Goal: Task Accomplishment & Management: Complete application form

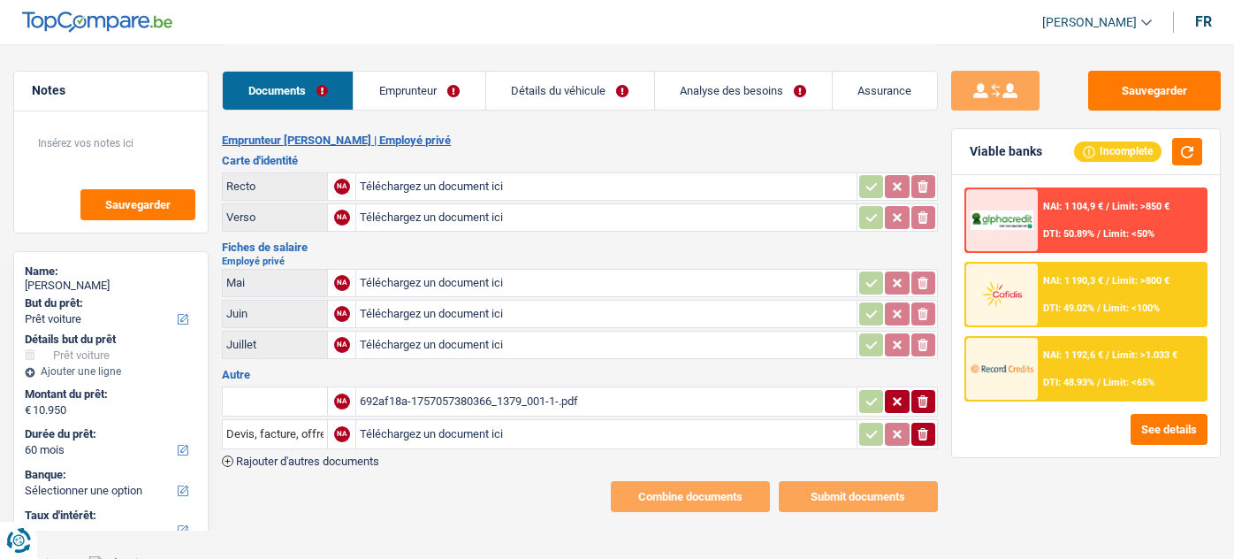
select select "car"
select select "60"
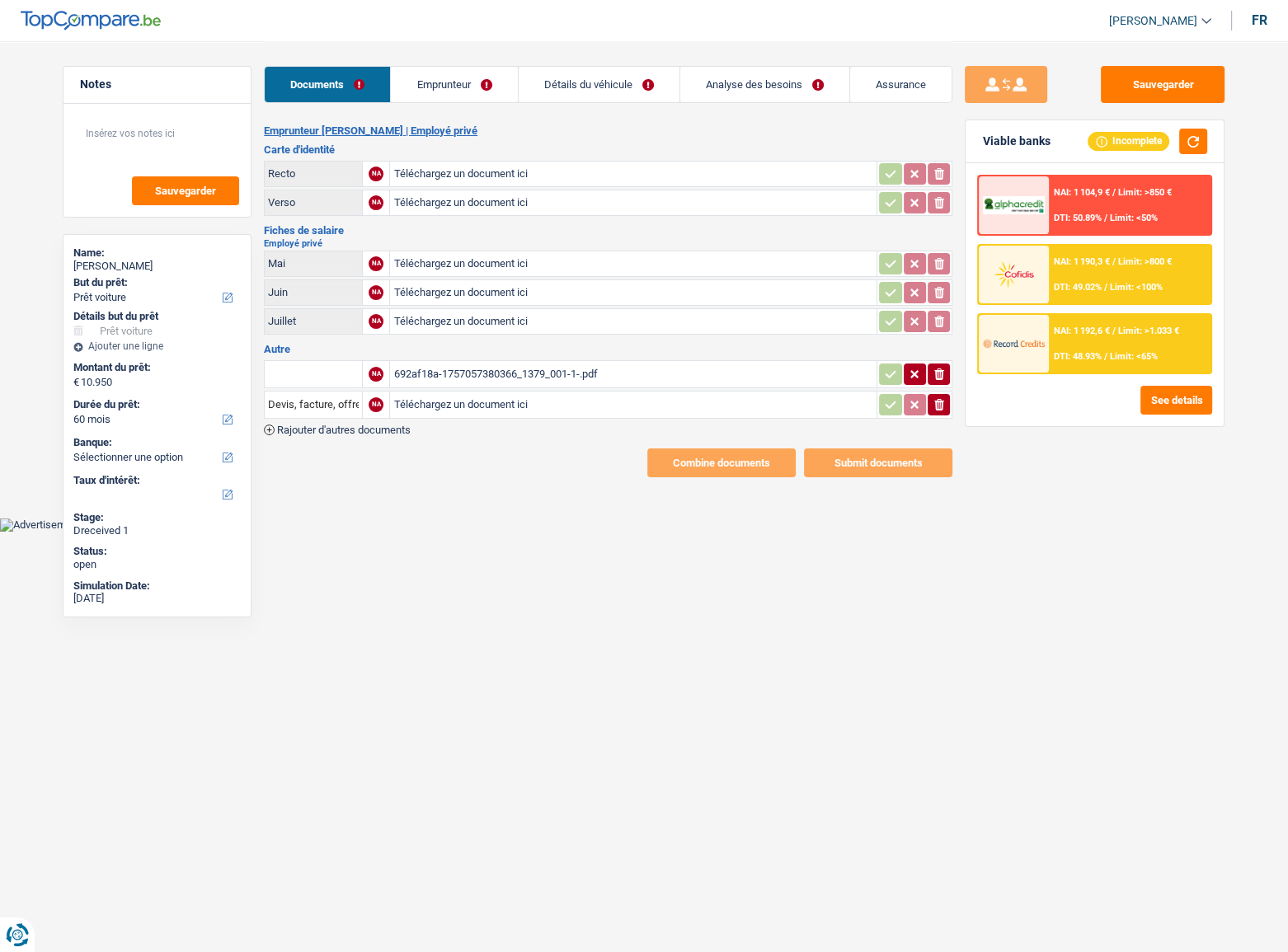
click at [530, 370] on div "692af18a-1757057380366_1379_001-1-.pdf" at bounding box center [633, 374] width 479 height 25
click at [300, 370] on input "text" at bounding box center [312, 374] width 90 height 26
click at [337, 396] on li "Devis, facture, offre, bon de commande" at bounding box center [374, 407] width 201 height 21
type input "Devis, facture, offre, bon de commande"
click at [890, 374] on icon "button" at bounding box center [890, 374] width 13 height 17
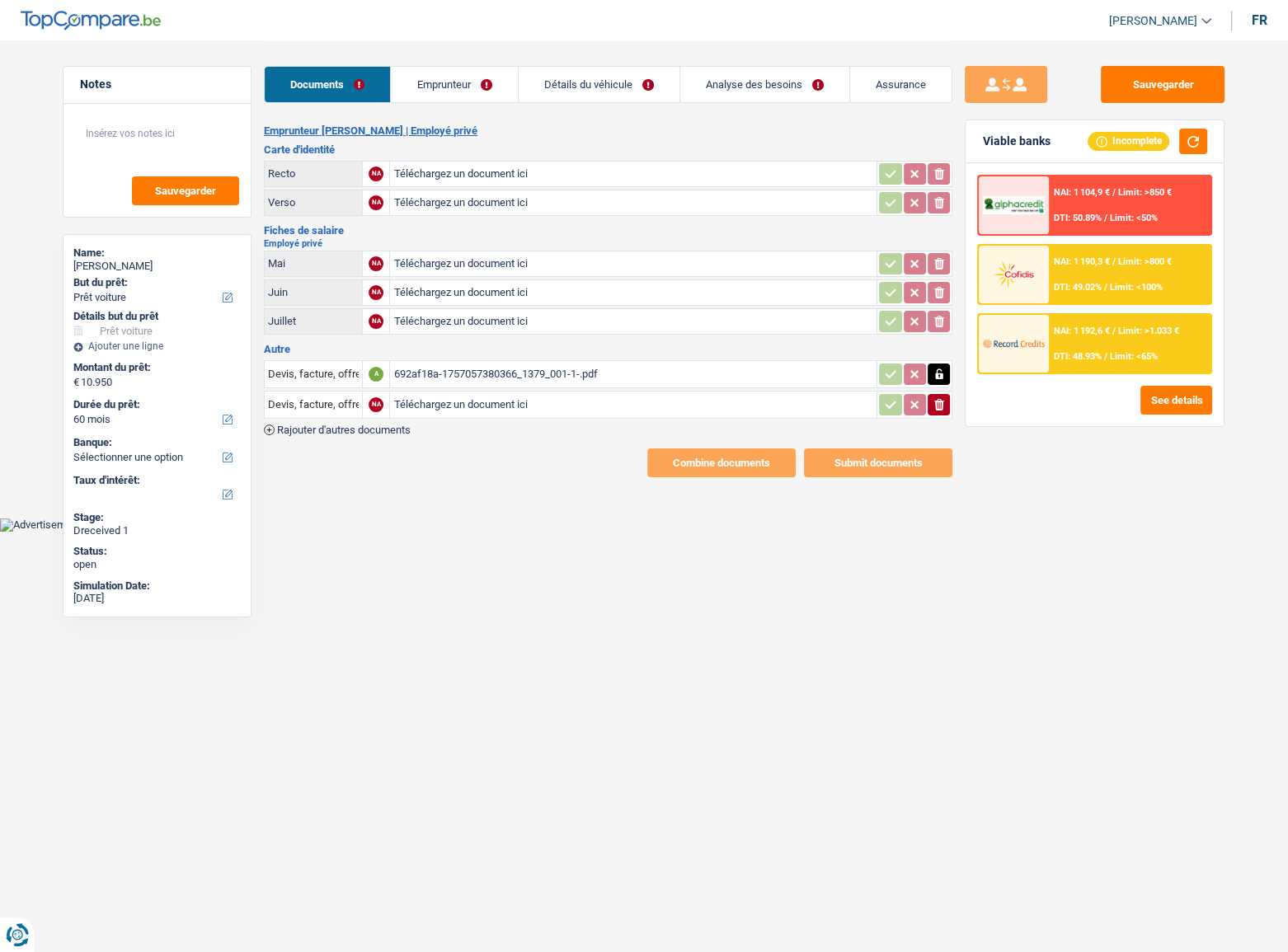
click at [944, 403] on icon "ionicons-v5-e" at bounding box center [939, 405] width 13 height 17
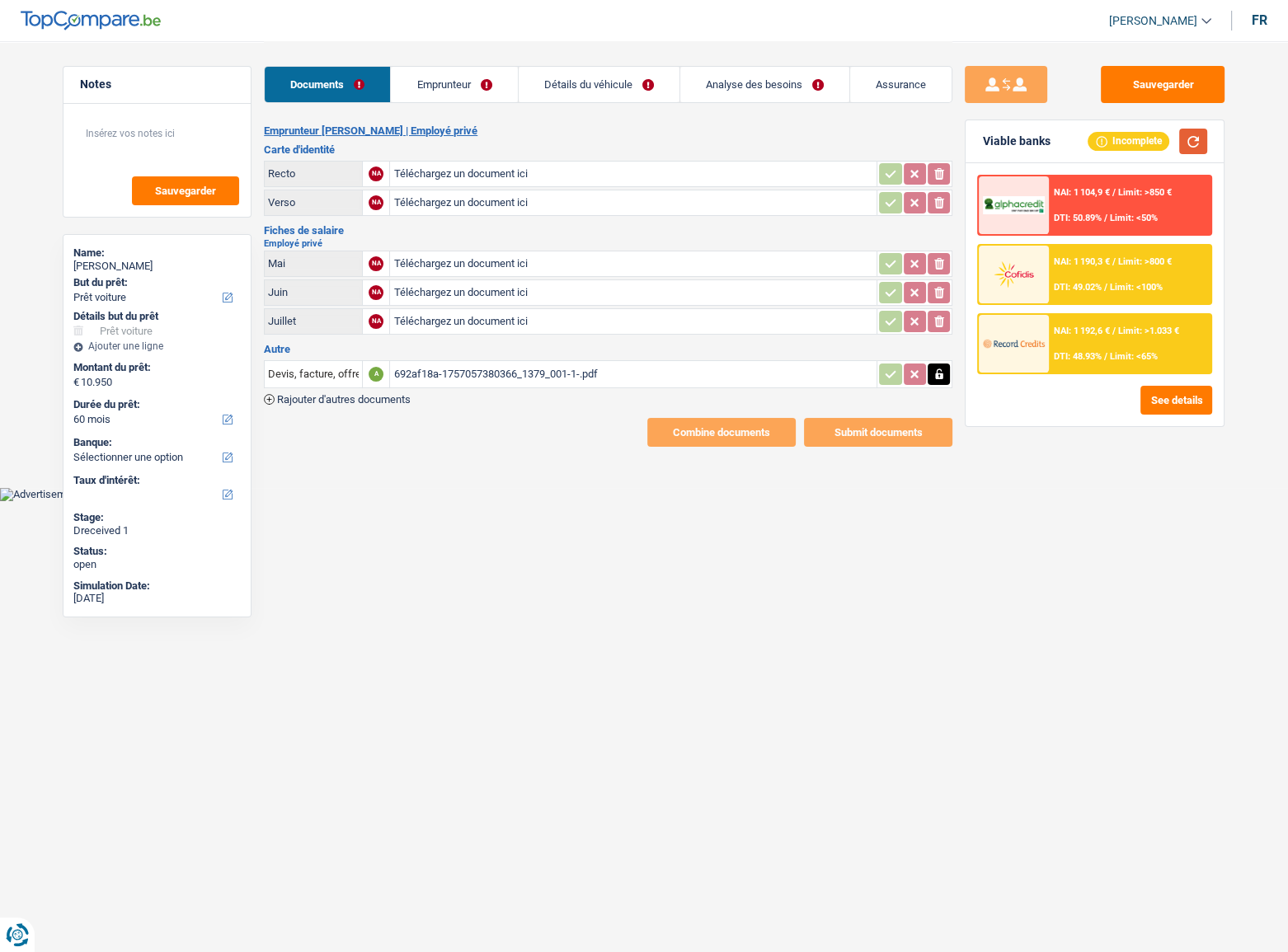
click at [1150, 139] on button "button" at bounding box center [1193, 141] width 28 height 25
click at [459, 167] on input "Téléchargez un document ici" at bounding box center [633, 173] width 479 height 25
type input "C:\fakepath\r.jpeg"
click at [435, 202] on input "Téléchargez un document ici" at bounding box center [633, 202] width 479 height 25
type input "C:\fakepath\v.jpeg"
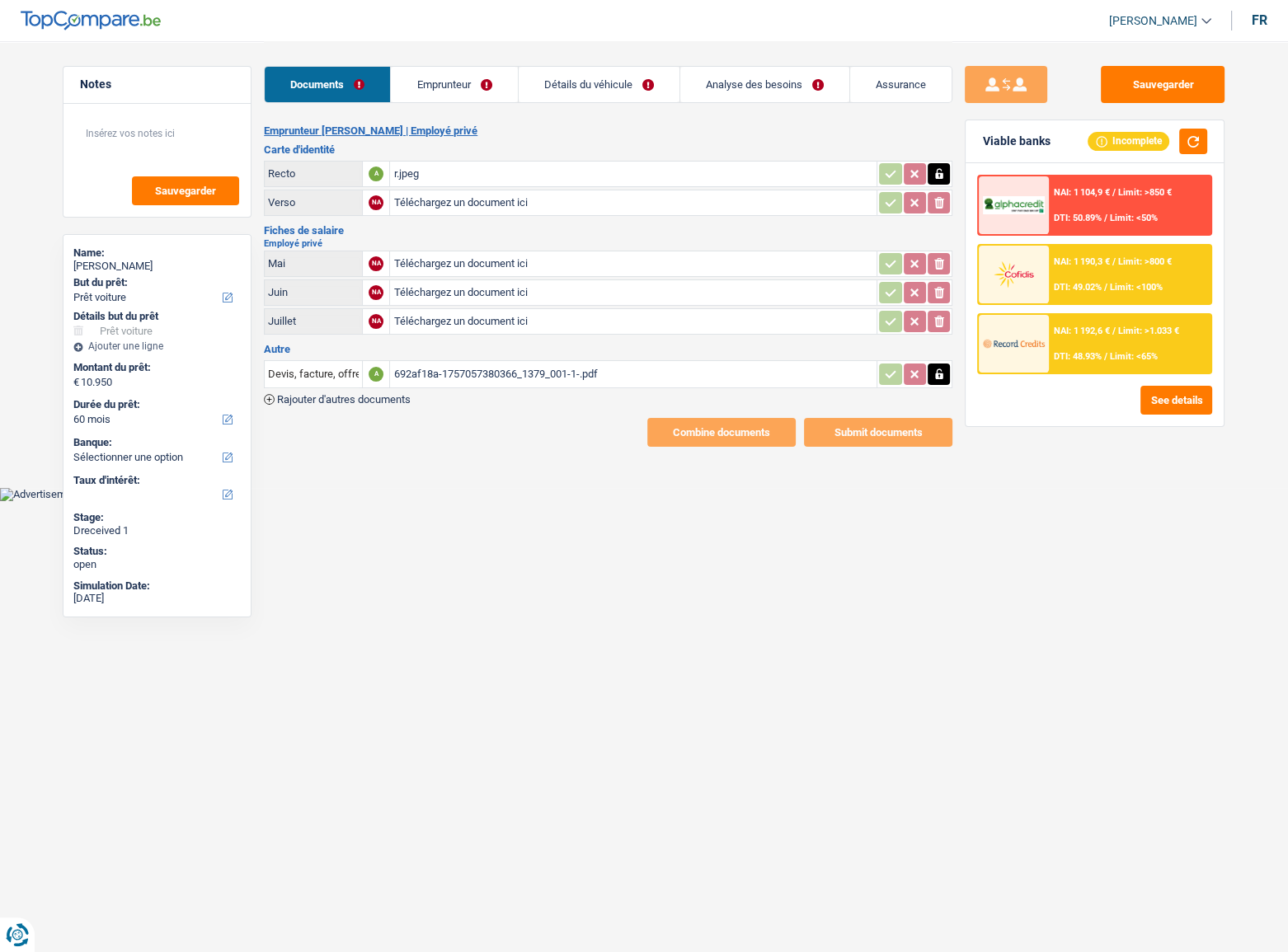
click at [468, 87] on link "Emprunteur" at bounding box center [453, 85] width 126 height 35
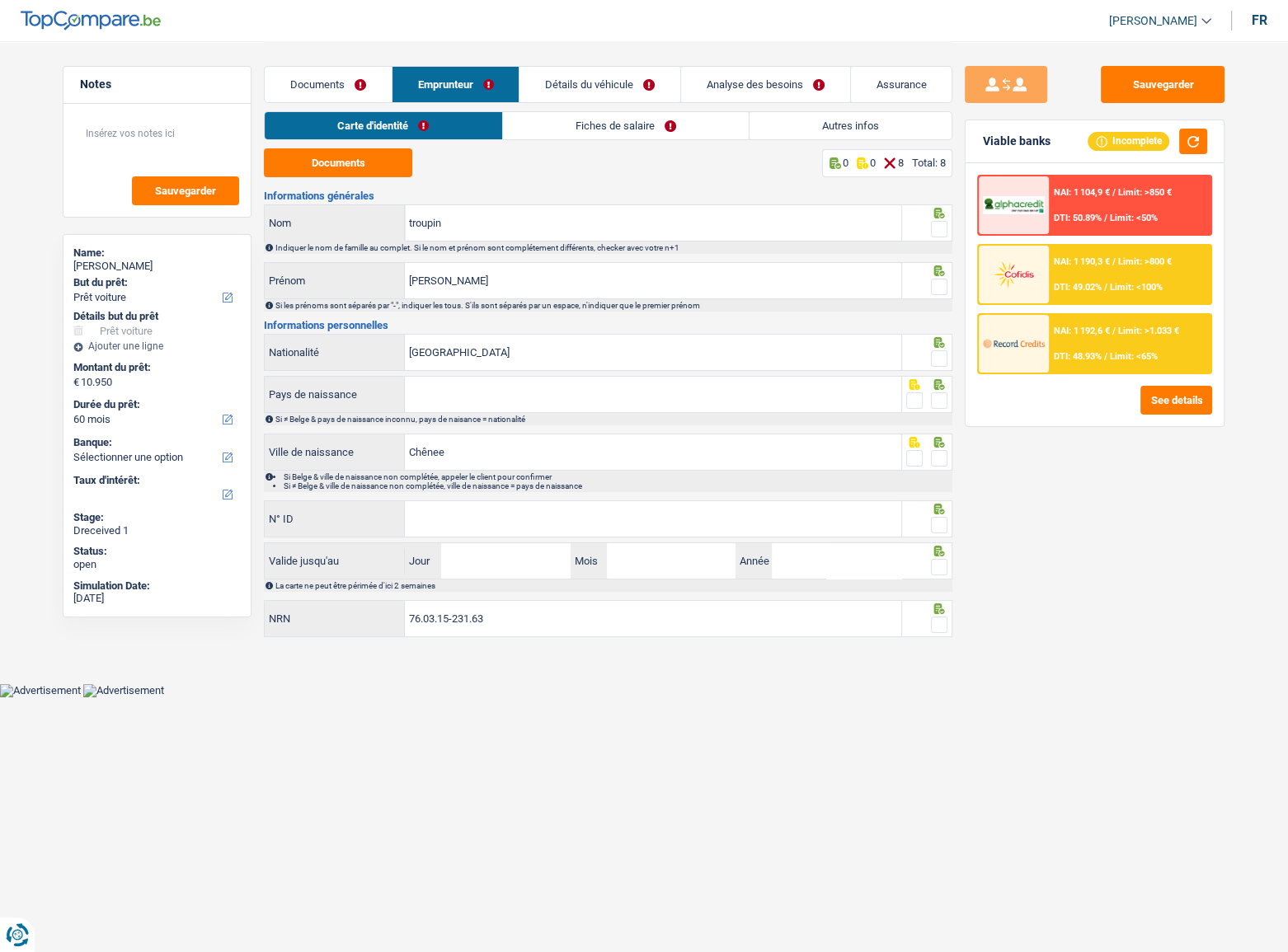
click at [637, 127] on link "Fiches de salaire" at bounding box center [625, 125] width 245 height 27
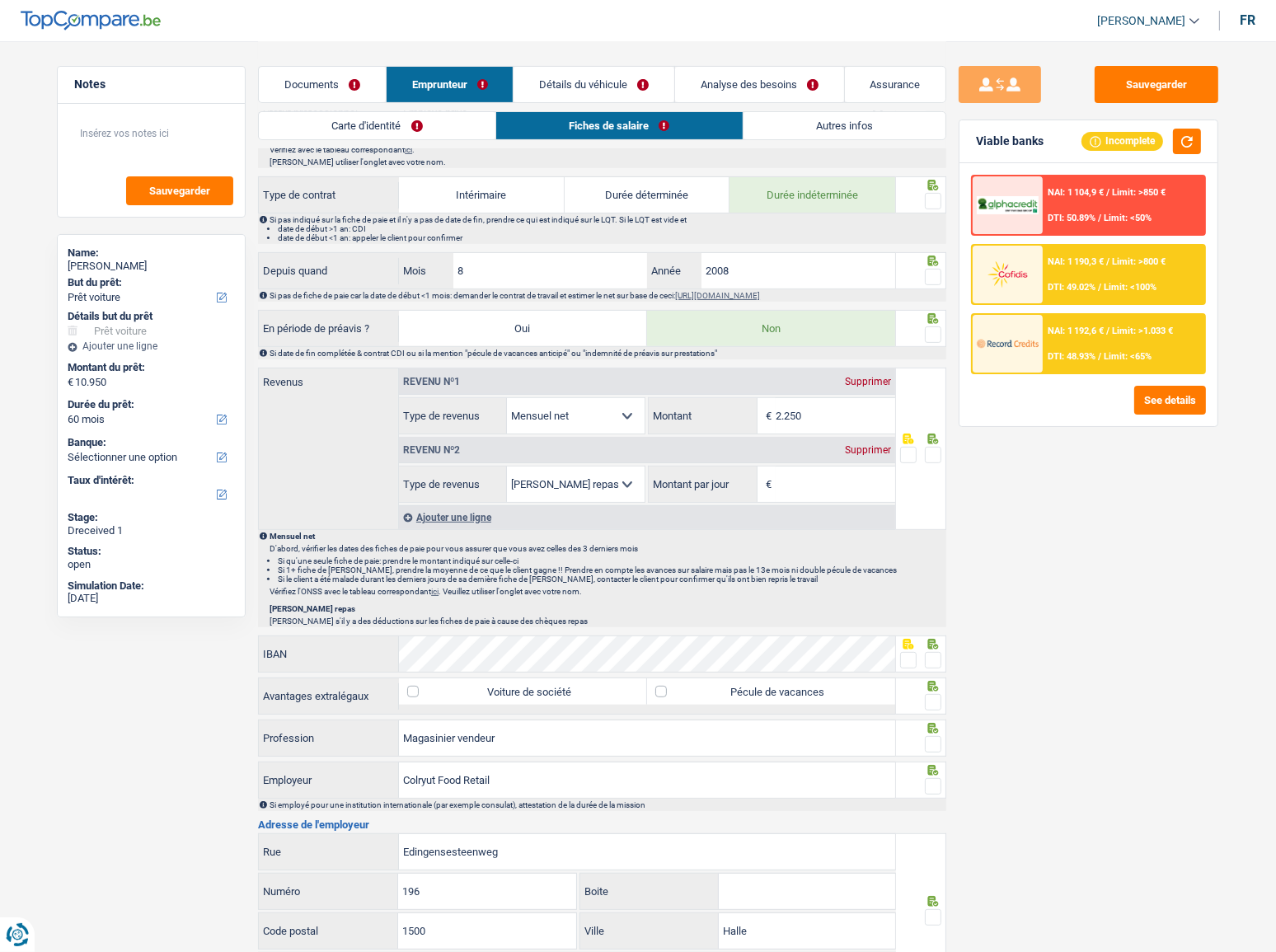
scroll to position [606, 0]
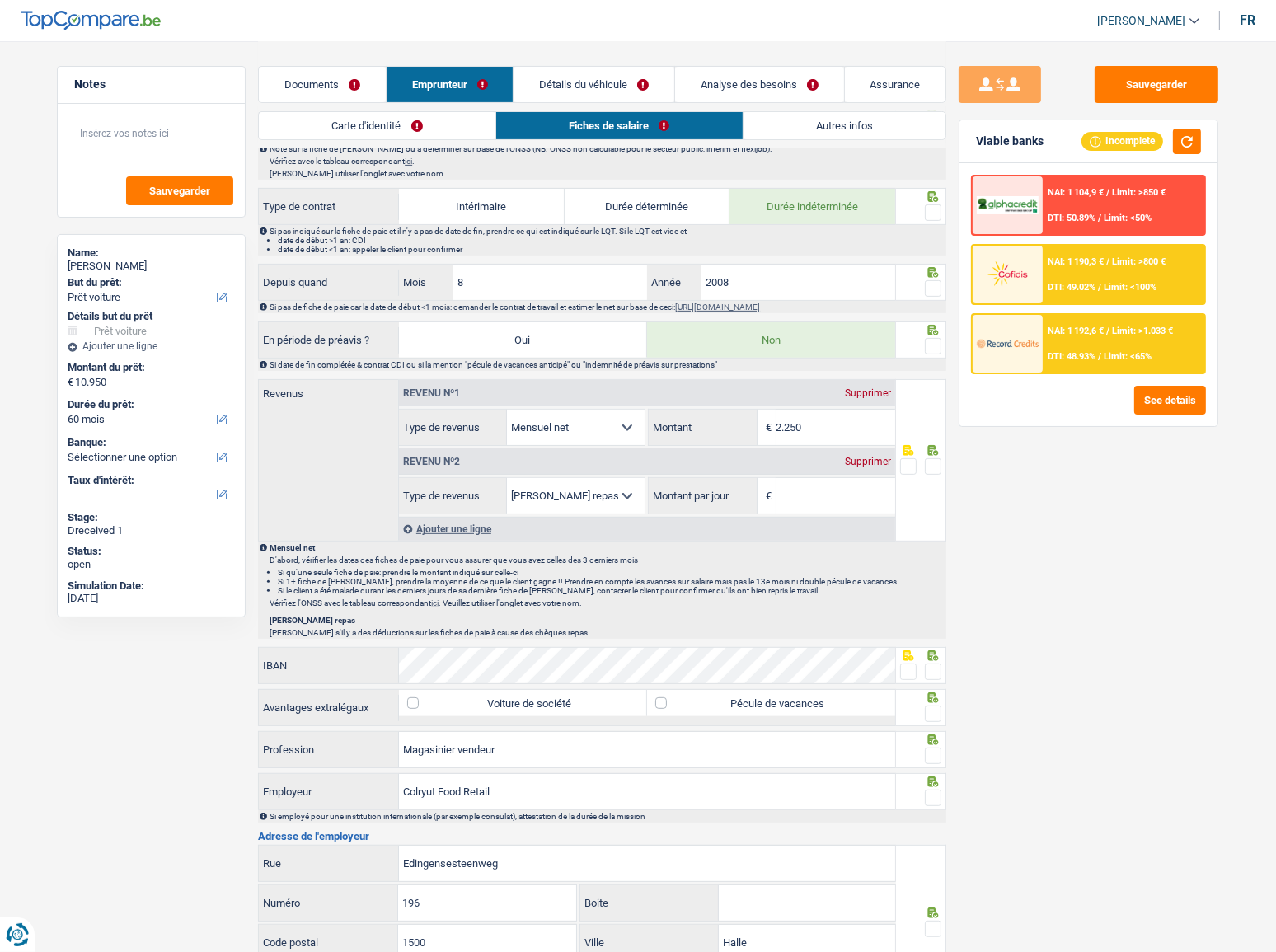
click at [344, 89] on link "Documents" at bounding box center [323, 85] width 127 height 35
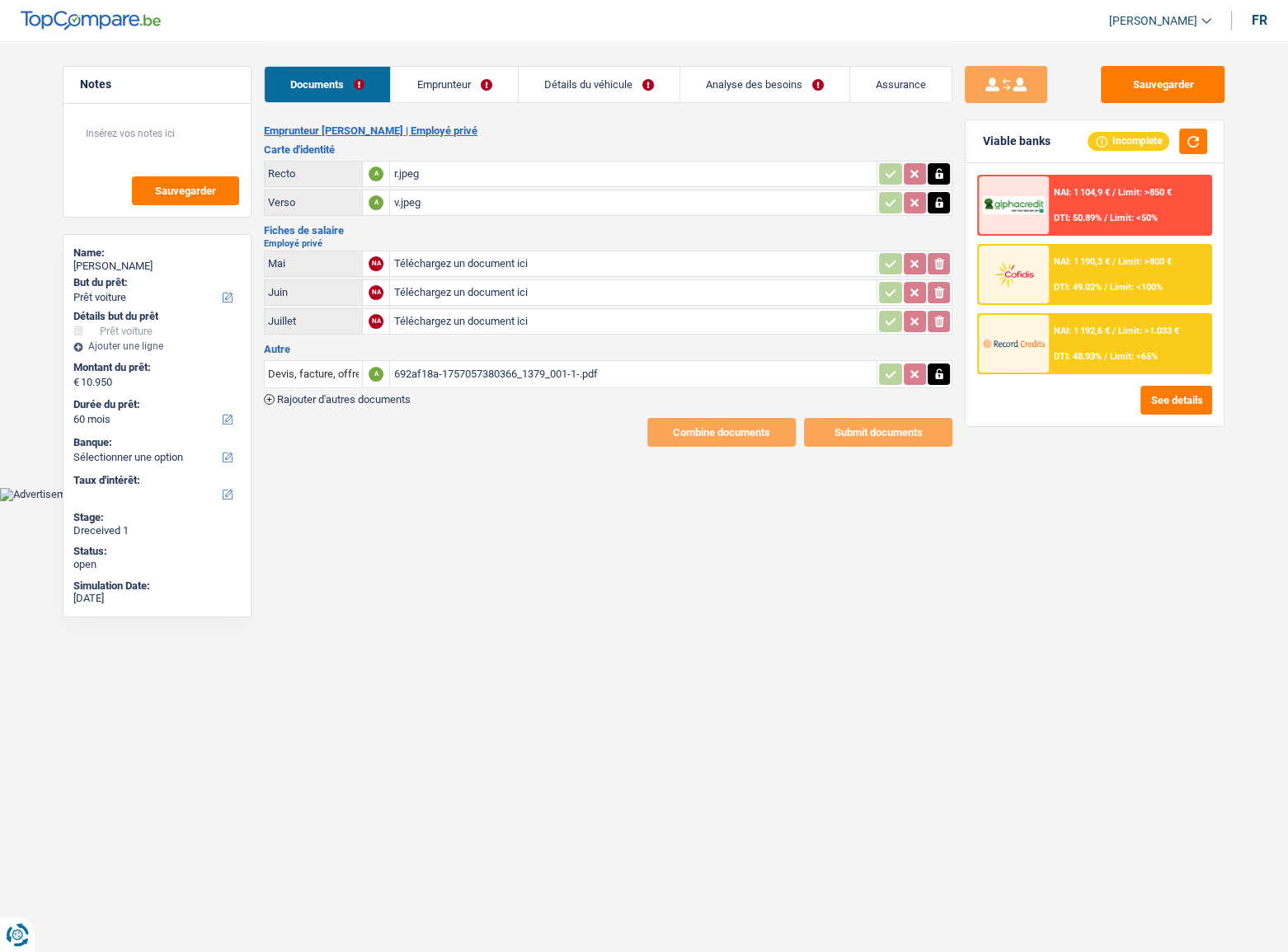
click at [443, 265] on input "Téléchargez un document ici" at bounding box center [633, 264] width 479 height 25
drag, startPoint x: 442, startPoint y: 261, endPoint x: 432, endPoint y: 259, distance: 10.2
click at [432, 259] on input "Téléchargez un document ici" at bounding box center [633, 264] width 479 height 25
type input "C:\fakepath\05.jpeg"
click at [466, 289] on input "Téléchargez un document ici" at bounding box center [633, 292] width 479 height 25
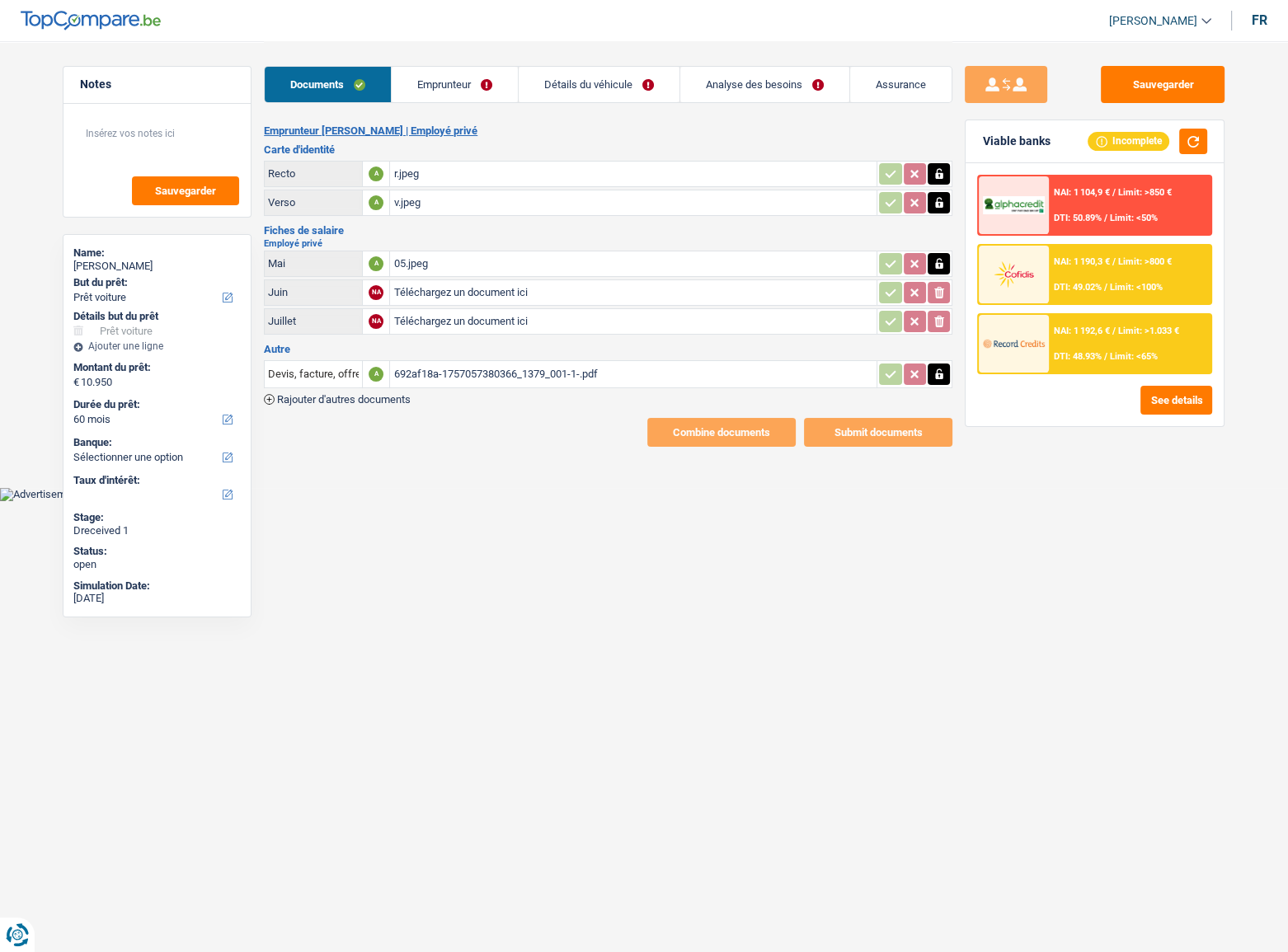
type input "C:\fakepath\06.jpeg"
click at [418, 310] on input "Téléchargez un document ici" at bounding box center [633, 321] width 479 height 25
type input "C:\fakepath\07.jpeg"
click at [450, 103] on li "Emprunteur" at bounding box center [454, 85] width 127 height 37
click at [450, 93] on link "Emprunteur" at bounding box center [454, 85] width 126 height 35
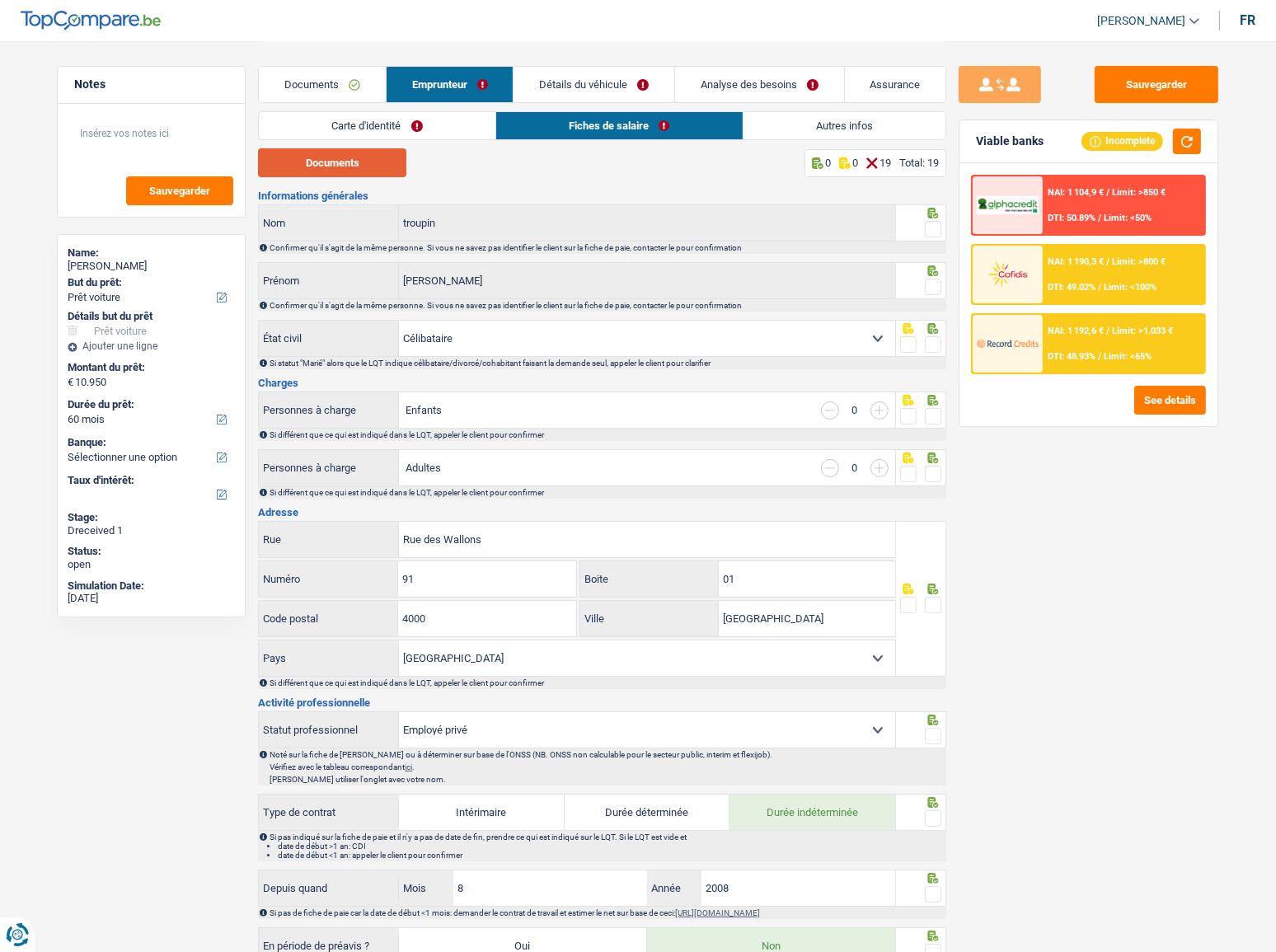
click at [366, 159] on button "Documents" at bounding box center [332, 162] width 148 height 29
drag, startPoint x: 415, startPoint y: 130, endPoint x: 371, endPoint y: 135, distance: 44.3
click at [415, 130] on link "Carte d'identité" at bounding box center [378, 125] width 237 height 27
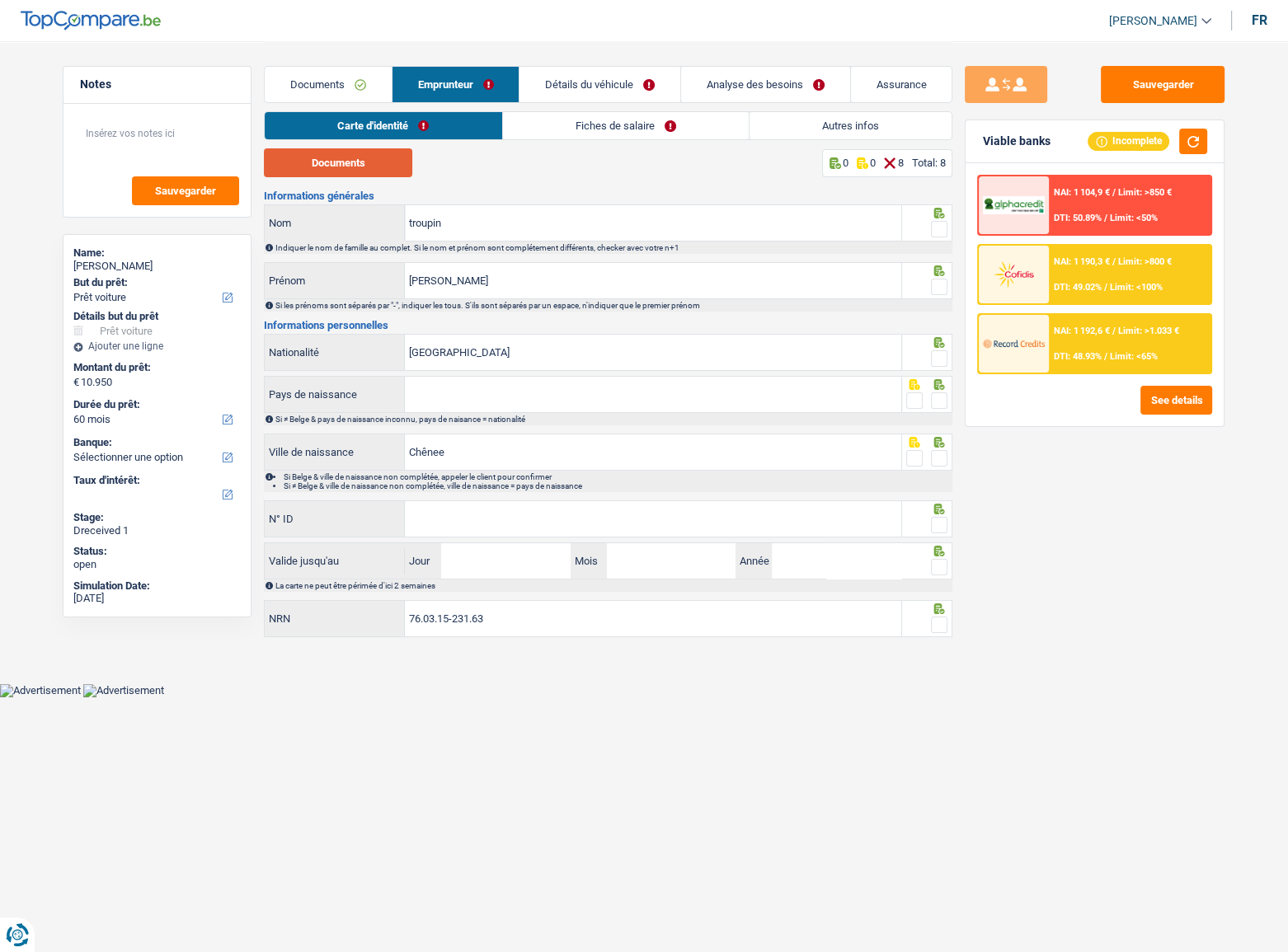
click at [346, 157] on button "Documents" at bounding box center [338, 162] width 148 height 29
click at [943, 230] on span at bounding box center [939, 229] width 17 height 17
click at [0, 0] on input "radio" at bounding box center [0, 0] width 0 height 0
click at [934, 283] on span at bounding box center [939, 287] width 17 height 17
click at [0, 0] on input "radio" at bounding box center [0, 0] width 0 height 0
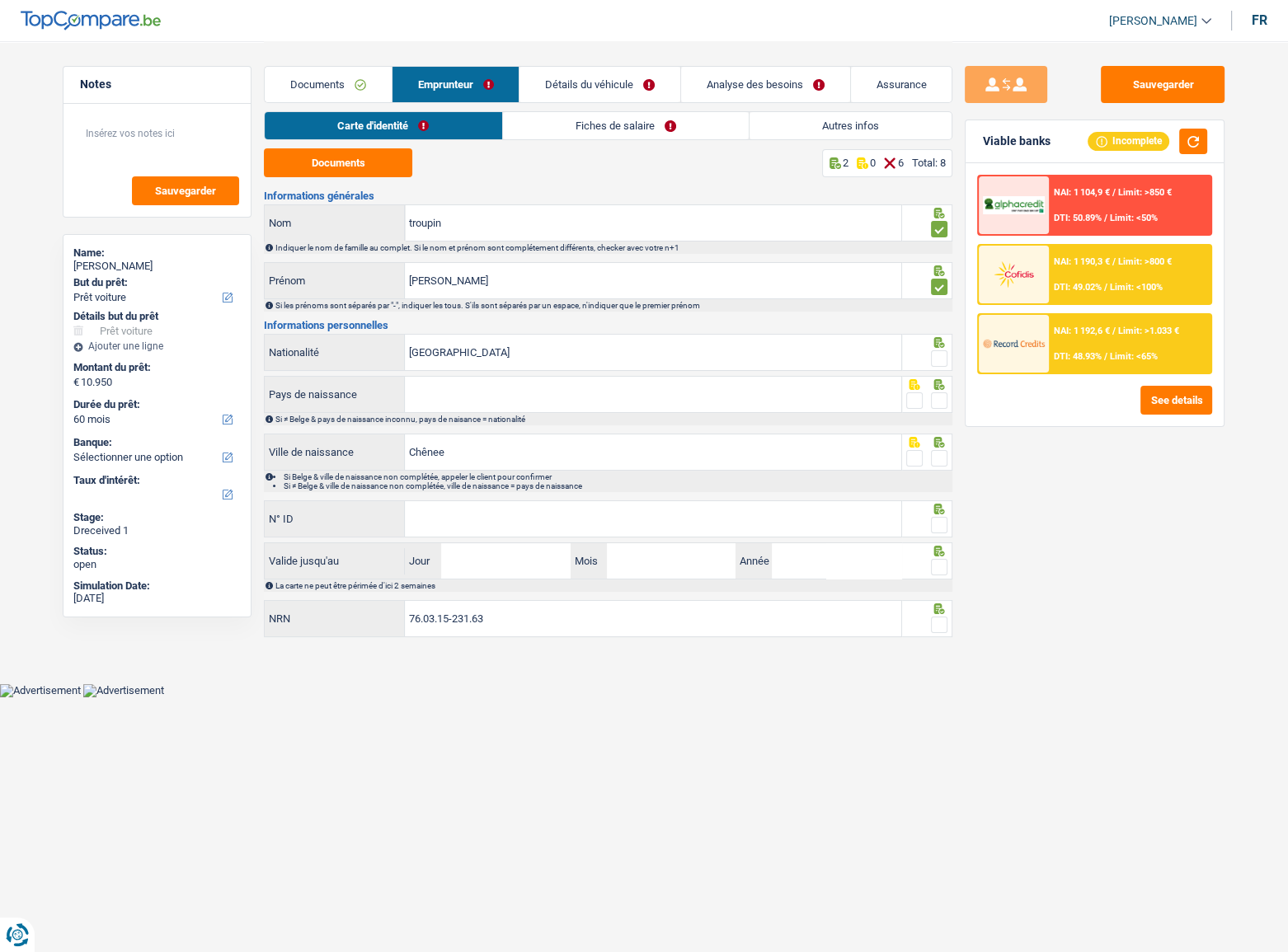
click at [939, 359] on span at bounding box center [939, 359] width 17 height 17
click at [0, 0] on input "radio" at bounding box center [0, 0] width 0 height 0
click at [812, 401] on input "Pays de naissance" at bounding box center [653, 394] width 496 height 35
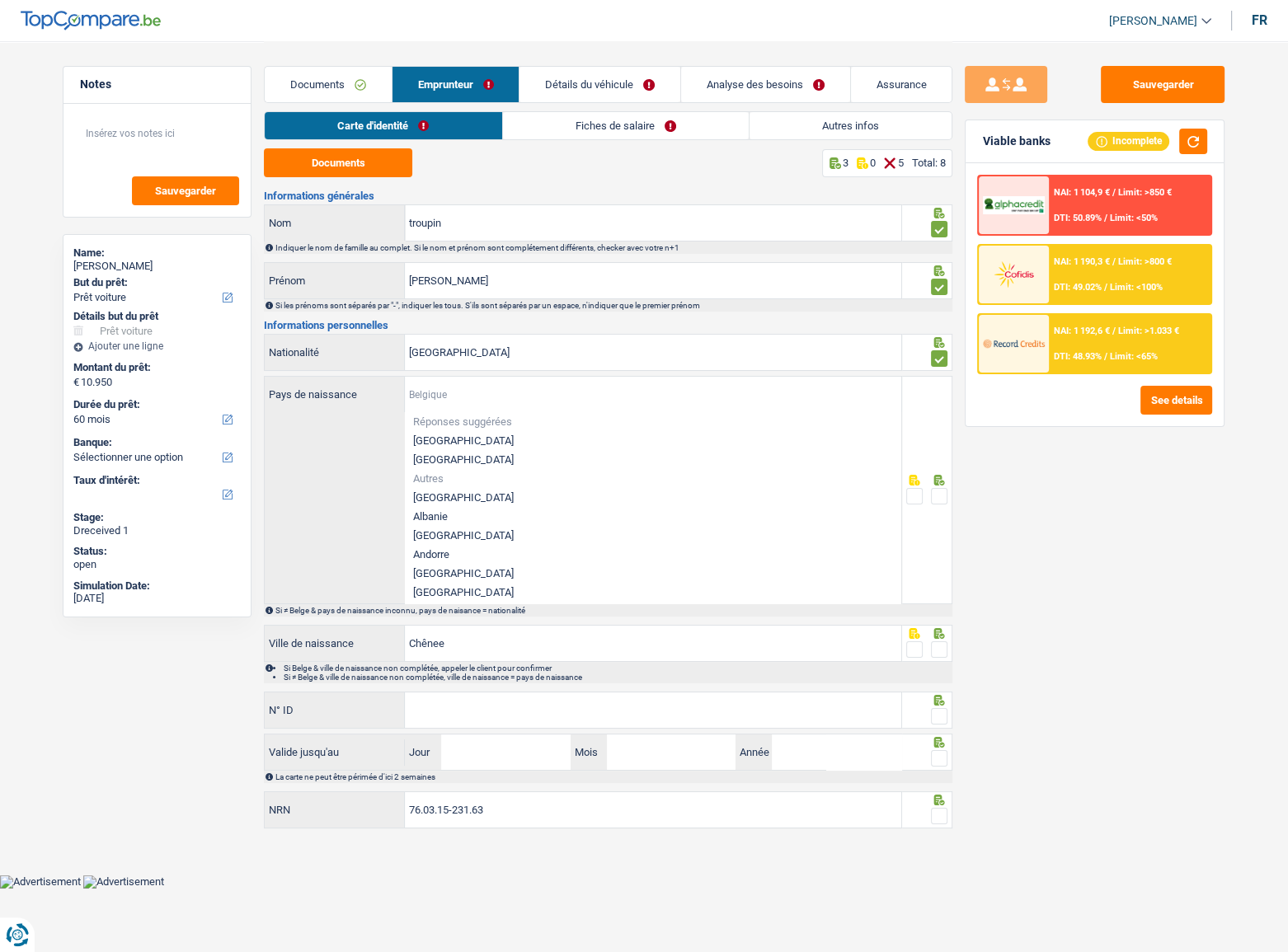
type input "b"
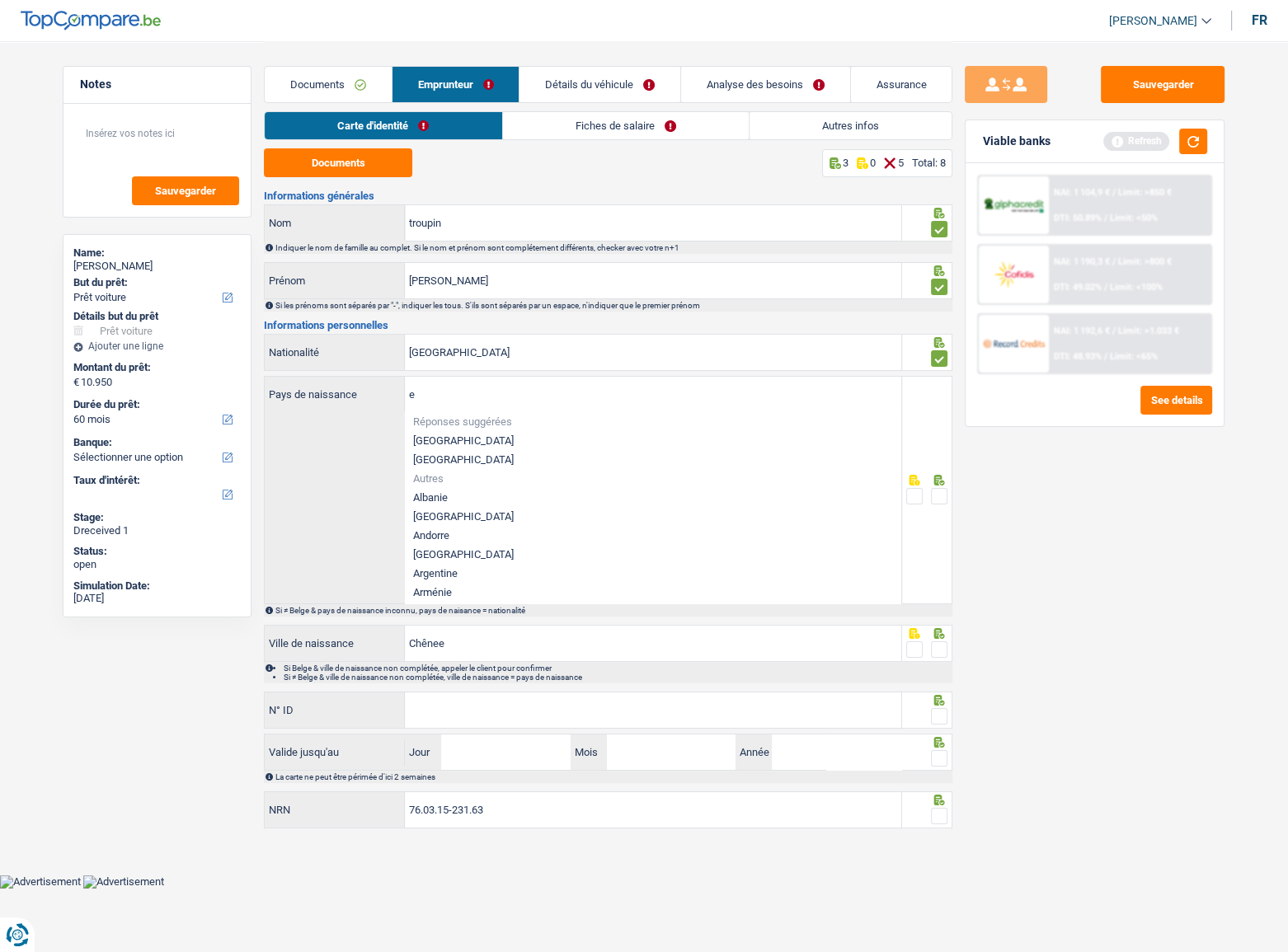
click at [531, 442] on li "[GEOGRAPHIC_DATA]" at bounding box center [653, 440] width 496 height 19
type input "[GEOGRAPHIC_DATA]"
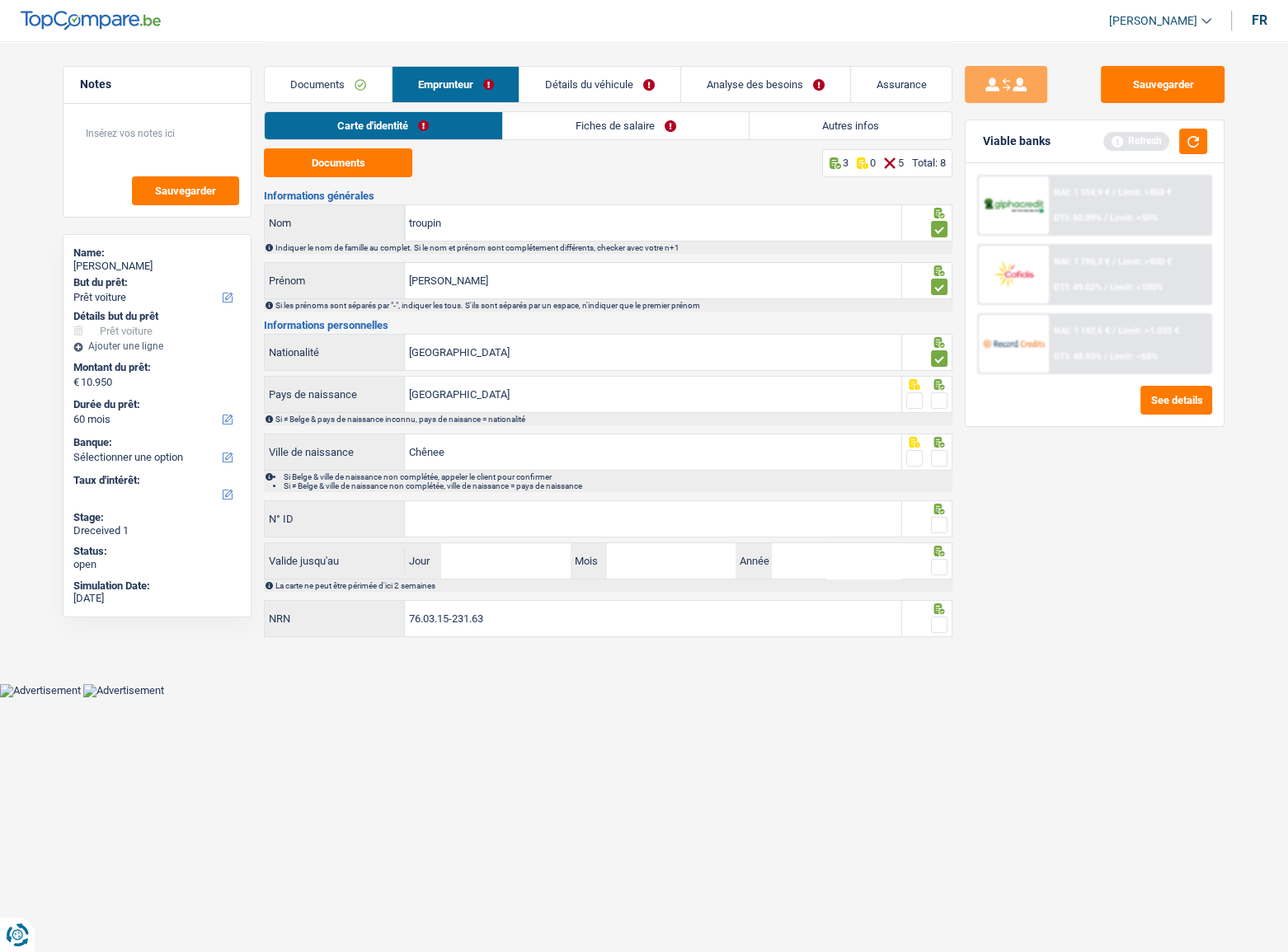
drag, startPoint x: 933, startPoint y: 396, endPoint x: 935, endPoint y: 415, distance: 19.1
click at [935, 396] on span at bounding box center [939, 401] width 17 height 17
click at [0, 0] on input "radio" at bounding box center [0, 0] width 0 height 0
click at [942, 451] on span at bounding box center [939, 459] width 17 height 17
click at [0, 0] on input "radio" at bounding box center [0, 0] width 0 height 0
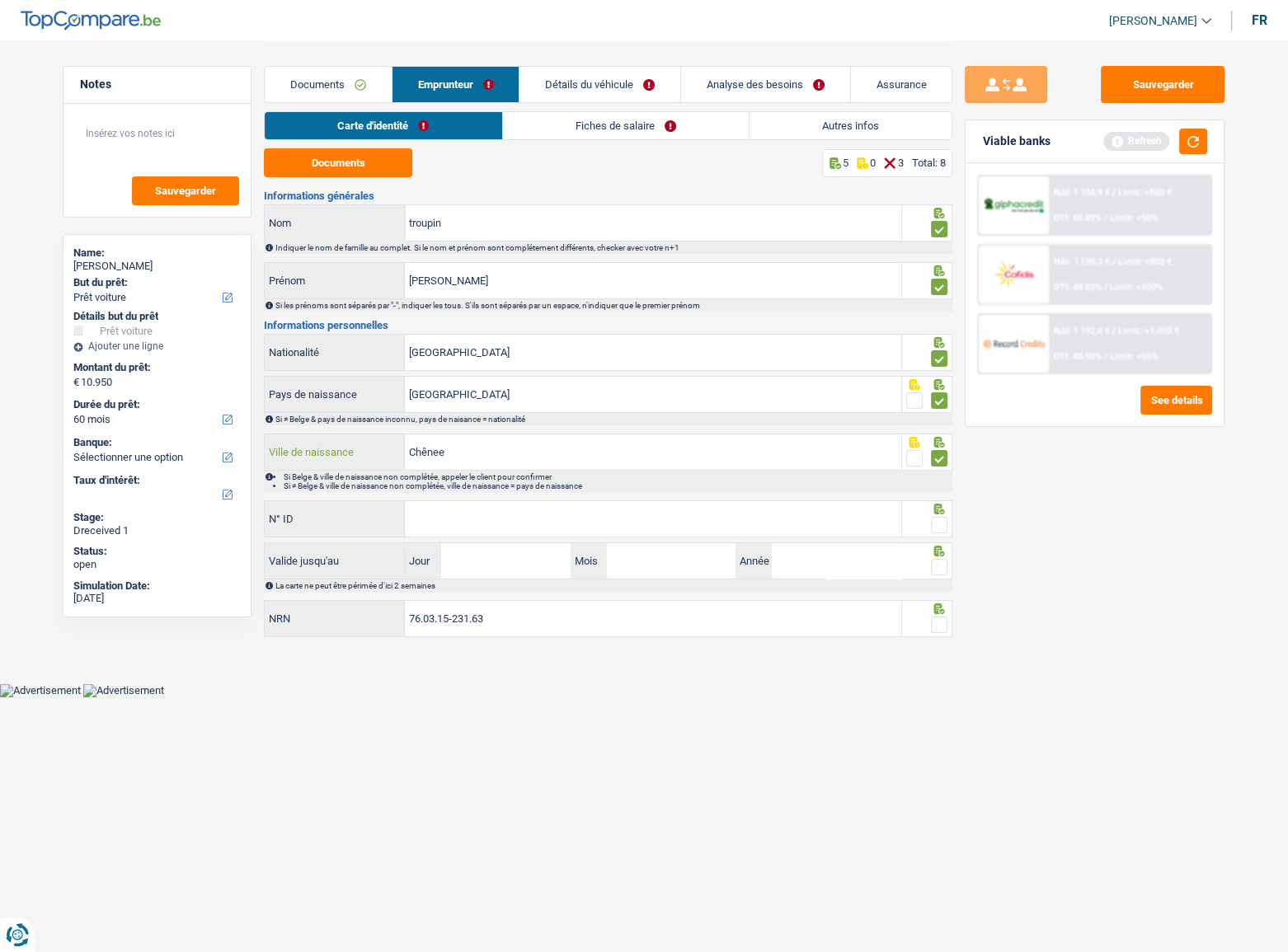
click at [436, 448] on input "Chênee" at bounding box center [653, 452] width 496 height 35
type input "Chênée"
drag, startPoint x: 476, startPoint y: 531, endPoint x: 492, endPoint y: 524, distance: 17.5
click at [476, 520] on input "N° ID" at bounding box center [653, 518] width 496 height 35
type input "592-6720571-07"
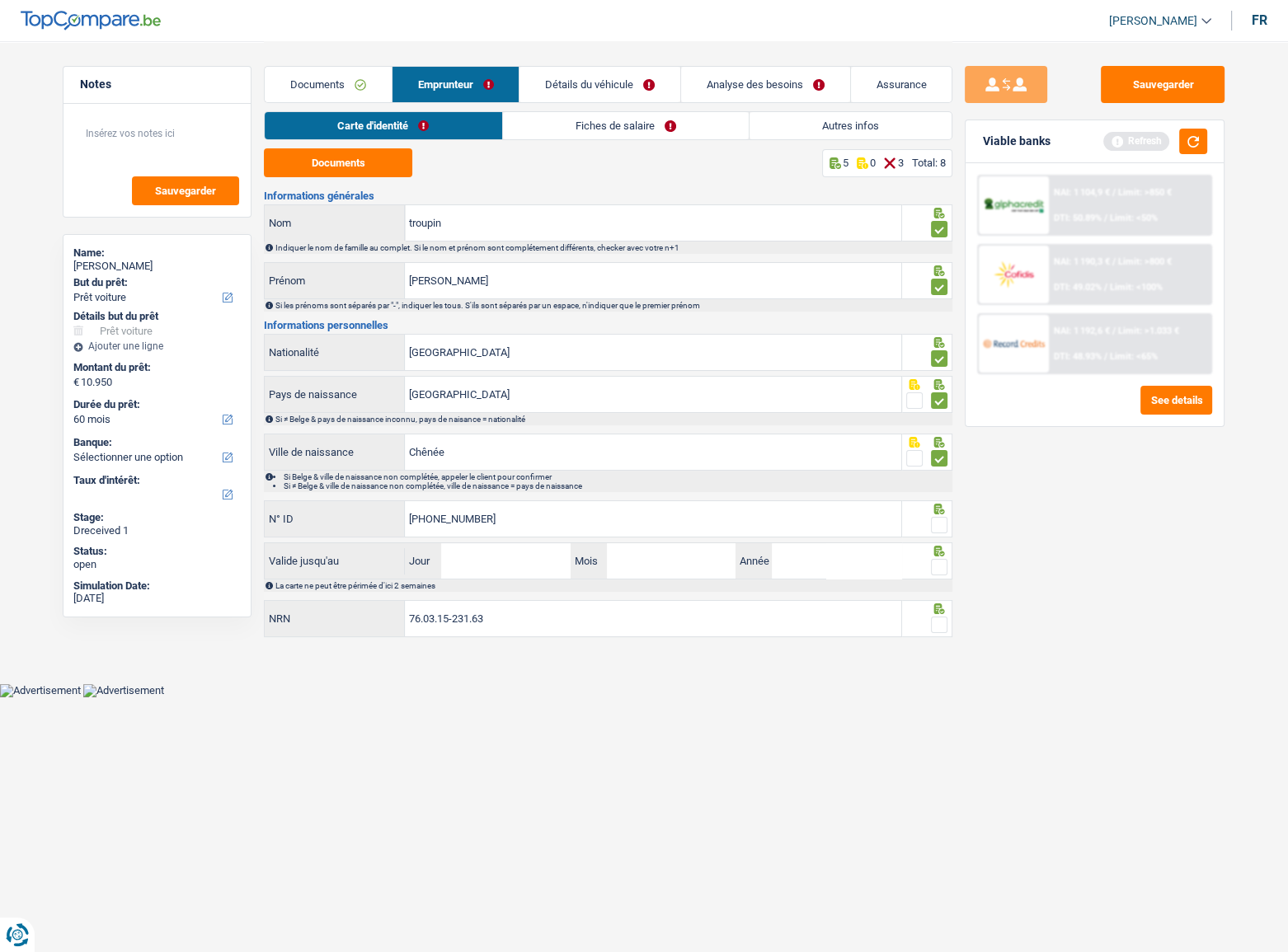
drag, startPoint x: 933, startPoint y: 527, endPoint x: 909, endPoint y: 527, distance: 24.0
click at [909, 520] on fieldset at bounding box center [926, 525] width 42 height 21
click at [519, 520] on input "Jour" at bounding box center [506, 560] width 129 height 35
type input "29"
type input "09"
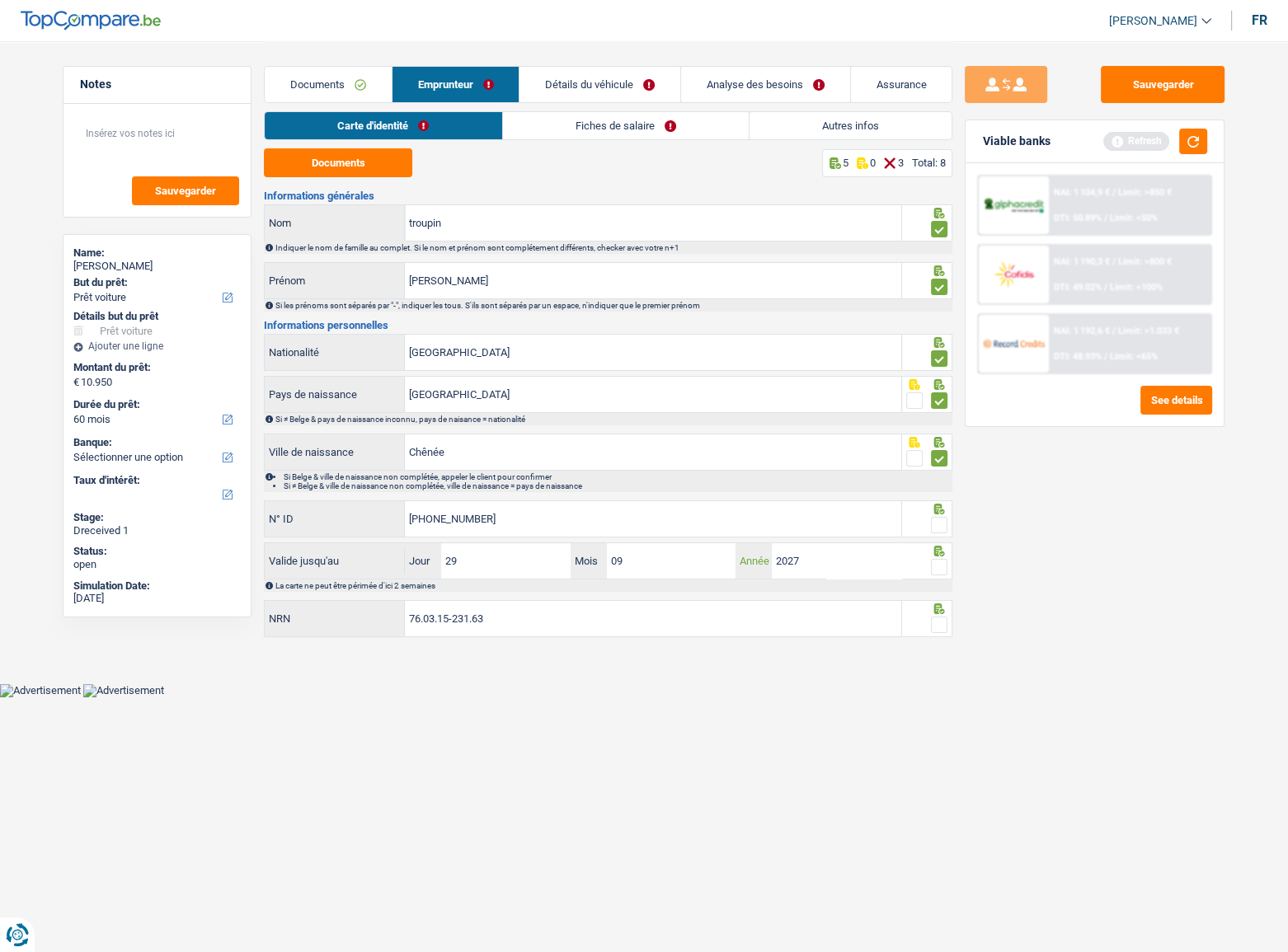
type input "2027"
click at [935, 520] on fieldset at bounding box center [926, 525] width 42 height 21
click at [938, 520] on span at bounding box center [939, 567] width 17 height 17
click at [0, 0] on input "radio" at bounding box center [0, 0] width 0 height 0
click at [940, 520] on span at bounding box center [939, 525] width 17 height 17
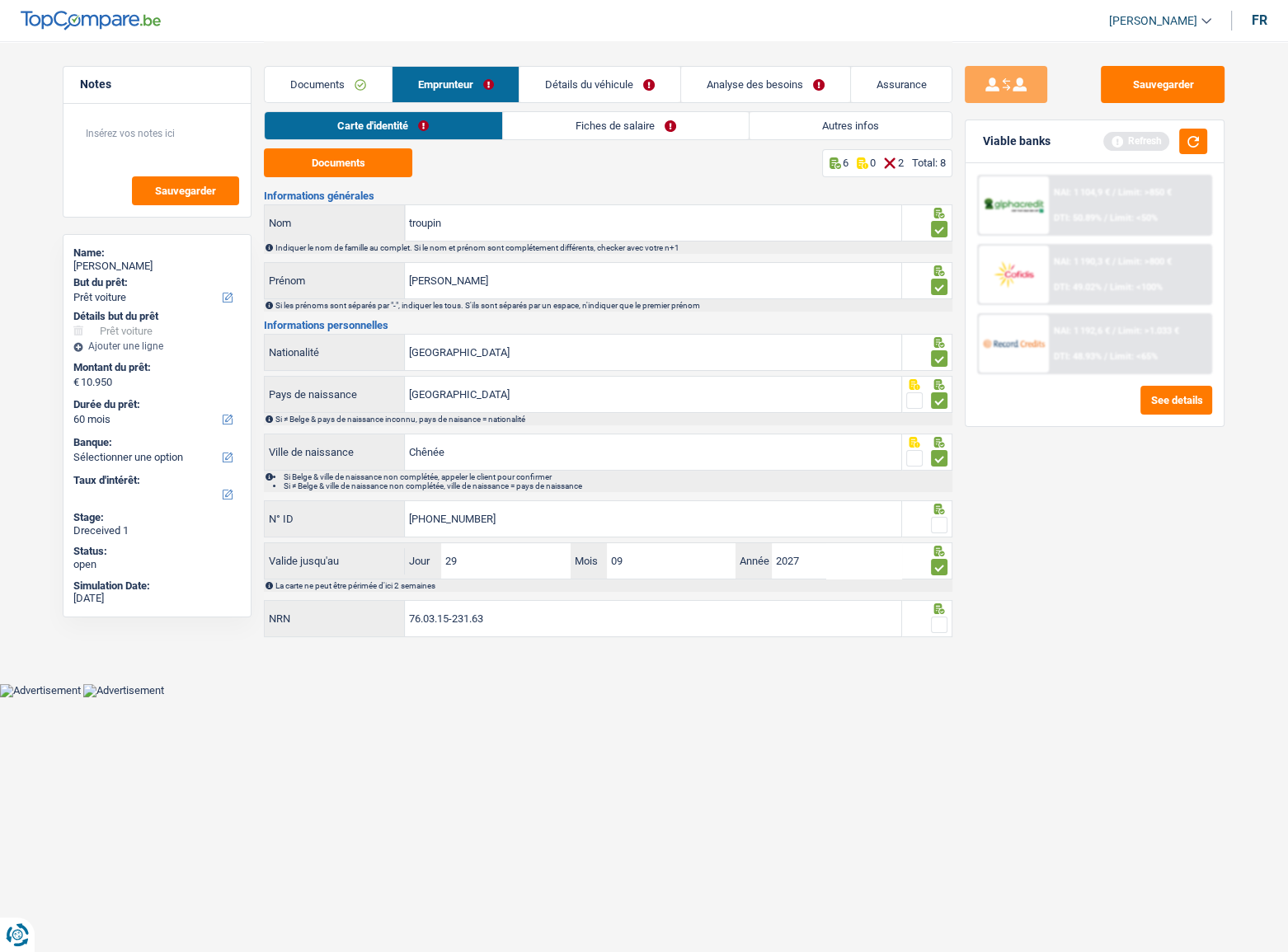
click at [0, 0] on input "radio" at bounding box center [0, 0] width 0 height 0
drag, startPoint x: 938, startPoint y: 615, endPoint x: 923, endPoint y: 622, distance: 16.6
click at [935, 520] on span at bounding box center [939, 625] width 17 height 17
click at [0, 0] on input "radio" at bounding box center [0, 0] width 0 height 0
click at [563, 131] on link "Fiches de salaire" at bounding box center [625, 125] width 245 height 27
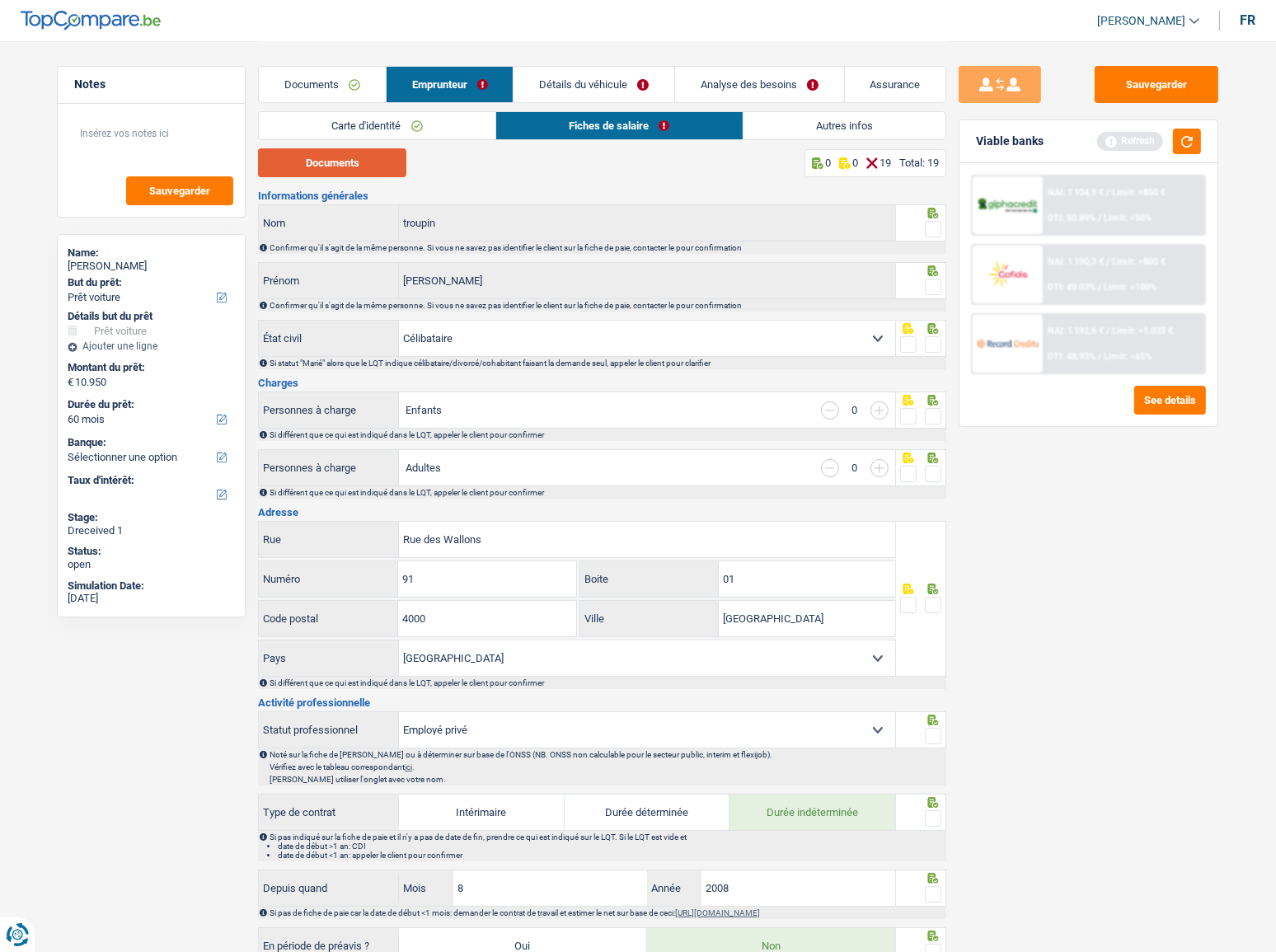
click at [378, 163] on button "Documents" at bounding box center [332, 162] width 148 height 29
drag, startPoint x: 923, startPoint y: 226, endPoint x: 1269, endPoint y: 283, distance: 350.7
click at [923, 226] on fieldset at bounding box center [921, 229] width 42 height 21
click at [935, 228] on span at bounding box center [934, 229] width 17 height 17
click at [0, 0] on input "radio" at bounding box center [0, 0] width 0 height 0
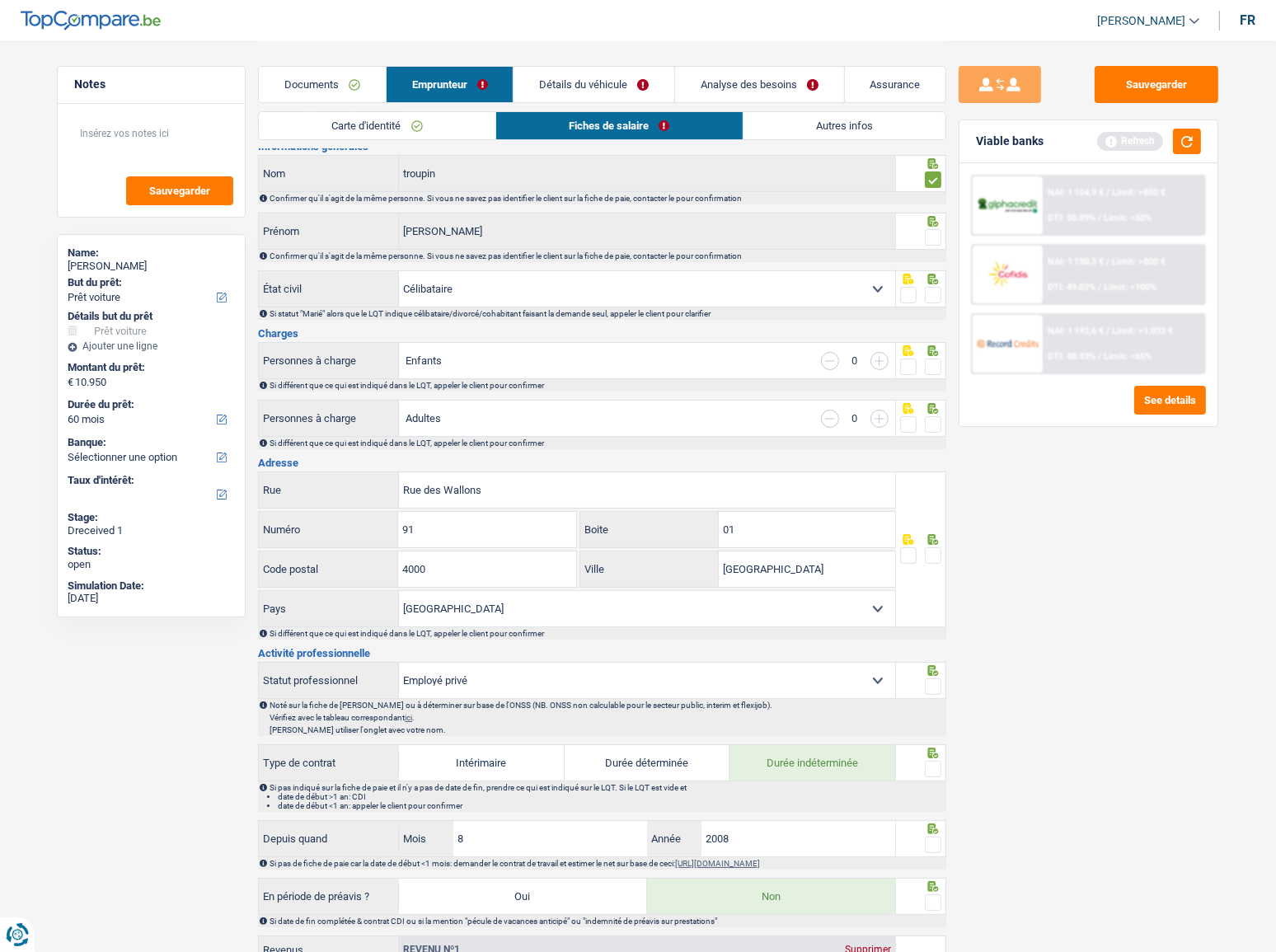
scroll to position [75, 0]
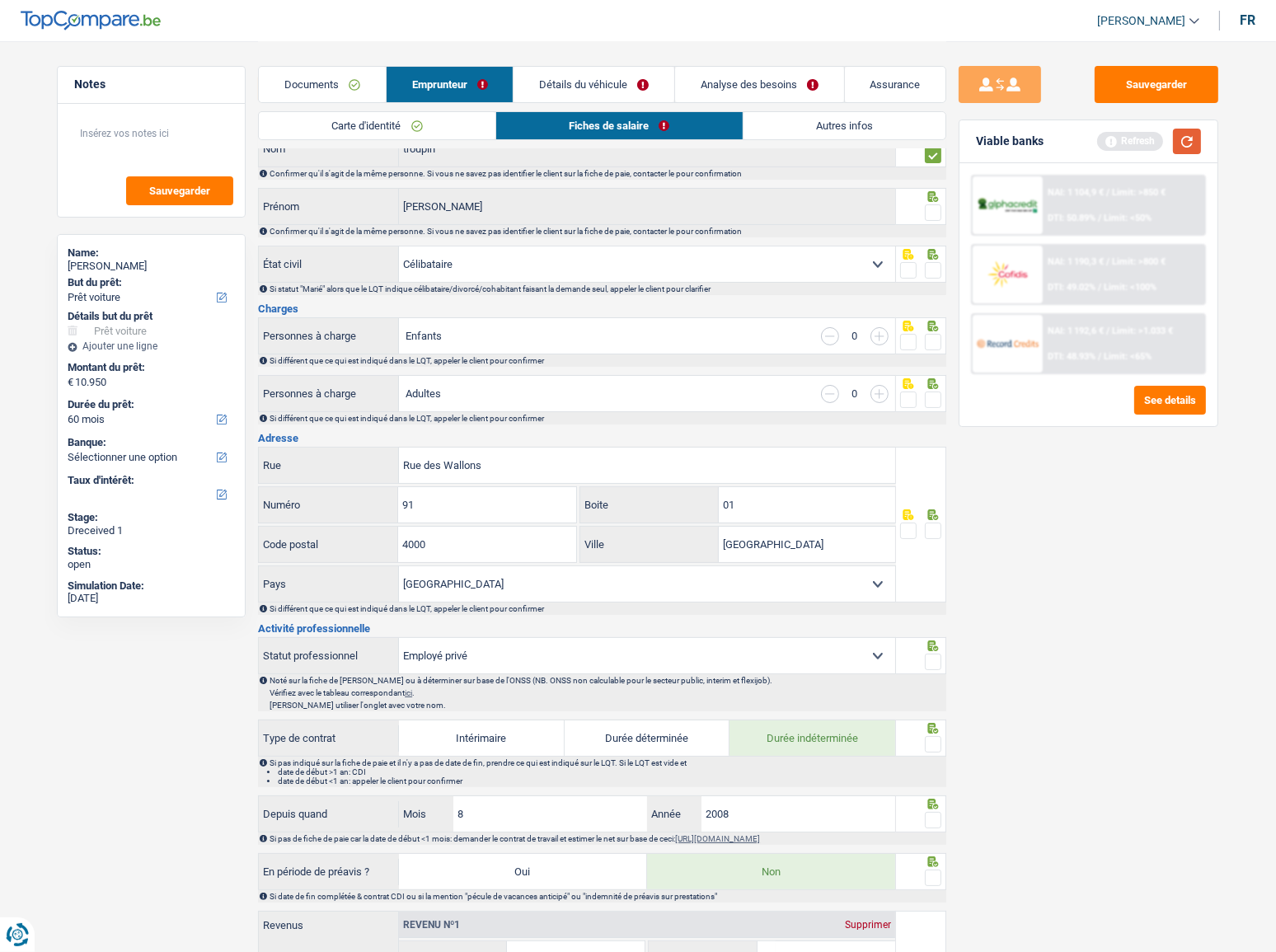
click at [1150, 138] on button "button" at bounding box center [1187, 141] width 28 height 25
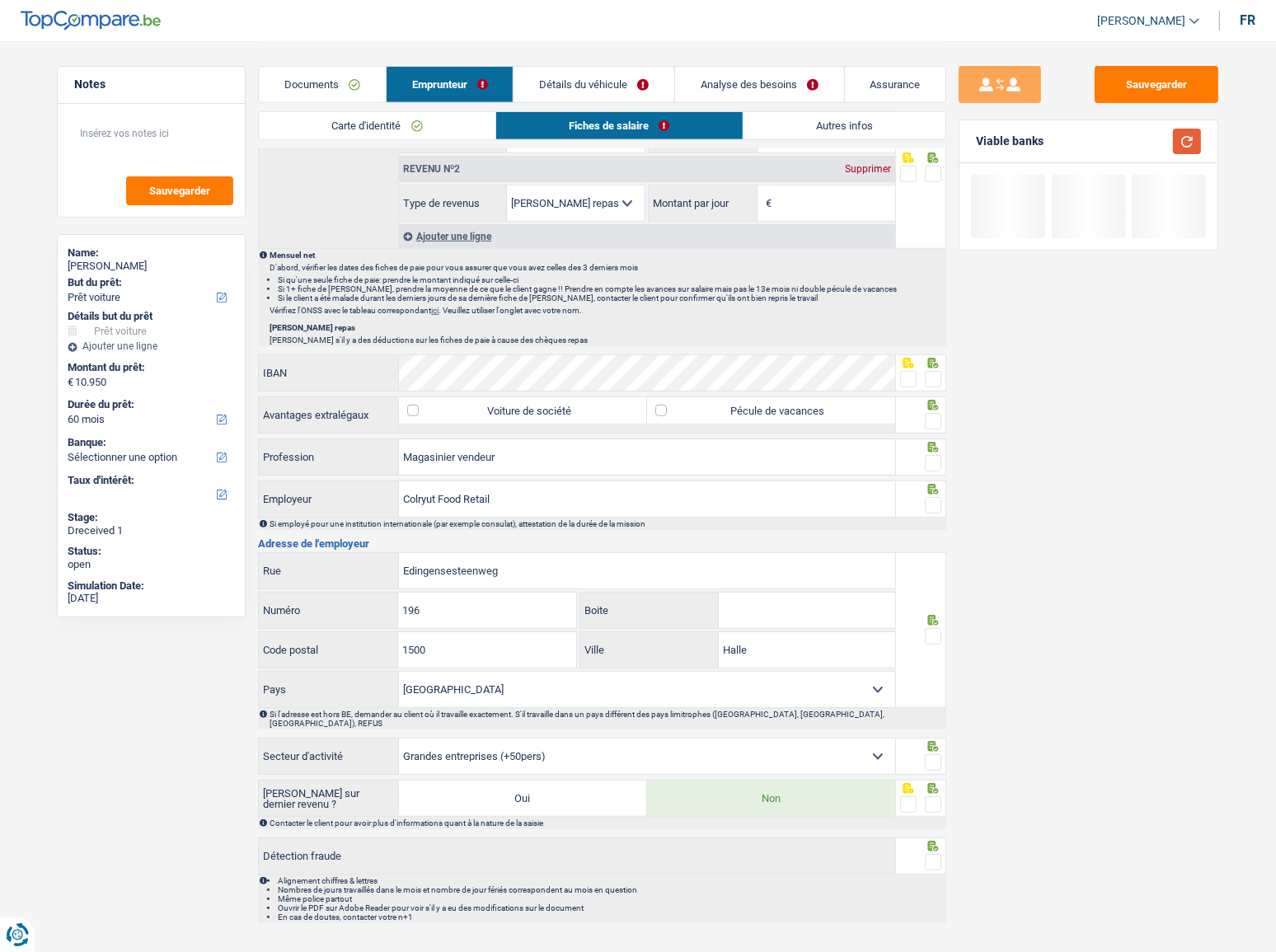
scroll to position [905, 0]
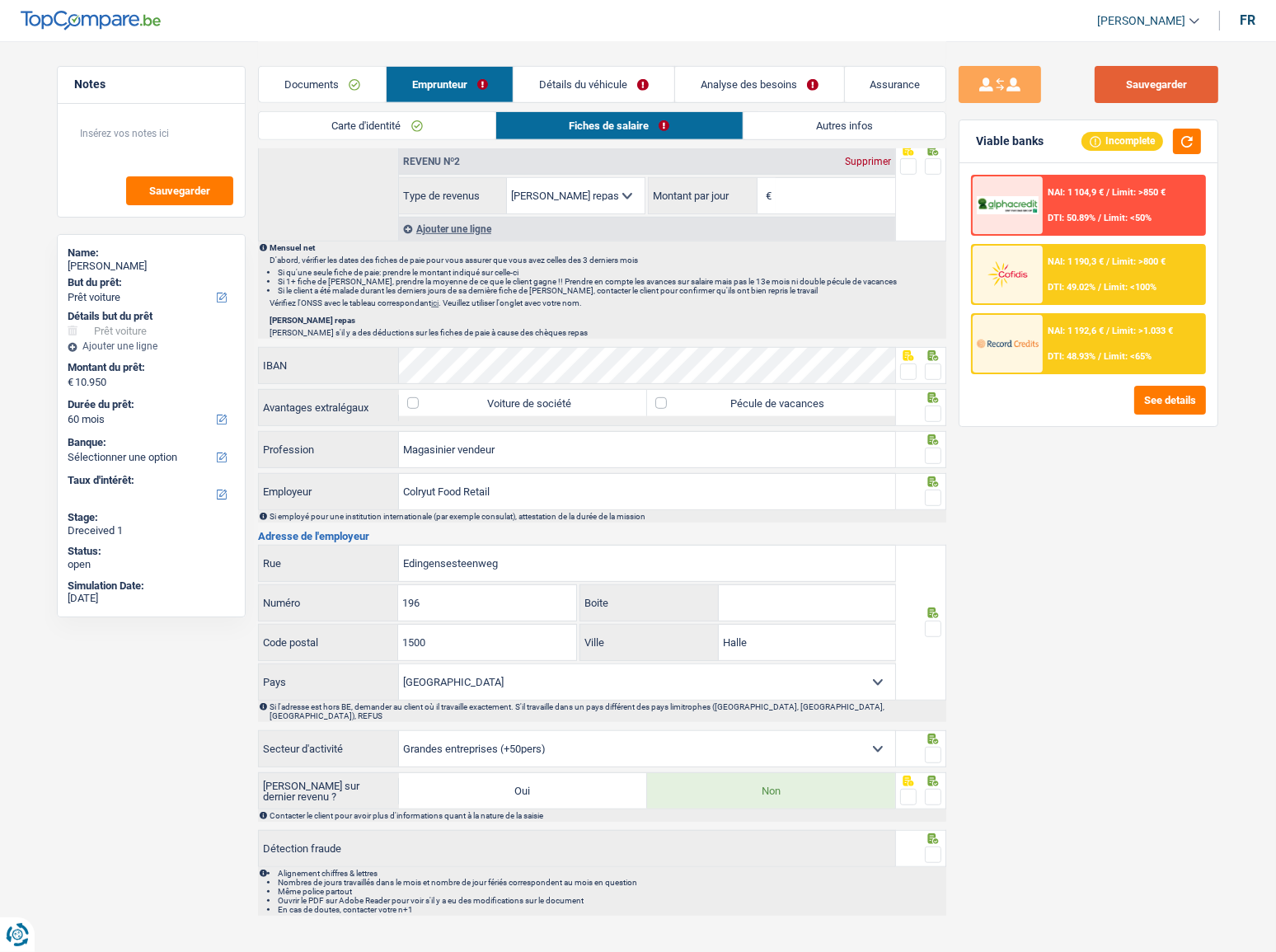
drag, startPoint x: 1179, startPoint y: 74, endPoint x: 1168, endPoint y: 70, distance: 11.7
click at [1150, 74] on button "Sauvegarder" at bounding box center [1157, 85] width 124 height 37
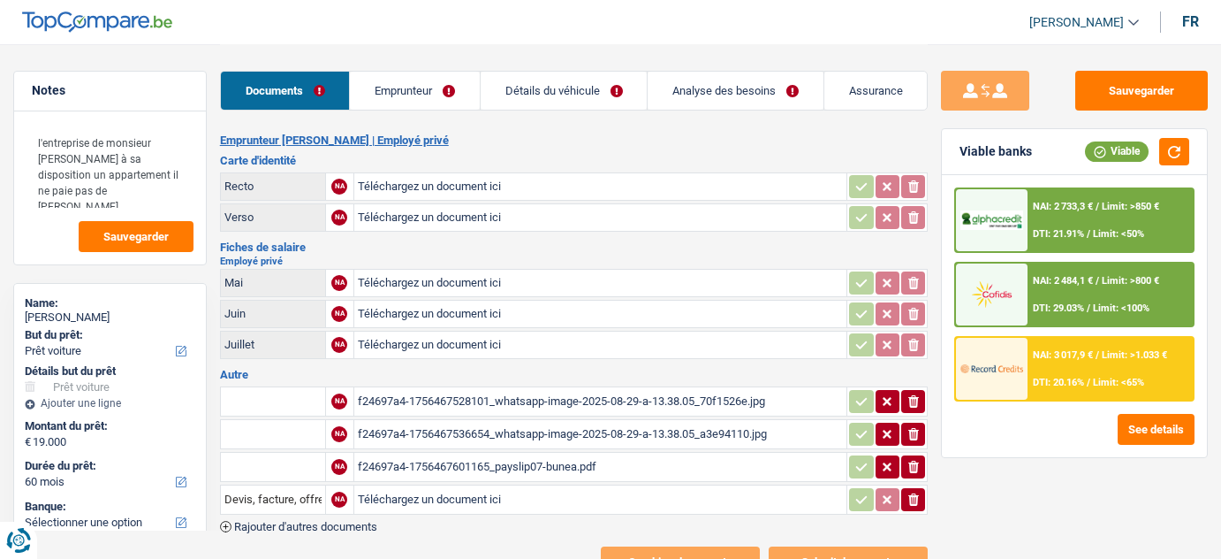
select select "car"
select select "60"
click at [521, 401] on div "f24697a4-1756467528101_whatsapp-image-2025-08-29-a-13.38.05_70f1526e.jpg" at bounding box center [601, 401] width 486 height 27
click at [461, 393] on div "f24697a4-1756467528101_whatsapp-image-2025-08-29-a-13.38.05_70f1526e.jpg" at bounding box center [601, 401] width 486 height 27
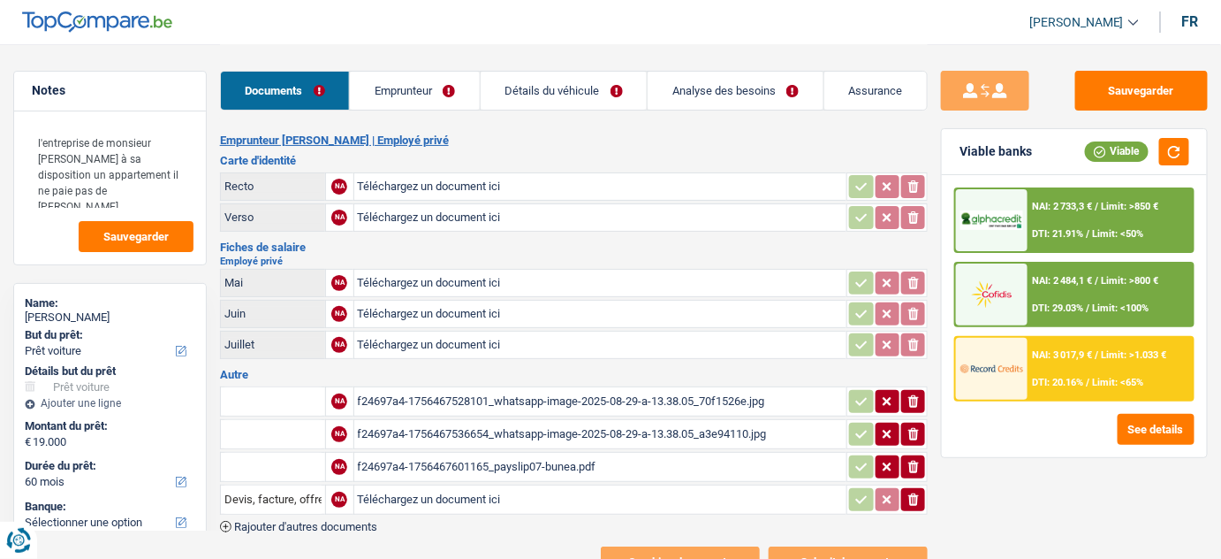
click at [452, 430] on div "f24697a4-1756467536654_whatsapp-image-2025-08-29-a-13.38.05_a3e94110.jpg" at bounding box center [601, 434] width 486 height 27
click at [489, 465] on div "f24697a4-1756467601165_payslip07-bunea.pdf" at bounding box center [601, 466] width 486 height 27
select select "car"
select select "60"
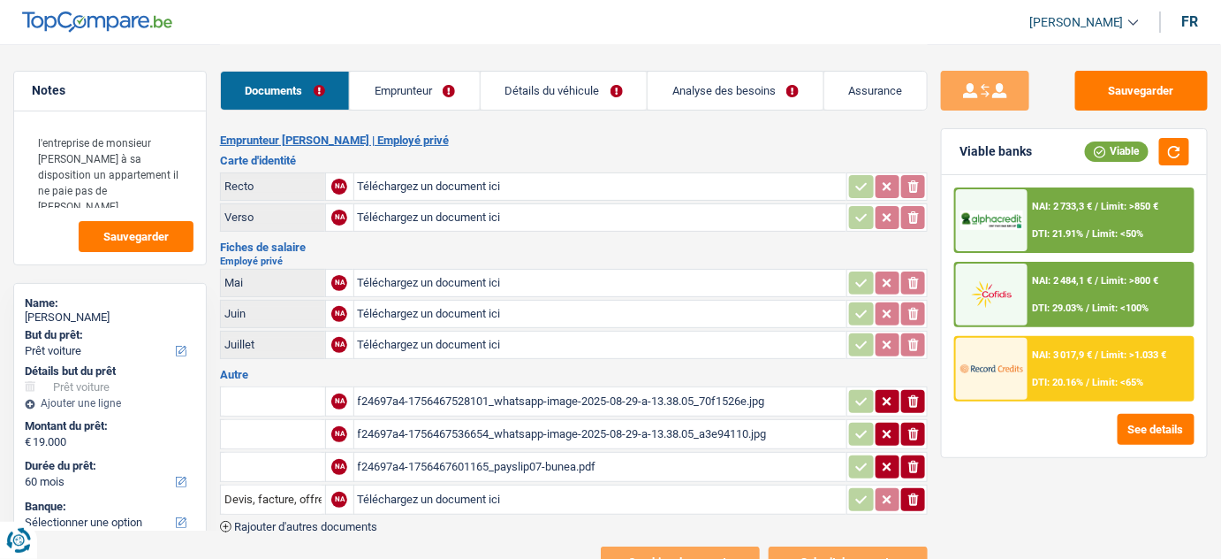
click at [431, 287] on input "Téléchargez un document ici" at bounding box center [601, 283] width 486 height 27
type input "C:\fakepath\05.pdf"
click at [421, 308] on input "Téléchargez un document ici" at bounding box center [601, 313] width 486 height 27
type input "C:\fakepath\06.jpeg"
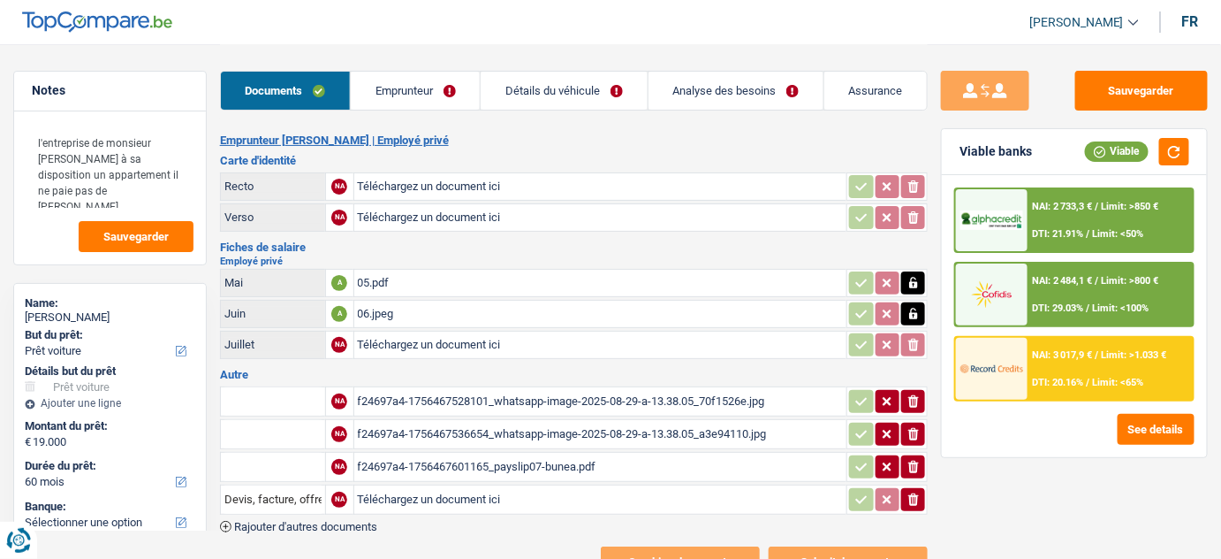
click at [443, 338] on input "Téléchargez un document ici" at bounding box center [601, 344] width 486 height 27
type input "C:\fakepath\07.pdf"
click at [398, 190] on input "Téléchargez un document ici" at bounding box center [601, 186] width 486 height 27
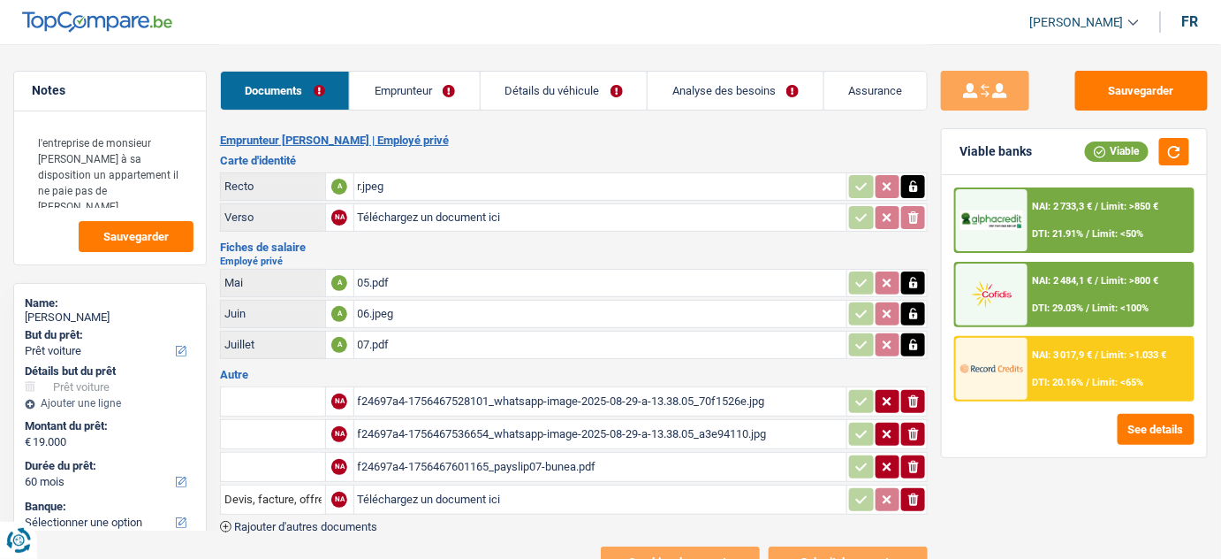
click at [709, 183] on div "r.jpeg" at bounding box center [601, 186] width 486 height 27
click at [918, 186] on icon "button" at bounding box center [914, 187] width 14 height 18
click at [403, 191] on input "Téléchargez un document ici" at bounding box center [601, 186] width 486 height 27
type input "C:\fakepath\r.jpg"
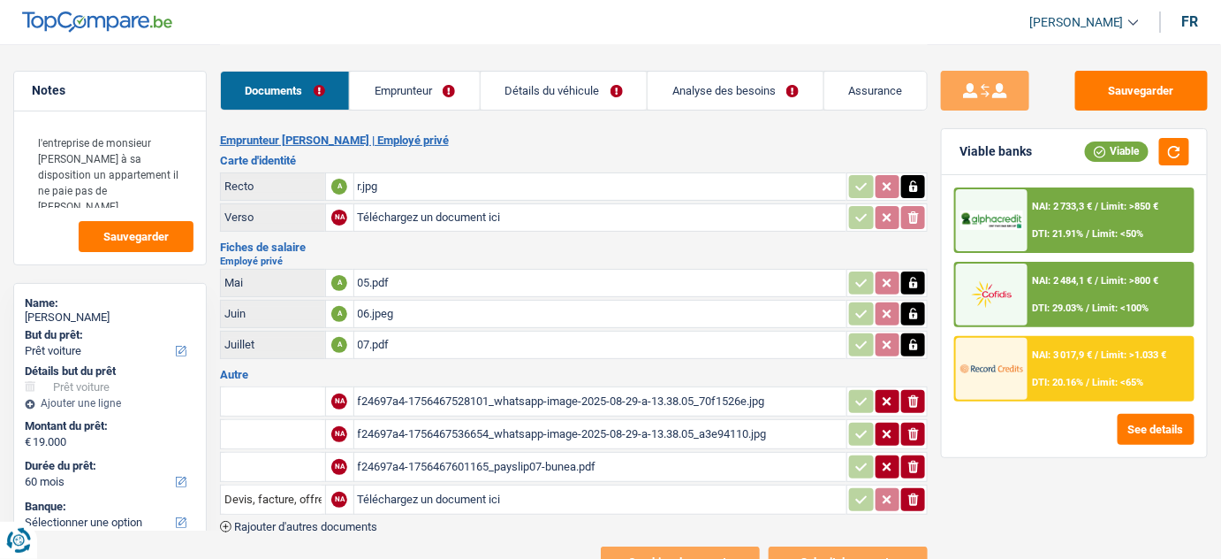
click at [456, 217] on input "Téléchargez un document ici" at bounding box center [601, 217] width 486 height 27
type input "C:\fakepath\v.jpg"
click at [410, 193] on div "r.jpg" at bounding box center [601, 186] width 486 height 27
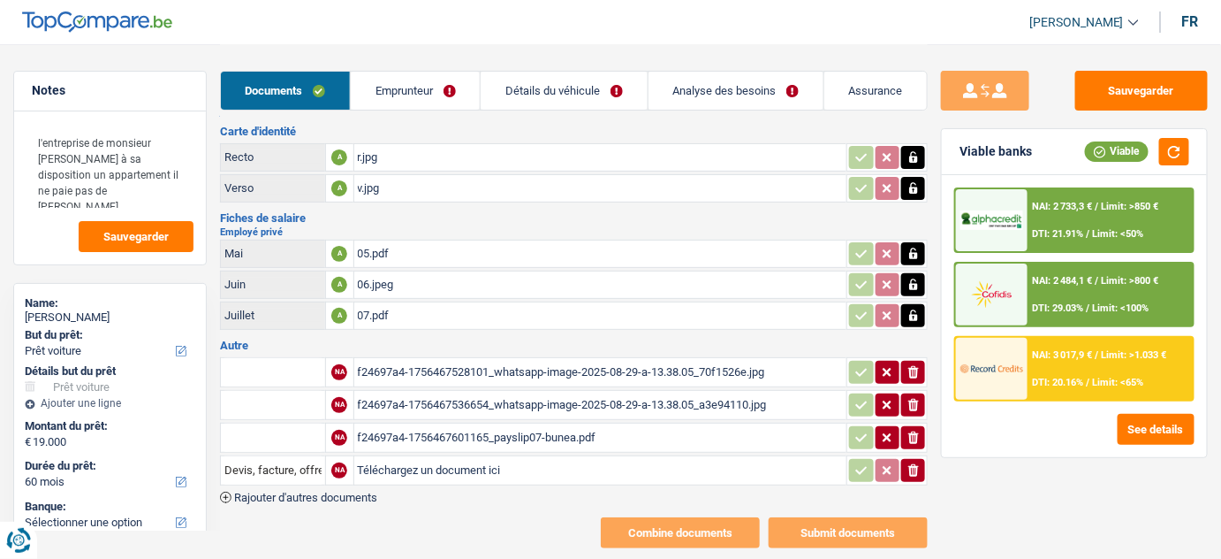
scroll to position [57, 0]
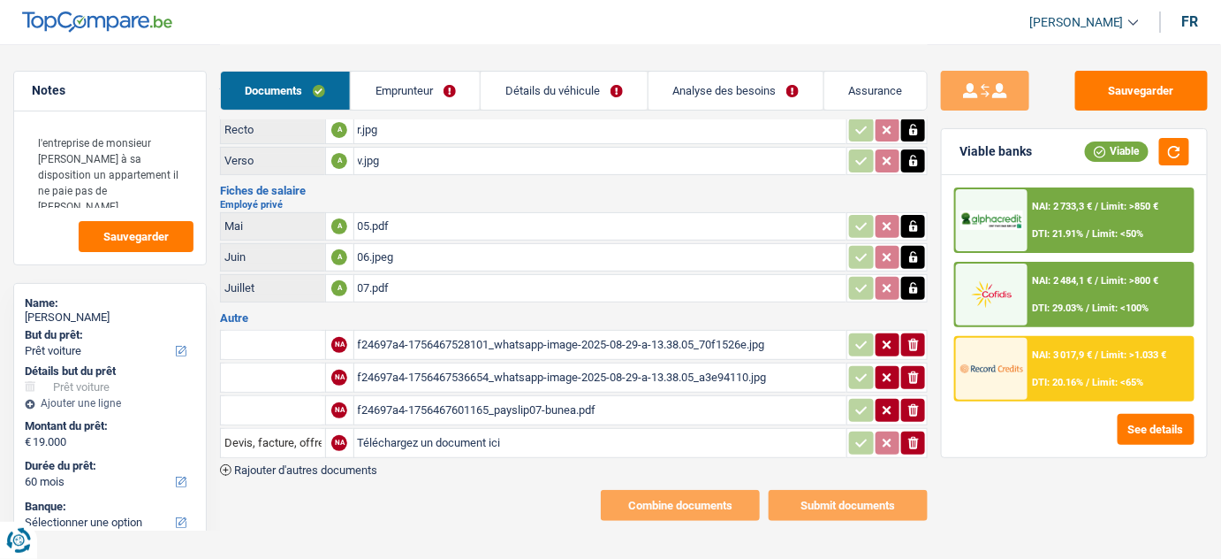
click at [901, 335] on button "ionicons-v5-e" at bounding box center [913, 344] width 24 height 23
drag, startPoint x: 912, startPoint y: 361, endPoint x: 924, endPoint y: 407, distance: 46.5
click at [917, 373] on button "ionicons-v5-e" at bounding box center [913, 377] width 24 height 23
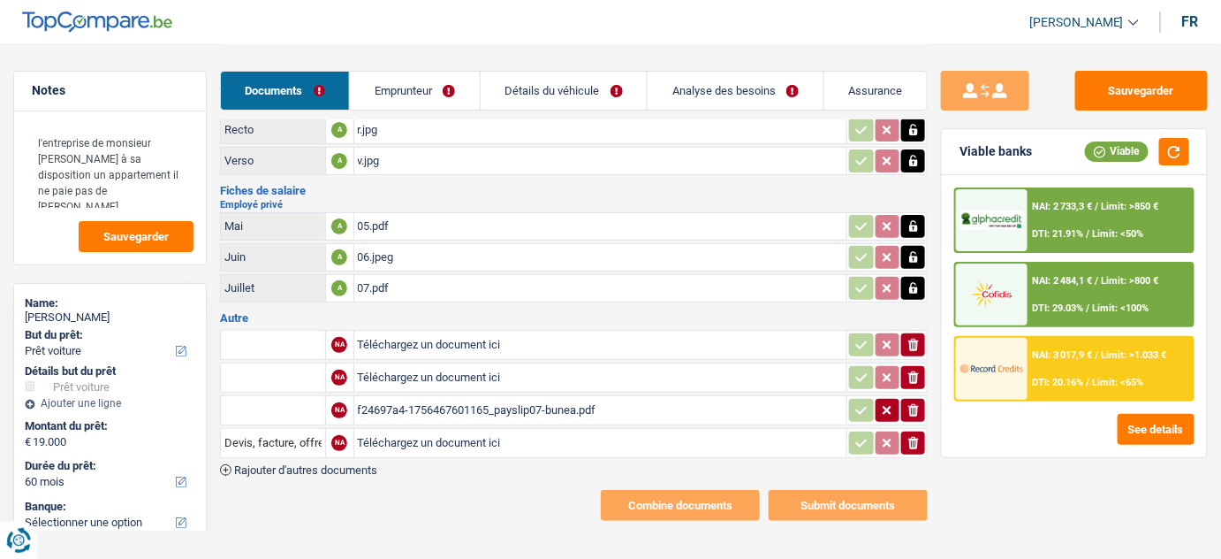
click at [916, 408] on icon "ionicons-v5-e" at bounding box center [914, 410] width 14 height 18
drag, startPoint x: 913, startPoint y: 430, endPoint x: 351, endPoint y: 248, distance: 590.6
click at [894, 428] on td "ionicons-v5-e" at bounding box center [887, 443] width 81 height 30
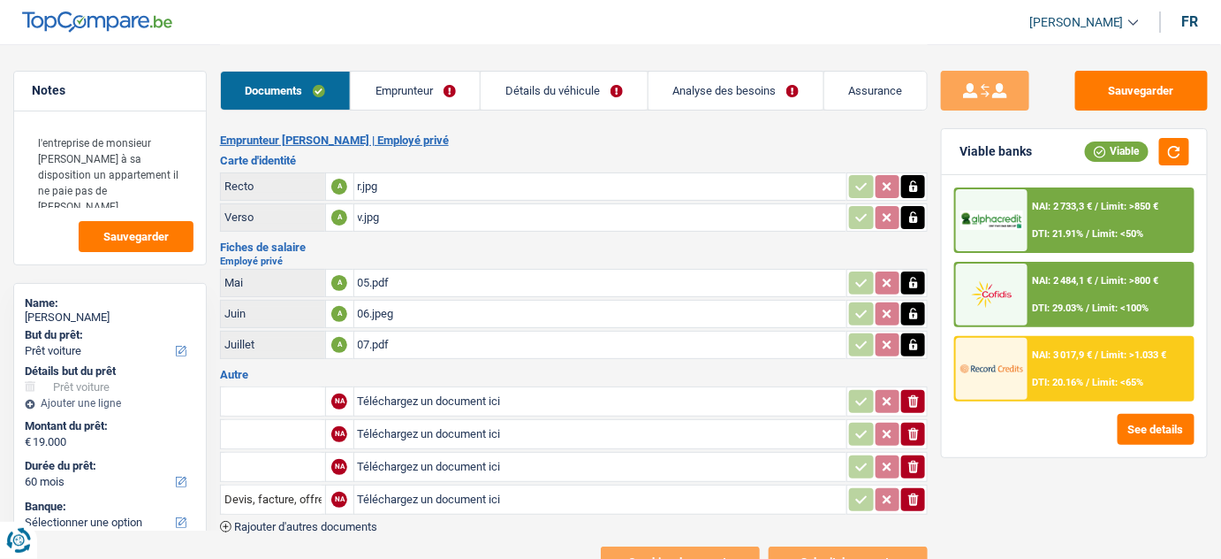
click at [397, 80] on link "Emprunteur" at bounding box center [415, 91] width 129 height 38
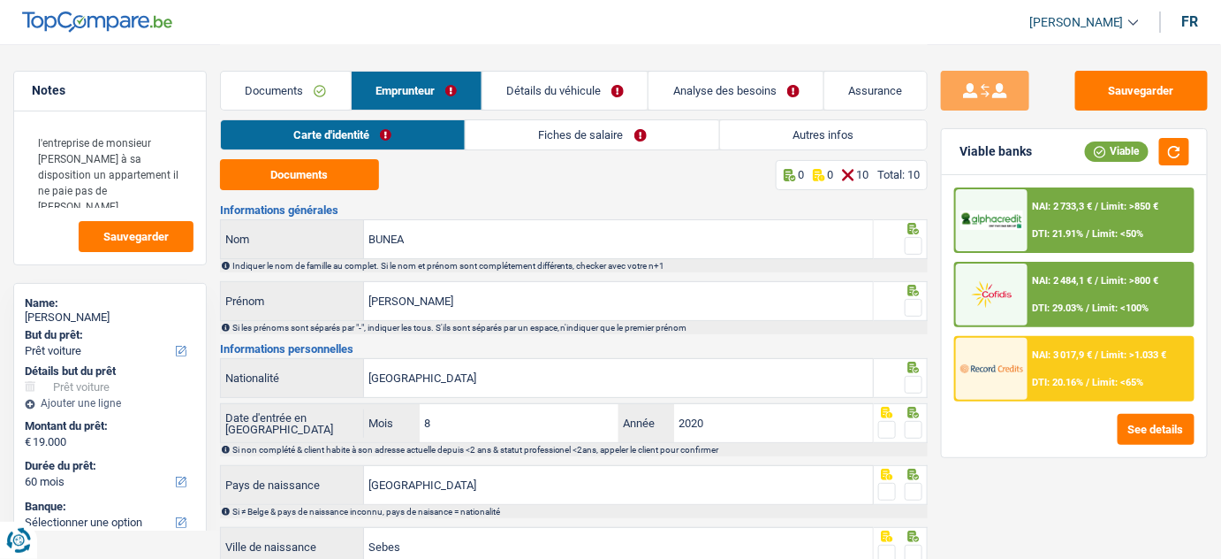
drag, startPoint x: 530, startPoint y: 133, endPoint x: 399, endPoint y: 157, distance: 133.1
click at [529, 133] on link "Fiches de salaire" at bounding box center [593, 134] width 254 height 29
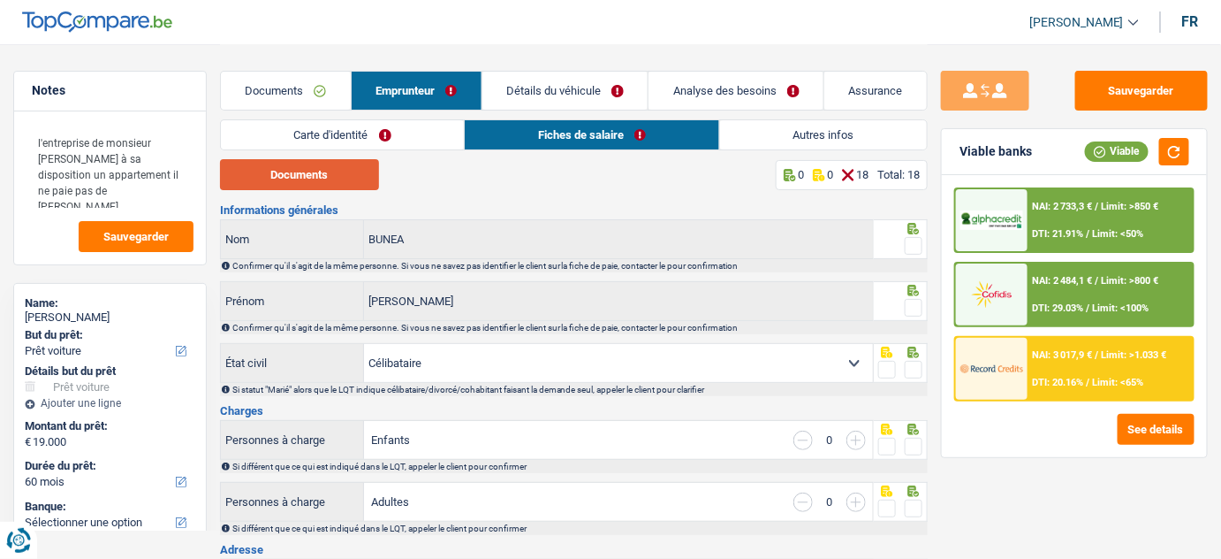
click at [348, 174] on button "Documents" at bounding box center [299, 174] width 159 height 31
click at [271, 98] on link "Documents" at bounding box center [286, 91] width 130 height 38
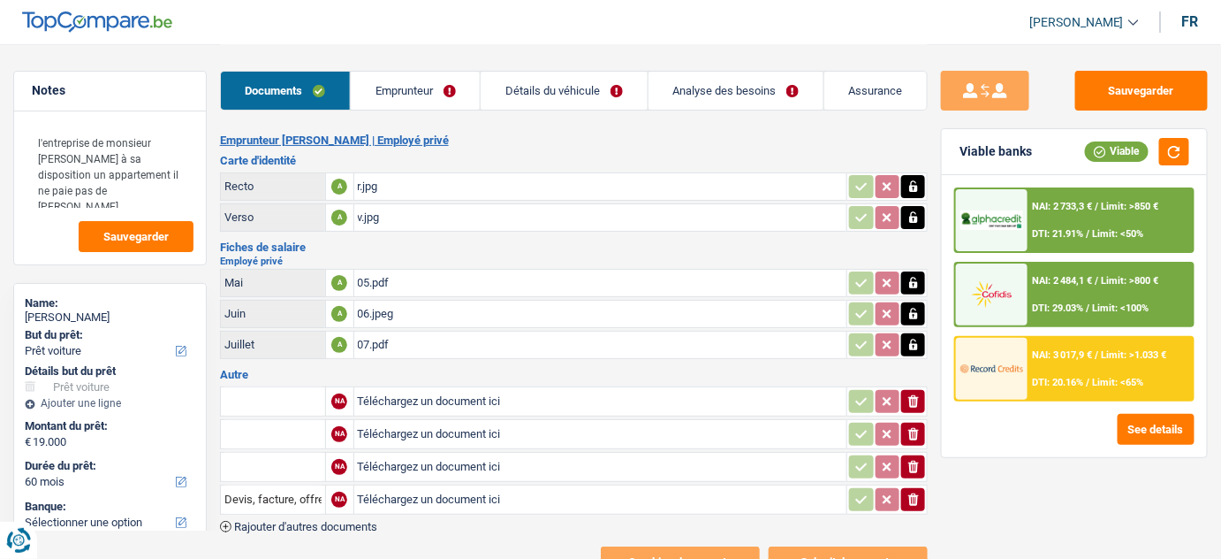
click at [415, 317] on div "06.jpeg" at bounding box center [601, 313] width 486 height 27
click at [909, 314] on icon "button" at bounding box center [913, 313] width 8 height 11
click at [914, 310] on icon "ionicons-v5-e" at bounding box center [914, 314] width 14 height 18
click at [454, 302] on input "Téléchargez un document ici" at bounding box center [601, 313] width 486 height 27
type input "C:\fakepath\06.pdf"
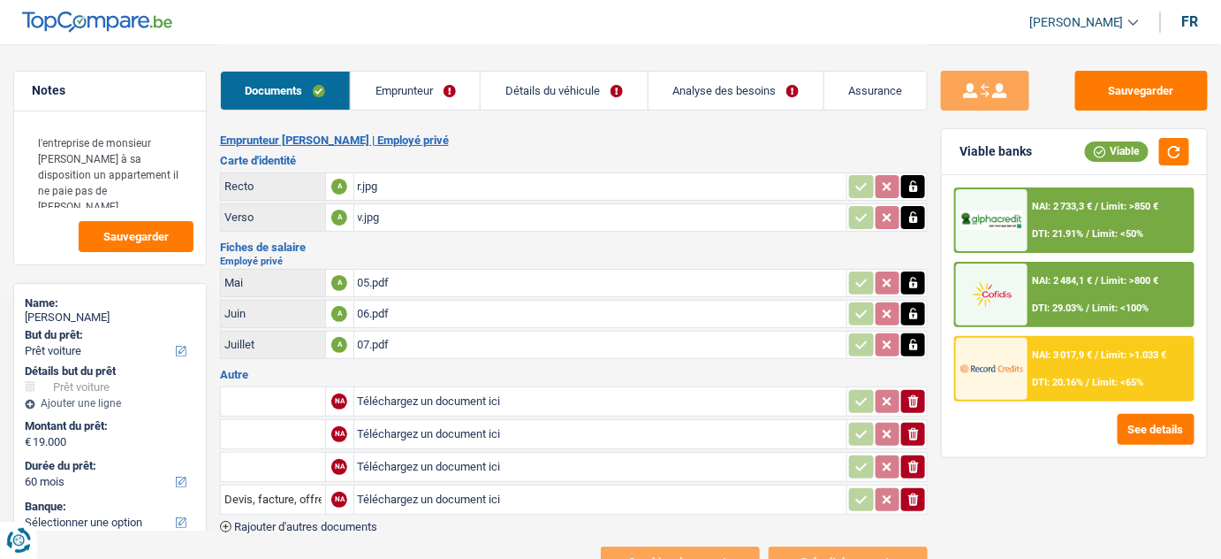
click at [422, 101] on link "Emprunteur" at bounding box center [415, 91] width 129 height 38
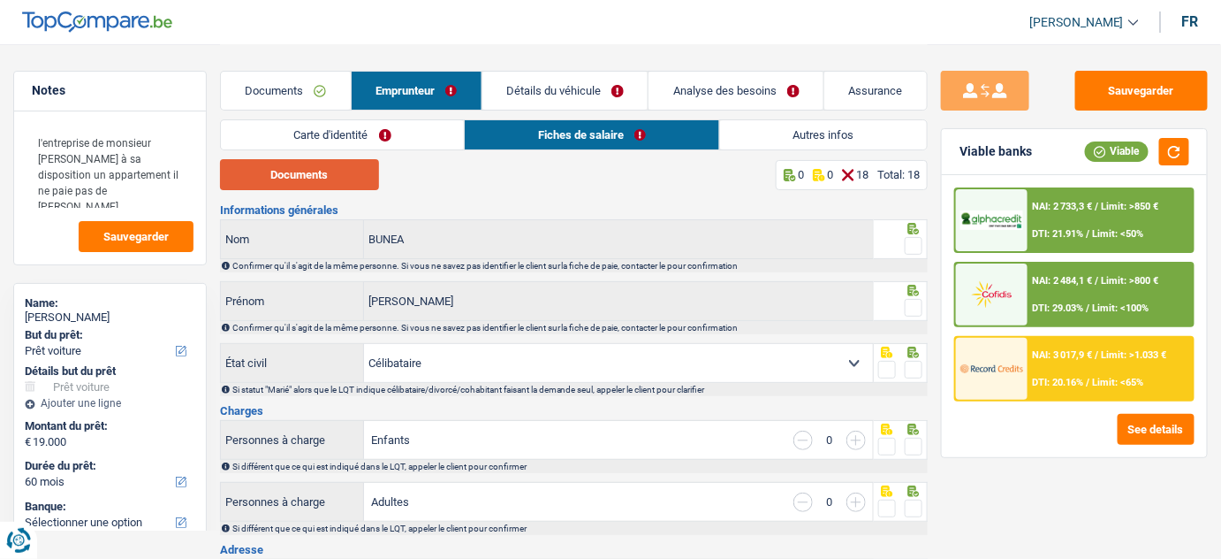
drag, startPoint x: 318, startPoint y: 173, endPoint x: 311, endPoint y: 184, distance: 12.7
click at [318, 176] on button "Documents" at bounding box center [299, 174] width 159 height 31
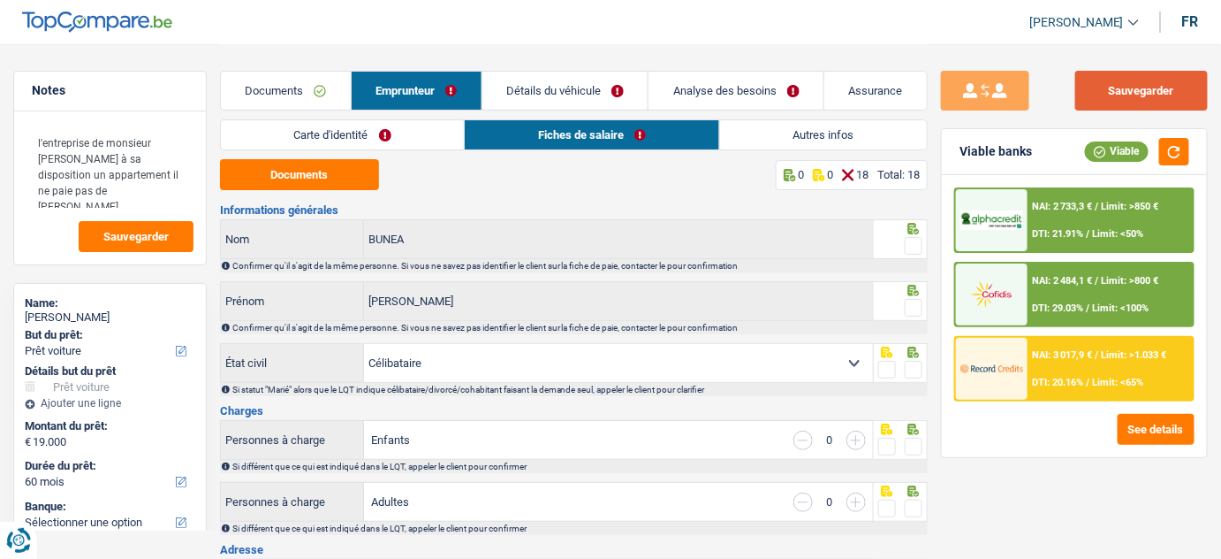
click at [1128, 80] on button "Sauvegarder" at bounding box center [1142, 91] width 133 height 40
click at [290, 76] on link "Documents" at bounding box center [286, 91] width 130 height 38
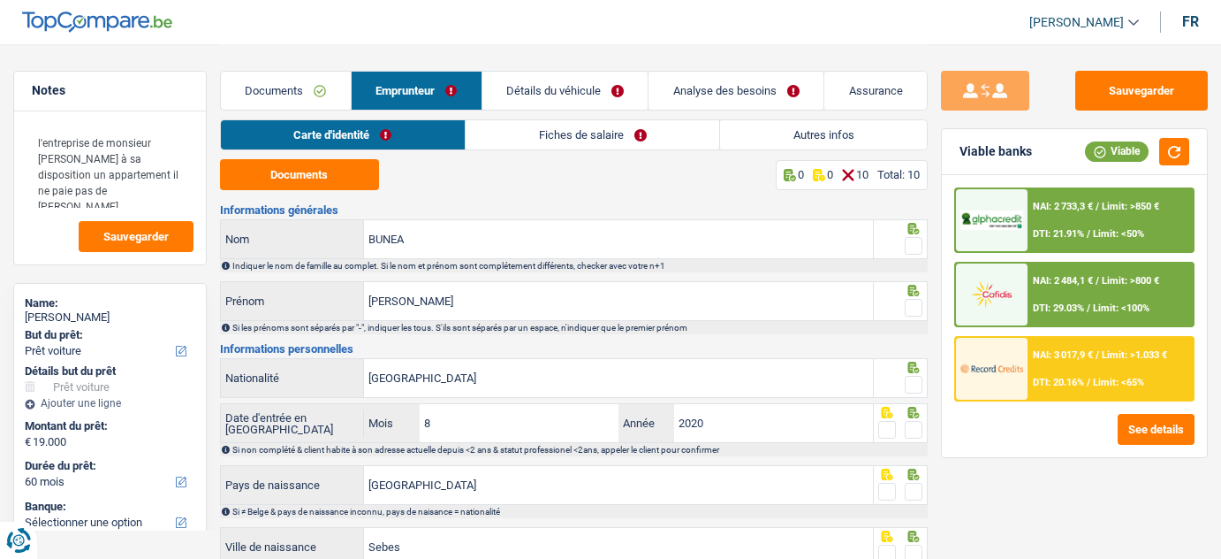
select select "car"
select select "60"
select select "32"
select select "liveWithParents"
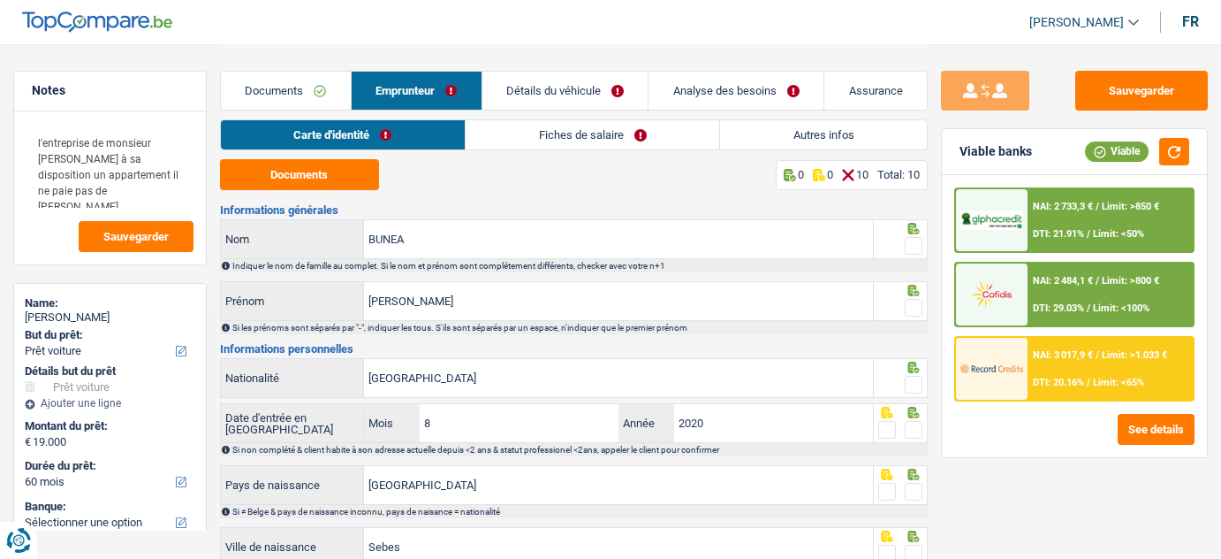
select select "carLoan"
select select "60"
click at [800, 126] on link "Autres infos" at bounding box center [823, 134] width 207 height 29
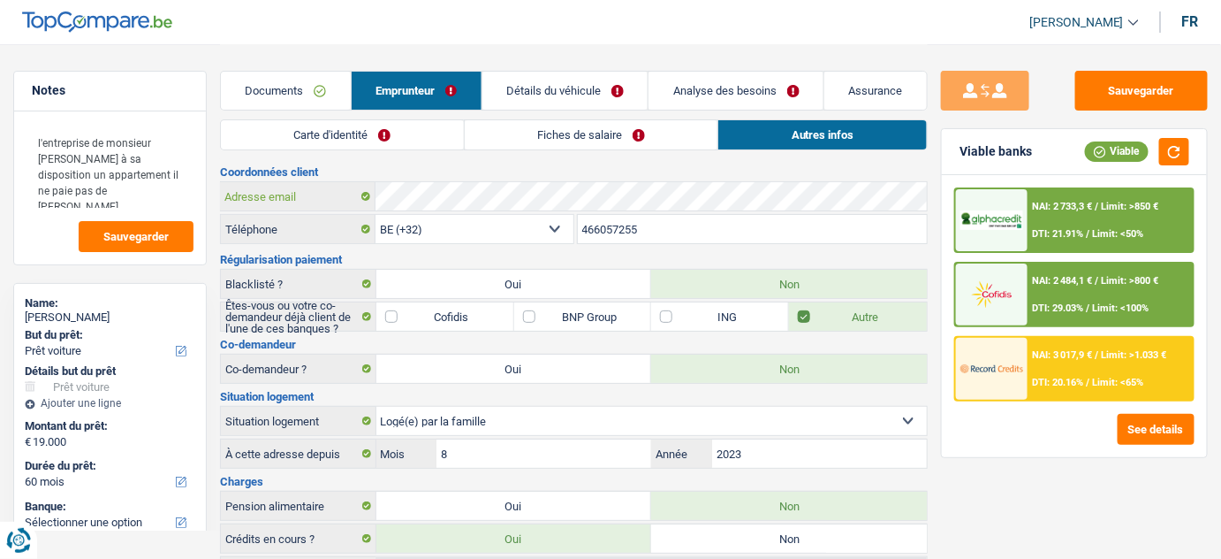
click at [376, 218] on div "Coordonnées client Adresse email BE (+32) LU (+352) Sélectionner une option Tél…" at bounding box center [574, 501] width 709 height 671
click at [1100, 85] on button "Sauvegarder" at bounding box center [1142, 91] width 133 height 40
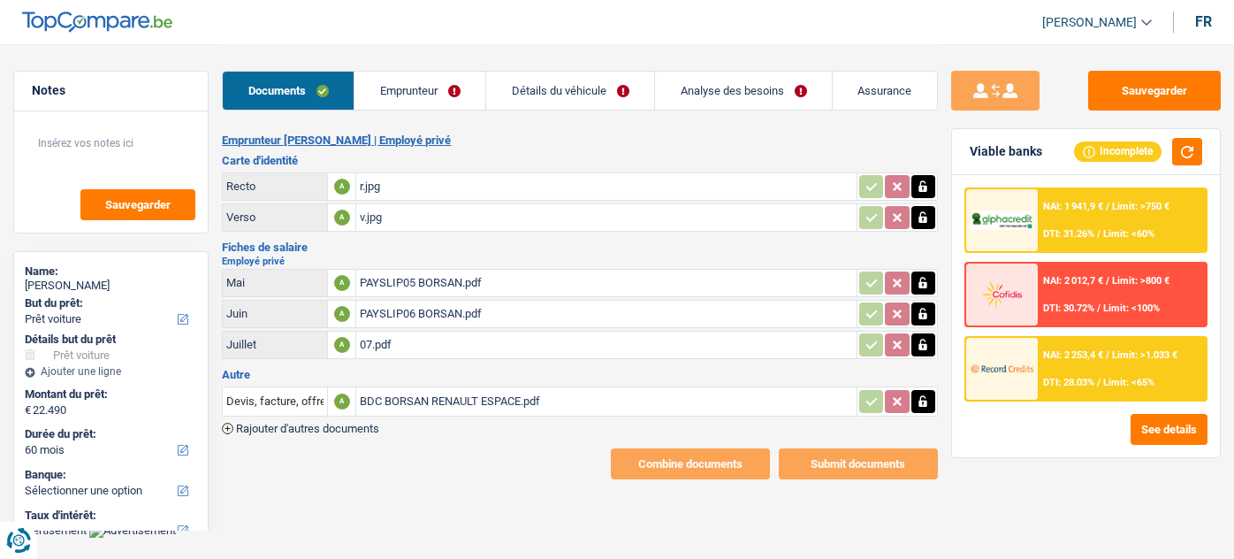
select select "car"
select select "60"
select select "single"
select select "BE"
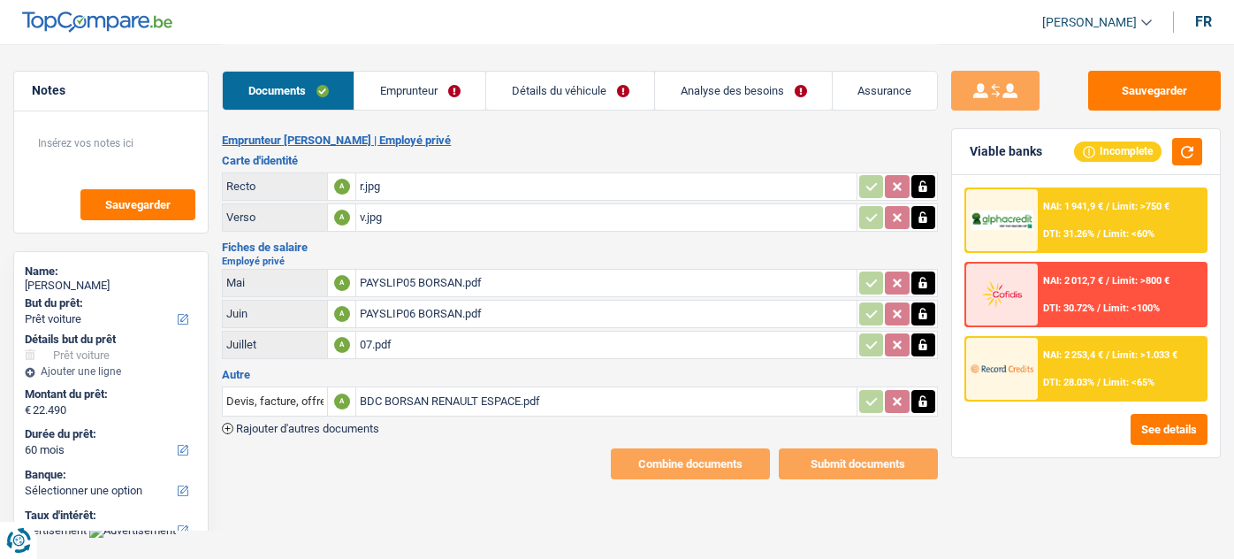
select select "privateEmployee"
select select "netSalary"
select select "mealVouchers"
select select "BE"
select select "bigCompanies"
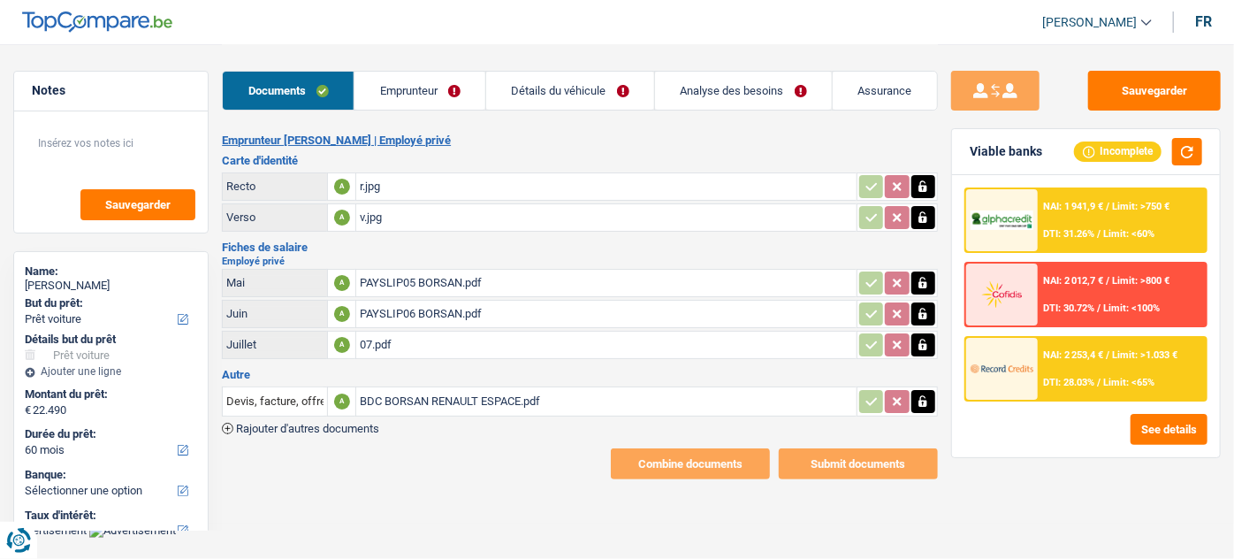
click at [430, 103] on link "Emprunteur" at bounding box center [419, 91] width 131 height 38
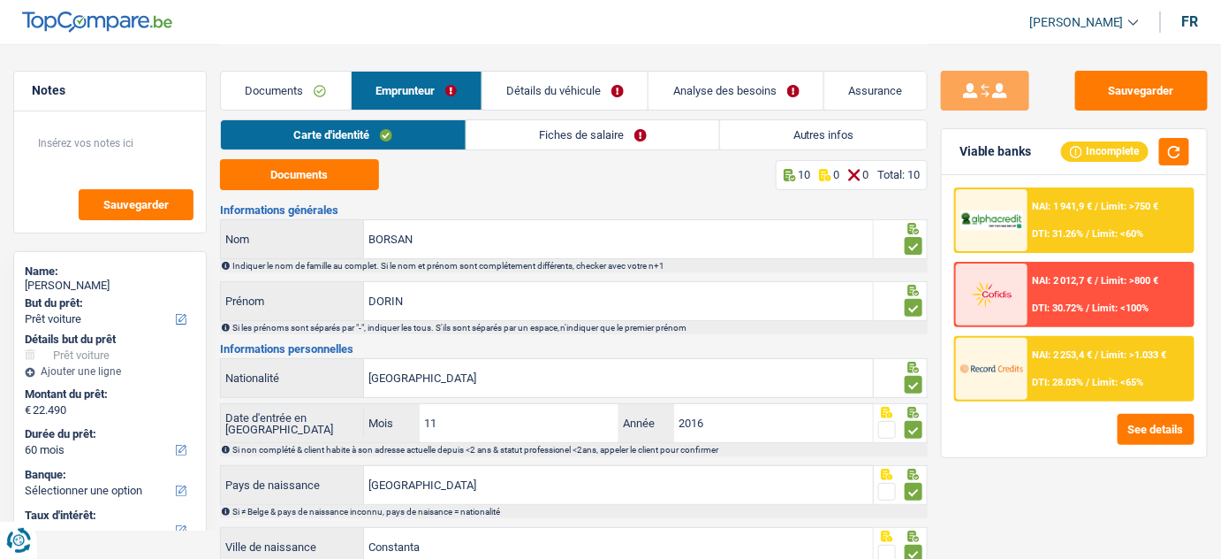
click at [543, 124] on link "Fiches de salaire" at bounding box center [594, 134] width 254 height 29
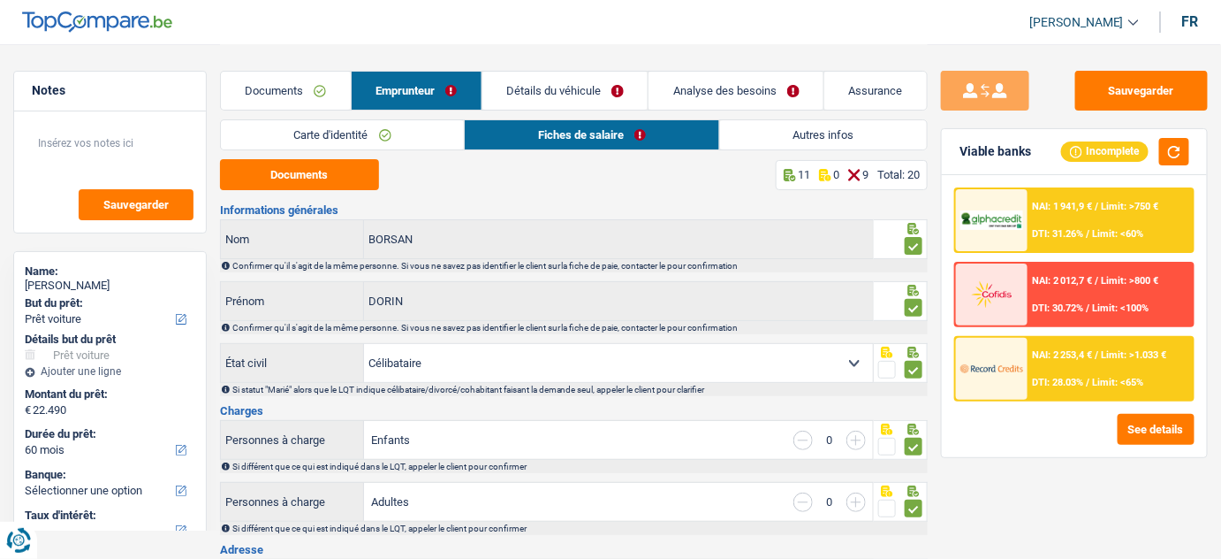
click at [343, 156] on div "Carte d'identité Fiches de salaire Autres infos" at bounding box center [574, 139] width 709 height 40
click at [327, 172] on button "Documents" at bounding box center [299, 174] width 159 height 31
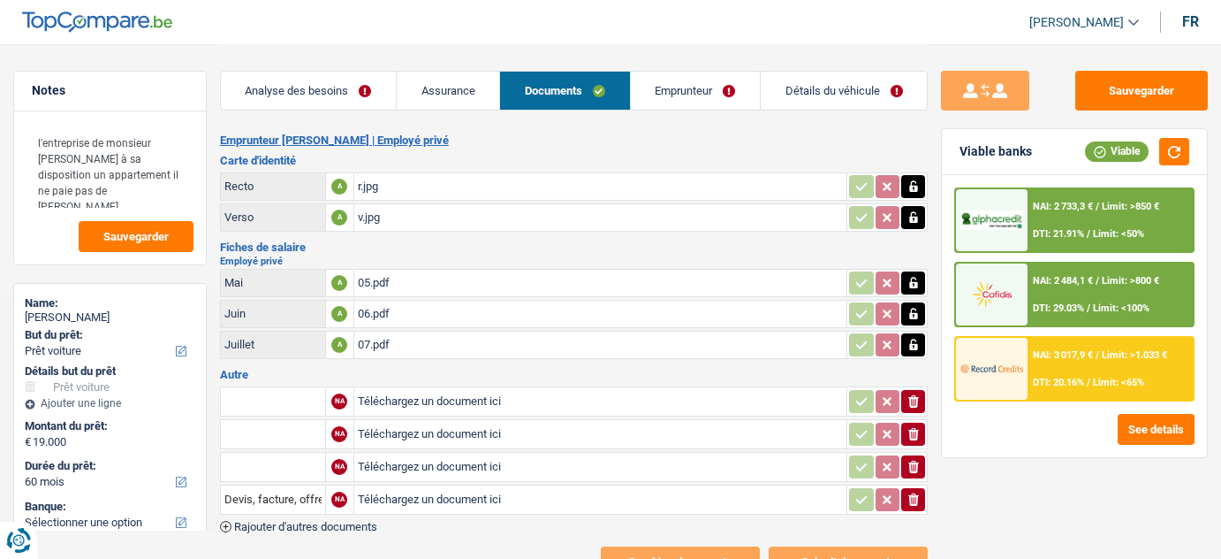
select select "car"
select select "60"
select select "single"
select select "BE"
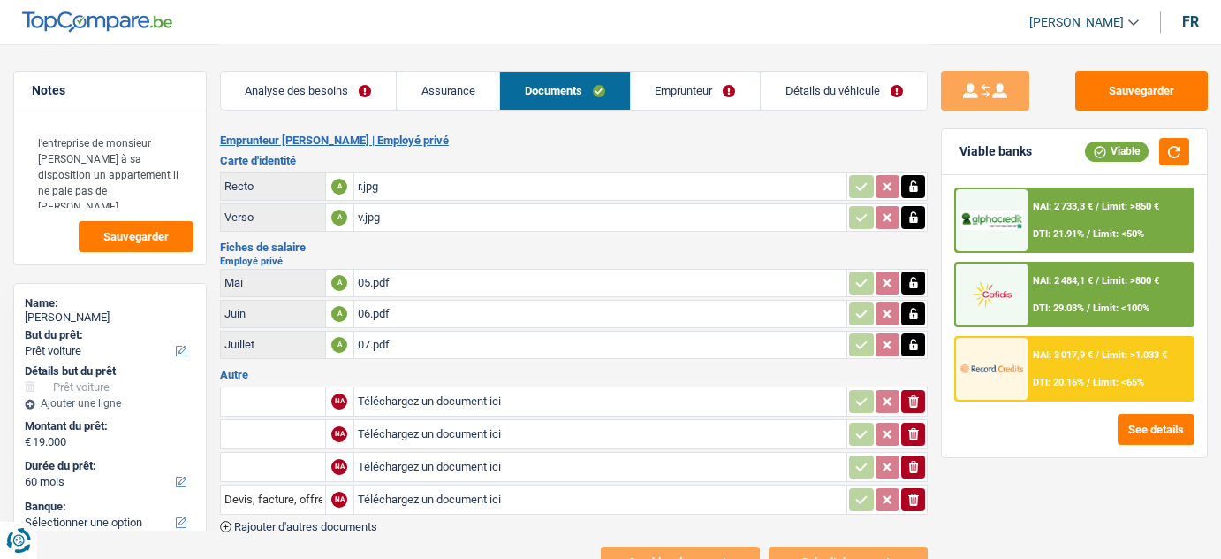
select select "privateEmployee"
select select "netSalary"
select select "mealVouchers"
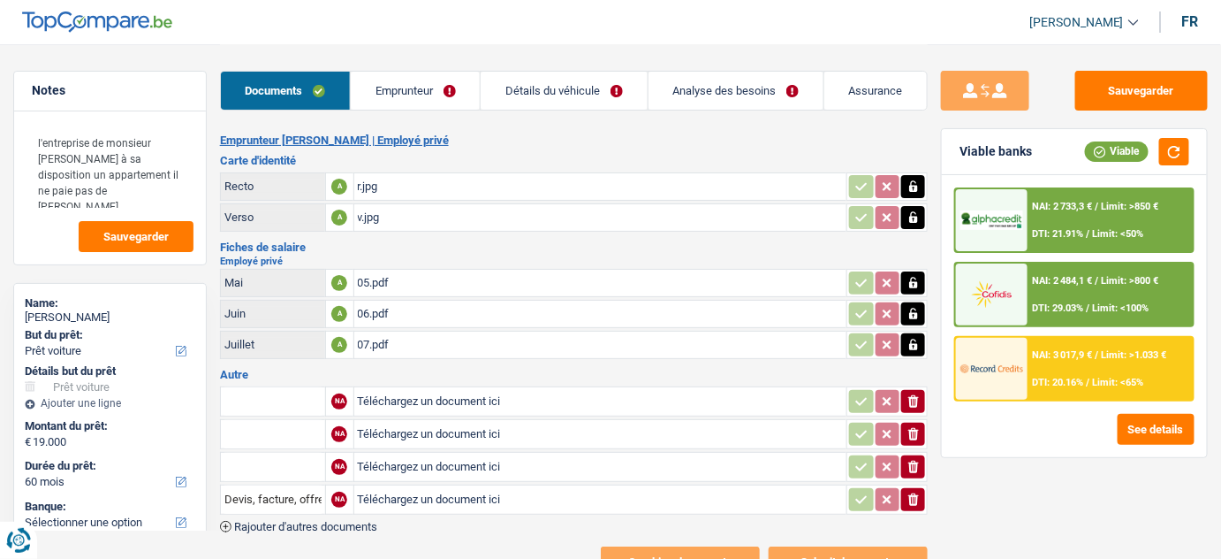
click at [399, 83] on link "Emprunteur" at bounding box center [415, 91] width 129 height 38
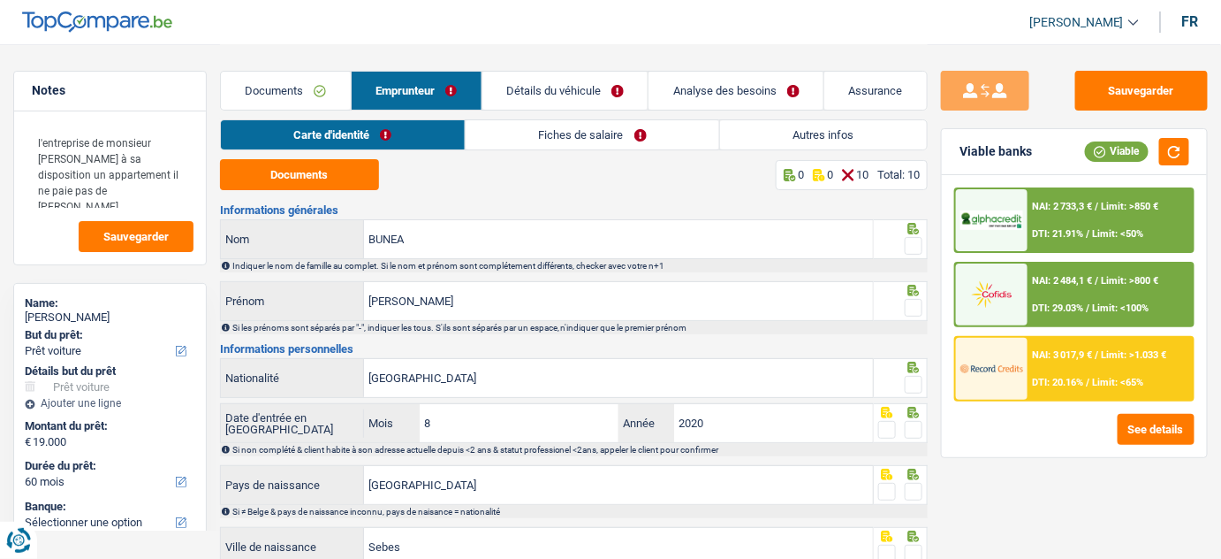
click at [529, 138] on link "Fiches de salaire" at bounding box center [593, 134] width 254 height 29
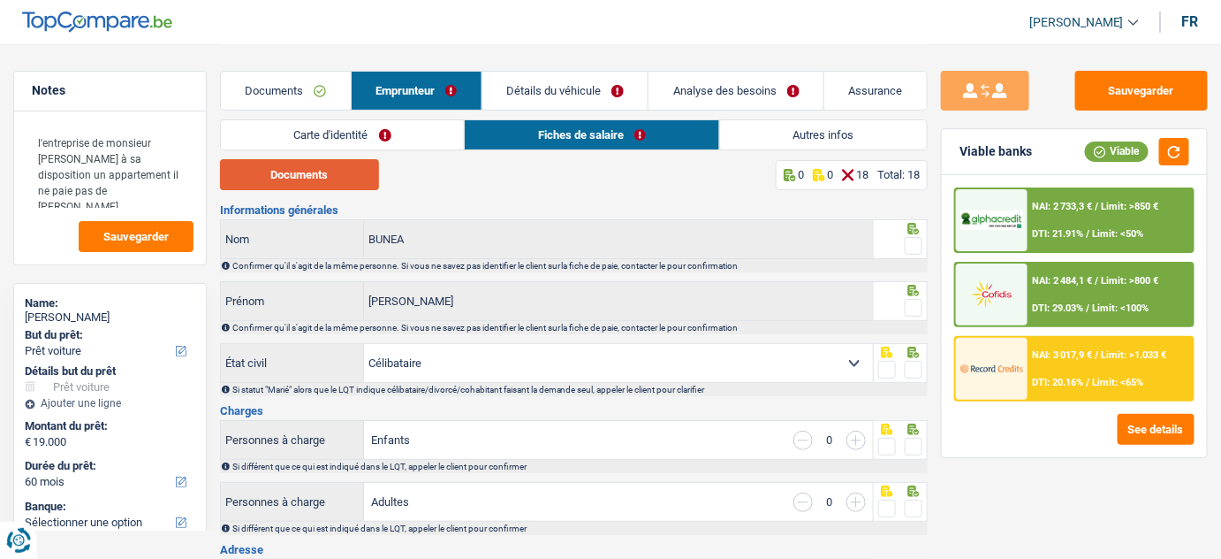
click at [328, 164] on button "Documents" at bounding box center [299, 174] width 159 height 31
click at [795, 144] on link "Autres infos" at bounding box center [824, 134] width 208 height 29
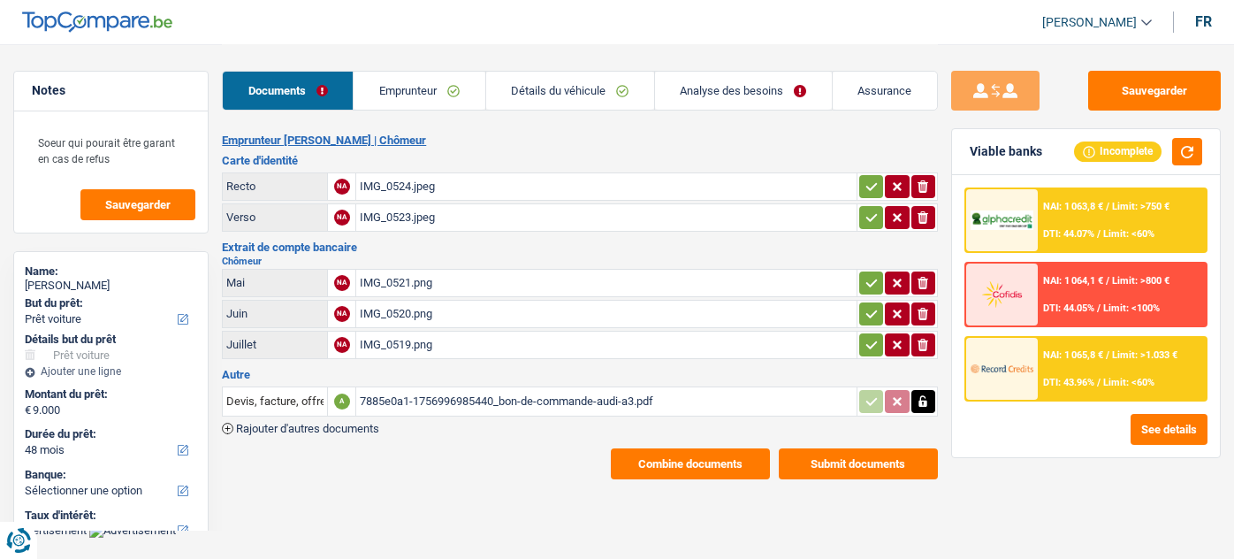
select select "car"
select select "48"
select select "unemployed"
select select "unemployment"
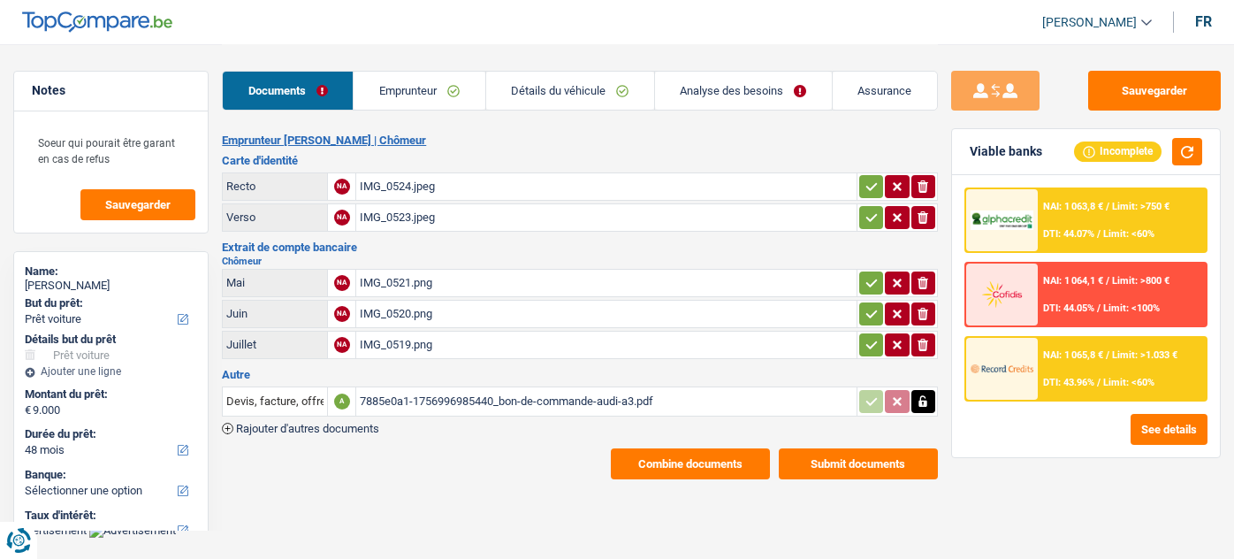
select select "fgtb"
select select "BE"
click at [445, 98] on link "Emprunteur" at bounding box center [419, 91] width 131 height 38
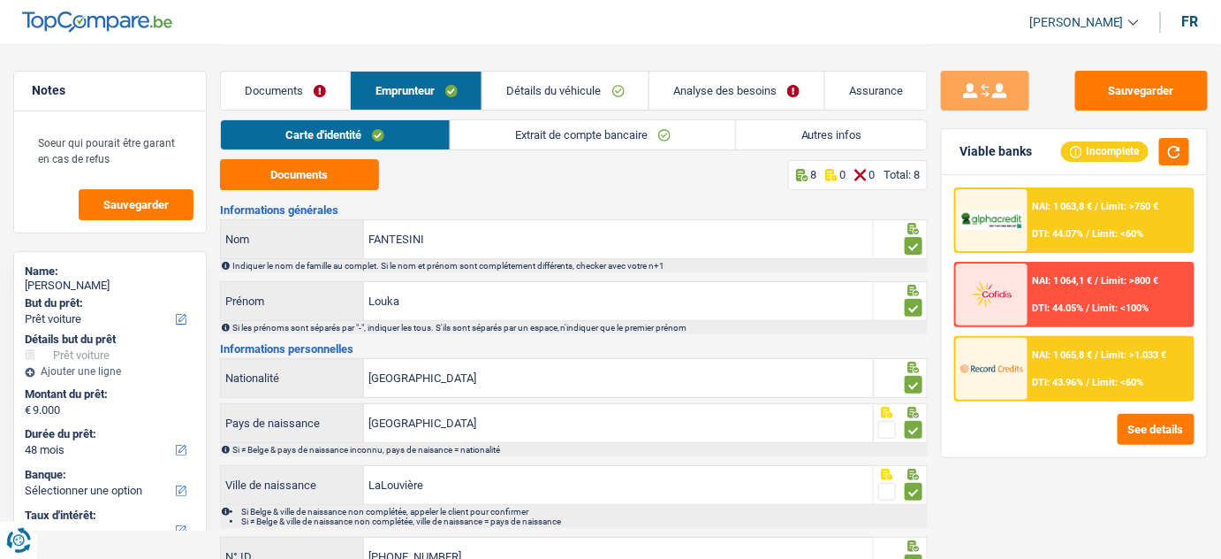
click at [593, 133] on link "Extrait de compte bancaire" at bounding box center [593, 134] width 285 height 29
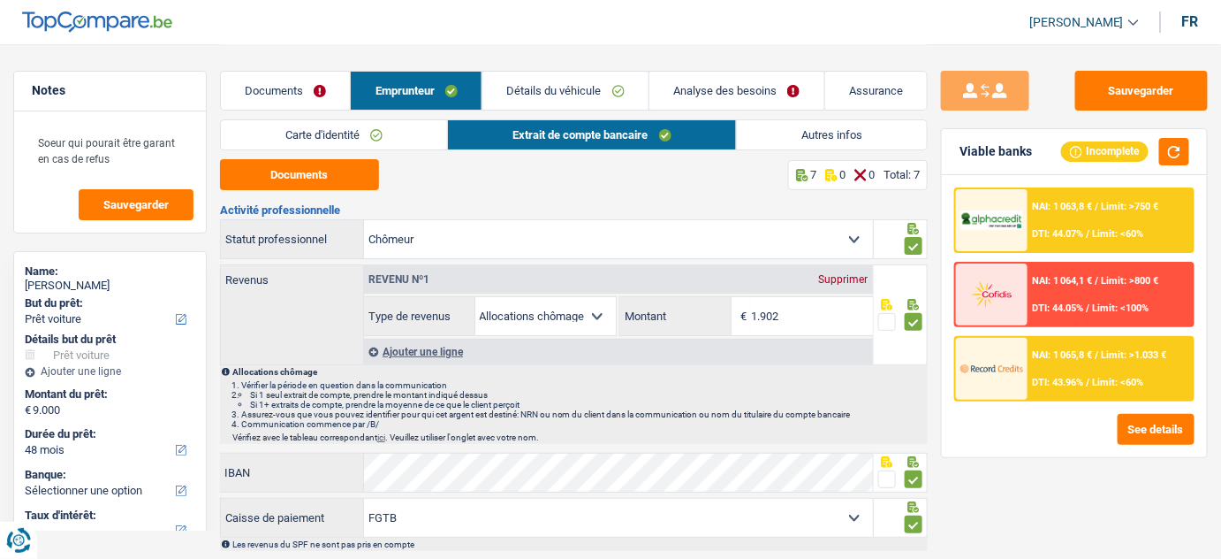
click at [860, 130] on link "Autres infos" at bounding box center [832, 134] width 191 height 29
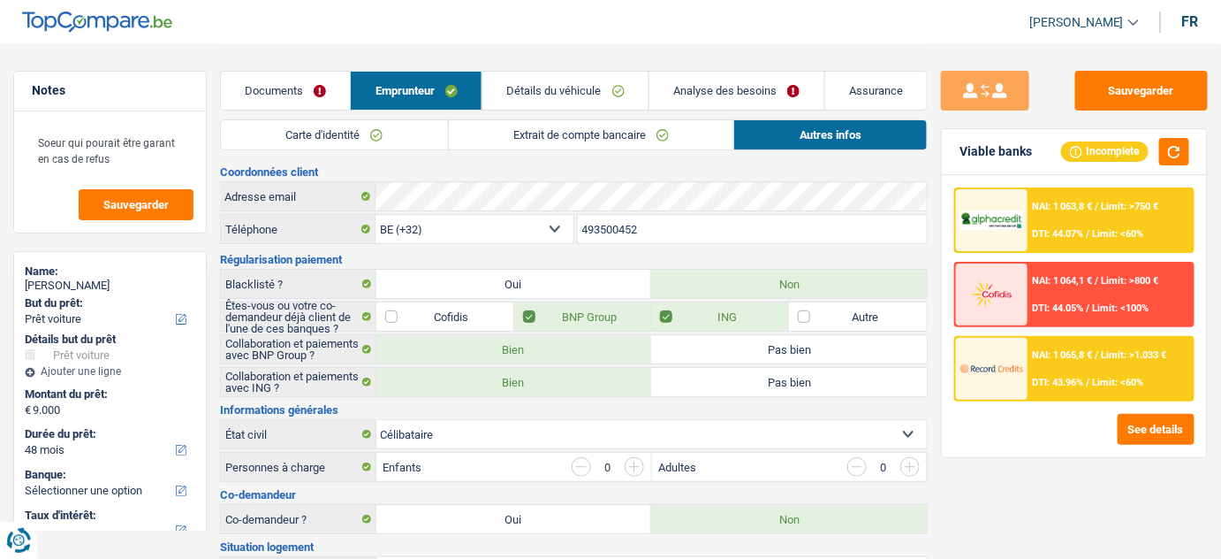
click at [633, 129] on link "Extrait de compte bancaire" at bounding box center [591, 134] width 285 height 29
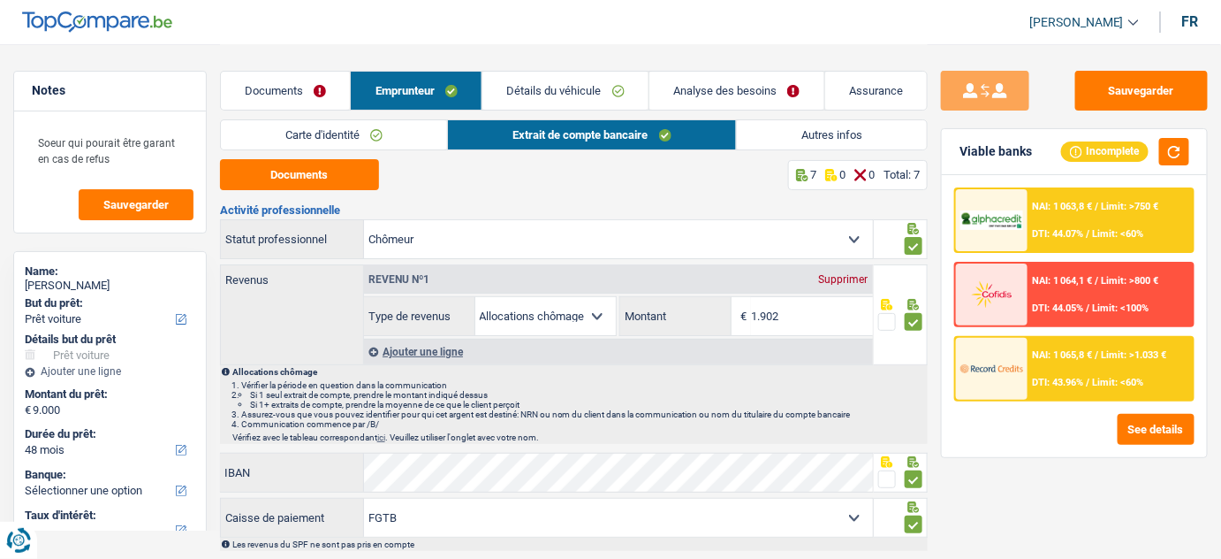
click at [808, 129] on link "Autres infos" at bounding box center [832, 134] width 191 height 29
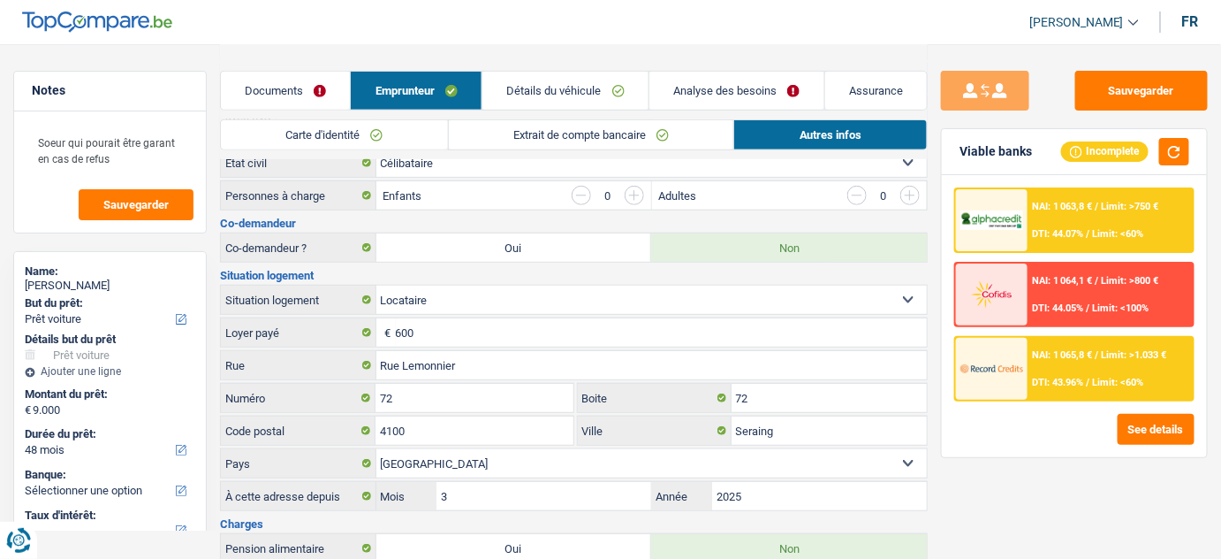
scroll to position [378, 0]
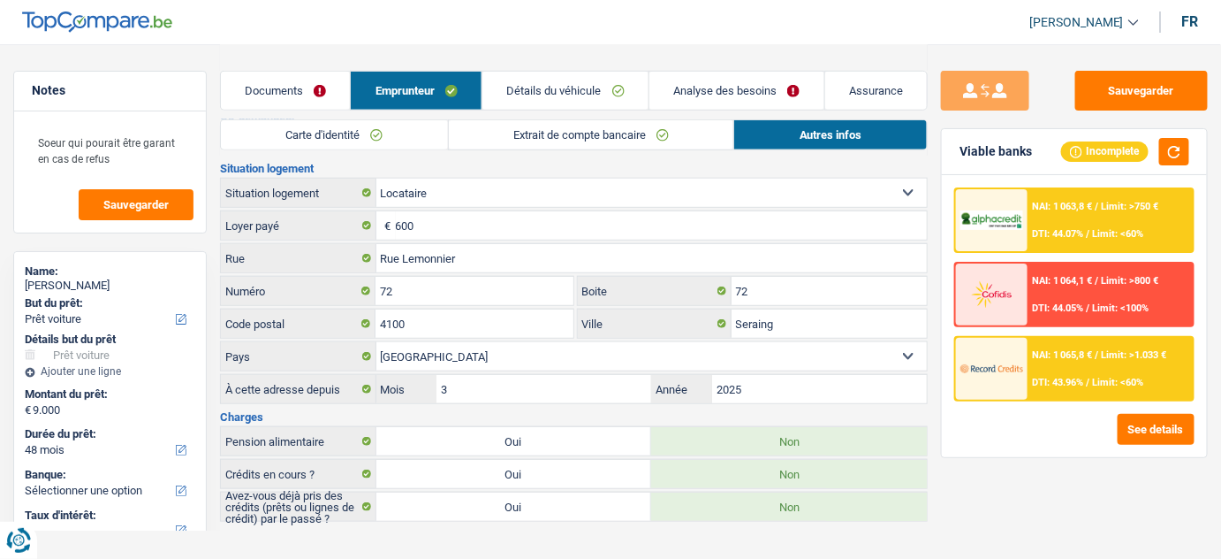
drag, startPoint x: 594, startPoint y: 508, endPoint x: 487, endPoint y: 433, distance: 130.7
click at [596, 507] on label "Oui" at bounding box center [515, 506] width 276 height 28
click at [596, 507] on input "Oui" at bounding box center [515, 506] width 276 height 28
radio input "true"
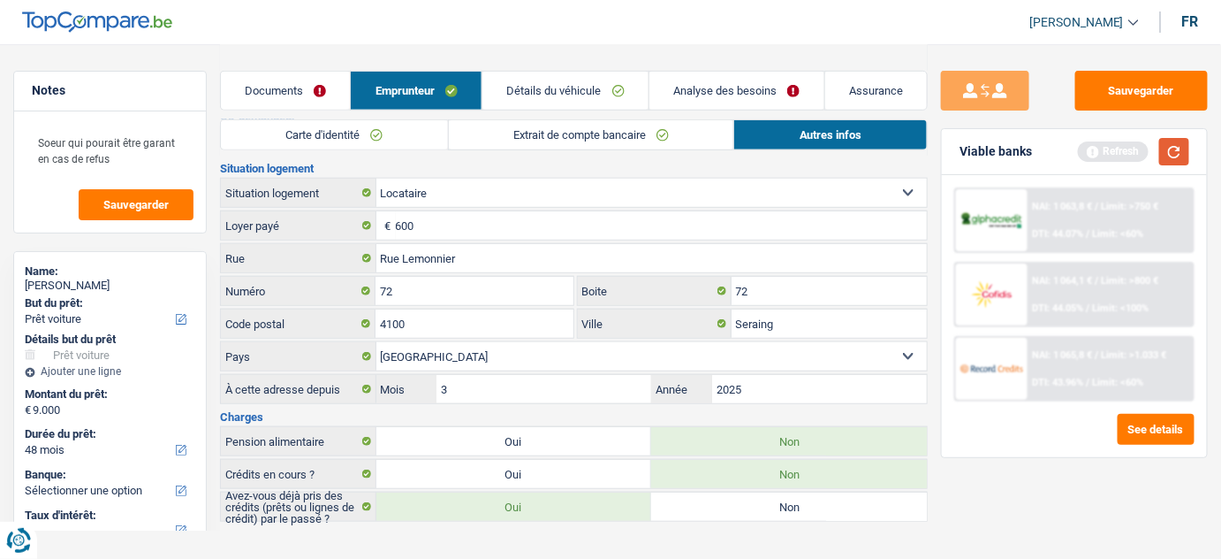
click at [1171, 149] on button "button" at bounding box center [1175, 151] width 30 height 27
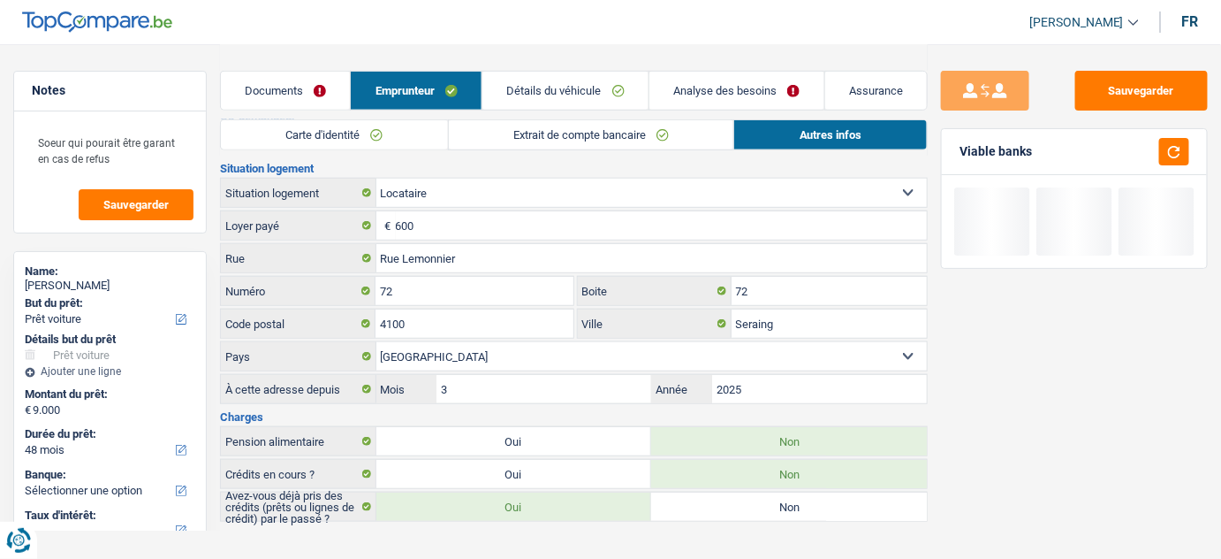
click at [582, 84] on link "Détails du véhicule" at bounding box center [566, 91] width 166 height 38
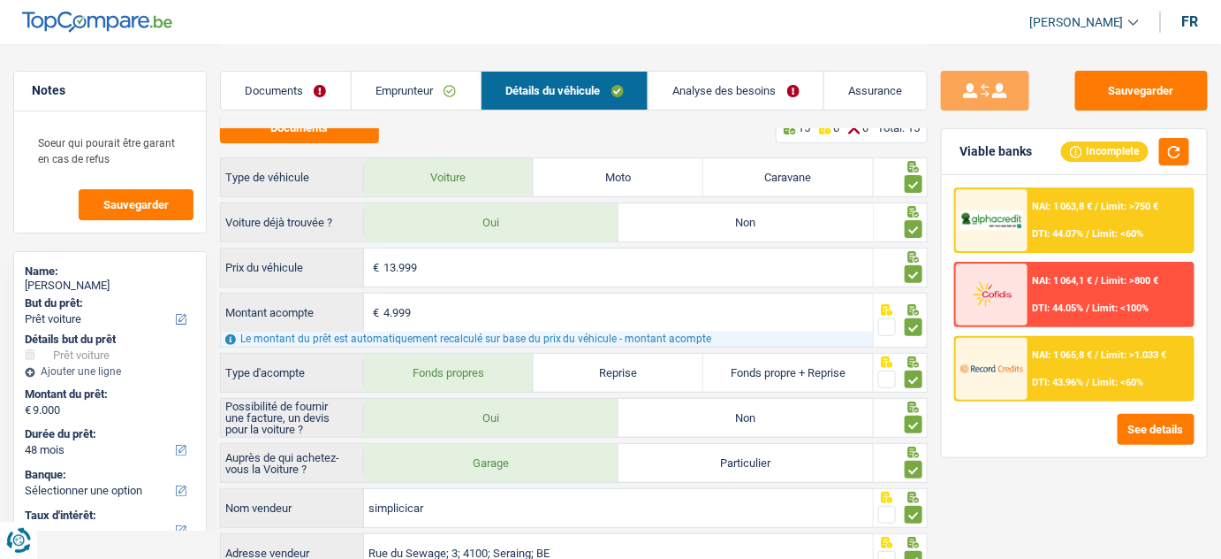
scroll to position [0, 0]
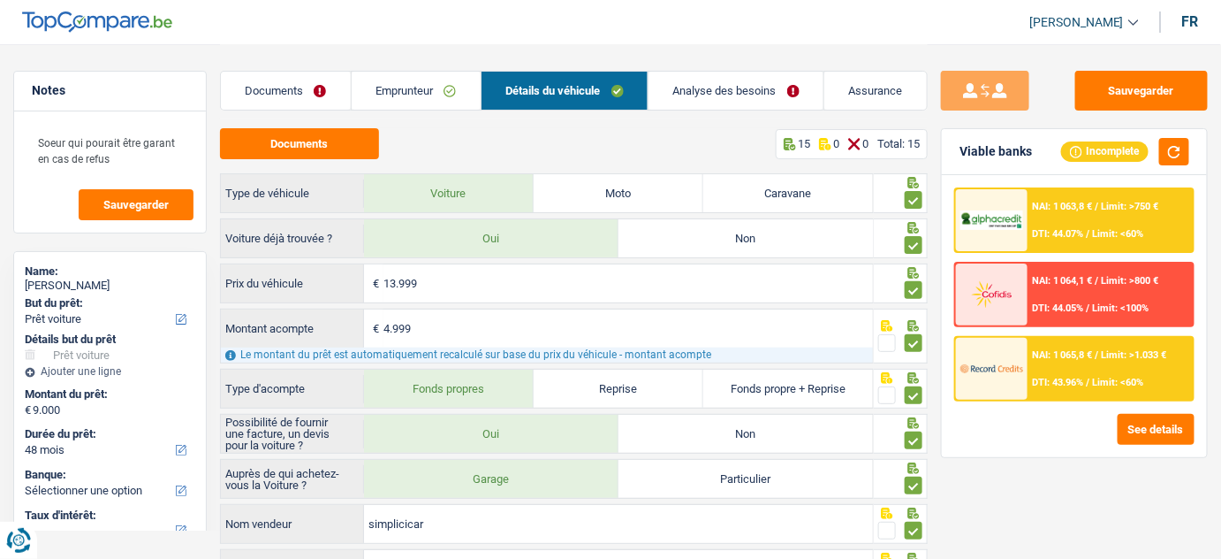
click at [693, 94] on link "Analyse des besoins" at bounding box center [736, 91] width 175 height 38
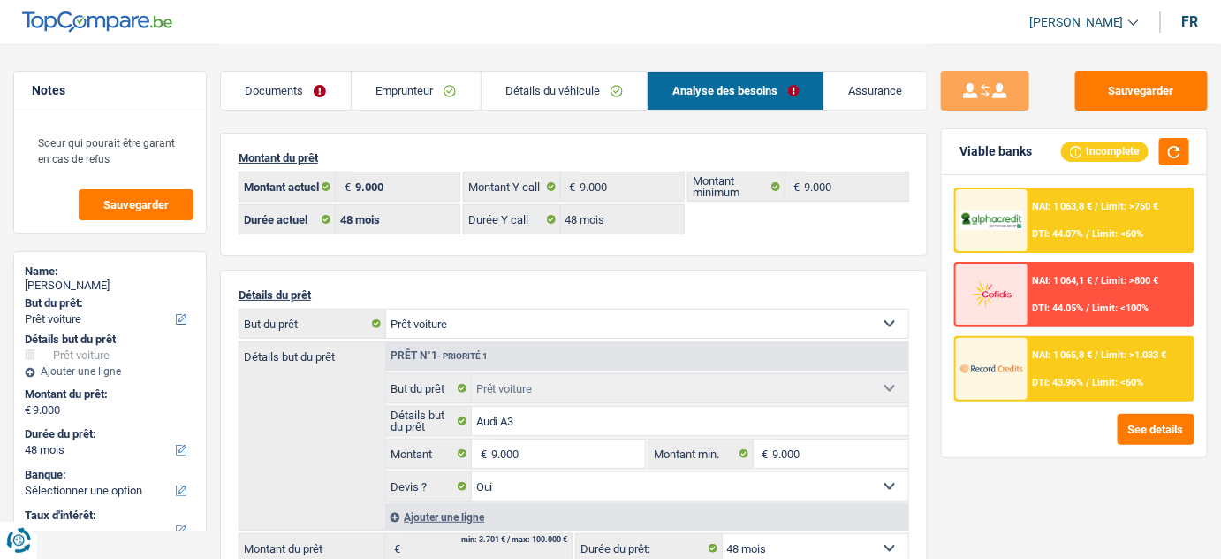
scroll to position [240, 0]
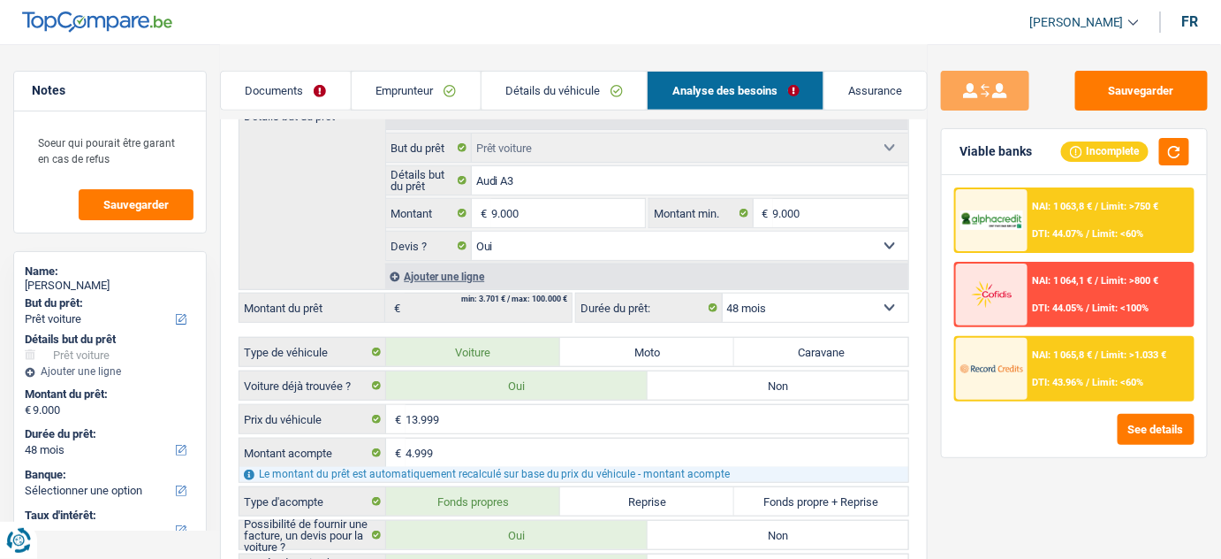
click at [415, 81] on link "Emprunteur" at bounding box center [416, 91] width 129 height 38
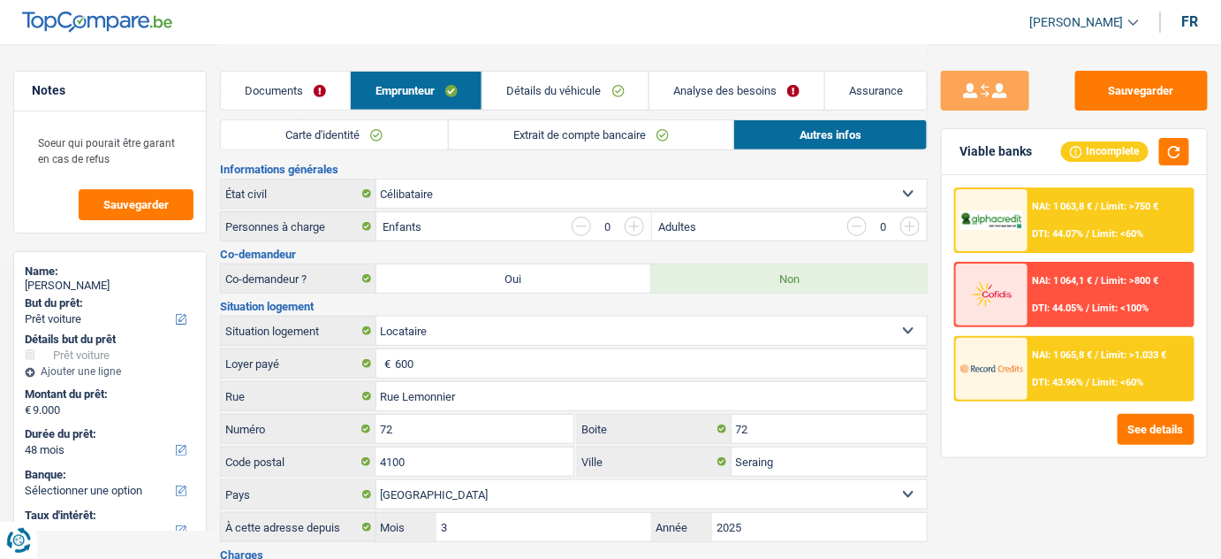
click at [658, 123] on link "Extrait de compte bancaire" at bounding box center [591, 134] width 285 height 29
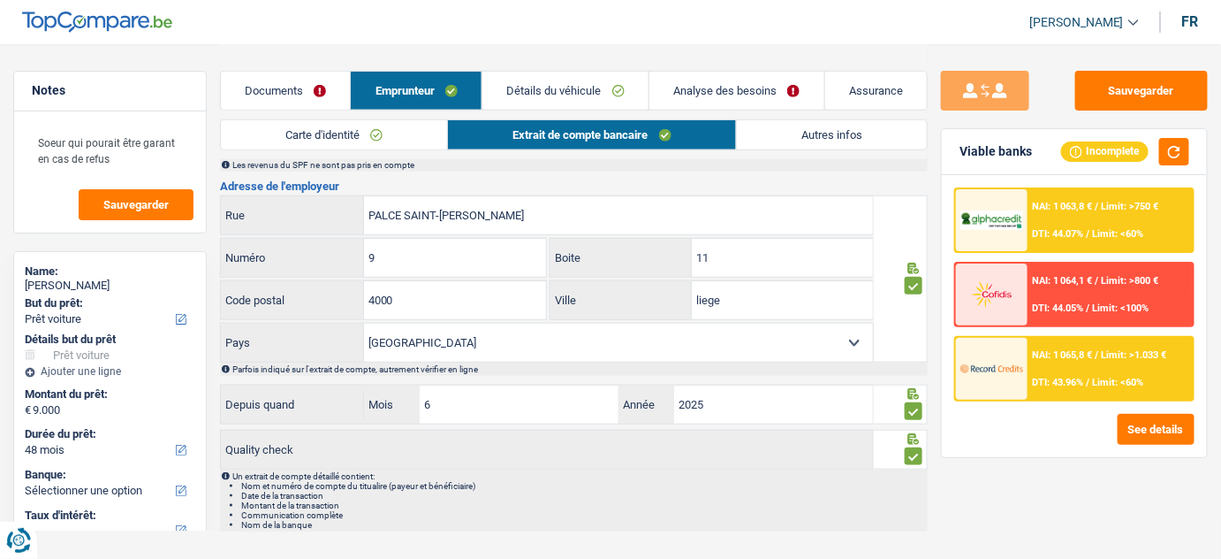
scroll to position [239, 0]
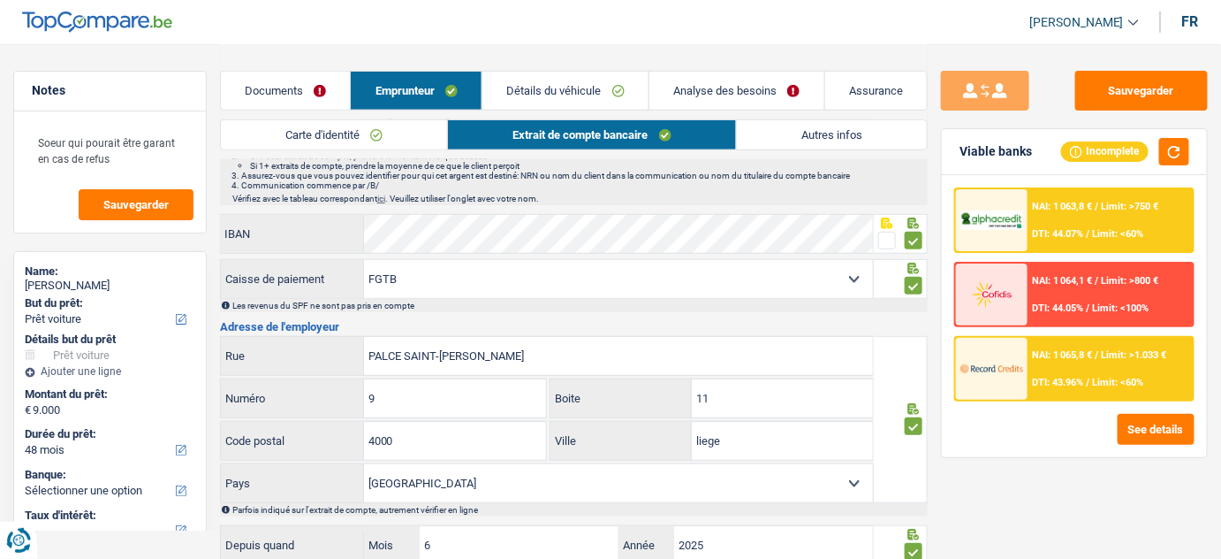
click at [735, 95] on link "Analyse des besoins" at bounding box center [737, 91] width 175 height 38
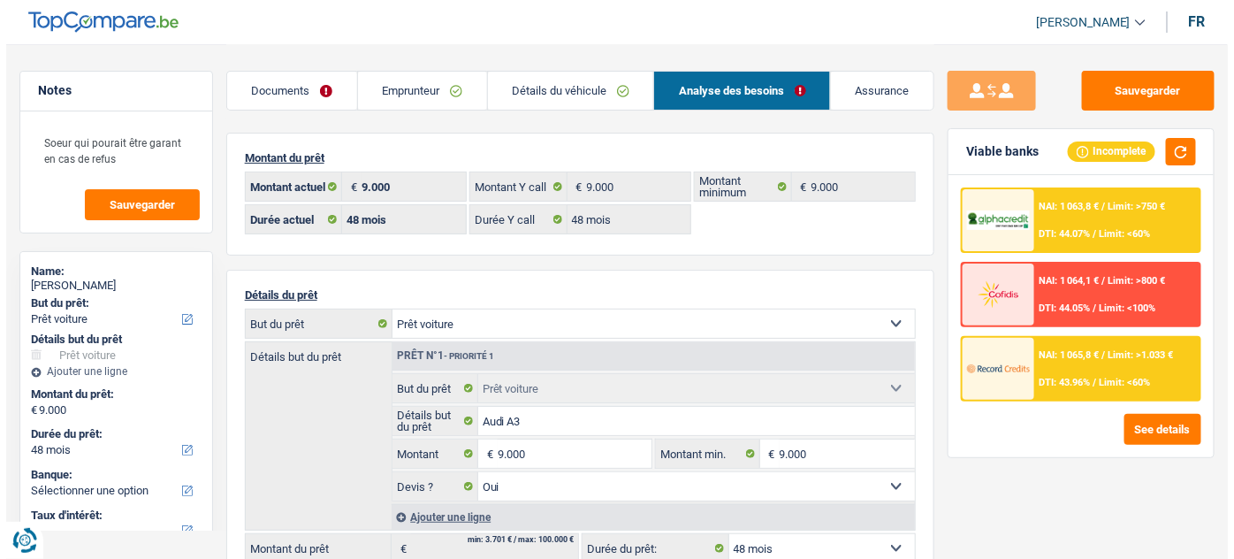
scroll to position [0, 0]
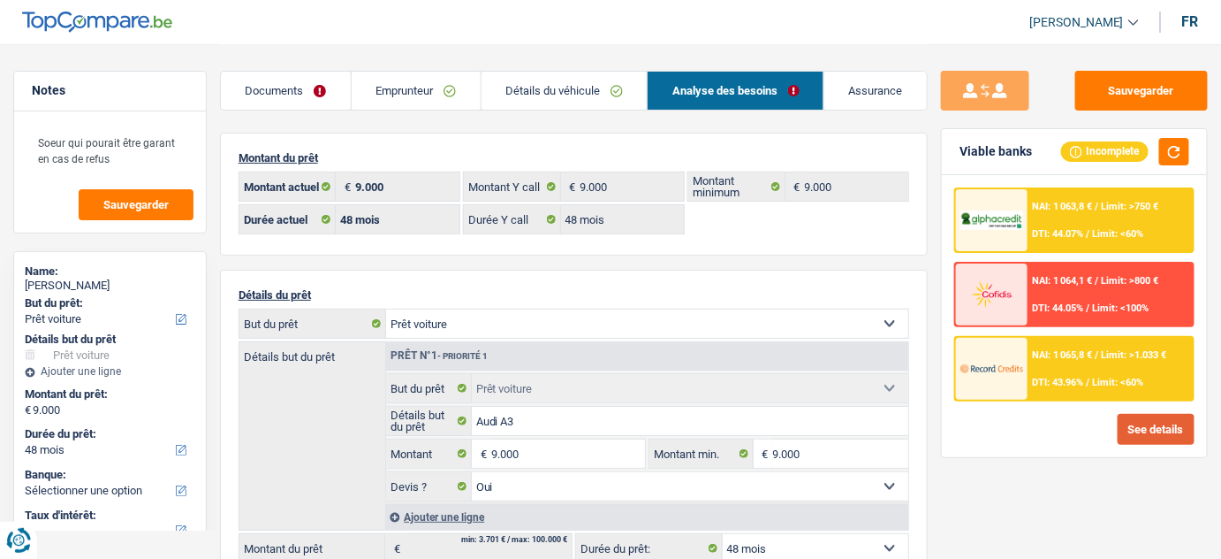
click at [1160, 431] on button "See details" at bounding box center [1156, 429] width 77 height 31
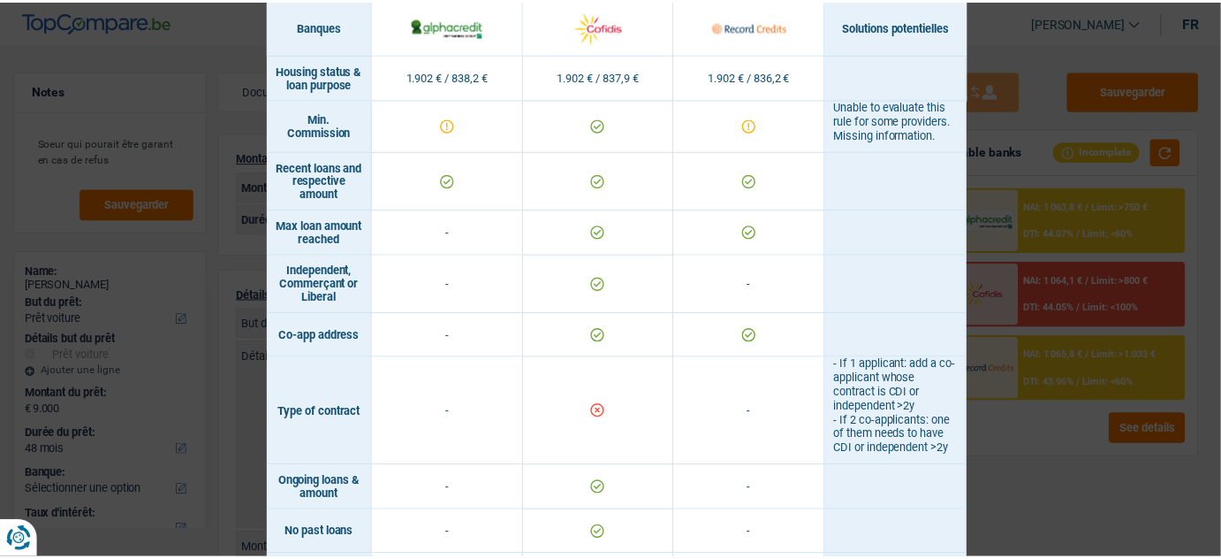
scroll to position [1128, 0]
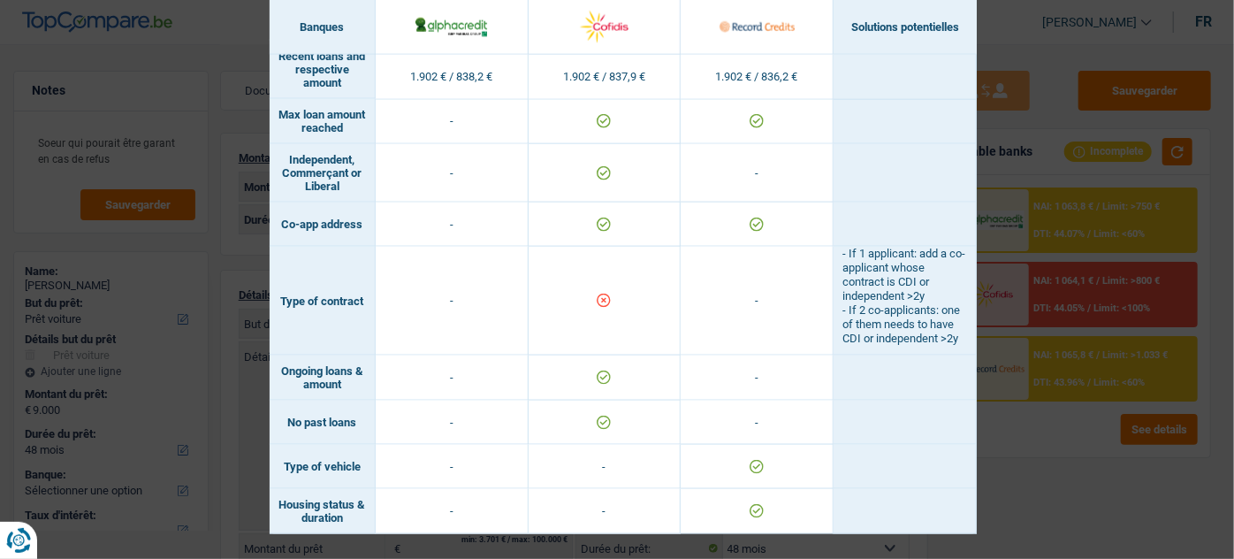
click at [1150, 465] on div "Banks conditions × Banques Solutions potentielles Revenus / Charges 1.902 € / 8…" at bounding box center [617, 279] width 1234 height 559
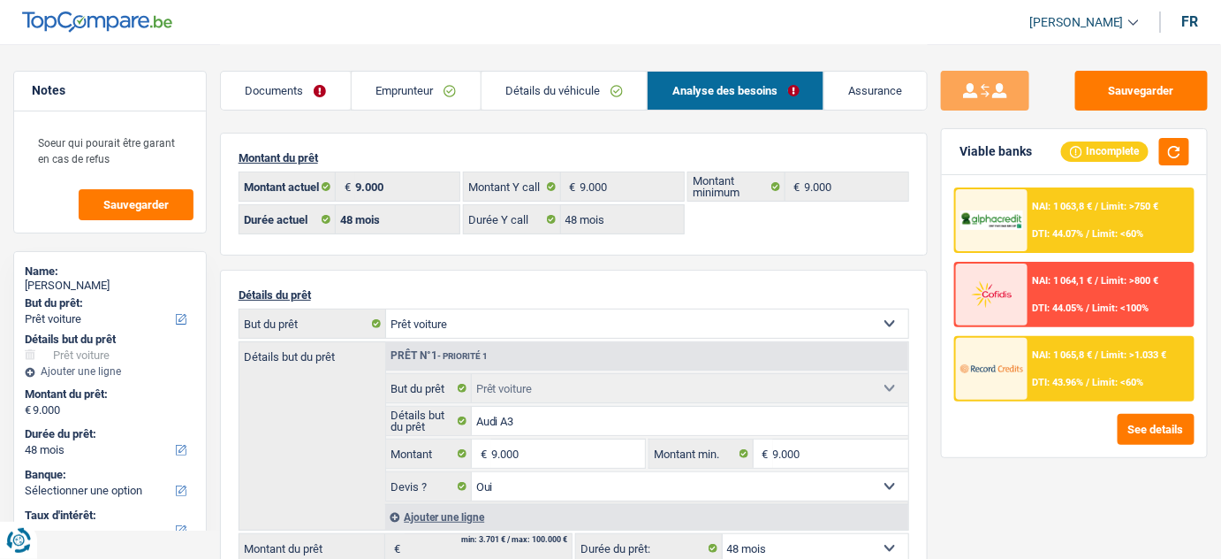
drag, startPoint x: 433, startPoint y: 95, endPoint x: 443, endPoint y: 98, distance: 10.1
click at [433, 95] on link "Emprunteur" at bounding box center [416, 91] width 129 height 38
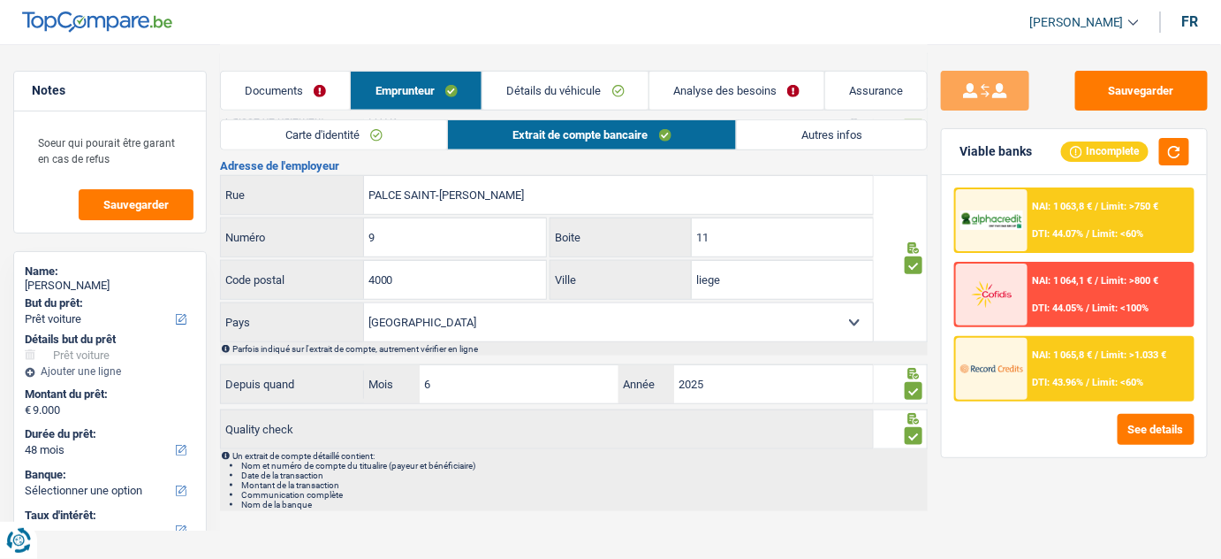
scroll to position [0, 0]
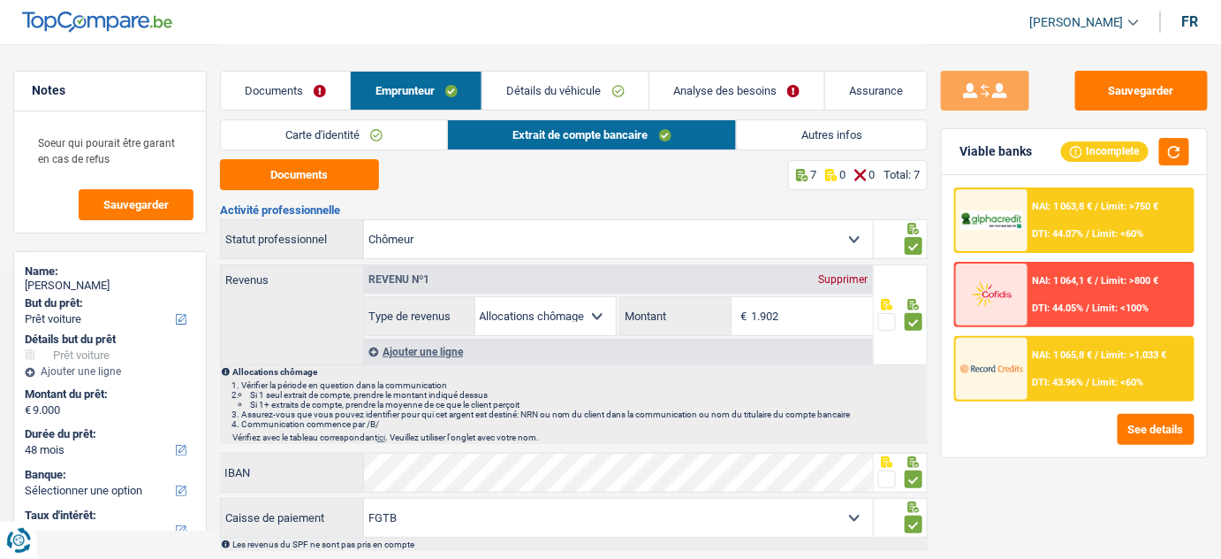
click at [865, 138] on link "Autres infos" at bounding box center [832, 134] width 191 height 29
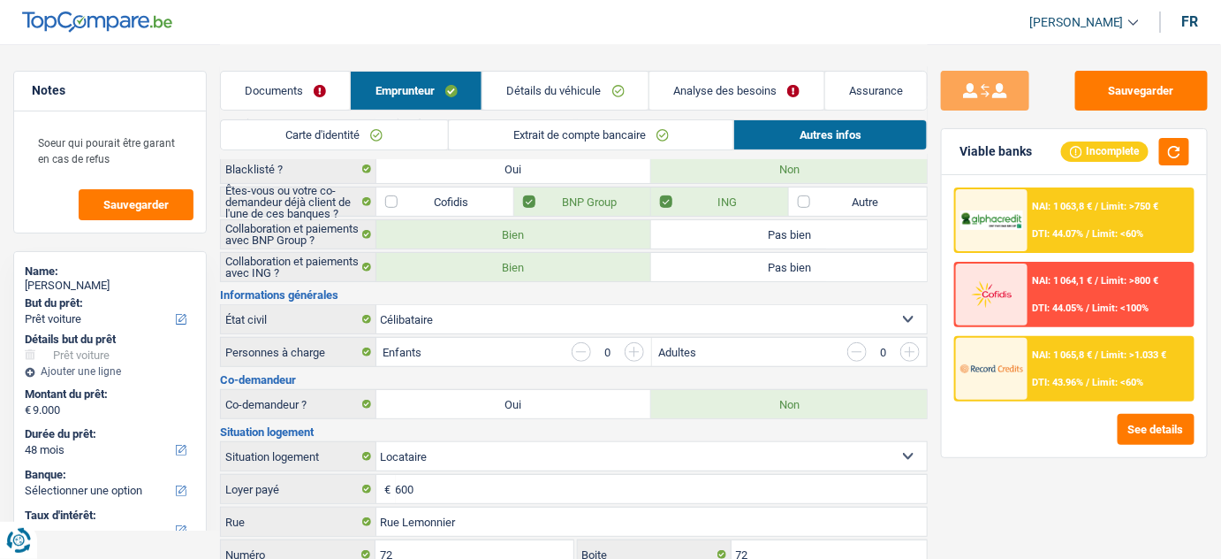
scroll to position [57, 0]
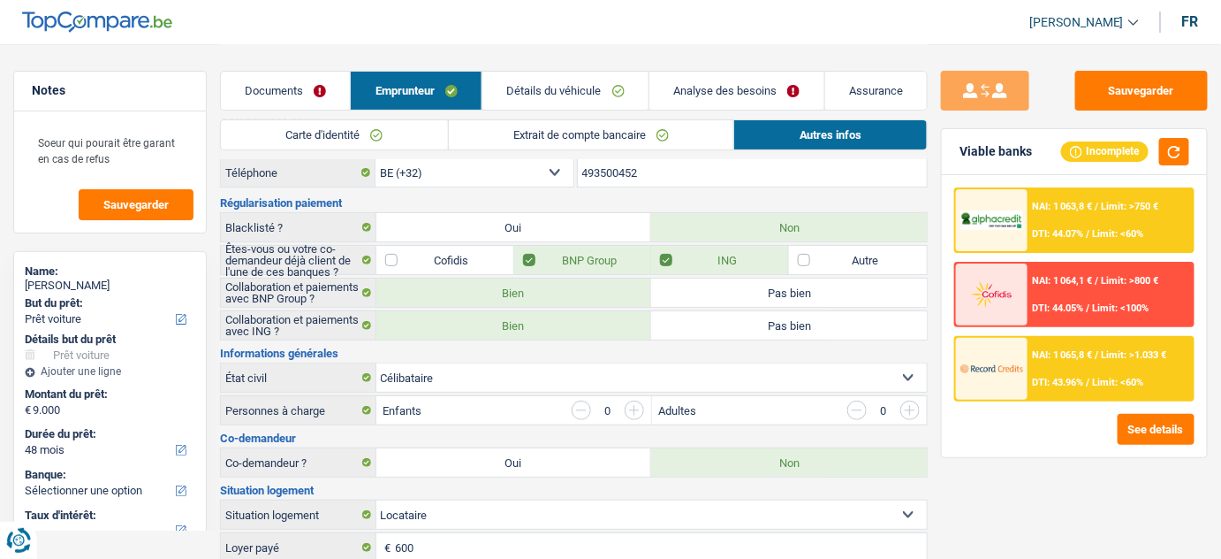
drag, startPoint x: 578, startPoint y: 81, endPoint x: 746, endPoint y: 110, distance: 170.3
click at [579, 81] on link "Détails du véhicule" at bounding box center [566, 91] width 166 height 38
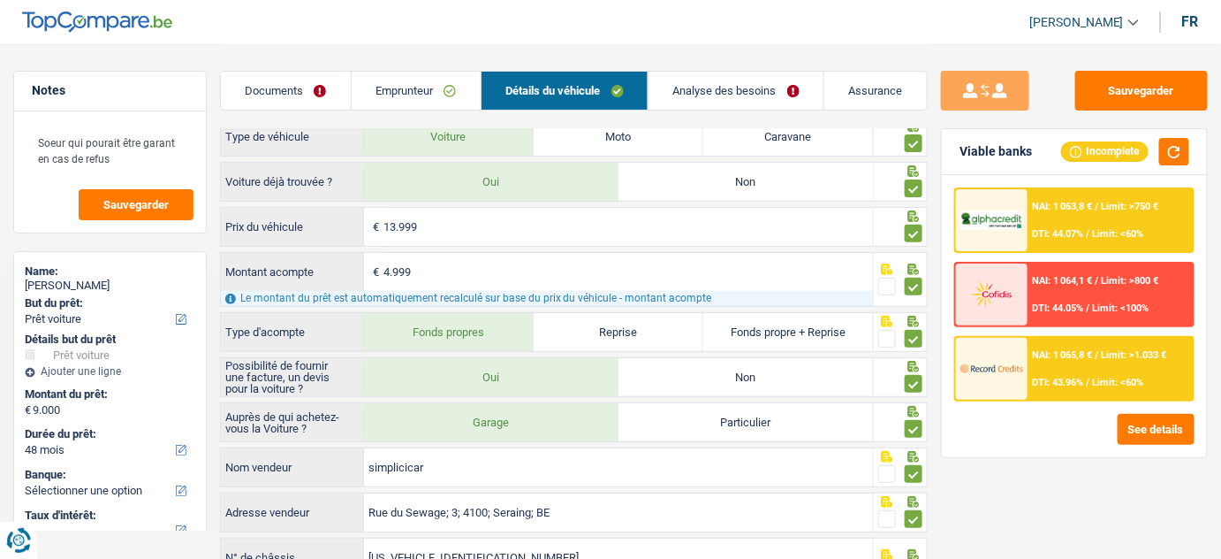
click at [749, 109] on link "Analyse des besoins" at bounding box center [736, 91] width 175 height 38
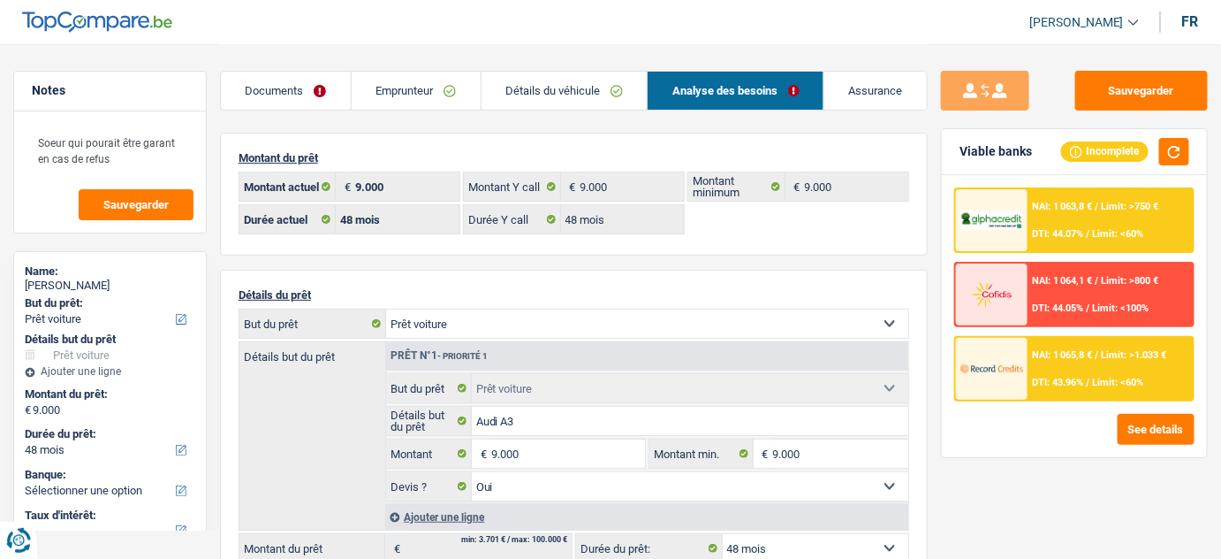
scroll to position [0, 0]
click at [1072, 369] on div "NAI: 1 065,8 € / Limit: >1.033 € DTI: 43.96% / Limit: <60%" at bounding box center [1110, 369] width 165 height 62
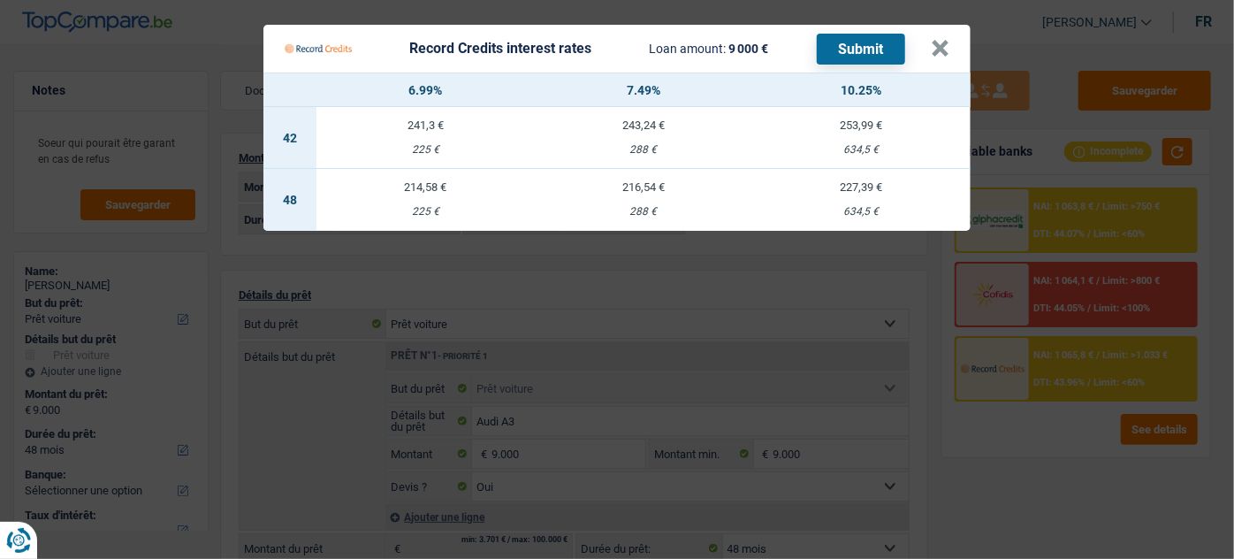
click at [870, 199] on td "227,39 € 634,5 €" at bounding box center [861, 200] width 218 height 62
select select "record credits"
type input "10,25"
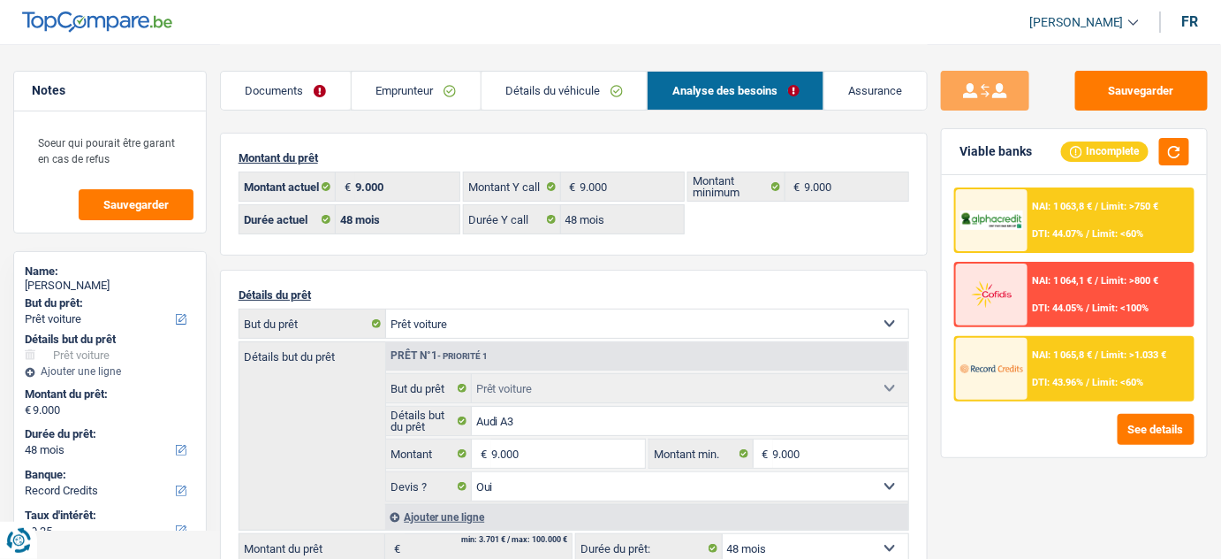
click at [1053, 377] on span "DTI: 43.96%" at bounding box center [1058, 382] width 51 height 11
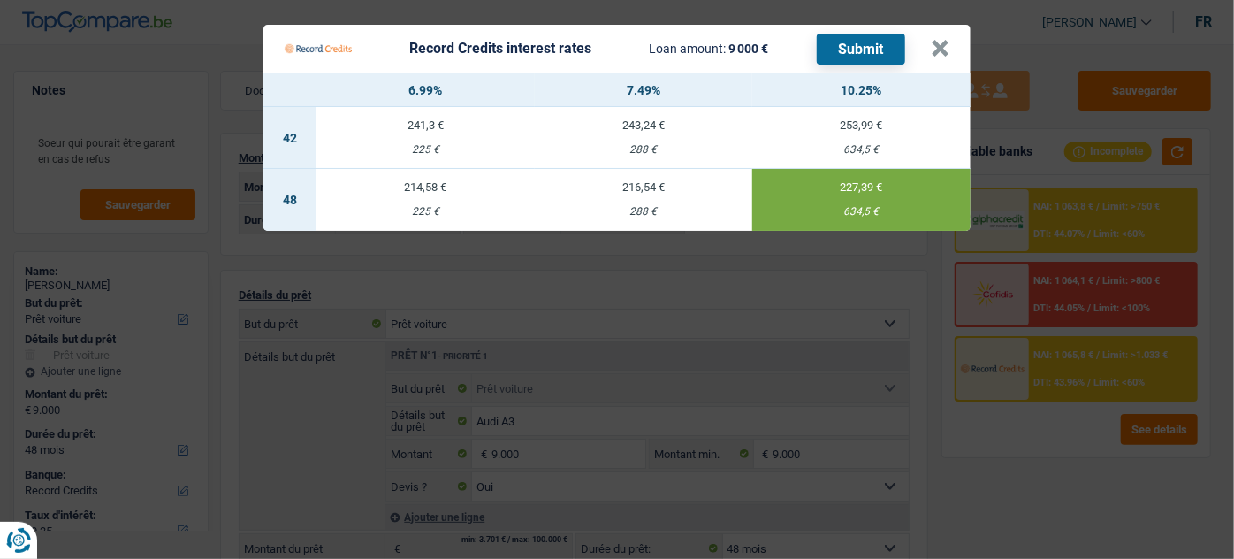
click at [858, 46] on button "Submit" at bounding box center [861, 49] width 88 height 31
click at [942, 48] on button "×" at bounding box center [940, 49] width 19 height 18
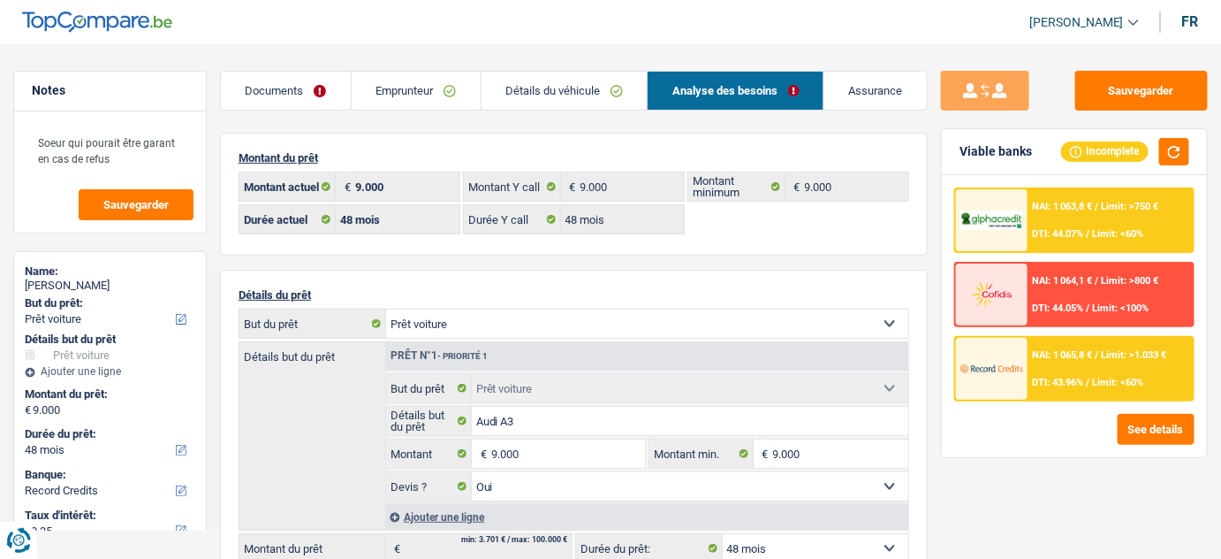
click at [596, 80] on link "Détails du véhicule" at bounding box center [565, 91] width 166 height 38
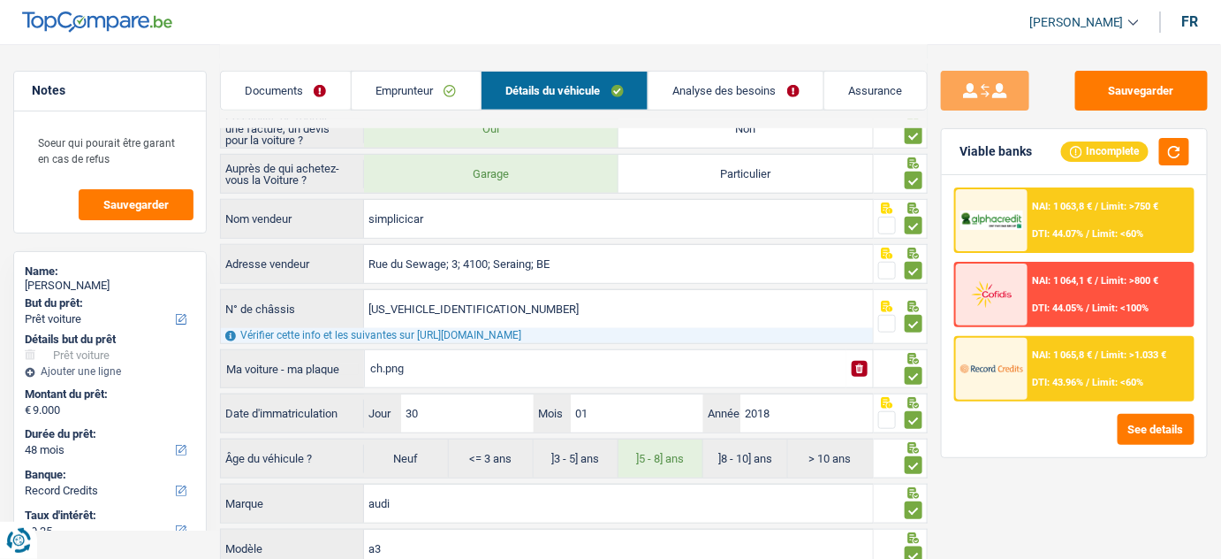
scroll to position [277, 0]
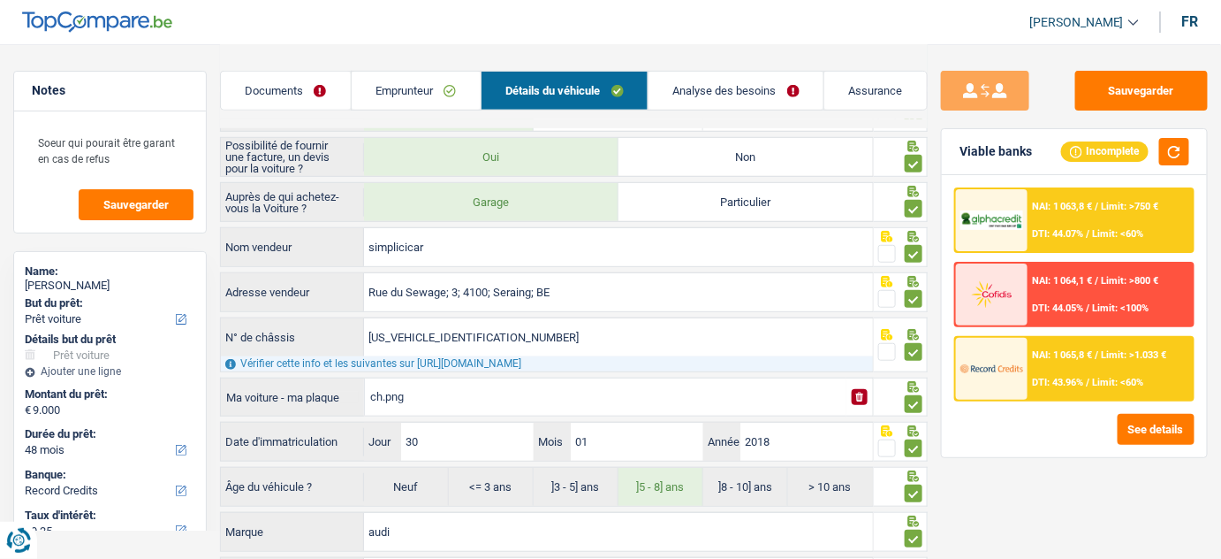
click at [712, 104] on link "Analyse des besoins" at bounding box center [736, 91] width 175 height 38
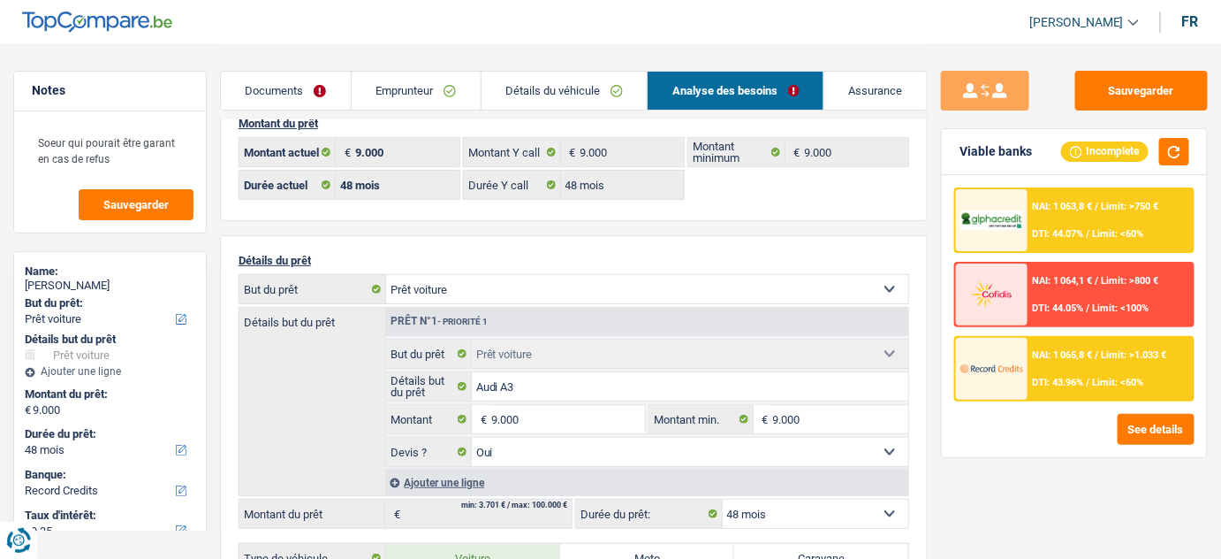
scroll to position [0, 0]
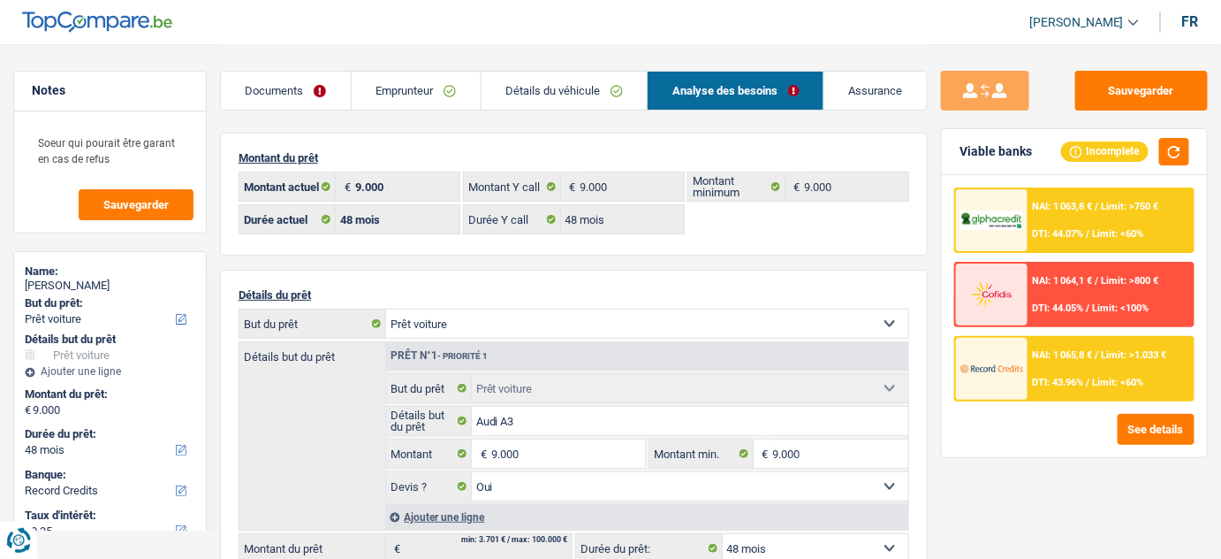
click at [398, 95] on link "Emprunteur" at bounding box center [416, 91] width 129 height 38
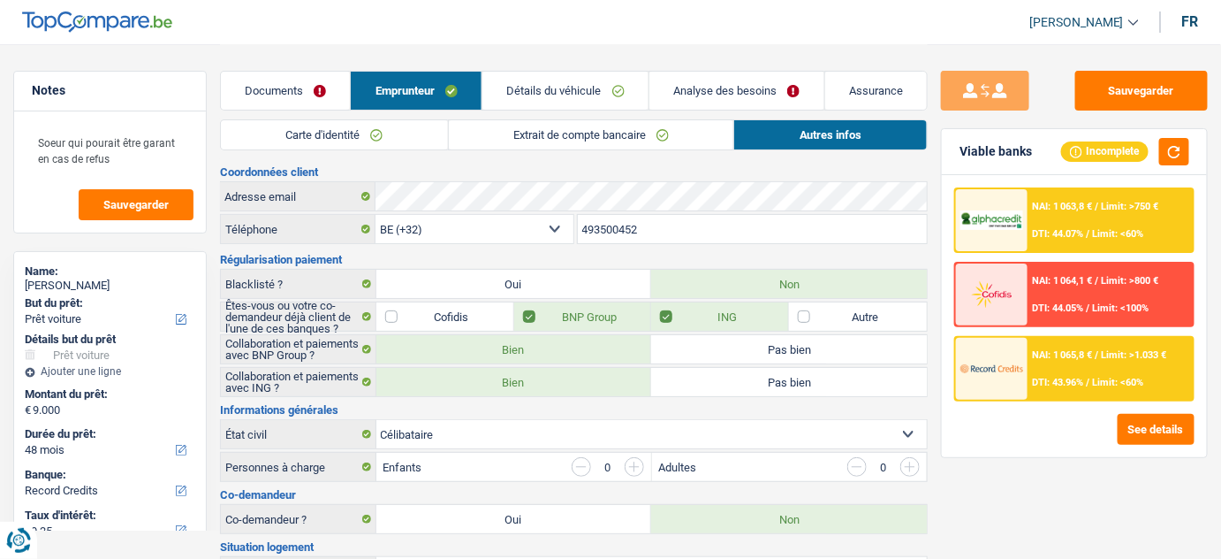
click at [344, 145] on link "Carte d'identité" at bounding box center [334, 134] width 227 height 29
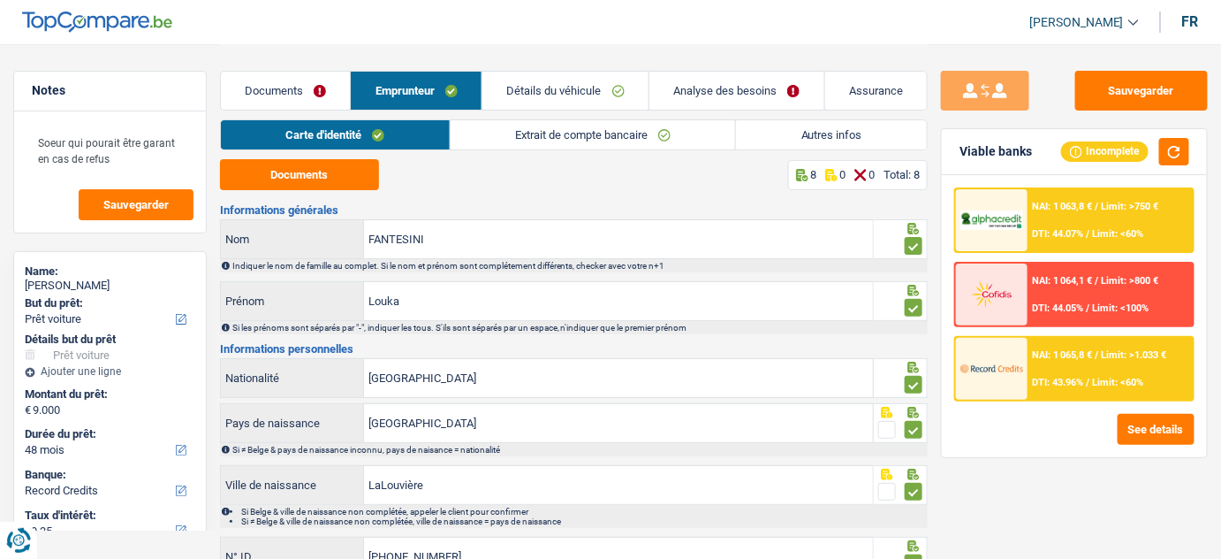
click at [572, 132] on link "Extrait de compte bancaire" at bounding box center [593, 134] width 285 height 29
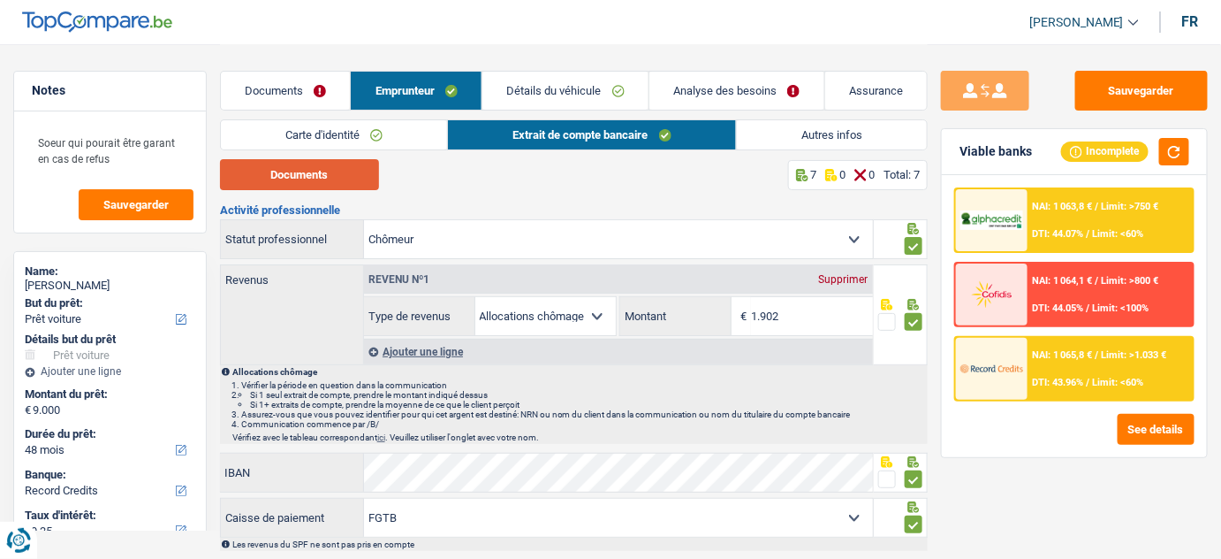
click at [299, 175] on button "Documents" at bounding box center [299, 174] width 159 height 31
click at [513, 91] on link "Détails du véhicule" at bounding box center [566, 91] width 166 height 38
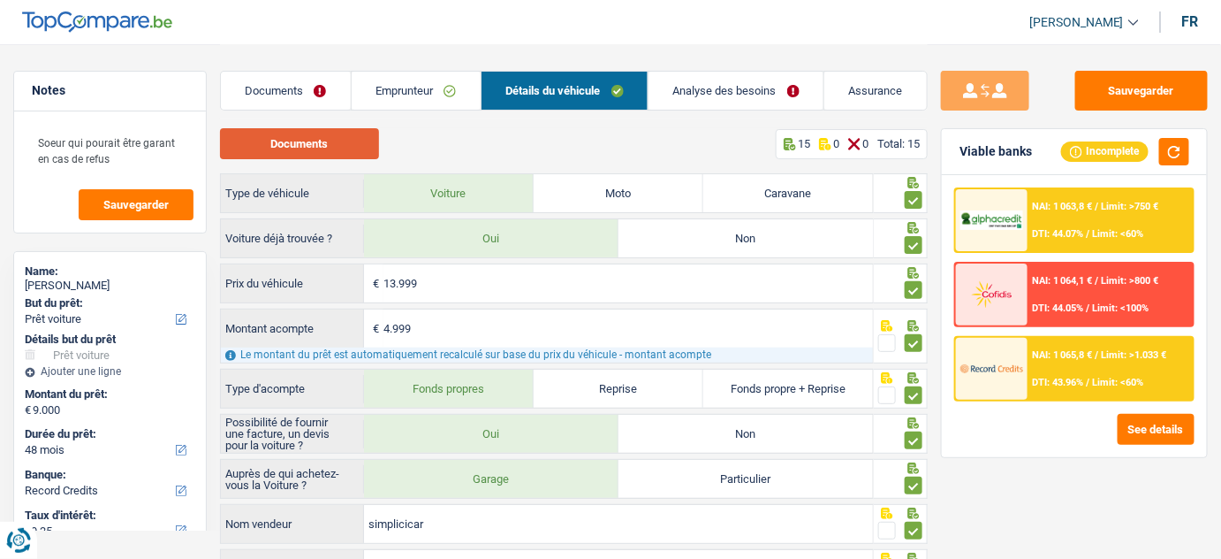
click at [369, 150] on button "Documents" at bounding box center [299, 143] width 159 height 31
drag, startPoint x: 335, startPoint y: 115, endPoint x: 348, endPoint y: 116, distance: 13.3
click at [335, 115] on div "Documents Emprunteur Détails du véhicule Analyse des besoins Assurance" at bounding box center [574, 81] width 709 height 75
drag, startPoint x: 396, startPoint y: 99, endPoint x: 507, endPoint y: 141, distance: 118.9
click at [398, 98] on link "Emprunteur" at bounding box center [416, 91] width 129 height 38
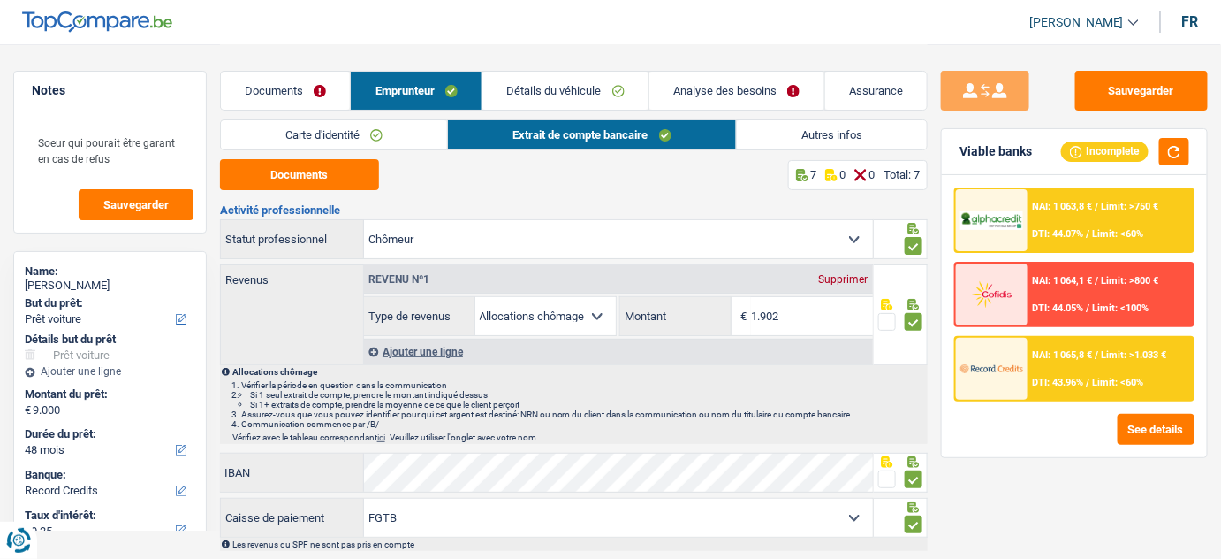
click at [801, 136] on link "Autres infos" at bounding box center [832, 134] width 191 height 29
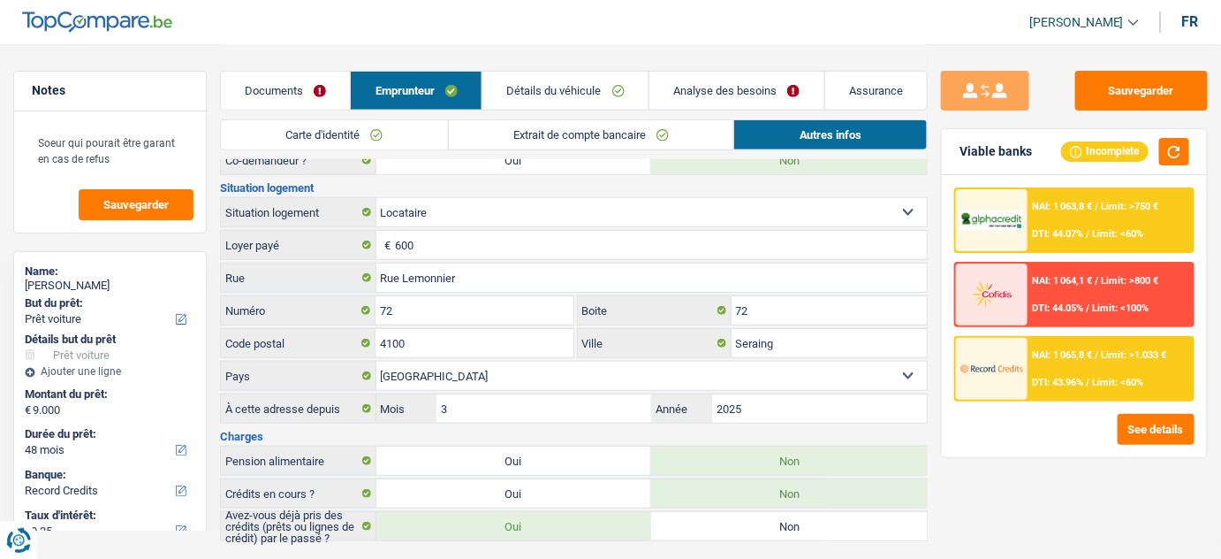
scroll to position [378, 0]
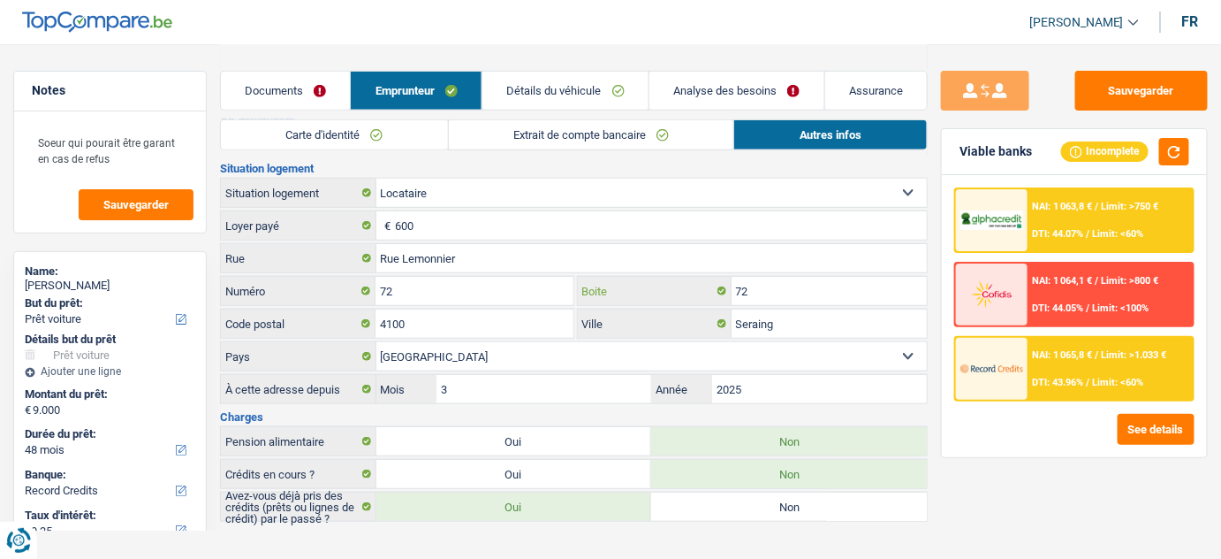
drag, startPoint x: 722, startPoint y: 287, endPoint x: 633, endPoint y: 287, distance: 89.3
click at [633, 287] on div "72 Boite" at bounding box center [753, 291] width 350 height 28
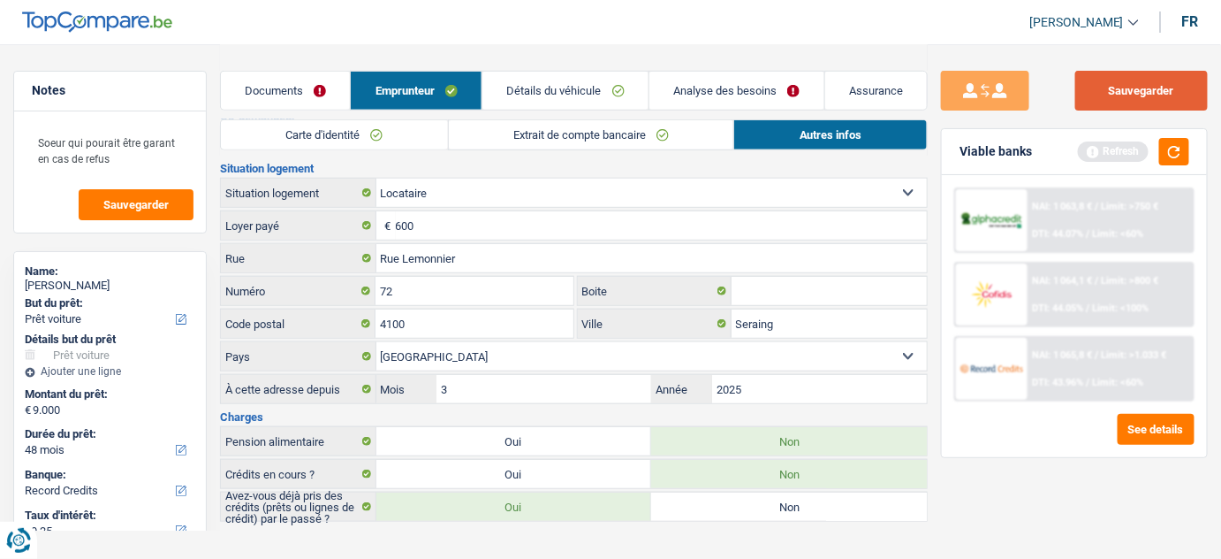
click at [1172, 99] on button "Sauvegarder" at bounding box center [1142, 91] width 133 height 40
click at [391, 145] on link "Carte d'identité" at bounding box center [334, 134] width 227 height 29
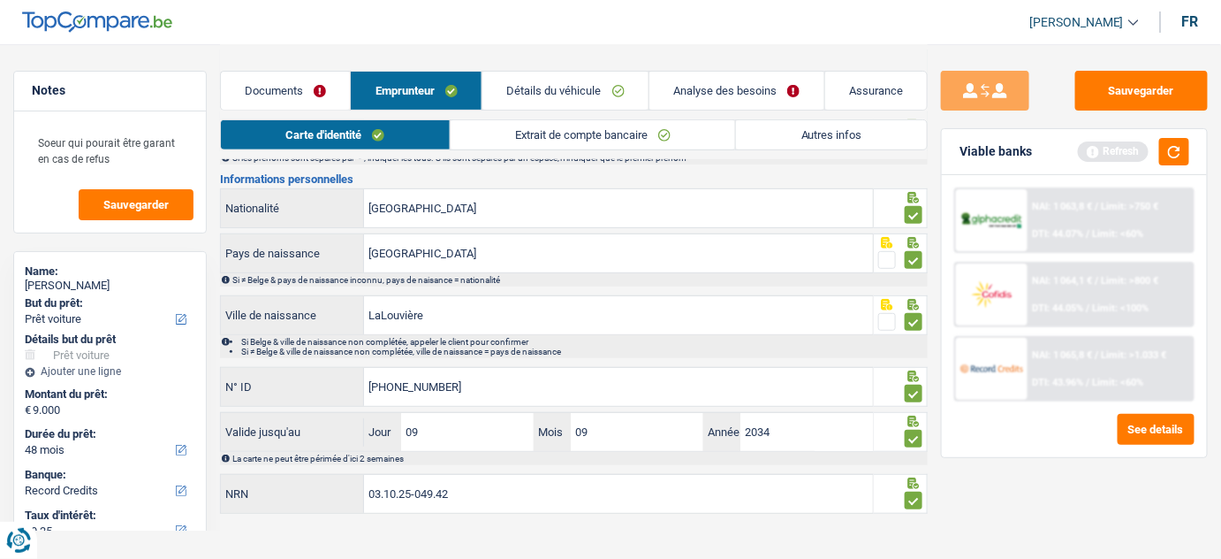
click at [315, 174] on h3 "Informations personnelles" at bounding box center [574, 178] width 709 height 11
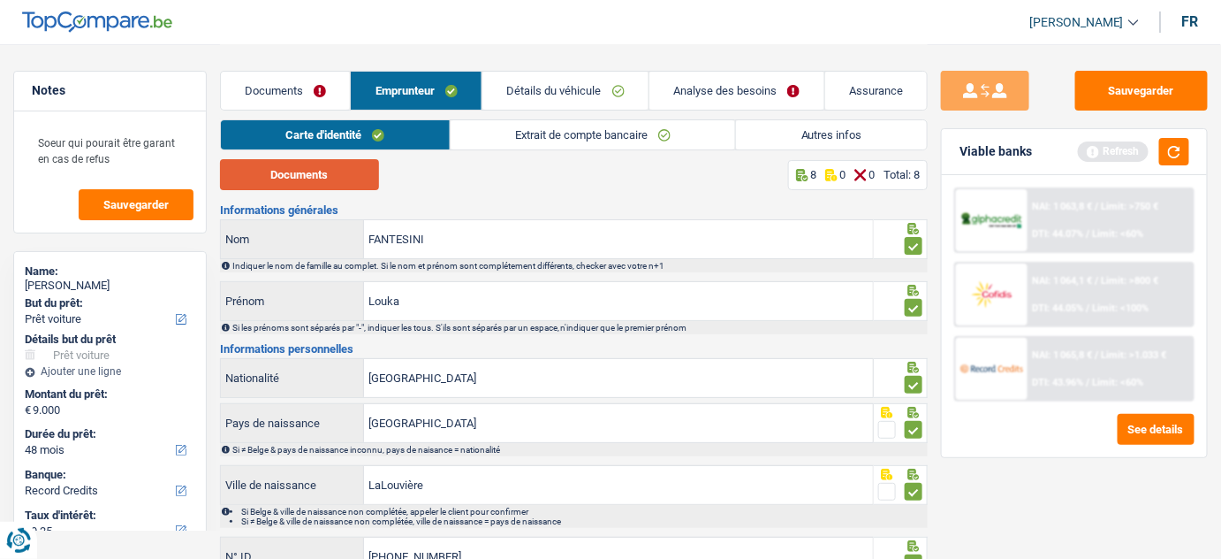
click at [325, 175] on button "Documents" at bounding box center [299, 174] width 159 height 31
click at [573, 133] on link "Extrait de compte bancaire" at bounding box center [593, 134] width 285 height 29
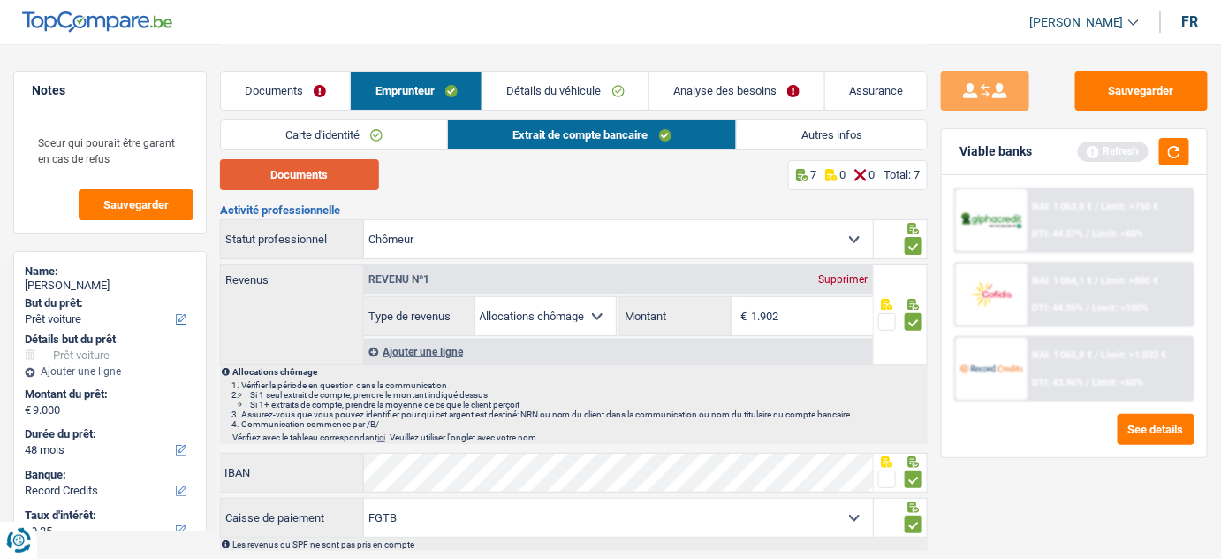
click at [298, 174] on button "Documents" at bounding box center [299, 174] width 159 height 31
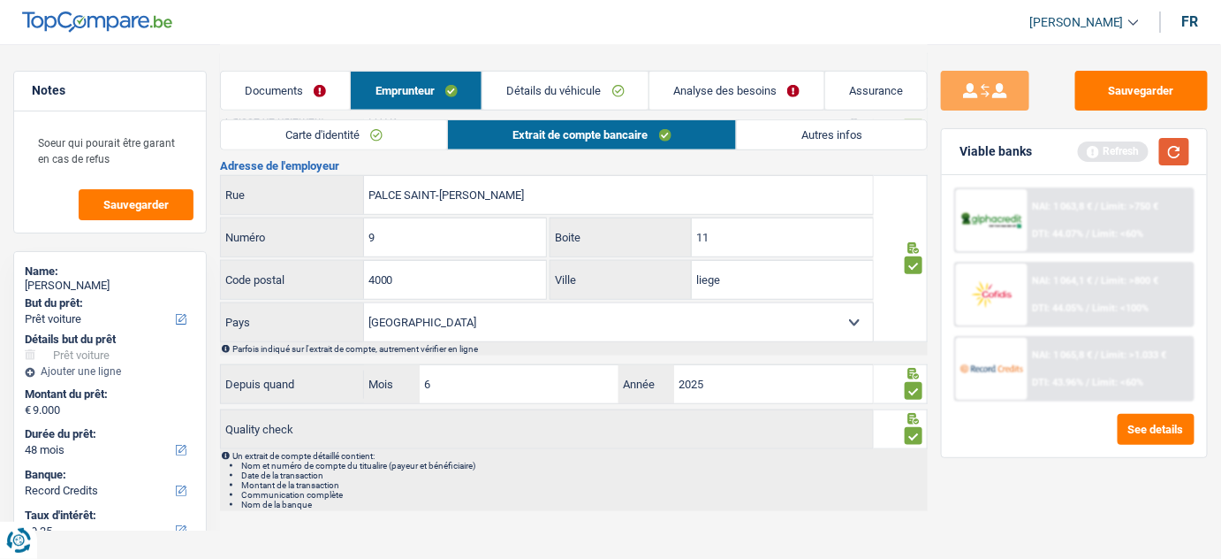
click at [1168, 158] on button "button" at bounding box center [1175, 151] width 30 height 27
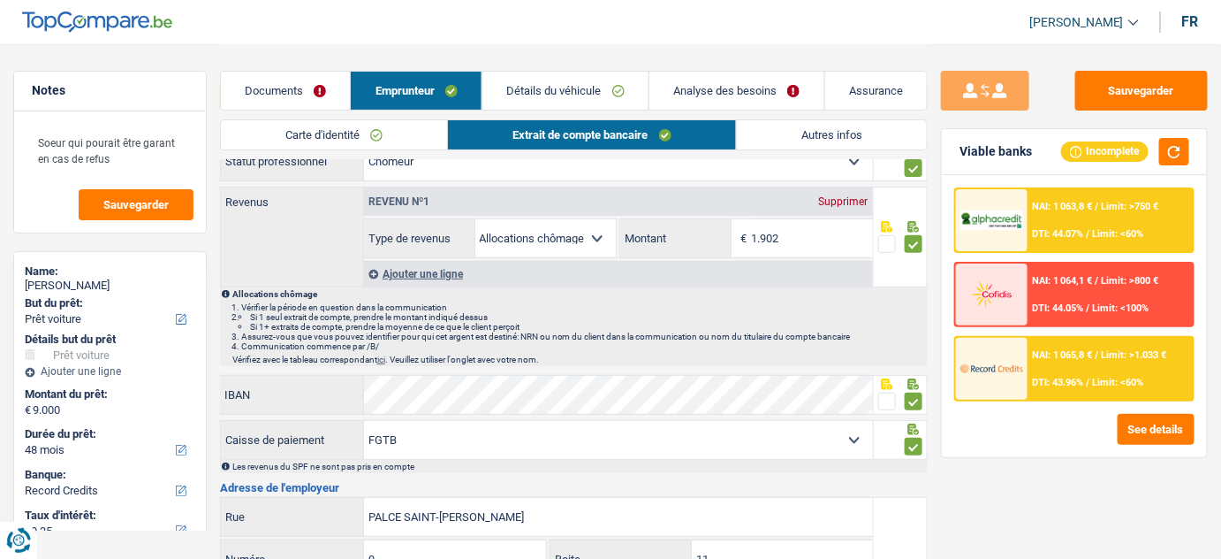
click at [610, 81] on link "Détails du véhicule" at bounding box center [566, 91] width 166 height 38
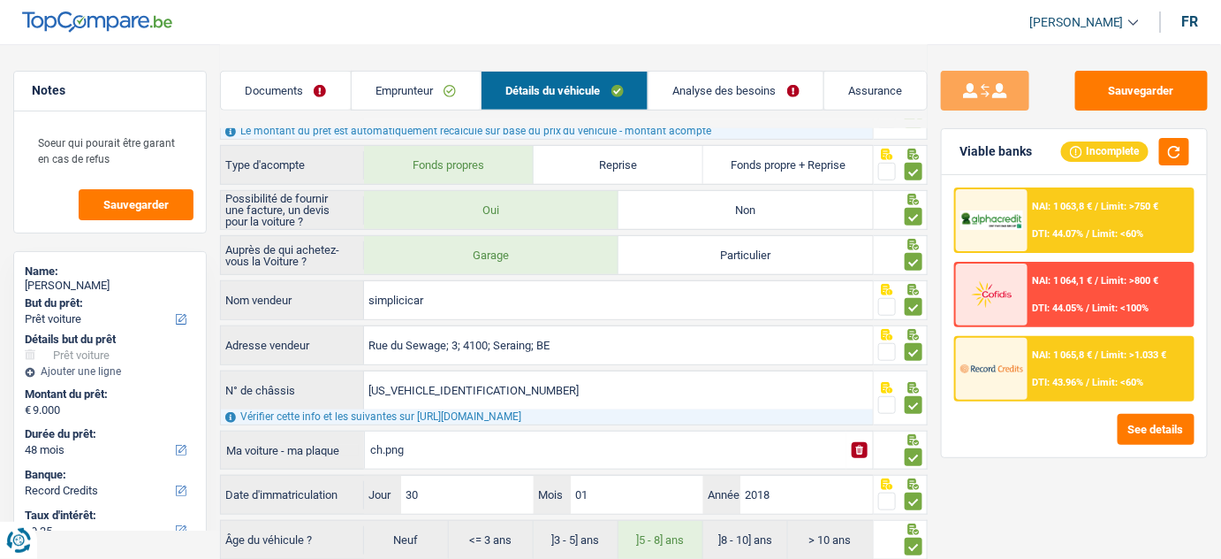
scroll to position [319, 0]
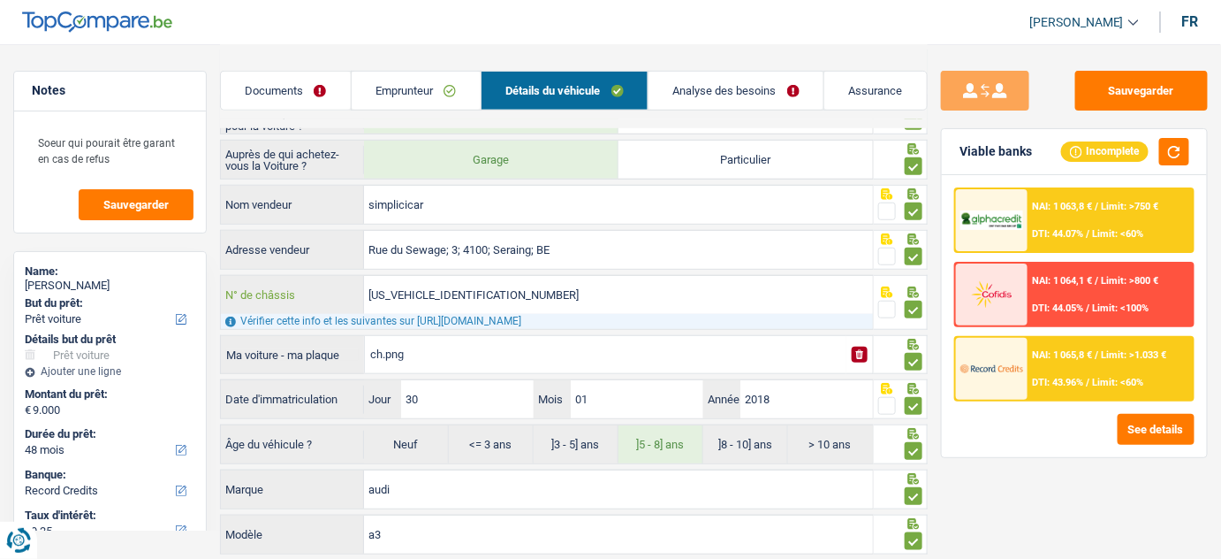
drag, startPoint x: 521, startPoint y: 282, endPoint x: 339, endPoint y: 282, distance: 181.2
click at [339, 282] on div "WAUZZZ8V7J1047598 N° de châssis" at bounding box center [547, 295] width 652 height 38
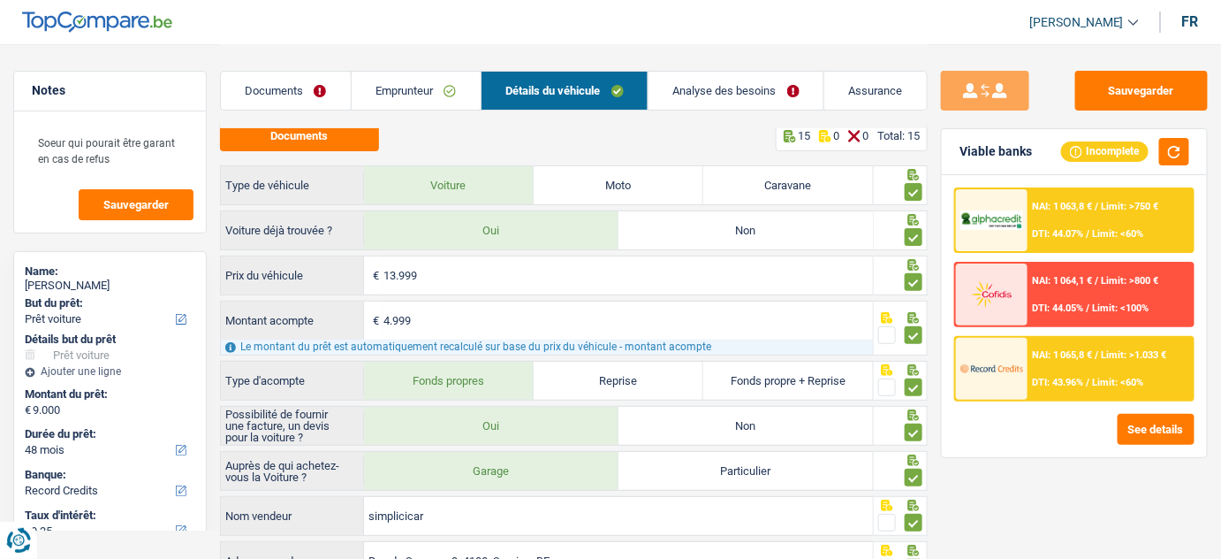
scroll to position [0, 0]
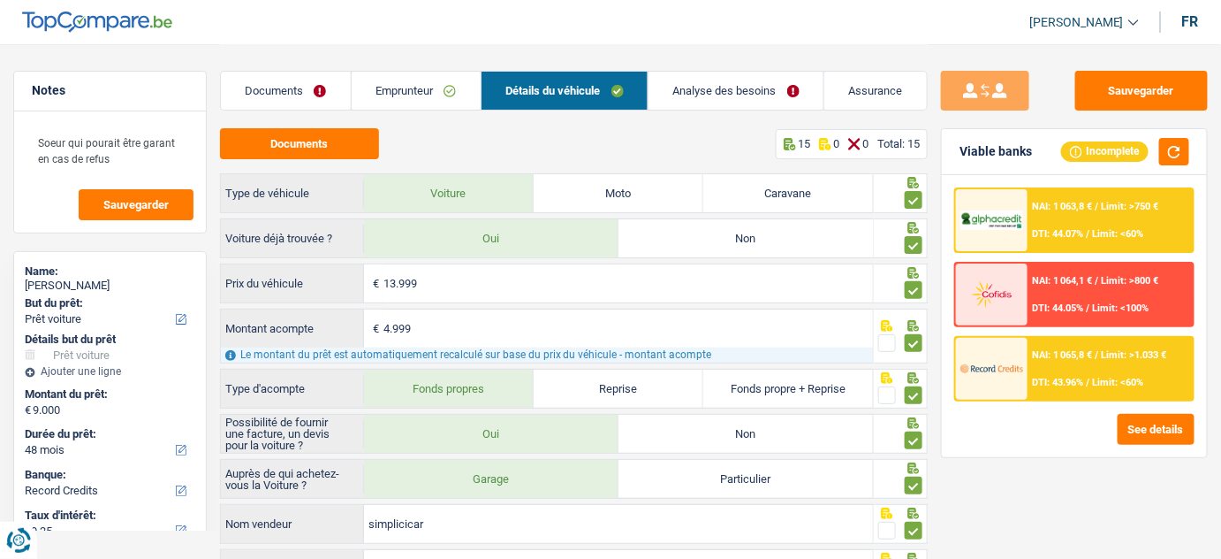
click at [1091, 211] on div "NAI: 1 063,8 € / Limit: >750 € DTI: 44.07% / Limit: <60%" at bounding box center [1110, 220] width 165 height 62
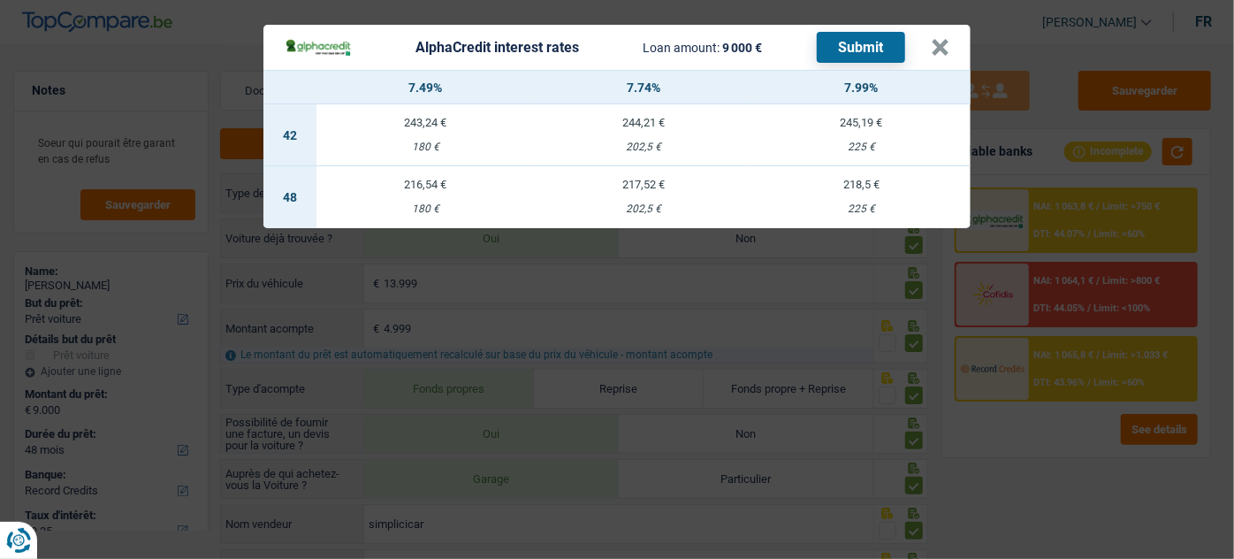
click at [871, 193] on td "218,5 € 225 €" at bounding box center [861, 197] width 218 height 62
select select "alphacredit"
type input "7,99"
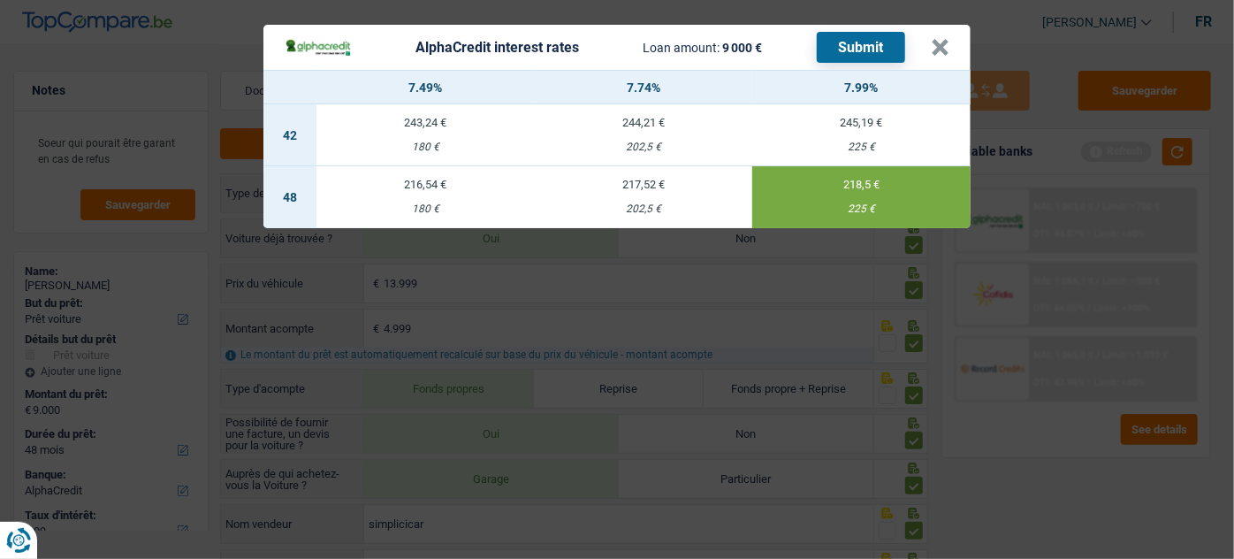
click at [866, 42] on button "Submit" at bounding box center [861, 47] width 88 height 31
click at [1027, 53] on div "AlphaCredit interest rates Loan amount: 9 000 € Submit × 7.49% 7.74% 7.99% 42 2…" at bounding box center [617, 279] width 1234 height 559
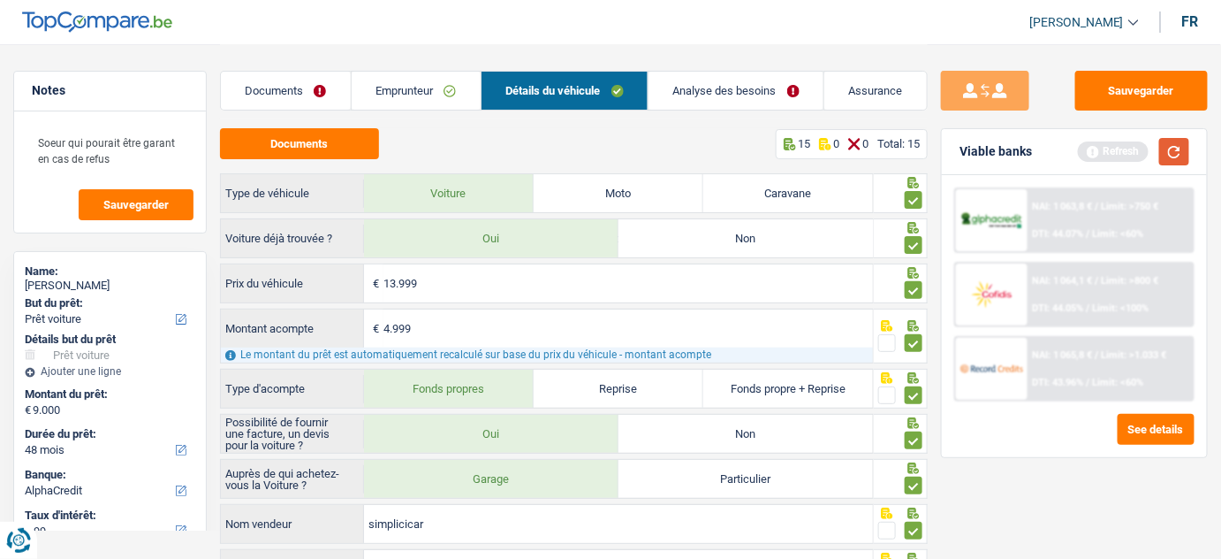
click at [1181, 150] on button "button" at bounding box center [1175, 151] width 30 height 27
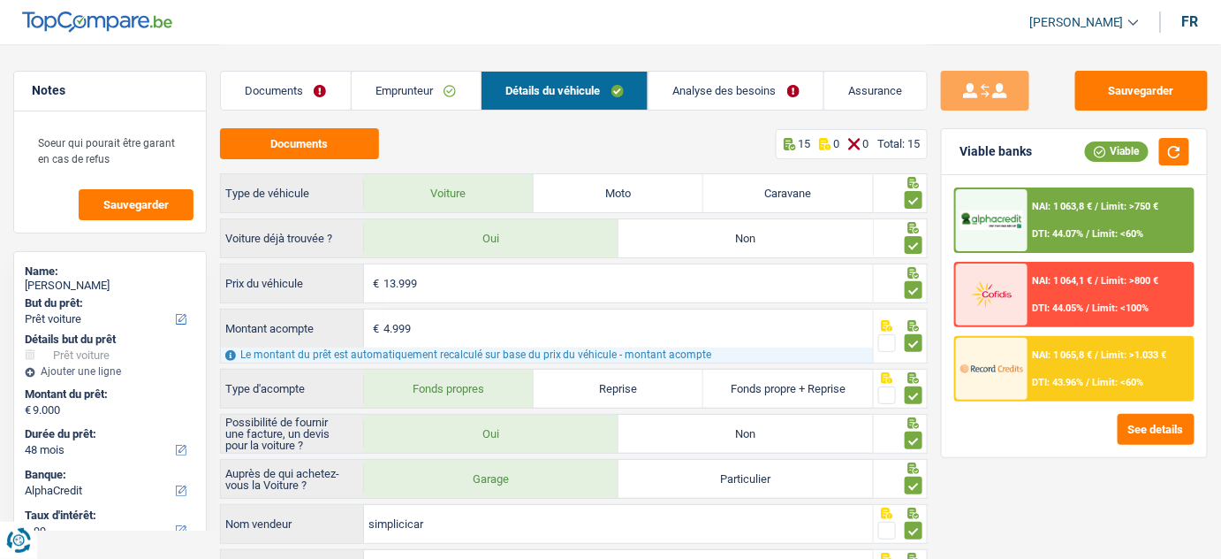
click at [1066, 202] on span "NAI: 1 063,8 €" at bounding box center [1063, 206] width 60 height 11
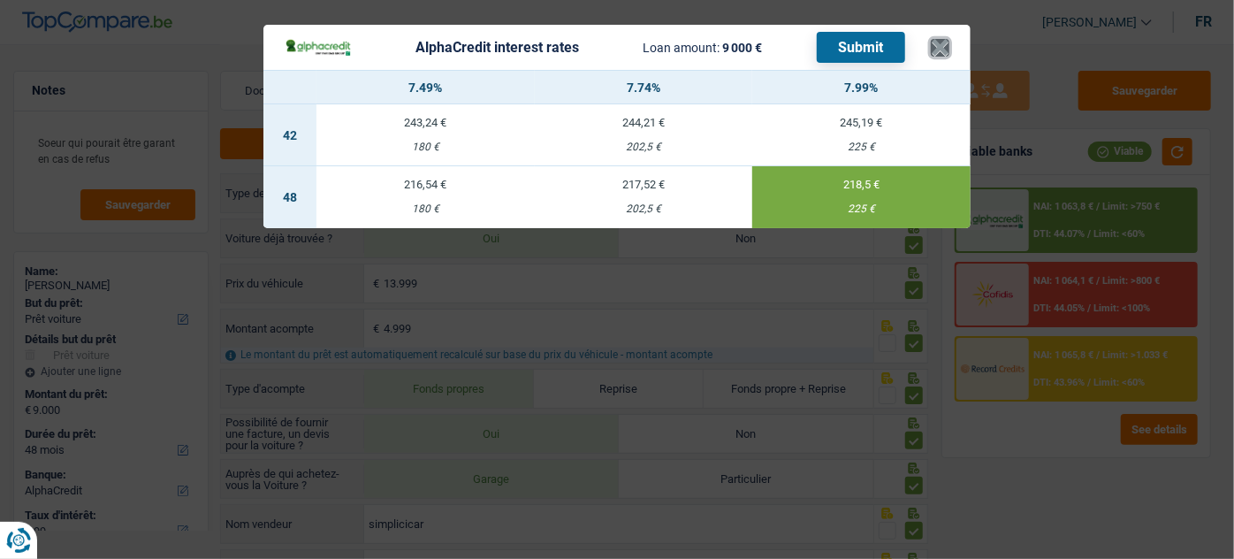
click at [944, 56] on button "×" at bounding box center [940, 48] width 19 height 18
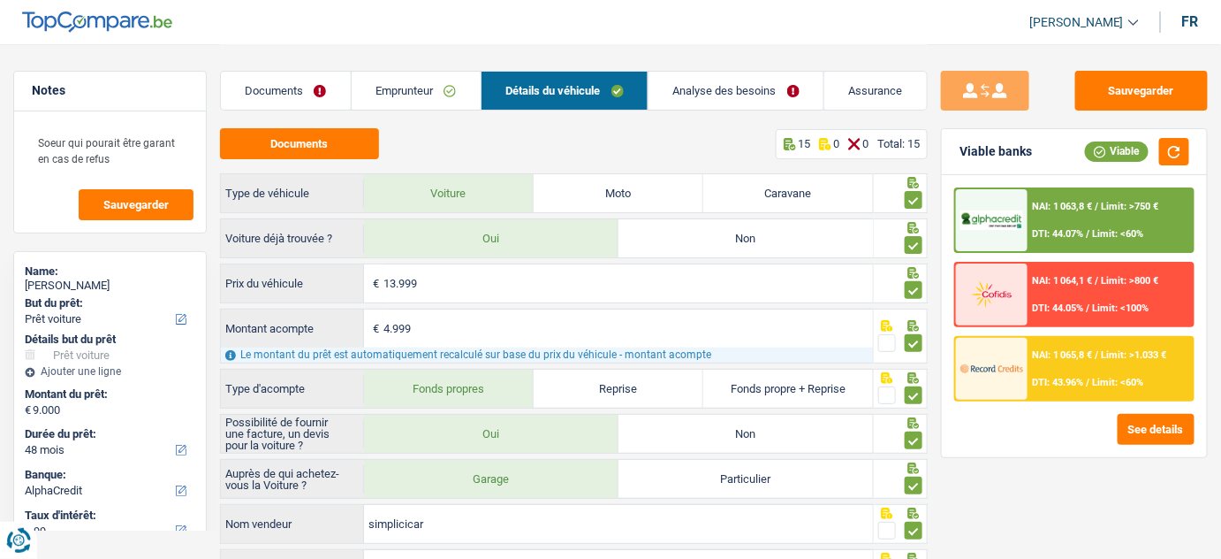
click at [343, 91] on link "Documents" at bounding box center [286, 91] width 130 height 38
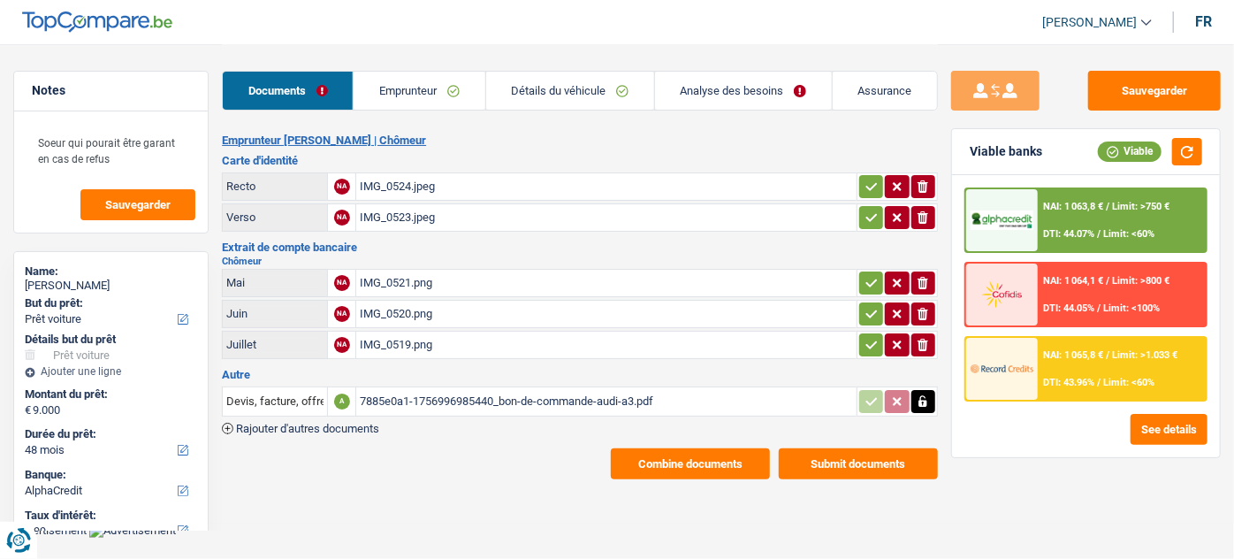
click at [587, 74] on link "Détails du véhicule" at bounding box center [570, 91] width 168 height 38
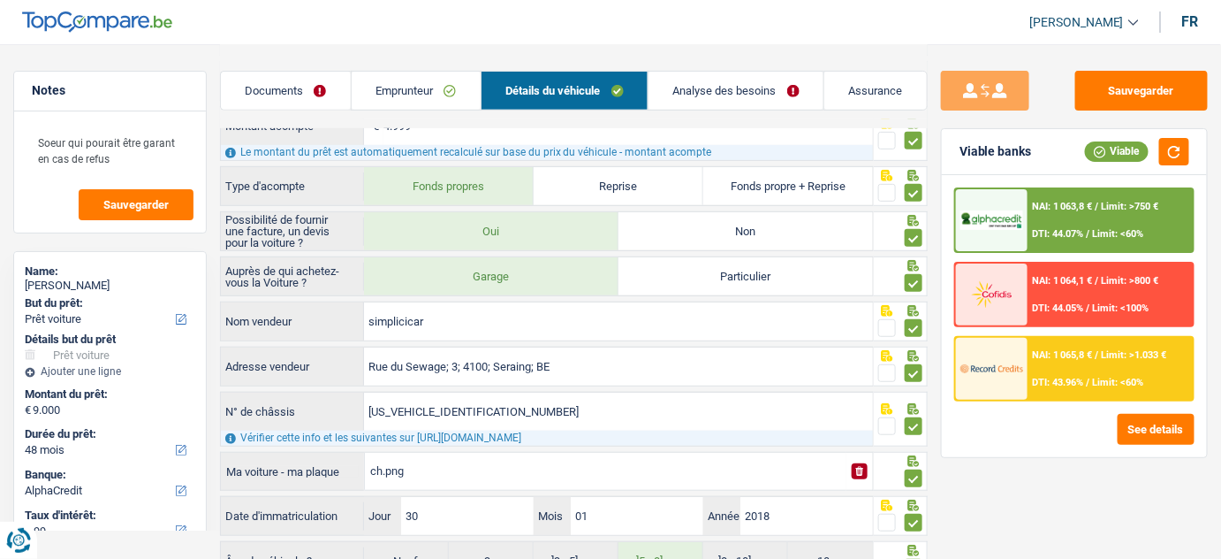
scroll to position [357, 0]
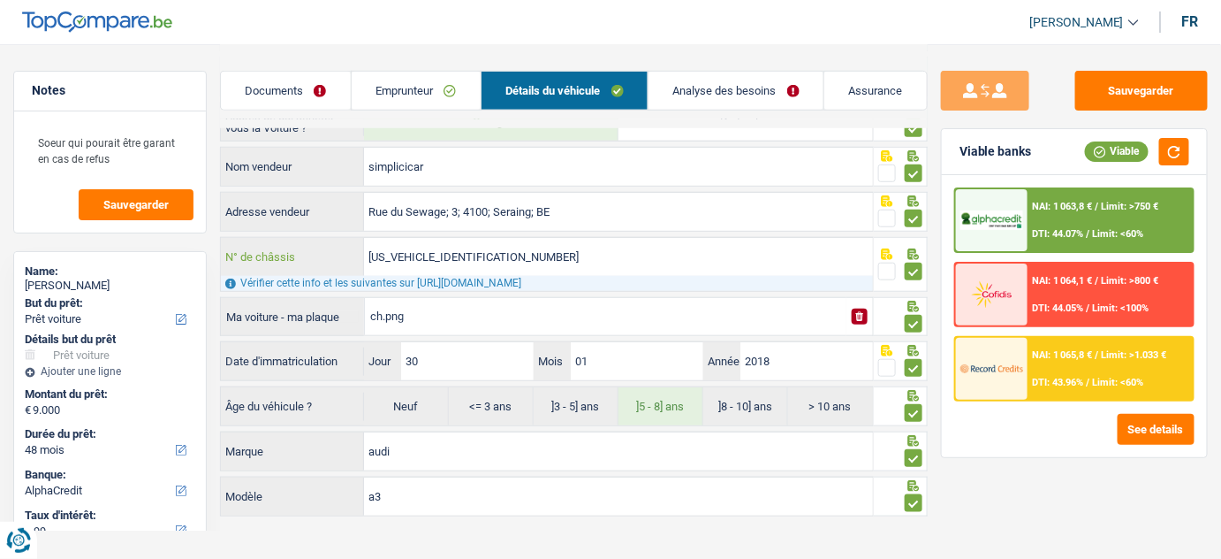
click at [447, 252] on input "WAUZZZ8V7J1047598" at bounding box center [618, 257] width 509 height 38
click at [416, 306] on div "ch.png" at bounding box center [605, 316] width 471 height 27
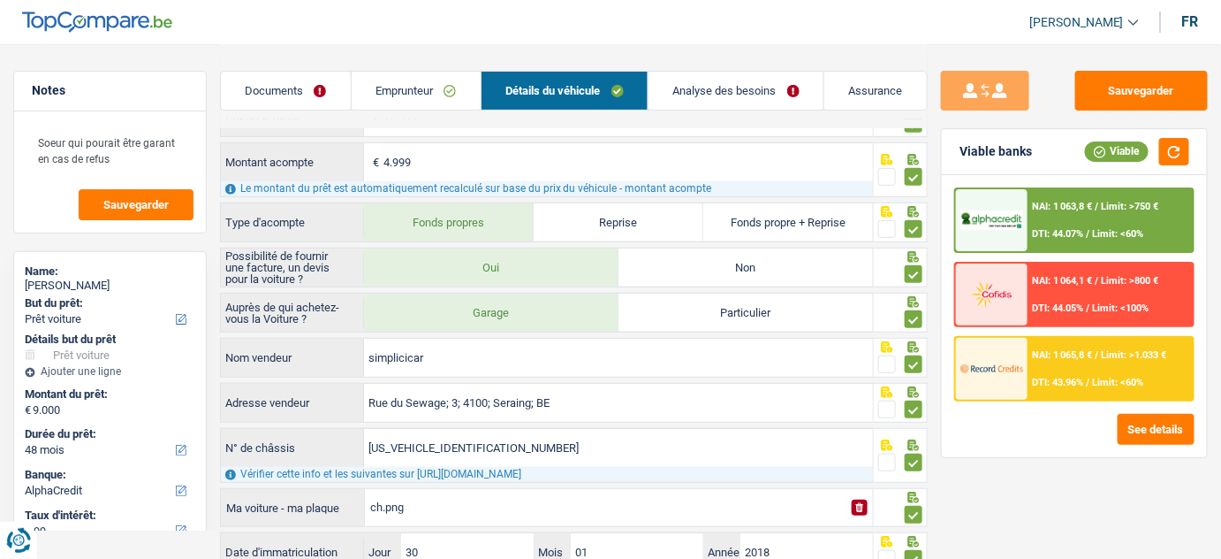
scroll to position [35, 0]
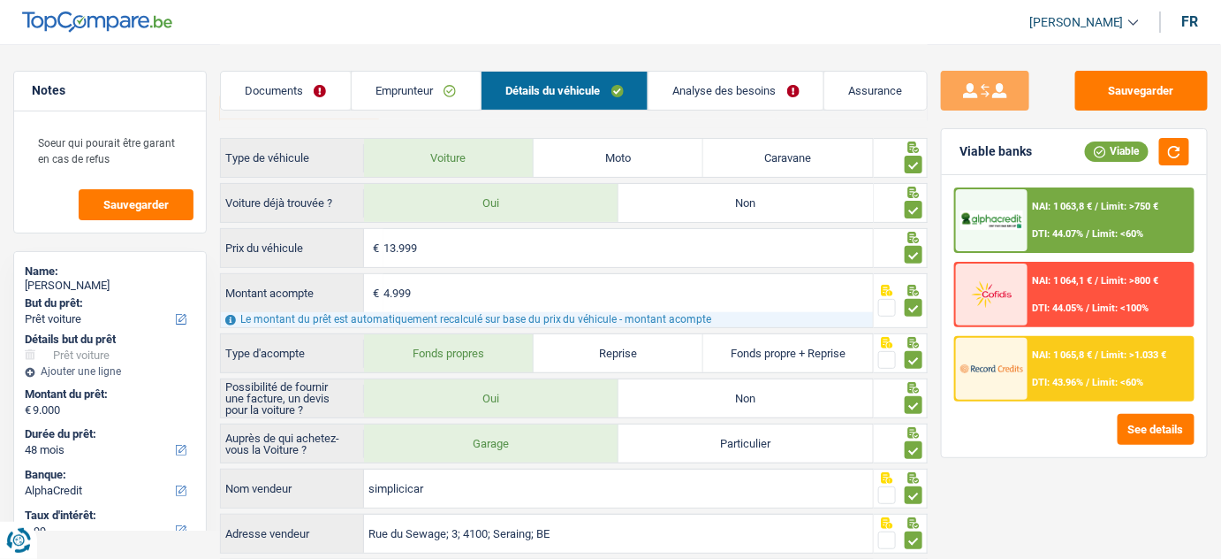
click at [259, 93] on link "Documents" at bounding box center [286, 91] width 130 height 38
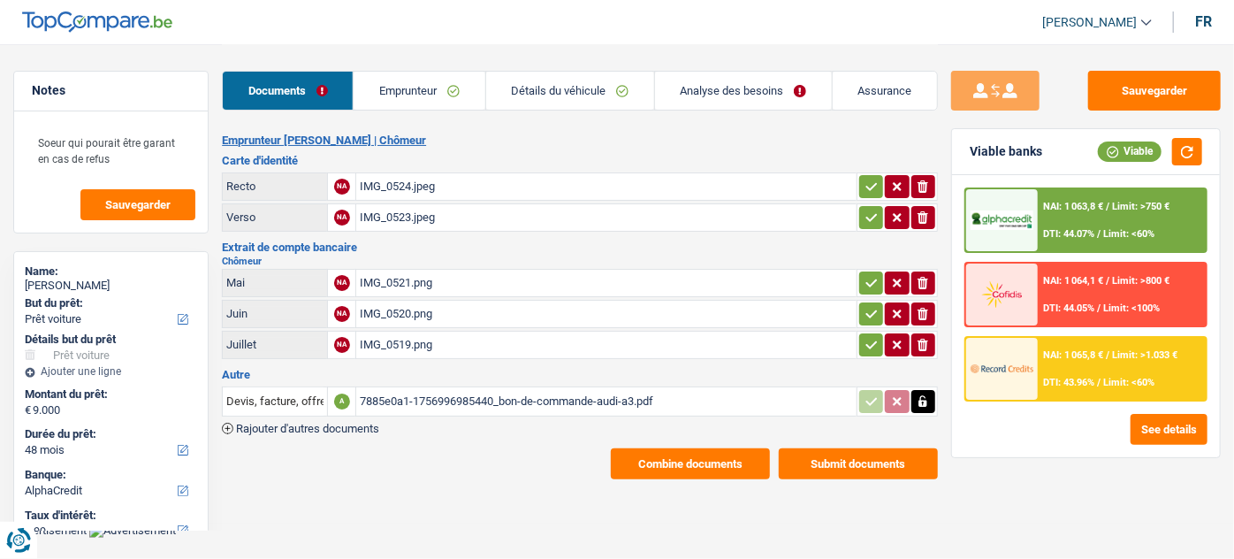
click at [700, 459] on button "Combine documents" at bounding box center [690, 463] width 159 height 31
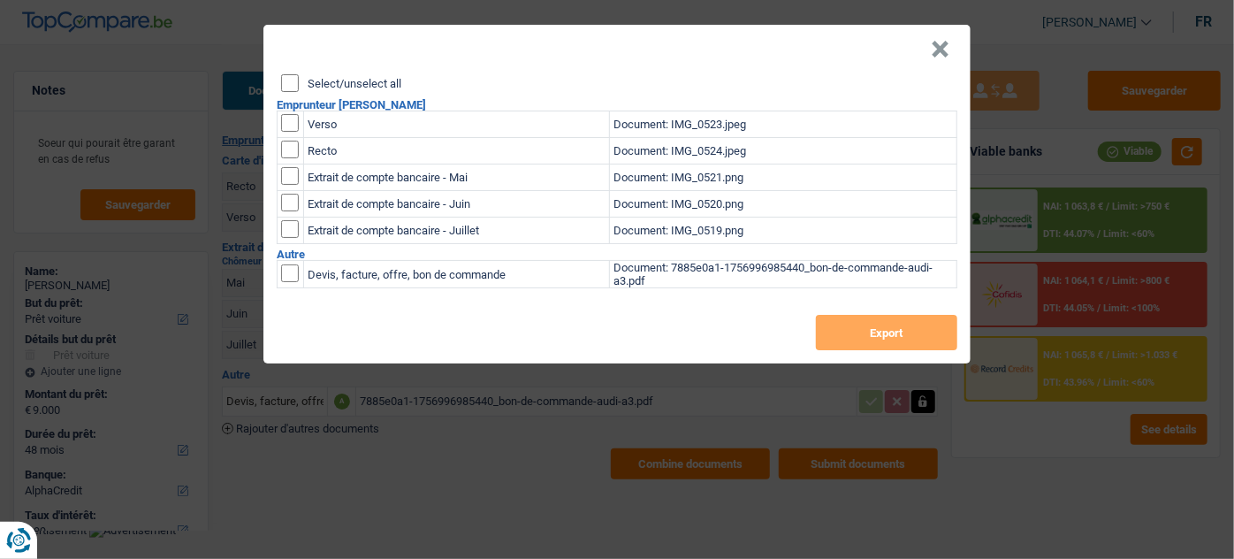
click at [286, 72] on header "×" at bounding box center [616, 49] width 707 height 49
click at [288, 86] on input "Select/unselect all" at bounding box center [290, 83] width 18 height 18
checkbox input "true"
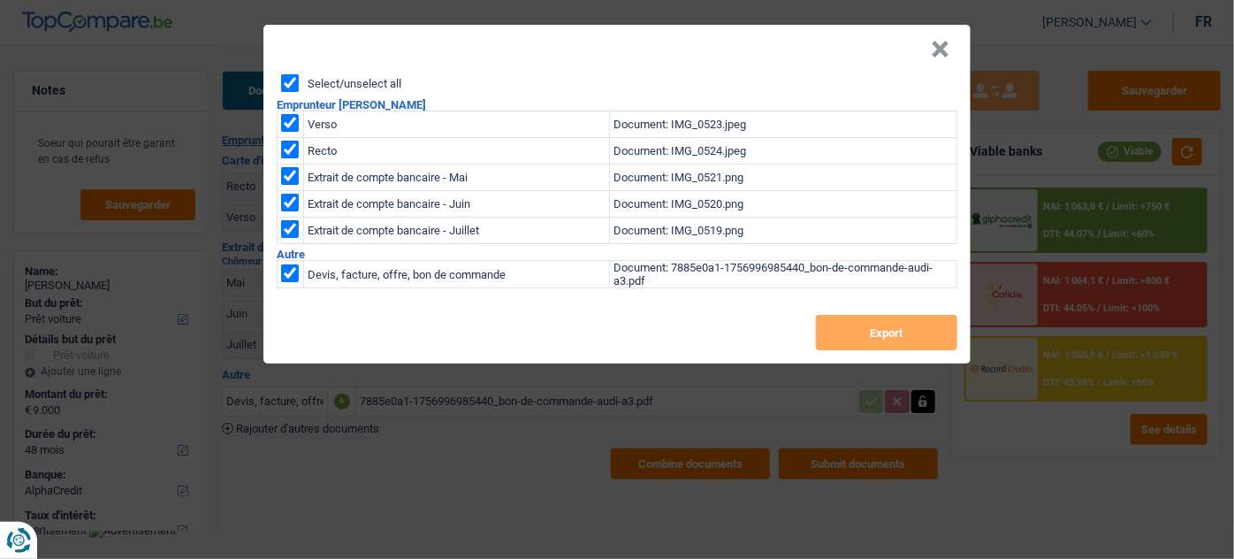
checkbox input "true"
click at [862, 333] on button "Export" at bounding box center [886, 332] width 141 height 35
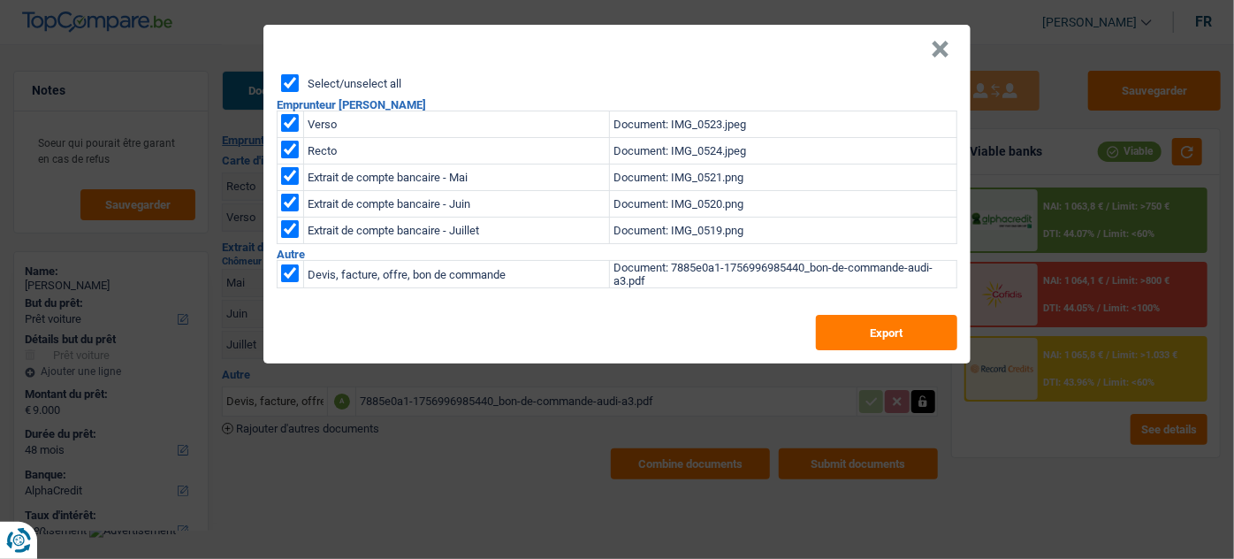
click at [917, 49] on header "×" at bounding box center [616, 49] width 707 height 49
click at [945, 47] on header "×" at bounding box center [616, 49] width 707 height 49
click at [945, 48] on button "×" at bounding box center [940, 50] width 19 height 18
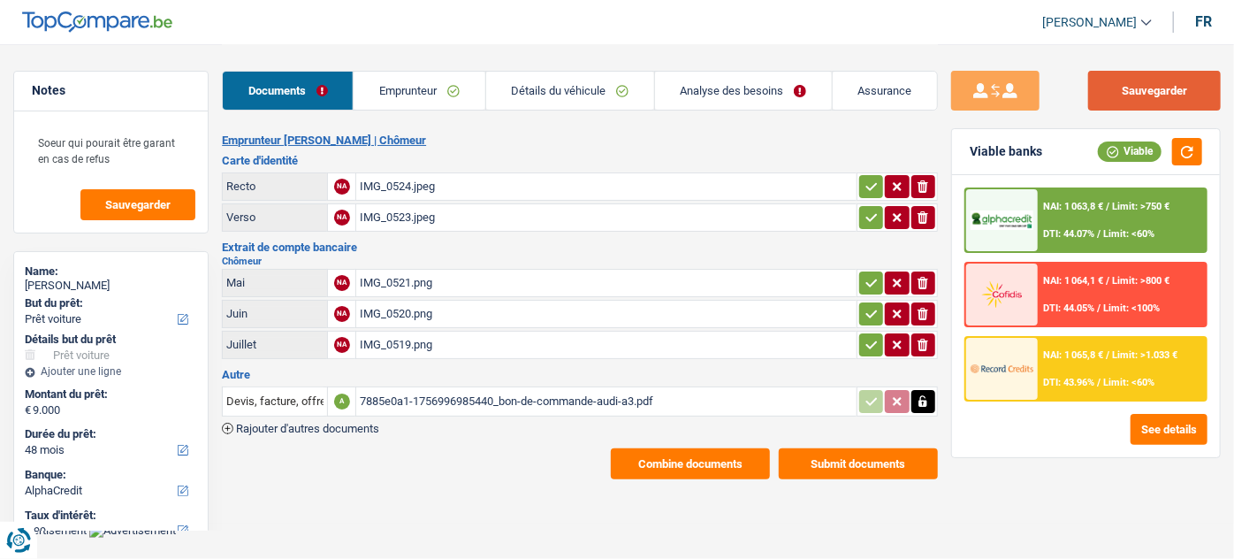
click at [1141, 78] on button "Sauvegarder" at bounding box center [1154, 91] width 133 height 40
click at [405, 67] on div "Documents Emprunteur Détails du véhicule Analyse des besoins Assurance" at bounding box center [580, 81] width 716 height 75
click at [409, 77] on link "Emprunteur" at bounding box center [419, 91] width 131 height 38
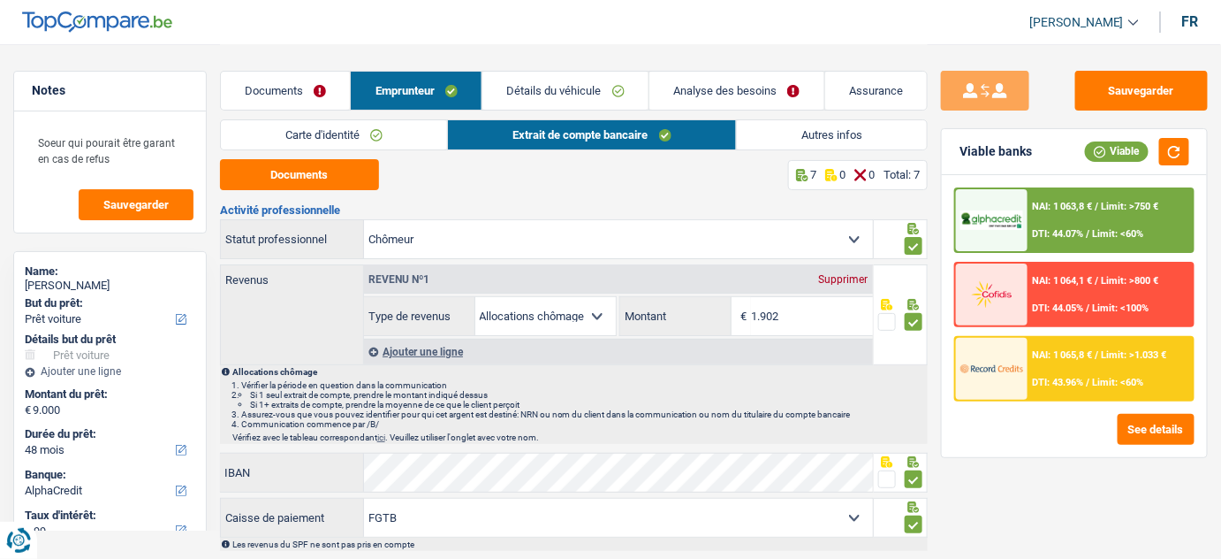
click at [577, 91] on link "Détails du véhicule" at bounding box center [566, 91] width 166 height 38
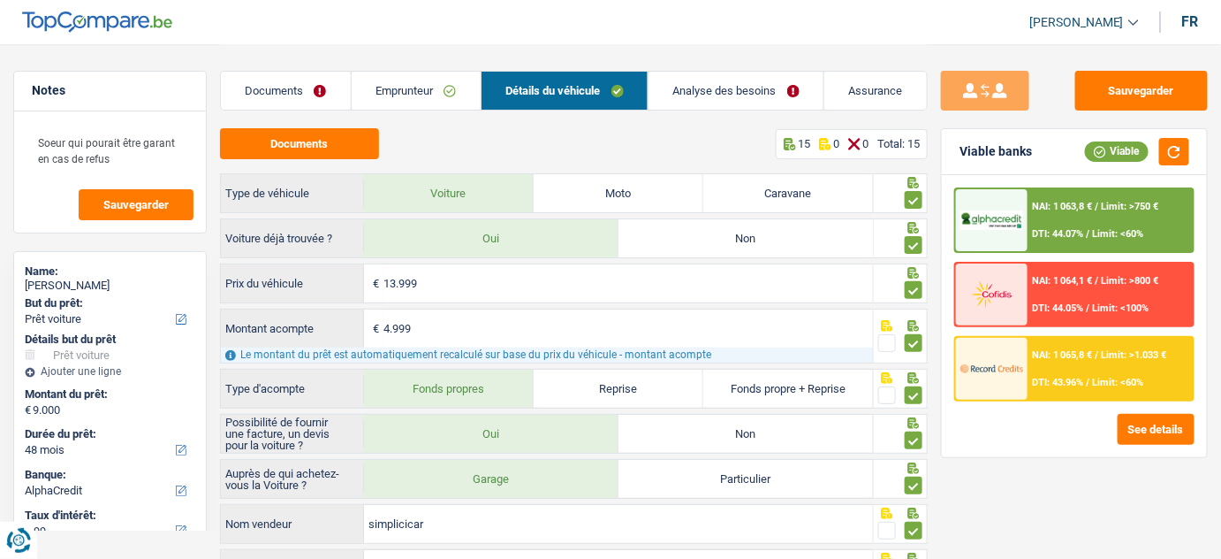
click at [297, 81] on link "Documents" at bounding box center [286, 91] width 130 height 38
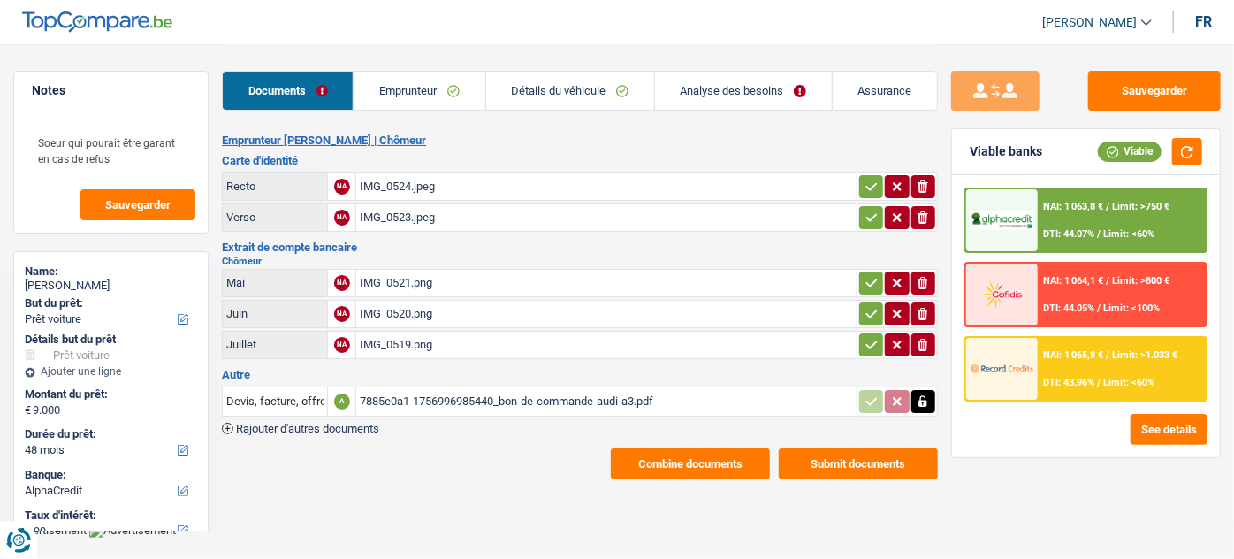
click at [412, 81] on link "Emprunteur" at bounding box center [419, 91] width 131 height 38
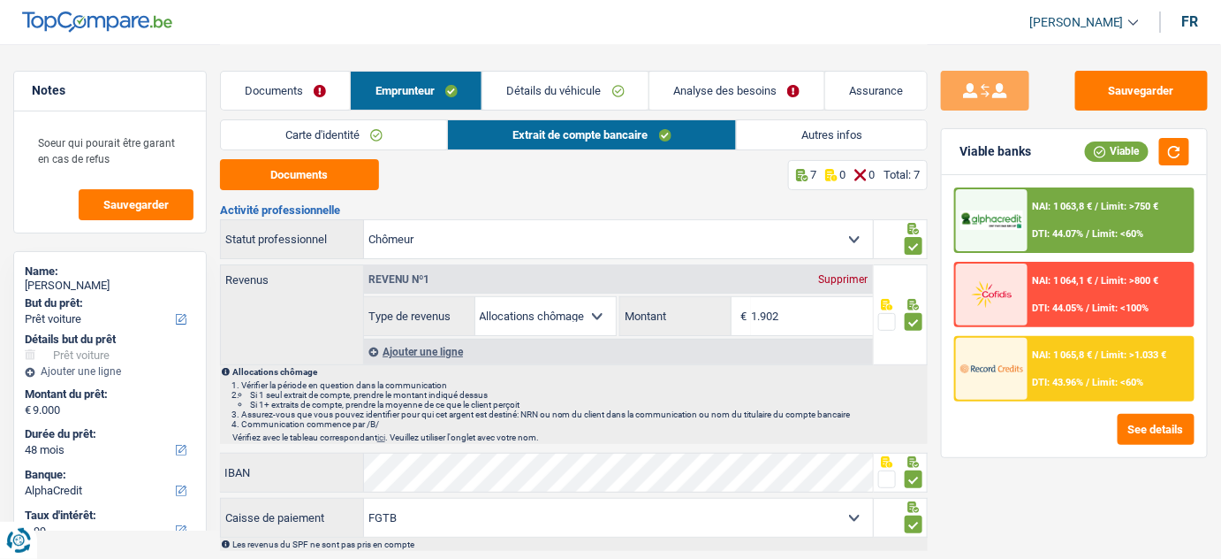
click at [379, 143] on link "Carte d'identité" at bounding box center [334, 134] width 227 height 29
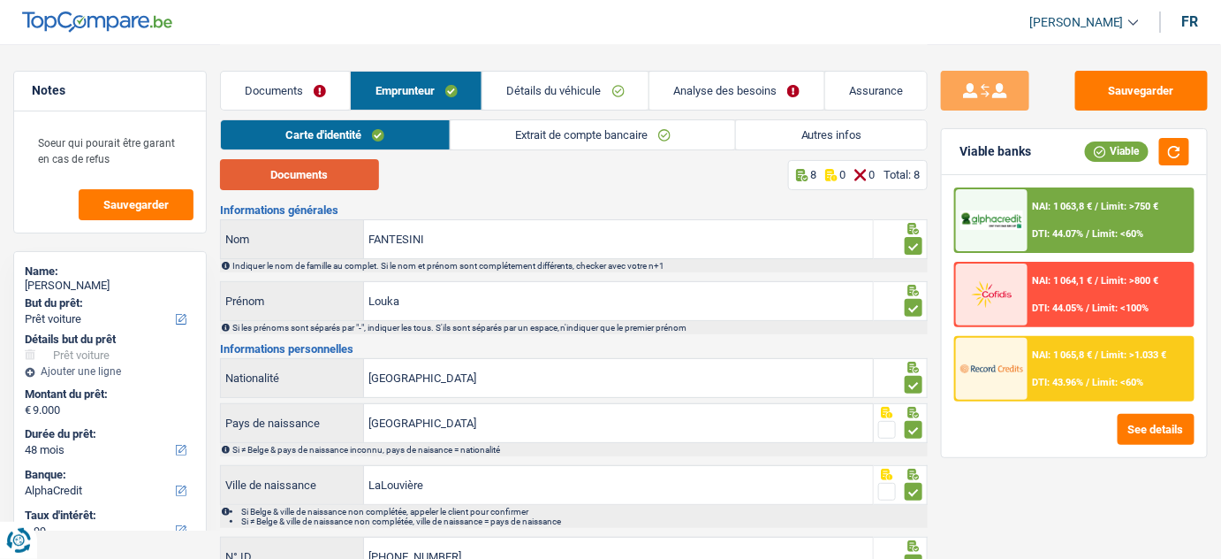
drag, startPoint x: 344, startPoint y: 169, endPoint x: 335, endPoint y: 178, distance: 12.5
click at [343, 169] on button "Documents" at bounding box center [299, 174] width 159 height 31
click at [319, 177] on button "Documents" at bounding box center [299, 174] width 159 height 31
click at [603, 141] on link "Extrait de compte bancaire" at bounding box center [593, 134] width 285 height 29
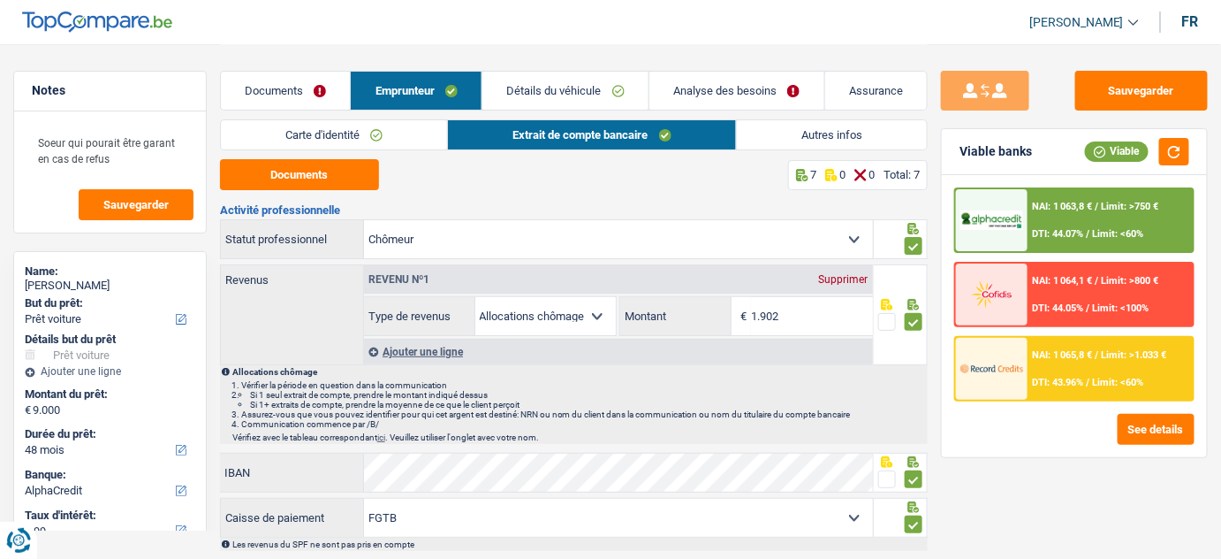
click at [818, 122] on link "Autres infos" at bounding box center [832, 134] width 191 height 29
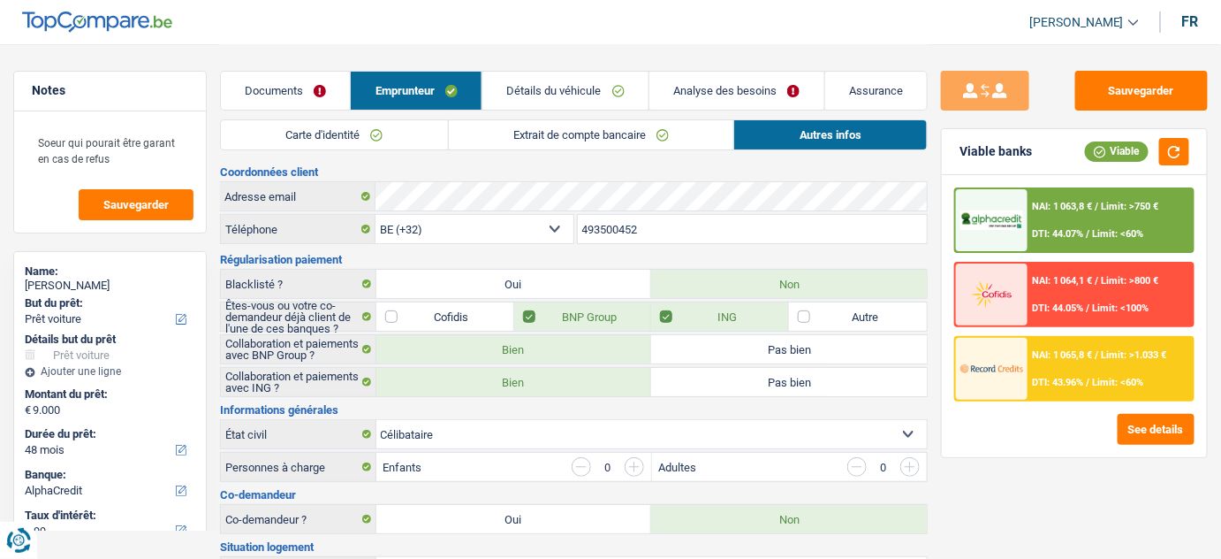
click at [319, 85] on link "Documents" at bounding box center [286, 91] width 130 height 38
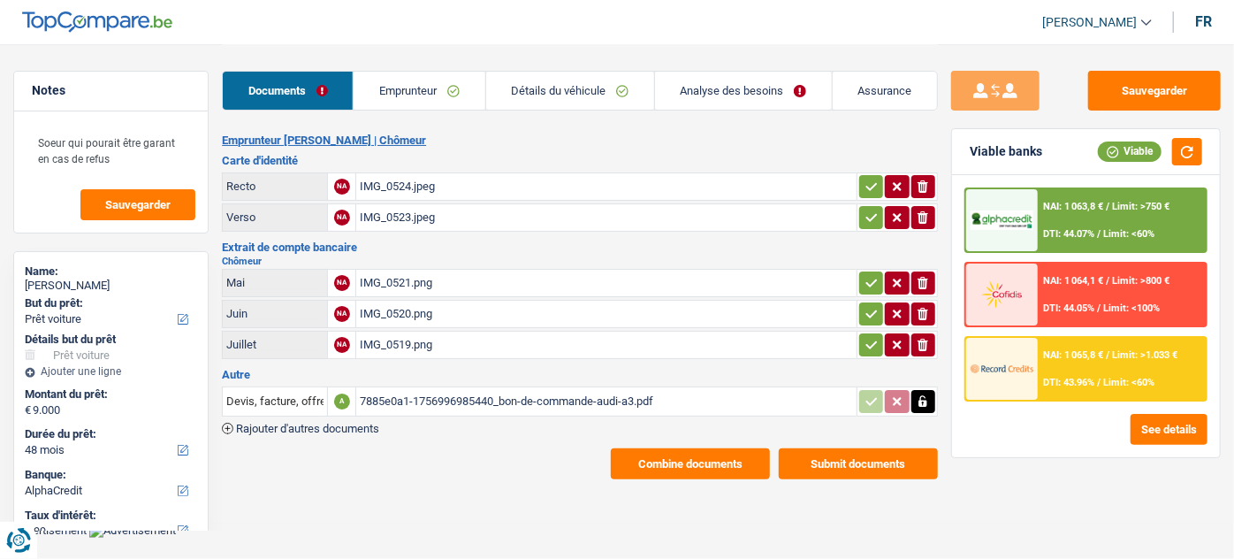
click at [457, 392] on div "7885e0a1-1756996985440_bon-de-commande-audi-a3.pdf" at bounding box center [606, 401] width 492 height 27
click at [411, 106] on link "Emprunteur" at bounding box center [419, 91] width 131 height 38
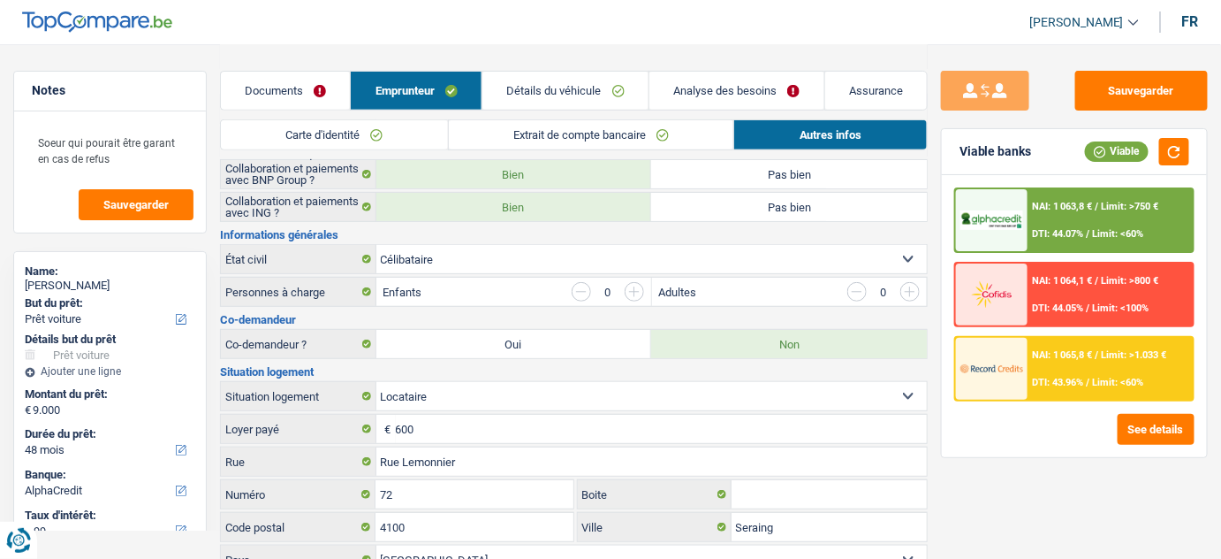
scroll to position [378, 0]
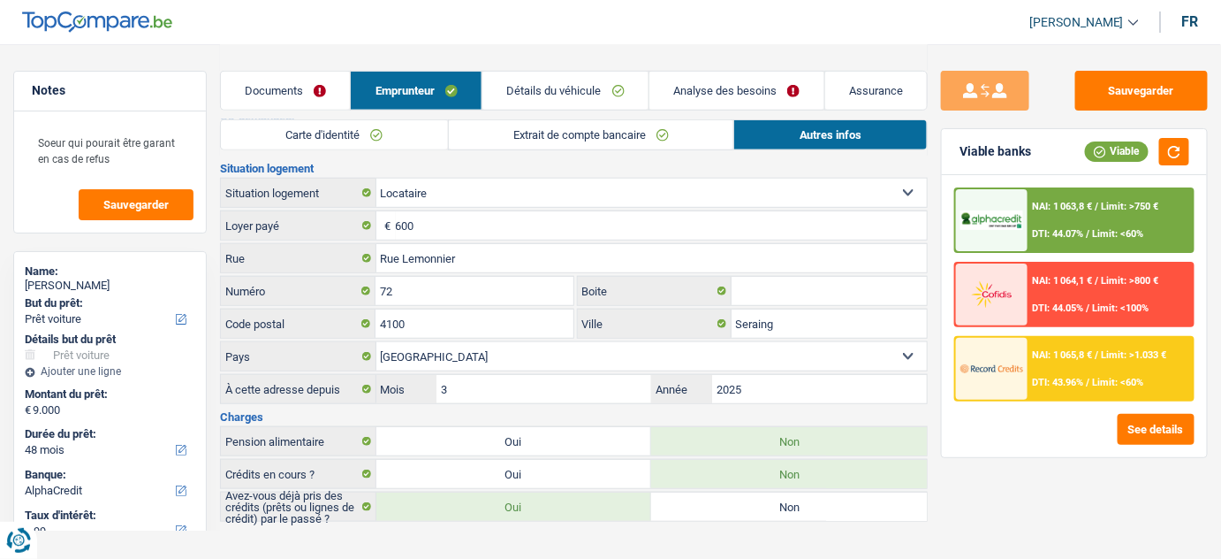
click at [584, 105] on link "Détails du véhicule" at bounding box center [566, 91] width 166 height 38
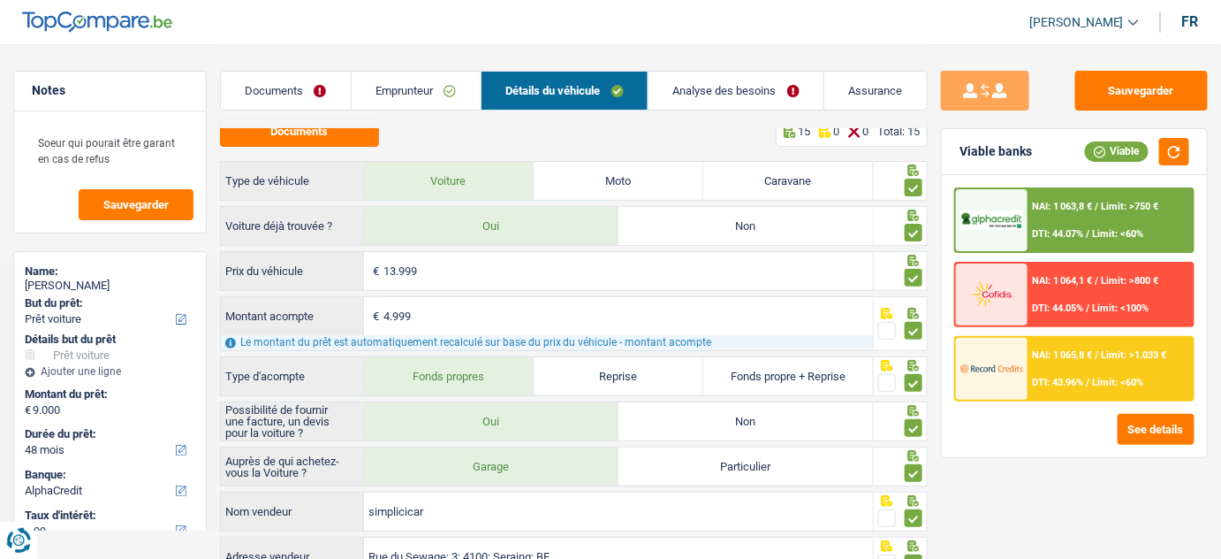
scroll to position [0, 0]
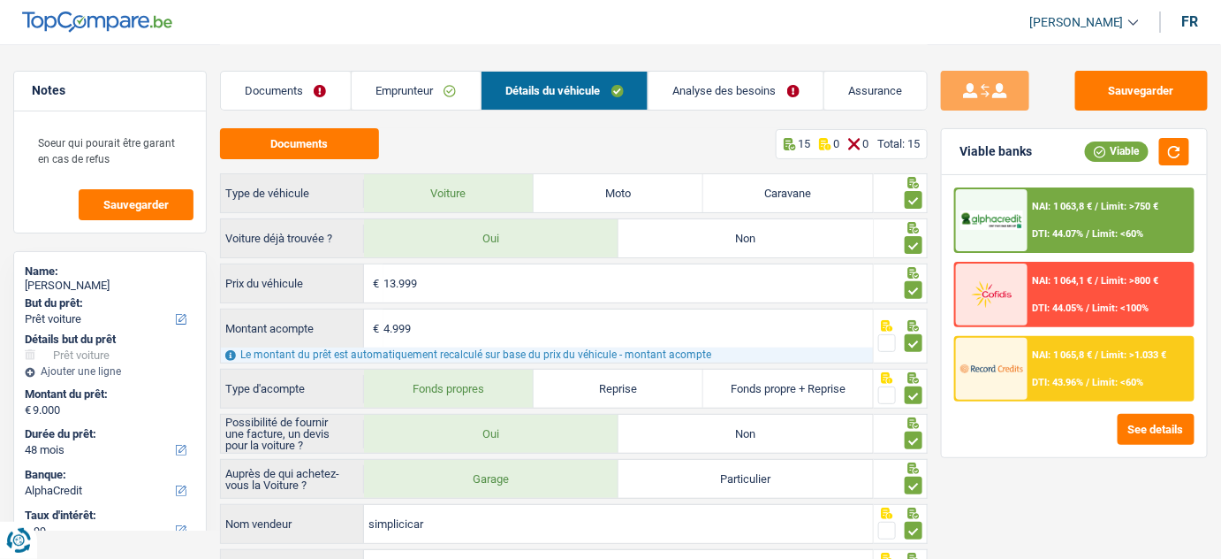
click at [440, 87] on link "Emprunteur" at bounding box center [416, 91] width 129 height 38
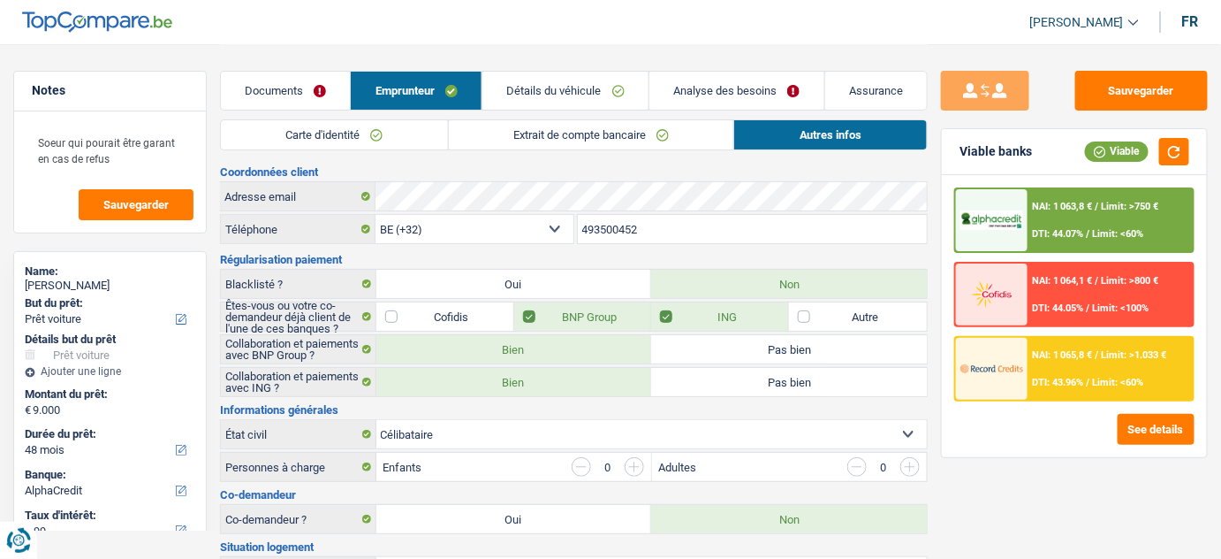
click at [562, 132] on link "Extrait de compte bancaire" at bounding box center [591, 134] width 285 height 29
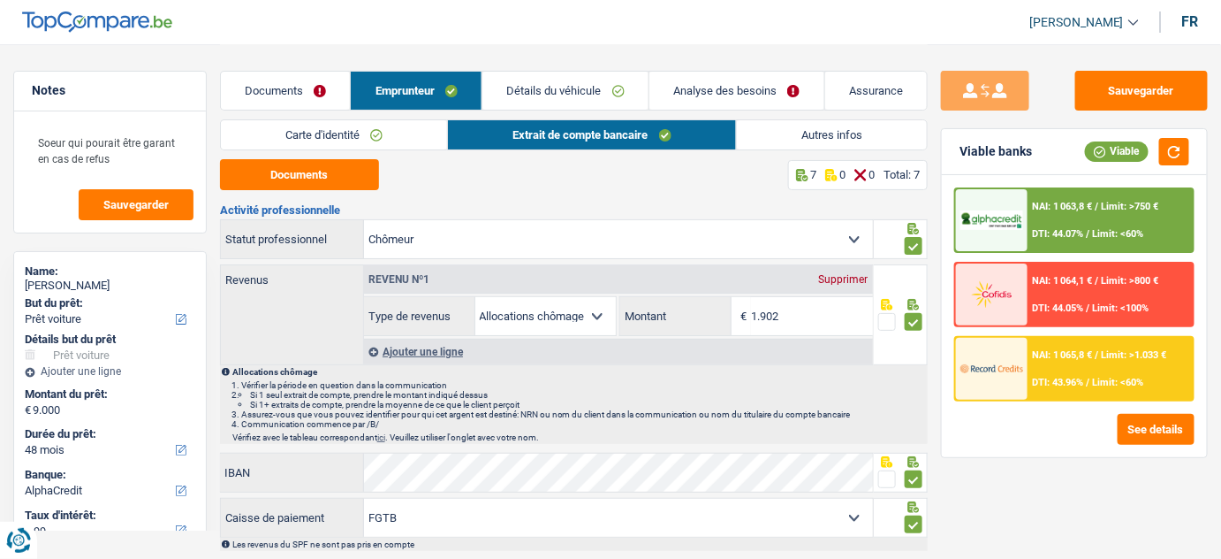
click at [667, 90] on link "Analyse des besoins" at bounding box center [737, 91] width 175 height 38
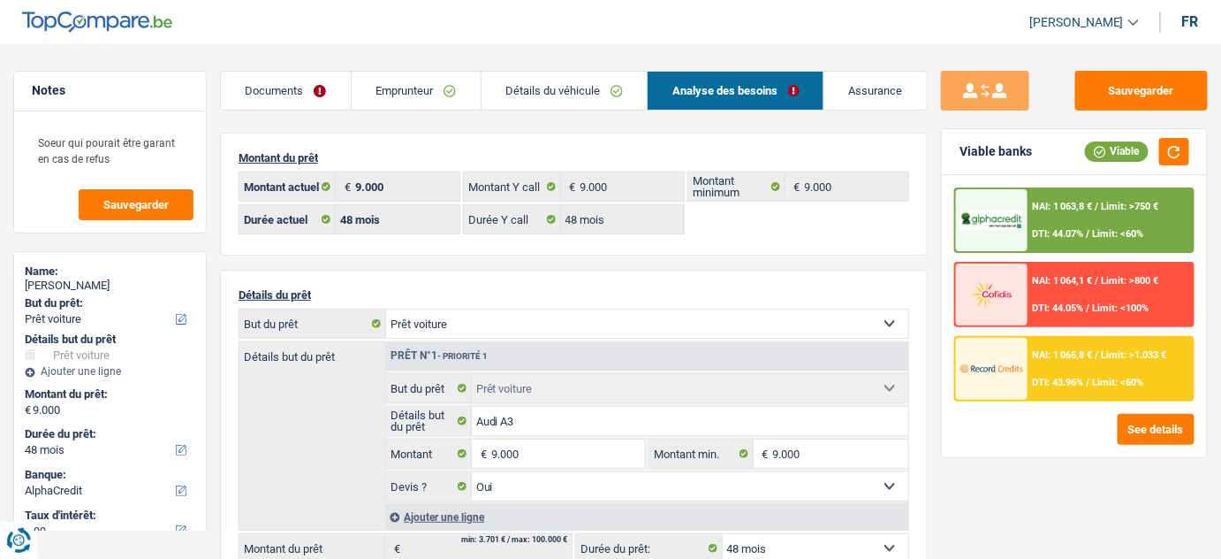
click at [608, 84] on link "Détails du véhicule" at bounding box center [565, 91] width 166 height 38
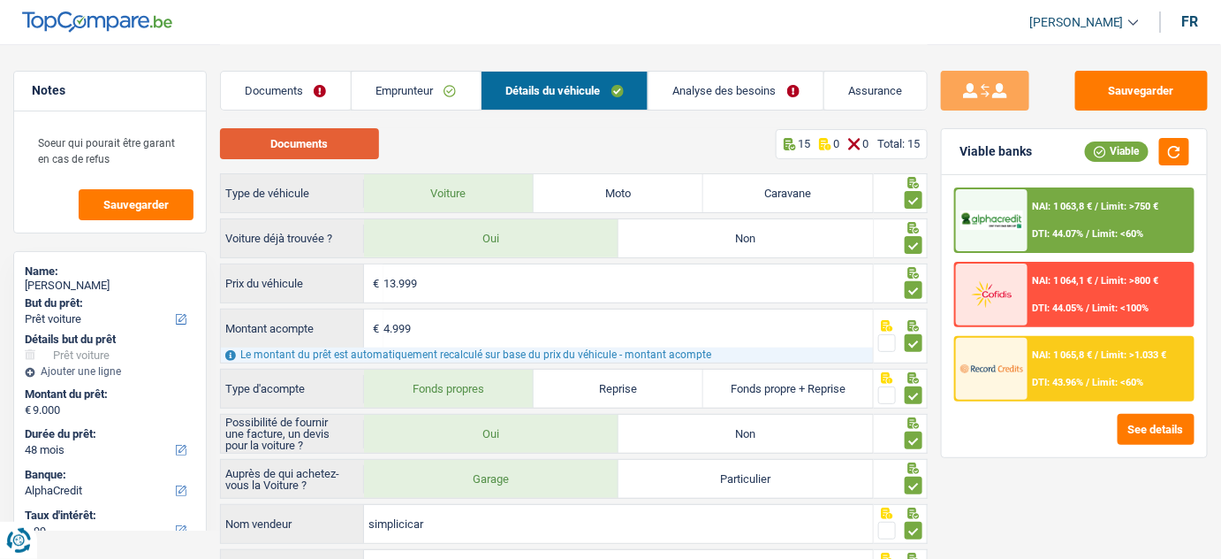
click at [343, 144] on button "Documents" at bounding box center [299, 143] width 159 height 31
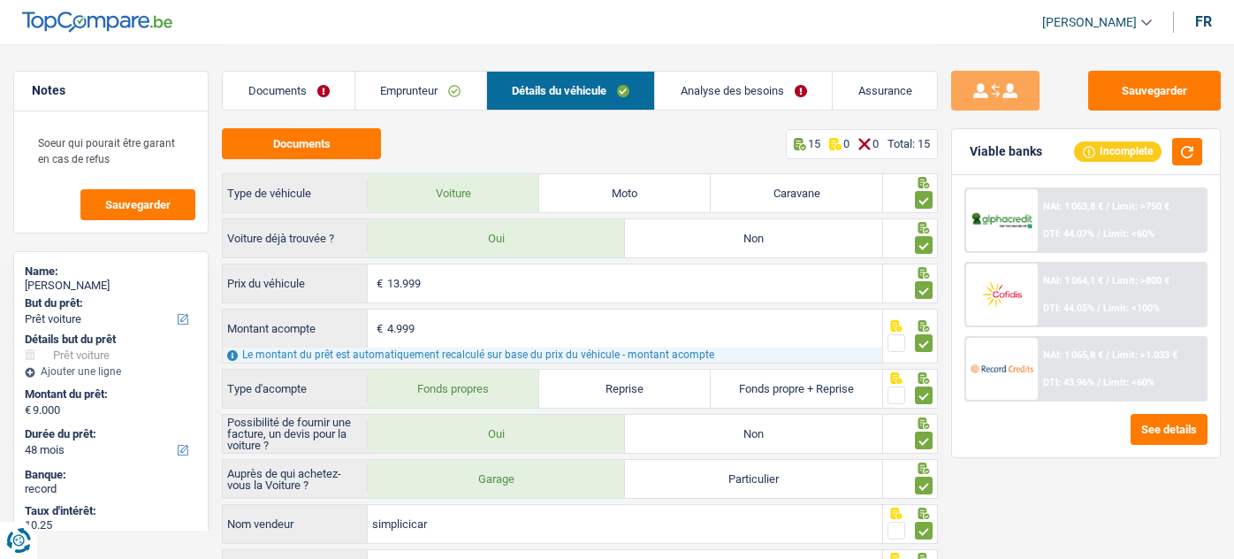
select select "car"
select select "48"
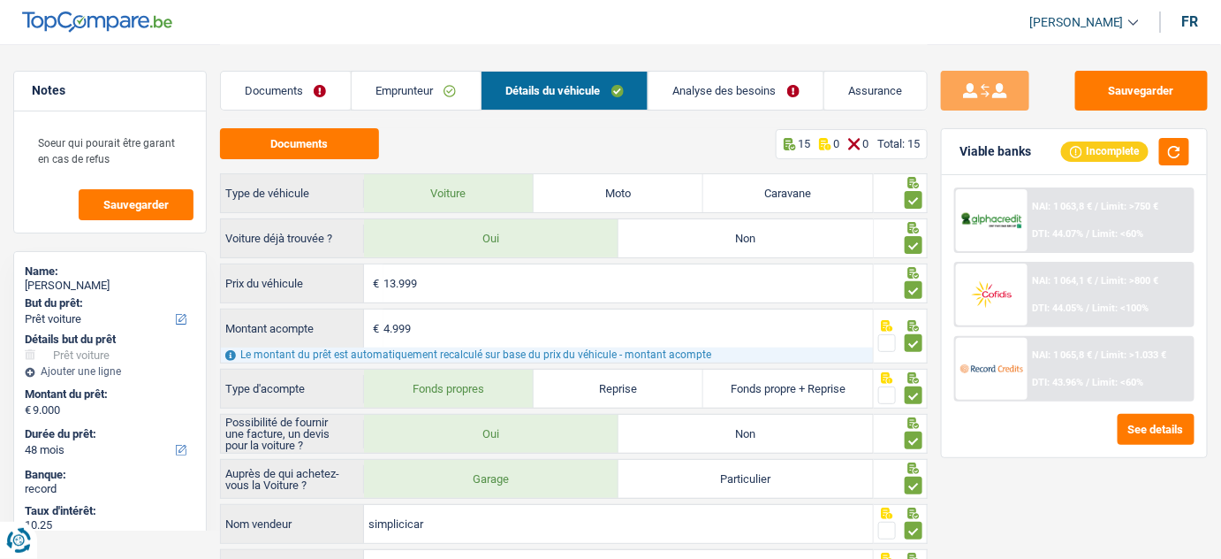
drag, startPoint x: 379, startPoint y: 84, endPoint x: 392, endPoint y: 130, distance: 47.8
click at [378, 84] on link "Emprunteur" at bounding box center [416, 91] width 129 height 38
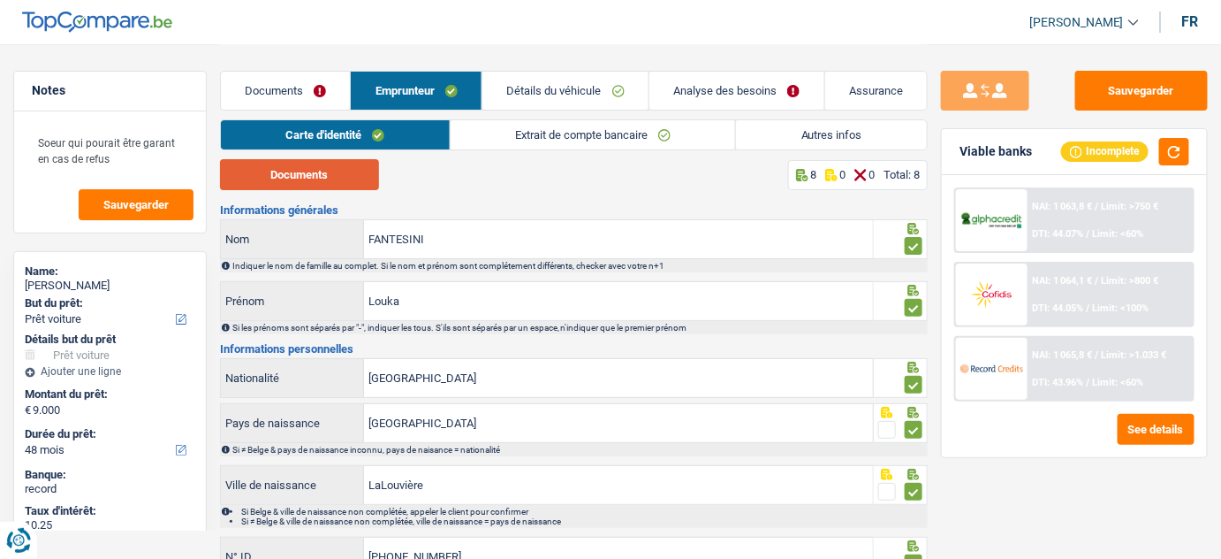
click at [318, 182] on button "Documents" at bounding box center [299, 174] width 159 height 31
drag, startPoint x: 591, startPoint y: 130, endPoint x: 397, endPoint y: 149, distance: 195.4
click at [591, 130] on link "Extrait de compte bancaire" at bounding box center [593, 134] width 285 height 29
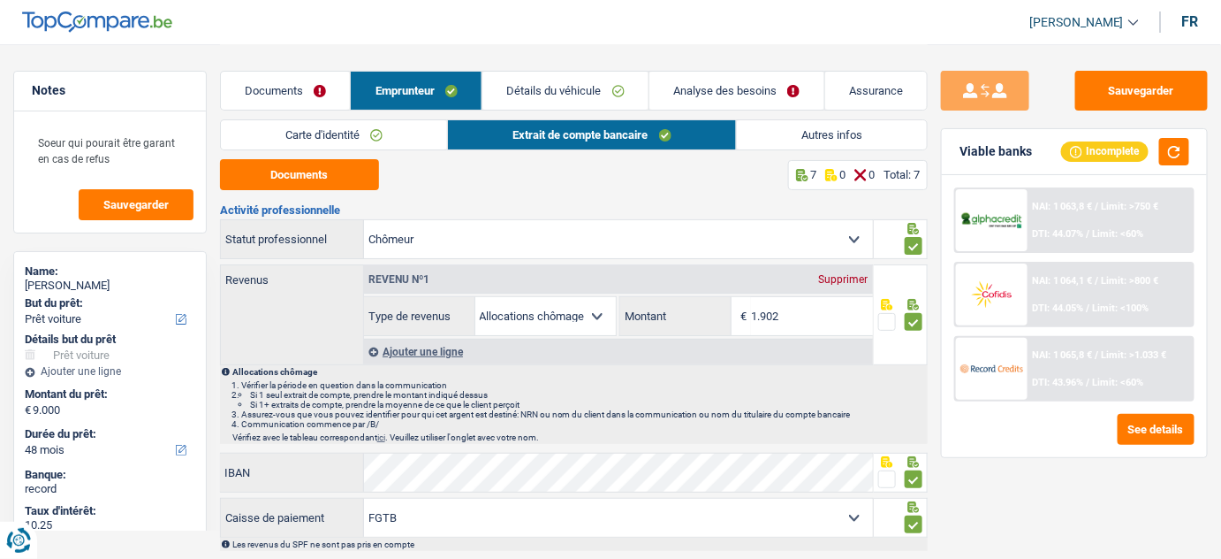
drag, startPoint x: 294, startPoint y: 190, endPoint x: 294, endPoint y: 178, distance: 12.4
click at [294, 189] on div "Documents 7 0 0 Total: 7 Activité professionnelle Ouvrier Employé privé Employé…" at bounding box center [574, 534] width 709 height 751
click at [299, 171] on button "Documents" at bounding box center [299, 174] width 159 height 31
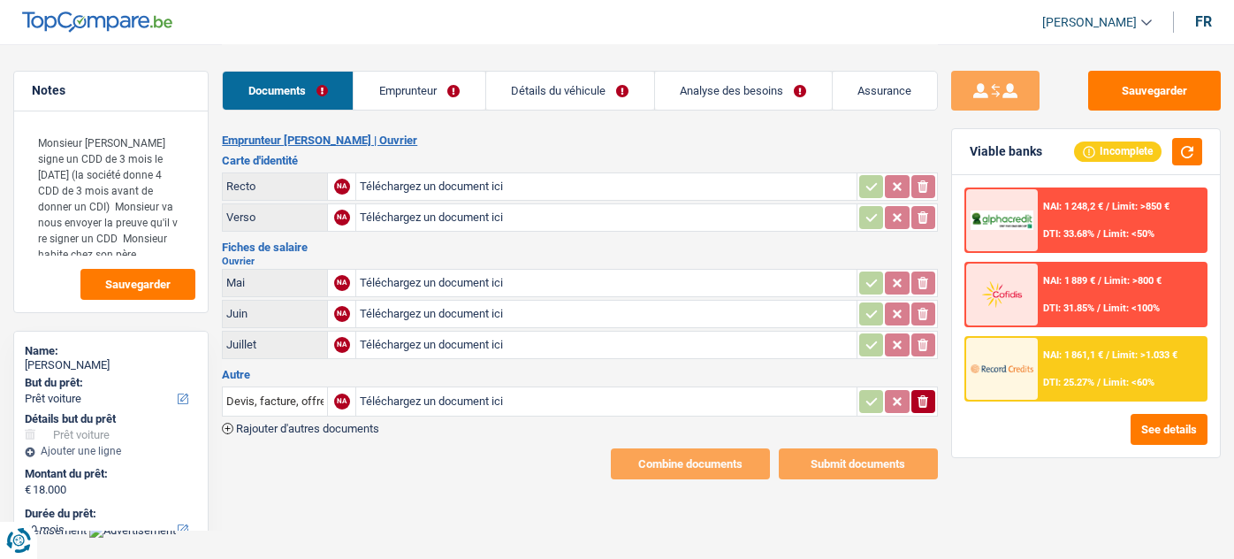
select select "car"
select select "60"
click at [700, 93] on link "Analyse des besoins" at bounding box center [743, 91] width 177 height 38
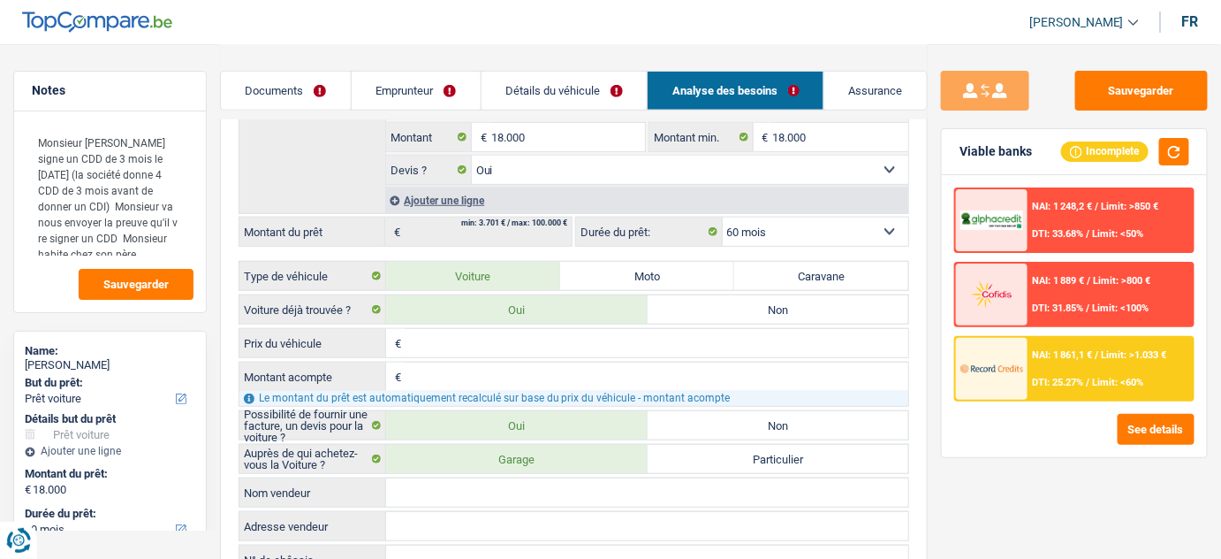
scroll to position [240, 0]
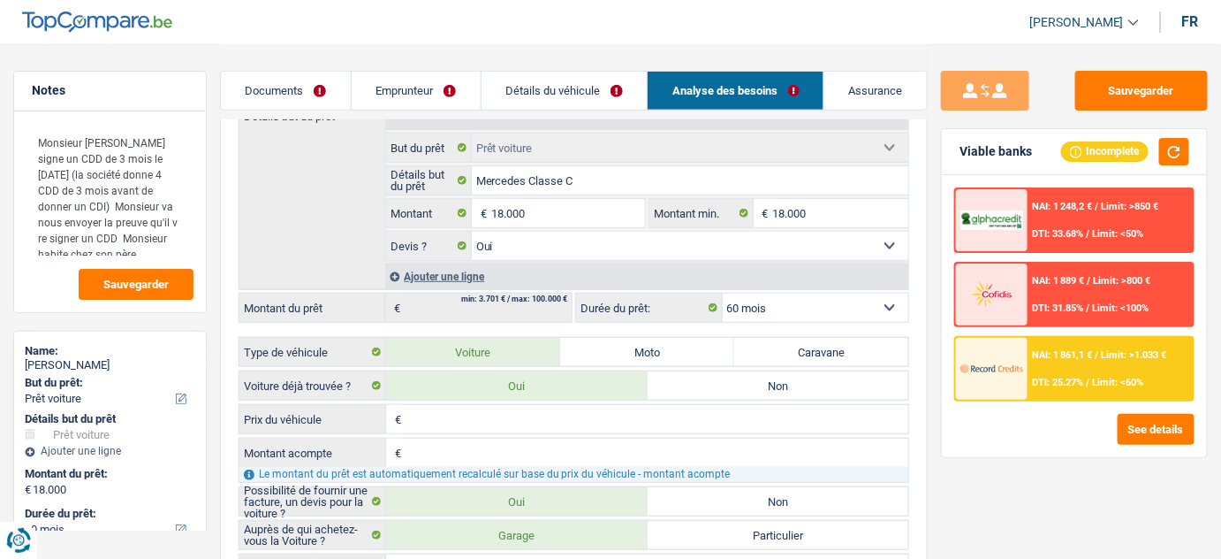
click at [301, 85] on link "Documents" at bounding box center [286, 91] width 130 height 38
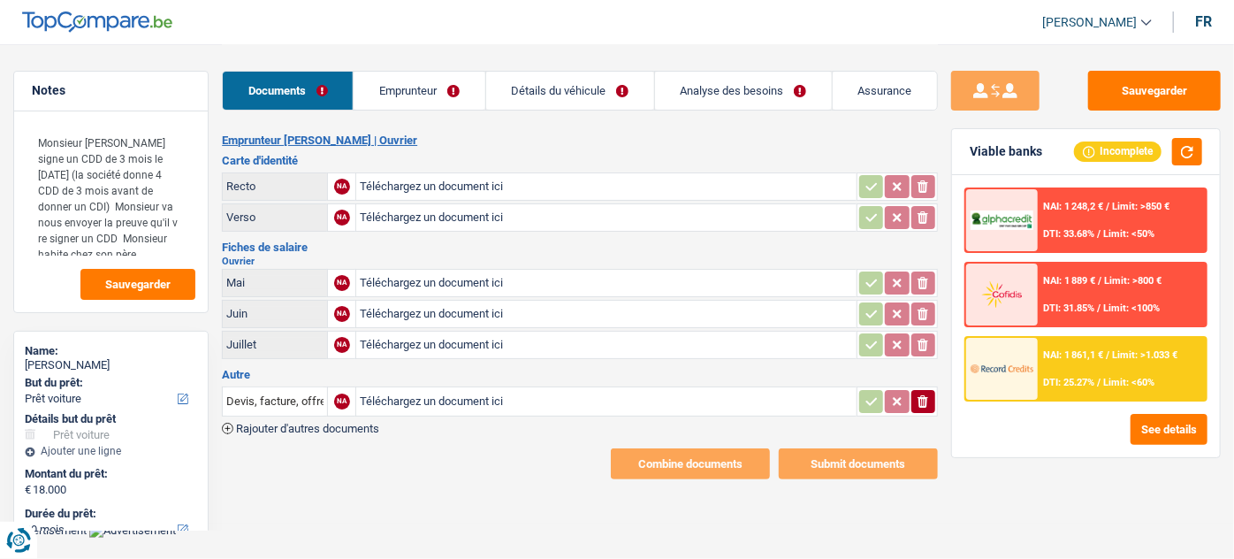
click at [407, 114] on div "Documents Emprunteur Détails du véhicule Analyse des besoins Assurance" at bounding box center [580, 81] width 716 height 75
click at [417, 94] on link "Emprunteur" at bounding box center [419, 91] width 131 height 38
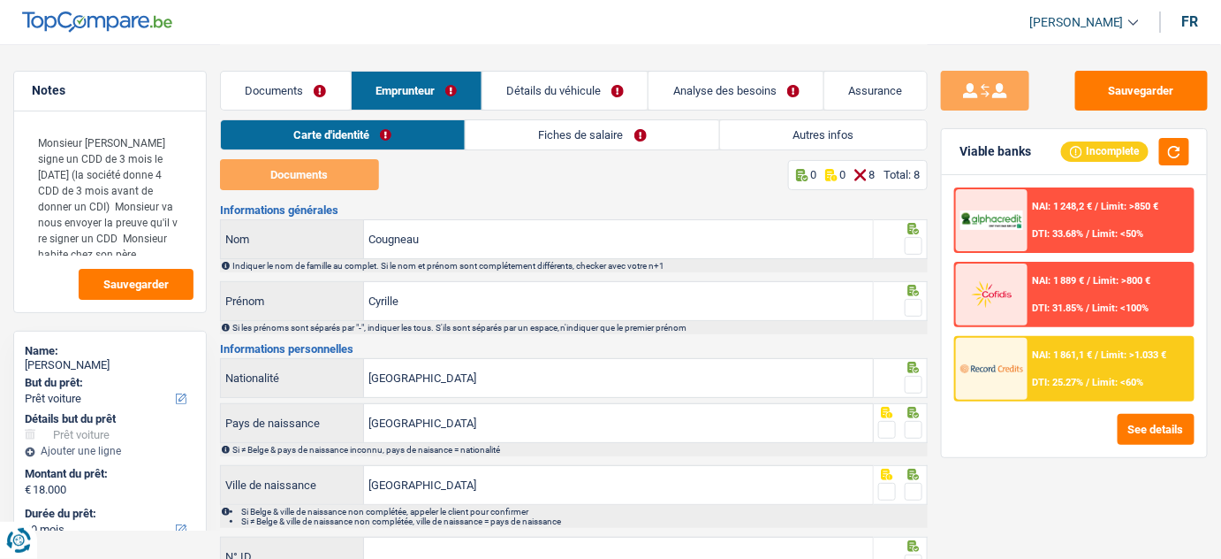
click at [794, 136] on link "Autres infos" at bounding box center [823, 134] width 207 height 29
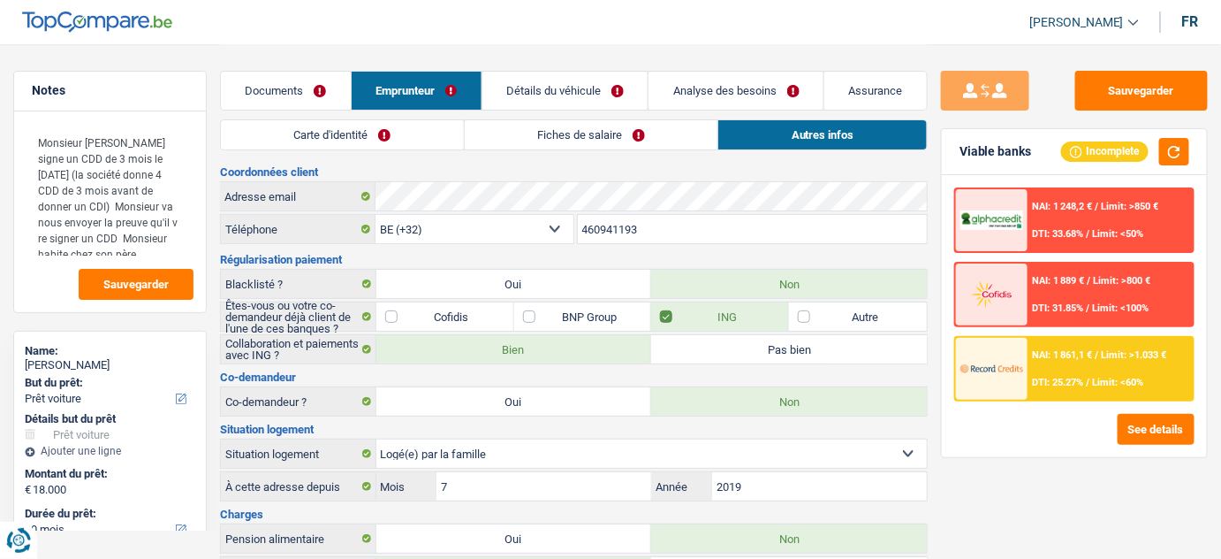
click at [367, 133] on link "Carte d'identité" at bounding box center [342, 134] width 243 height 29
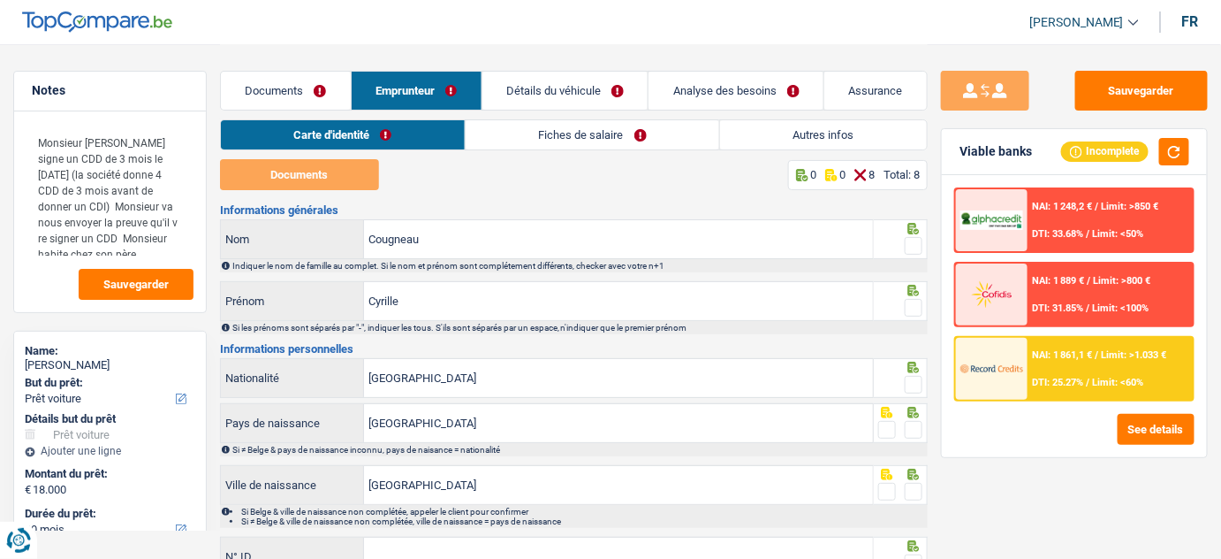
click at [281, 75] on link "Documents" at bounding box center [286, 91] width 130 height 38
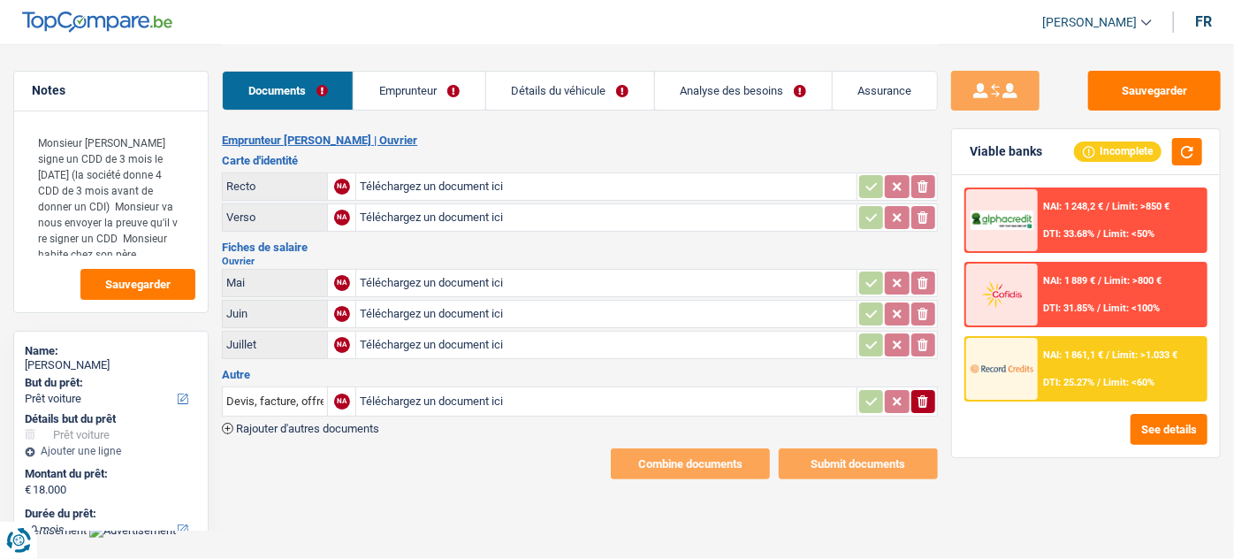
click at [423, 183] on input "Téléchargez un document ici" at bounding box center [606, 186] width 492 height 27
type input "C:\fakepath\id.pdf"
click at [402, 272] on input "Téléchargez un document ici" at bounding box center [606, 283] width 492 height 27
type input "C:\fakepath\06-07.pdf"
click at [407, 285] on div "06-07.pdf" at bounding box center [606, 283] width 492 height 27
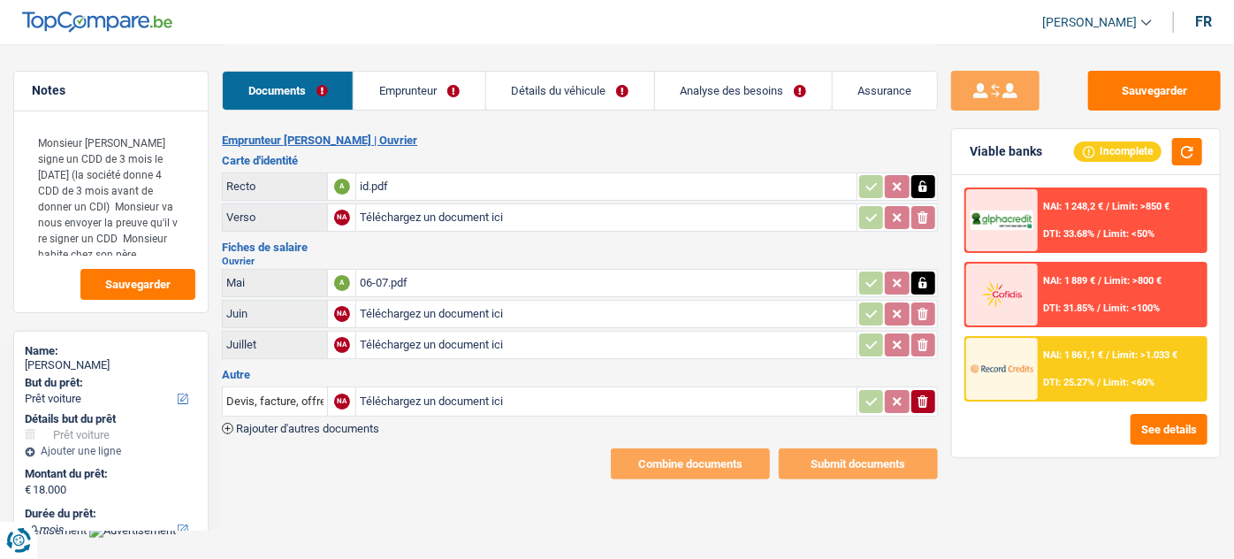
click at [438, 98] on link "Emprunteur" at bounding box center [419, 91] width 131 height 38
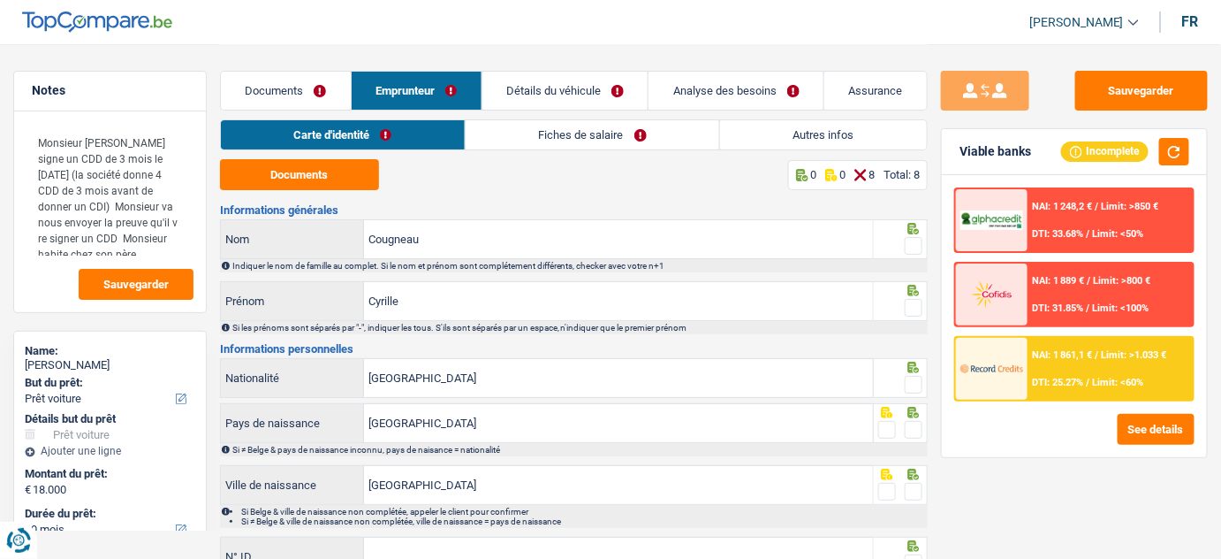
drag, startPoint x: 603, startPoint y: 94, endPoint x: 606, endPoint y: 110, distance: 17.2
click at [603, 95] on link "Détails du véhicule" at bounding box center [566, 91] width 166 height 38
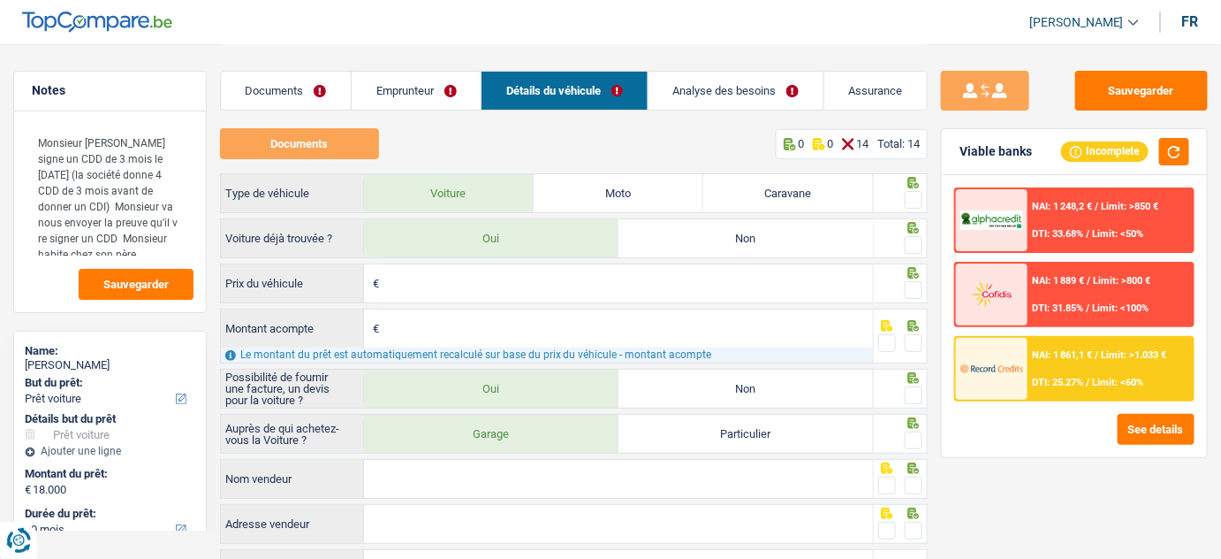
click at [690, 95] on link "Analyse des besoins" at bounding box center [736, 91] width 175 height 38
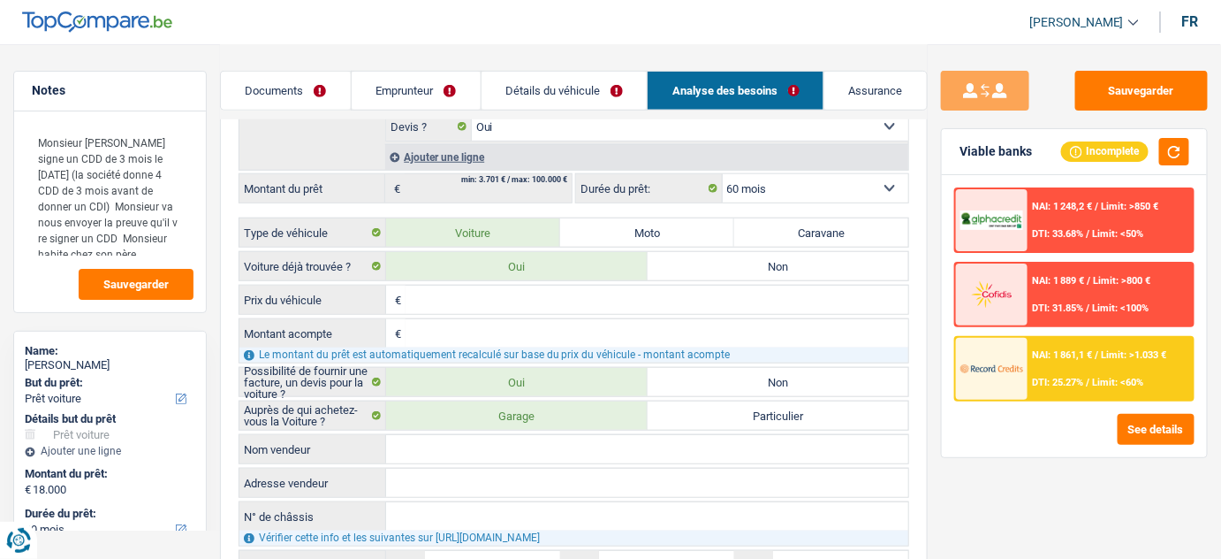
scroll to position [209, 0]
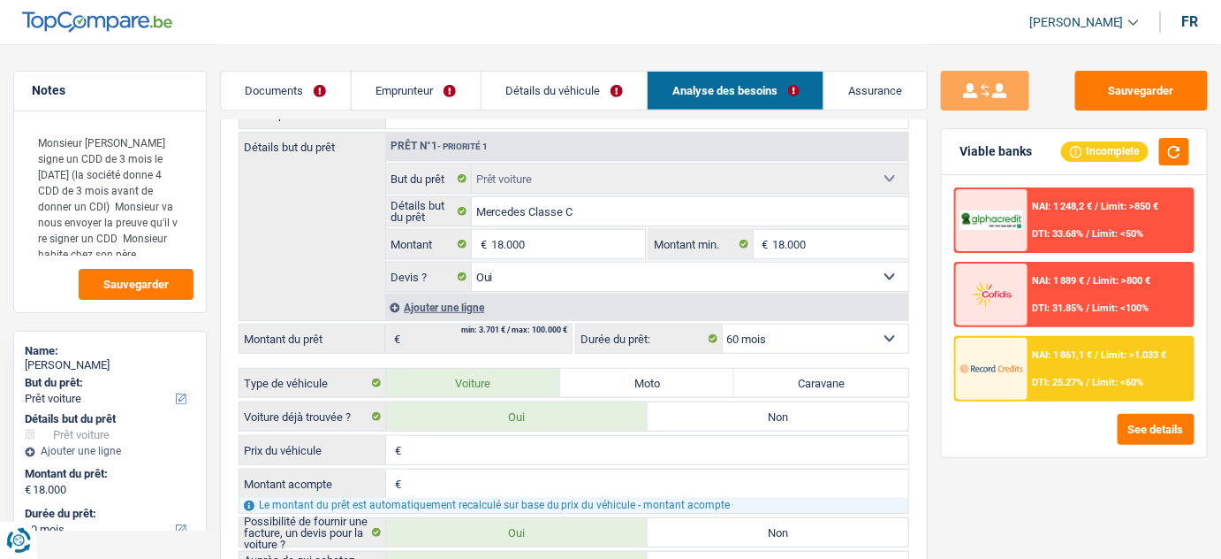
click at [426, 95] on link "Emprunteur" at bounding box center [416, 91] width 129 height 38
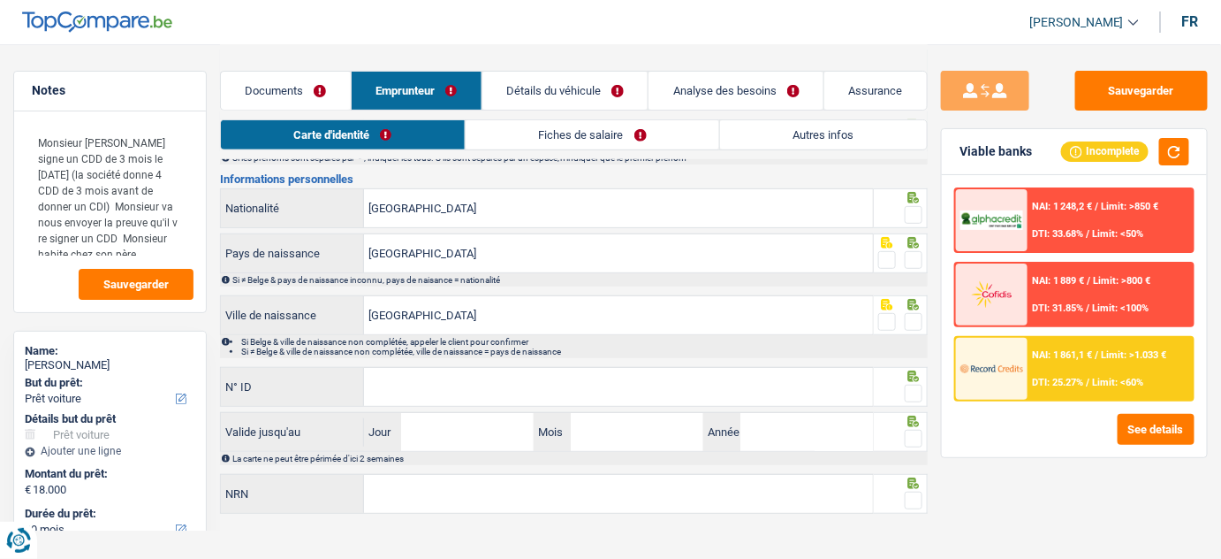
click at [730, 95] on link "Analyse des besoins" at bounding box center [736, 91] width 175 height 38
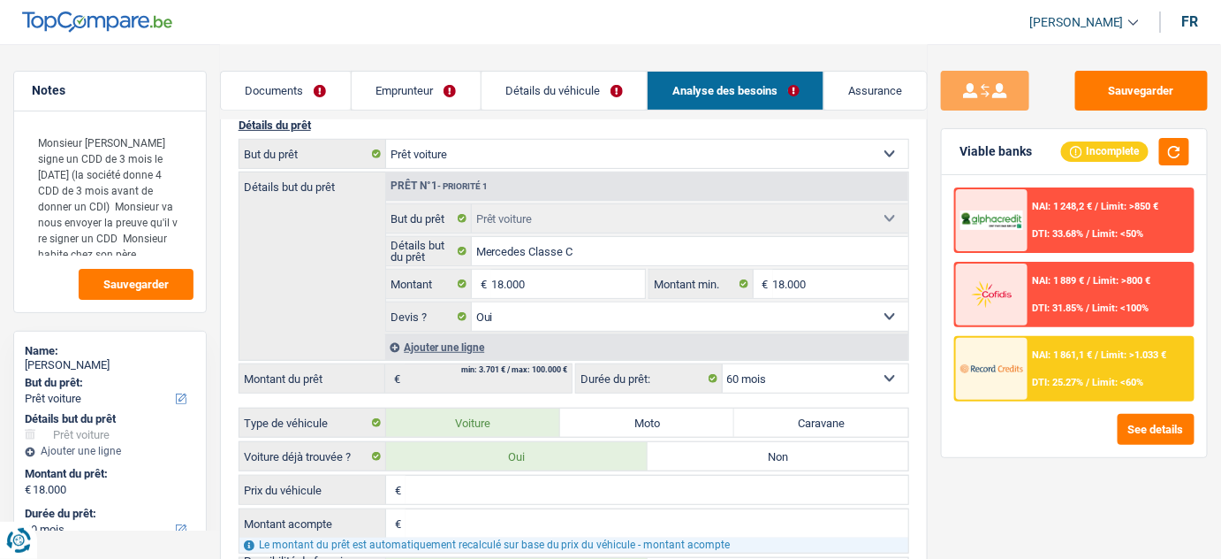
click at [437, 77] on link "Emprunteur" at bounding box center [416, 91] width 129 height 38
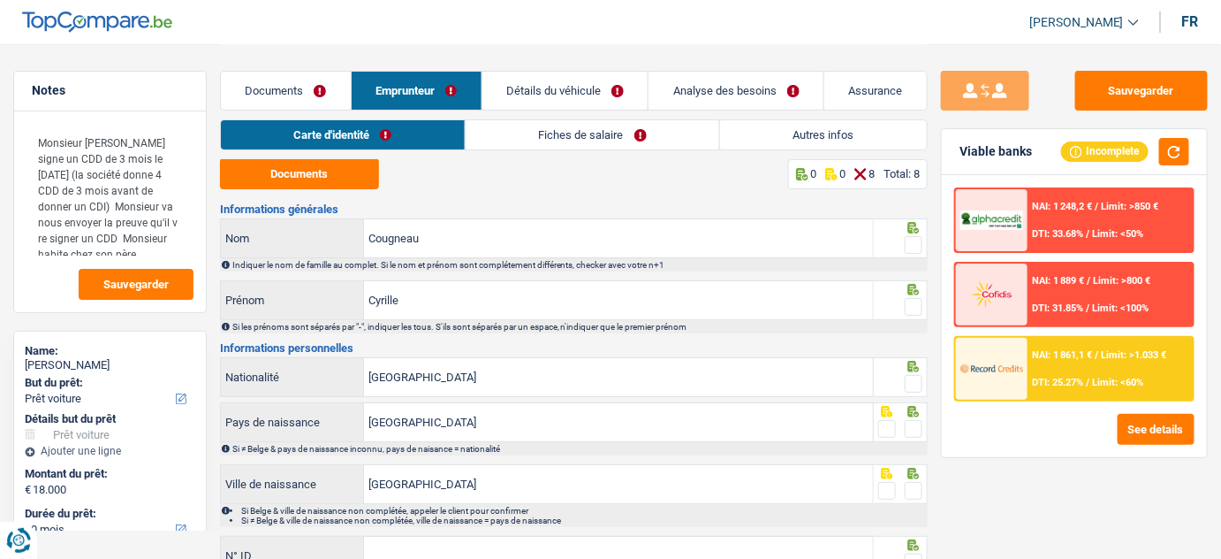
scroll to position [0, 0]
click at [688, 81] on link "Analyse des besoins" at bounding box center [736, 91] width 175 height 38
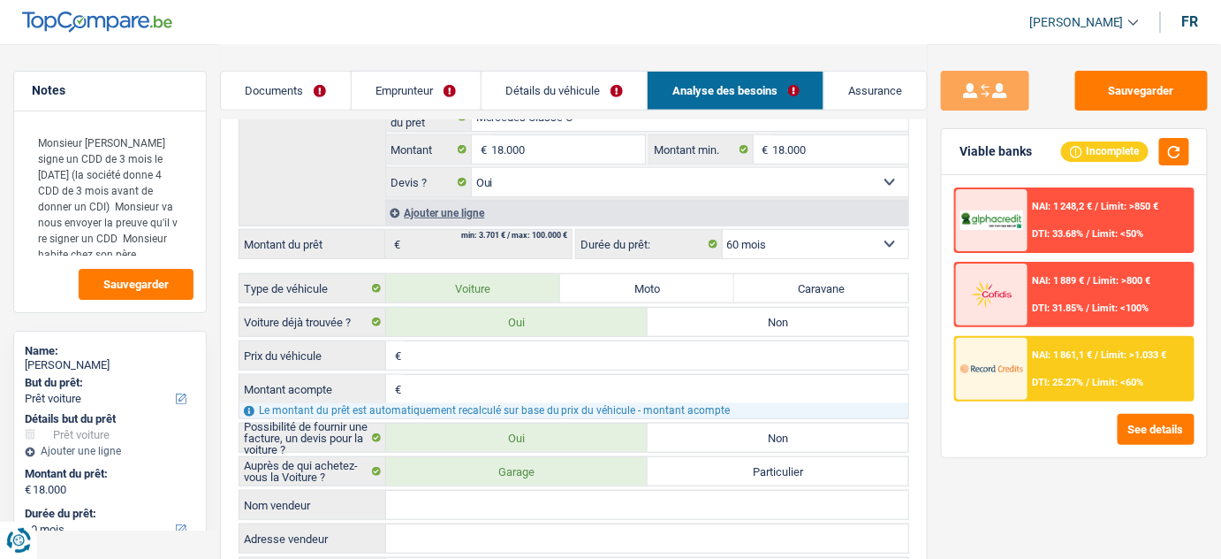
scroll to position [321, 0]
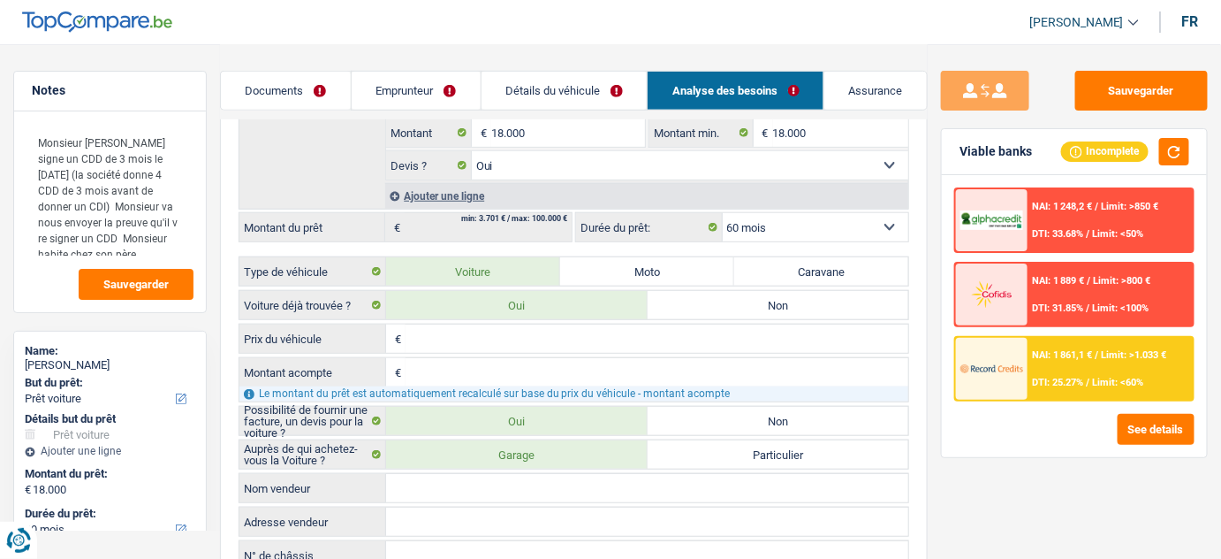
click at [763, 233] on select "12 mois 18 mois 24 mois 30 mois 36 mois 42 mois 48 mois 60 mois Sélectionner un…" at bounding box center [816, 227] width 186 height 28
click at [939, 311] on div "Sauvegarder Viable banks Incomplete NAI: 1 248,2 € / Limit: >850 € DTI: 33.68% …" at bounding box center [1074, 301] width 293 height 460
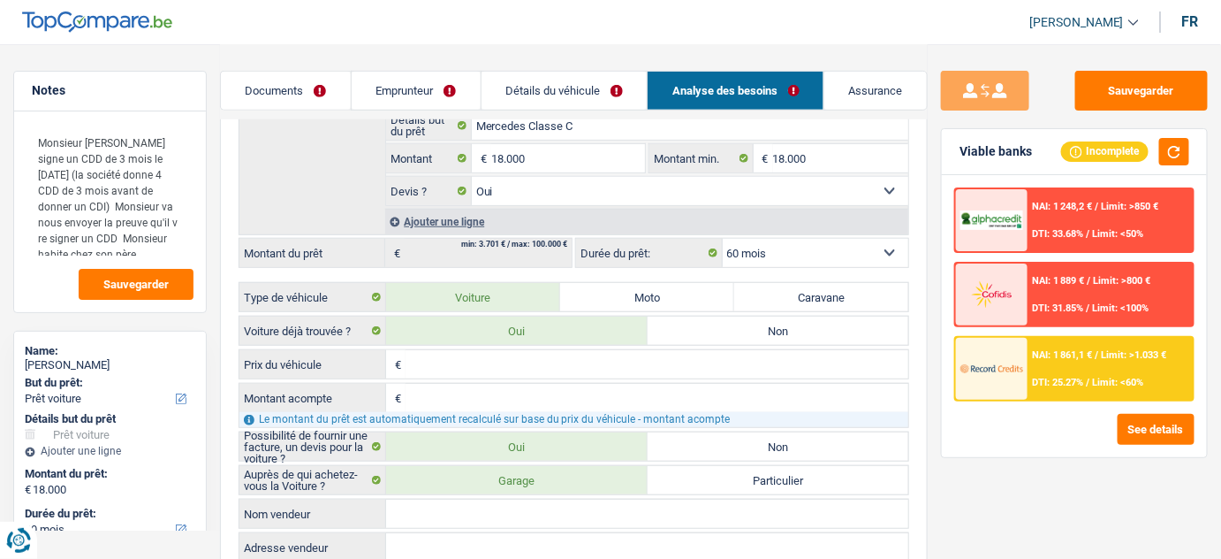
scroll to position [0, 0]
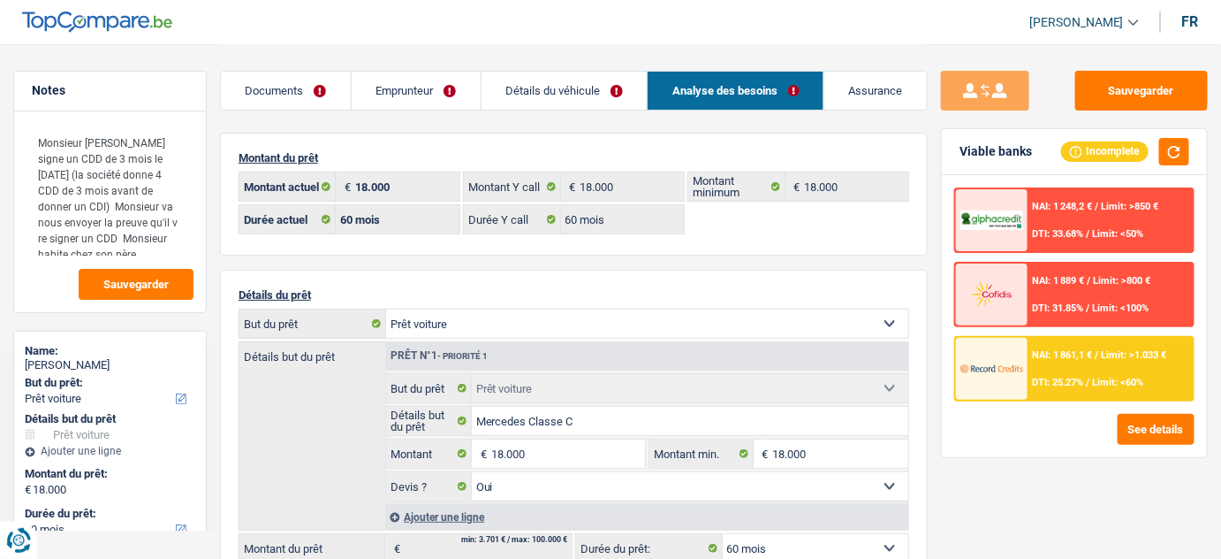
click at [290, 90] on link "Documents" at bounding box center [286, 91] width 130 height 38
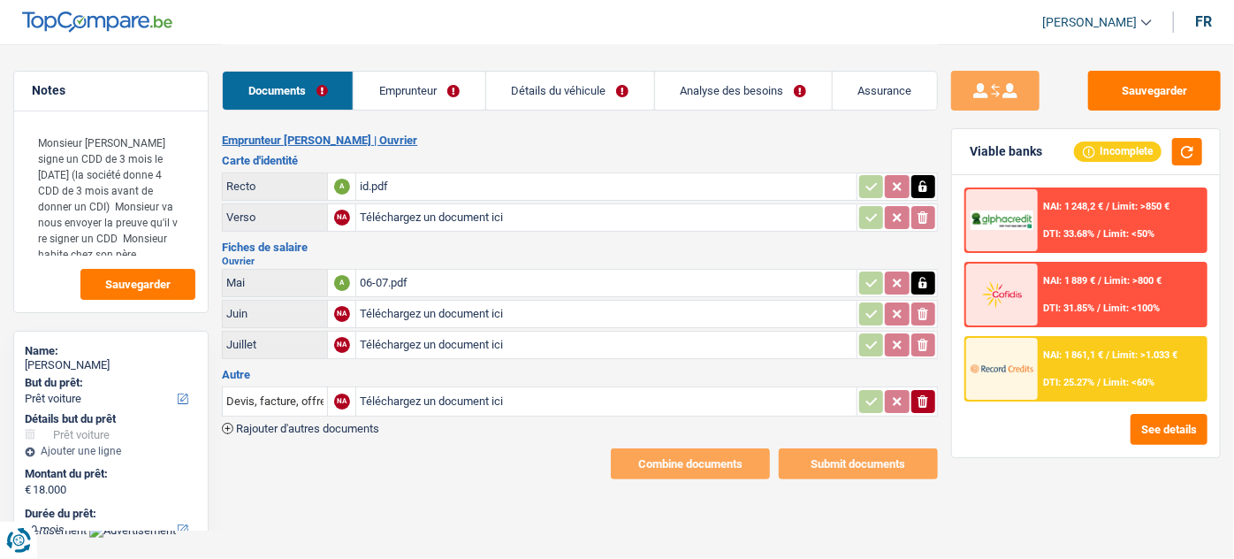
click at [468, 95] on link "Emprunteur" at bounding box center [419, 91] width 131 height 38
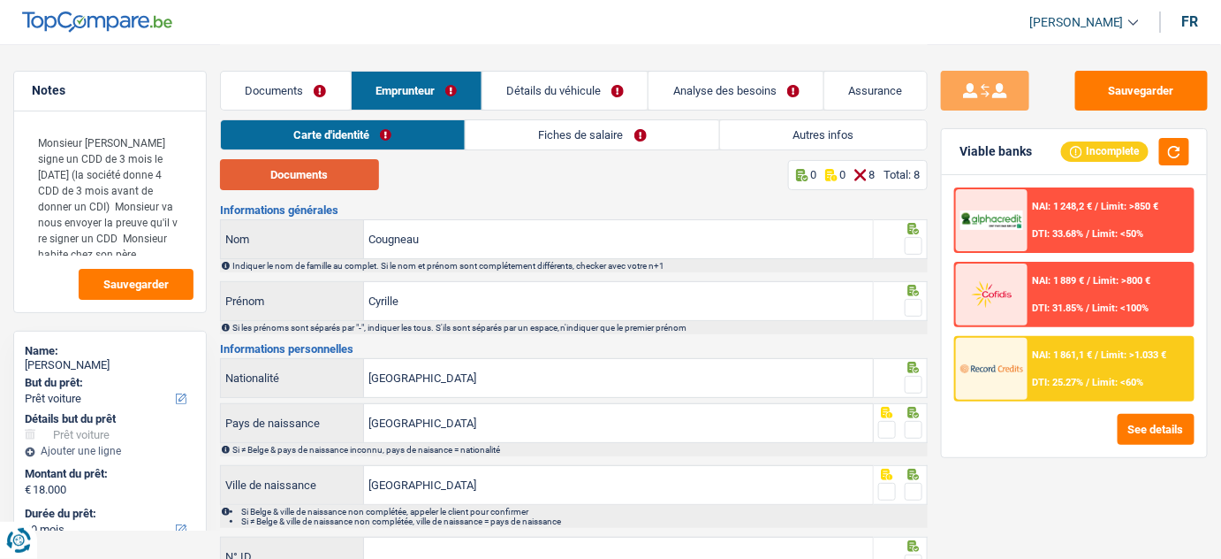
click at [337, 183] on button "Documents" at bounding box center [299, 174] width 159 height 31
click at [917, 232] on icon at bounding box center [914, 228] width 11 height 11
click at [907, 250] on span at bounding box center [914, 246] width 18 height 18
click at [0, 0] on input "radio" at bounding box center [0, 0] width 0 height 0
drag, startPoint x: 917, startPoint y: 307, endPoint x: 898, endPoint y: 299, distance: 20.2
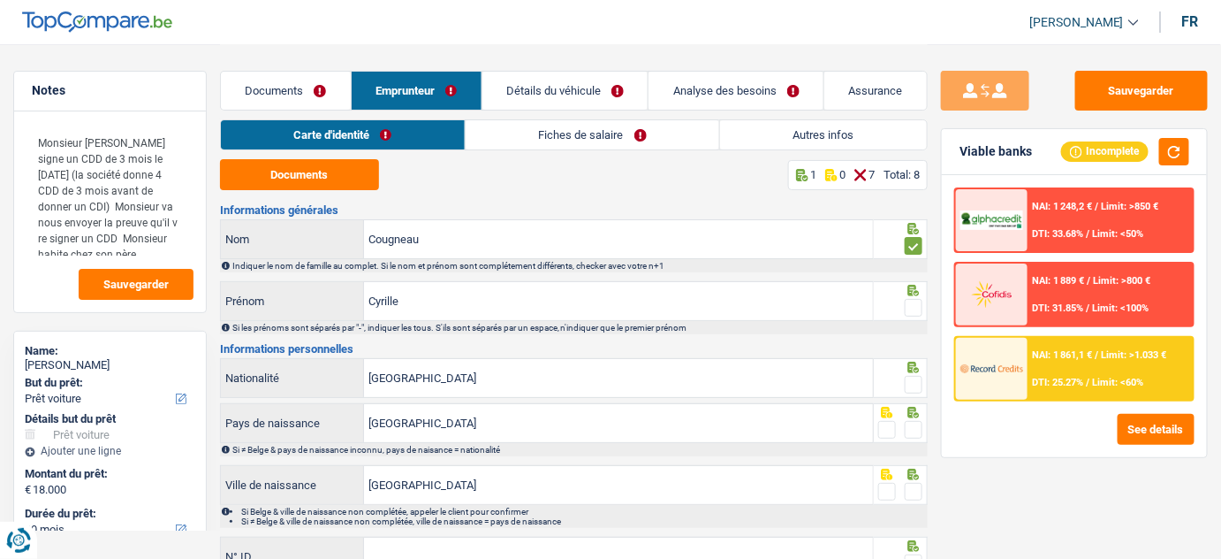
click at [910, 305] on span at bounding box center [914, 308] width 18 height 18
click at [0, 0] on input "radio" at bounding box center [0, 0] width 0 height 0
click at [594, 90] on link "Détails du véhicule" at bounding box center [566, 91] width 166 height 38
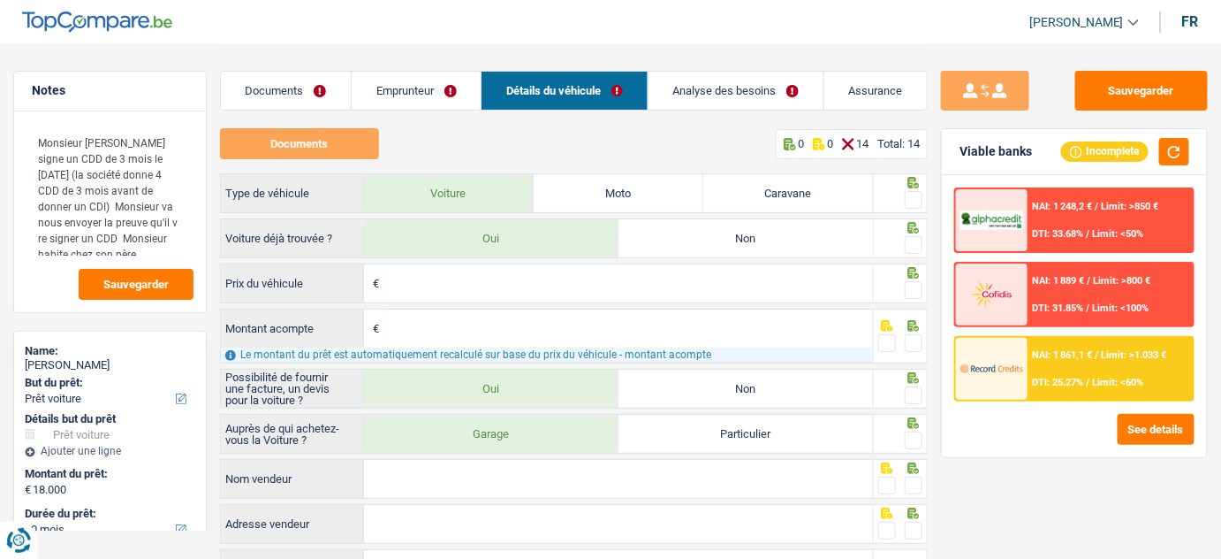
click at [716, 94] on link "Analyse des besoins" at bounding box center [736, 91] width 175 height 38
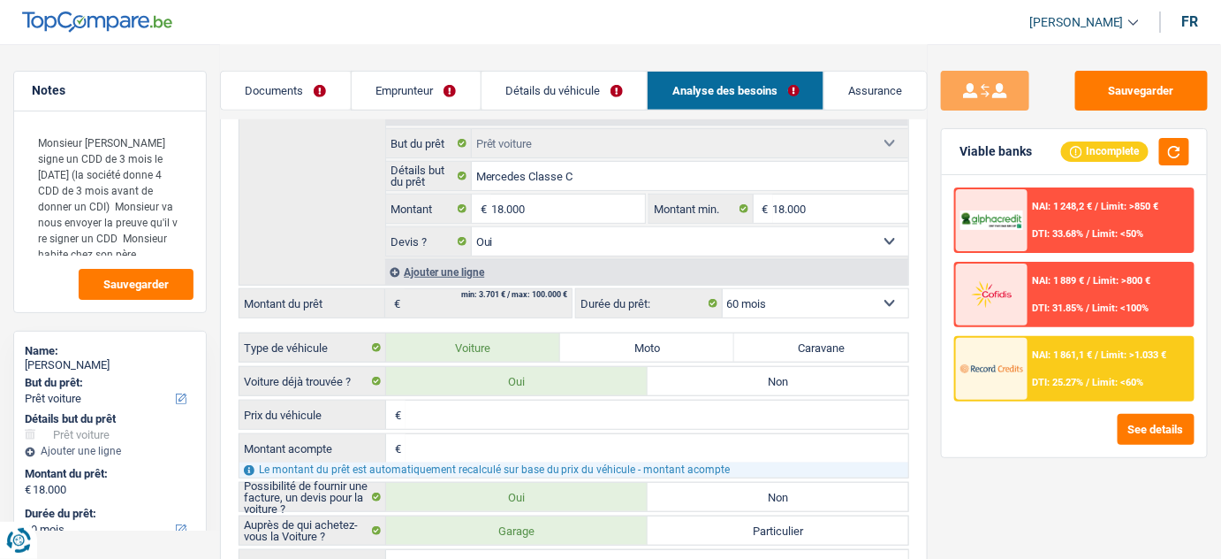
scroll to position [240, 0]
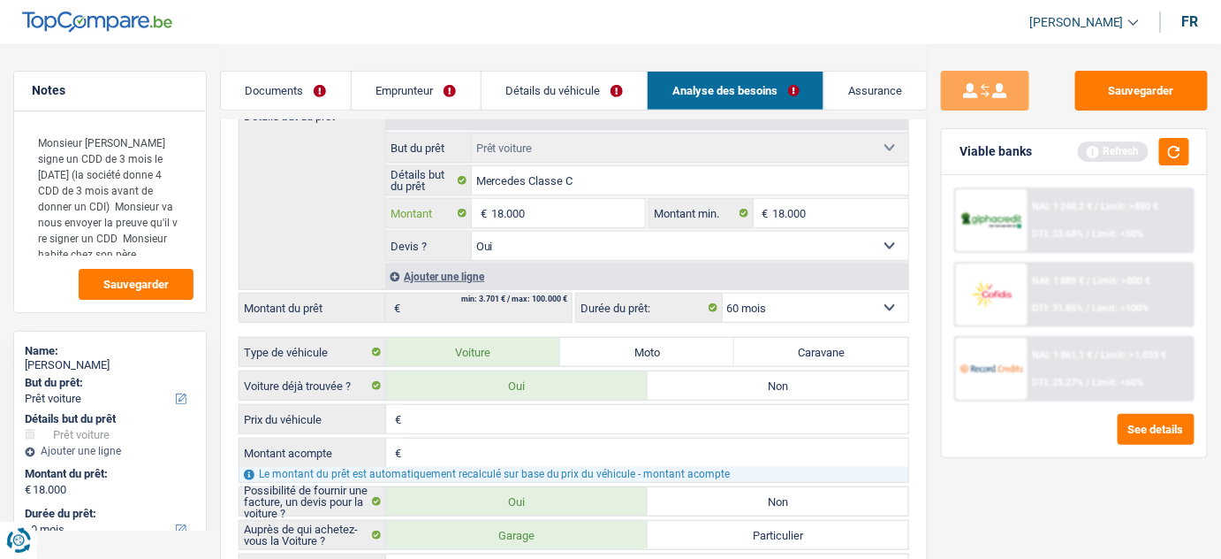
click at [509, 209] on input "18.000" at bounding box center [568, 213] width 155 height 28
type input "16.000"
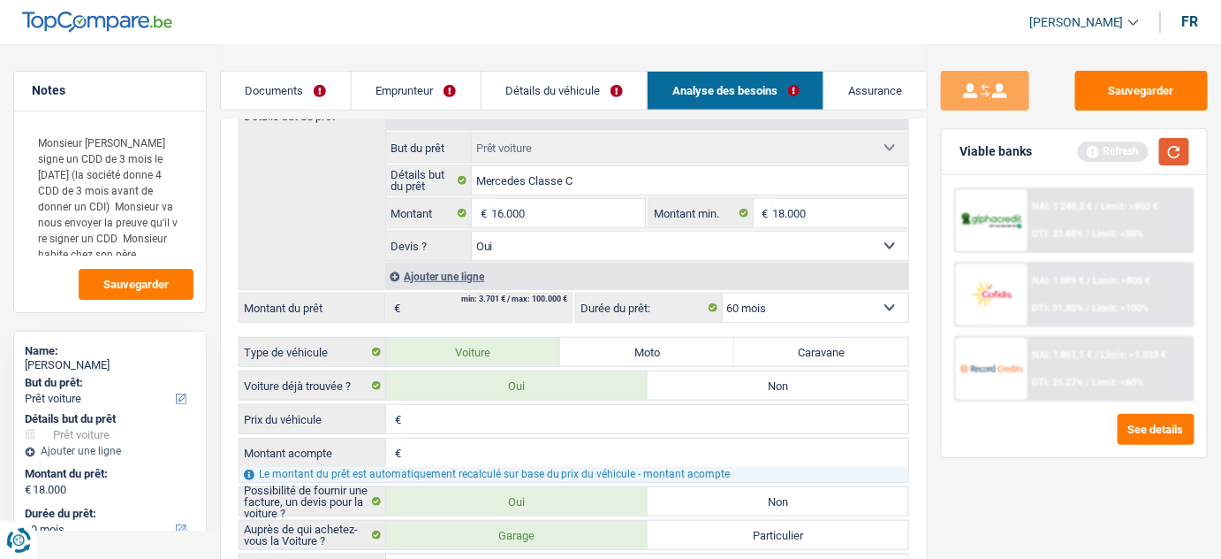
type input "16.000"
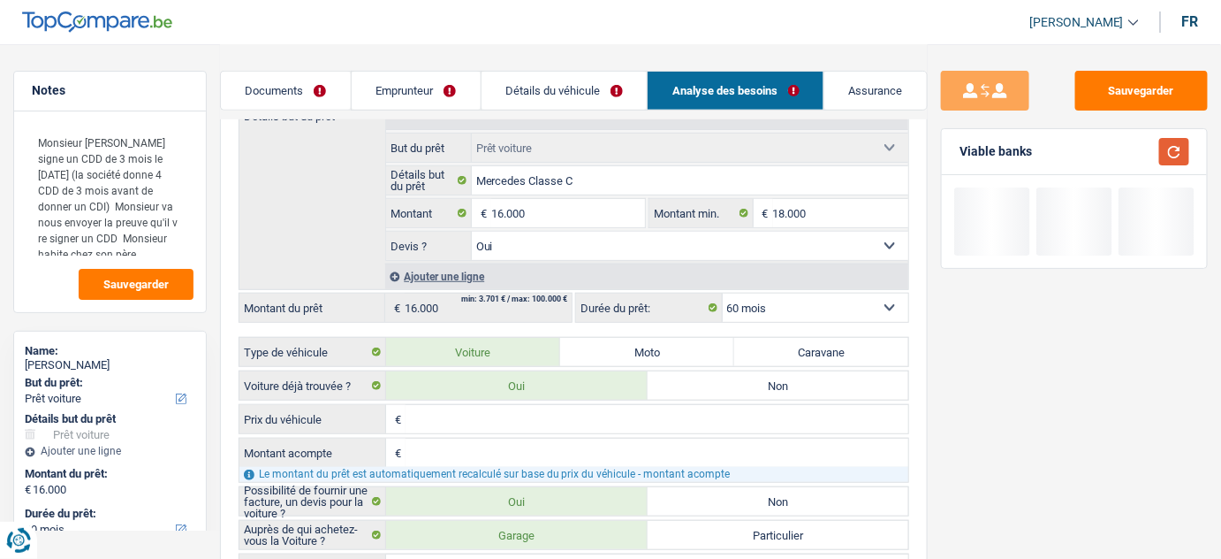
click at [1172, 149] on button "button" at bounding box center [1175, 151] width 30 height 27
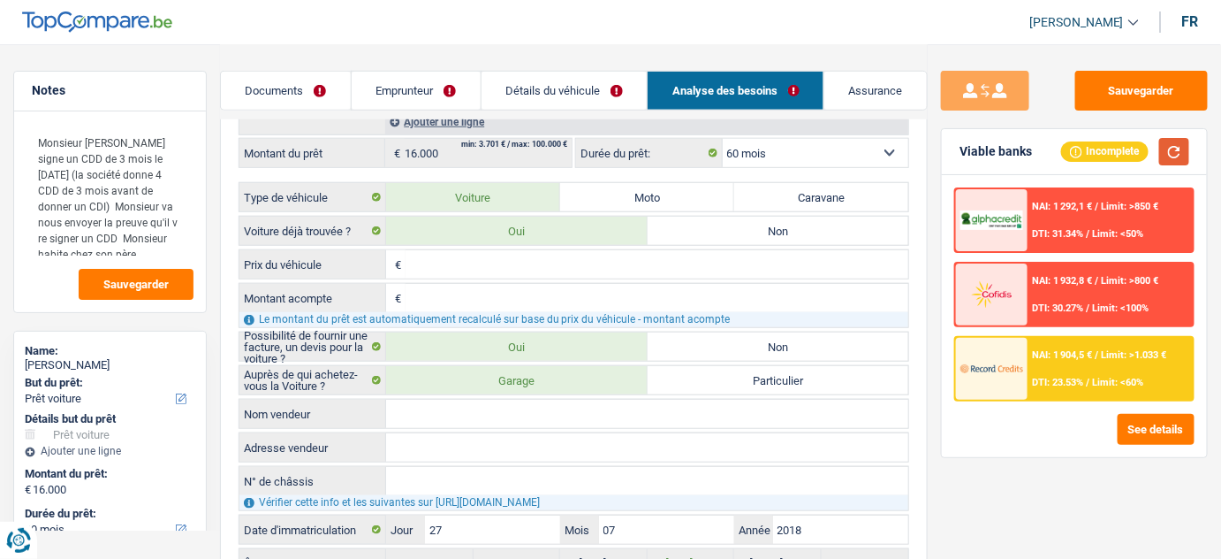
scroll to position [401, 0]
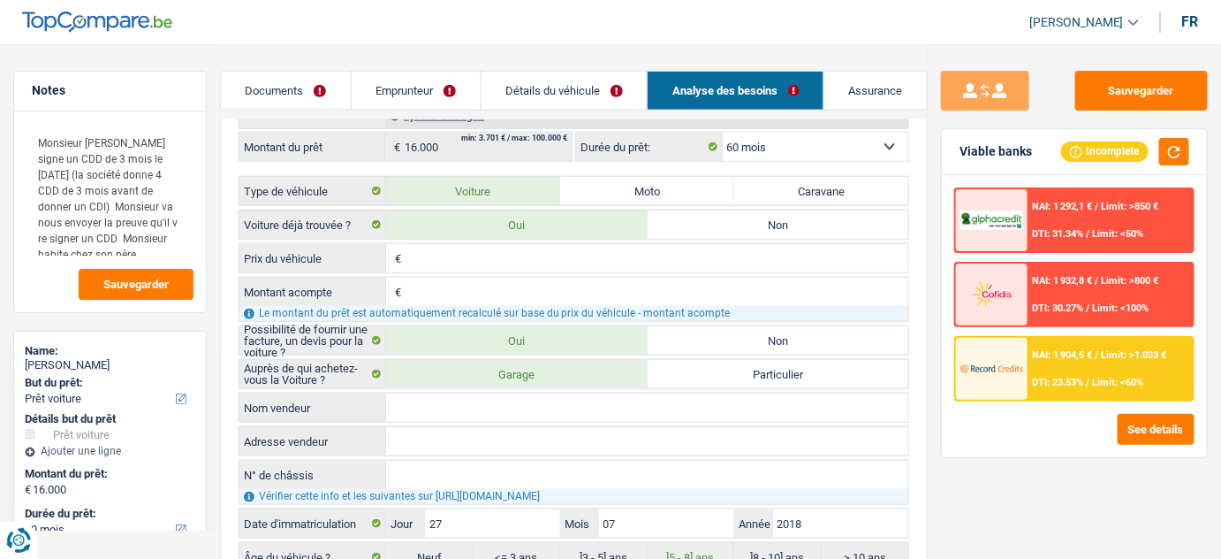
click at [460, 261] on input "Prix du véhicule" at bounding box center [657, 258] width 503 height 28
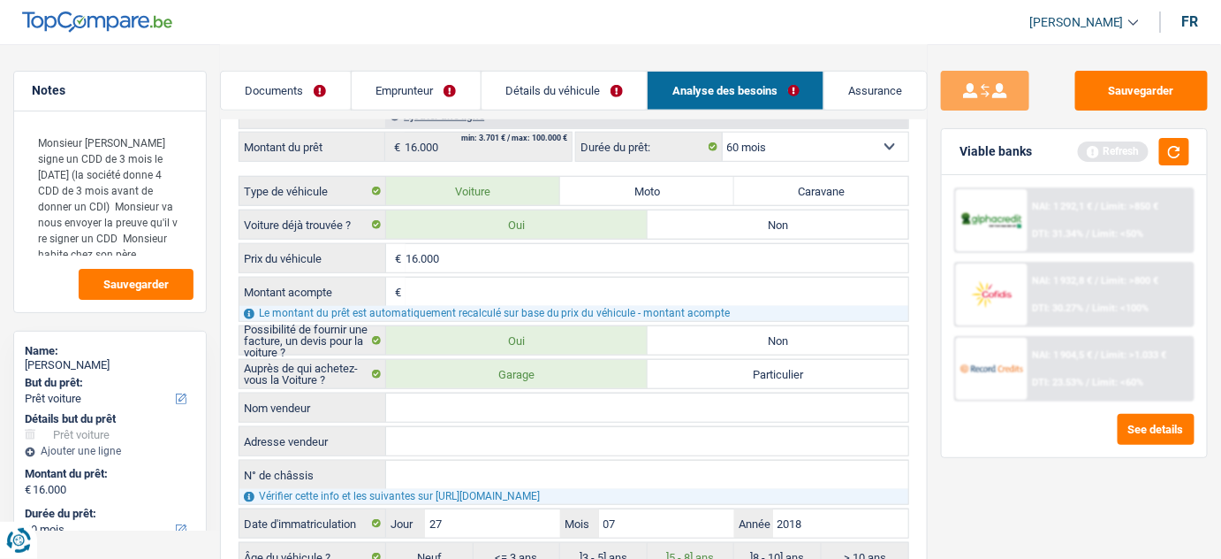
type input "16.000"
drag, startPoint x: 1183, startPoint y: 156, endPoint x: 1169, endPoint y: 157, distance: 14.3
click at [1175, 155] on button "button" at bounding box center [1175, 151] width 30 height 27
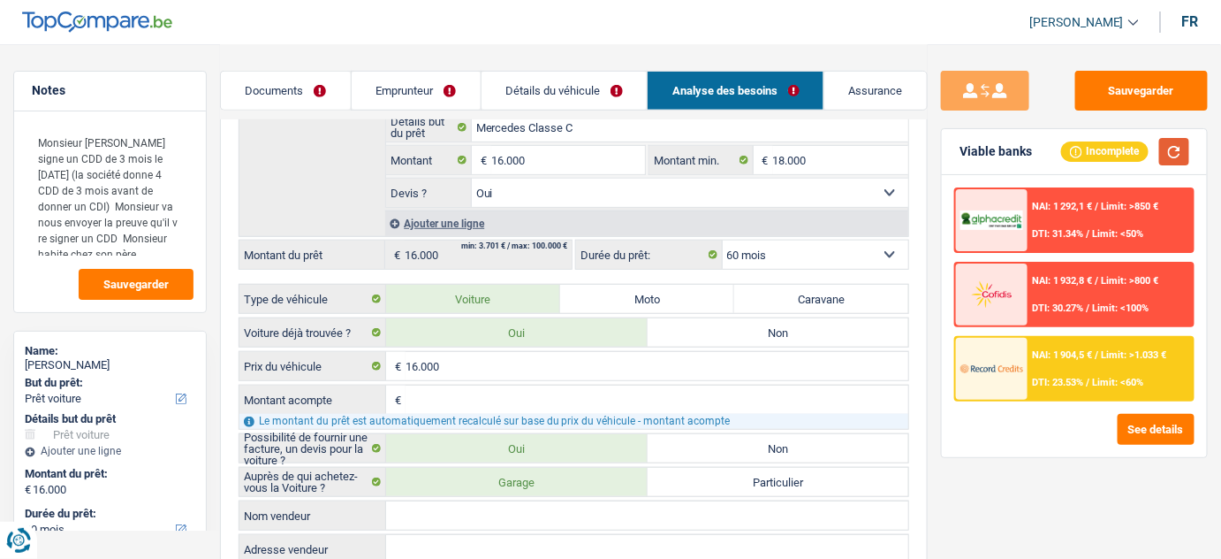
scroll to position [321, 0]
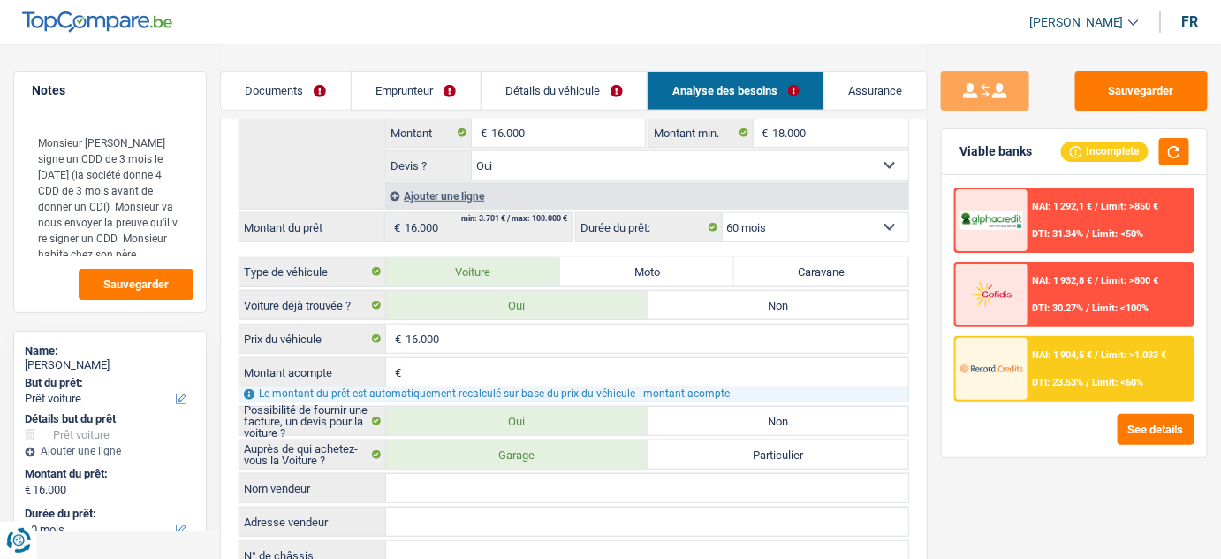
click at [474, 359] on input "Montant acompte" at bounding box center [657, 372] width 503 height 28
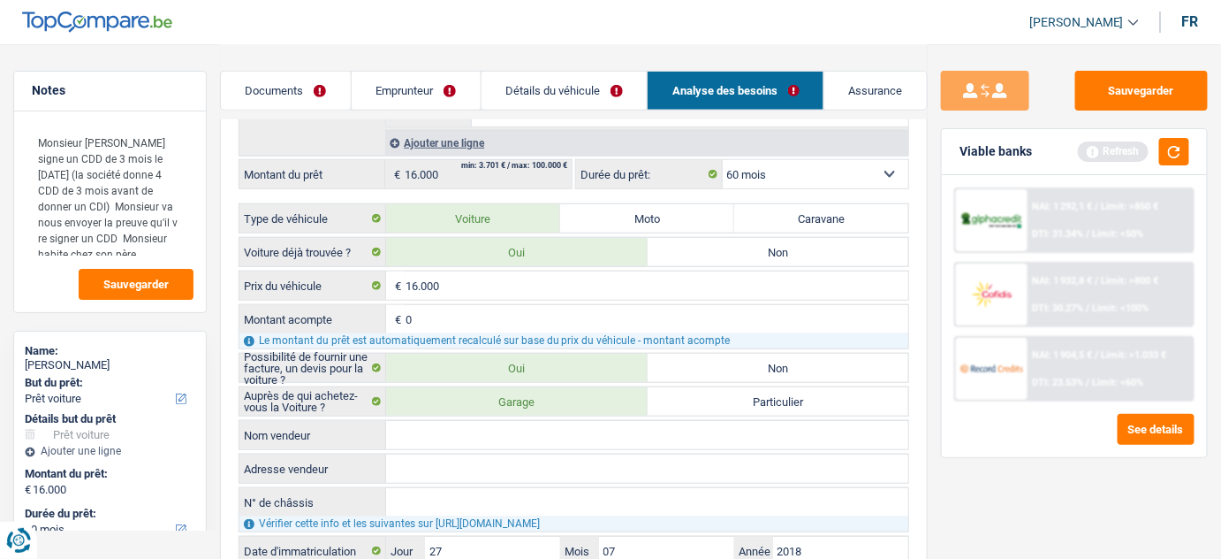
scroll to position [401, 0]
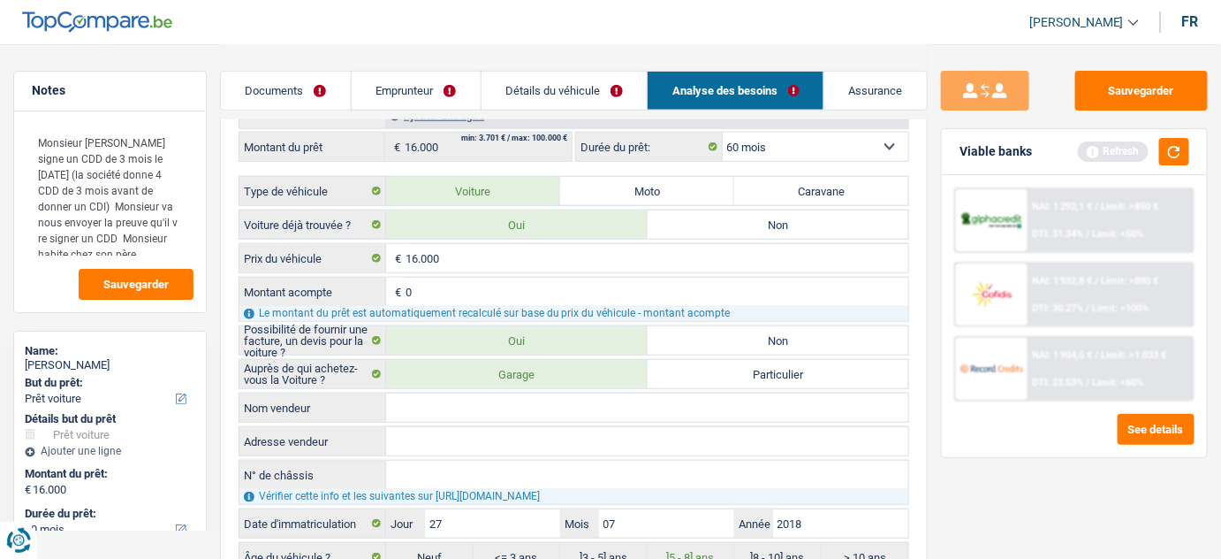
click at [515, 286] on input "0" at bounding box center [657, 292] width 503 height 28
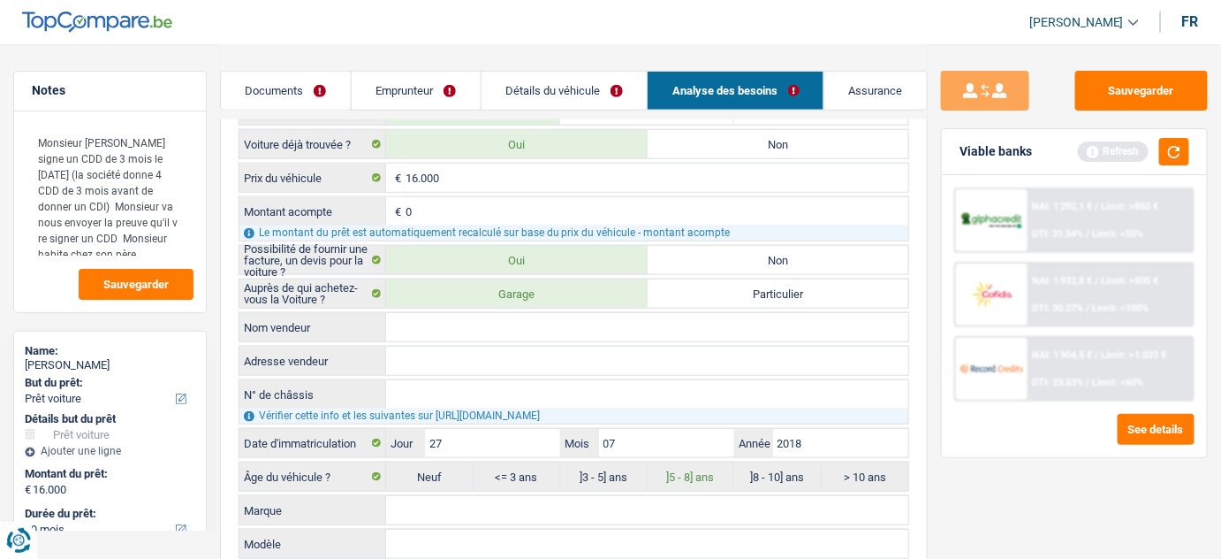
type input "0"
click at [496, 314] on input "Nom vendeur" at bounding box center [647, 327] width 522 height 28
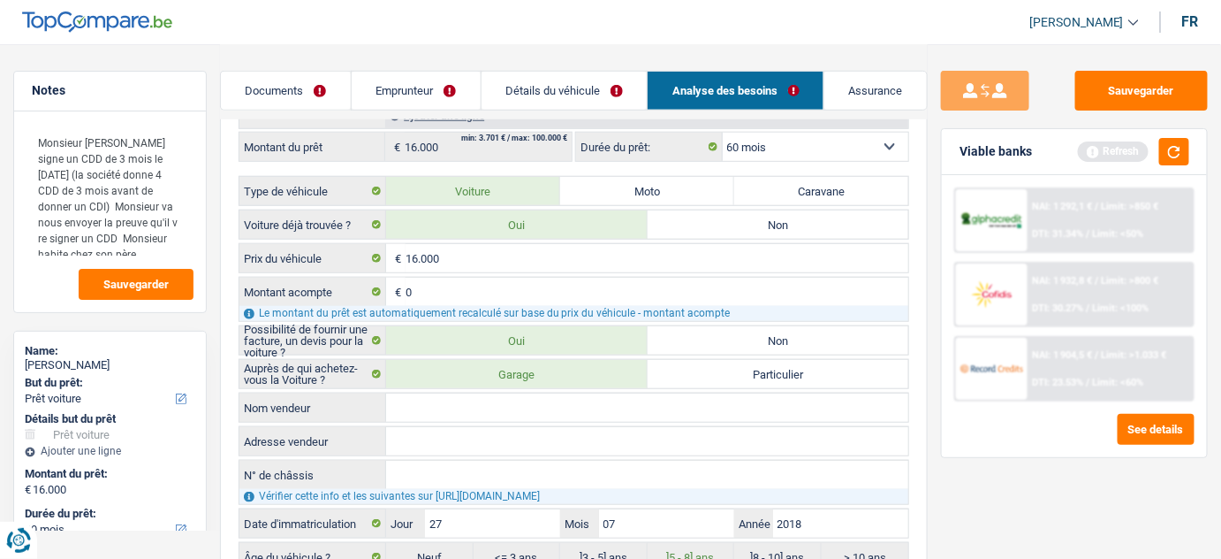
paste input "B-CONCEPT COLLECTION"
click at [437, 393] on input "B-CONCEPT COLLECTION" at bounding box center [647, 407] width 522 height 28
type input "B-CONCEPT COLLECTION"
click at [451, 427] on input "Adresse vendeur" at bounding box center [647, 441] width 522 height 28
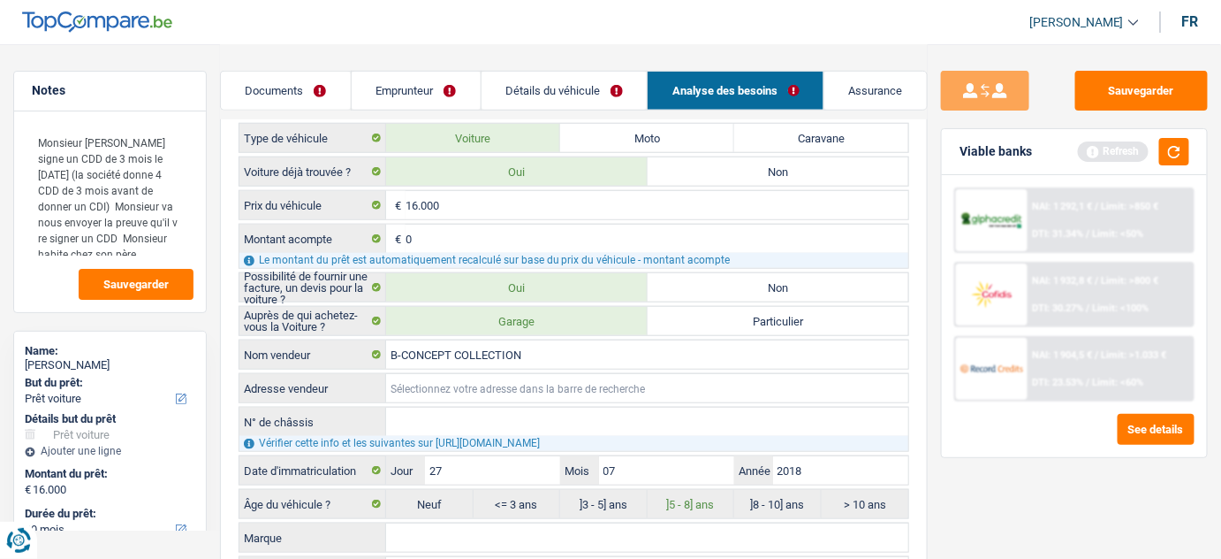
scroll to position [482, 0]
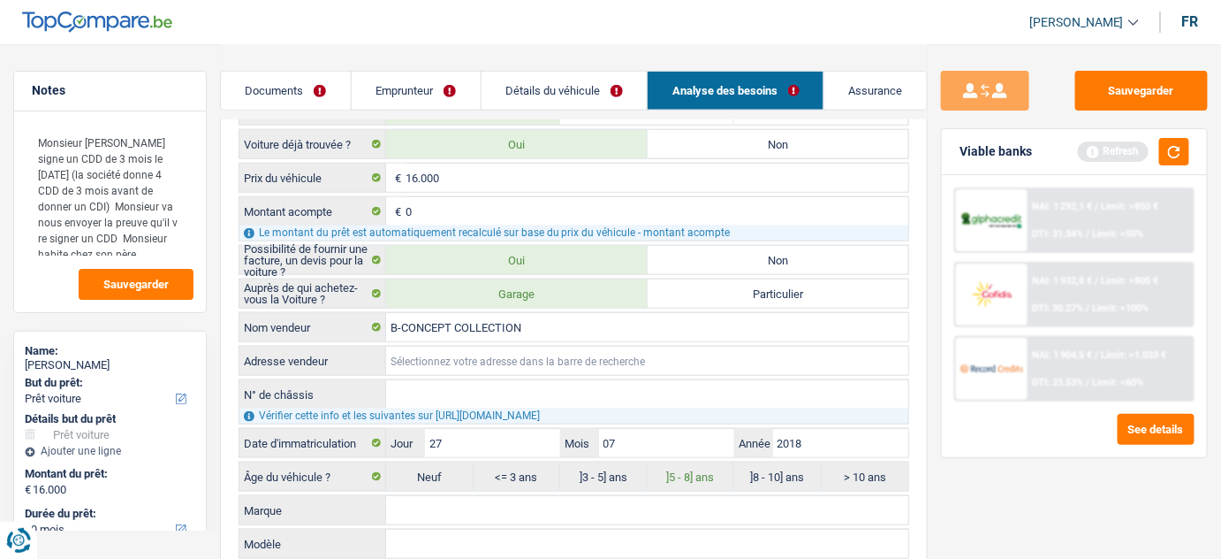
click at [432, 355] on input "Adresse vendeur" at bounding box center [647, 360] width 522 height 28
paste input "Chaussée d'Alsemberg 364 1420 Braine-l'Alleud"
click at [477, 348] on input "Chaussée d'Alsemberg 364 1420 Braine-l'Alleud" at bounding box center [647, 360] width 522 height 28
drag, startPoint x: 478, startPoint y: 348, endPoint x: 444, endPoint y: 365, distance: 38.3
click at [444, 365] on input "Chaussée d'Alsemberg 364 1420 Braine-l'Alleud" at bounding box center [647, 360] width 522 height 28
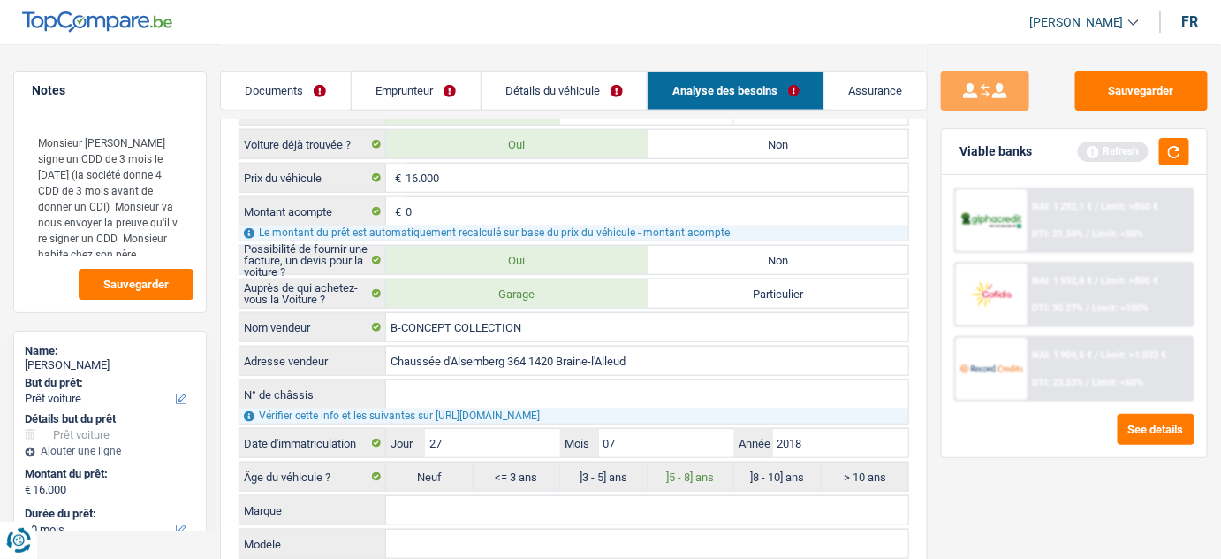
click at [512, 353] on input "Chaussée d'Alsemberg 364 1420 Braine-l'Alleud" at bounding box center [647, 360] width 522 height 28
click at [536, 352] on input "Chaussée d'Alsemberg 364 1420 Braine-l'Alleud" at bounding box center [647, 360] width 522 height 28
type input "Chaussée d'Alsemberg; 364;1420 Braine-l'Alleud"
click at [553, 384] on input "N° de châssis" at bounding box center [647, 394] width 522 height 28
click at [524, 388] on input "N° de châssis" at bounding box center [647, 394] width 522 height 28
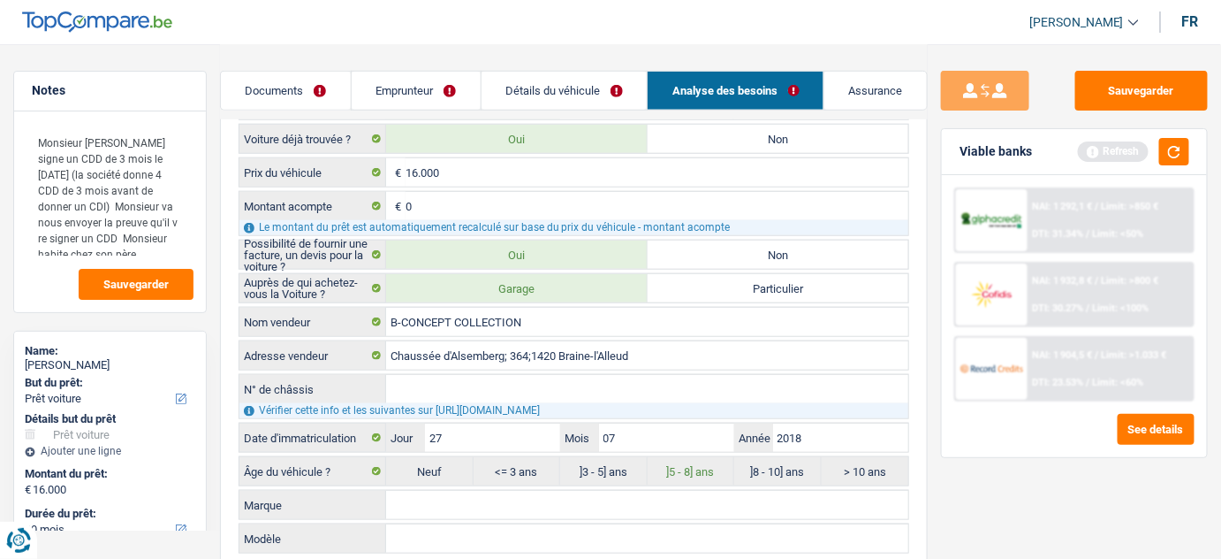
scroll to position [562, 0]
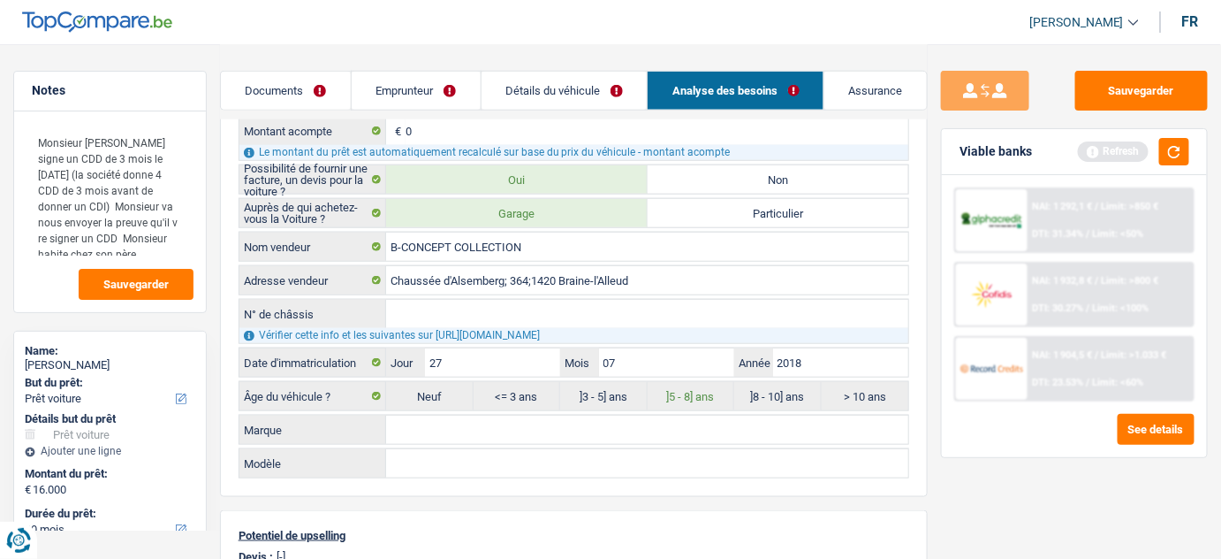
click at [567, 300] on input "N° de châssis" at bounding box center [647, 314] width 522 height 28
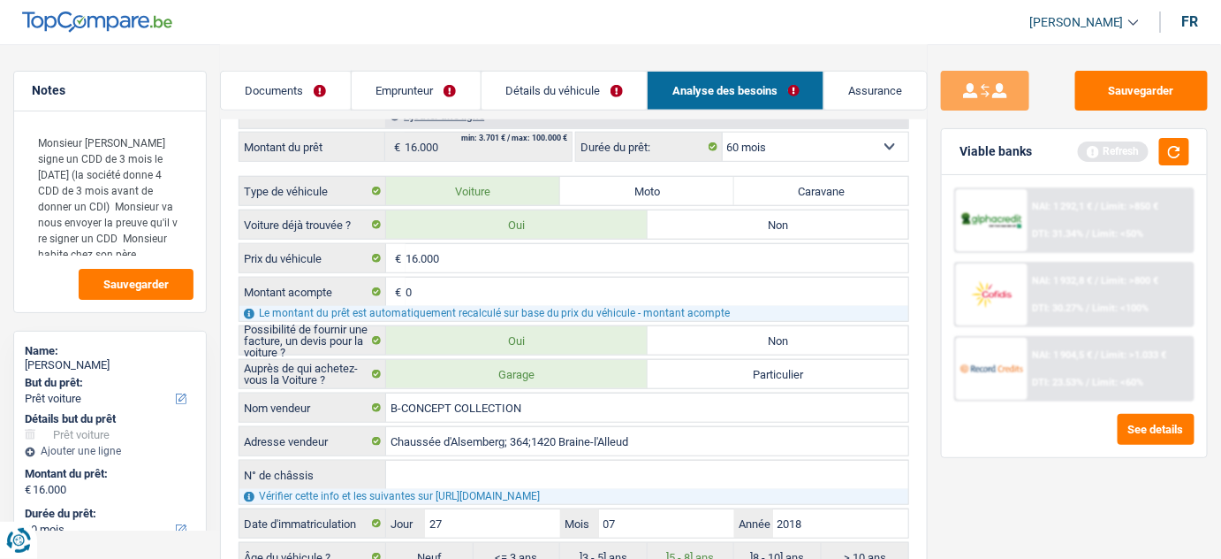
drag, startPoint x: 551, startPoint y: 99, endPoint x: 711, endPoint y: 180, distance: 178.7
click at [551, 99] on link "Détails du véhicule" at bounding box center [565, 91] width 166 height 38
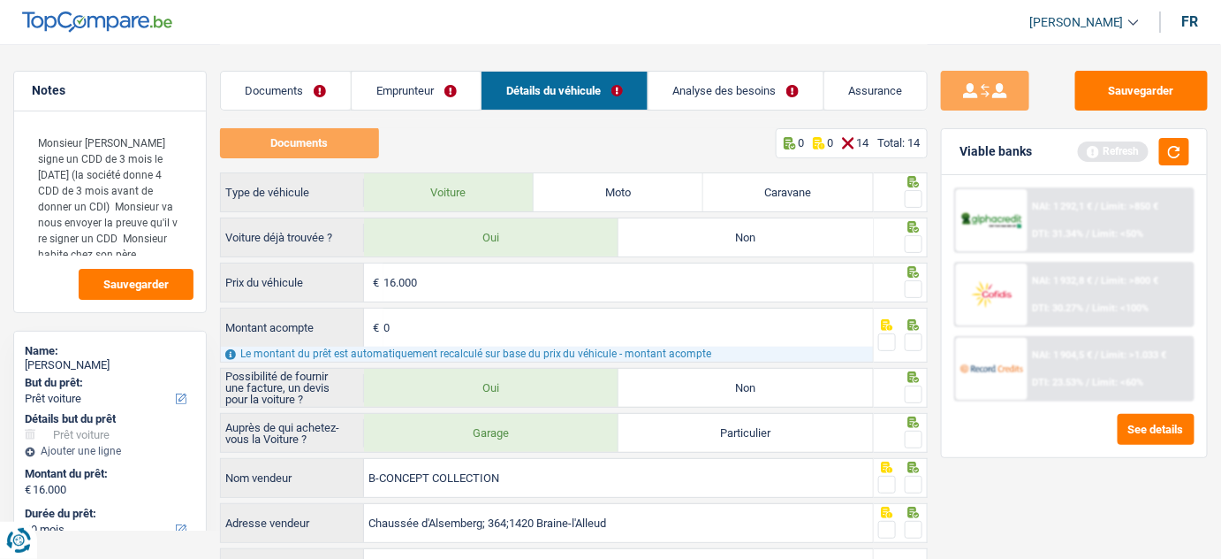
scroll to position [0, 0]
drag, startPoint x: 909, startPoint y: 199, endPoint x: 928, endPoint y: 244, distance: 48.7
click at [926, 228] on div "Type de véhicule Voiture Moto Caravane Voiture déjà trouvée ? Oui Non 16.000 € …" at bounding box center [574, 502] width 709 height 658
click at [815, 157] on div "0 0 14 Total: 14" at bounding box center [852, 144] width 152 height 30
click at [914, 202] on span at bounding box center [914, 200] width 18 height 18
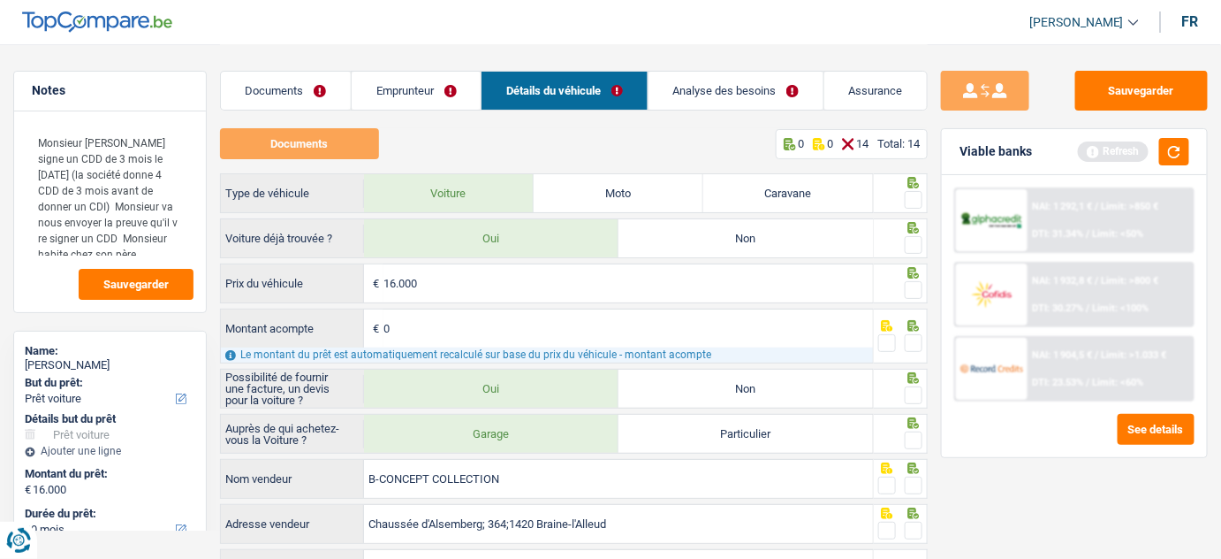
click at [0, 0] on input "radio" at bounding box center [0, 0] width 0 height 0
click at [913, 237] on span at bounding box center [914, 245] width 18 height 18
click at [0, 0] on input "radio" at bounding box center [0, 0] width 0 height 0
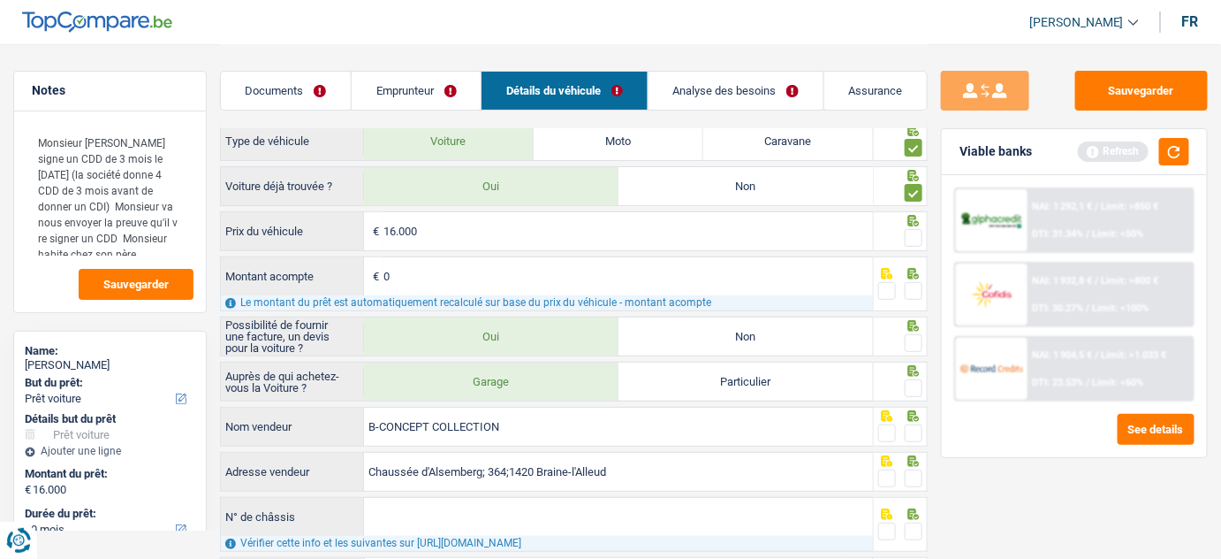
scroll to position [80, 0]
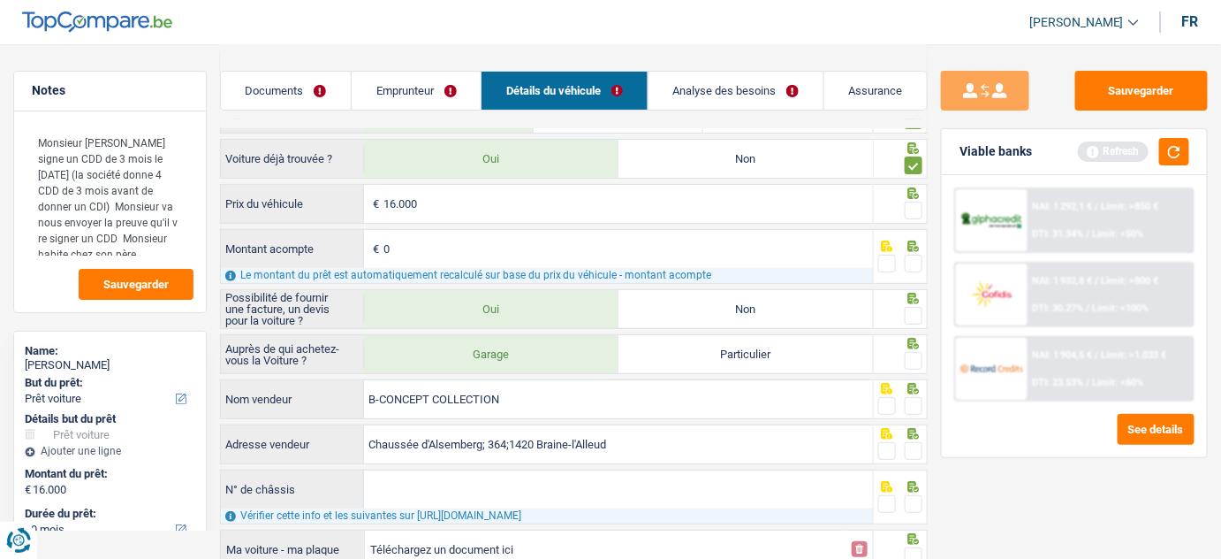
click at [909, 207] on span at bounding box center [914, 211] width 18 height 18
click at [0, 0] on input "radio" at bounding box center [0, 0] width 0 height 0
click at [879, 255] on span at bounding box center [888, 264] width 18 height 18
click at [0, 0] on input "radio" at bounding box center [0, 0] width 0 height 0
click at [909, 314] on span at bounding box center [914, 316] width 18 height 18
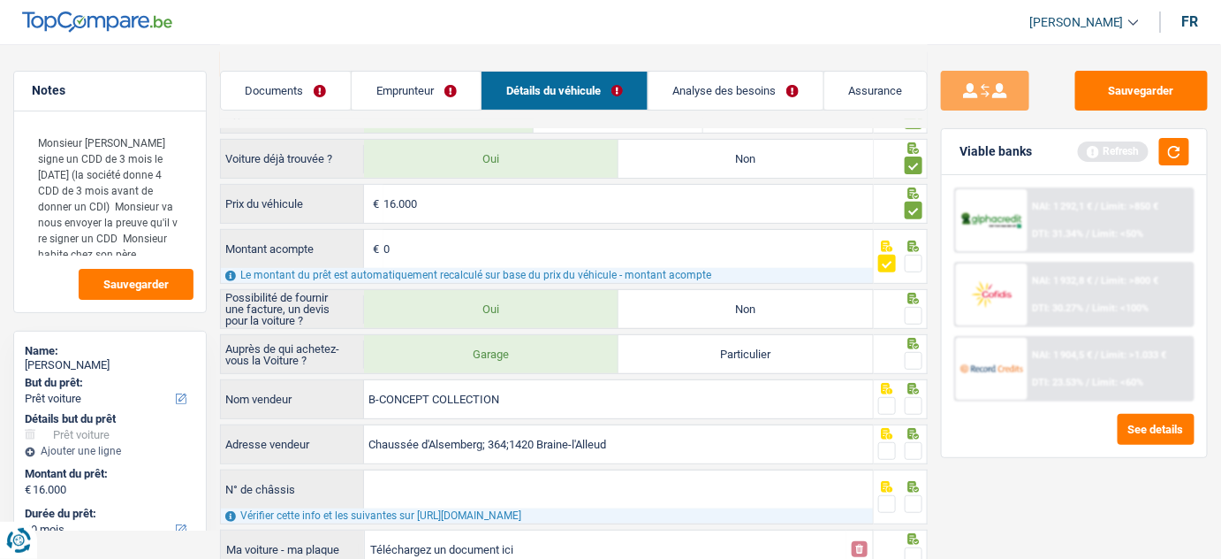
click at [0, 0] on input "radio" at bounding box center [0, 0] width 0 height 0
click at [914, 354] on span at bounding box center [914, 361] width 18 height 18
click at [0, 0] on input "radio" at bounding box center [0, 0] width 0 height 0
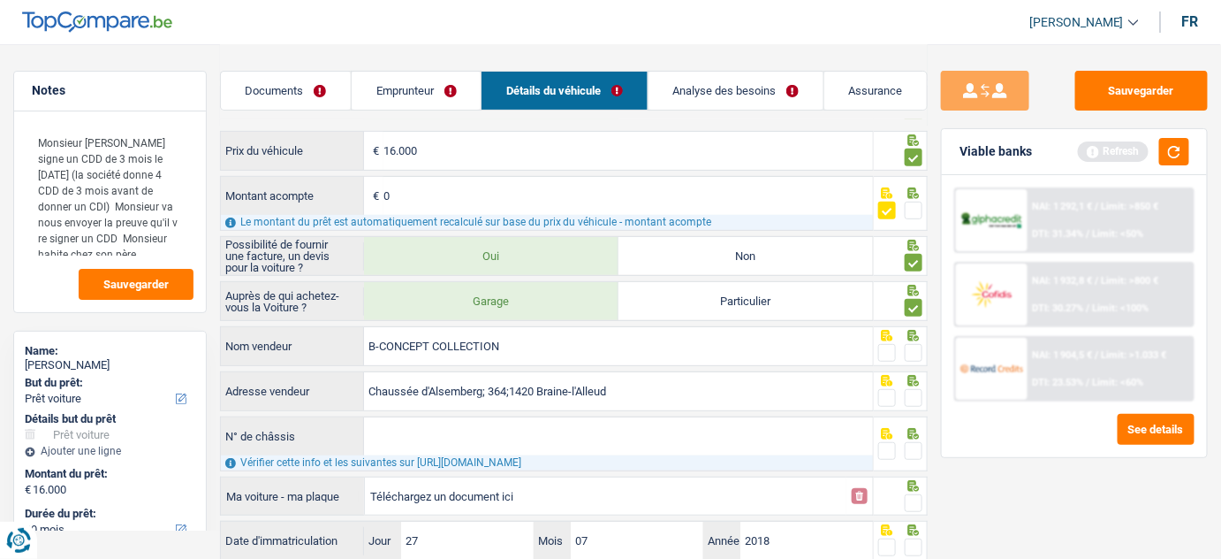
scroll to position [160, 0]
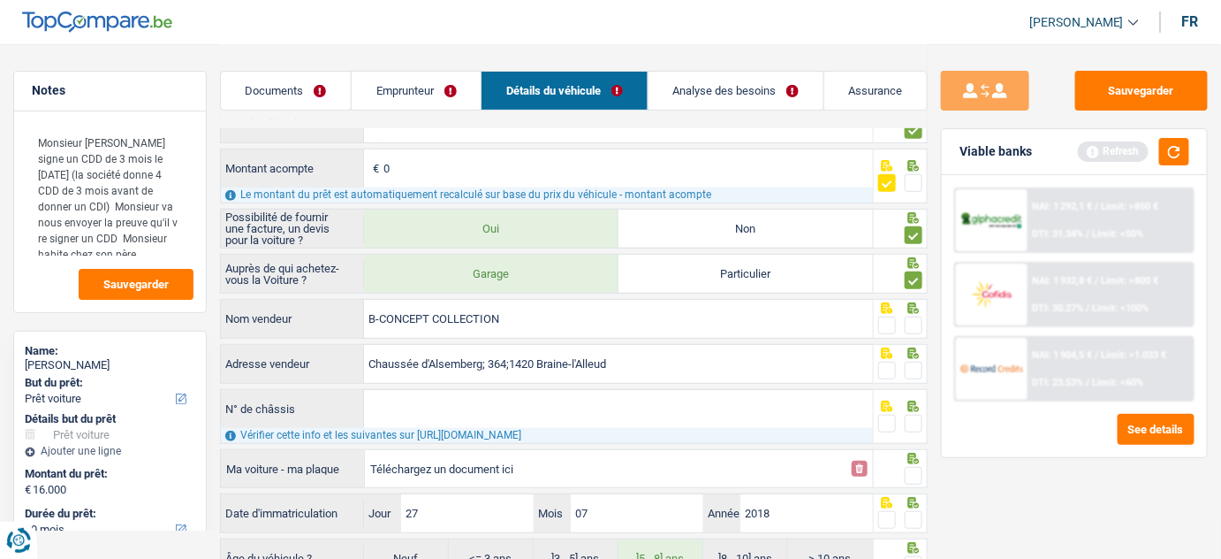
click at [917, 322] on span at bounding box center [914, 325] width 18 height 18
click at [0, 0] on input "radio" at bounding box center [0, 0] width 0 height 0
drag, startPoint x: 912, startPoint y: 362, endPoint x: 898, endPoint y: 375, distance: 18.8
click at [912, 363] on span at bounding box center [914, 370] width 18 height 18
click at [0, 0] on input "radio" at bounding box center [0, 0] width 0 height 0
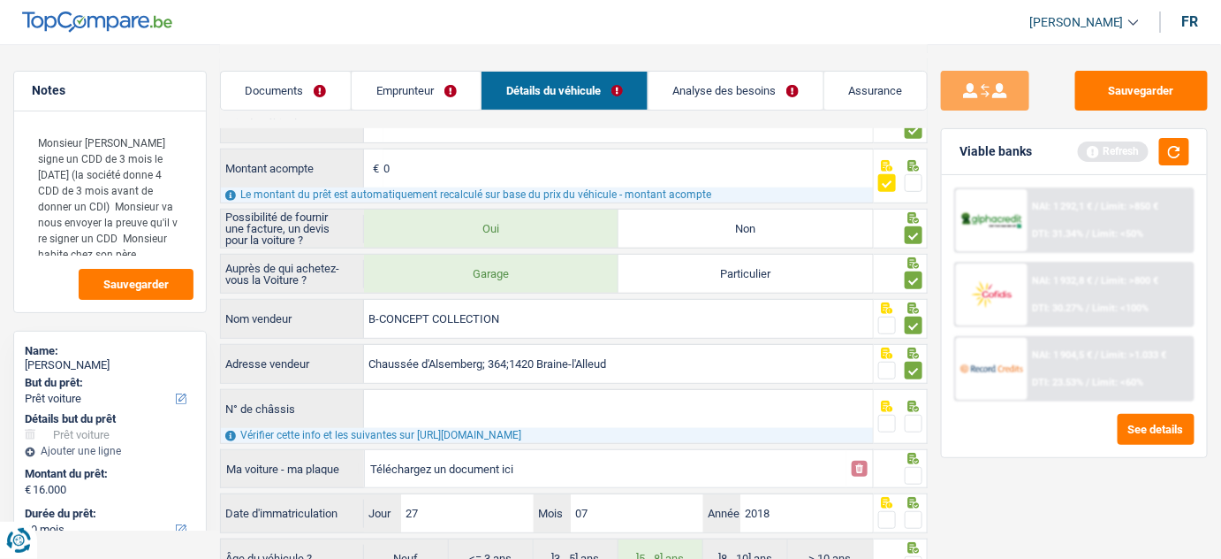
click at [886, 415] on span at bounding box center [888, 424] width 18 height 18
click at [0, 0] on input "radio" at bounding box center [0, 0] width 0 height 0
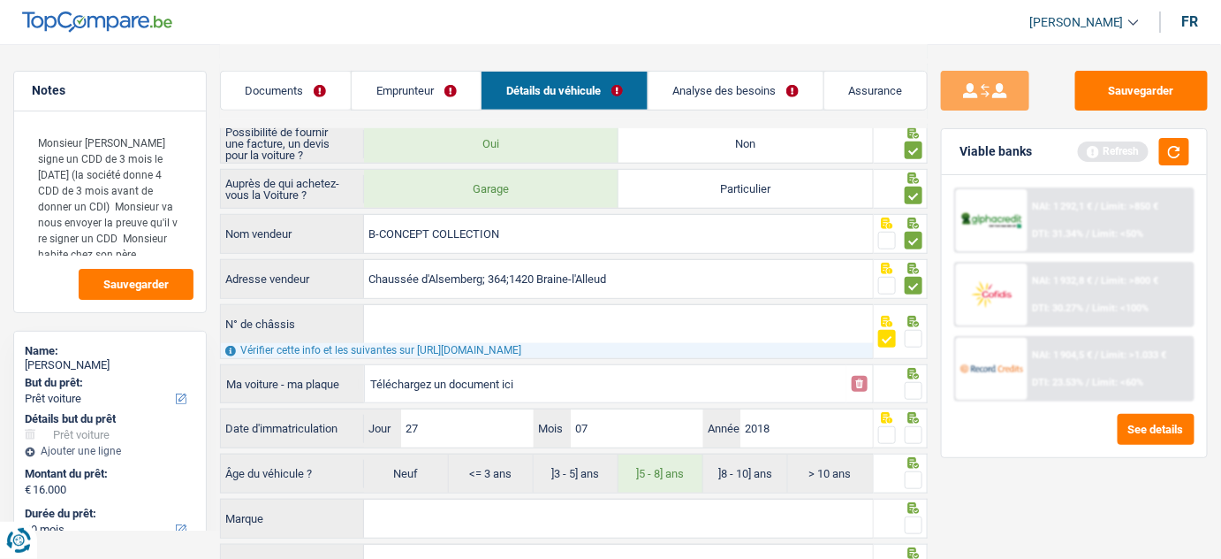
scroll to position [313, 0]
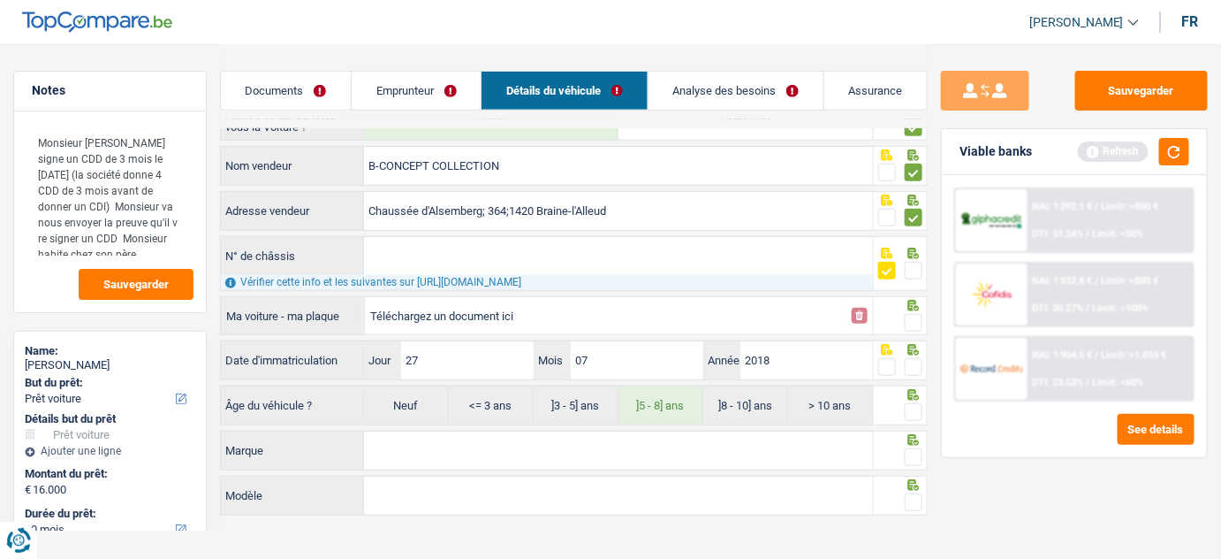
click at [915, 312] on div at bounding box center [914, 323] width 18 height 22
drag, startPoint x: 912, startPoint y: 310, endPoint x: 909, endPoint y: 343, distance: 32.9
click at [913, 314] on span at bounding box center [914, 323] width 18 height 18
click at [0, 0] on input "radio" at bounding box center [0, 0] width 0 height 0
drag, startPoint x: 914, startPoint y: 367, endPoint x: 1126, endPoint y: 173, distance: 287.1
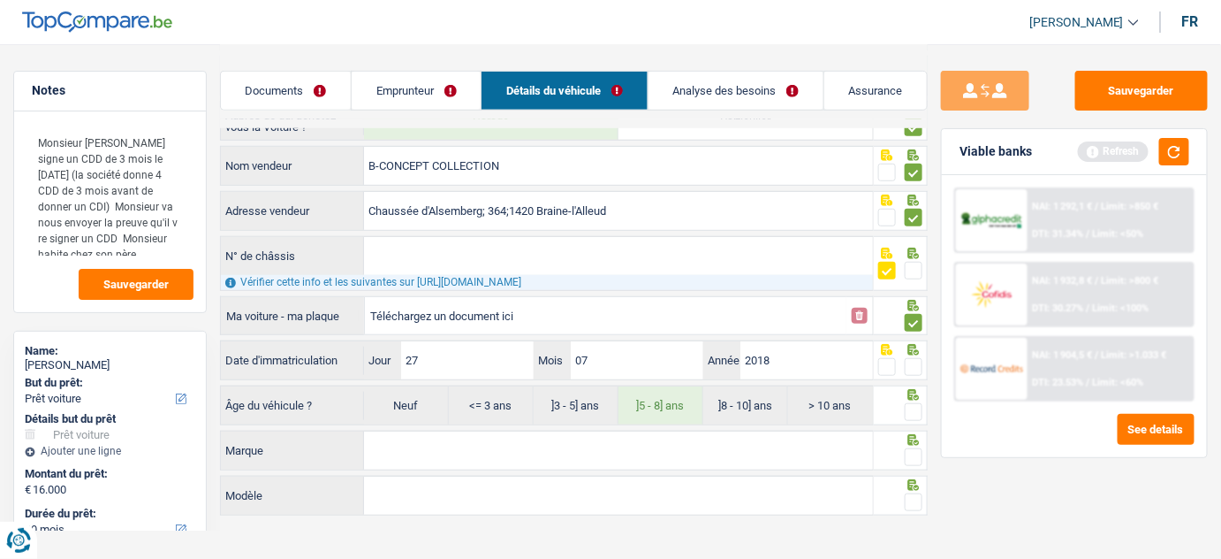
click at [915, 361] on span at bounding box center [914, 367] width 18 height 18
click at [0, 0] on input "radio" at bounding box center [0, 0] width 0 height 0
click at [1185, 145] on button "button" at bounding box center [1175, 151] width 30 height 27
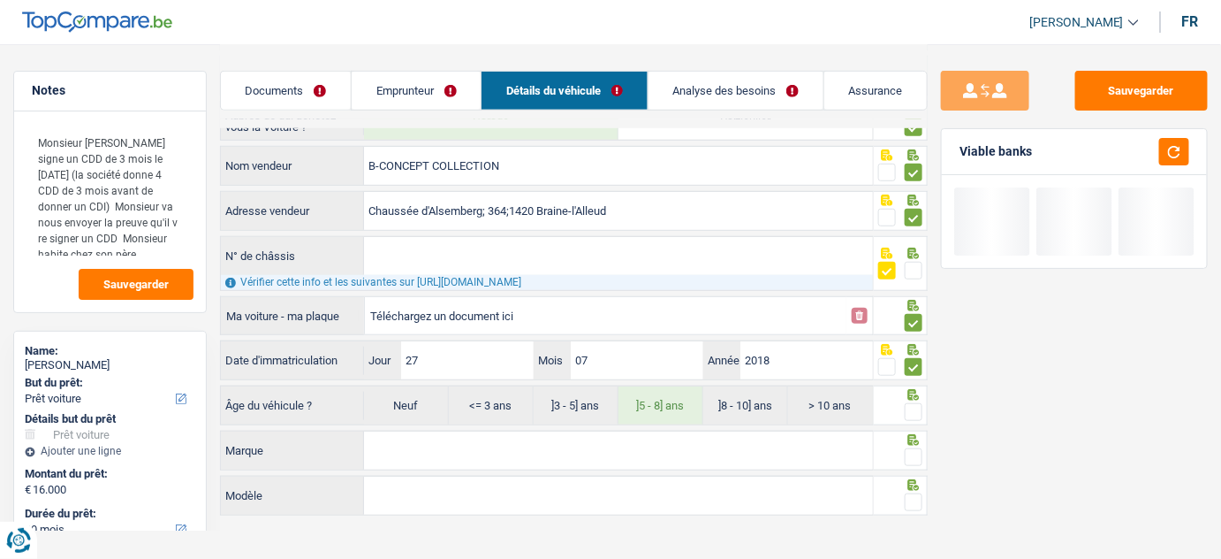
click at [912, 405] on span at bounding box center [914, 412] width 18 height 18
click at [0, 0] on input "radio" at bounding box center [0, 0] width 0 height 0
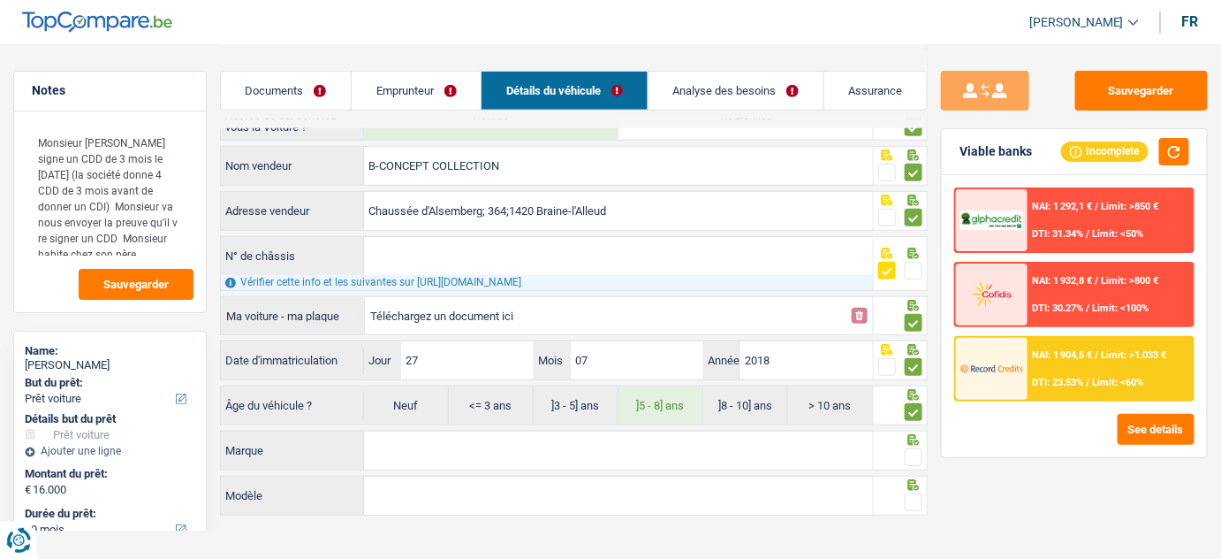
click at [771, 442] on input "Marque" at bounding box center [618, 450] width 509 height 38
drag, startPoint x: 791, startPoint y: 452, endPoint x: 1165, endPoint y: 453, distance: 373.8
click at [814, 453] on input "Marque" at bounding box center [618, 450] width 509 height 38
click at [440, 431] on input "Marque" at bounding box center [618, 450] width 509 height 38
click at [426, 437] on input "Marque" at bounding box center [618, 450] width 509 height 38
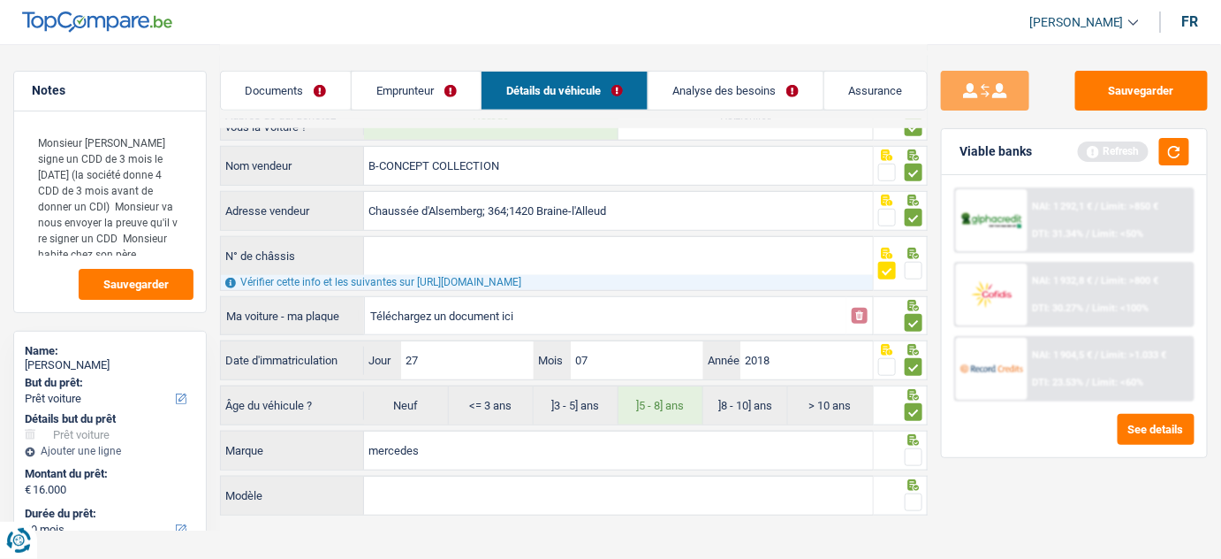
type input "mercedes"
type input "classe c"
click at [914, 455] on span at bounding box center [914, 457] width 18 height 18
click at [0, 0] on input "radio" at bounding box center [0, 0] width 0 height 0
click at [914, 498] on span at bounding box center [914, 502] width 18 height 18
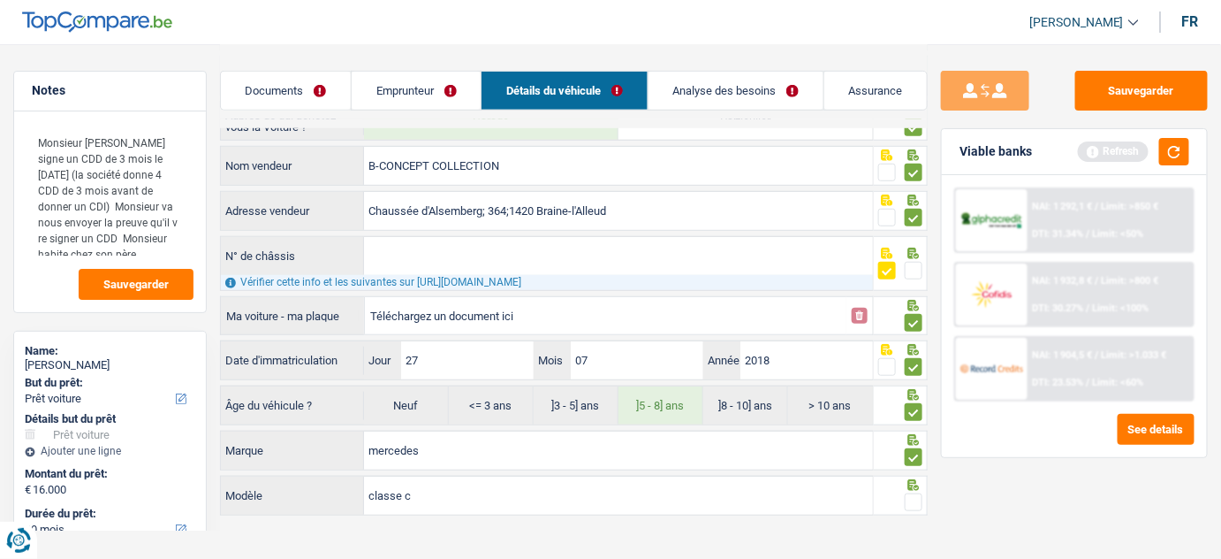
click at [0, 0] on input "radio" at bounding box center [0, 0] width 0 height 0
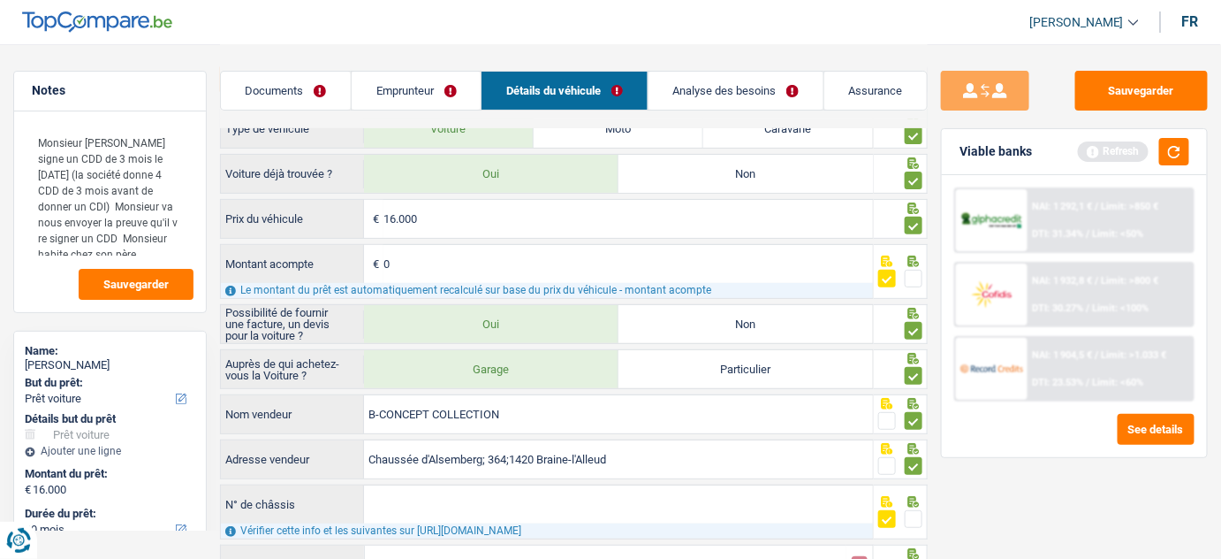
scroll to position [0, 0]
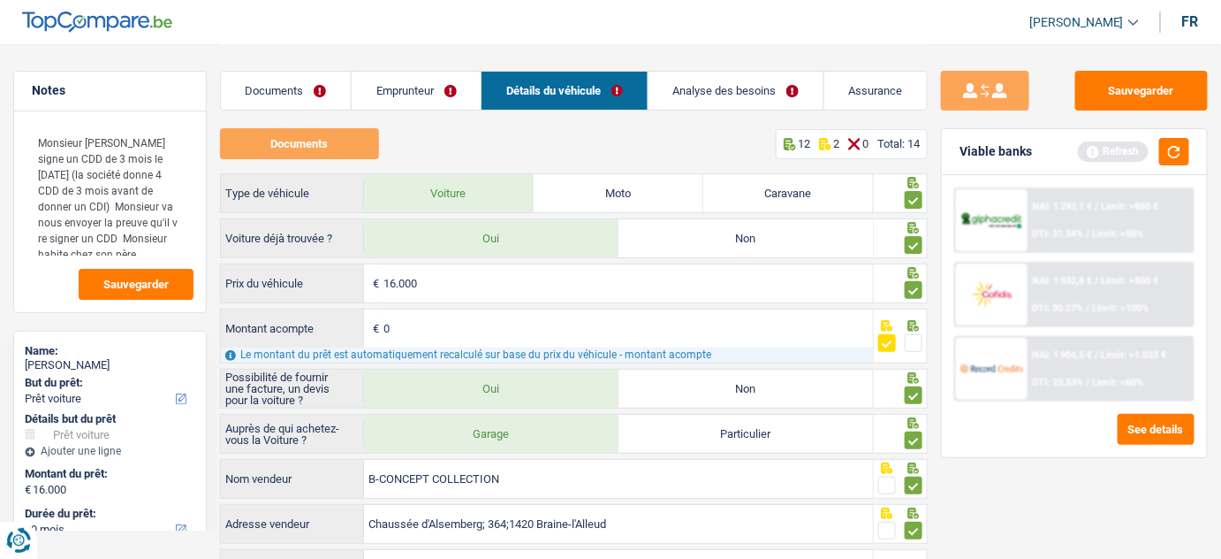
click at [726, 75] on link "Analyse des besoins" at bounding box center [736, 91] width 175 height 38
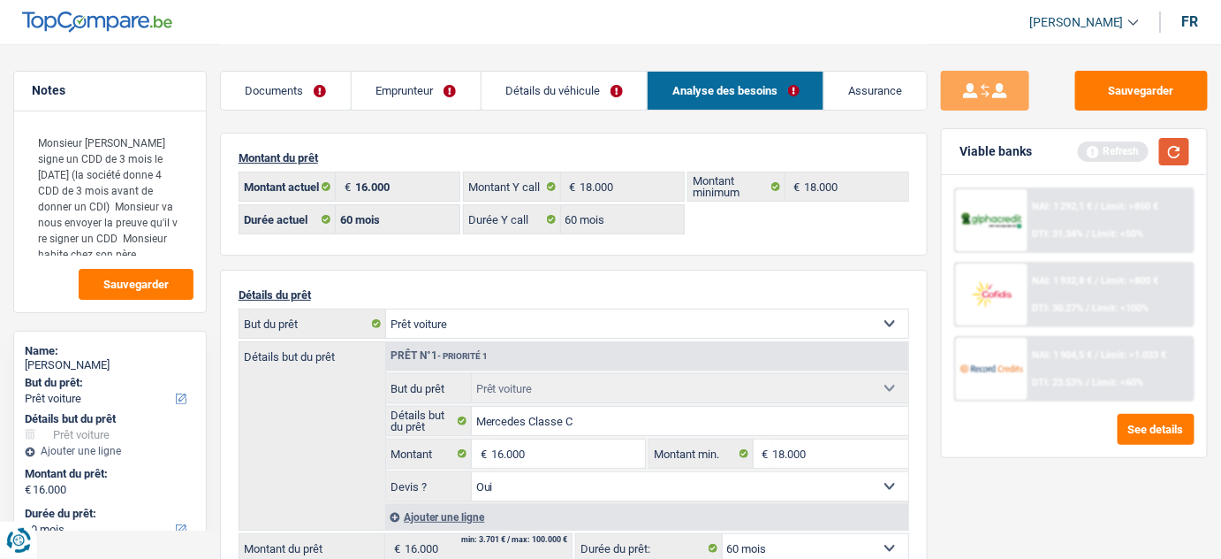
click at [1178, 142] on button "button" at bounding box center [1175, 151] width 30 height 27
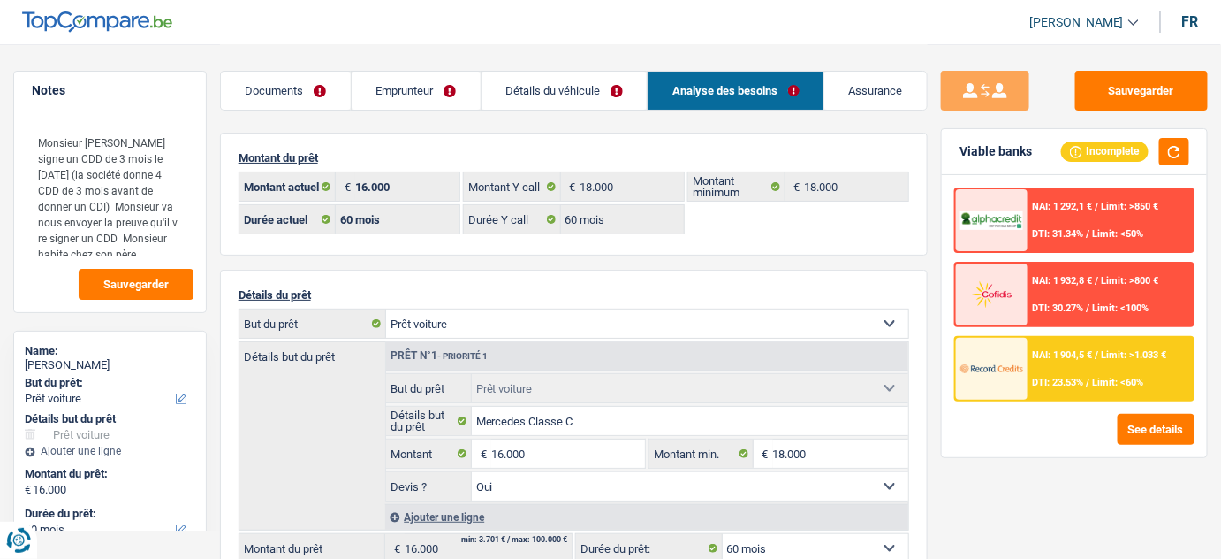
click at [596, 105] on link "Détails du véhicule" at bounding box center [565, 91] width 166 height 38
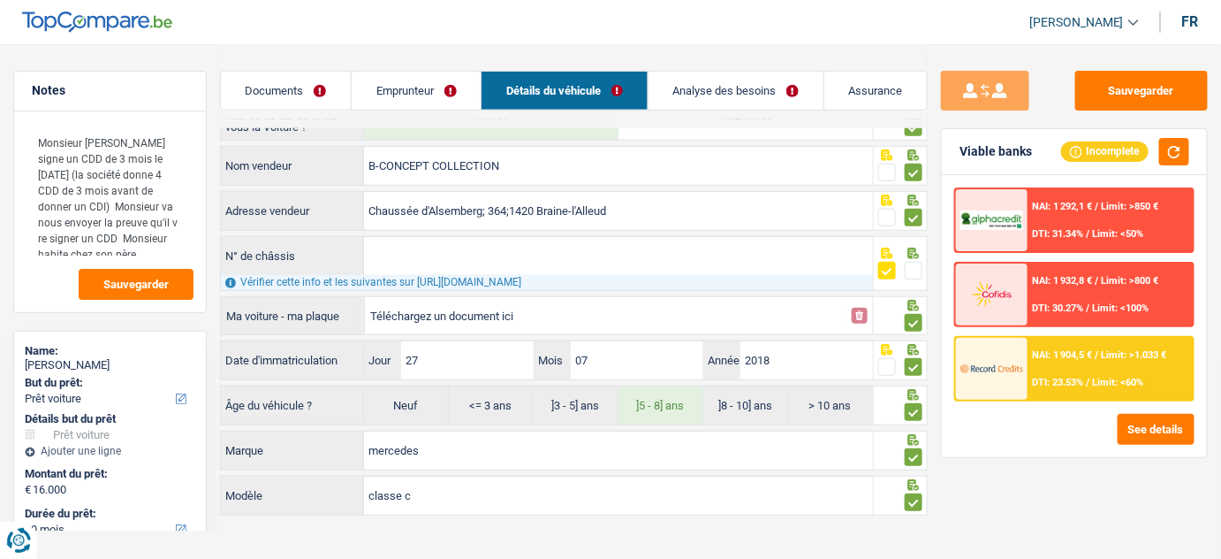
click at [430, 89] on link "Emprunteur" at bounding box center [416, 91] width 129 height 38
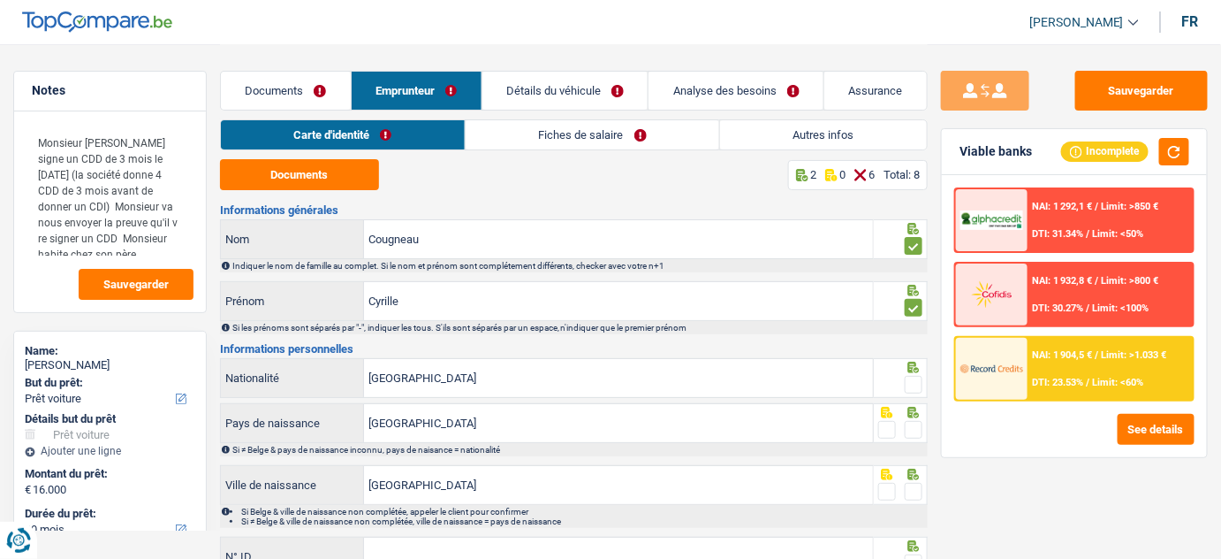
click at [591, 137] on link "Fiches de salaire" at bounding box center [593, 134] width 254 height 29
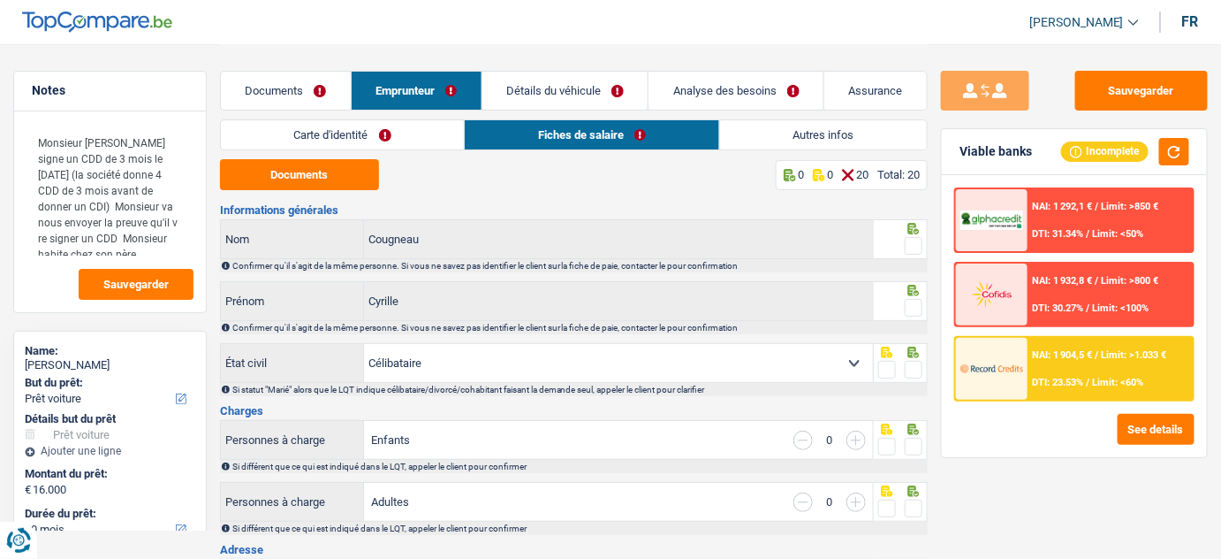
click at [331, 126] on link "Carte d'identité" at bounding box center [343, 134] width 244 height 29
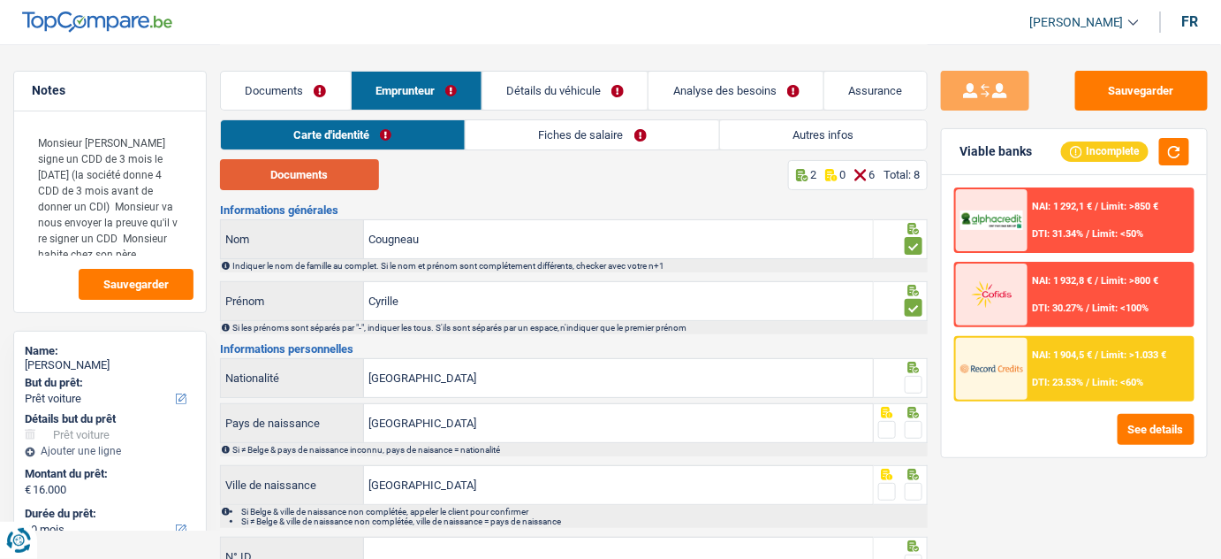
click at [311, 171] on button "Documents" at bounding box center [299, 174] width 159 height 31
click at [517, 134] on link "Fiches de salaire" at bounding box center [593, 134] width 254 height 29
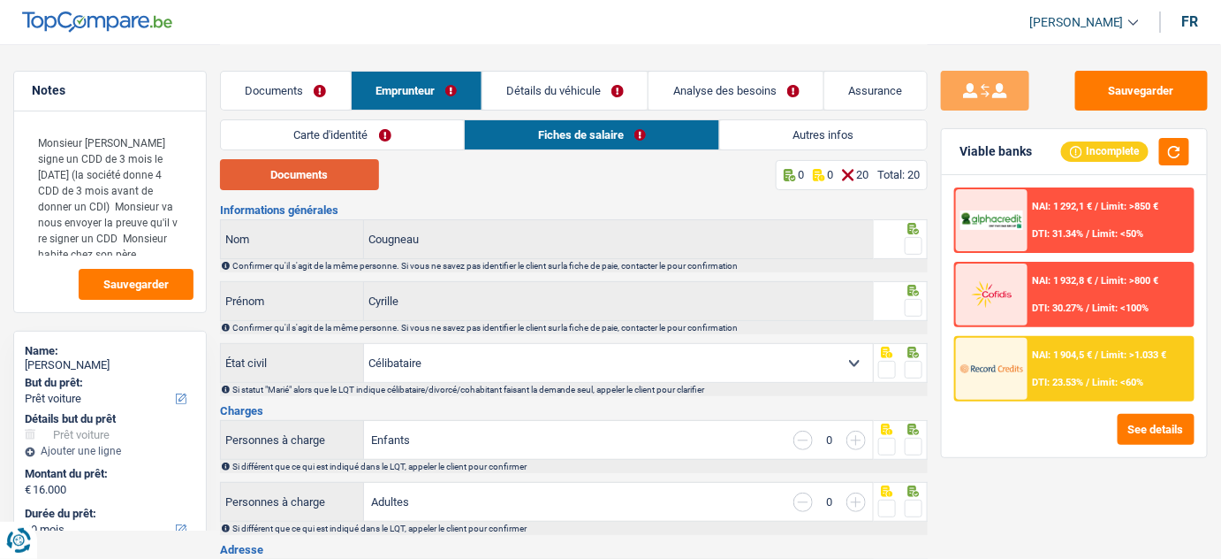
click at [348, 165] on button "Documents" at bounding box center [299, 174] width 159 height 31
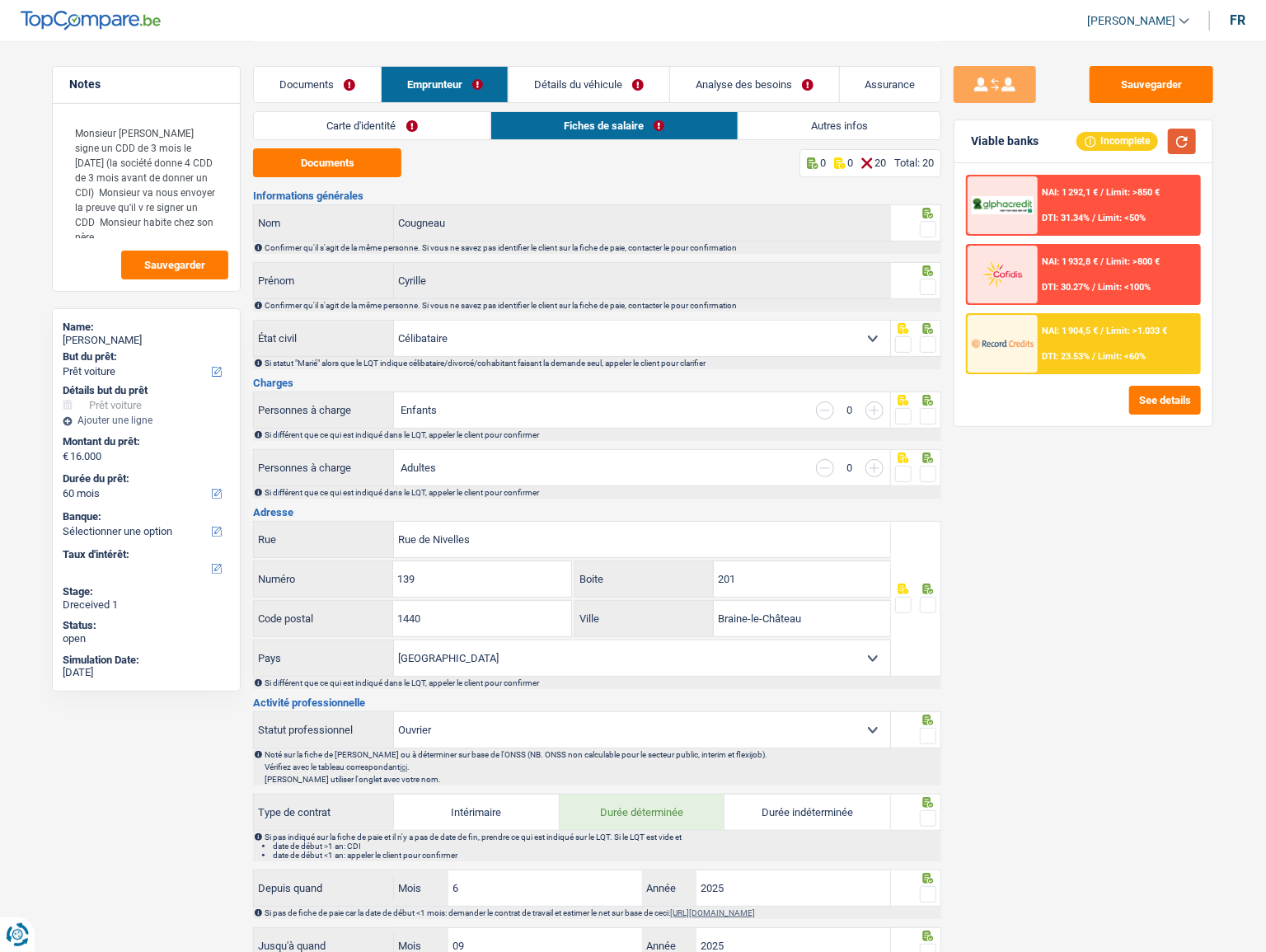
click at [1149, 140] on button "button" at bounding box center [1181, 141] width 28 height 25
drag, startPoint x: 180, startPoint y: 151, endPoint x: 209, endPoint y: 182, distance: 42.4
click at [209, 180] on textarea "Monsieur re signe un CDD de 3 mois le 23 septembre (la société donne 4 CDD de 3…" at bounding box center [146, 177] width 164 height 124
drag, startPoint x: 197, startPoint y: 200, endPoint x: 1183, endPoint y: 213, distance: 986.1
click at [199, 200] on textarea "Monsieur re signe un CDD de 3 mois le 23 septembre (la société donne 4 CDD de 3…" at bounding box center [146, 177] width 164 height 124
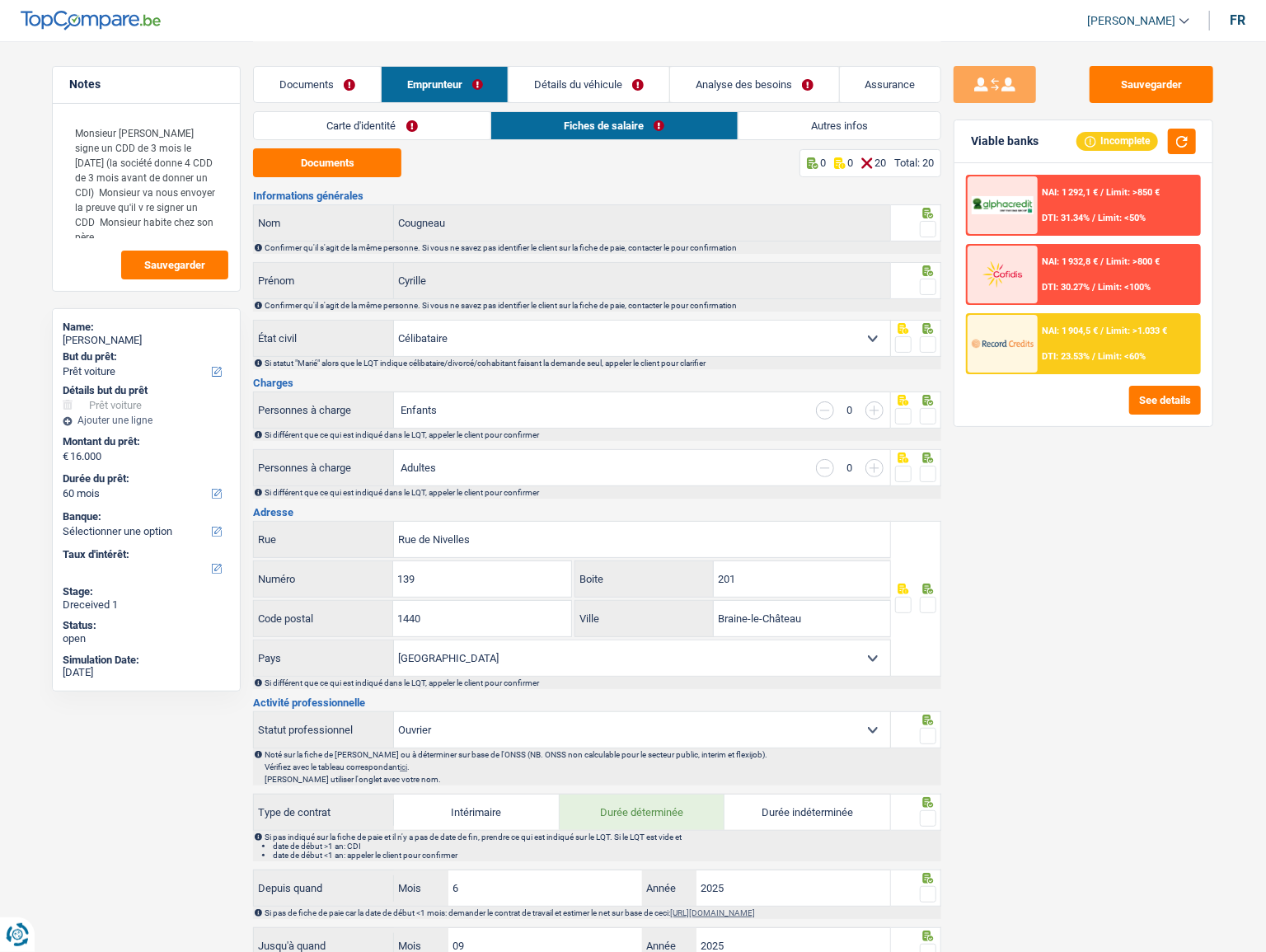
click at [811, 119] on link "Autres infos" at bounding box center [839, 125] width 202 height 27
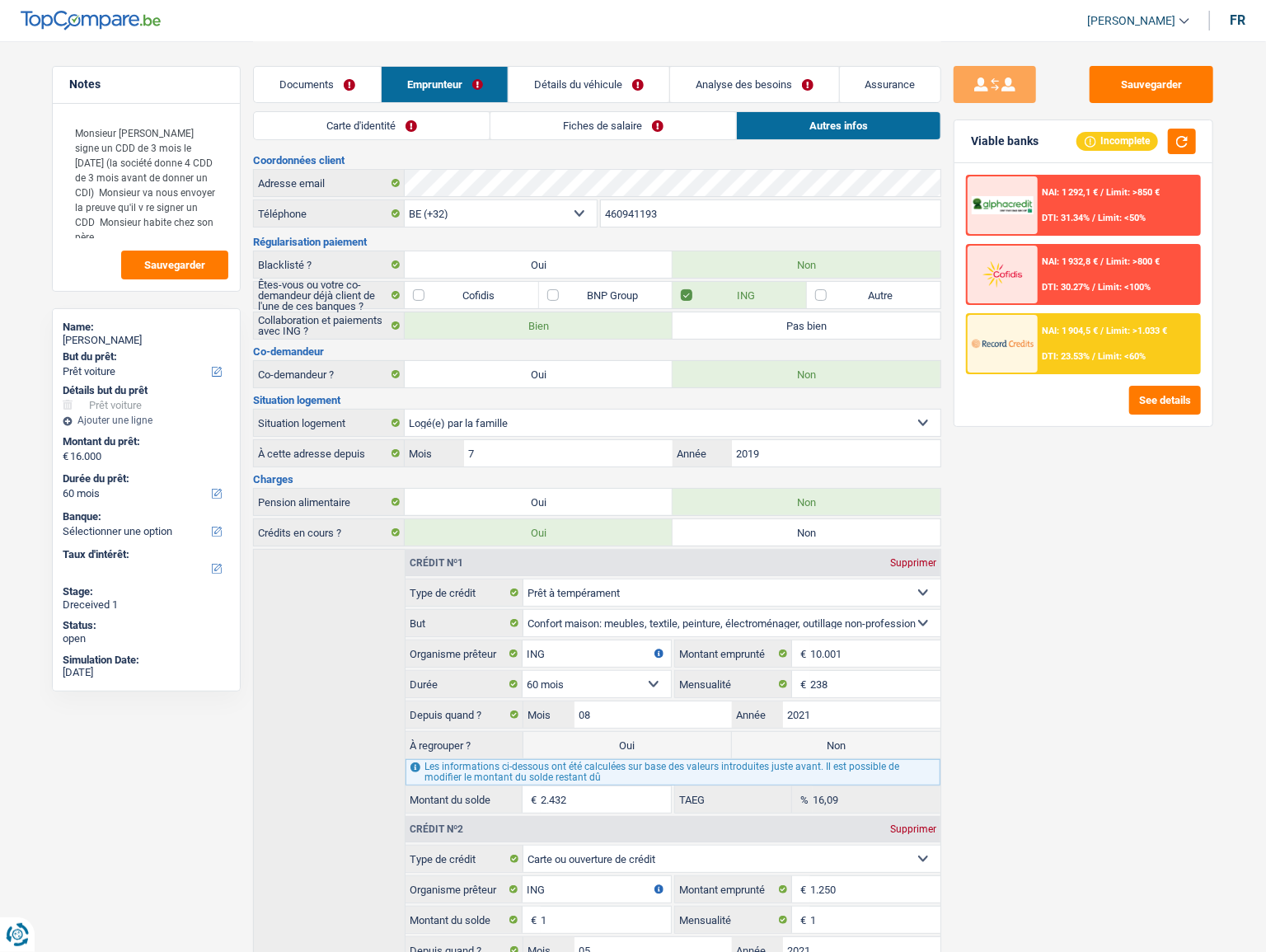
click at [748, 82] on link "Analyse des besoins" at bounding box center [754, 85] width 169 height 35
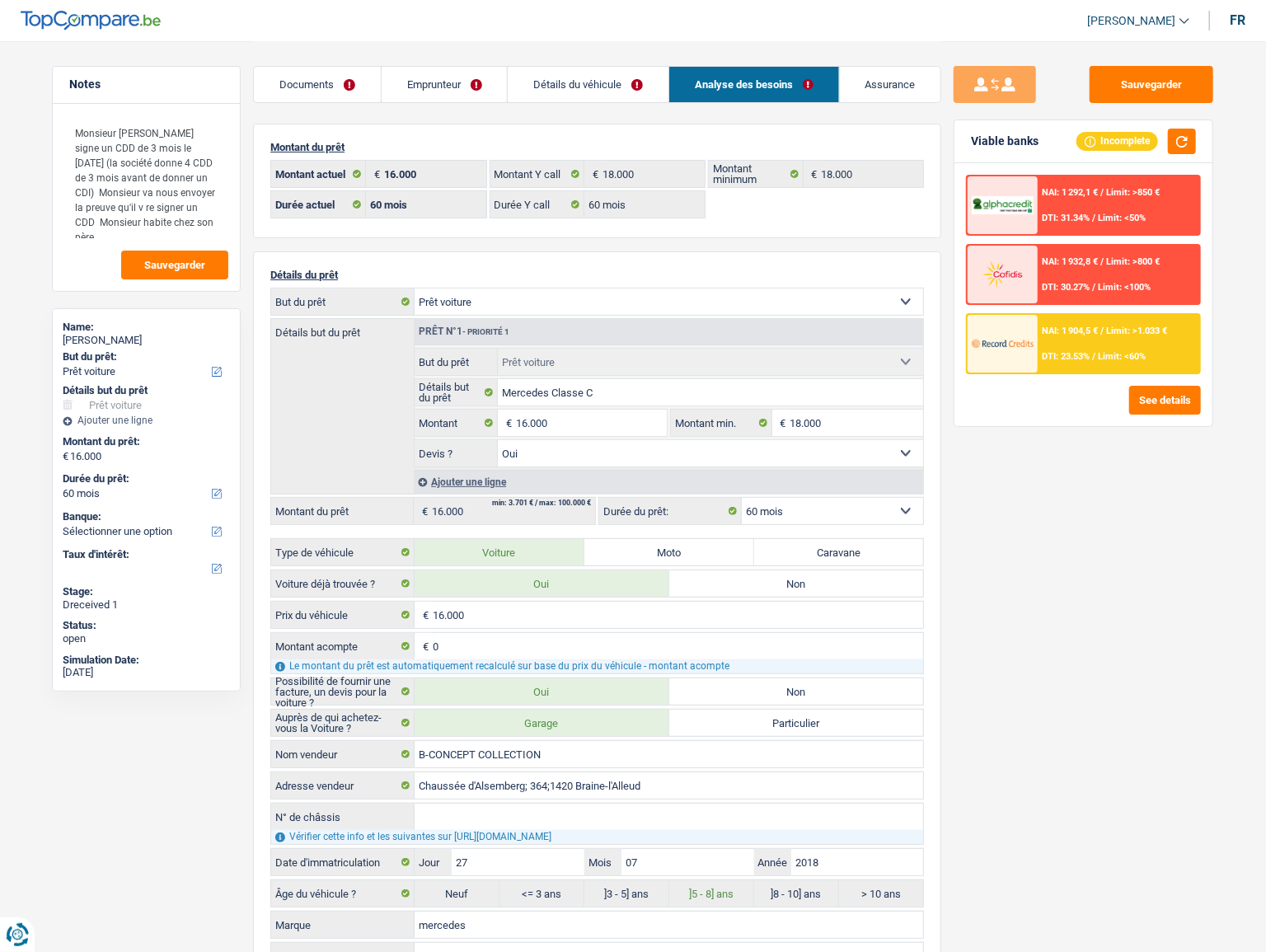
drag, startPoint x: 438, startPoint y: 75, endPoint x: 940, endPoint y: 117, distance: 503.8
click at [439, 75] on link "Emprunteur" at bounding box center [444, 85] width 126 height 35
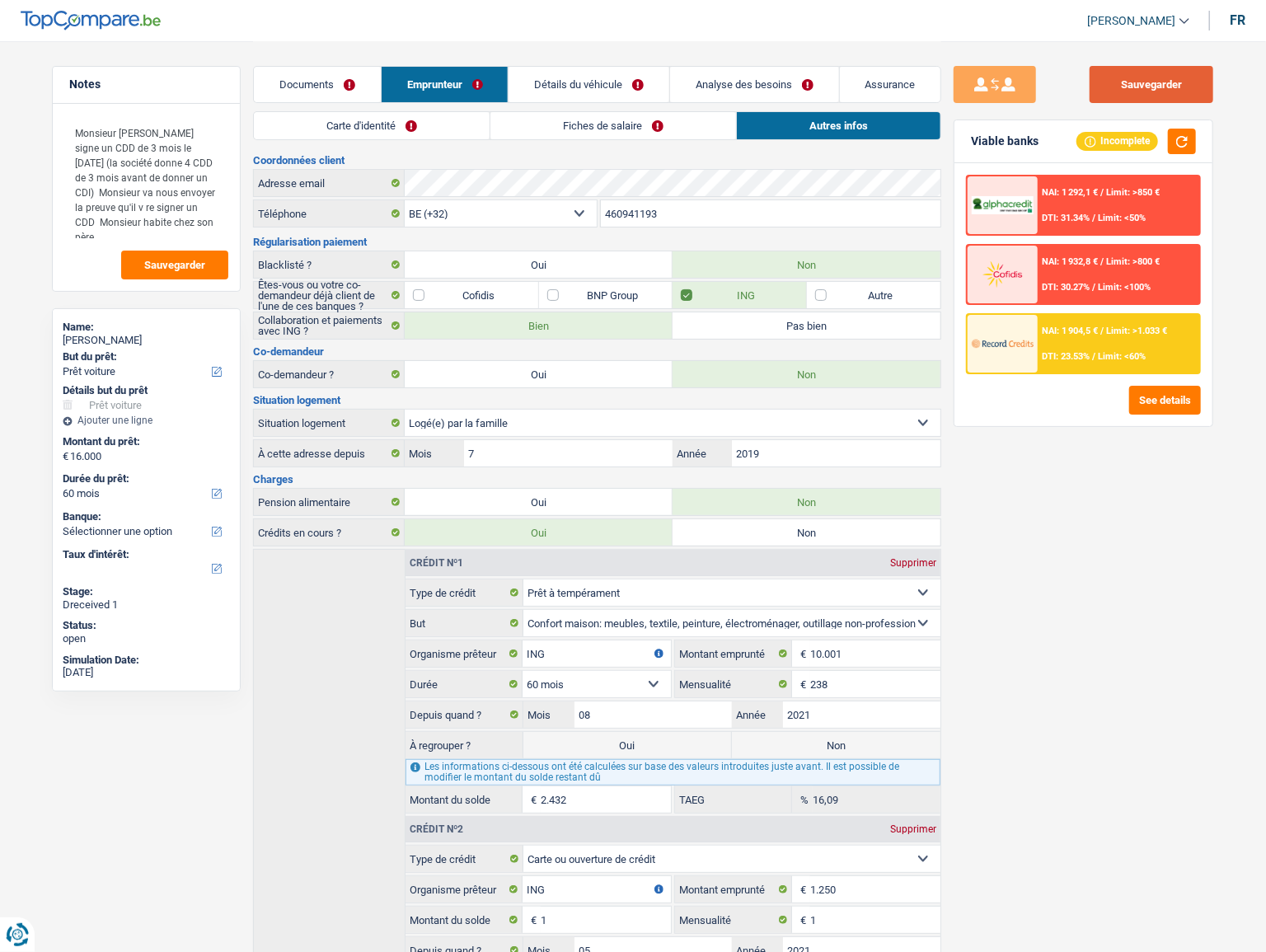
click at [1142, 96] on button "Sauvegarder" at bounding box center [1150, 85] width 124 height 37
click at [1149, 79] on button "Sauvegarder" at bounding box center [1150, 85] width 124 height 37
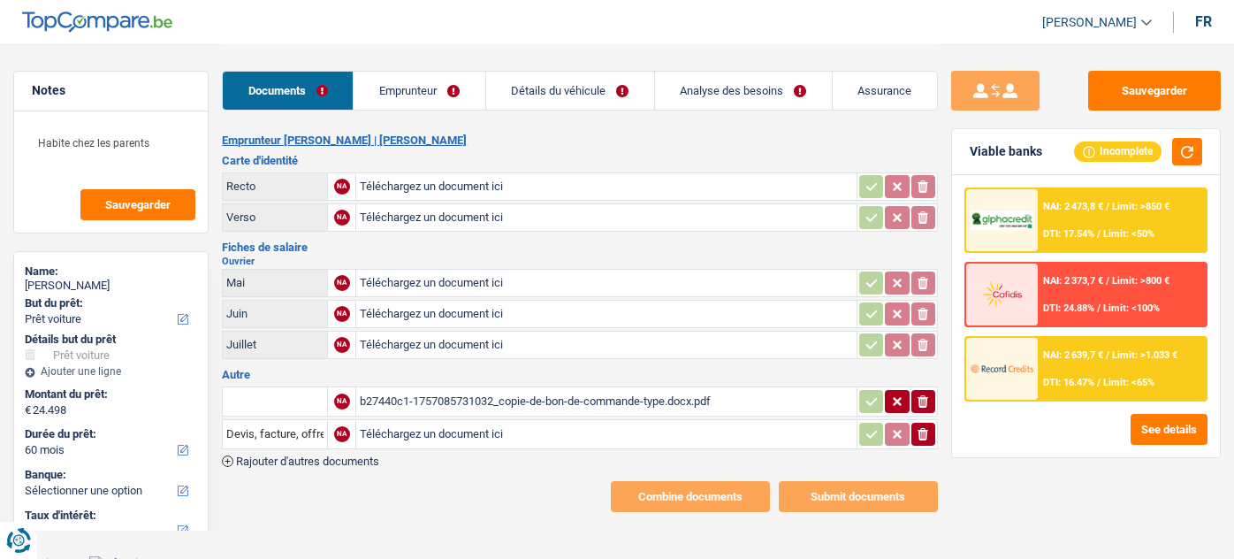
select select "car"
select select "60"
click at [426, 399] on div "b27440c1-1757085731032_copie-de-bon-de-commande-type.docx.pdf" at bounding box center [606, 401] width 492 height 27
click at [262, 399] on input "text" at bounding box center [274, 401] width 97 height 28
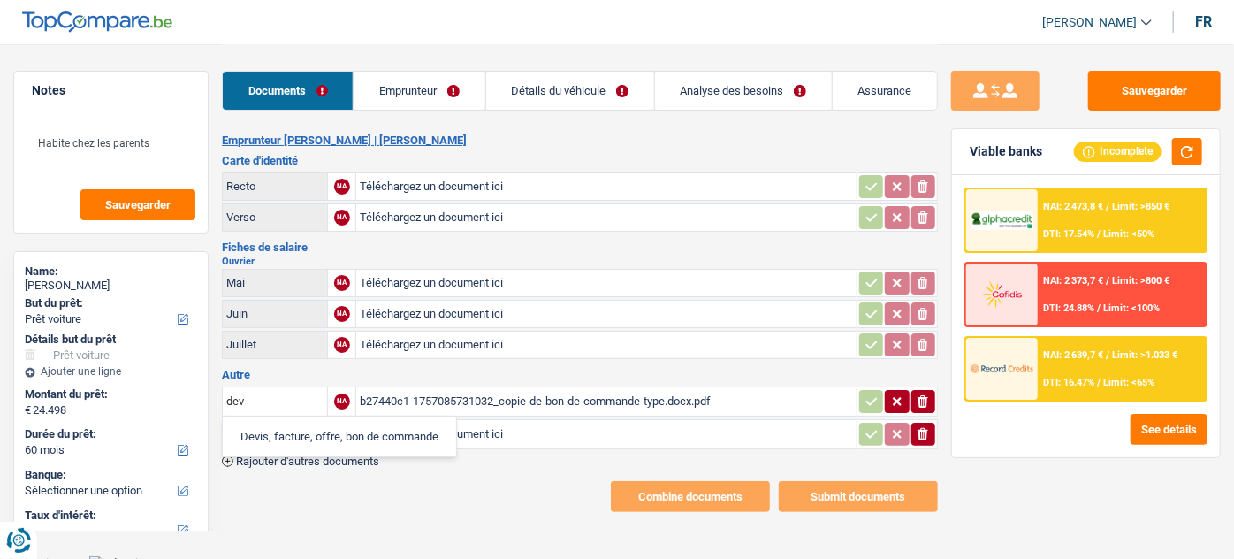
click at [330, 441] on li "Devis, facture, offre, bon de commande" at bounding box center [340, 436] width 216 height 22
type input "Devis, facture, offre, bon de commande"
click at [870, 399] on icon "button" at bounding box center [870, 401] width 11 height 8
click at [928, 435] on icon "ionicons-v5-e" at bounding box center [923, 434] width 14 height 18
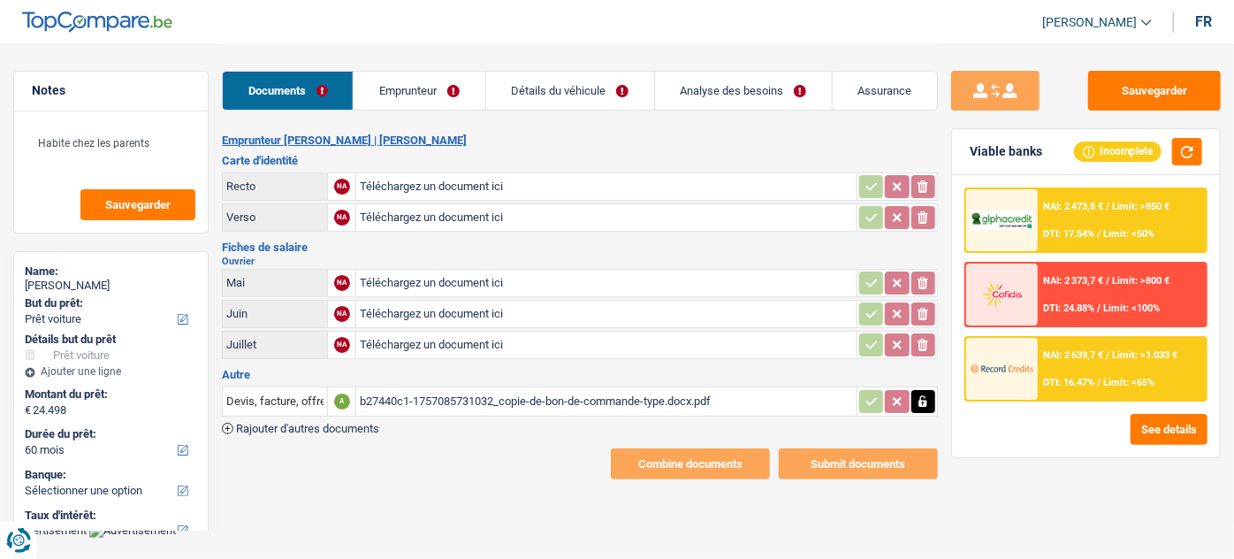
drag, startPoint x: 437, startPoint y: 189, endPoint x: 426, endPoint y: 194, distance: 12.7
click at [431, 190] on input "Téléchargez un document ici" at bounding box center [606, 186] width 492 height 27
type input "C:\fakepath\r.jpg"
click at [460, 217] on input "Téléchargez un document ici" at bounding box center [606, 217] width 492 height 27
type input "C:\fakepath\v.jpg"
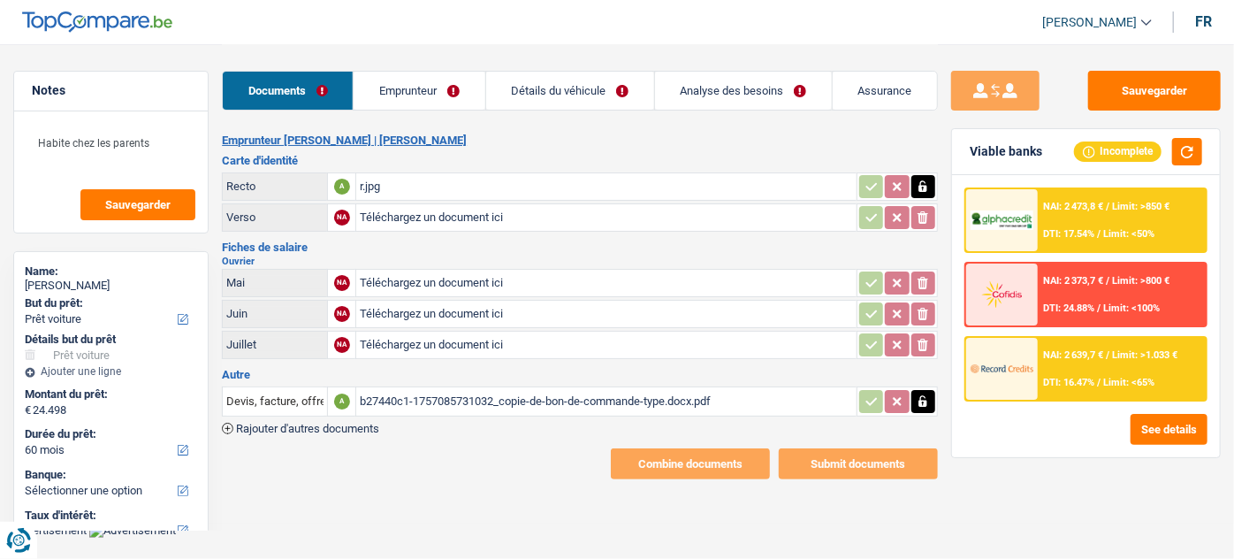
click at [369, 286] on input "Téléchargez un document ici" at bounding box center [606, 283] width 492 height 27
type input "C:\fakepath\06.pdf"
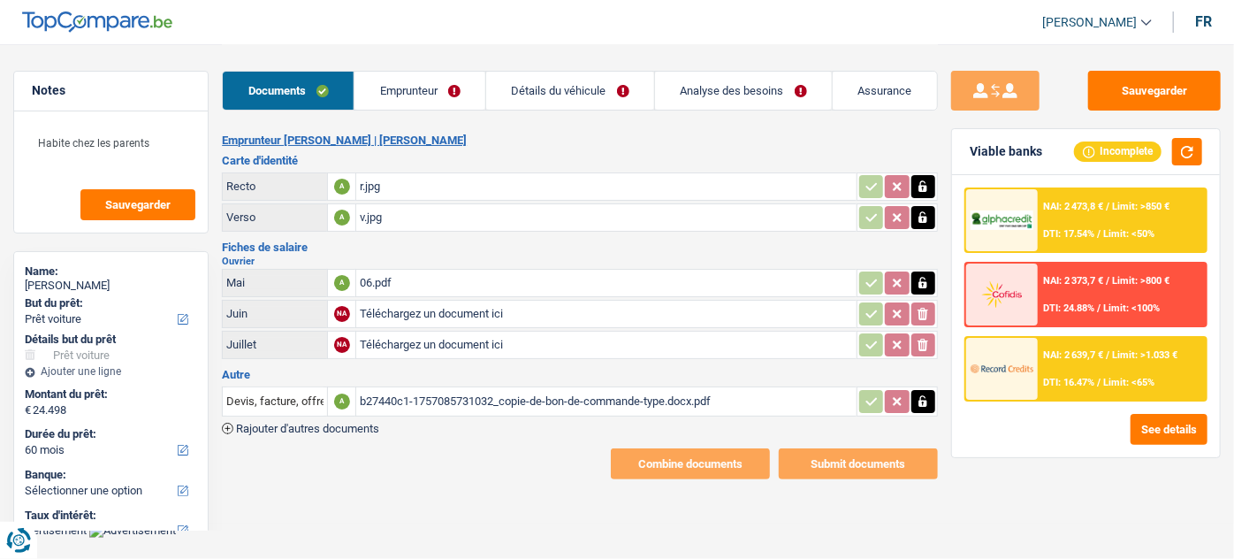
click at [418, 308] on input "Téléchargez un document ici" at bounding box center [606, 313] width 492 height 27
type input "C:\fakepath\07.pdf"
click at [377, 347] on input "Téléchargez un document ici" at bounding box center [606, 344] width 492 height 27
type input "C:\fakepath\08.pdf"
click at [422, 95] on link "Emprunteur" at bounding box center [419, 91] width 131 height 38
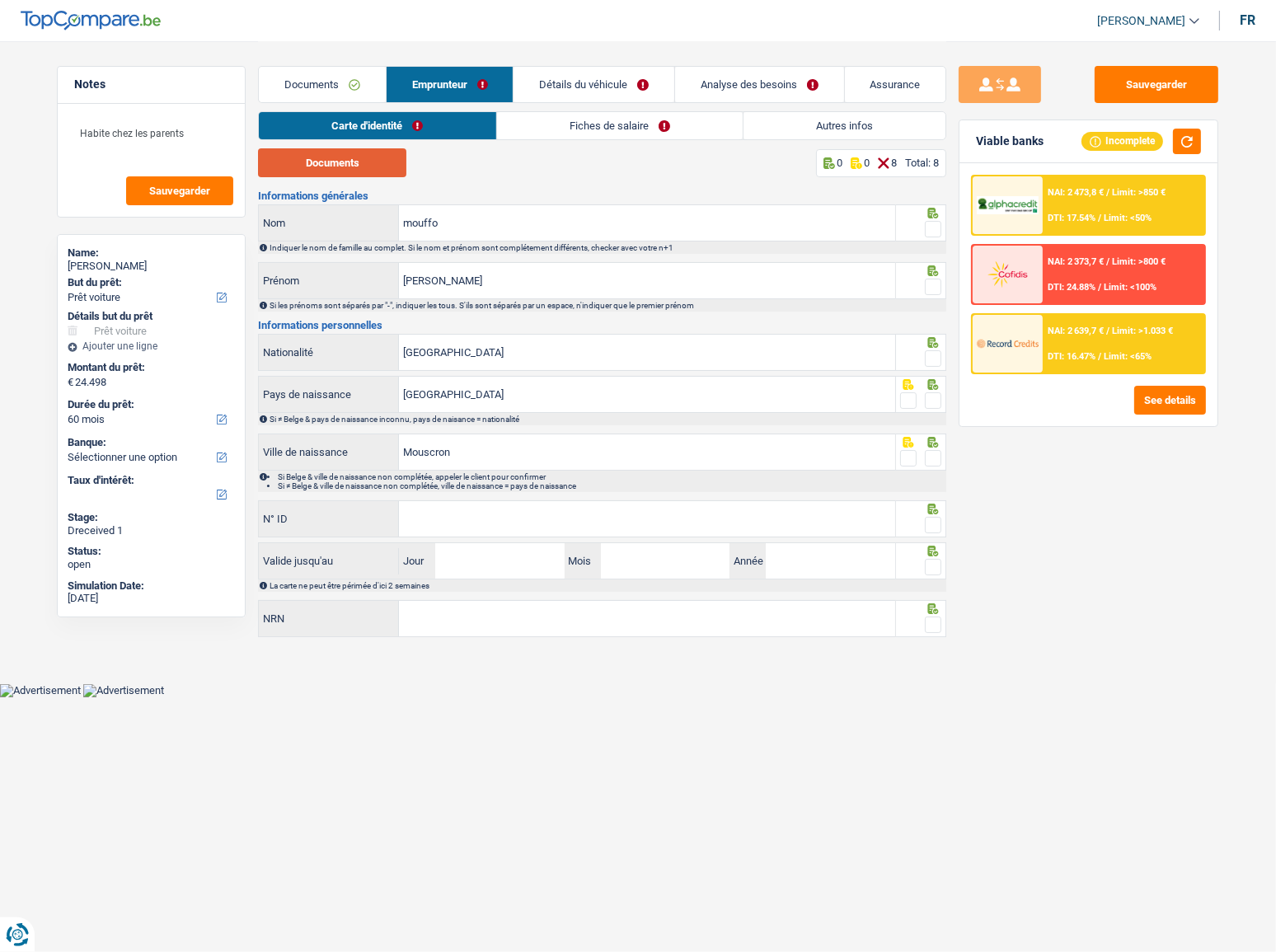
drag, startPoint x: 371, startPoint y: 171, endPoint x: 346, endPoint y: 59, distance: 114.8
click at [370, 169] on button "Documents" at bounding box center [332, 162] width 148 height 29
click at [934, 226] on span at bounding box center [934, 229] width 17 height 17
click at [0, 0] on input "radio" at bounding box center [0, 0] width 0 height 0
click at [933, 286] on span at bounding box center [934, 287] width 17 height 17
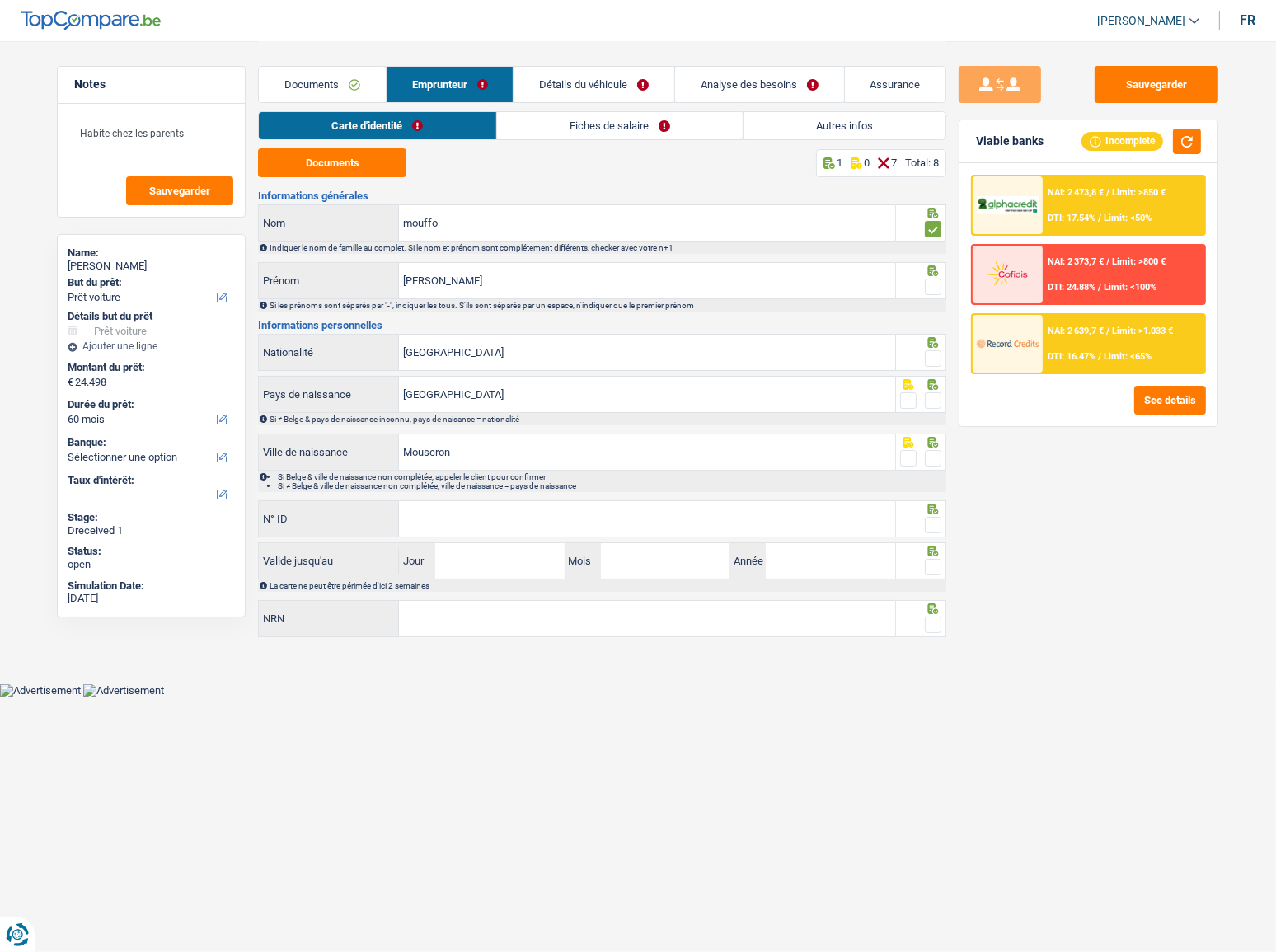
click at [0, 0] on input "radio" at bounding box center [0, 0] width 0 height 0
click at [933, 353] on span at bounding box center [934, 359] width 17 height 17
click at [0, 0] on input "radio" at bounding box center [0, 0] width 0 height 0
click at [939, 397] on span at bounding box center [934, 401] width 17 height 17
click at [0, 0] on input "radio" at bounding box center [0, 0] width 0 height 0
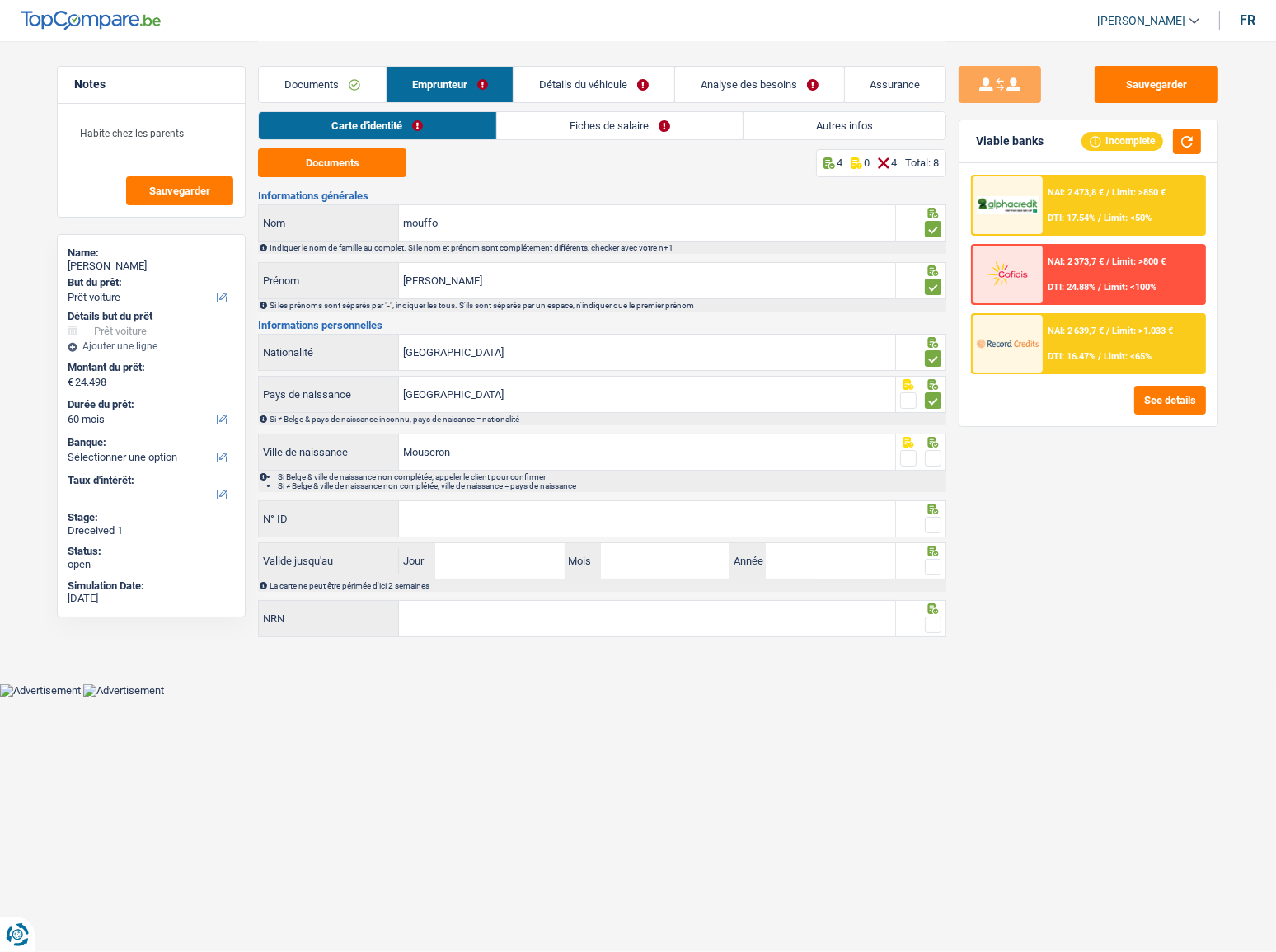
drag, startPoint x: 938, startPoint y: 455, endPoint x: 871, endPoint y: 507, distance: 84.8
click at [938, 456] on span at bounding box center [934, 459] width 17 height 17
click at [0, 0] on input "radio" at bounding box center [0, 0] width 0 height 0
click at [520, 520] on input "N° ID" at bounding box center [647, 518] width 496 height 35
drag, startPoint x: 601, startPoint y: 532, endPoint x: 644, endPoint y: 526, distance: 43.4
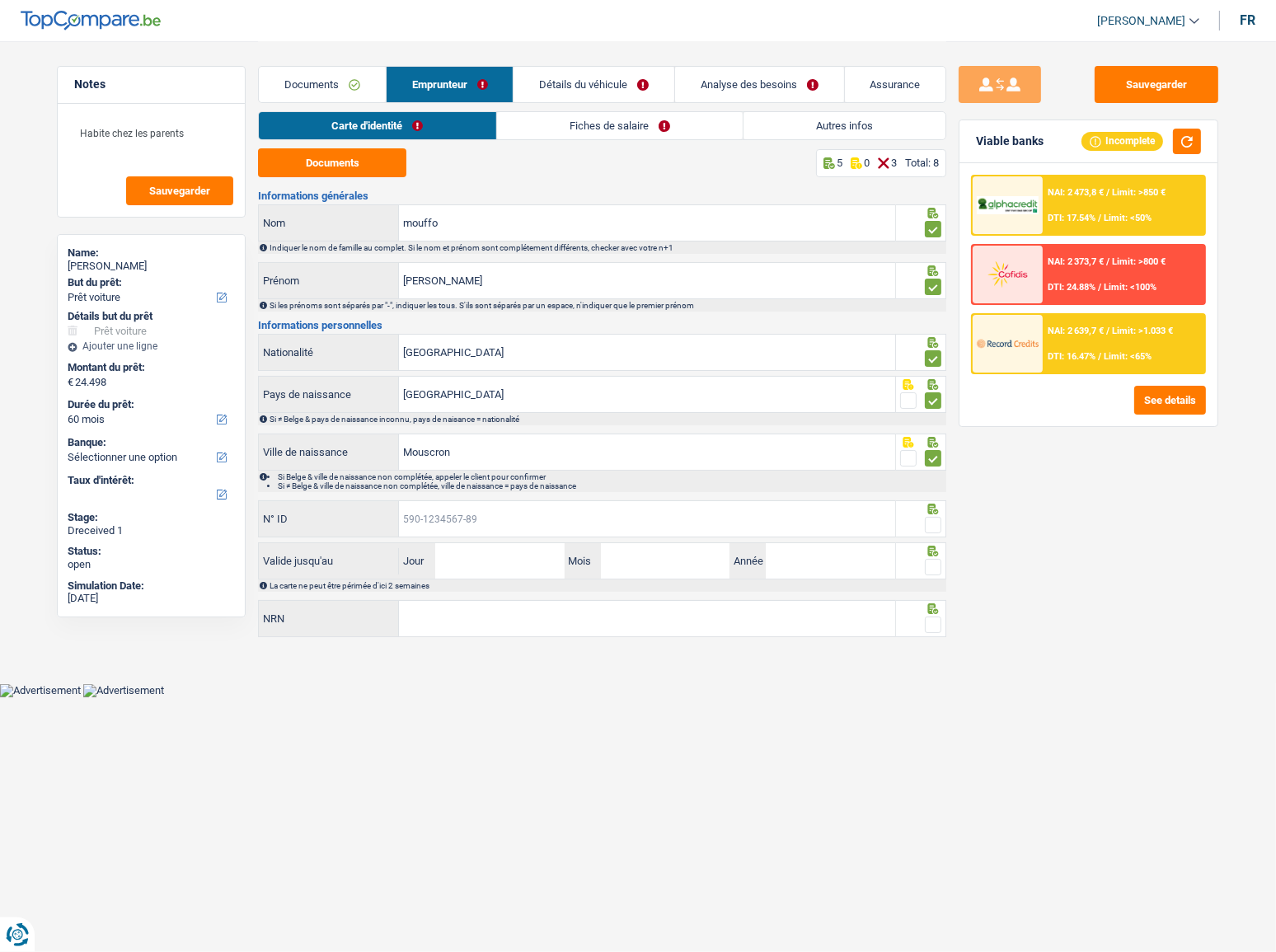
click at [601, 520] on input "N° ID" at bounding box center [647, 518] width 496 height 35
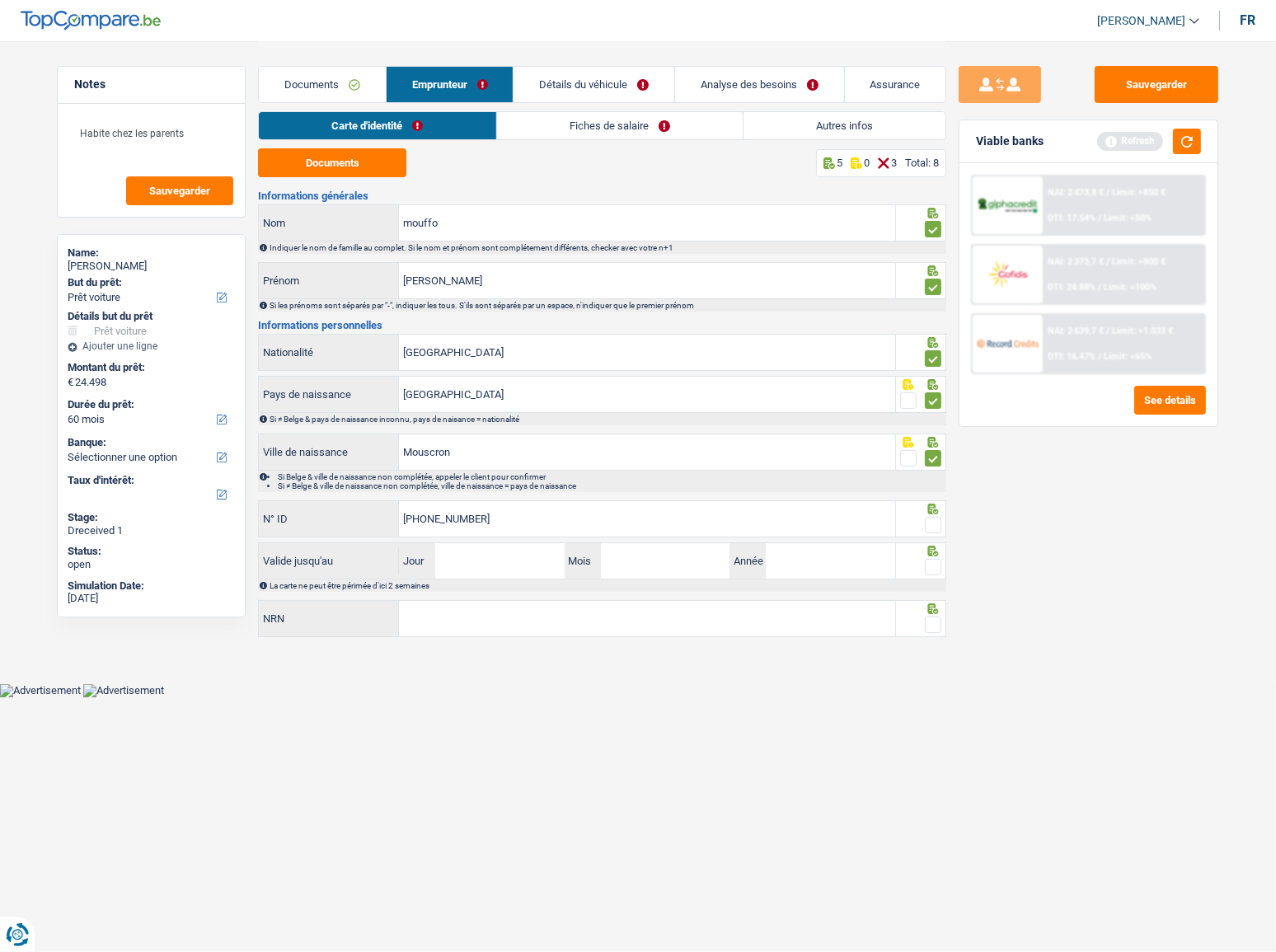
type input "592-8154915-26"
click at [936, 515] on div at bounding box center [934, 525] width 17 height 21
click at [925, 520] on fieldset at bounding box center [921, 525] width 42 height 21
click at [931, 520] on span at bounding box center [934, 525] width 17 height 17
click at [0, 0] on input "radio" at bounding box center [0, 0] width 0 height 0
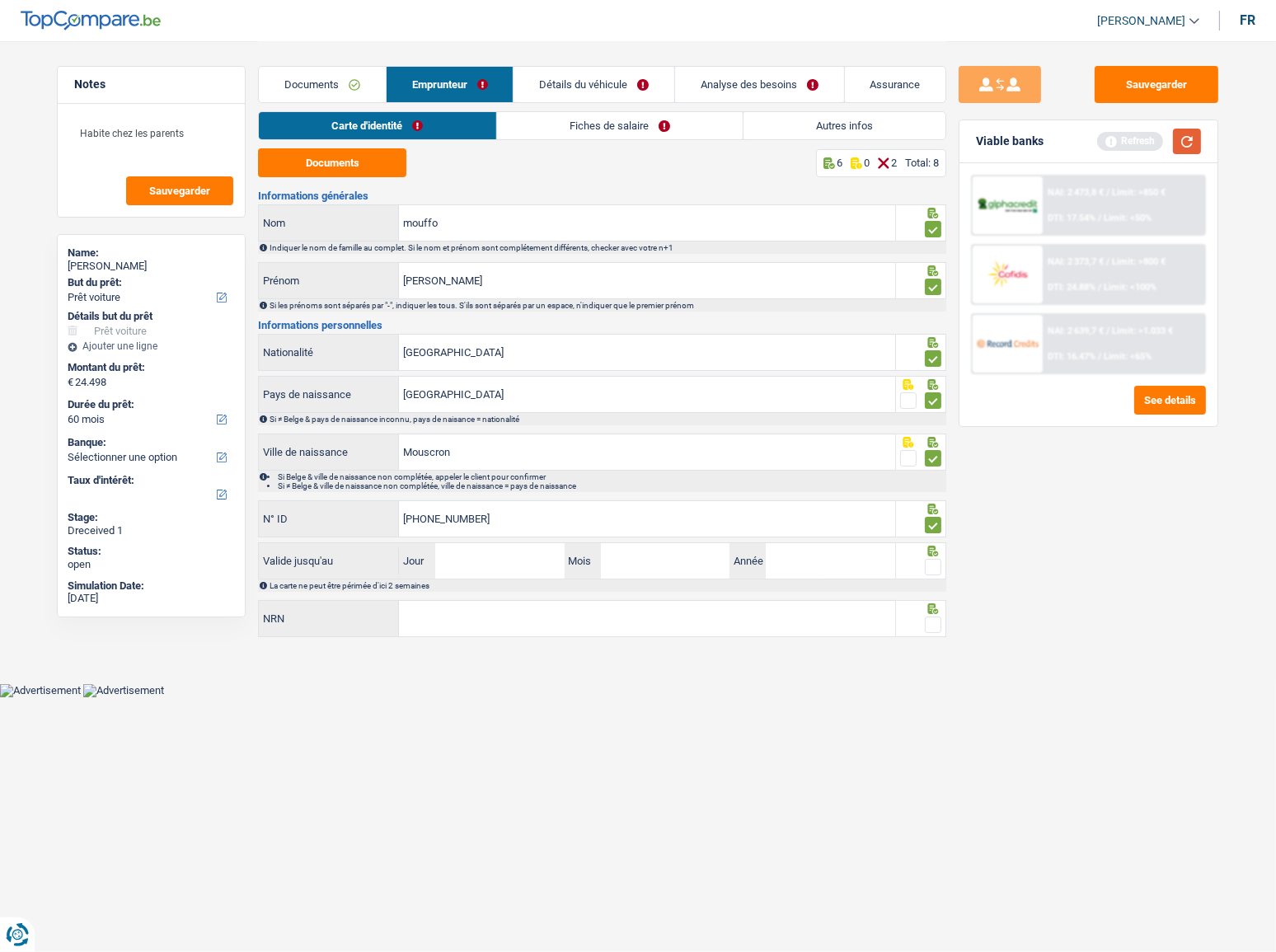
click at [1150, 138] on button "button" at bounding box center [1187, 141] width 28 height 25
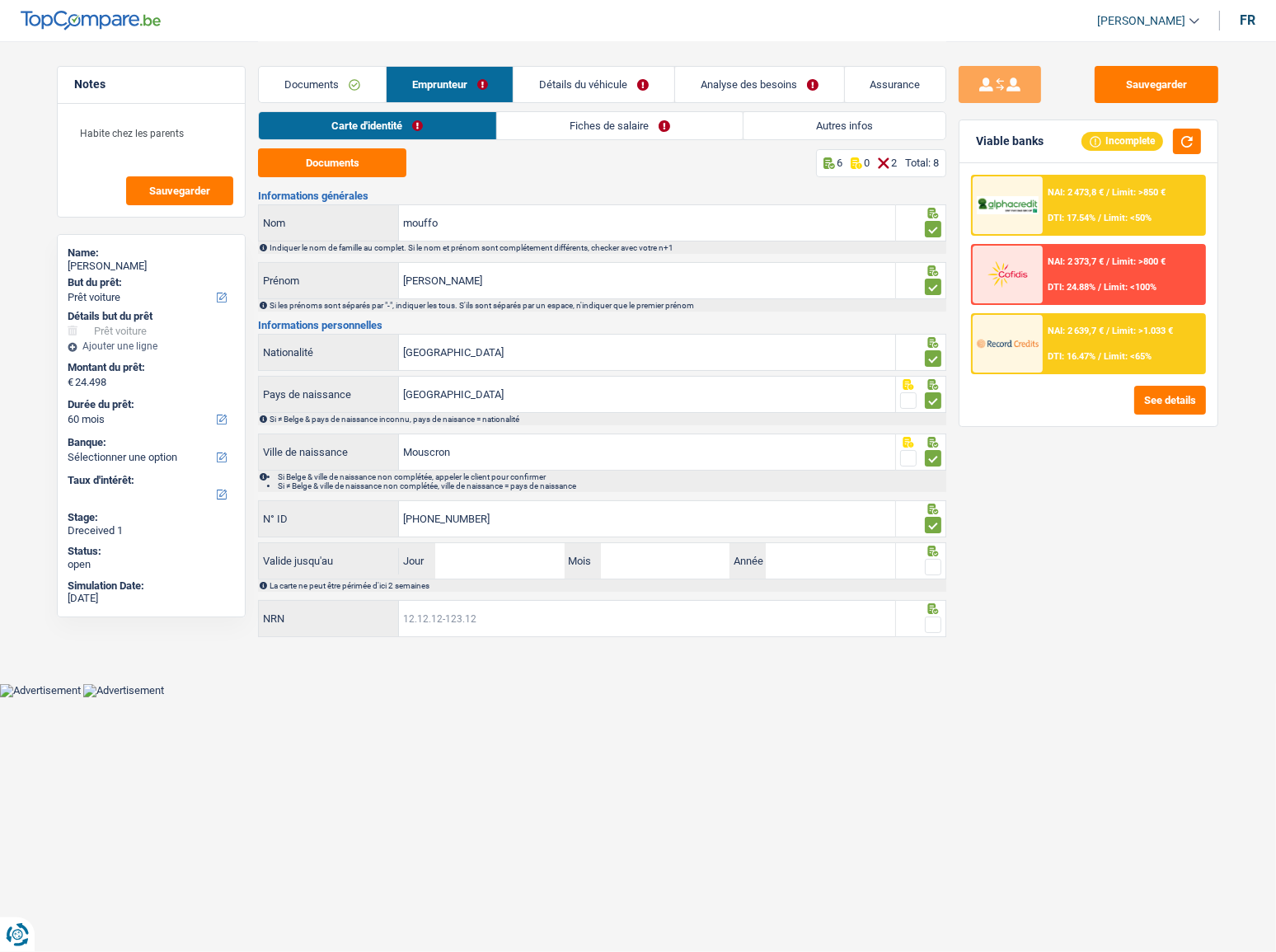
click at [603, 520] on input "NRN" at bounding box center [647, 618] width 496 height 35
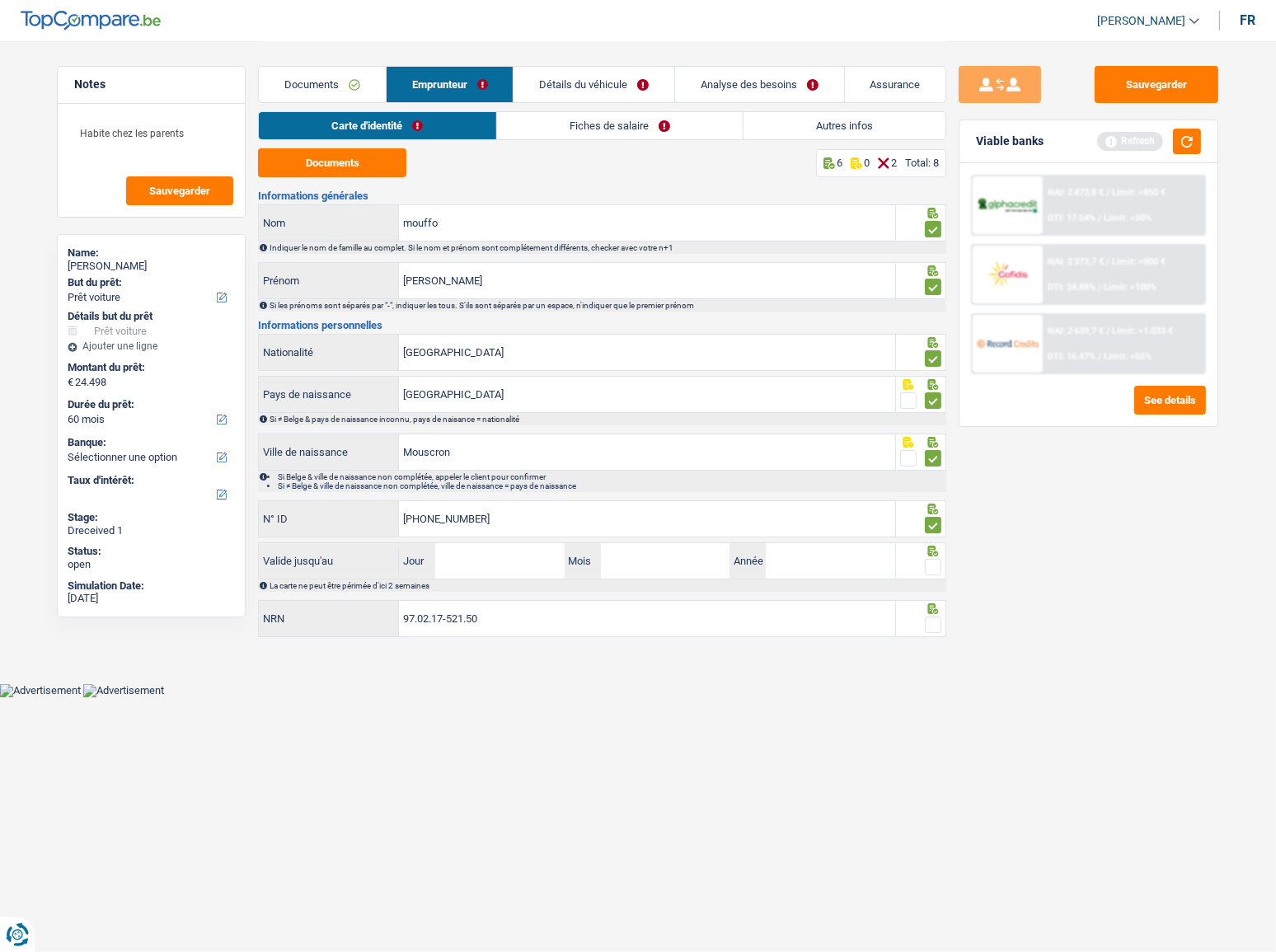
type input "97.02.17-521.50"
drag, startPoint x: 937, startPoint y: 618, endPoint x: 925, endPoint y: 614, distance: 12.6
click at [937, 520] on span at bounding box center [934, 625] width 17 height 17
click at [0, 0] on input "radio" at bounding box center [0, 0] width 0 height 0
drag, startPoint x: 513, startPoint y: 567, endPoint x: 862, endPoint y: 567, distance: 349.0
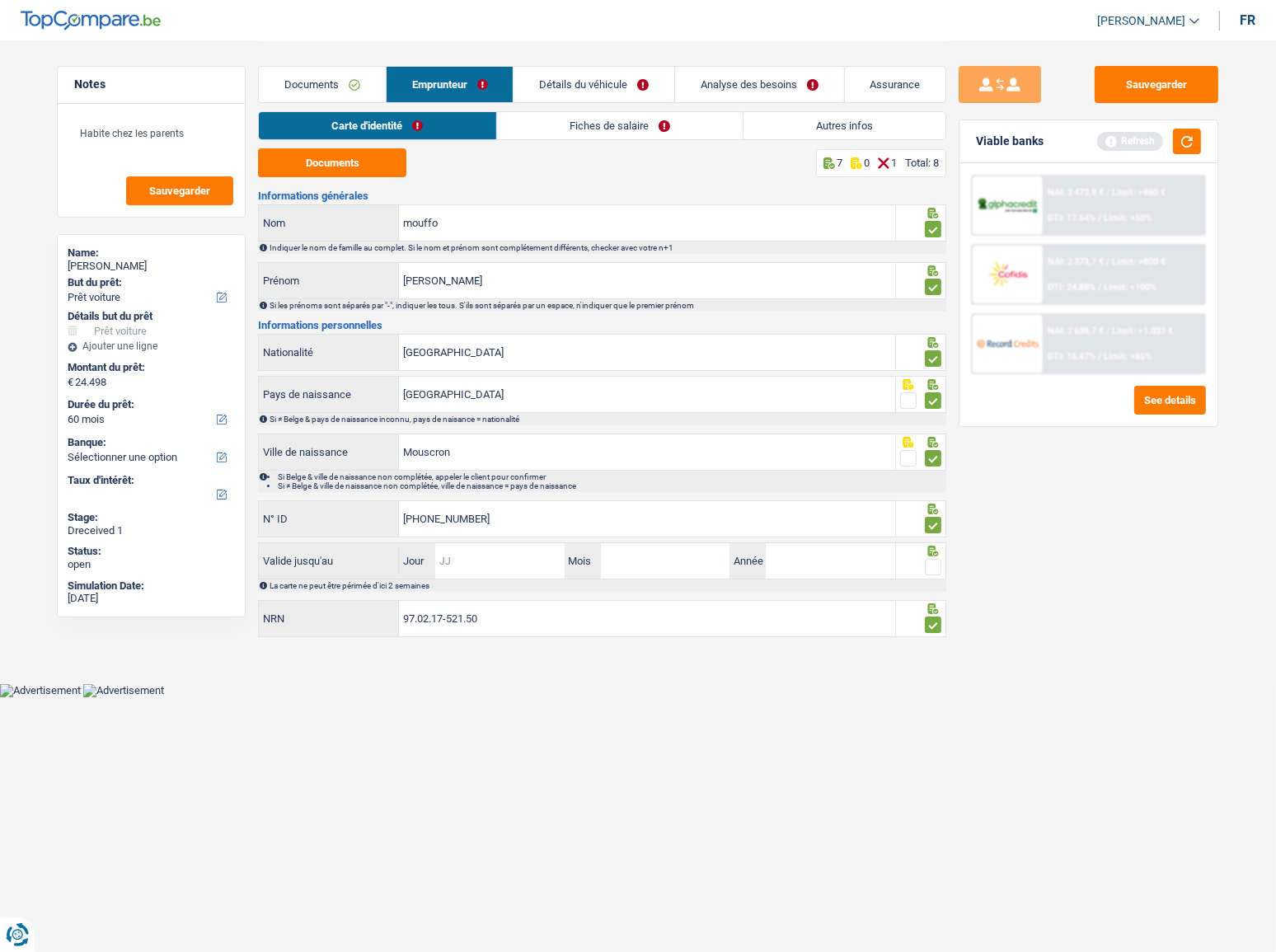
click at [544, 520] on input "Jour" at bounding box center [500, 560] width 129 height 35
click at [509, 520] on input "Jour" at bounding box center [500, 560] width 129 height 35
click at [467, 520] on input "Jour" at bounding box center [500, 560] width 129 height 35
type input "24"
type input "01"
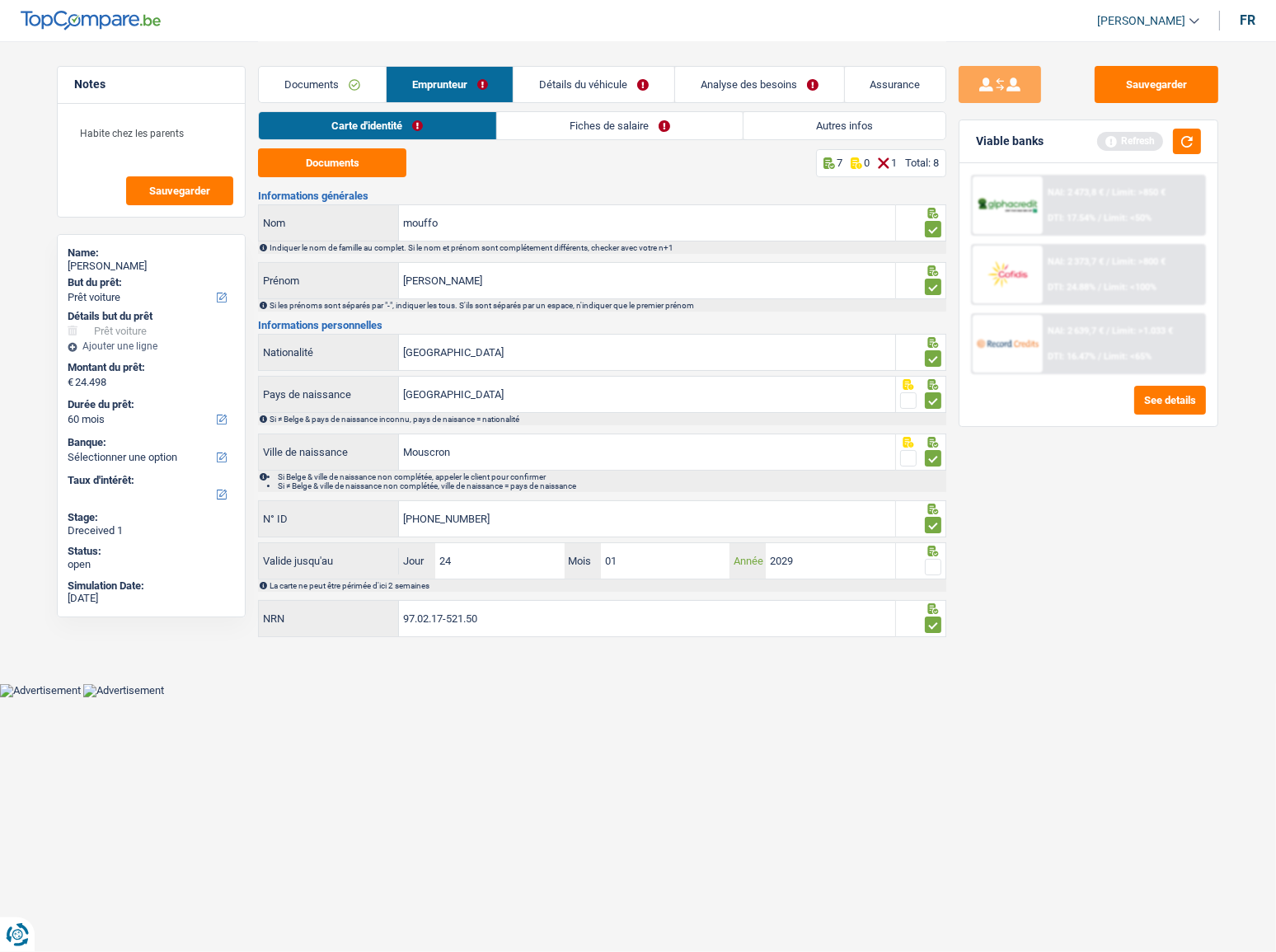
type input "2029"
click at [929, 520] on span at bounding box center [934, 567] width 17 height 17
click at [0, 0] on input "radio" at bounding box center [0, 0] width 0 height 0
click at [1150, 145] on button "button" at bounding box center [1187, 141] width 28 height 25
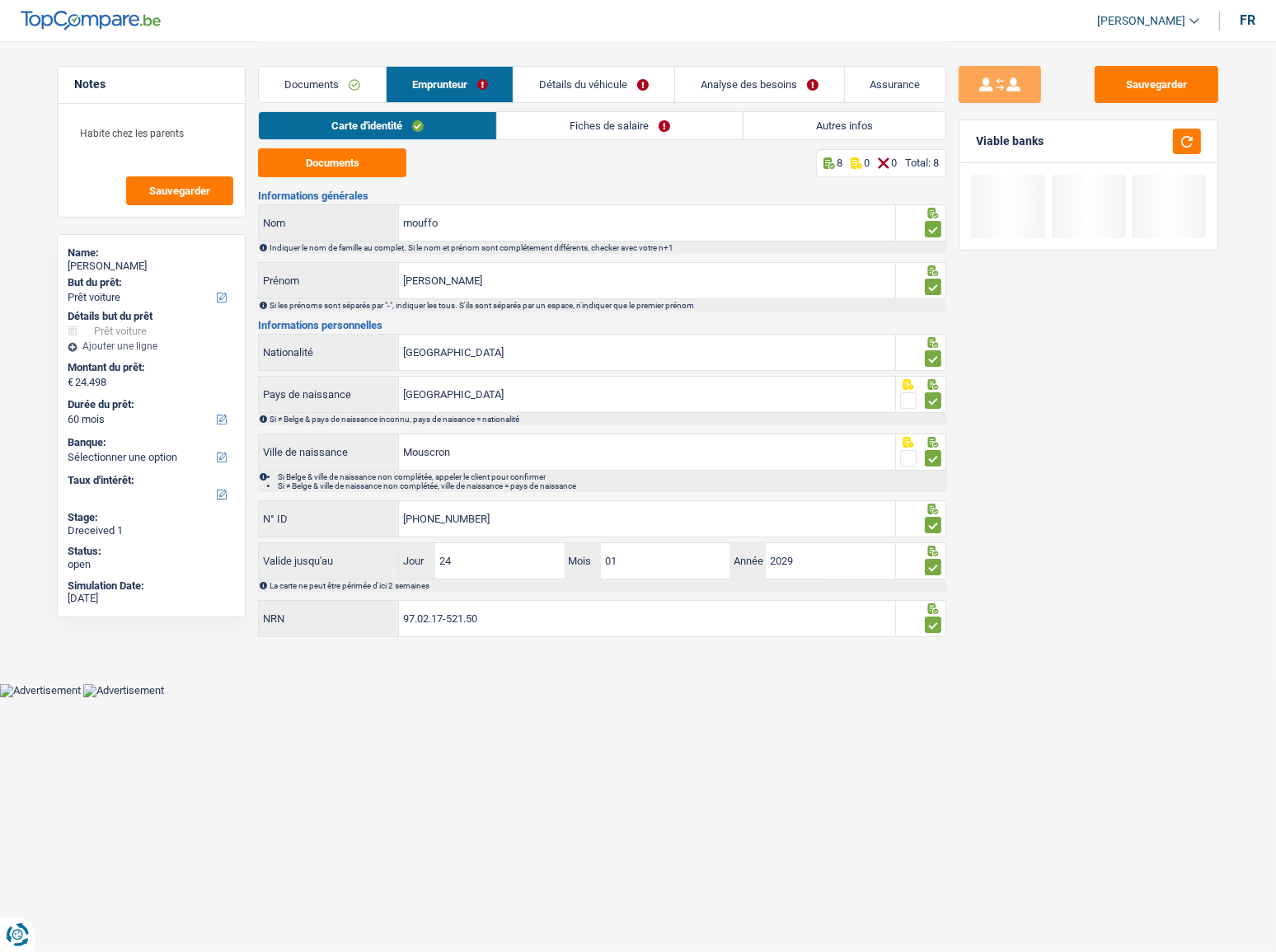
click at [569, 126] on link "Fiches de salaire" at bounding box center [619, 125] width 245 height 27
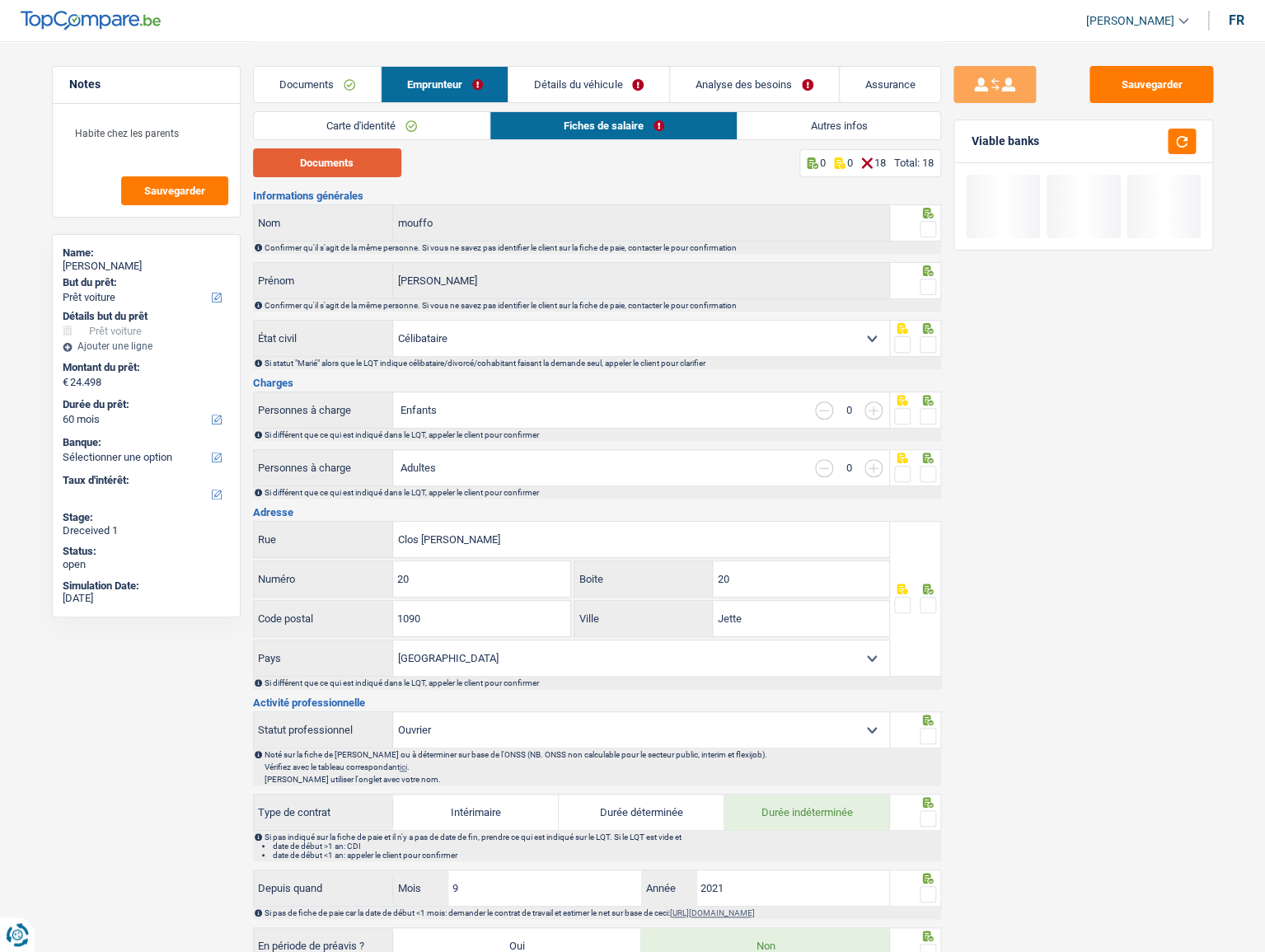
drag, startPoint x: 327, startPoint y: 172, endPoint x: 313, endPoint y: 132, distance: 42.4
click at [328, 171] on button "Documents" at bounding box center [326, 162] width 148 height 29
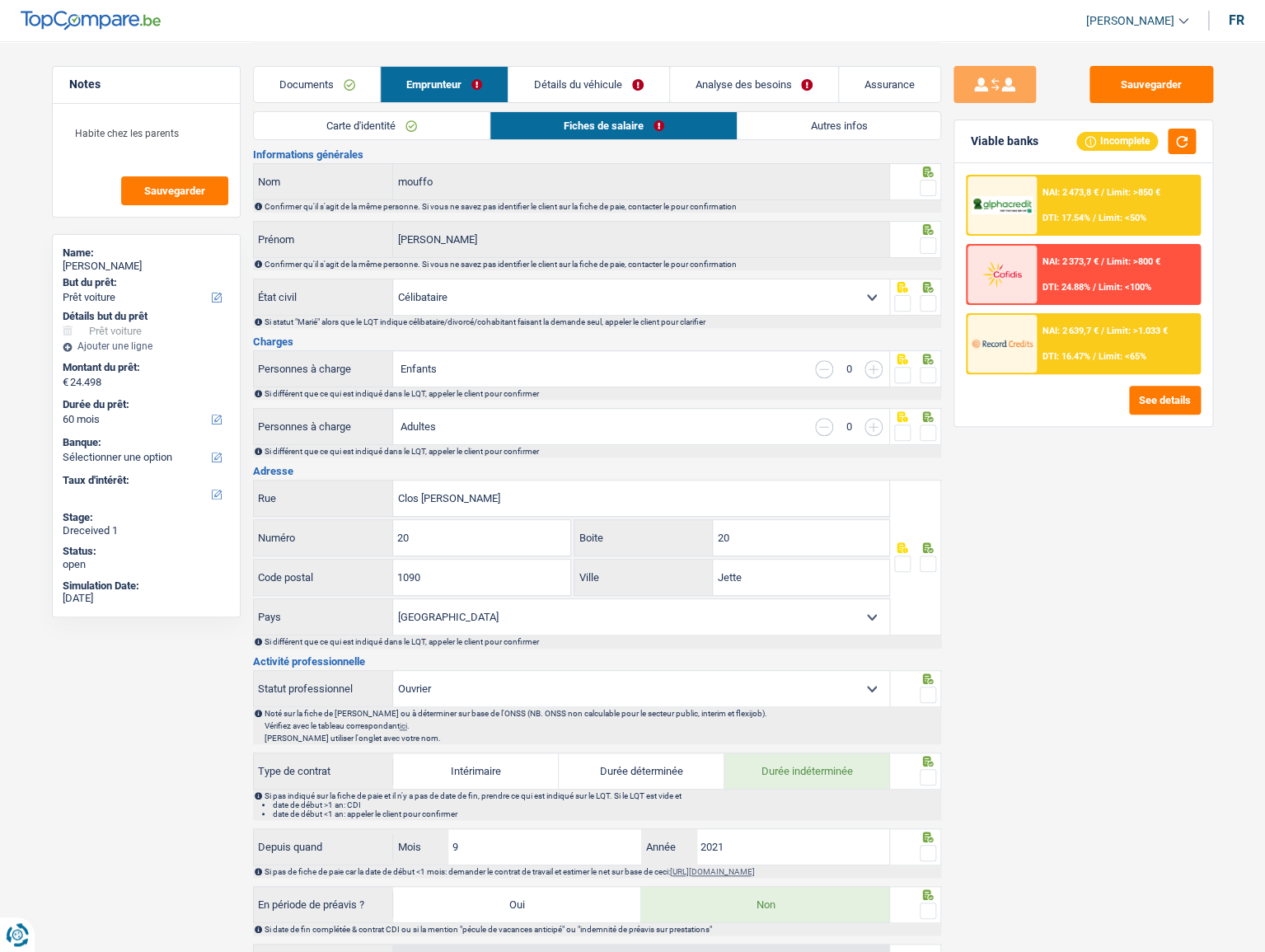
scroll to position [75, 0]
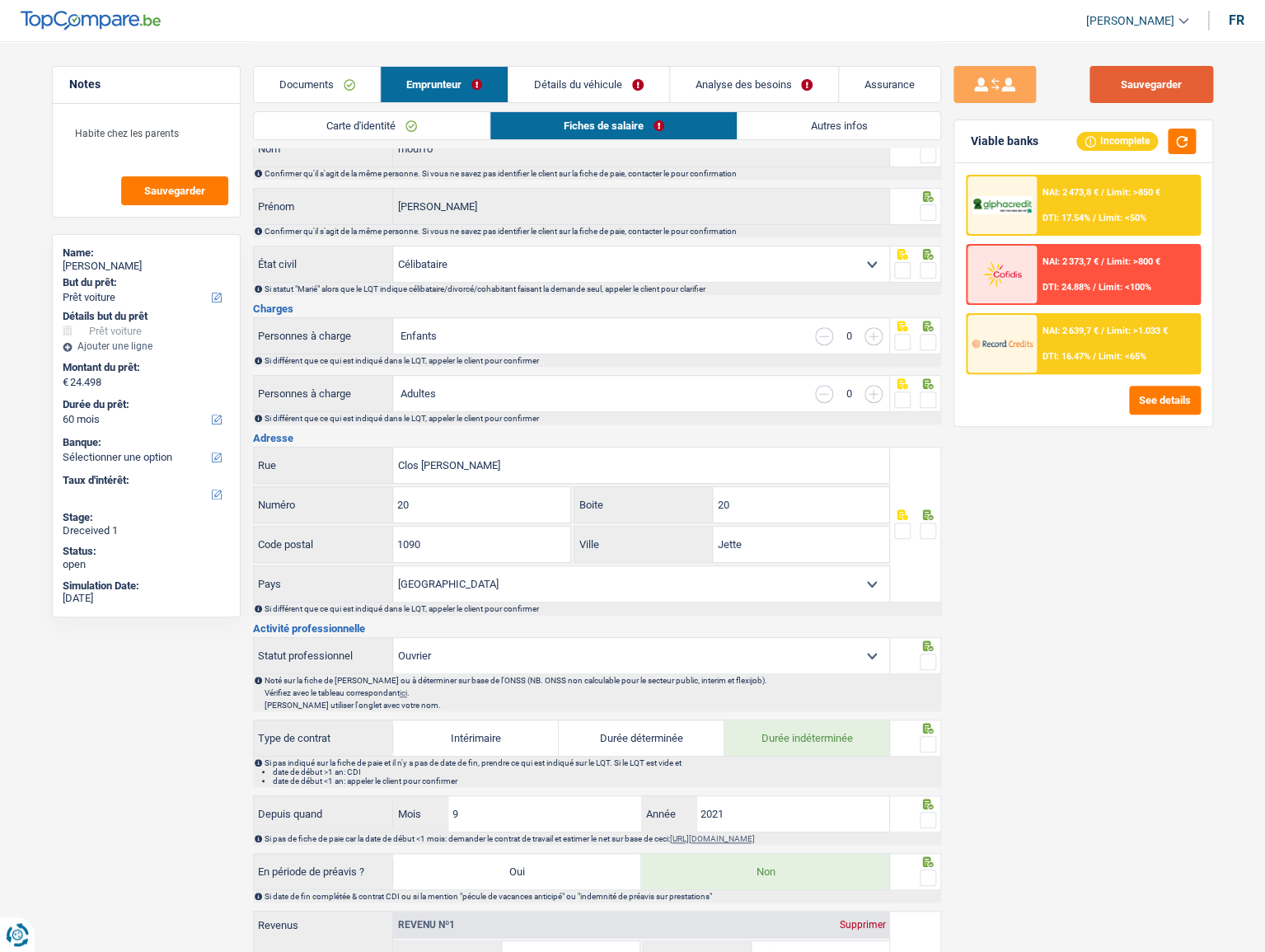
click at [1123, 78] on button "Sauvegarder" at bounding box center [1150, 85] width 124 height 37
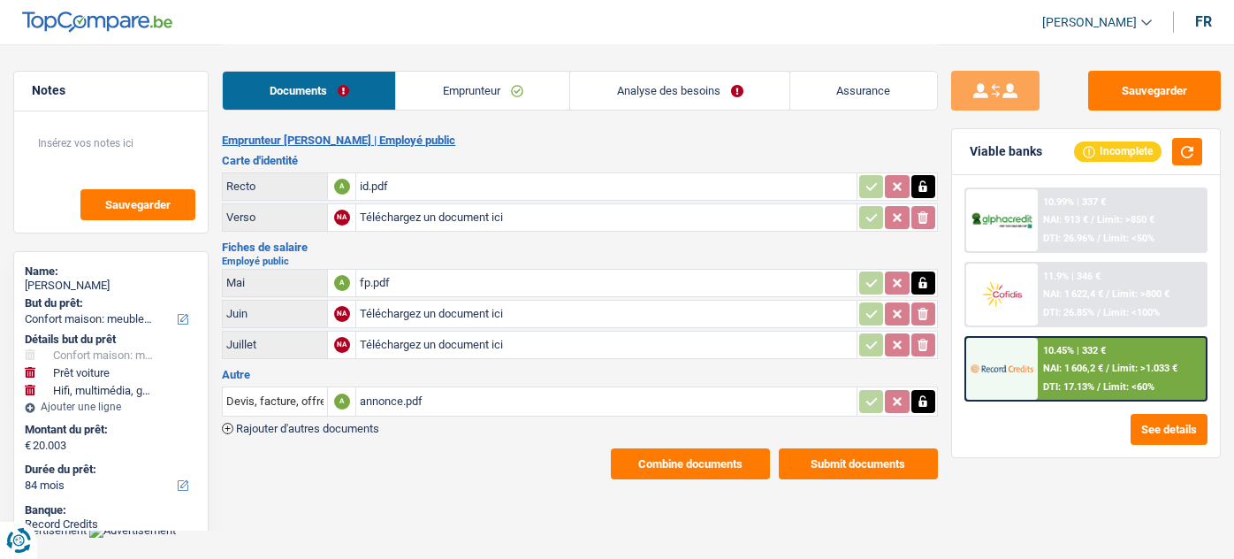
select select "household"
select select "car"
select select "tech"
select select "84"
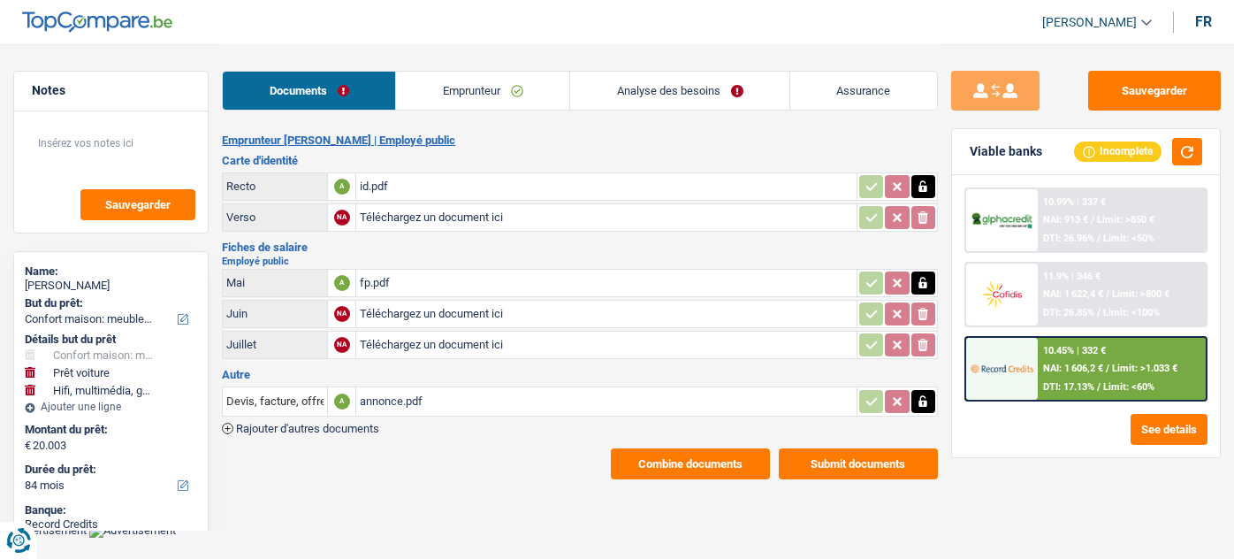
select select "84"
select select "60"
select select "household"
select select "car"
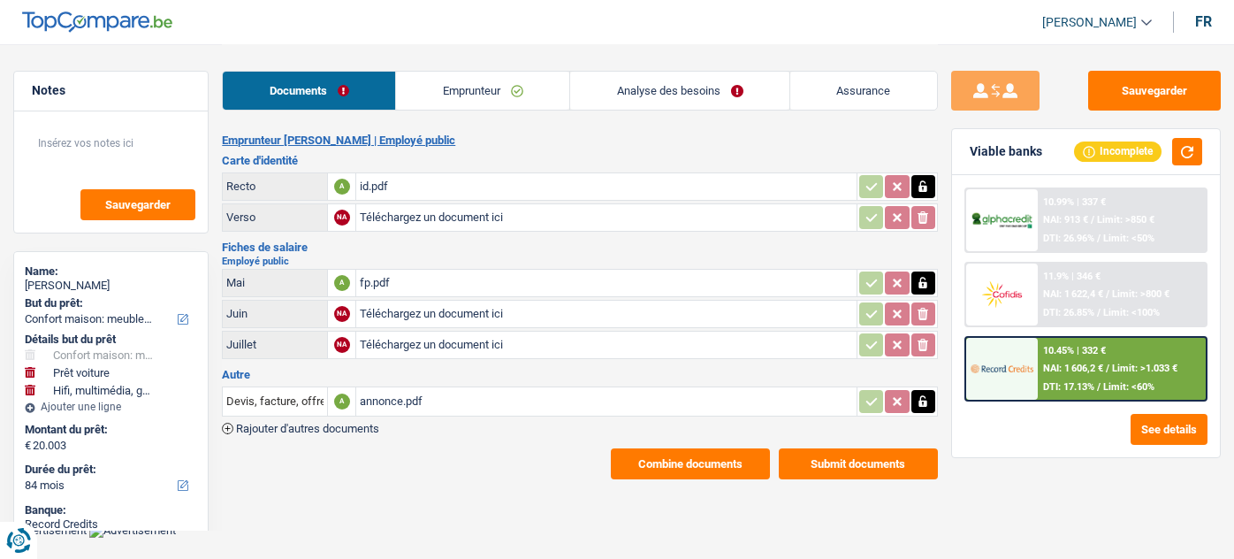
select select "yes"
select select "tech"
click at [550, 87] on link "Emprunteur" at bounding box center [482, 91] width 173 height 38
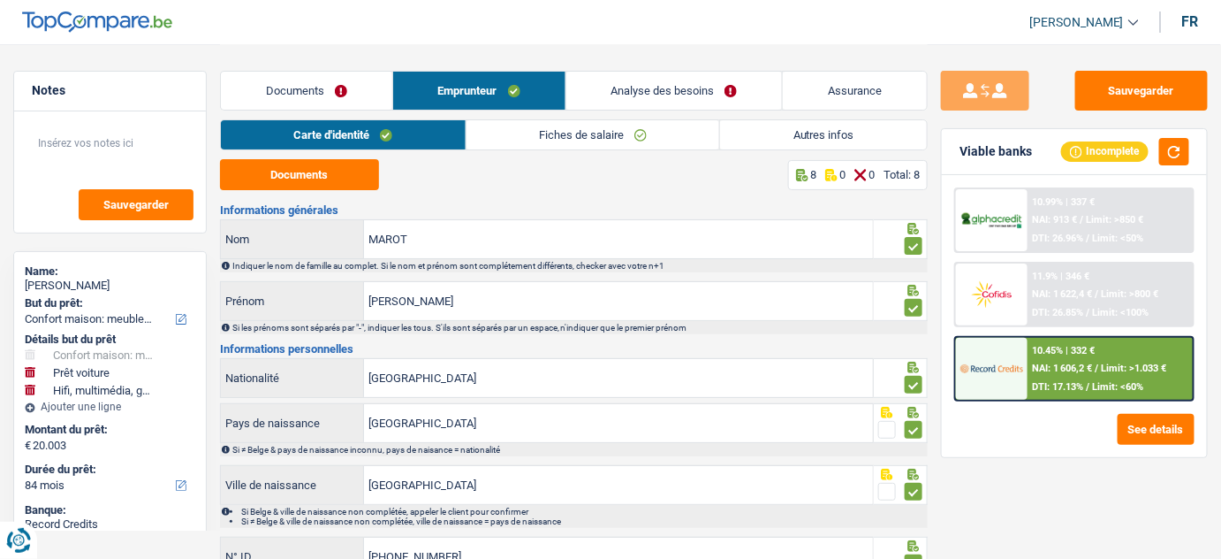
click at [672, 88] on link "Analyse des besoins" at bounding box center [675, 91] width 217 height 38
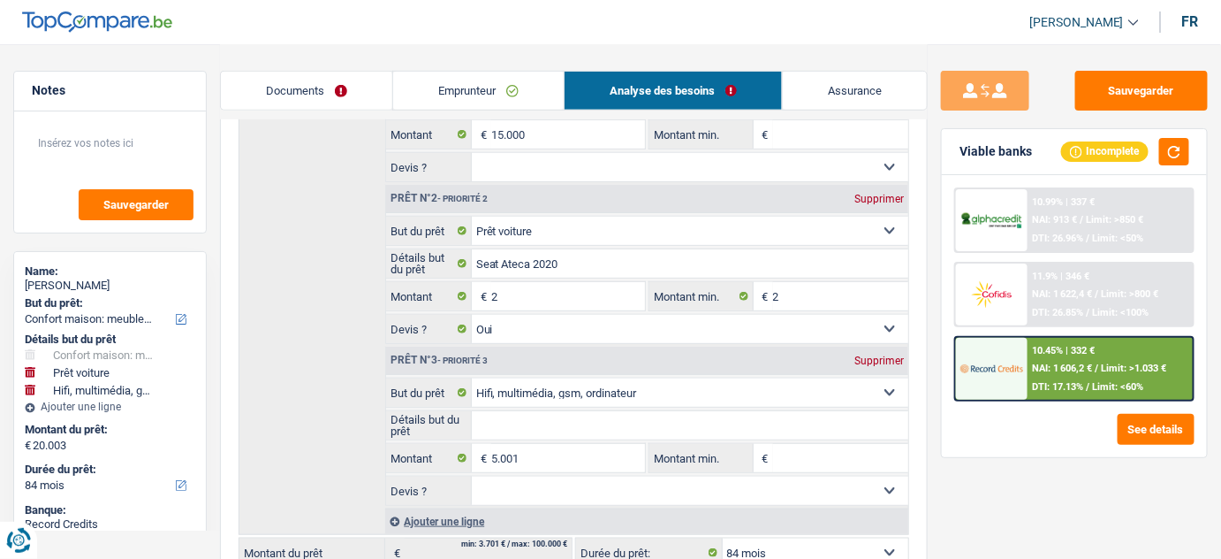
scroll to position [321, 0]
click at [822, 544] on select "12 mois 18 mois 24 mois 30 mois 36 mois 42 mois 48 mois 60 mois 72 mois 84 mois…" at bounding box center [816, 550] width 186 height 28
select select "60"
click at [723, 536] on select "12 mois 18 mois 24 mois 30 mois 36 mois 42 mois 48 mois 60 mois 72 mois 84 mois…" at bounding box center [816, 550] width 186 height 28
select select "60"
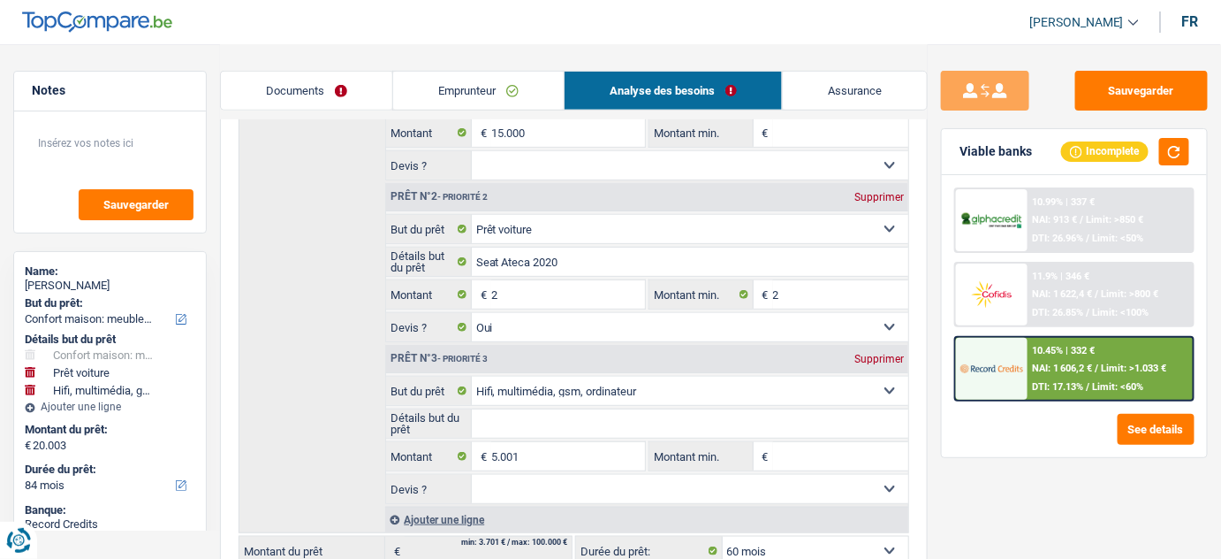
select select "60"
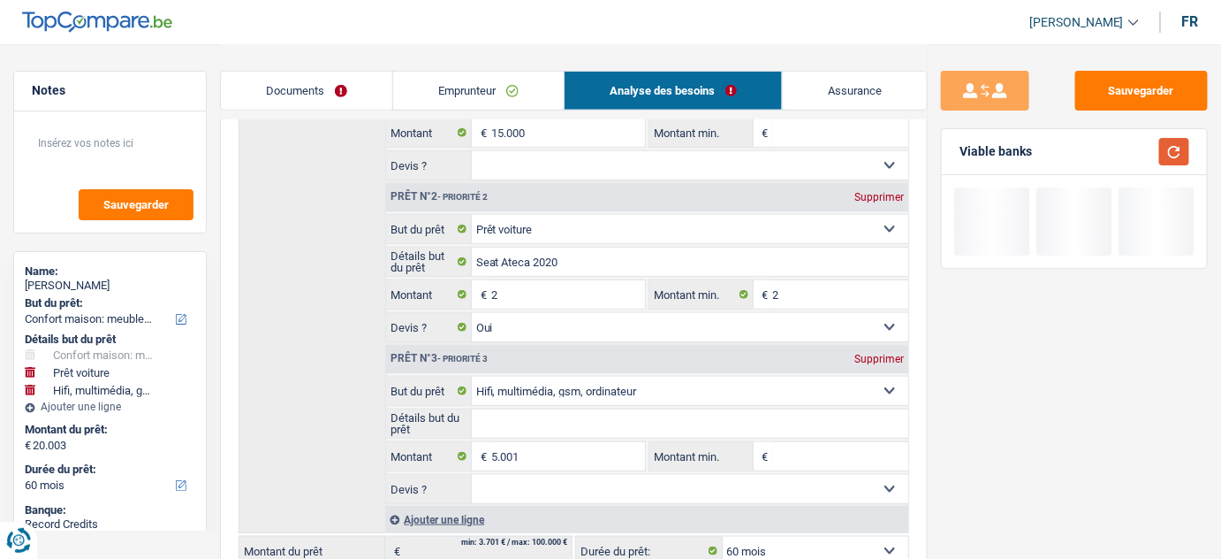
click at [1174, 147] on button "button" at bounding box center [1175, 151] width 30 height 27
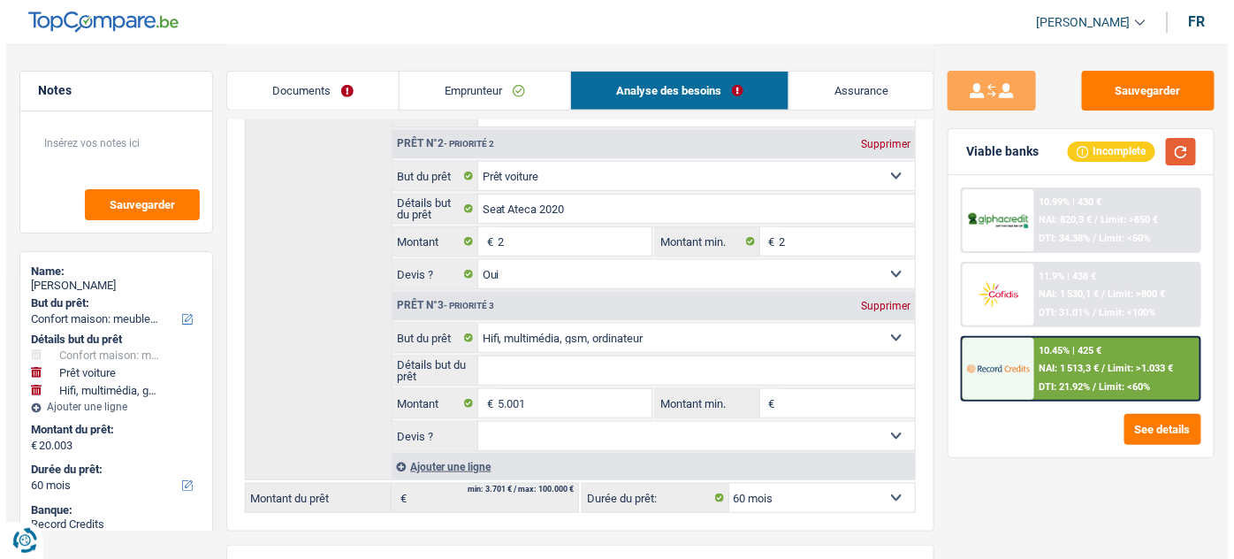
scroll to position [401, 0]
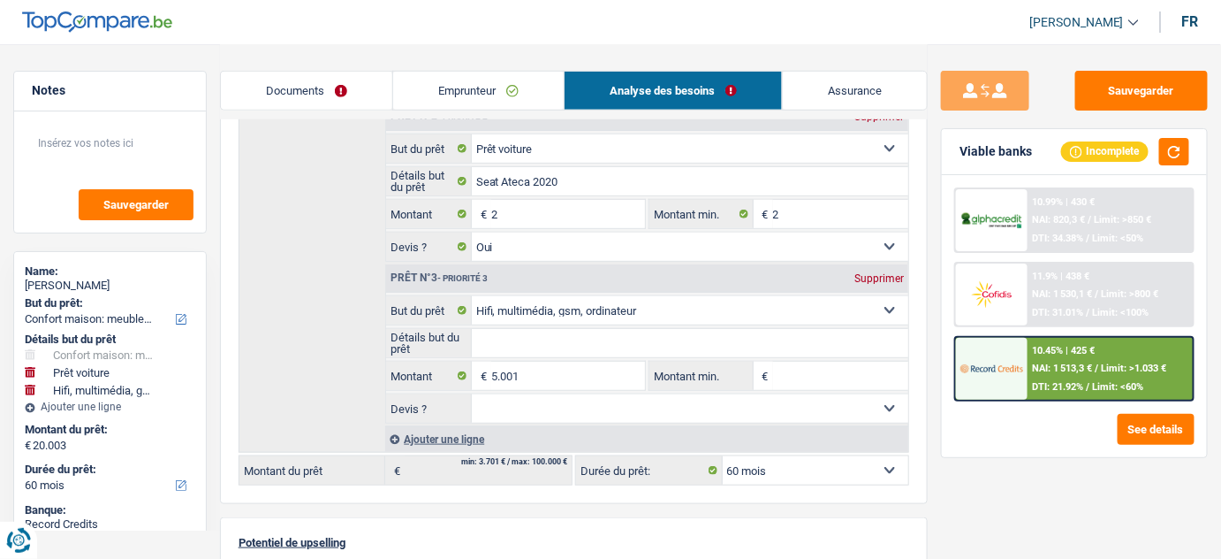
click at [814, 458] on select "12 mois 18 mois 24 mois 30 mois 36 mois 42 mois 48 mois 60 mois 72 mois 84 mois…" at bounding box center [816, 470] width 186 height 28
select select "84"
click at [723, 456] on select "12 mois 18 mois 24 mois 30 mois 36 mois 42 mois 48 mois 60 mois 72 mois 84 mois…" at bounding box center [816, 470] width 186 height 28
select select "84"
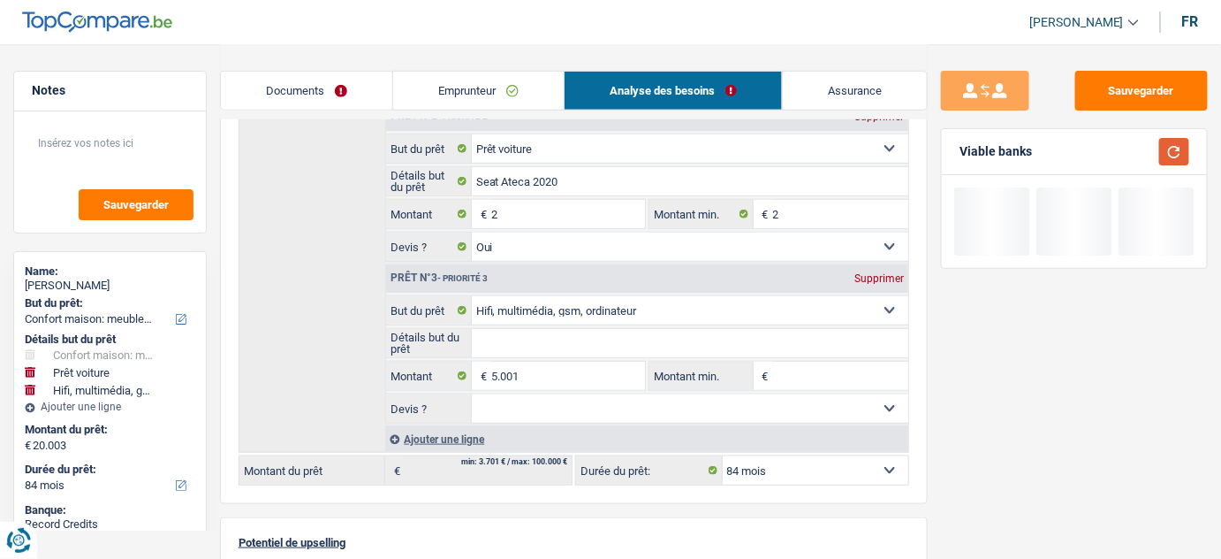
click at [1181, 150] on button "button" at bounding box center [1175, 151] width 30 height 27
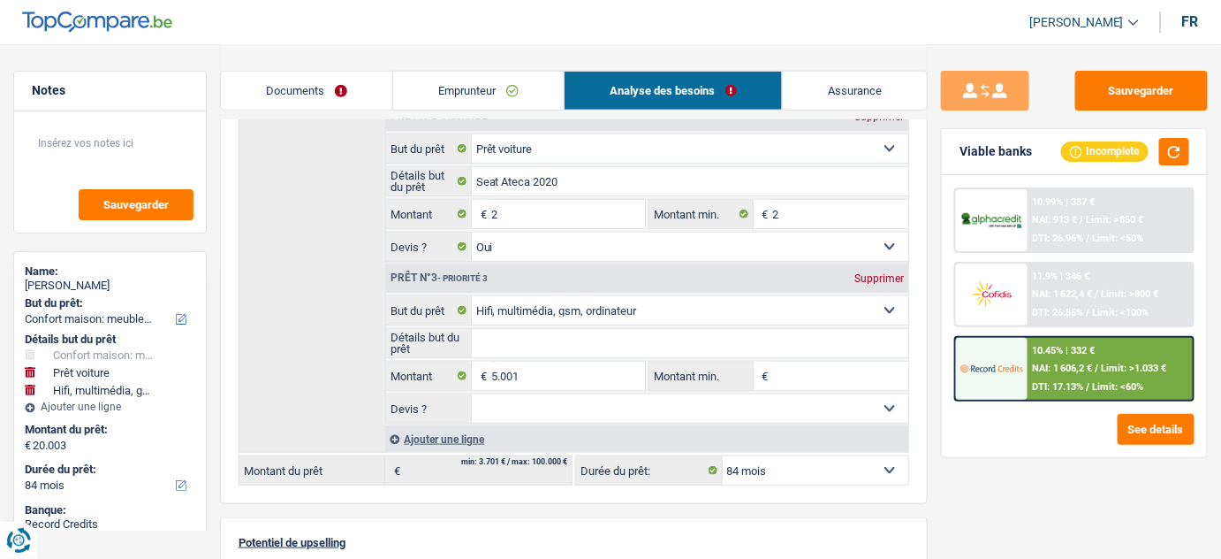
click at [1107, 225] on div "10.99% | 337 € NAI: 913 € / Limit: >850 € DTI: 26.96% / Limit: <50%" at bounding box center [1110, 220] width 165 height 62
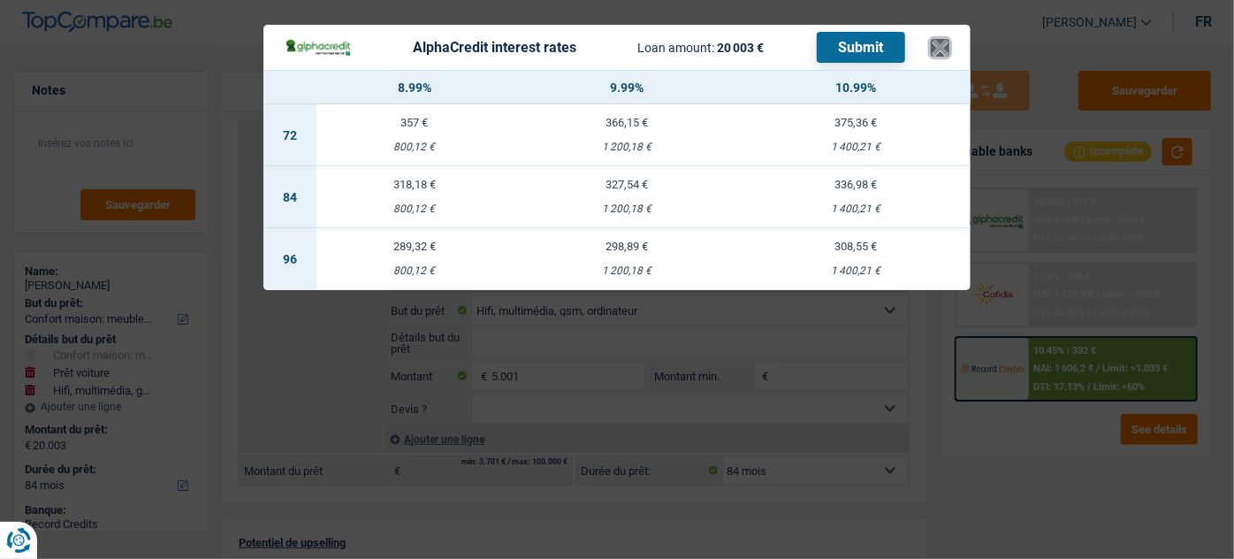
click at [933, 53] on button "×" at bounding box center [940, 48] width 19 height 18
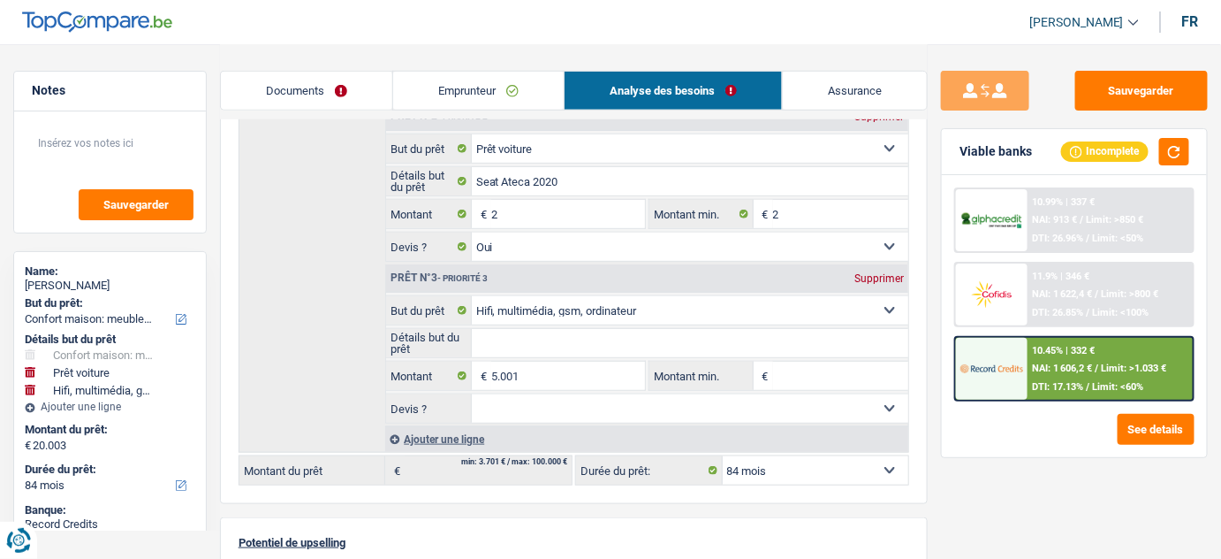
click at [1149, 399] on div "10.99% | 337 € NAI: 913 € / Limit: >850 € DTI: 26.96% / Limit: <50% 11.9% | 346…" at bounding box center [1074, 316] width 265 height 282
click at [1145, 431] on button "See details" at bounding box center [1156, 429] width 77 height 31
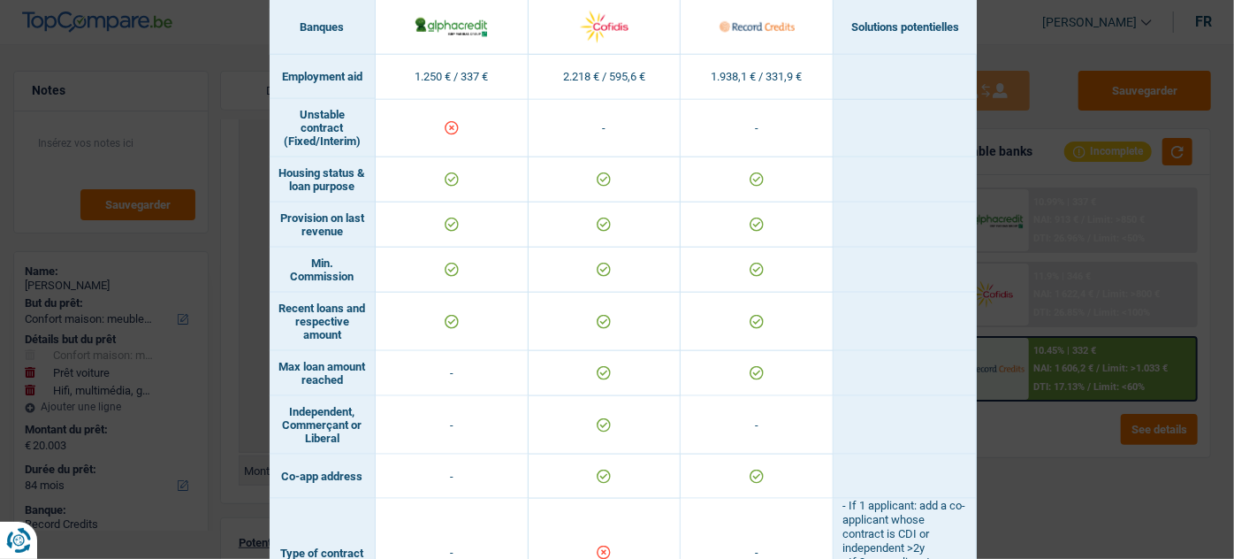
scroll to position [656, 0]
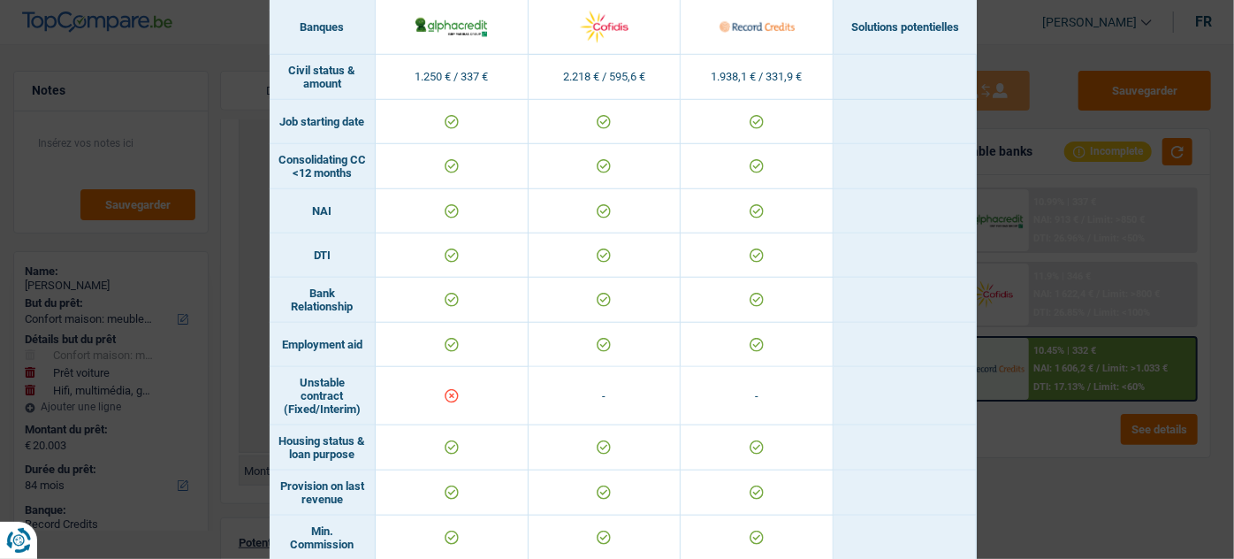
drag, startPoint x: 1103, startPoint y: 331, endPoint x: 1087, endPoint y: 313, distance: 24.4
click at [1105, 322] on div "Banks conditions × Banques Solutions potentielles Revenus / Charges 1.250 € / 3…" at bounding box center [617, 279] width 1234 height 559
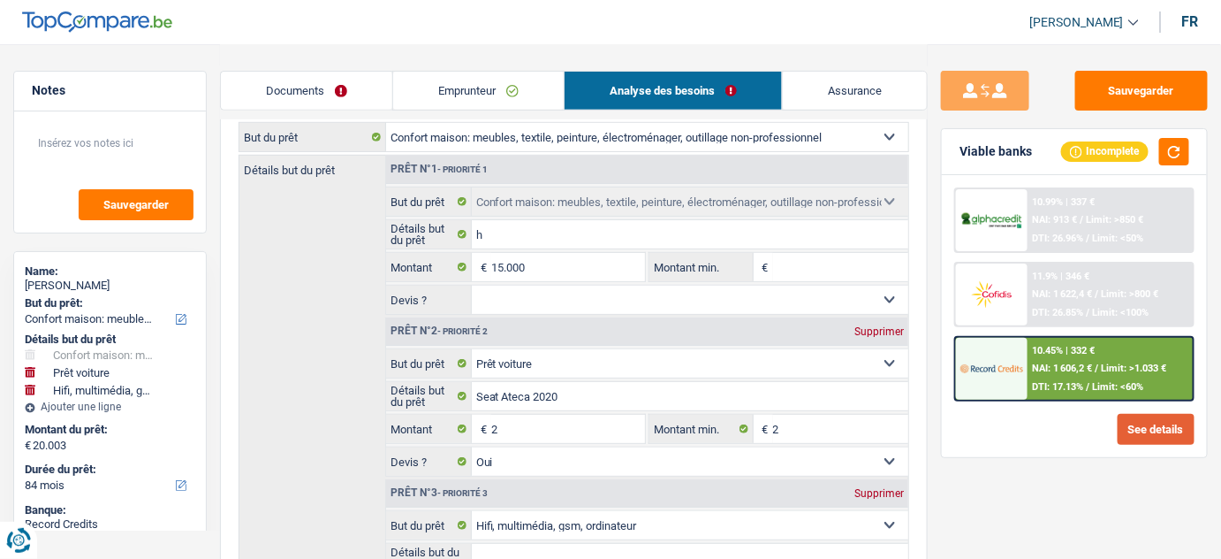
scroll to position [160, 0]
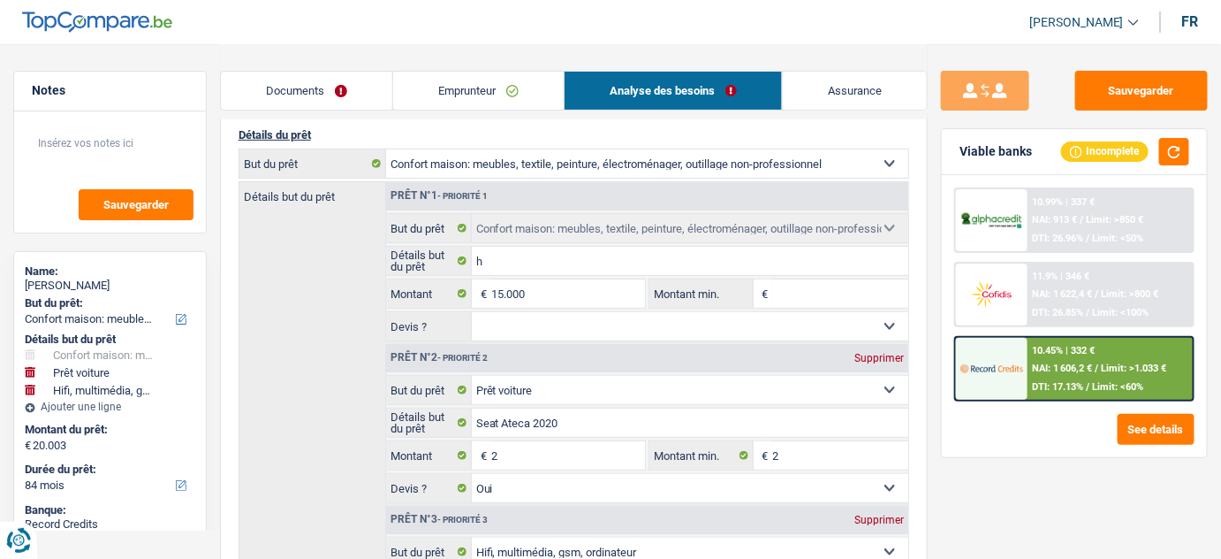
click at [478, 92] on link "Emprunteur" at bounding box center [478, 91] width 171 height 38
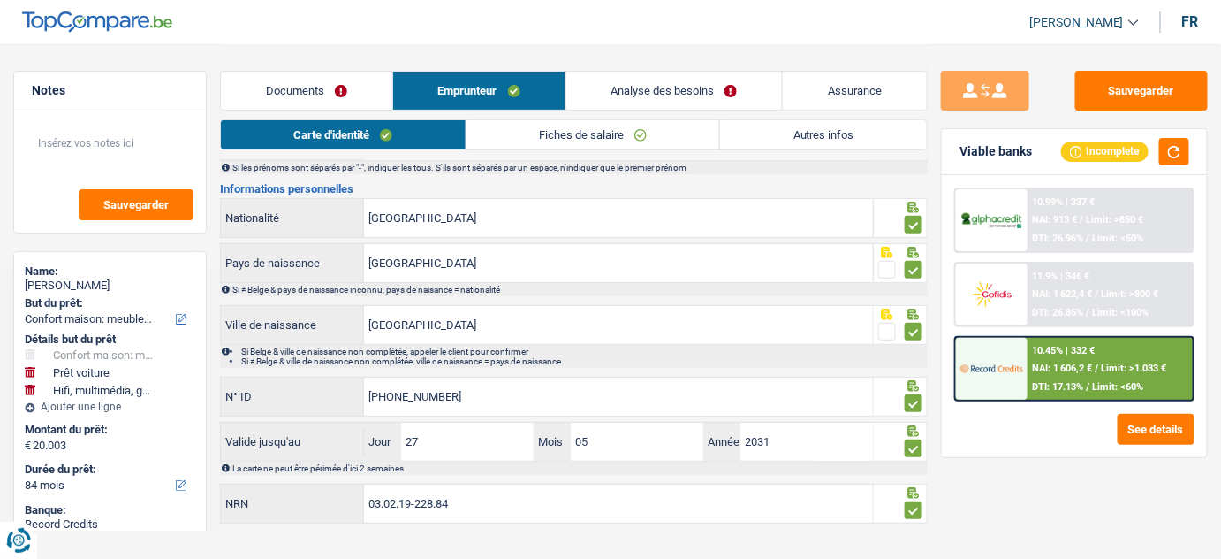
click at [623, 125] on link "Fiches de salaire" at bounding box center [594, 134] width 254 height 29
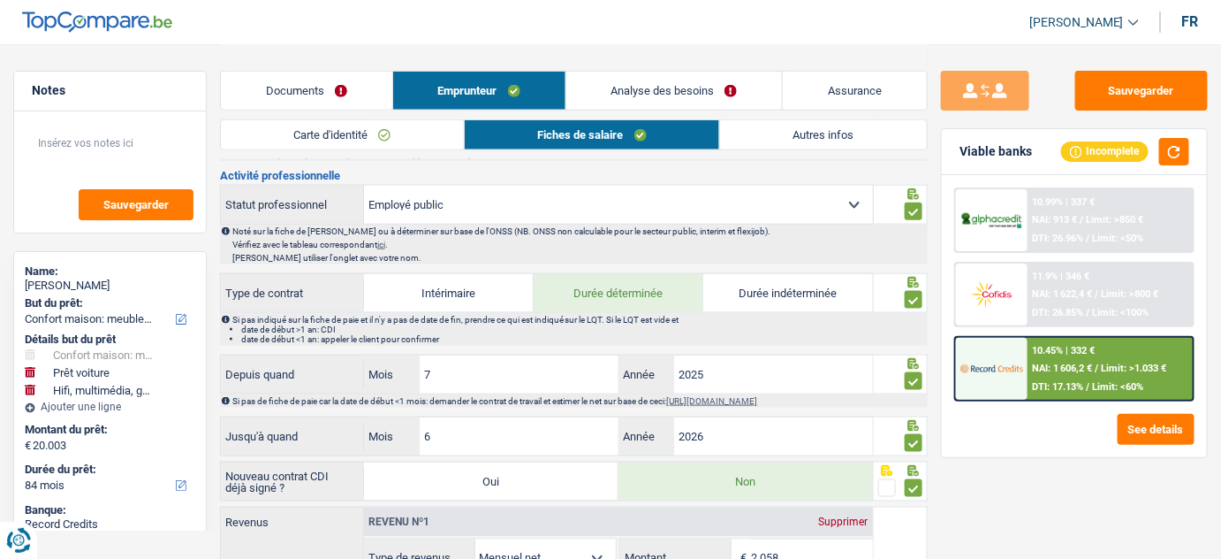
scroll to position [643, 0]
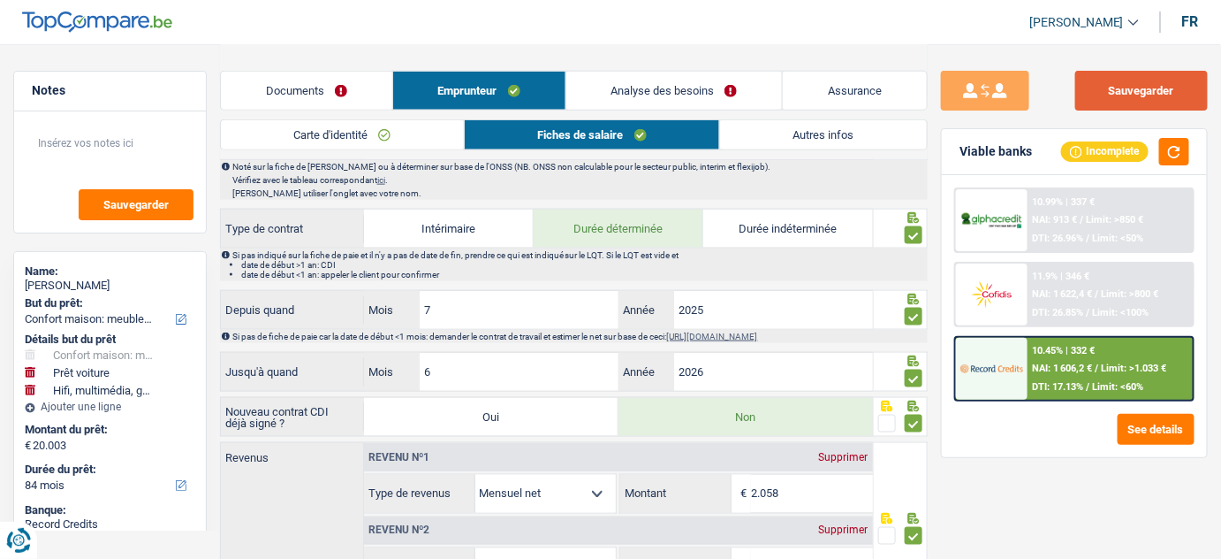
click at [1191, 89] on button "Sauvegarder" at bounding box center [1142, 91] width 133 height 40
click at [696, 88] on link "Analyse des besoins" at bounding box center [675, 91] width 217 height 38
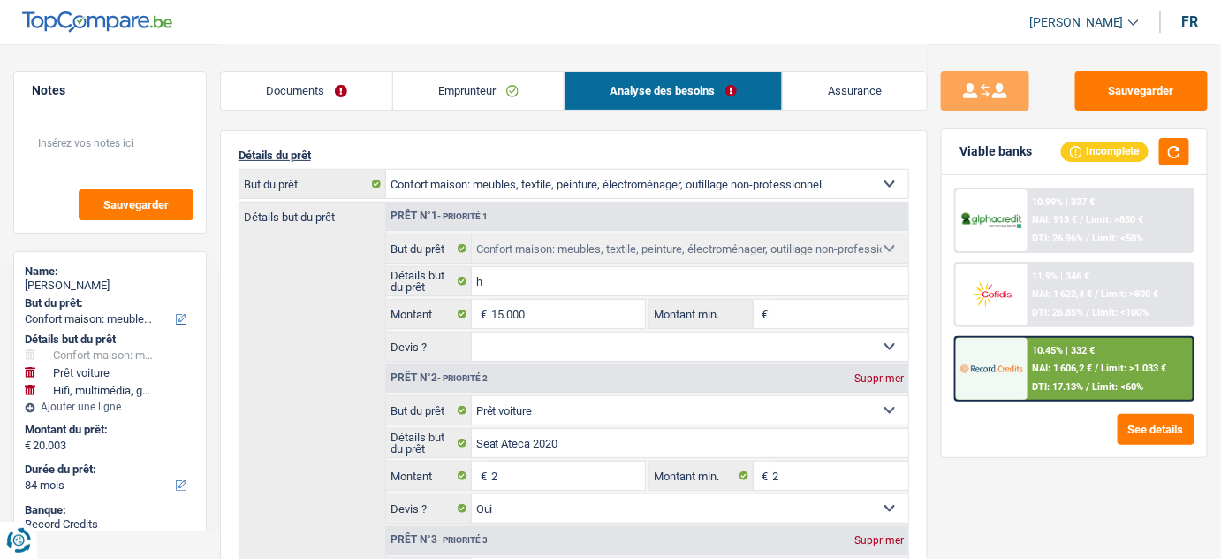
scroll to position [240, 0]
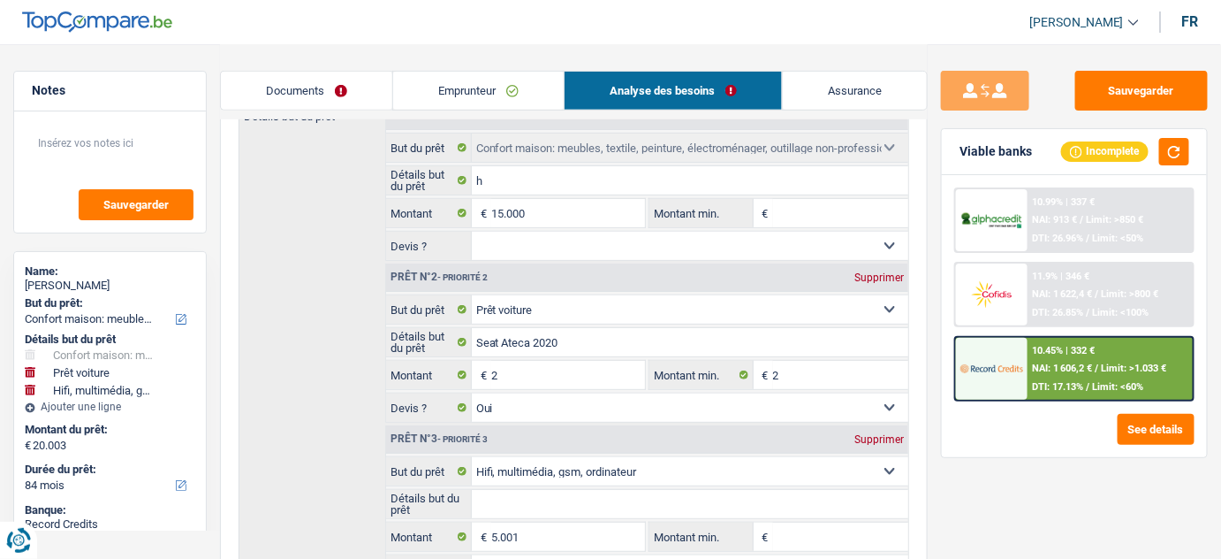
click at [437, 58] on div "Documents Emprunteur Analyse des besoins Assurance" at bounding box center [574, 81] width 709 height 75
click at [457, 87] on link "Emprunteur" at bounding box center [478, 91] width 171 height 38
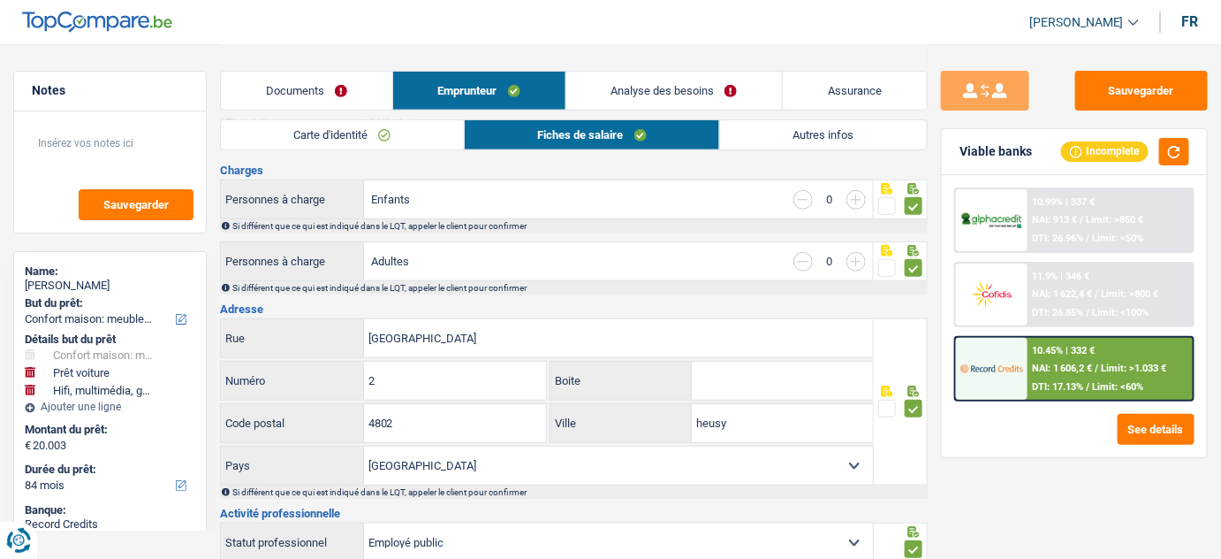
click at [864, 134] on link "Autres infos" at bounding box center [823, 134] width 207 height 29
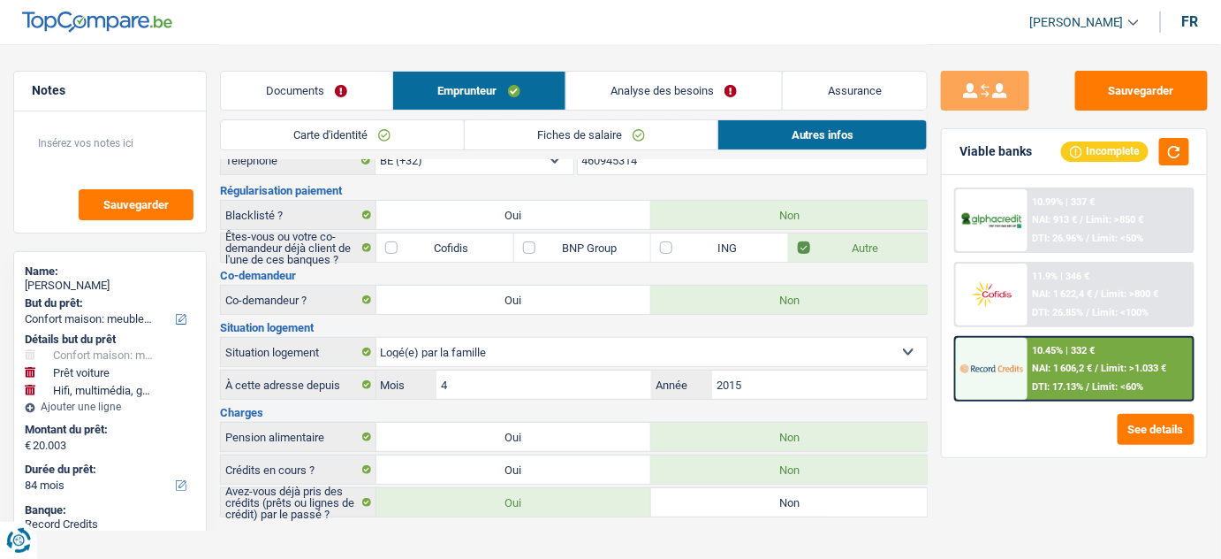
scroll to position [0, 0]
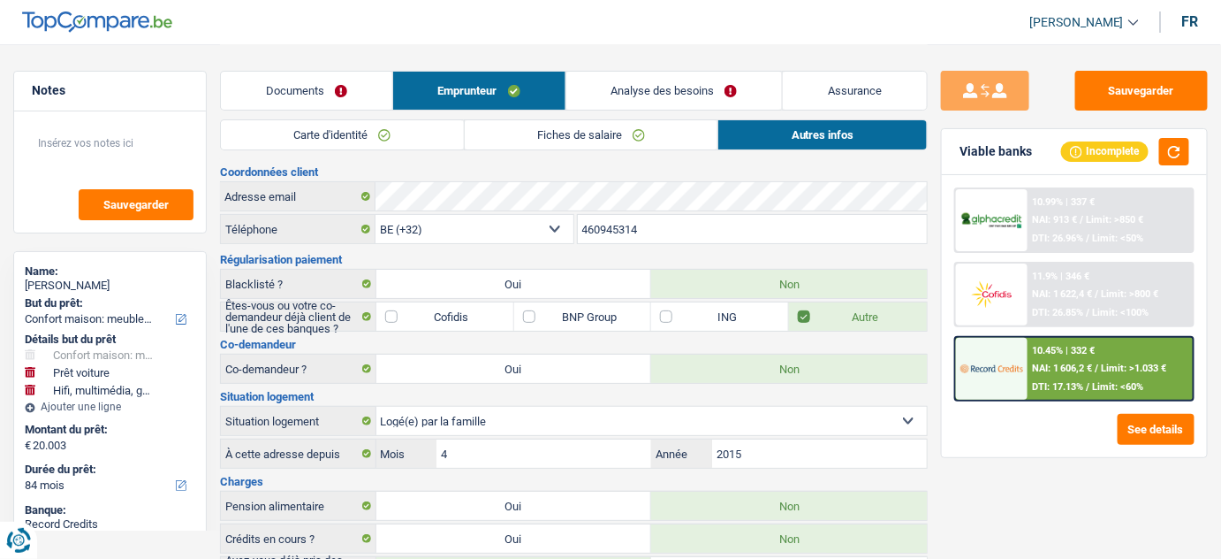
click at [611, 127] on link "Fiches de salaire" at bounding box center [592, 134] width 254 height 29
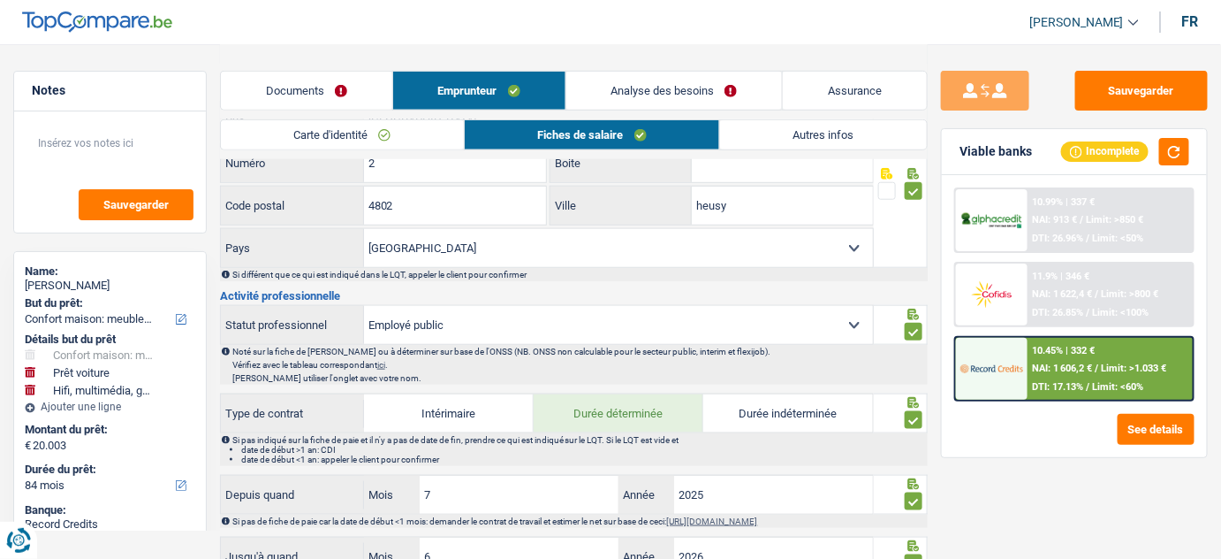
scroll to position [492, 0]
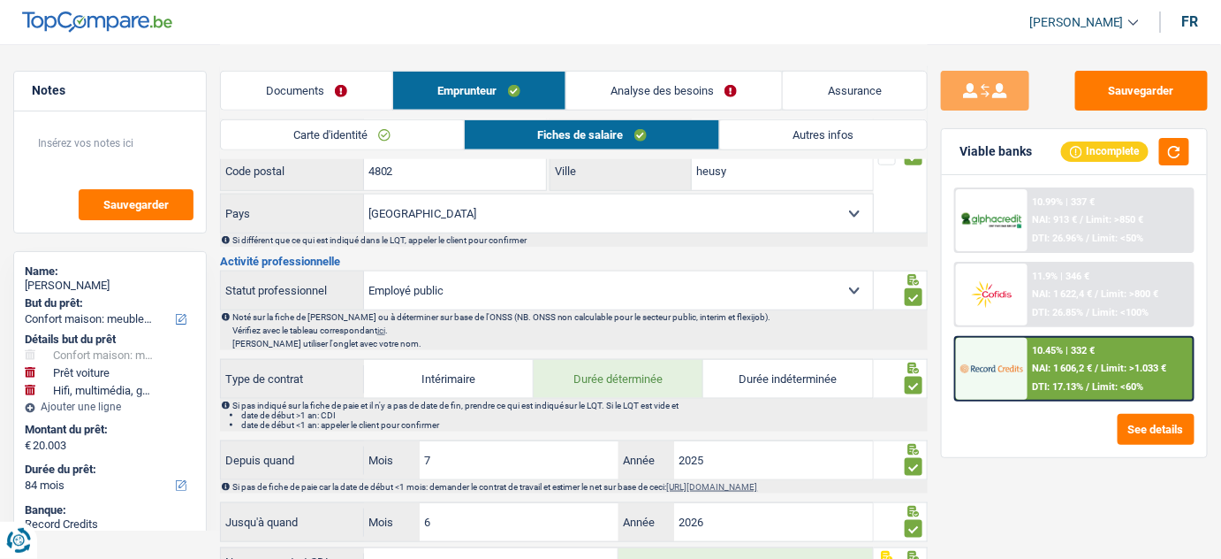
click at [645, 91] on link "Analyse des besoins" at bounding box center [675, 91] width 217 height 38
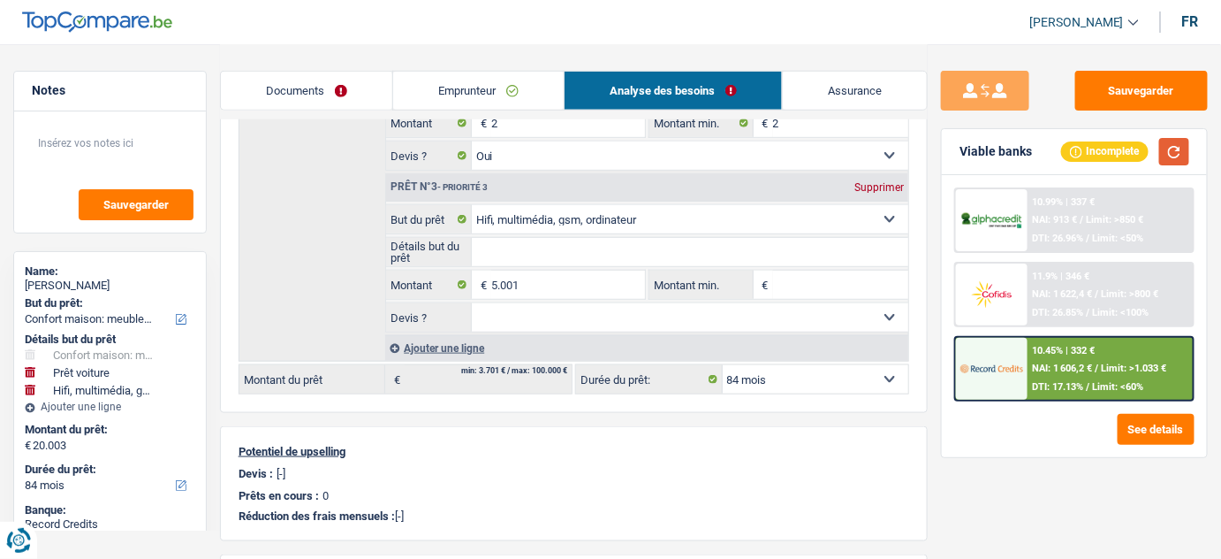
click at [1183, 159] on button "button" at bounding box center [1175, 151] width 30 height 27
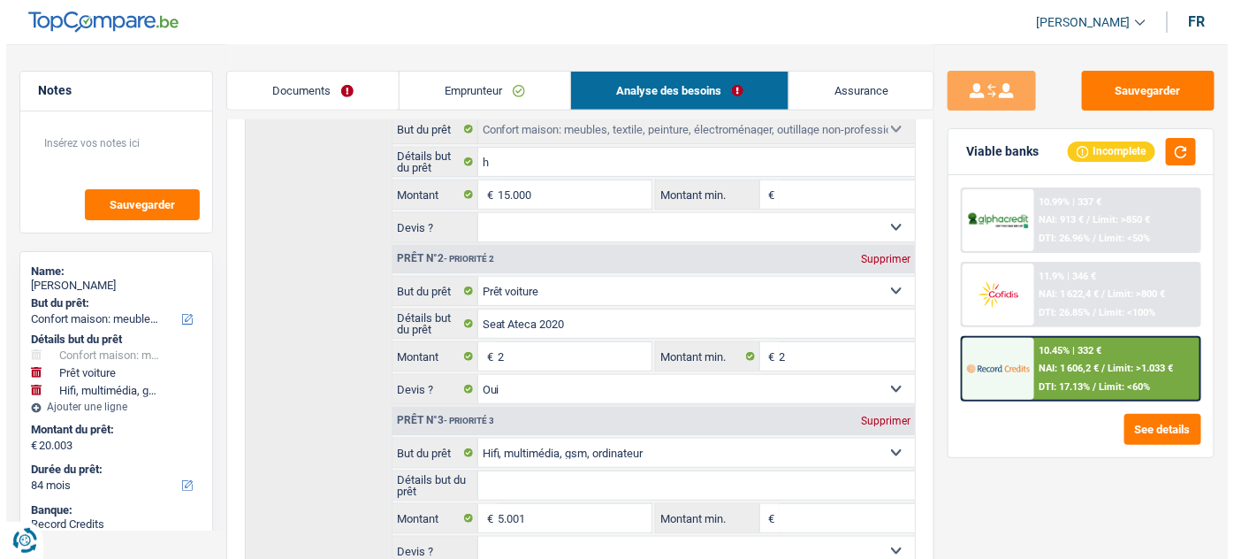
scroll to position [0, 0]
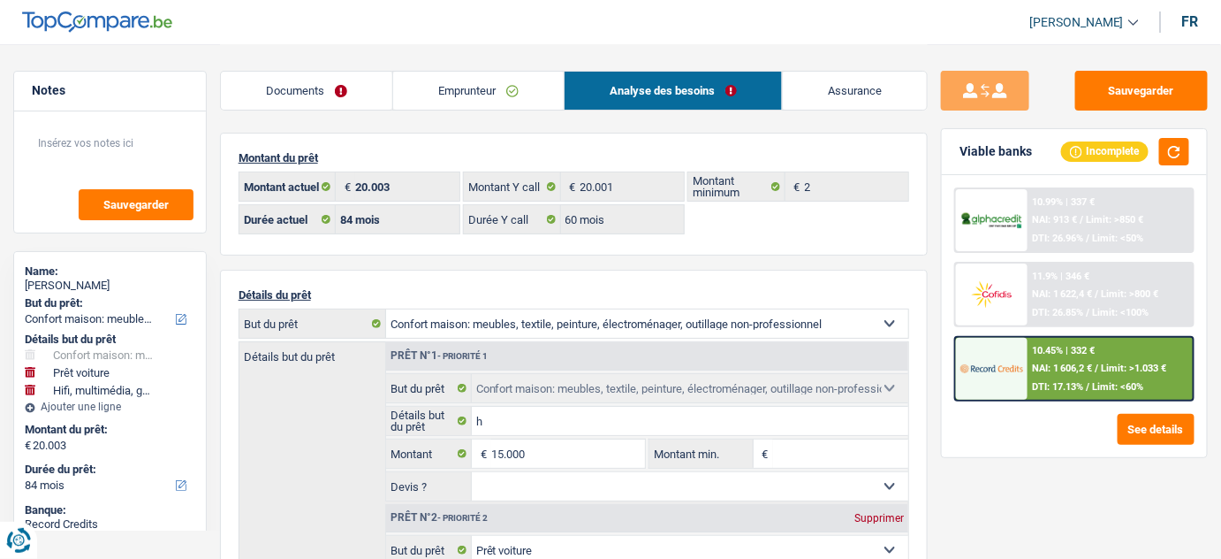
click at [340, 88] on link "Documents" at bounding box center [306, 91] width 171 height 38
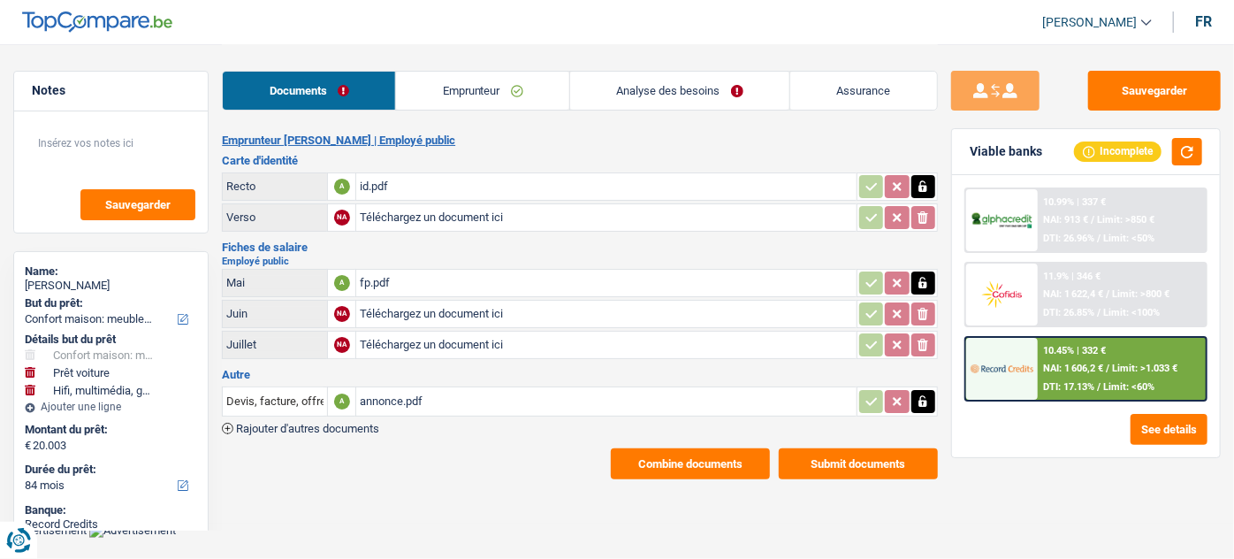
click at [422, 286] on div "fp.pdf" at bounding box center [606, 283] width 492 height 27
drag, startPoint x: 1190, startPoint y: 145, endPoint x: 1213, endPoint y: 158, distance: 27.3
click at [1192, 148] on button "button" at bounding box center [1187, 151] width 30 height 27
click at [468, 80] on link "Emprunteur" at bounding box center [482, 91] width 173 height 38
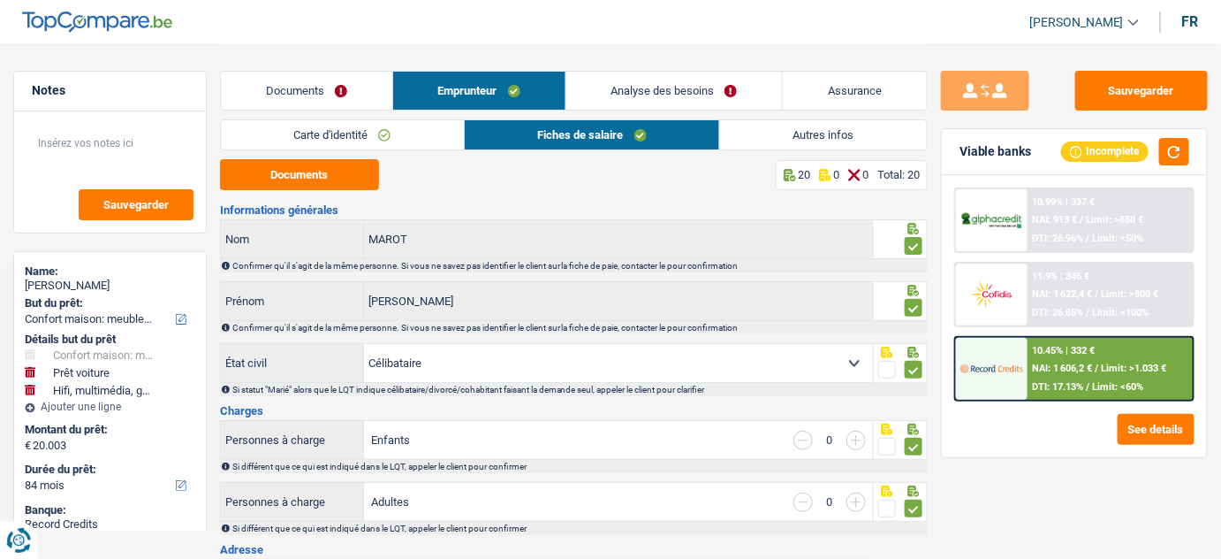
click at [325, 96] on link "Documents" at bounding box center [306, 91] width 171 height 38
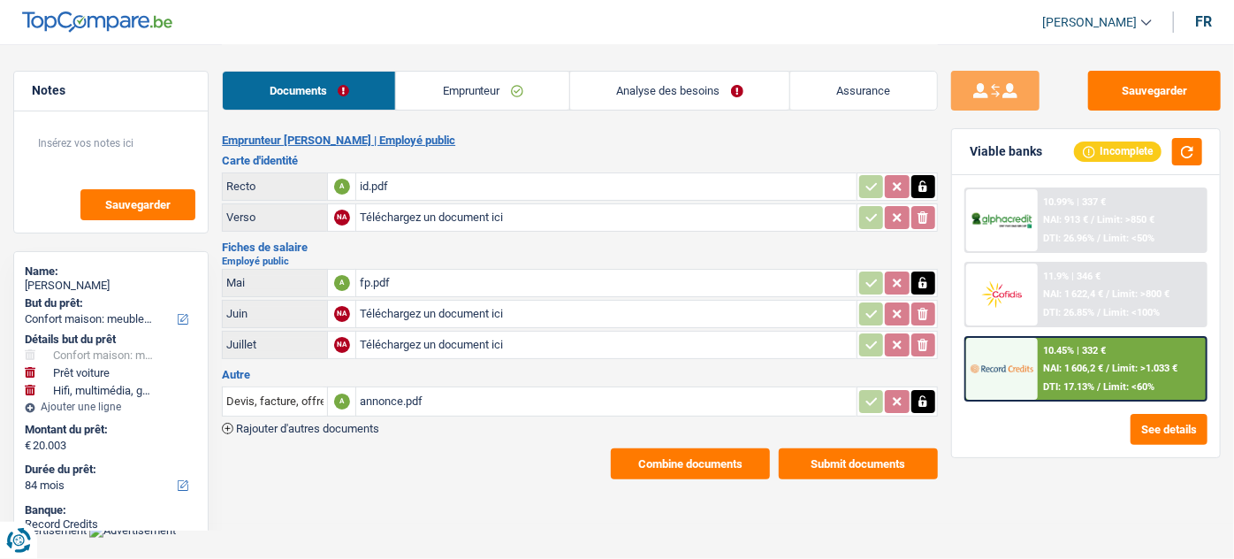
click at [428, 395] on div "annonce.pdf" at bounding box center [606, 401] width 492 height 27
click at [421, 262] on h2 "Employé public" at bounding box center [580, 261] width 716 height 10
click at [445, 278] on div "fp.pdf" at bounding box center [606, 283] width 492 height 27
click at [1145, 76] on button "Sauvegarder" at bounding box center [1154, 91] width 133 height 40
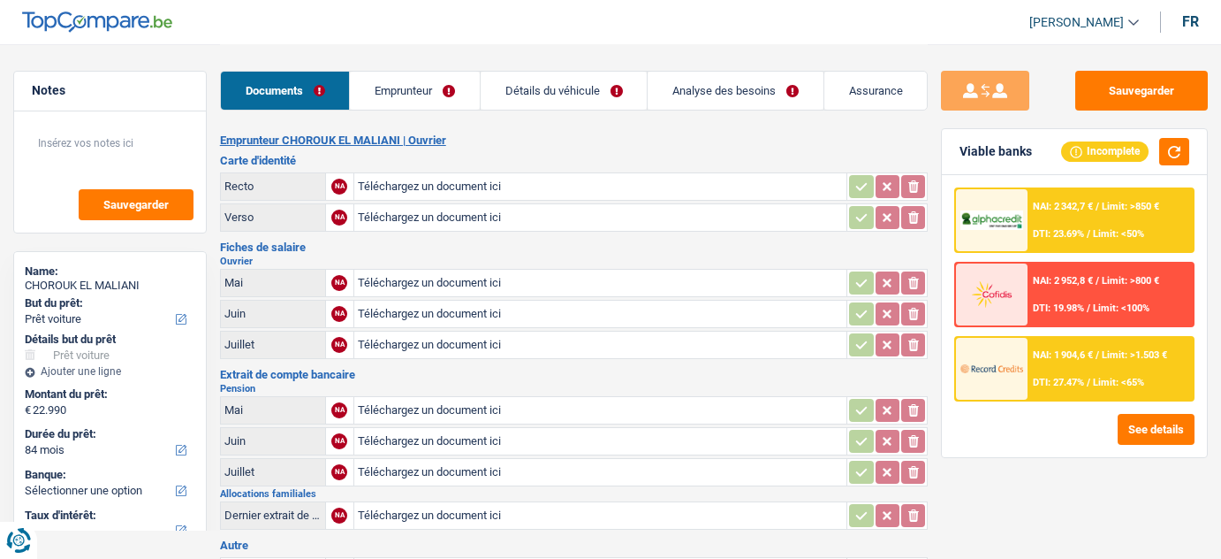
select select "car"
select select "84"
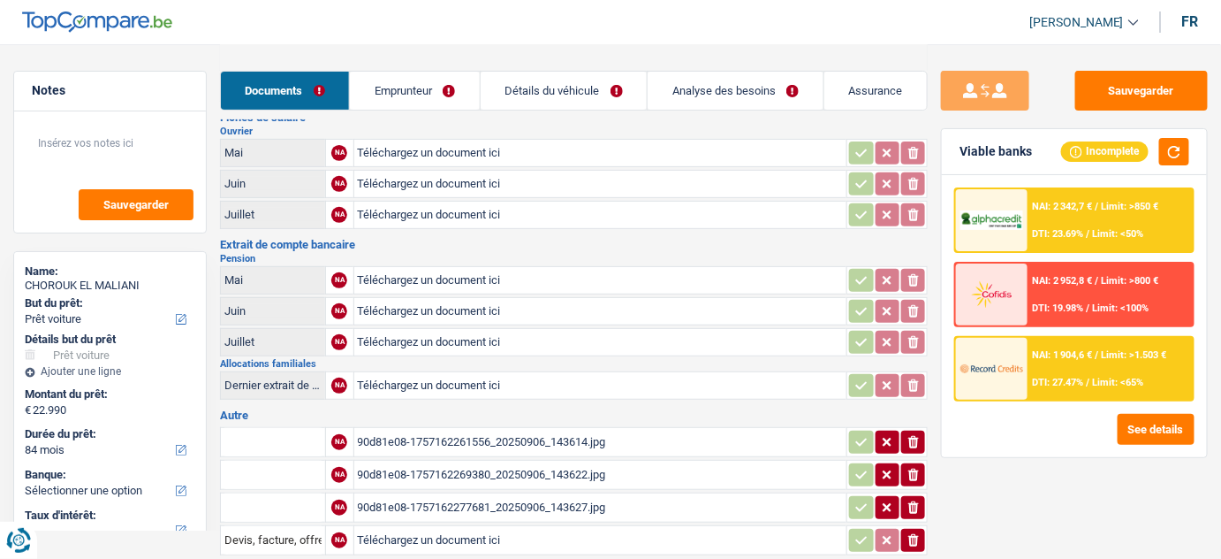
scroll to position [224, 0]
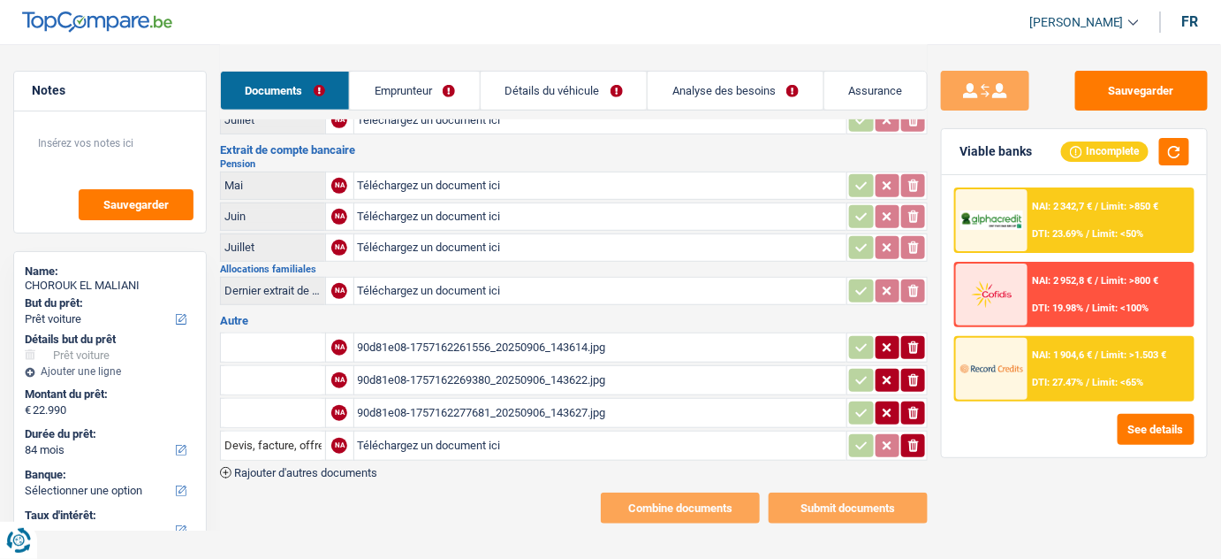
click at [529, 334] on div "90d81e08-1757162261556_20250906_143614.jpg" at bounding box center [601, 347] width 486 height 27
click at [260, 338] on input "text" at bounding box center [272, 347] width 97 height 28
click at [342, 378] on li "Devis, facture, offre, bon de commande" at bounding box center [338, 382] width 216 height 22
type input "Devis, facture, offre, bon de commande"
click at [507, 373] on div "90d81e08-1757162269380_20250906_143622.jpg" at bounding box center [601, 380] width 486 height 27
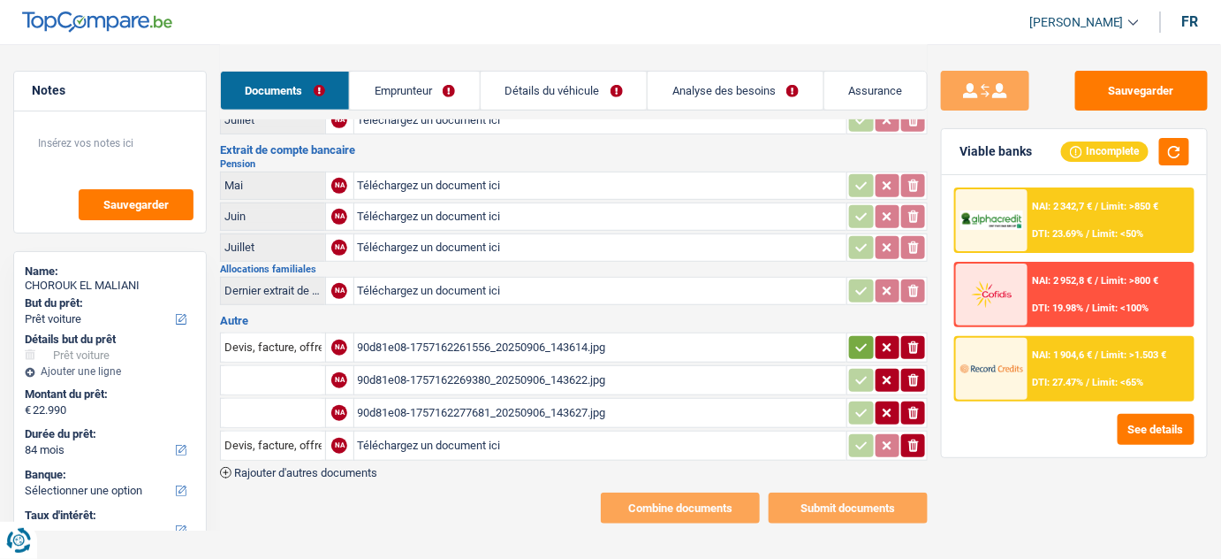
click at [504, 400] on div "90d81e08-1757162277681_20250906_143627.jpg" at bounding box center [601, 412] width 486 height 27
drag, startPoint x: 909, startPoint y: 372, endPoint x: 919, endPoint y: 378, distance: 11.5
click at [917, 374] on icon "button" at bounding box center [914, 380] width 11 height 12
click at [910, 407] on icon "button" at bounding box center [914, 413] width 11 height 12
click at [914, 439] on icon "button" at bounding box center [914, 445] width 11 height 12
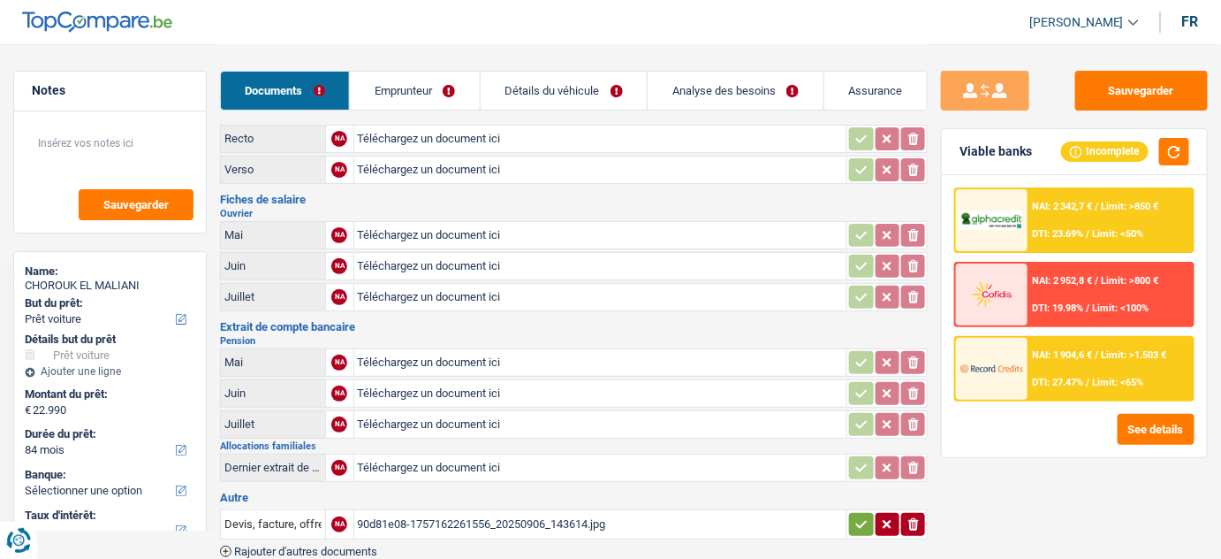
scroll to position [0, 0]
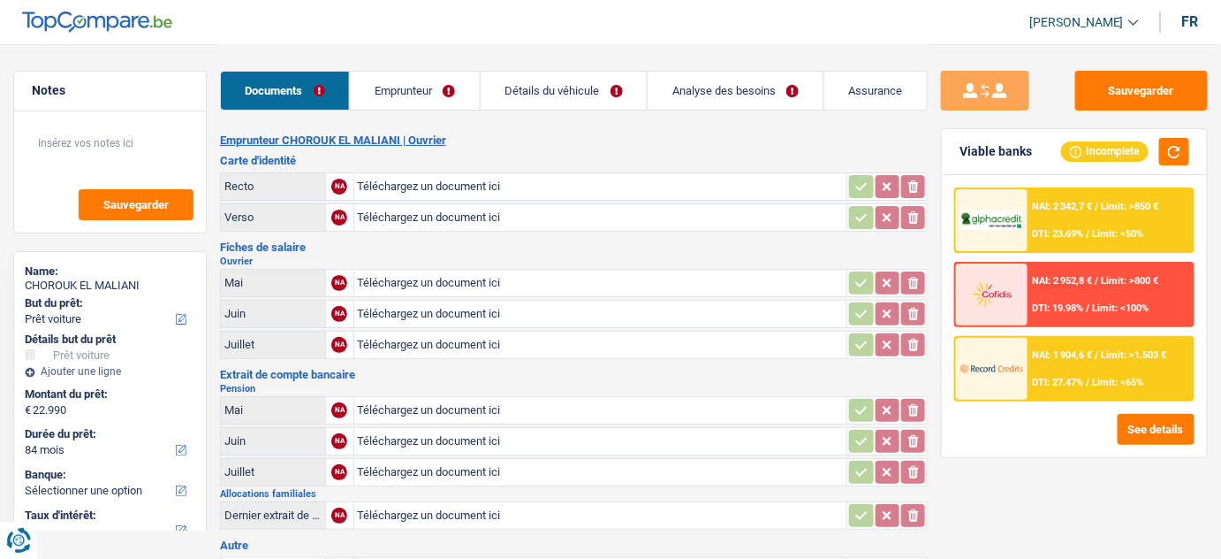
click at [447, 95] on link "Emprunteur" at bounding box center [415, 91] width 130 height 38
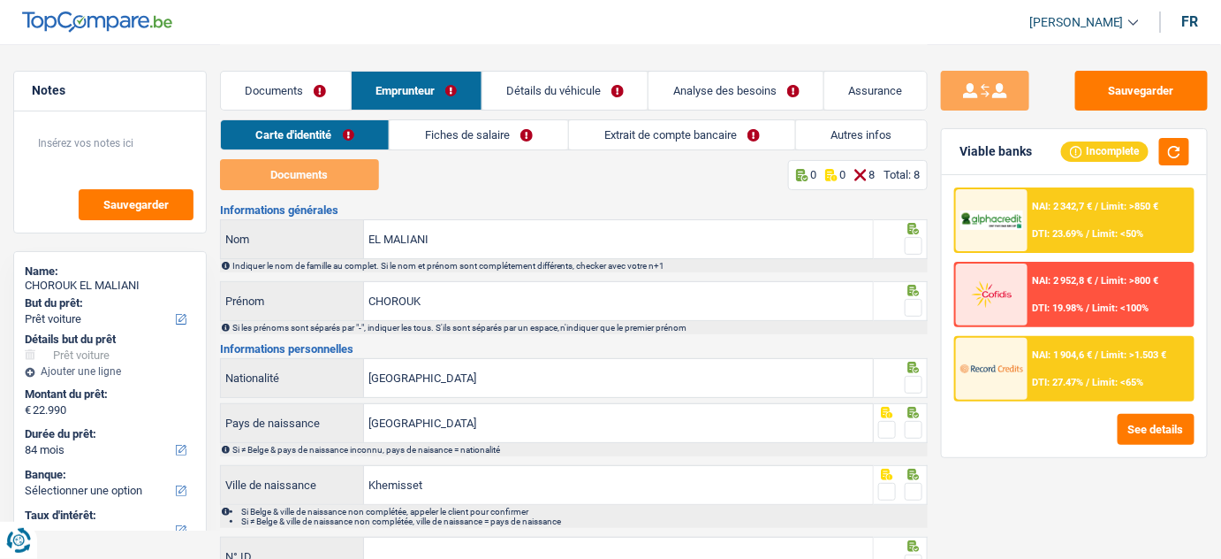
click at [529, 131] on link "Fiches de salaire" at bounding box center [479, 134] width 179 height 29
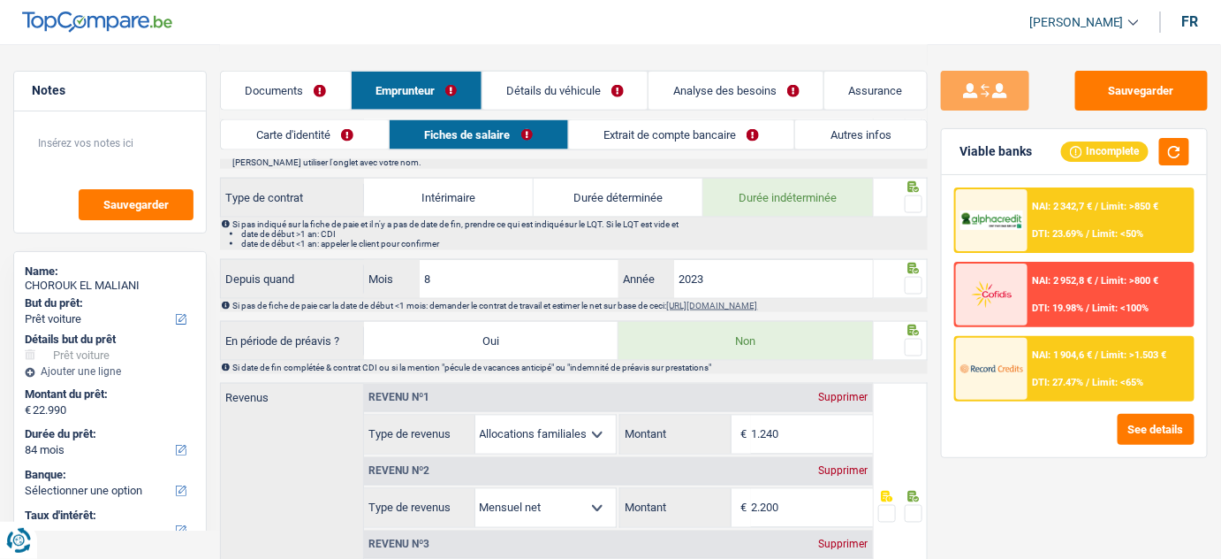
scroll to position [884, 0]
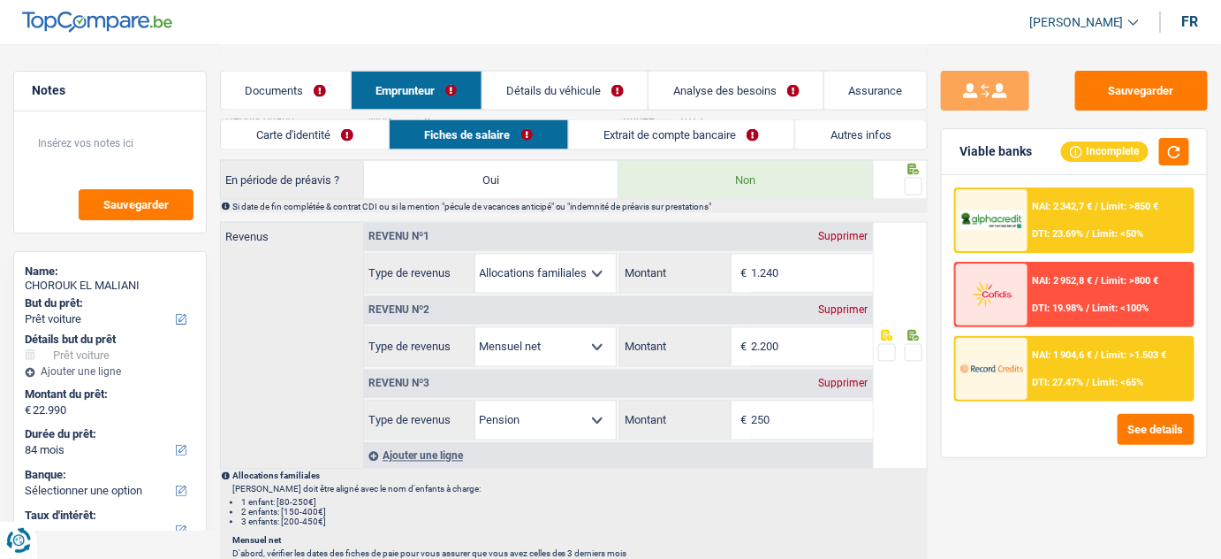
click at [291, 103] on link "Documents" at bounding box center [286, 91] width 130 height 38
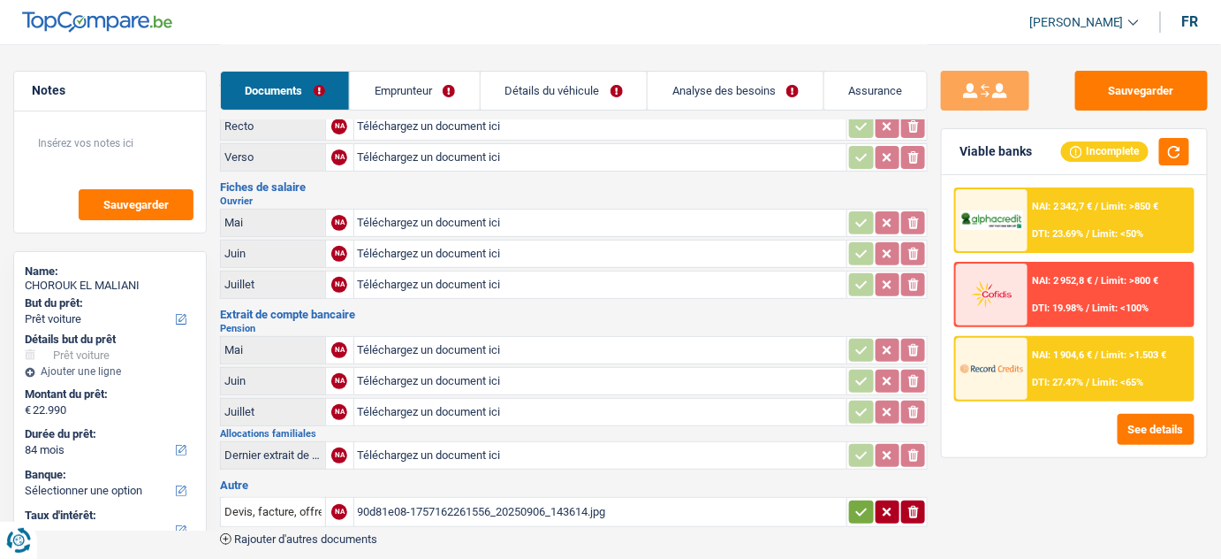
scroll to position [0, 0]
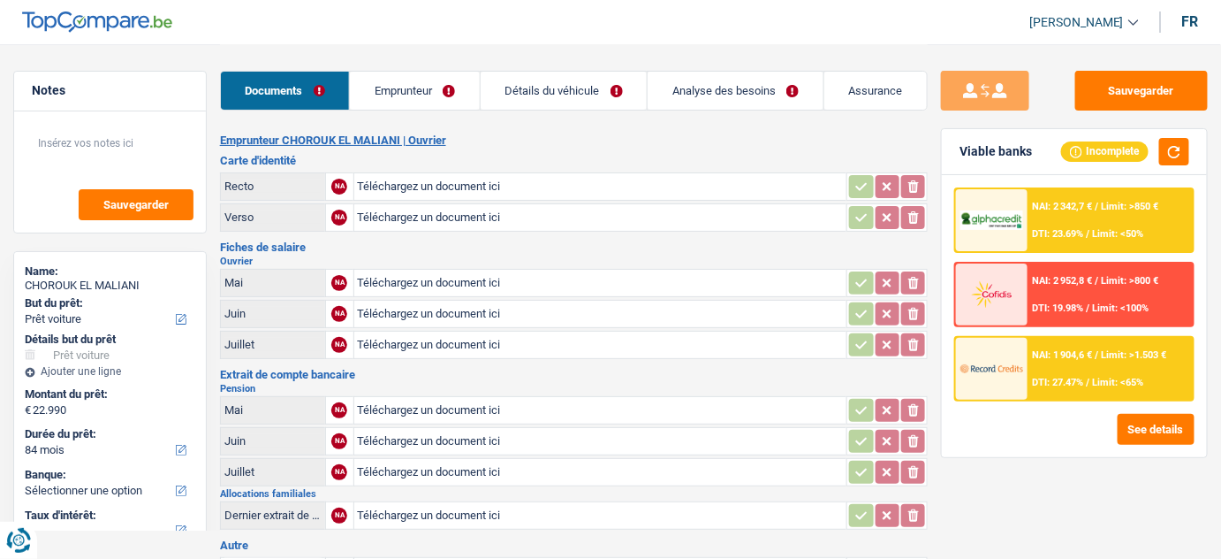
click at [432, 188] on input "Téléchargez un document ici" at bounding box center [601, 186] width 486 height 27
type input "C:\fakepath\r.jpg"
click at [463, 218] on input "Téléchargez un document ici" at bounding box center [601, 217] width 486 height 27
type input "C:\fakepath\v.jpg"
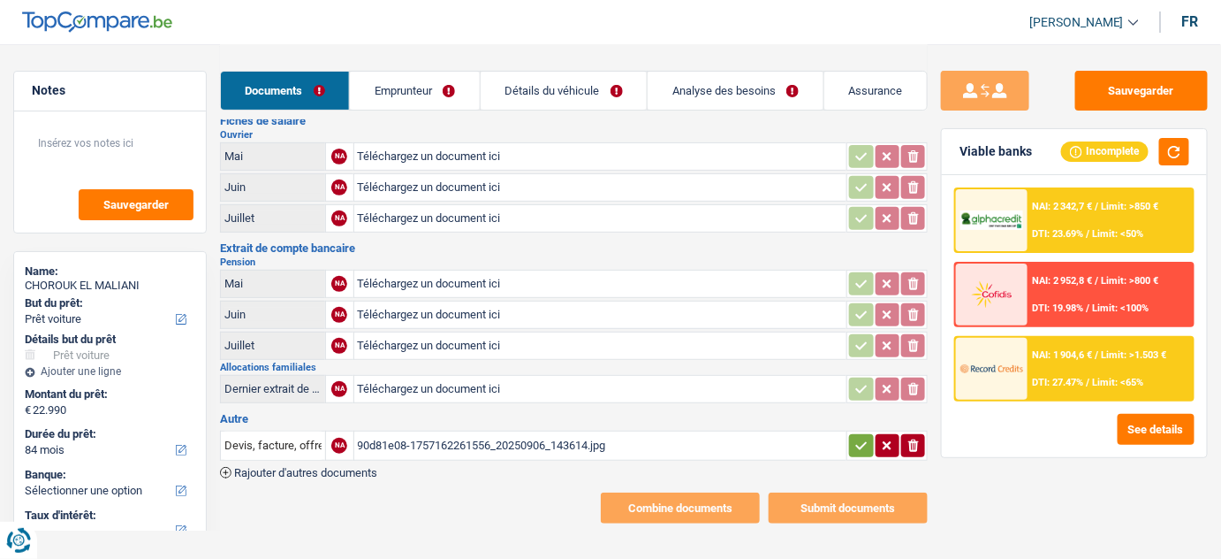
scroll to position [128, 0]
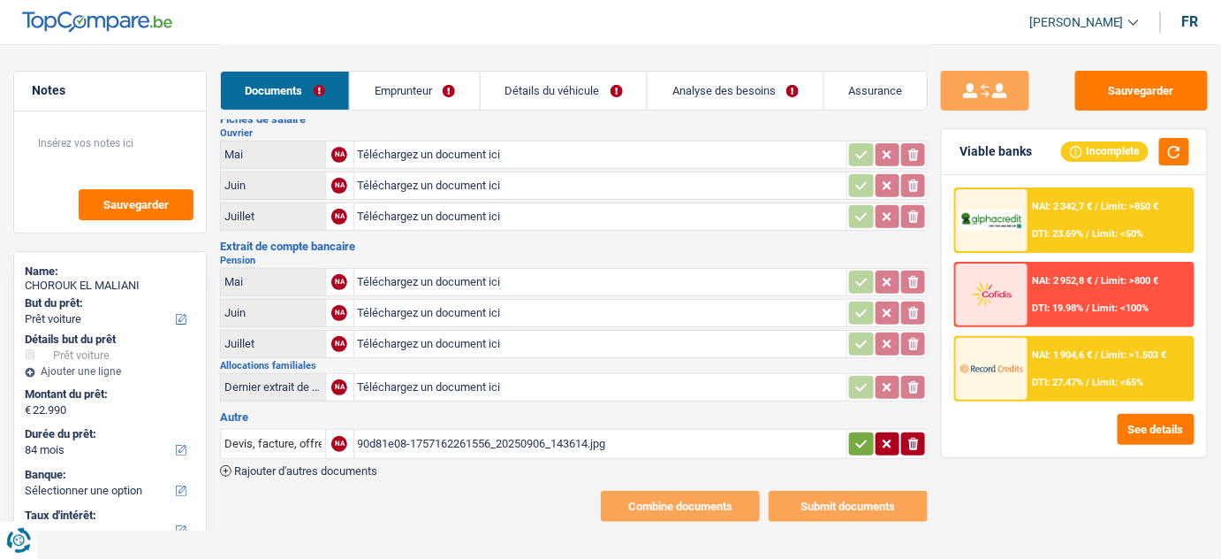
click at [418, 361] on h2 "Allocations familiales" at bounding box center [574, 366] width 709 height 10
click at [405, 384] on input "Téléchargez un document ici" at bounding box center [601, 387] width 486 height 27
type input "C:\fakepath\allocs fam.pdf"
click at [361, 466] on span "Rajouter d'autres documents" at bounding box center [305, 470] width 143 height 11
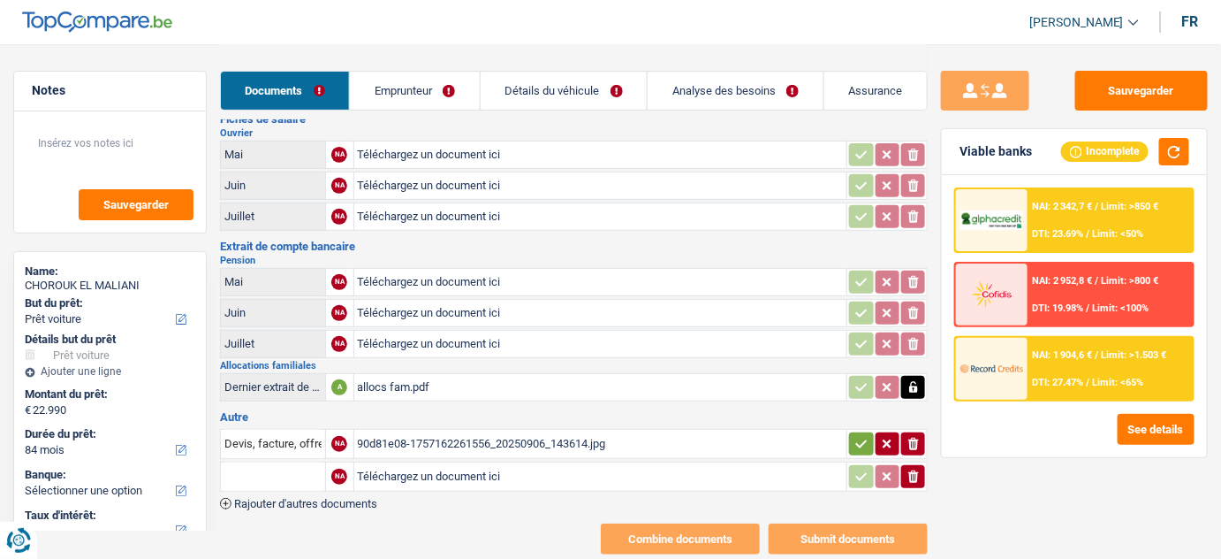
click at [384, 463] on input "Téléchargez un document ici" at bounding box center [601, 476] width 486 height 27
type input "C:\fakepath\pension alim.pdf"
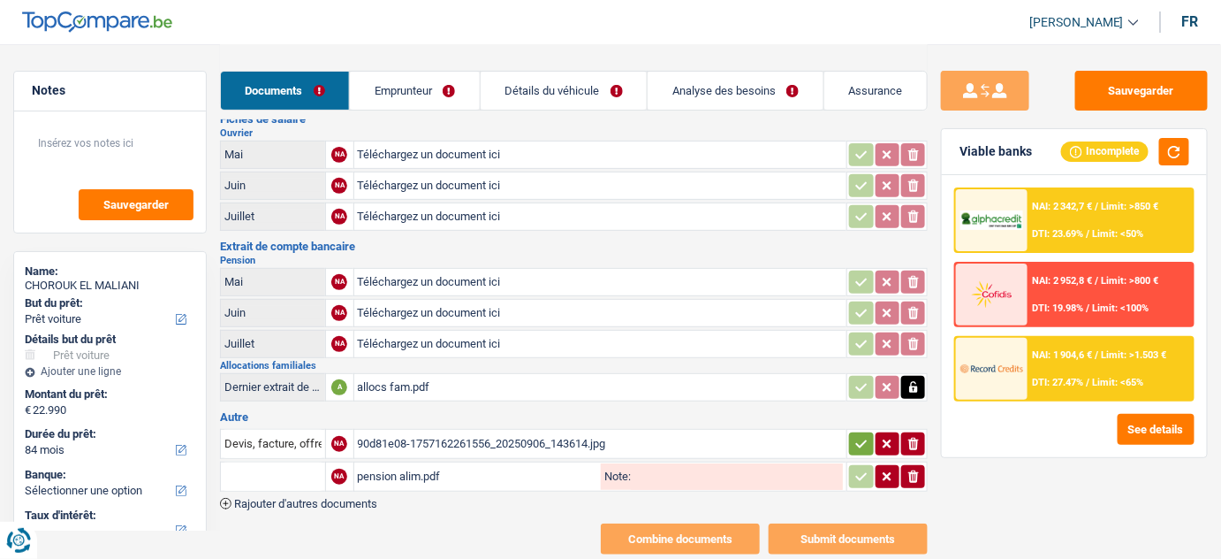
click at [418, 468] on div "pension alim.pdf" at bounding box center [478, 476] width 240 height 27
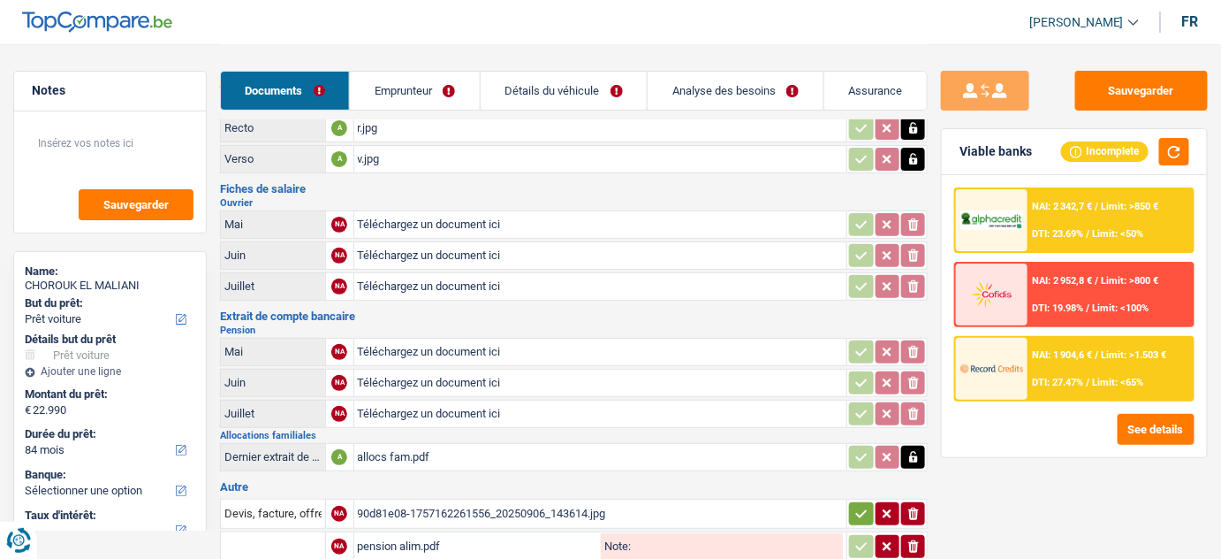
scroll to position [0, 0]
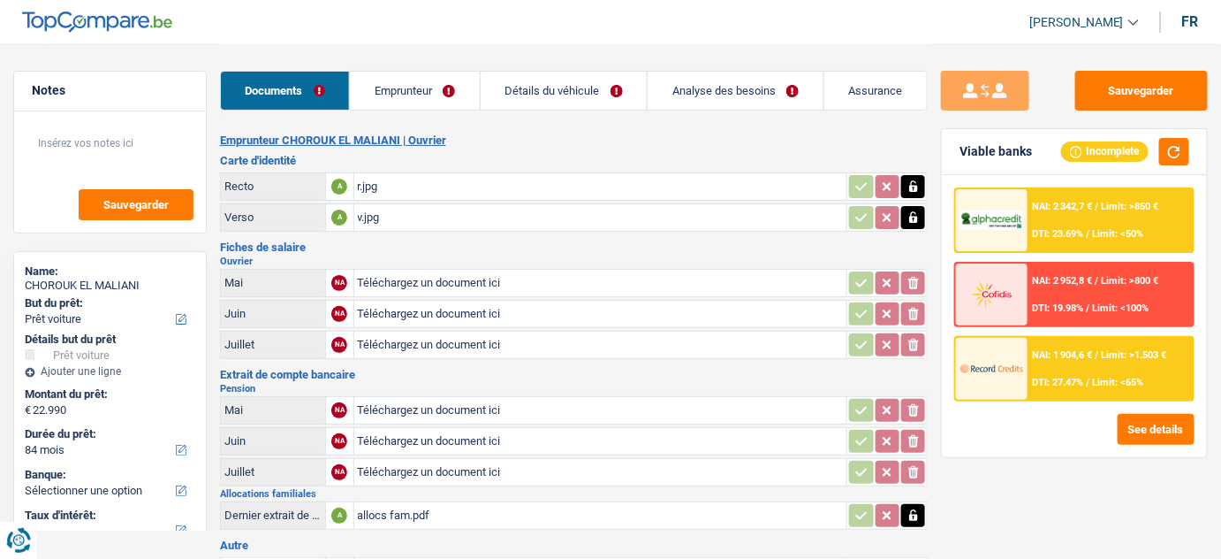
click at [396, 83] on link "Emprunteur" at bounding box center [415, 91] width 130 height 38
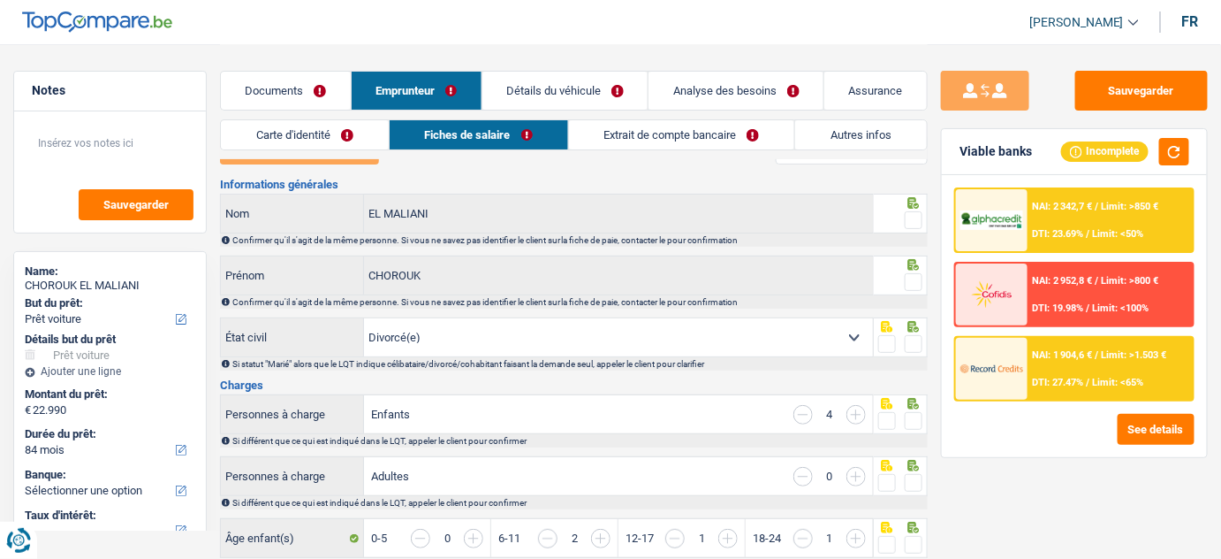
scroll to position [240, 0]
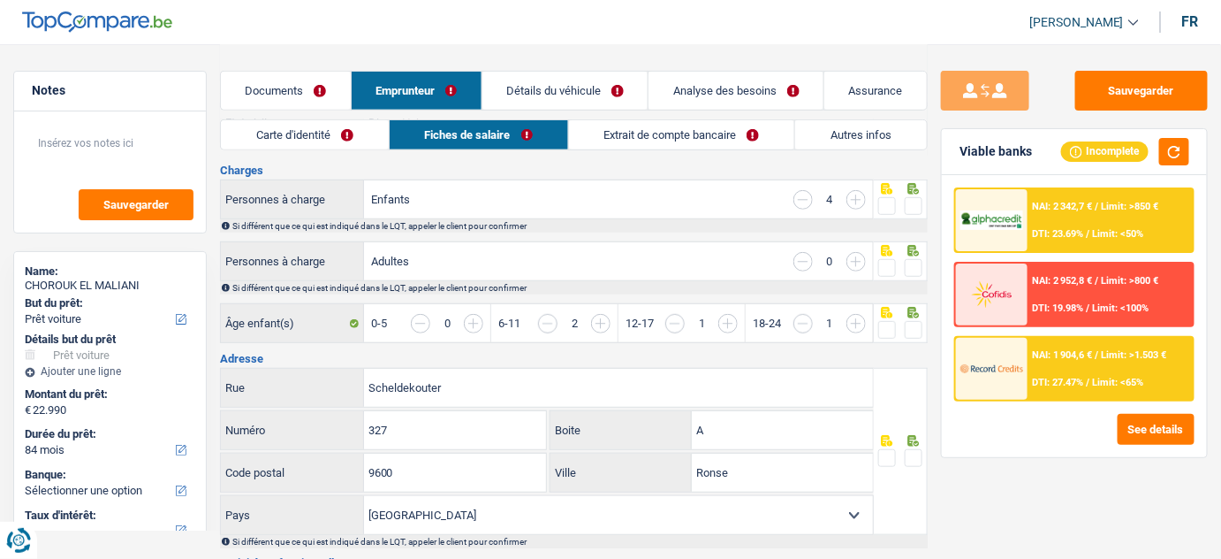
click at [651, 136] on link "Extrait de compte bancaire" at bounding box center [682, 134] width 226 height 29
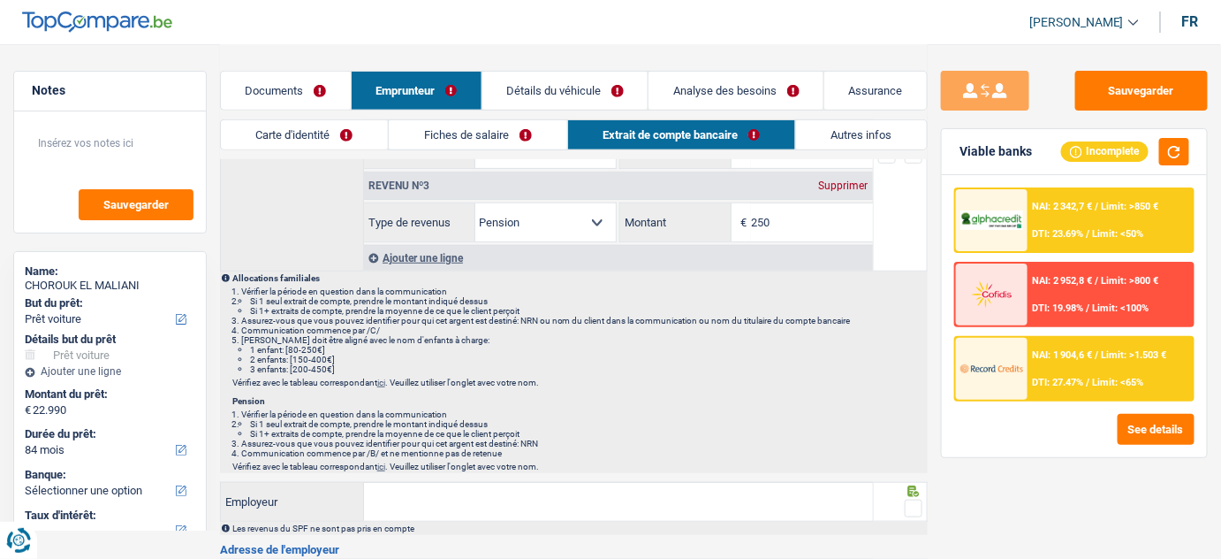
click at [269, 80] on link "Documents" at bounding box center [286, 91] width 130 height 38
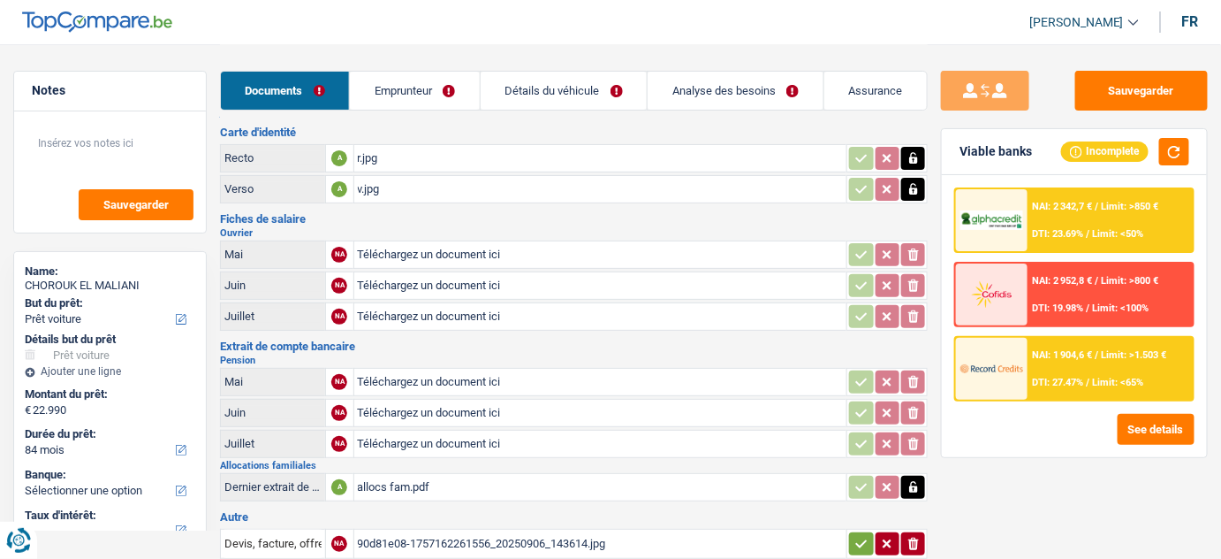
scroll to position [0, 0]
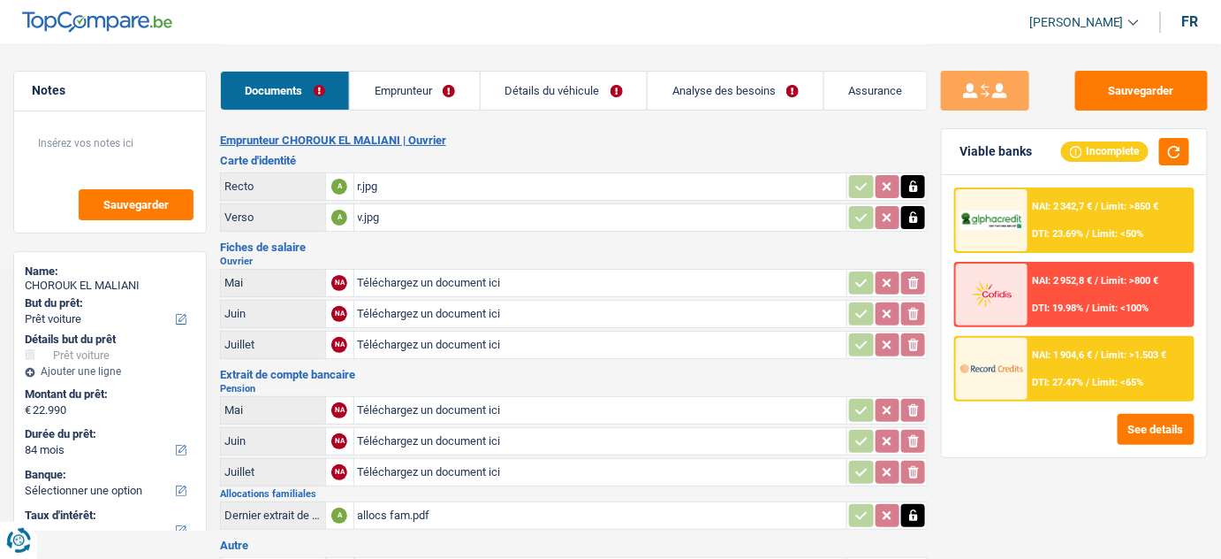
click at [415, 103] on link "Emprunteur" at bounding box center [415, 91] width 130 height 38
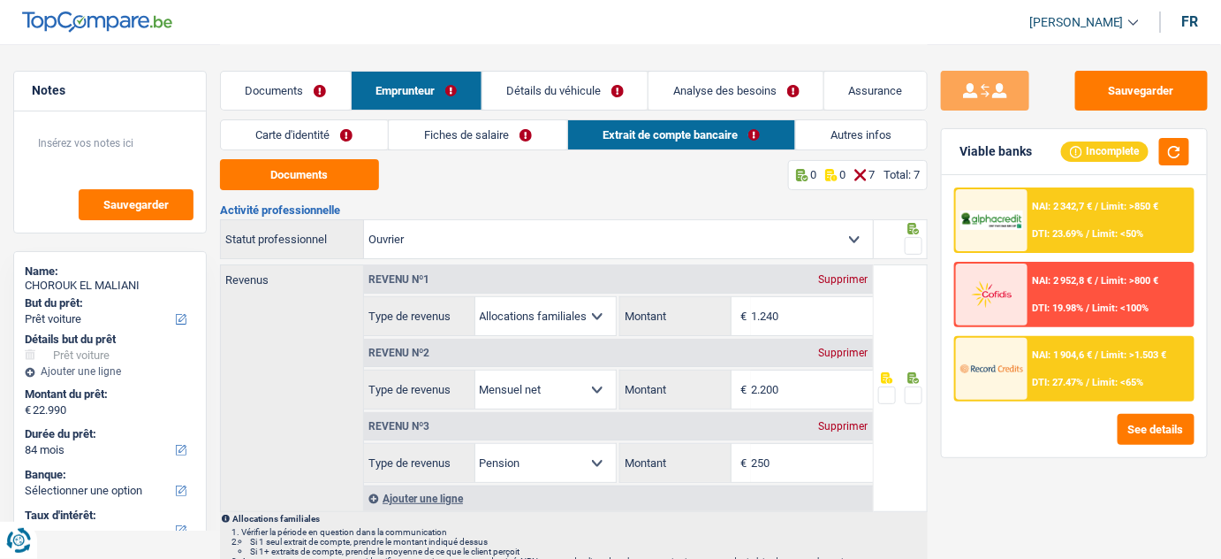
click at [285, 91] on link "Documents" at bounding box center [286, 91] width 130 height 38
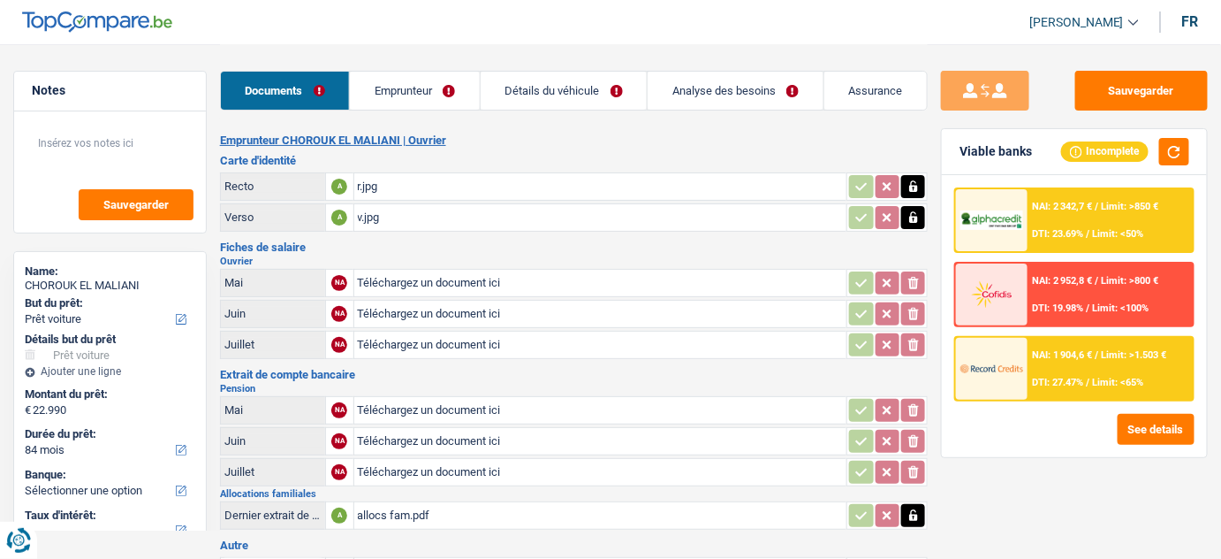
click at [437, 91] on link "Emprunteur" at bounding box center [415, 91] width 130 height 38
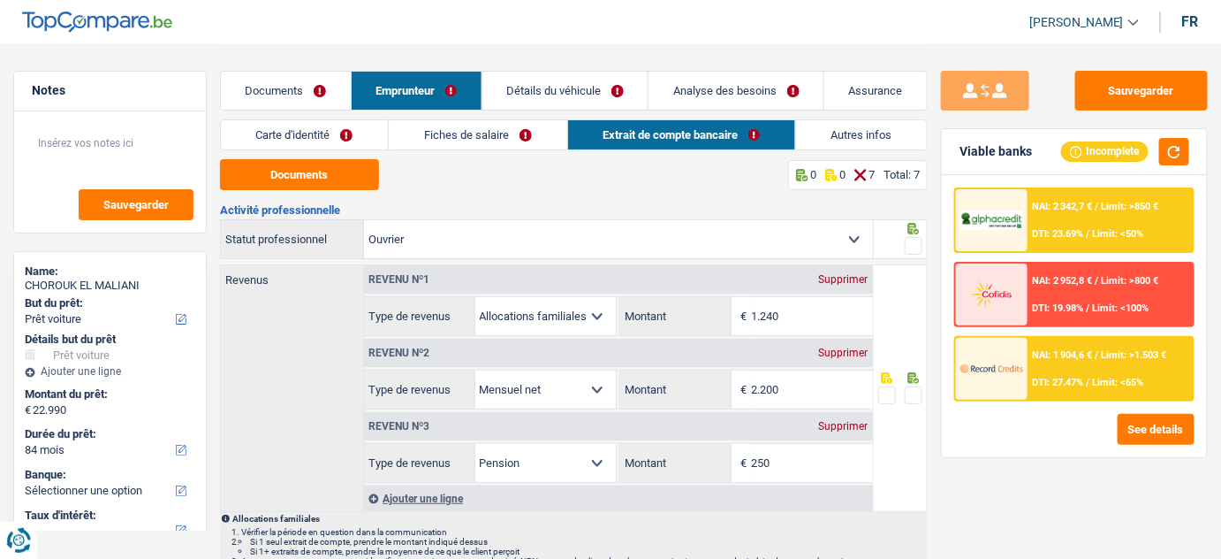
click at [495, 123] on link "Fiches de salaire" at bounding box center [478, 134] width 178 height 29
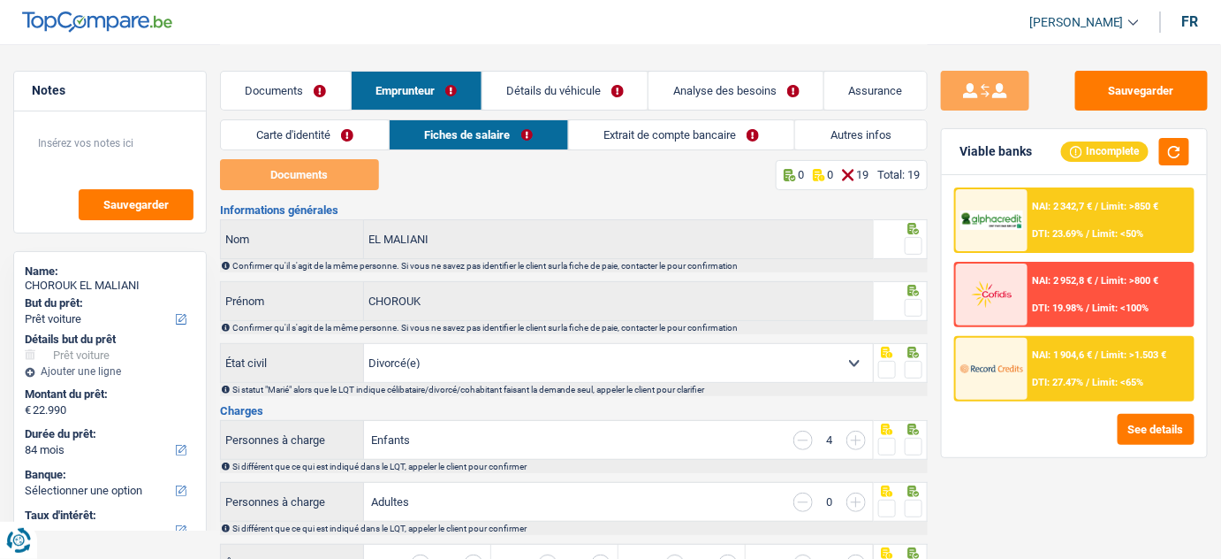
click at [636, 135] on link "Extrait de compte bancaire" at bounding box center [682, 134] width 226 height 29
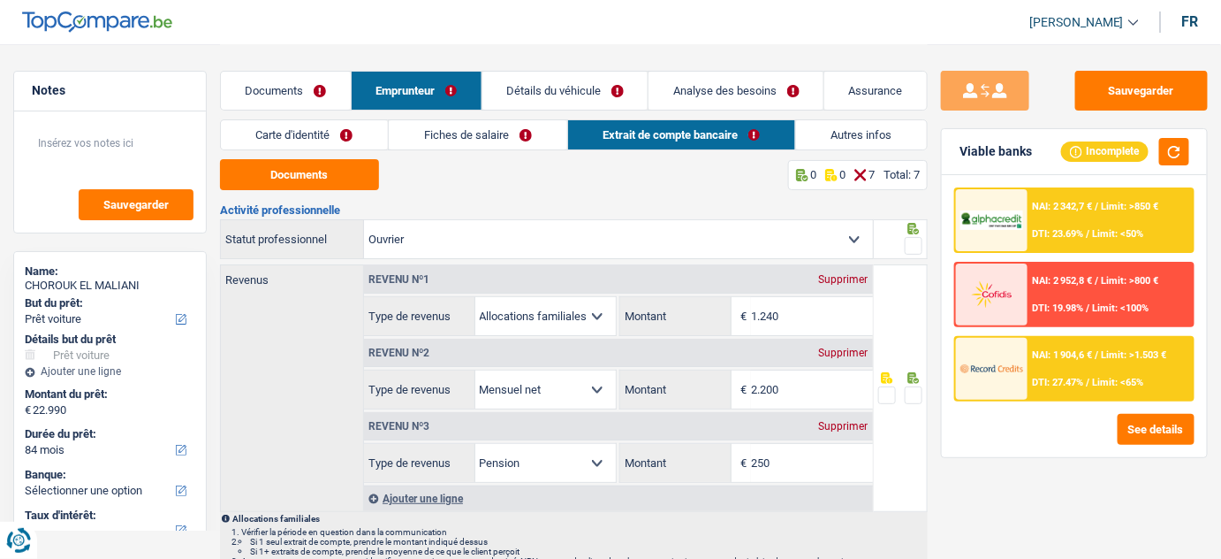
click at [445, 143] on link "Fiches de salaire" at bounding box center [478, 134] width 178 height 29
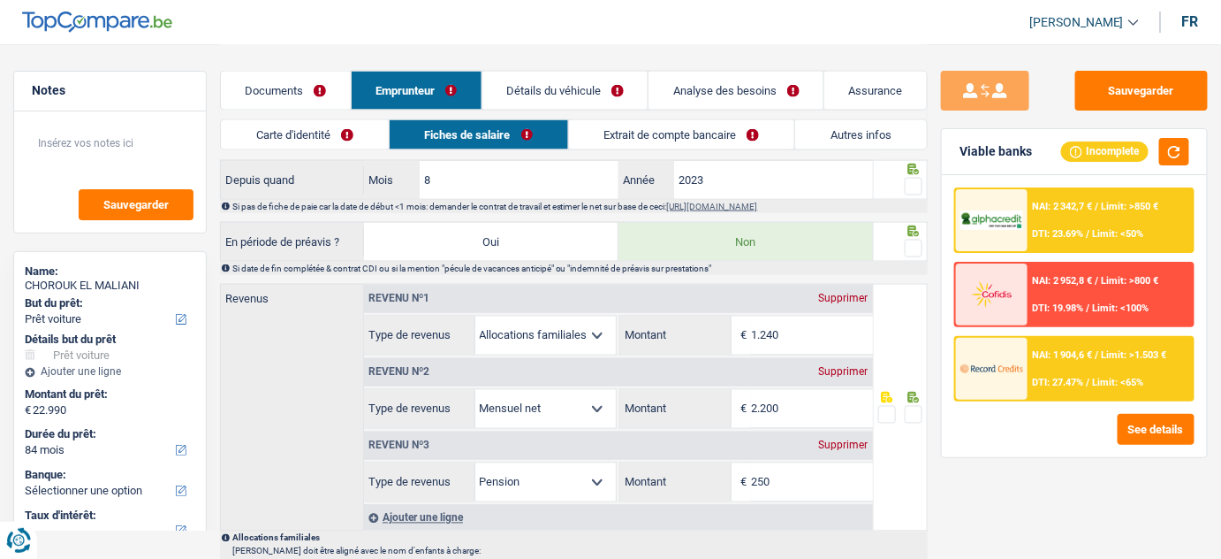
scroll to position [1044, 0]
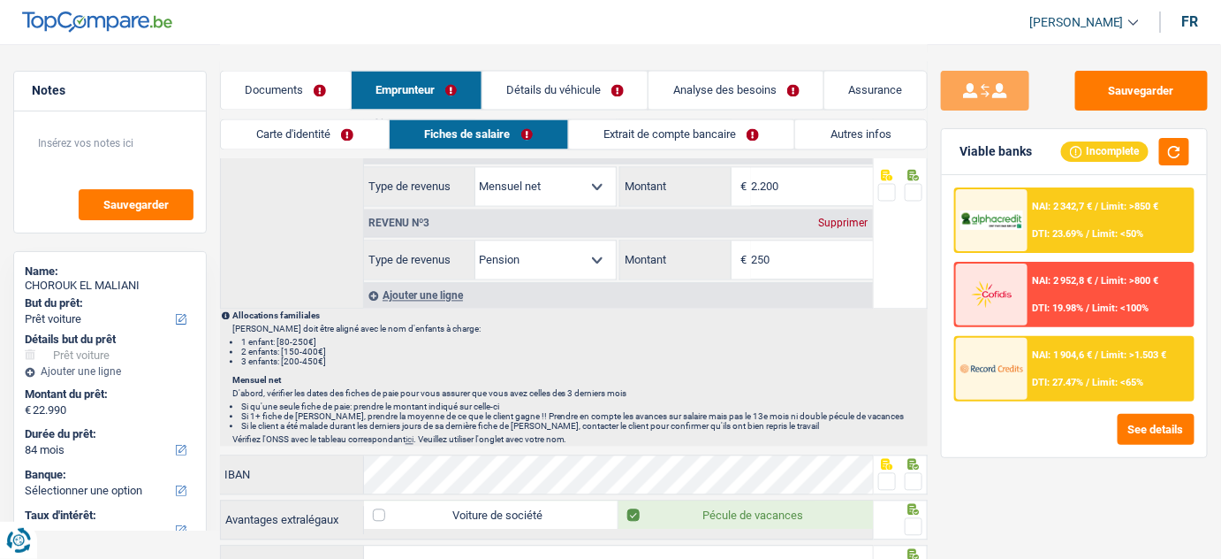
click at [597, 244] on select "Allocation d'handicap Allocations chômage Allocations familiales Chèques repas …" at bounding box center [545, 260] width 141 height 38
select select "alimony"
click at [475, 241] on select "Allocation d'handicap Allocations chômage Allocations familiales Chèques repas …" at bounding box center [545, 260] width 141 height 38
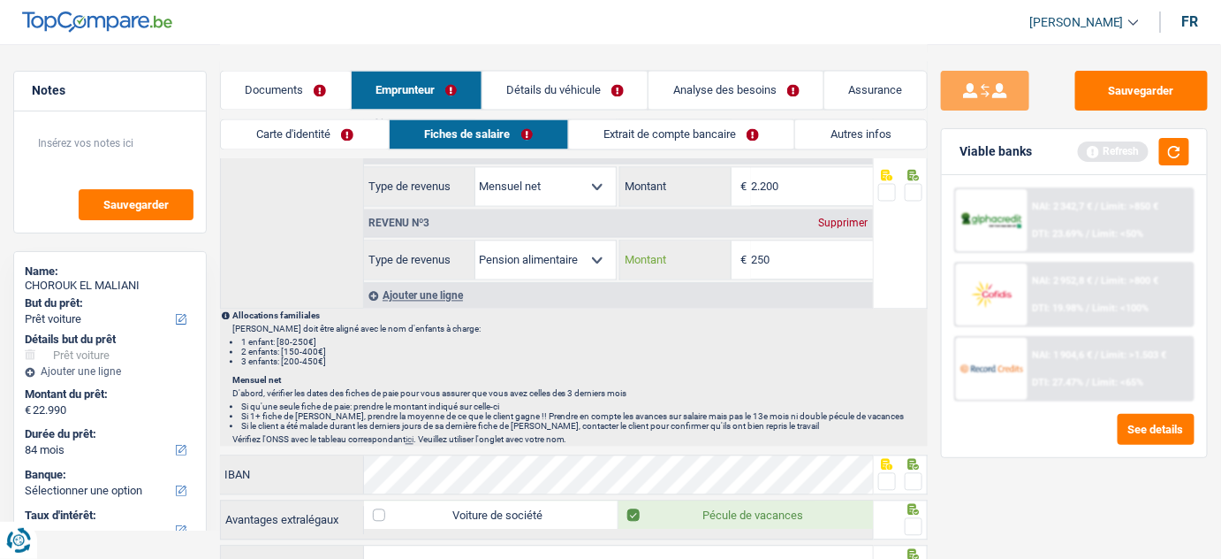
click at [812, 257] on input "250" at bounding box center [812, 260] width 122 height 38
click at [1173, 148] on button "button" at bounding box center [1175, 151] width 30 height 27
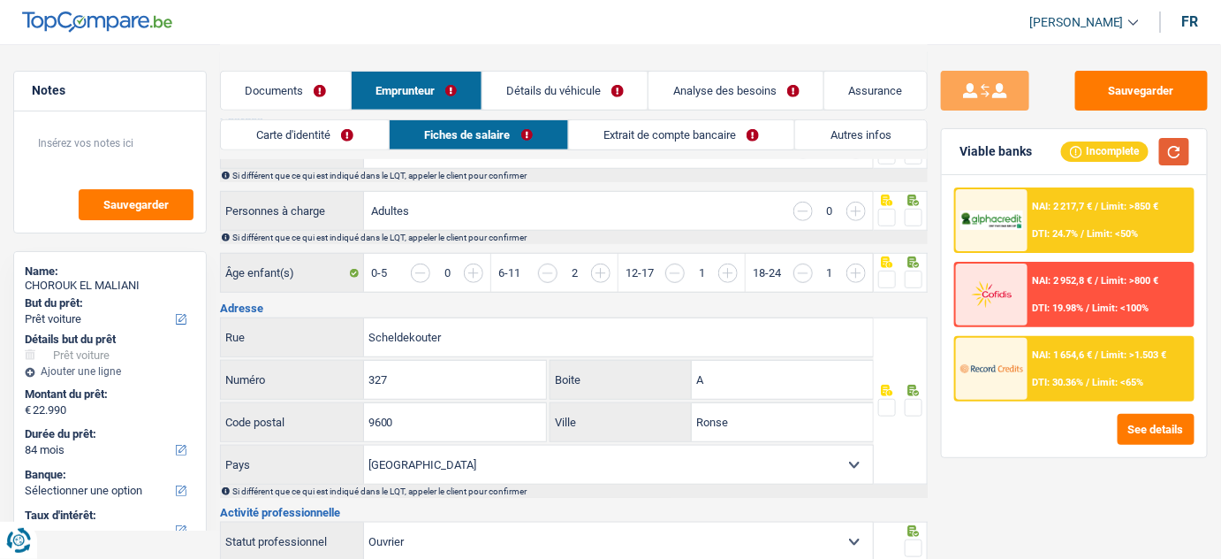
scroll to position [0, 0]
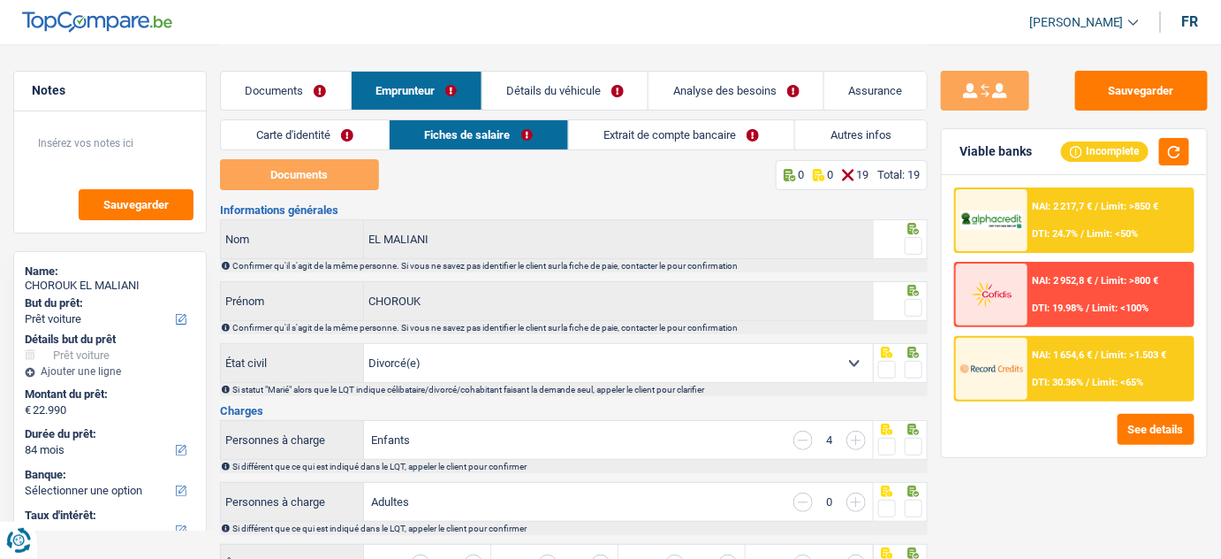
click at [309, 61] on div "Documents Emprunteur Détails du véhicule Analyse des besoins Assurance" at bounding box center [574, 81] width 709 height 75
click at [312, 94] on link "Documents" at bounding box center [286, 91] width 130 height 38
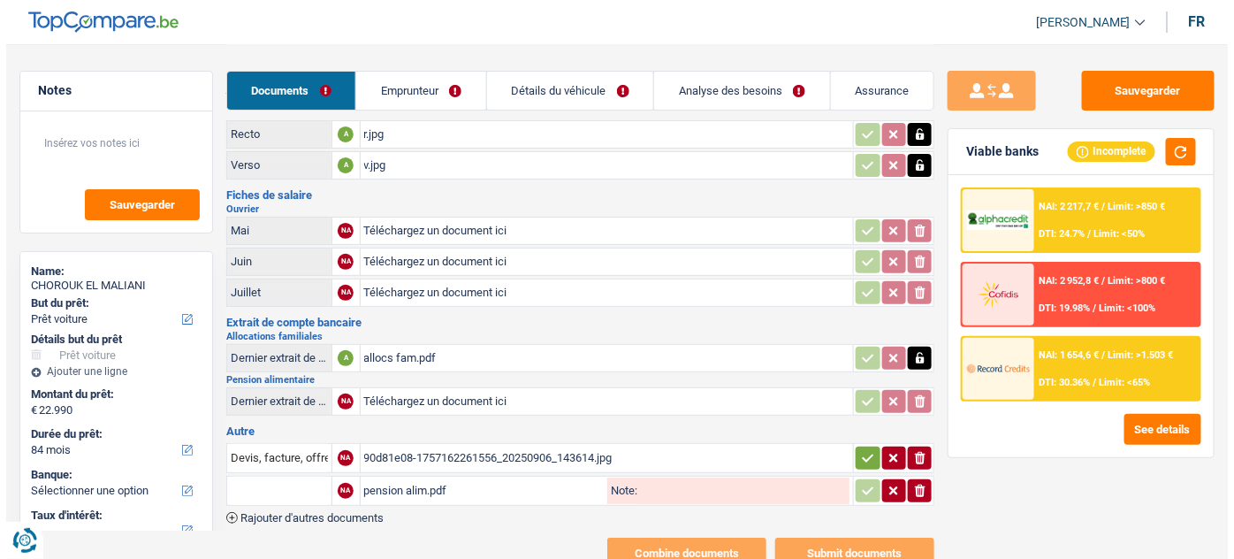
scroll to position [80, 0]
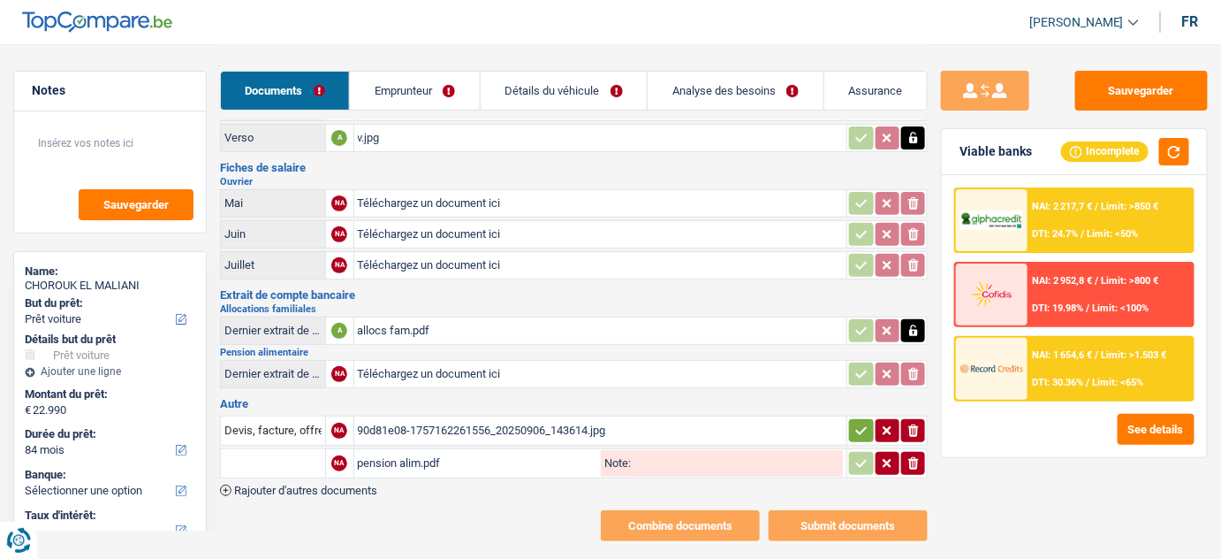
click at [437, 197] on input "Téléchargez un document ici" at bounding box center [601, 203] width 486 height 27
type input "C:\fakepath\05.pdf"
click at [436, 233] on input "Téléchargez un document ici" at bounding box center [601, 234] width 486 height 27
type input "C:\fakepath\06.pdf"
click at [423, 268] on input "Téléchargez un document ici" at bounding box center [601, 265] width 486 height 27
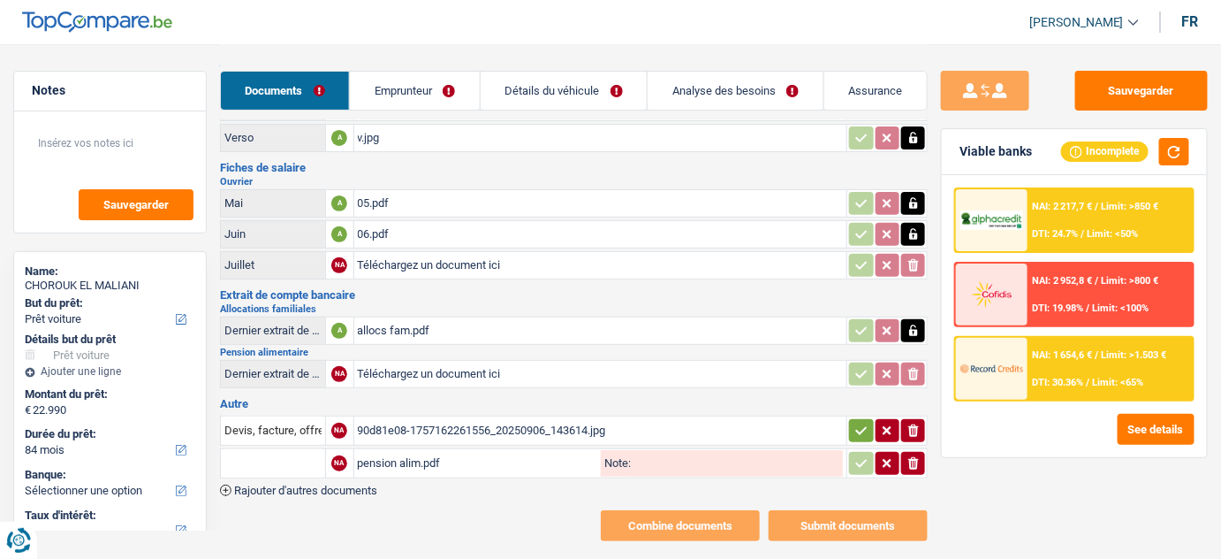
type input "C:\fakepath\07.pdf"
click at [1172, 423] on button "See details" at bounding box center [1156, 429] width 77 height 31
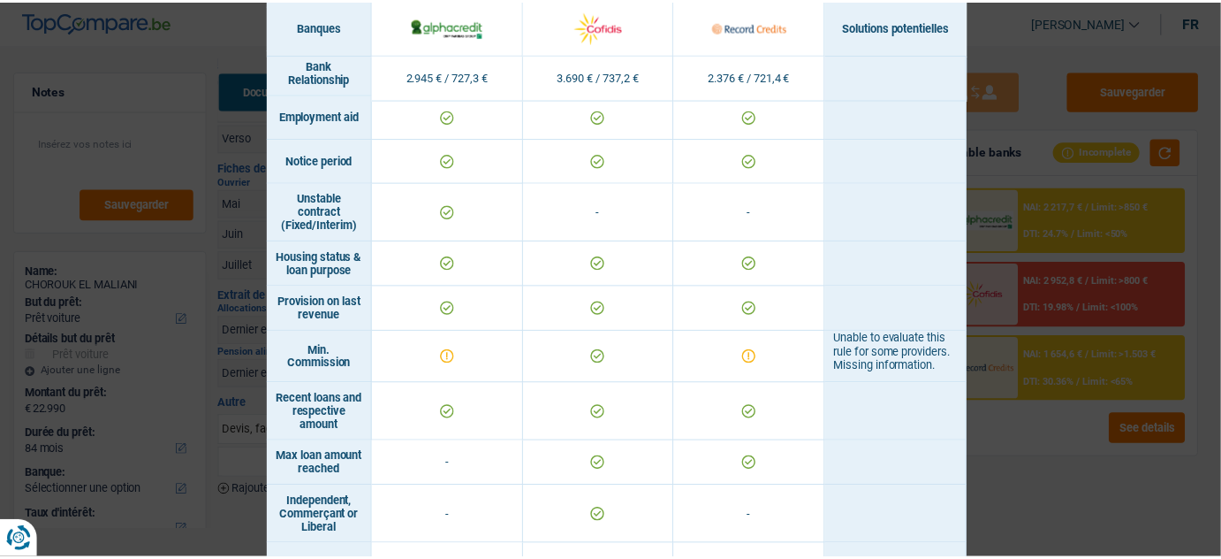
scroll to position [1183, 0]
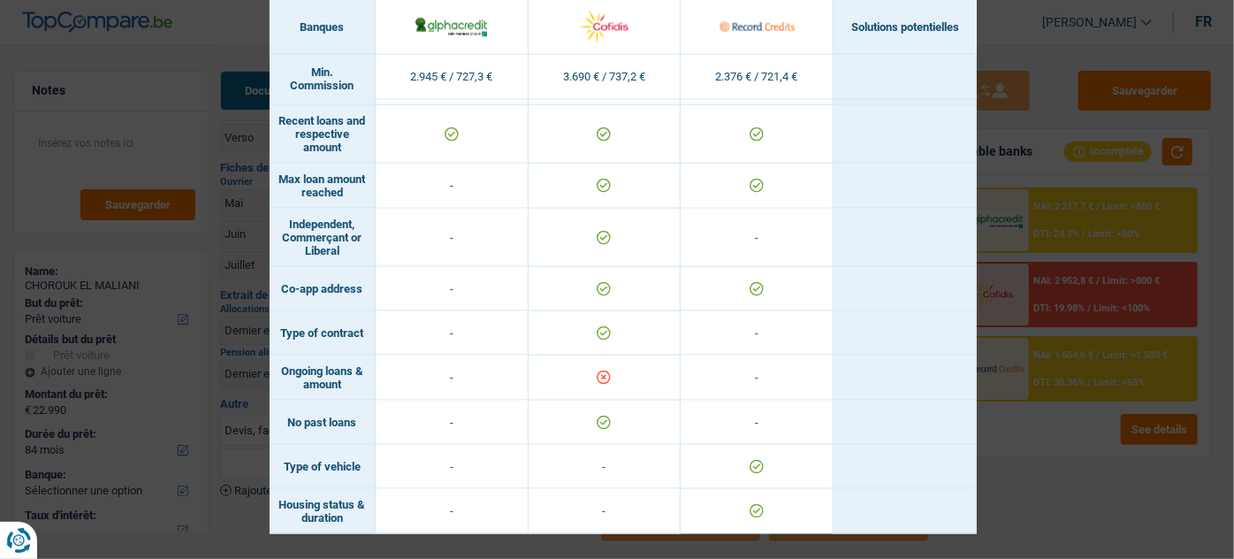
click at [1089, 390] on div "Banks conditions × Banques Solutions potentielles Revenus / Charges 2.945 € / 7…" at bounding box center [617, 279] width 1234 height 559
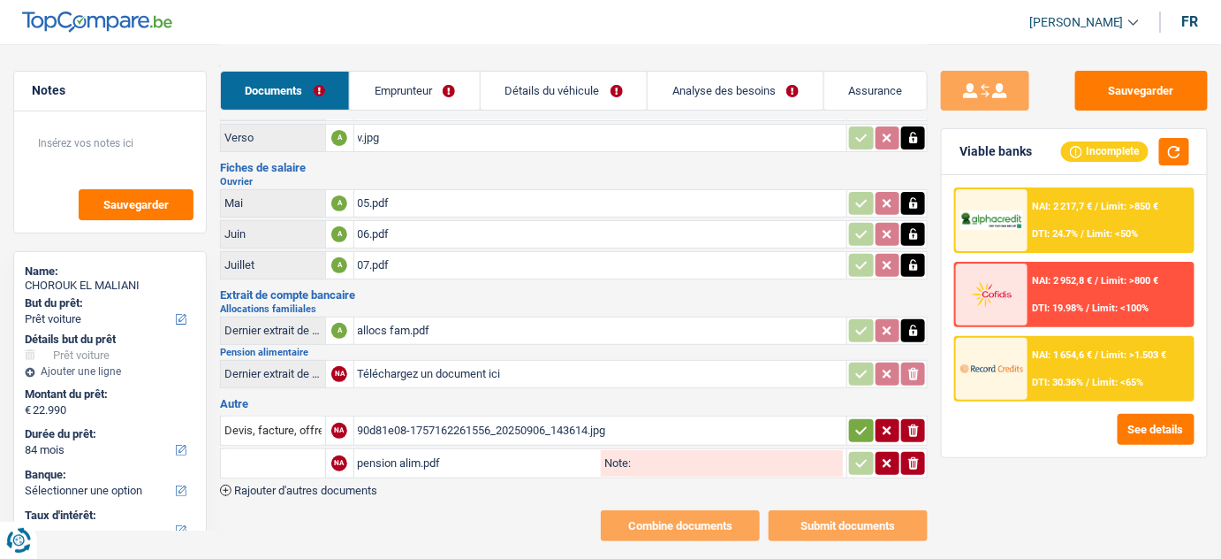
drag, startPoint x: 679, startPoint y: 93, endPoint x: 666, endPoint y: 99, distance: 14.6
click at [677, 95] on link "Analyse des besoins" at bounding box center [736, 91] width 176 height 38
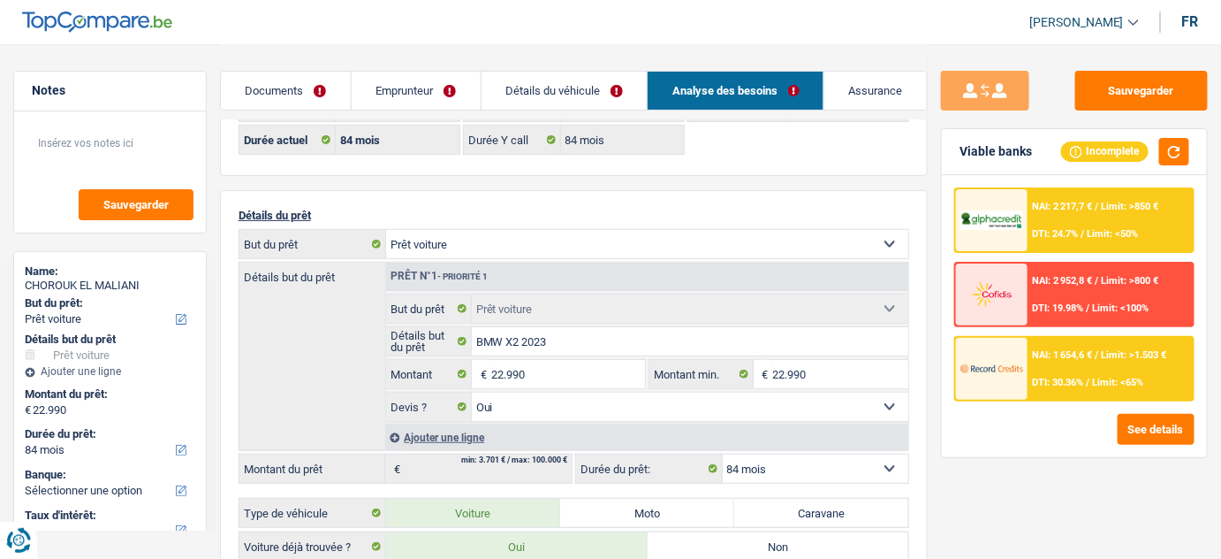
click at [274, 105] on link "Documents" at bounding box center [286, 91] width 130 height 38
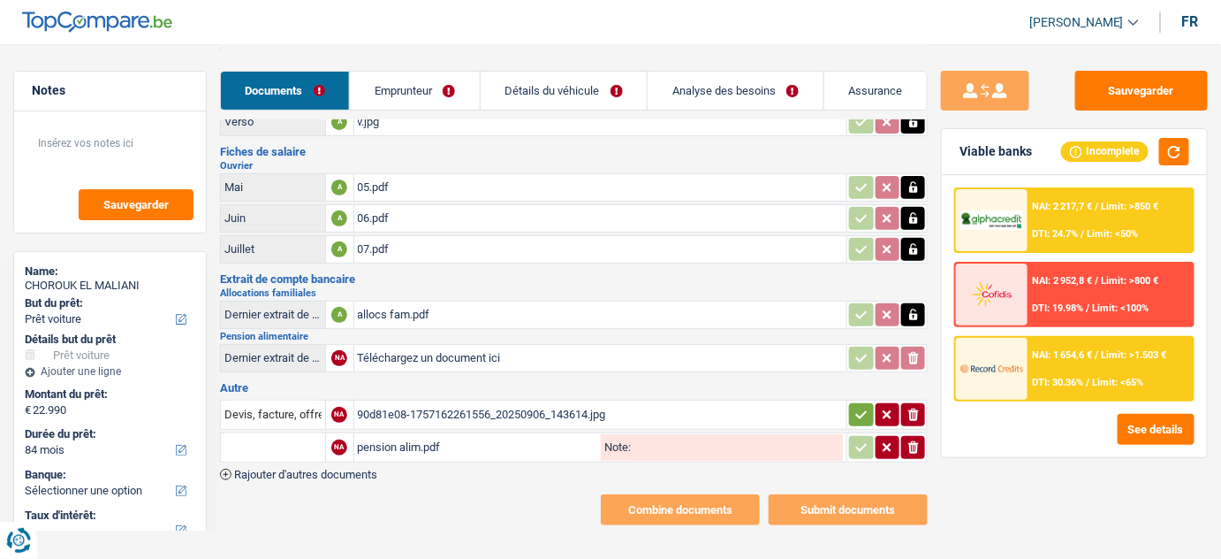
scroll to position [100, 0]
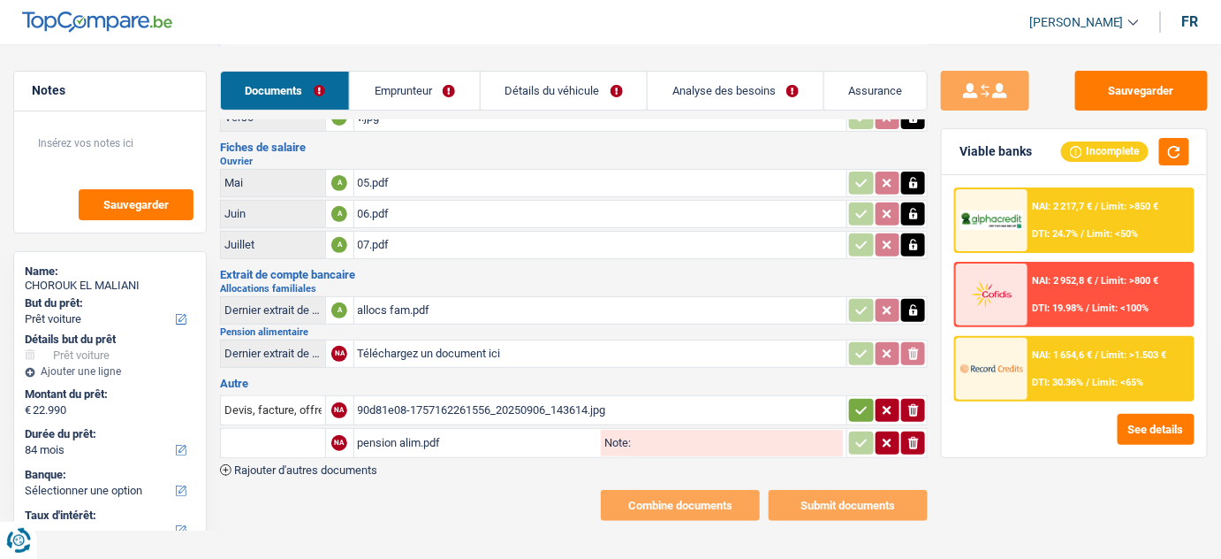
click at [413, 397] on div "90d81e08-1757162261556_20250906_143614.jpg" at bounding box center [601, 410] width 486 height 27
click at [400, 353] on input "Téléchargez un document ici" at bounding box center [601, 353] width 486 height 27
type input "C:\fakepath\pension alim.pdf"
click at [907, 438] on button "ionicons-v5-e" at bounding box center [913, 442] width 24 height 23
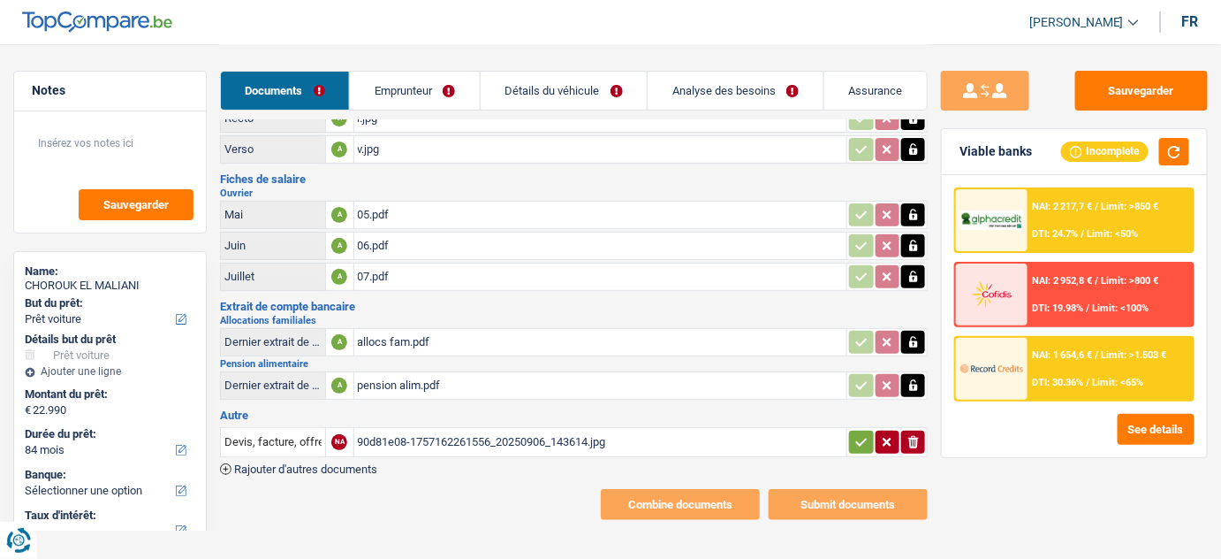
click at [855, 444] on icon "button" at bounding box center [862, 442] width 14 height 18
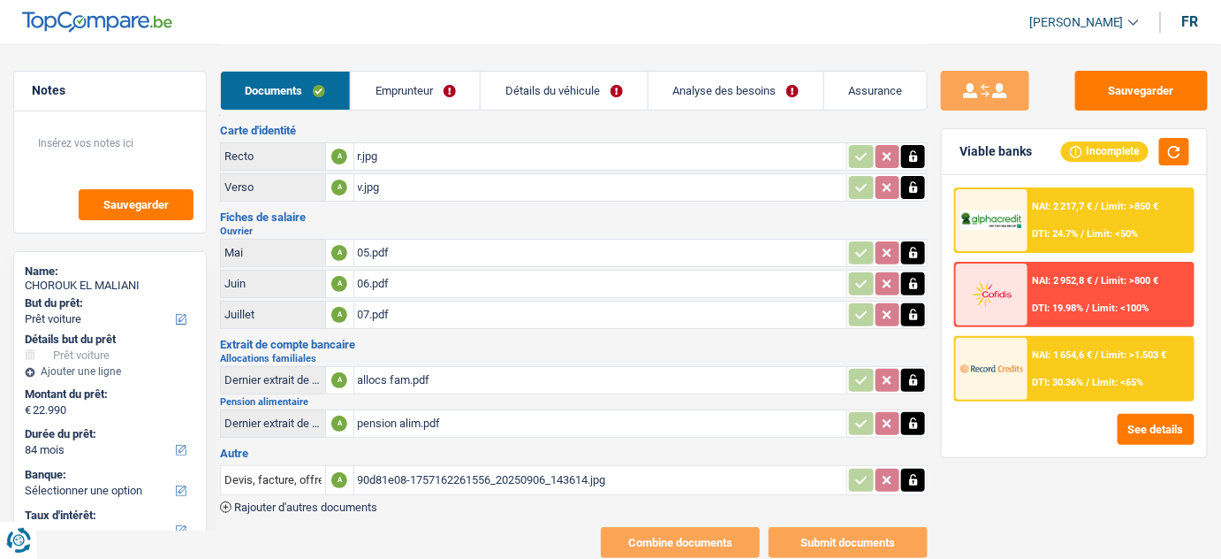
scroll to position [0, 0]
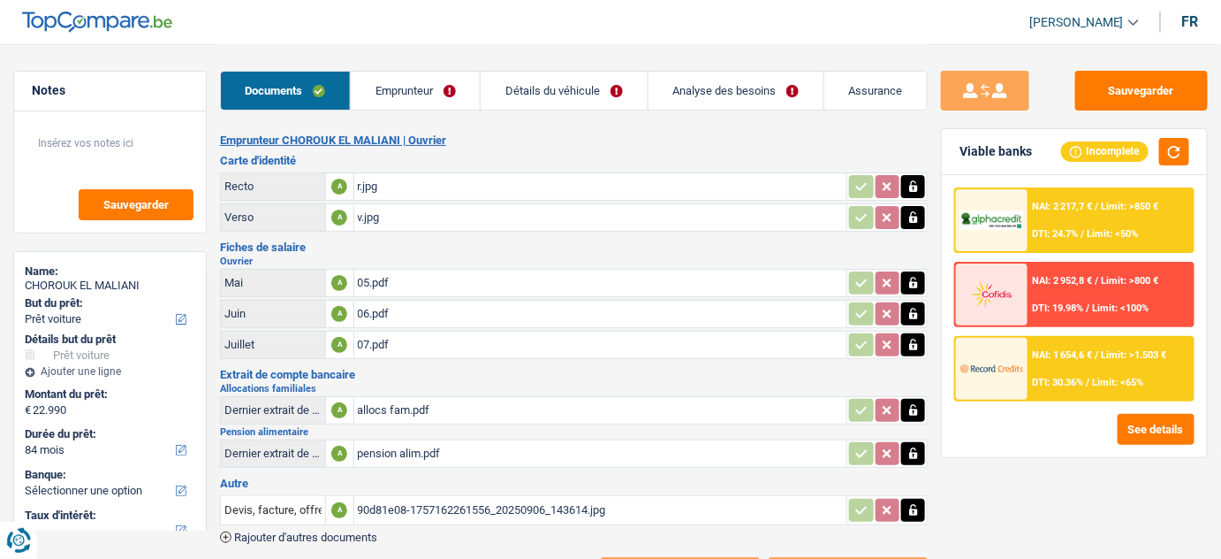
click at [415, 93] on link "Emprunteur" at bounding box center [415, 91] width 129 height 38
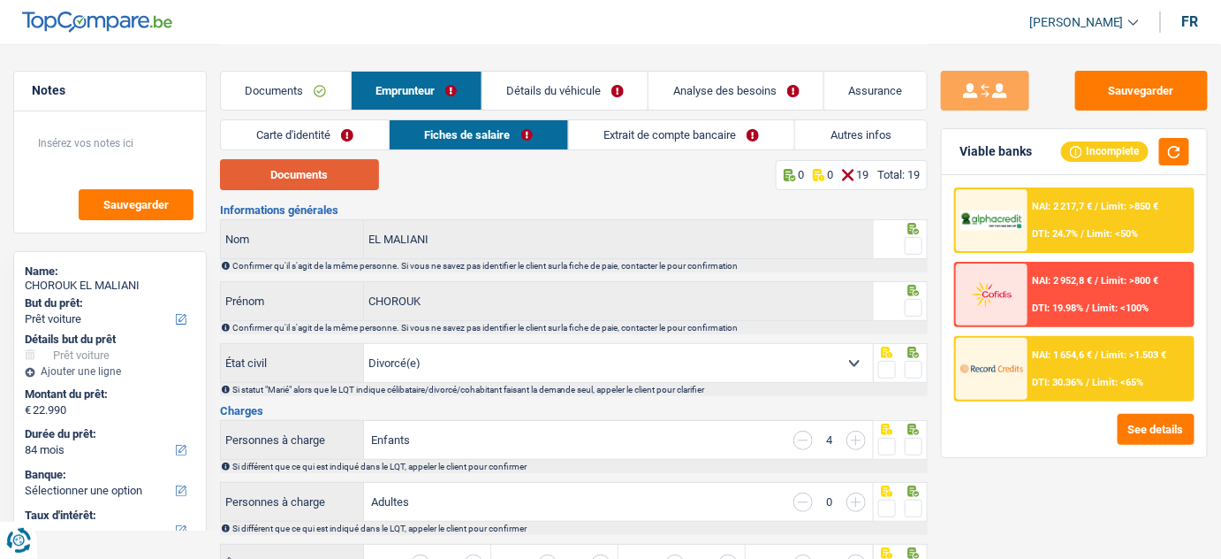
click at [323, 174] on button "Documents" at bounding box center [299, 174] width 159 height 31
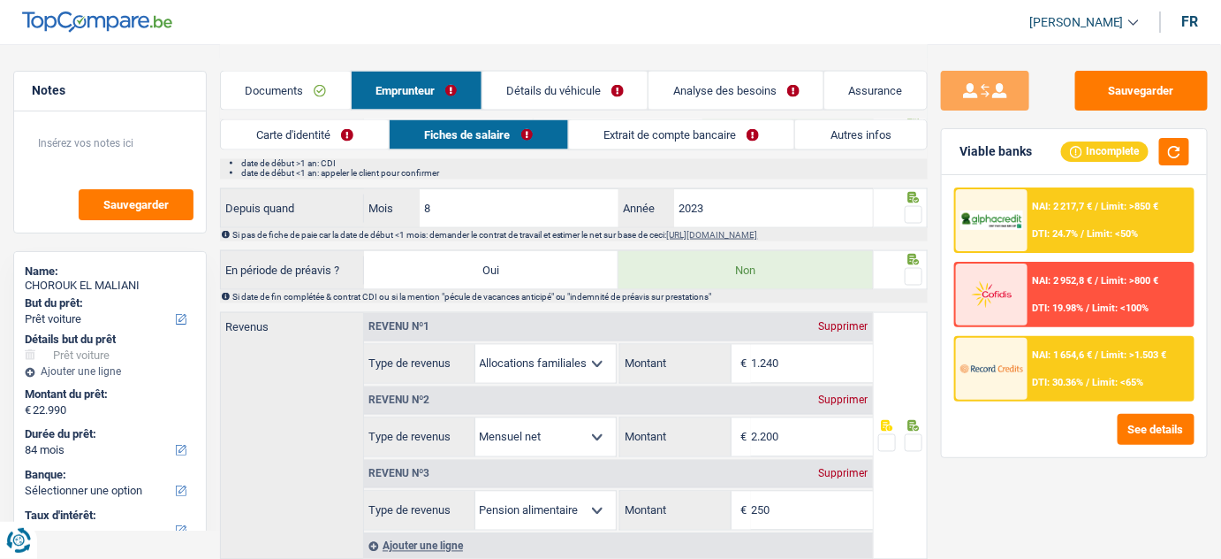
scroll to position [803, 0]
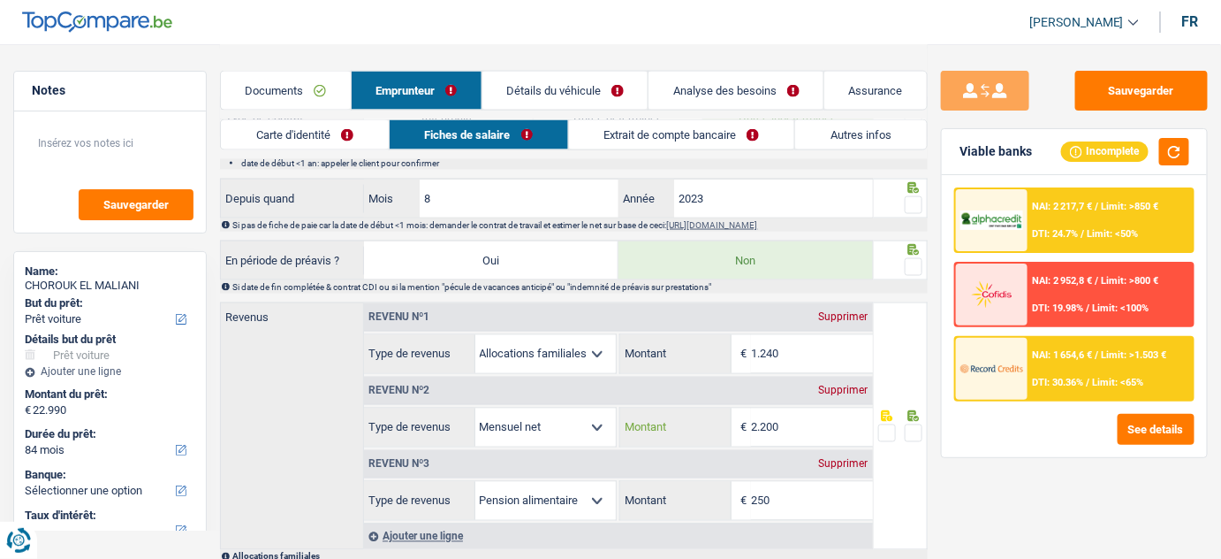
drag, startPoint x: 797, startPoint y: 405, endPoint x: 662, endPoint y: 412, distance: 135.4
click at [662, 412] on div "2.200 € Montant" at bounding box center [746, 427] width 252 height 38
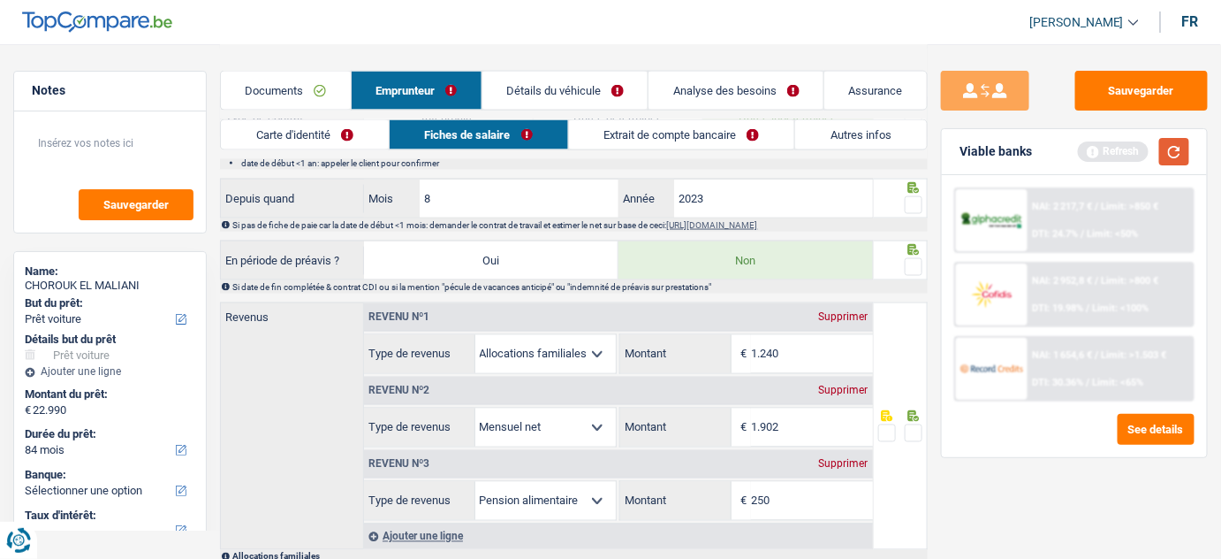
type input "1.902"
click at [1180, 156] on button "button" at bounding box center [1175, 151] width 30 height 27
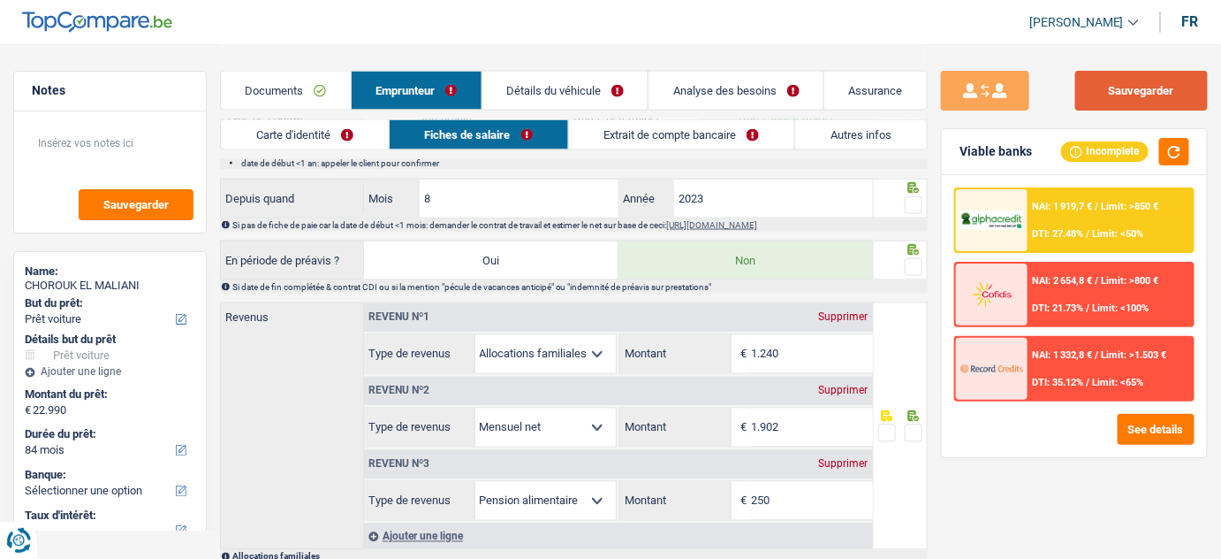
drag, startPoint x: 1121, startPoint y: 98, endPoint x: 1112, endPoint y: 101, distance: 9.2
click at [1114, 101] on button "Sauvegarder" at bounding box center [1142, 91] width 133 height 40
click at [341, 141] on link "Carte d'identité" at bounding box center [305, 134] width 168 height 29
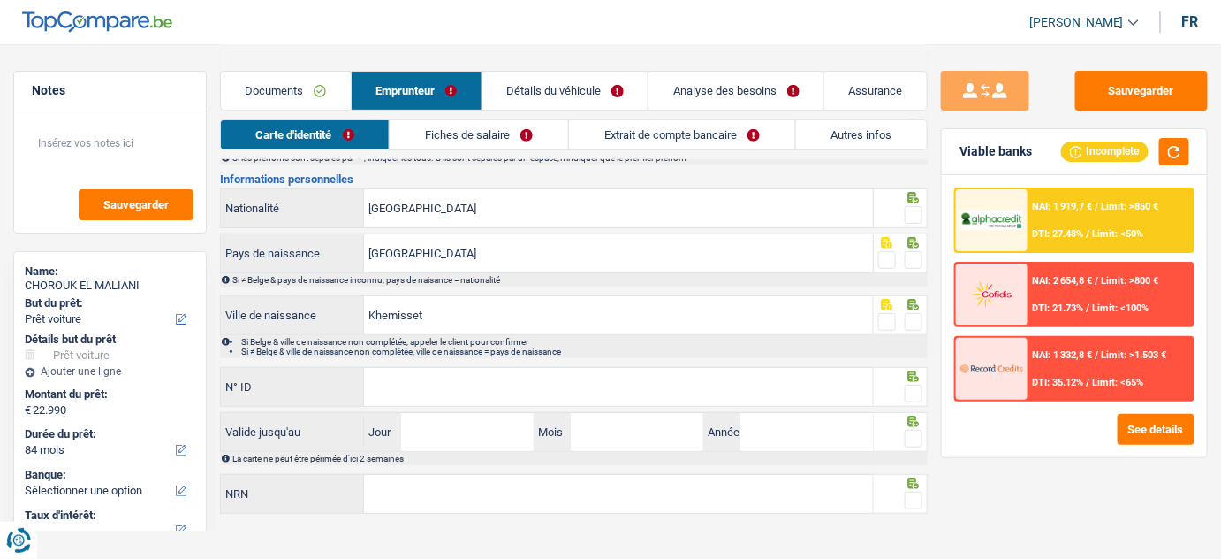
click at [509, 145] on link "Fiches de salaire" at bounding box center [479, 134] width 179 height 29
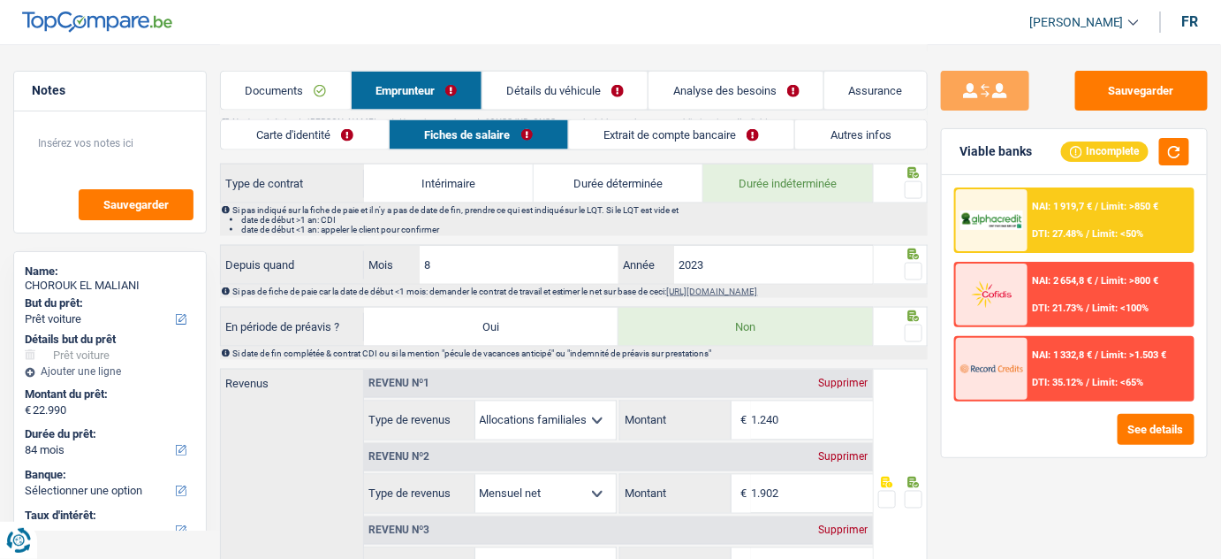
scroll to position [813, 0]
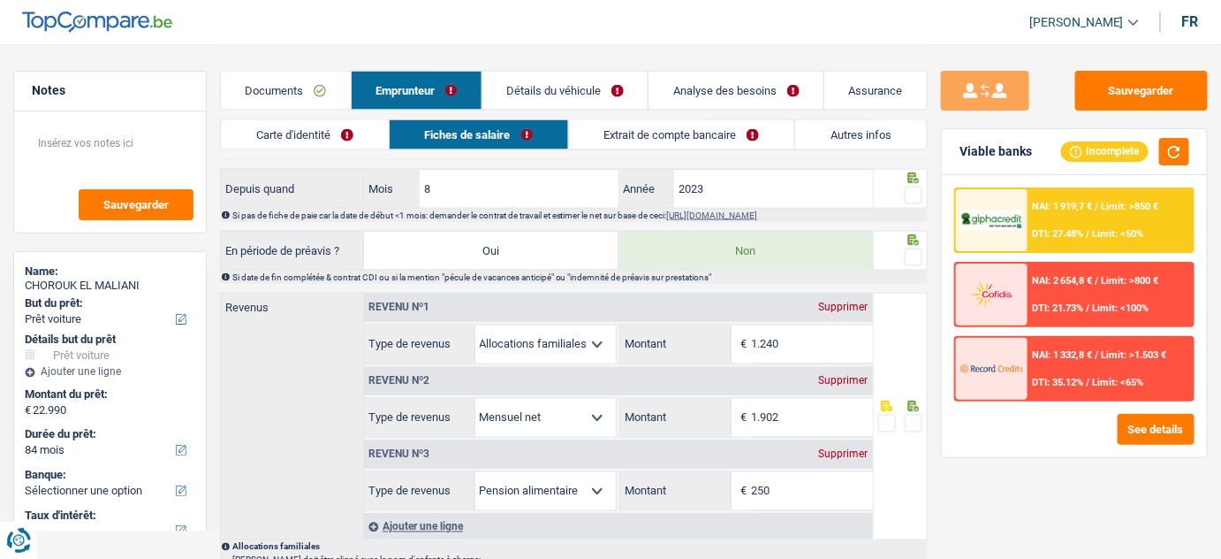
click at [246, 95] on link "Documents" at bounding box center [286, 91] width 130 height 38
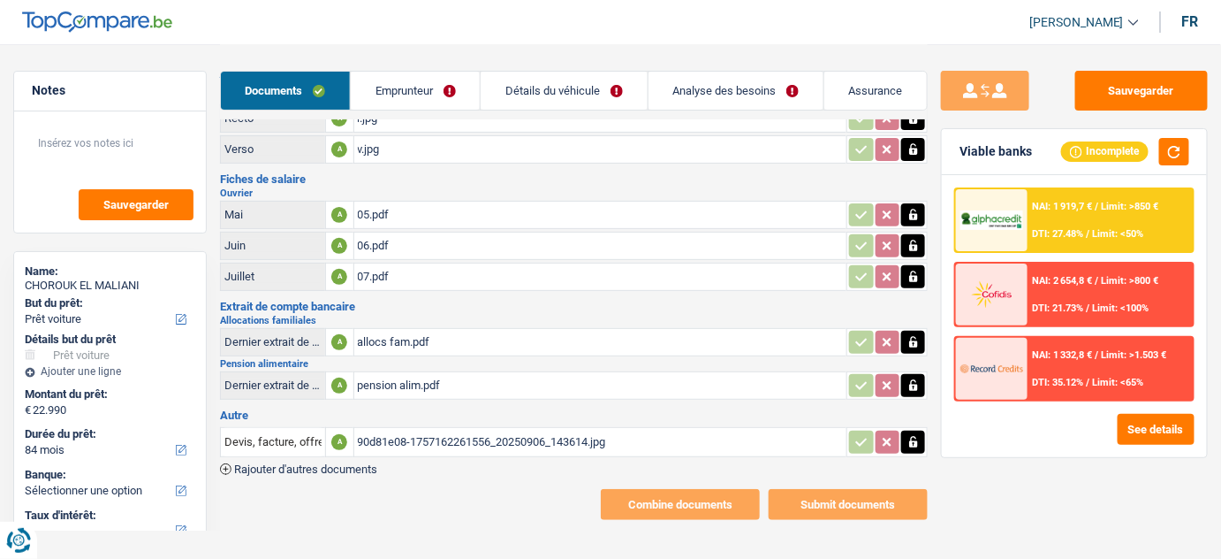
click at [433, 338] on div "allocs fam.pdf" at bounding box center [601, 342] width 486 height 27
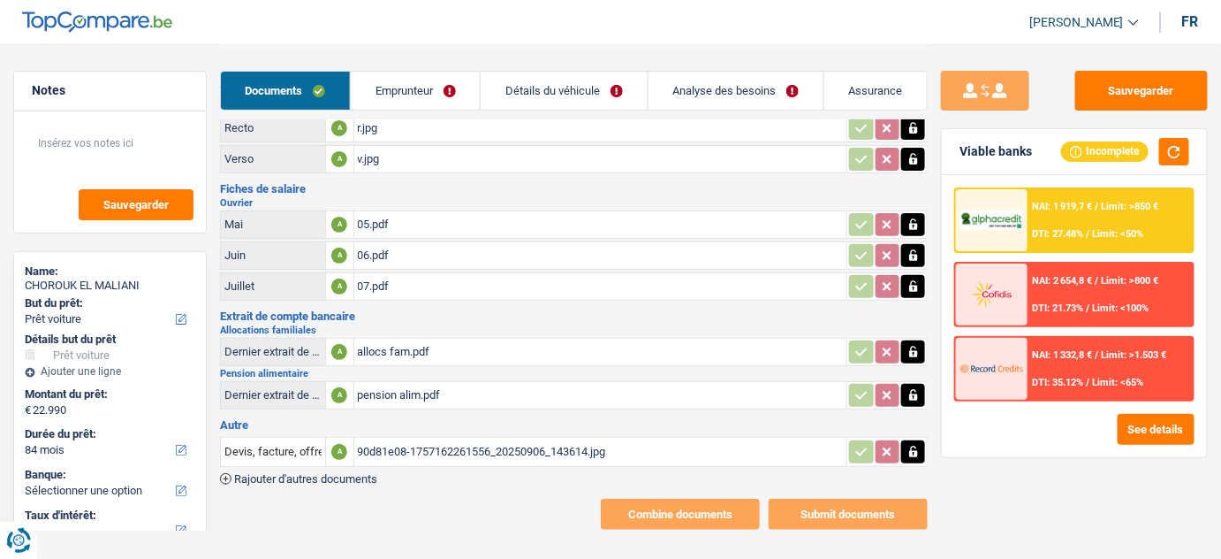
scroll to position [0, 0]
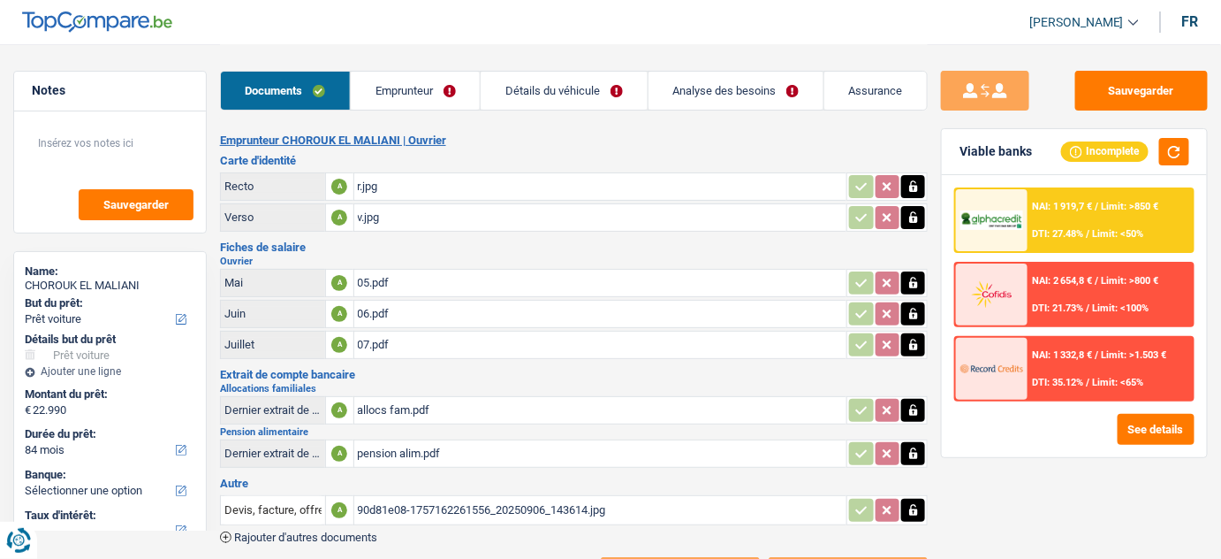
click at [399, 80] on link "Emprunteur" at bounding box center [415, 91] width 129 height 38
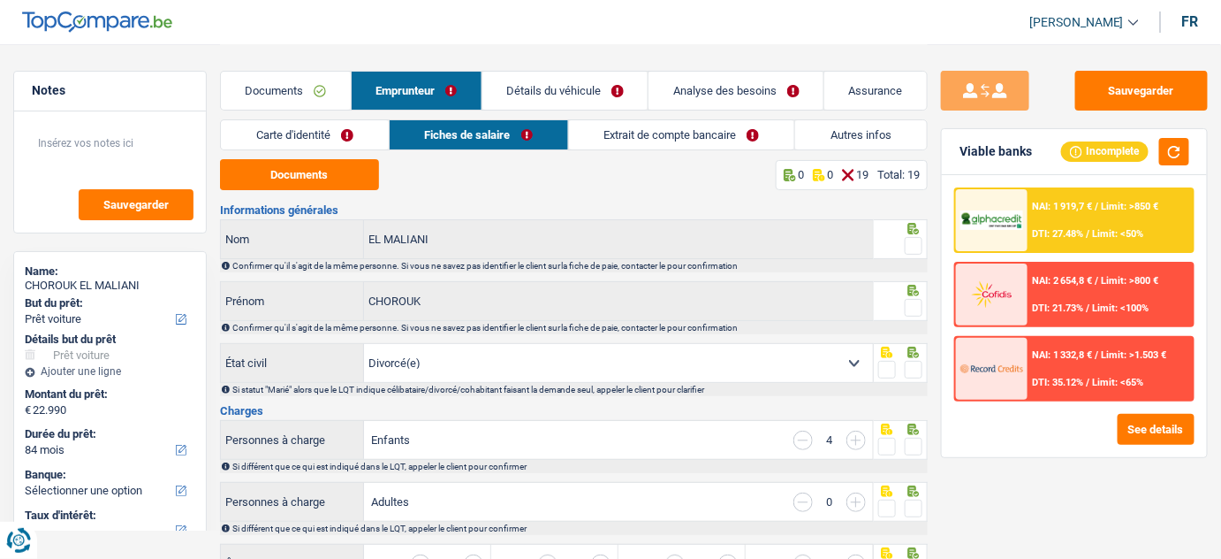
click at [301, 143] on link "Carte d'identité" at bounding box center [305, 134] width 168 height 29
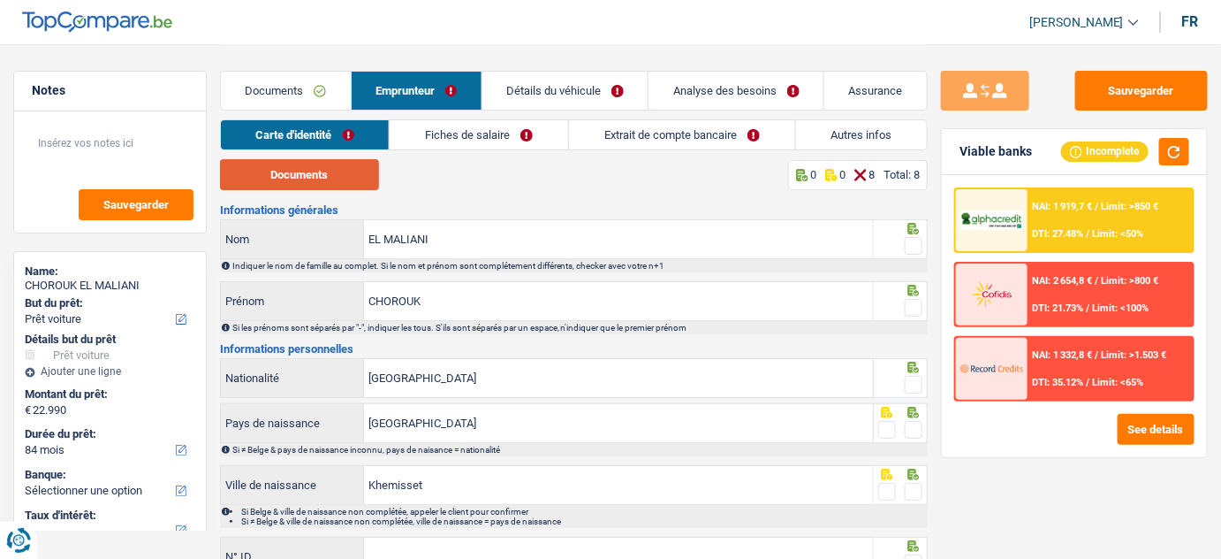
click at [361, 180] on button "Documents" at bounding box center [299, 174] width 159 height 31
click at [539, 132] on link "Fiches de salaire" at bounding box center [479, 134] width 179 height 29
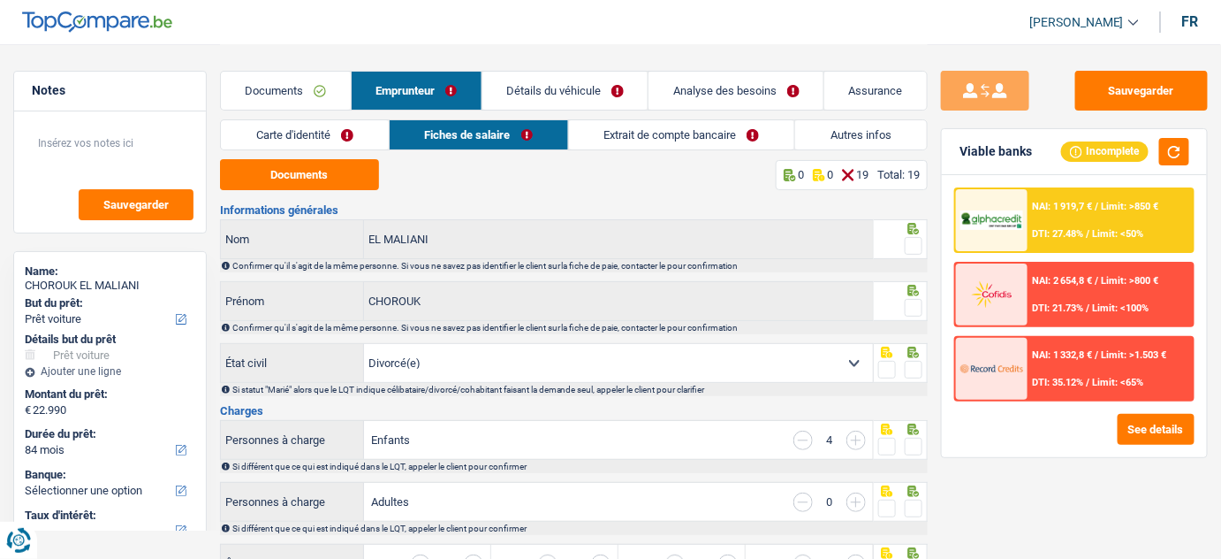
drag, startPoint x: 649, startPoint y: 112, endPoint x: 638, endPoint y: 117, distance: 11.5
click at [649, 112] on div "Documents Emprunteur Détails du véhicule Analyse des besoins Assurance" at bounding box center [574, 81] width 709 height 75
drag, startPoint x: 643, startPoint y: 137, endPoint x: 924, endPoint y: 179, distance: 284.2
click at [643, 137] on link "Extrait de compte bancaire" at bounding box center [682, 134] width 226 height 29
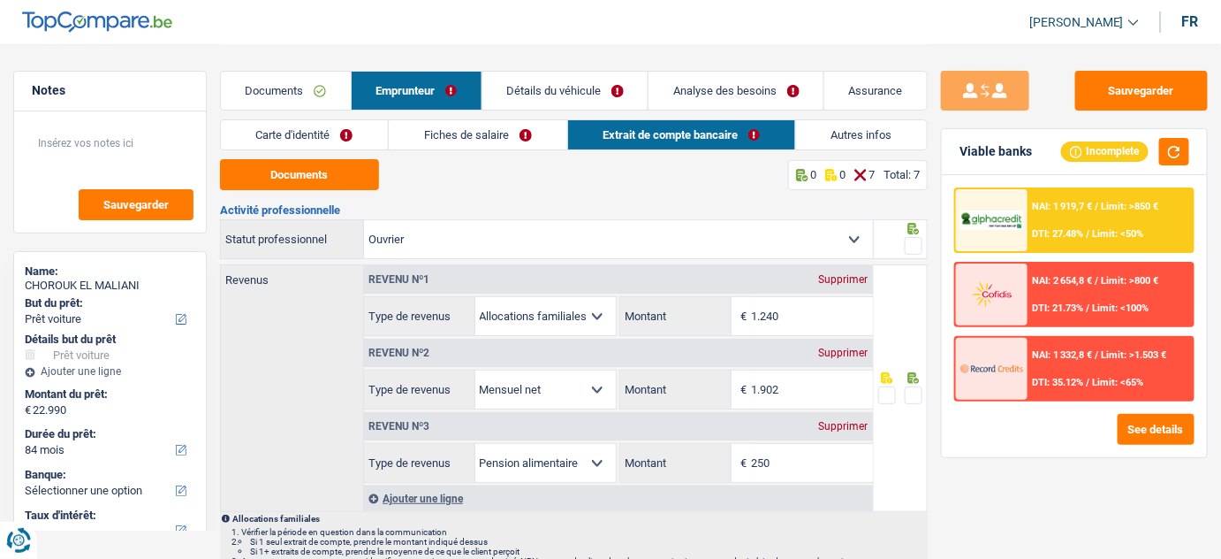
drag, startPoint x: 306, startPoint y: 94, endPoint x: 348, endPoint y: 86, distance: 43.2
click at [306, 93] on link "Documents" at bounding box center [286, 91] width 130 height 38
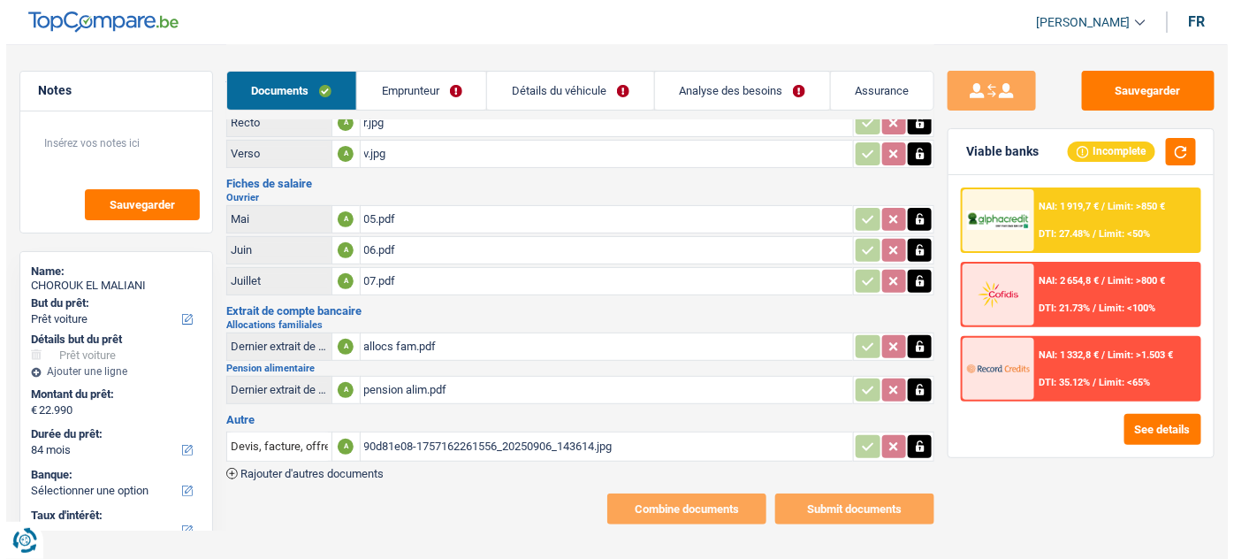
scroll to position [68, 0]
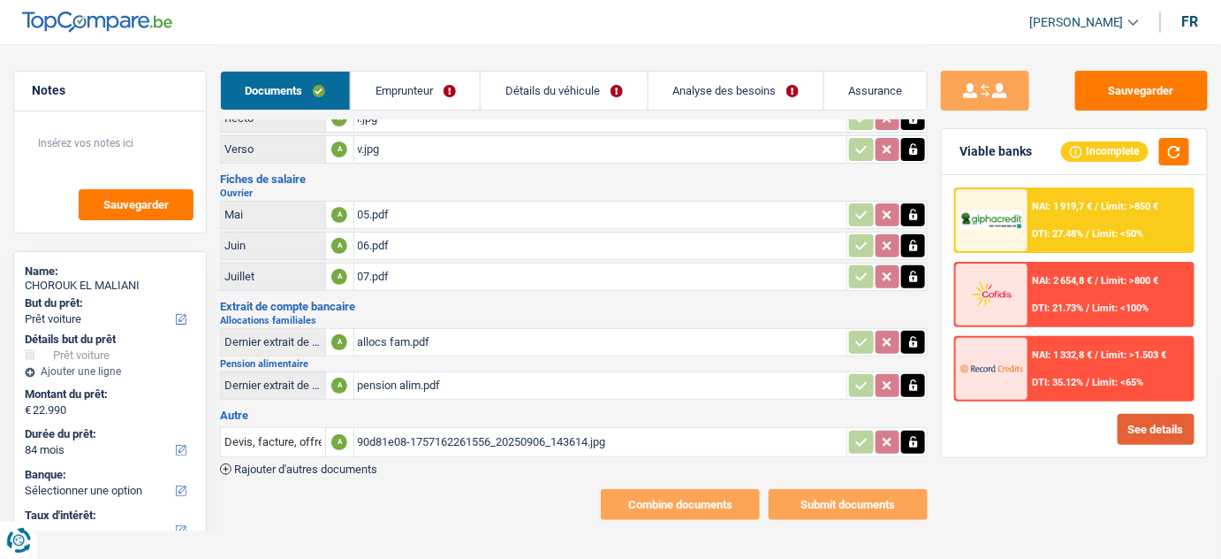
click at [1175, 423] on button "See details" at bounding box center [1156, 429] width 77 height 31
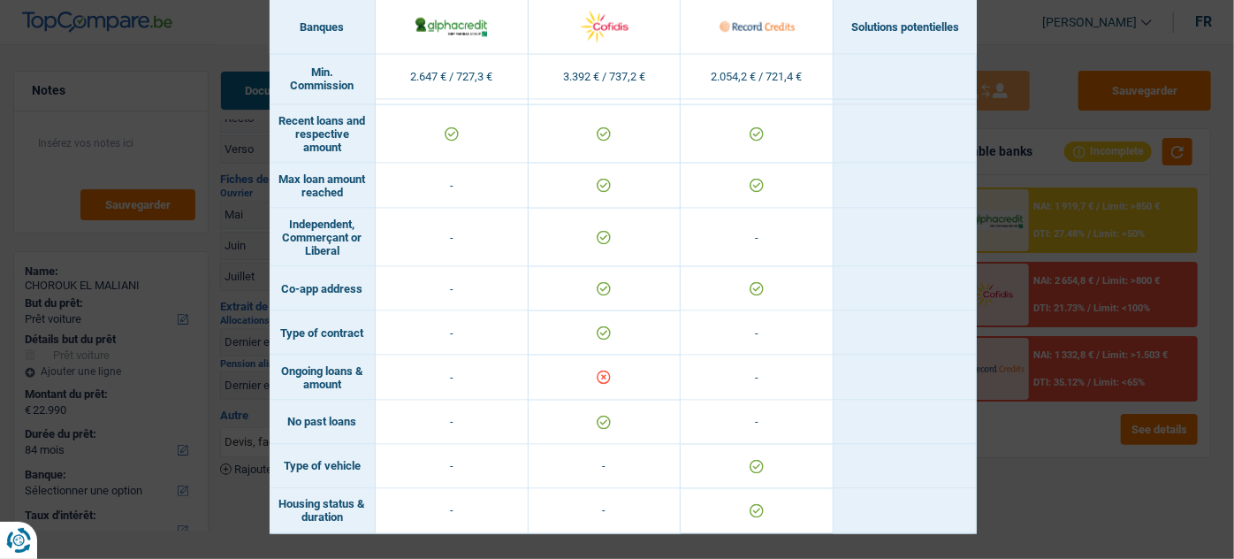
scroll to position [1332, 0]
drag, startPoint x: 1117, startPoint y: 491, endPoint x: 689, endPoint y: 198, distance: 518.7
click at [1116, 491] on div "Banks conditions × Banques Solutions potentielles Revenus / Charges 2.647 € / 7…" at bounding box center [617, 279] width 1234 height 559
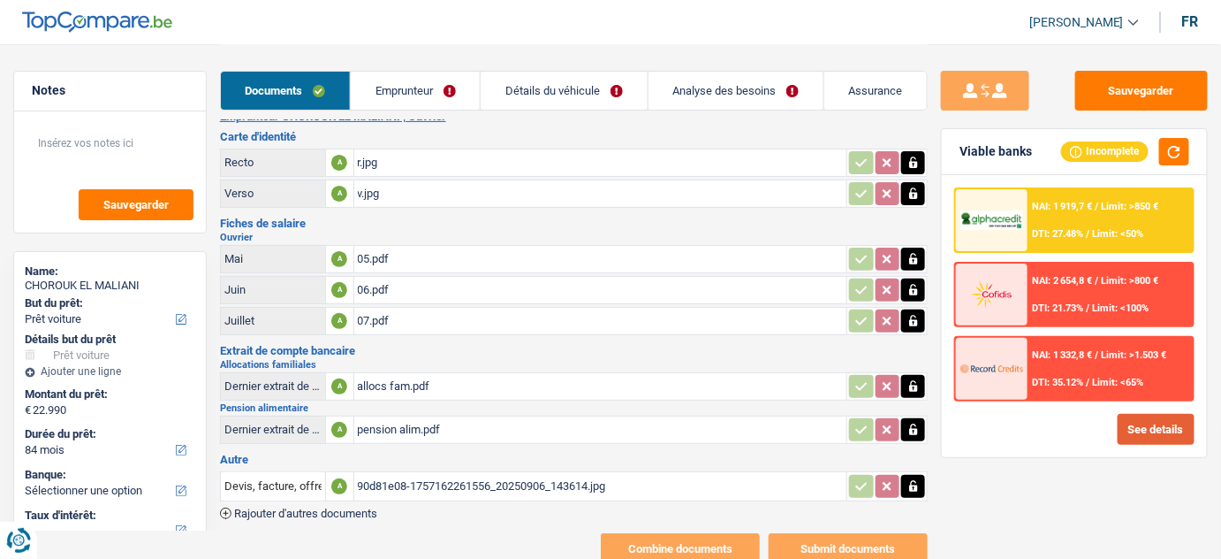
scroll to position [0, 0]
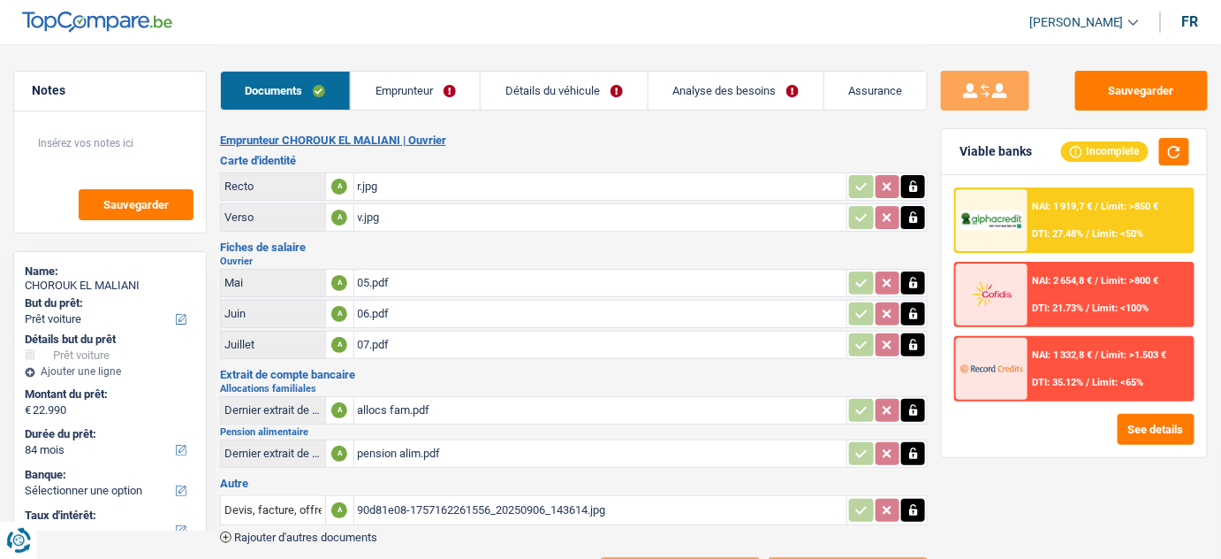
click at [706, 84] on link "Analyse des besoins" at bounding box center [736, 91] width 175 height 38
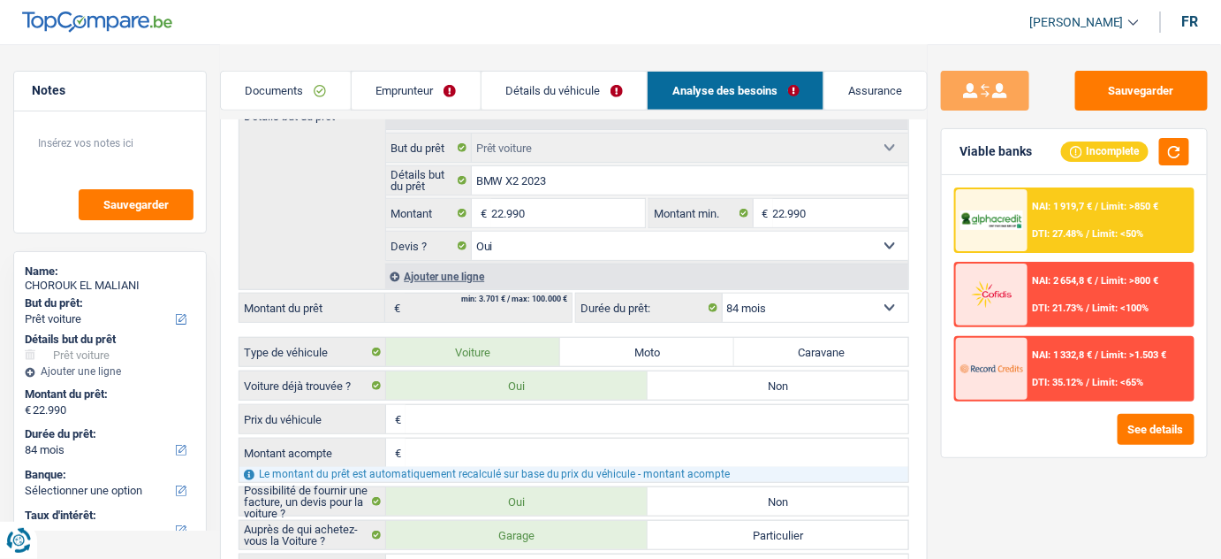
scroll to position [240, 0]
click at [503, 217] on input "22.990" at bounding box center [568, 213] width 155 height 28
click at [498, 209] on input "22.990" at bounding box center [568, 213] width 155 height 28
click at [504, 209] on input "22.990" at bounding box center [568, 213] width 155 height 28
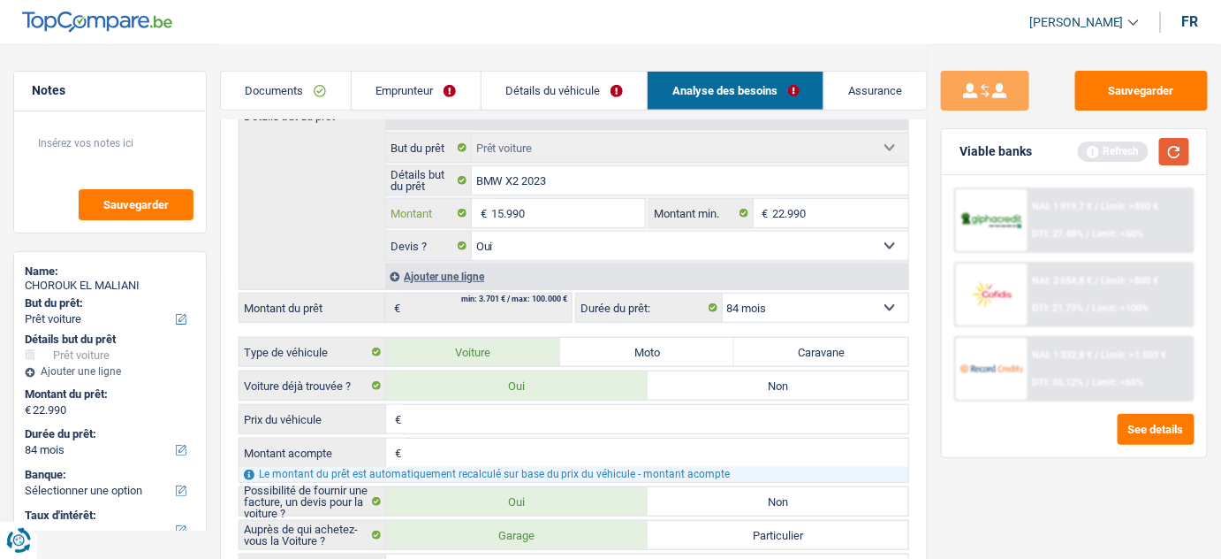
type input "15.990"
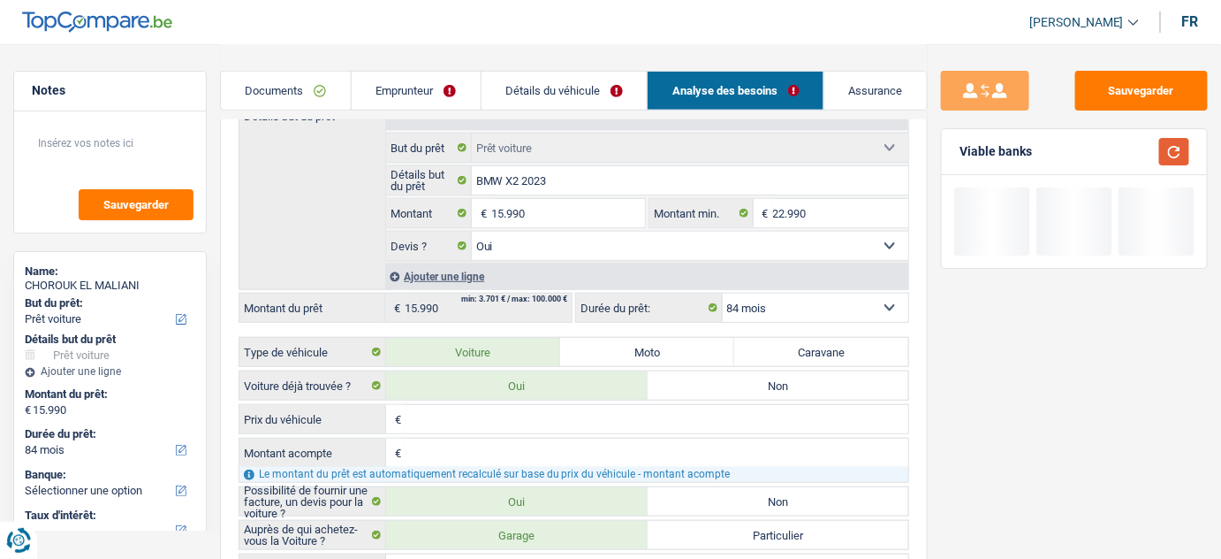
click at [1187, 147] on button "button" at bounding box center [1175, 151] width 30 height 27
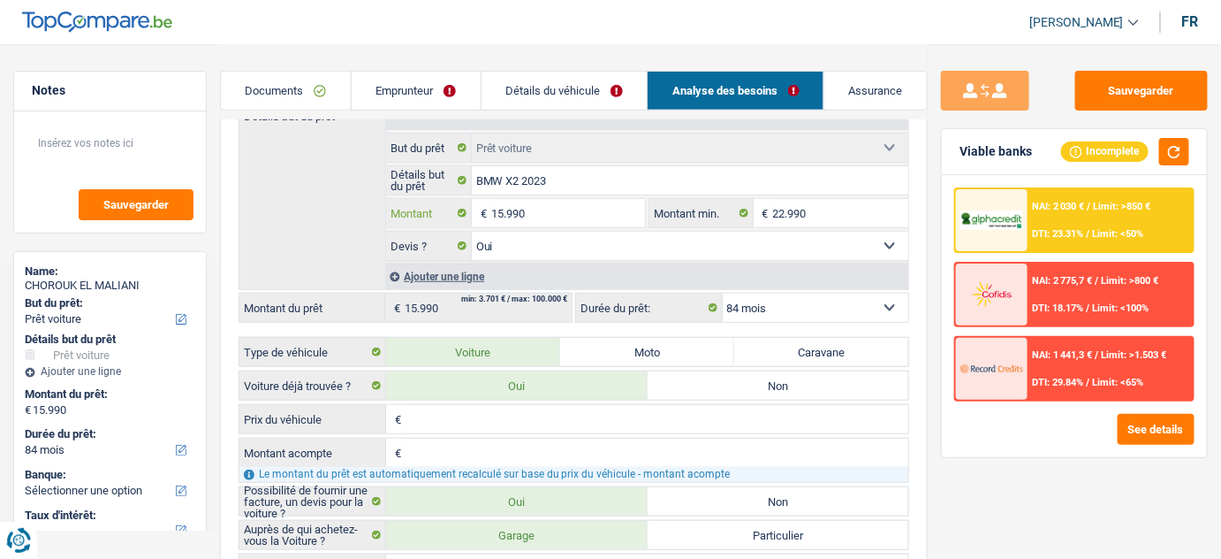
click at [506, 206] on input "15.990" at bounding box center [568, 213] width 155 height 28
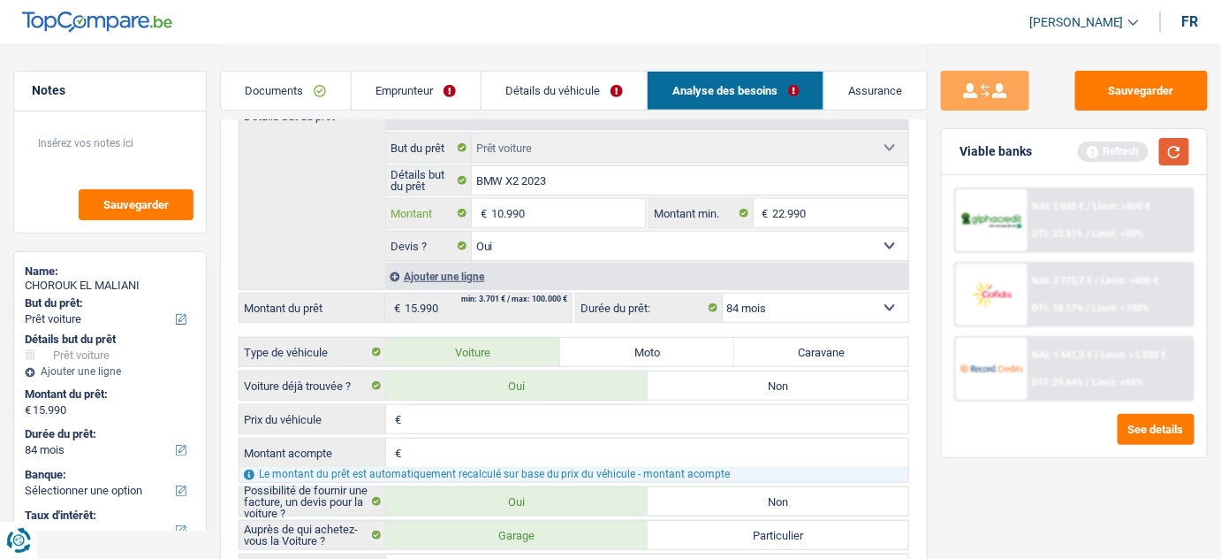
type input "10.990"
select select "60"
type input "10.990"
select select "60"
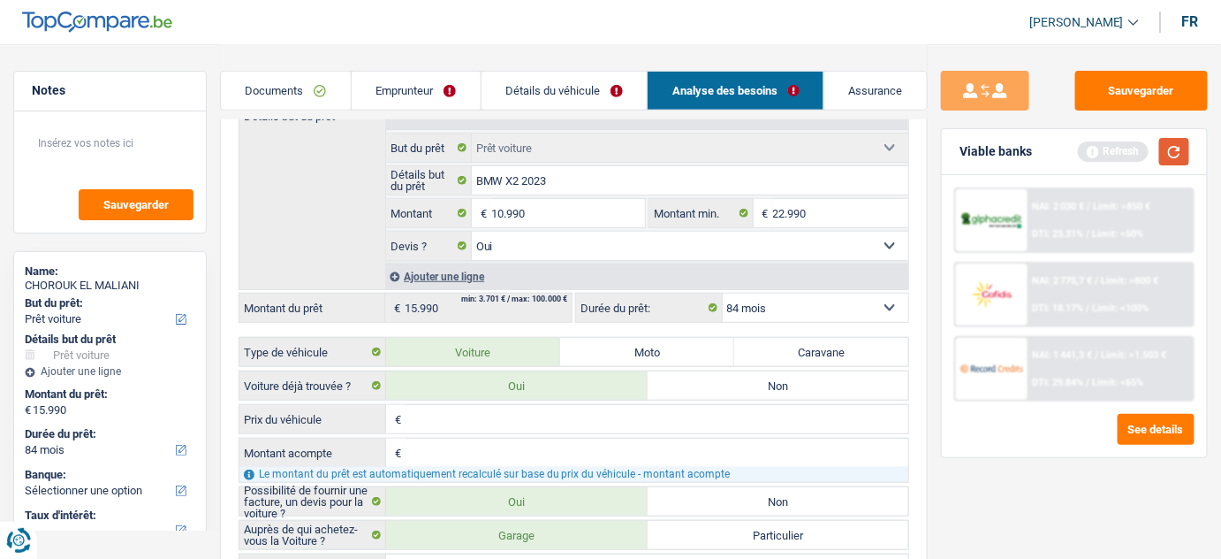
type input "10.990"
select select "60"
click at [1181, 149] on button "button" at bounding box center [1175, 151] width 30 height 27
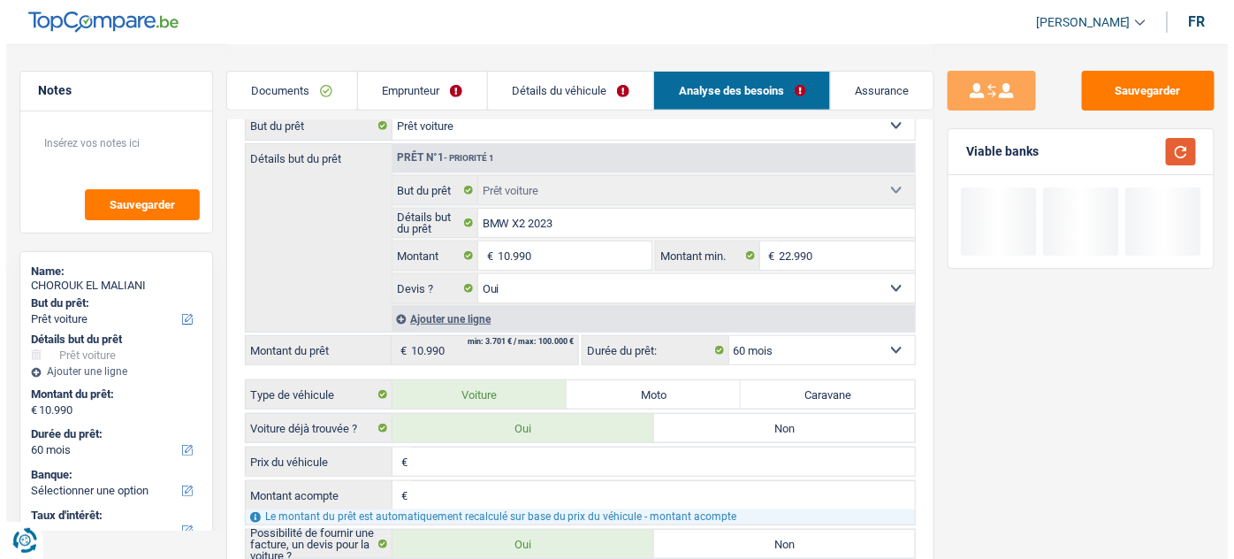
scroll to position [160, 0]
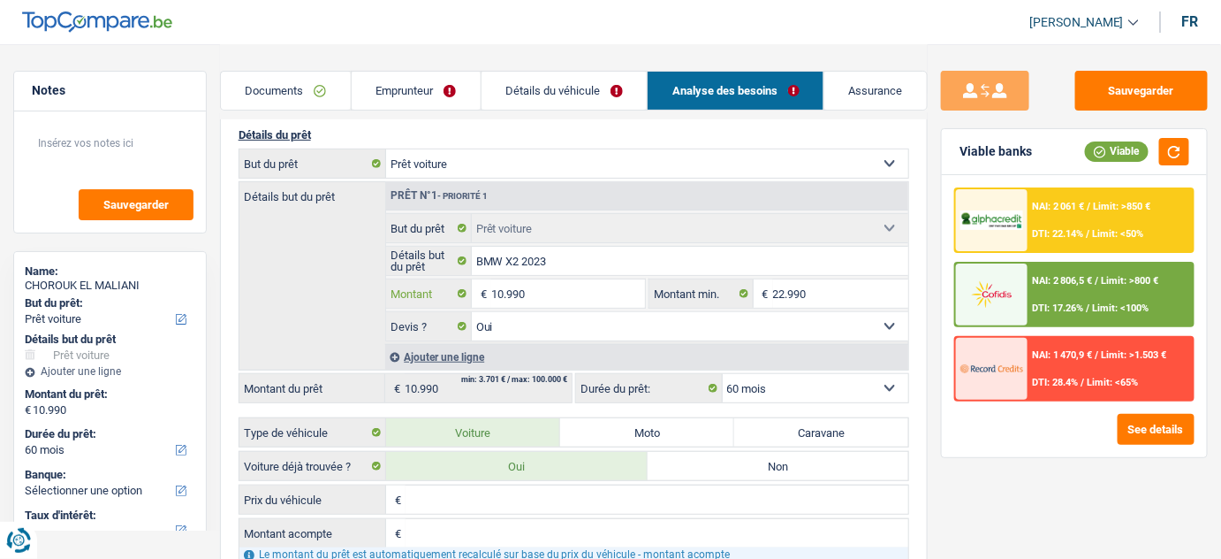
click at [502, 286] on input "10.990" at bounding box center [568, 293] width 155 height 28
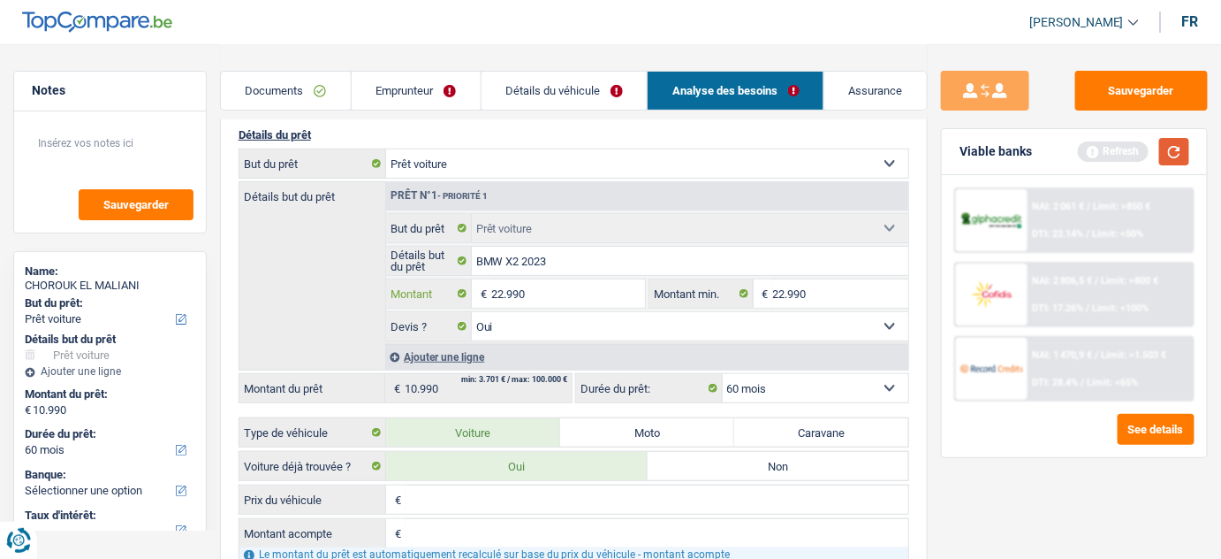
type input "22.990"
select select "84"
type input "22.990"
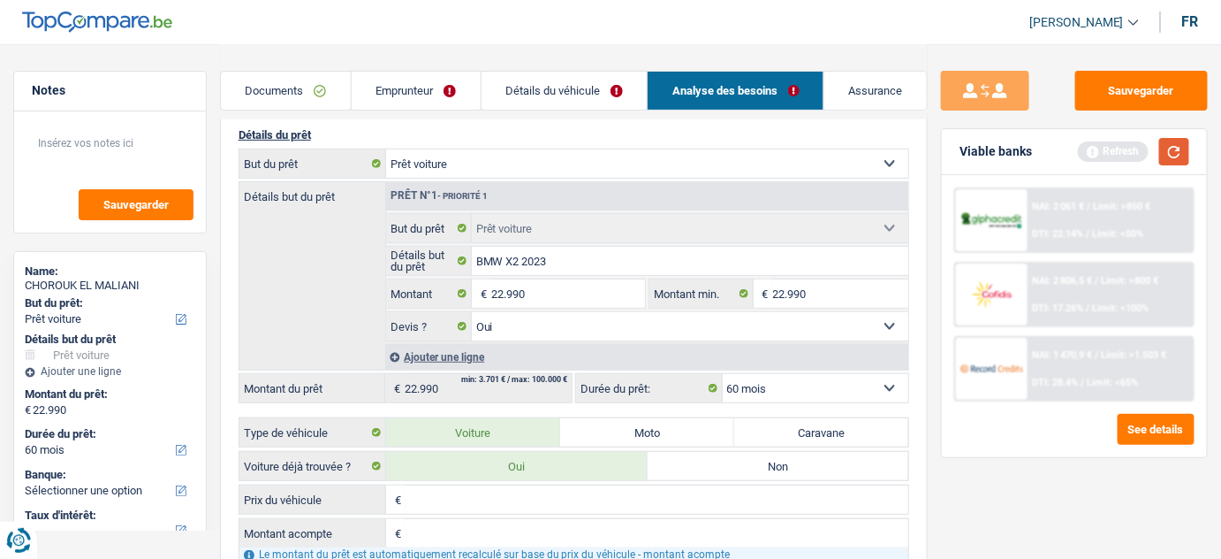
click at [1174, 148] on button "button" at bounding box center [1175, 151] width 30 height 27
select select "84"
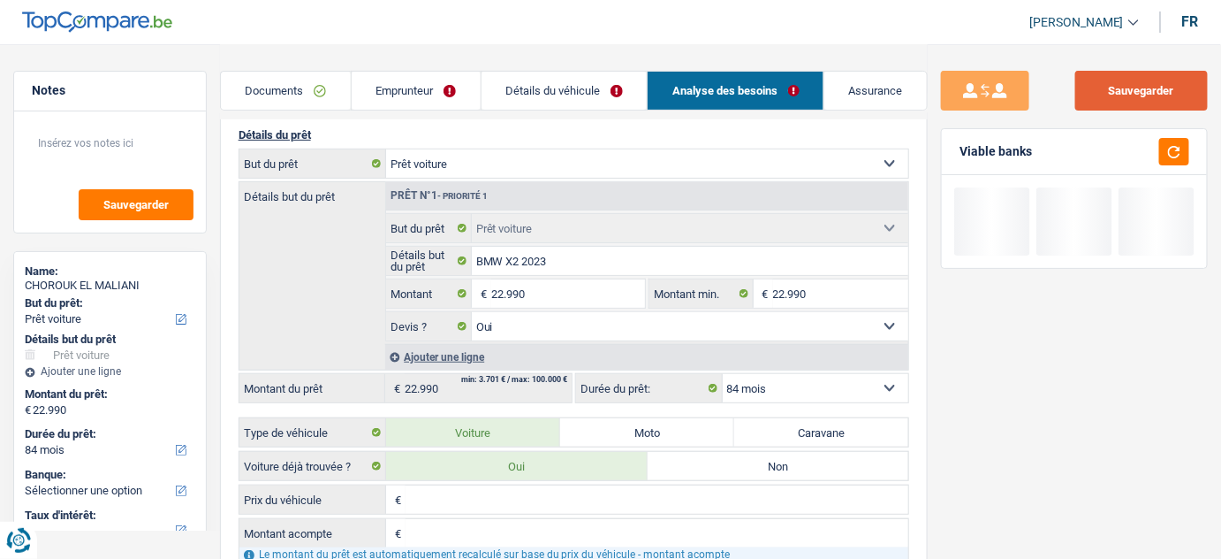
click at [1155, 95] on button "Sauvegarder" at bounding box center [1142, 91] width 133 height 40
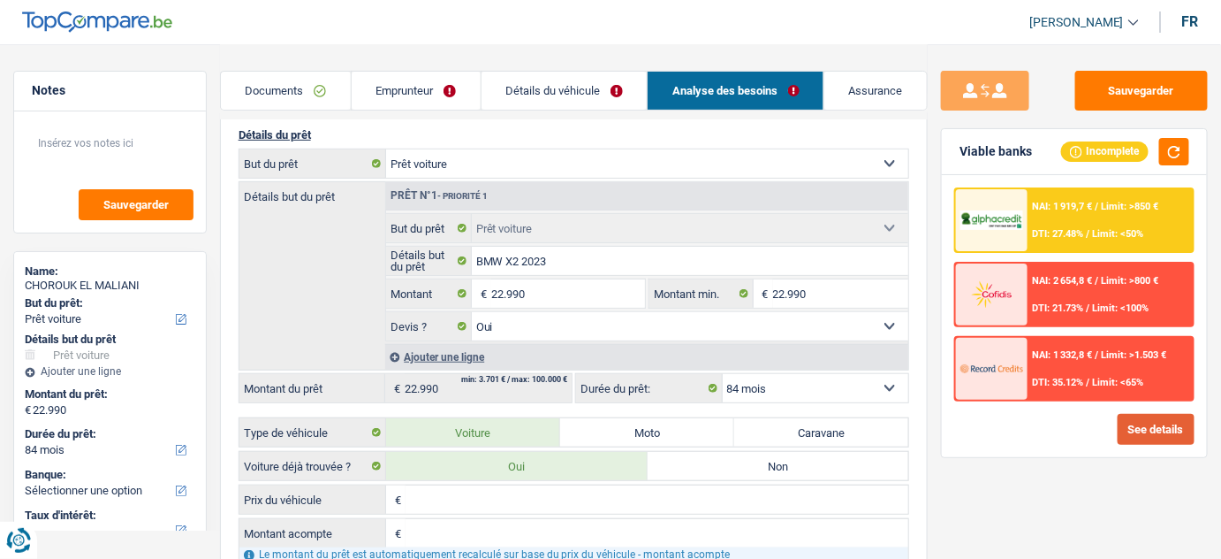
click at [1149, 427] on button "See details" at bounding box center [1156, 429] width 77 height 31
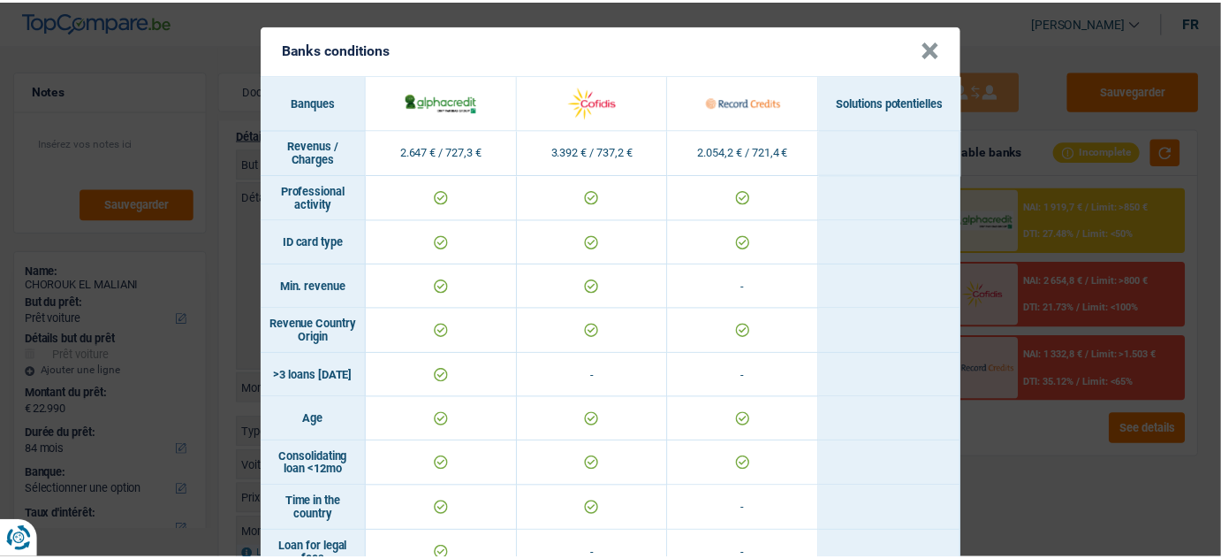
scroll to position [0, 0]
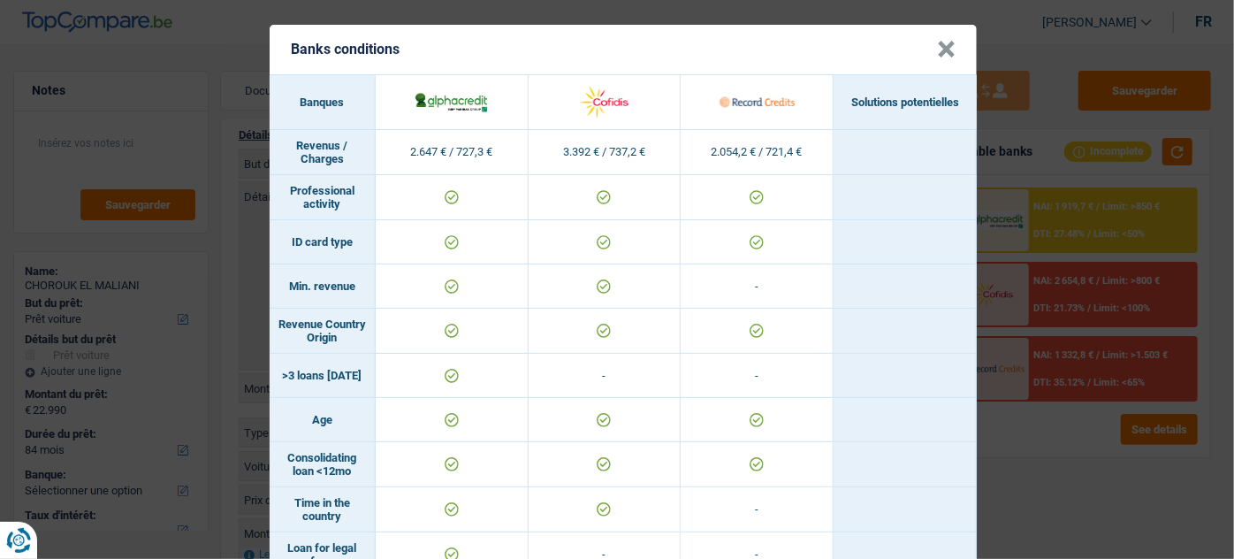
click at [939, 41] on button "×" at bounding box center [946, 50] width 19 height 18
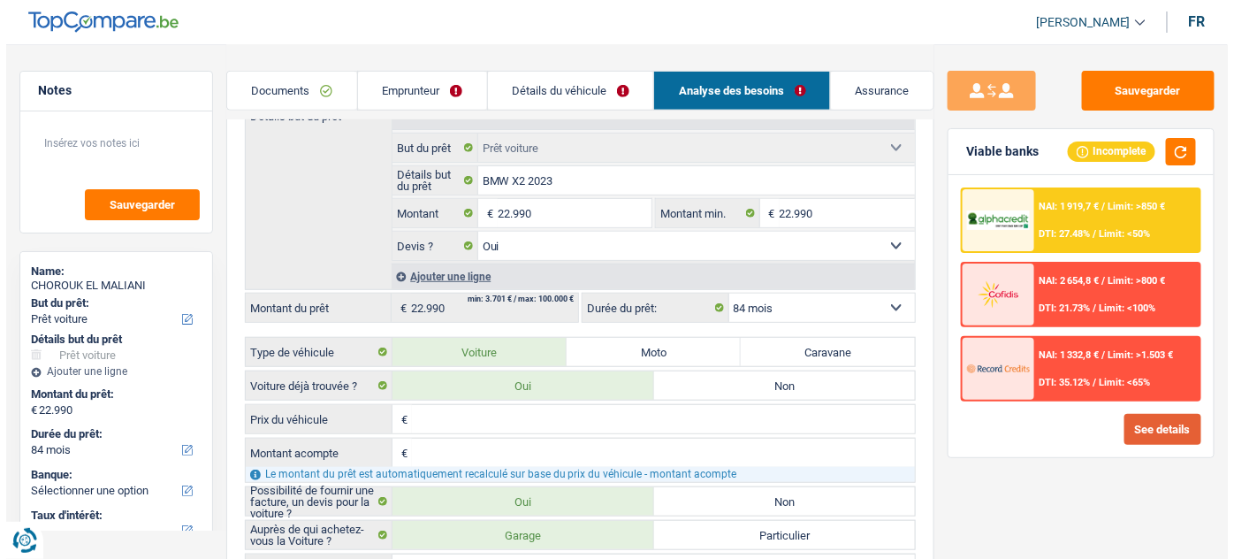
scroll to position [160, 0]
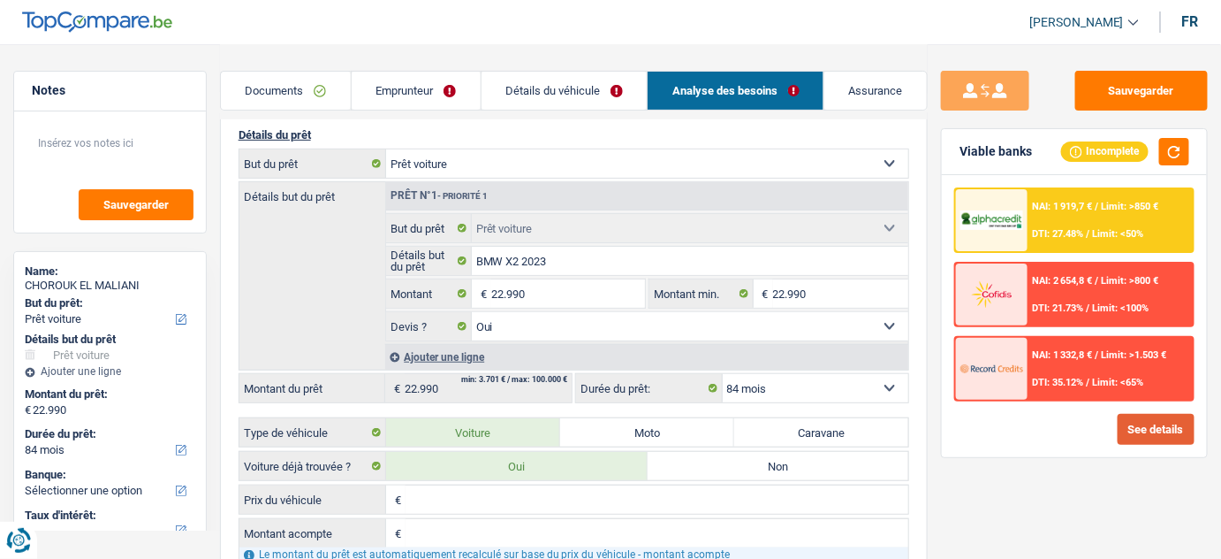
click at [1160, 421] on button "See details" at bounding box center [1156, 429] width 77 height 31
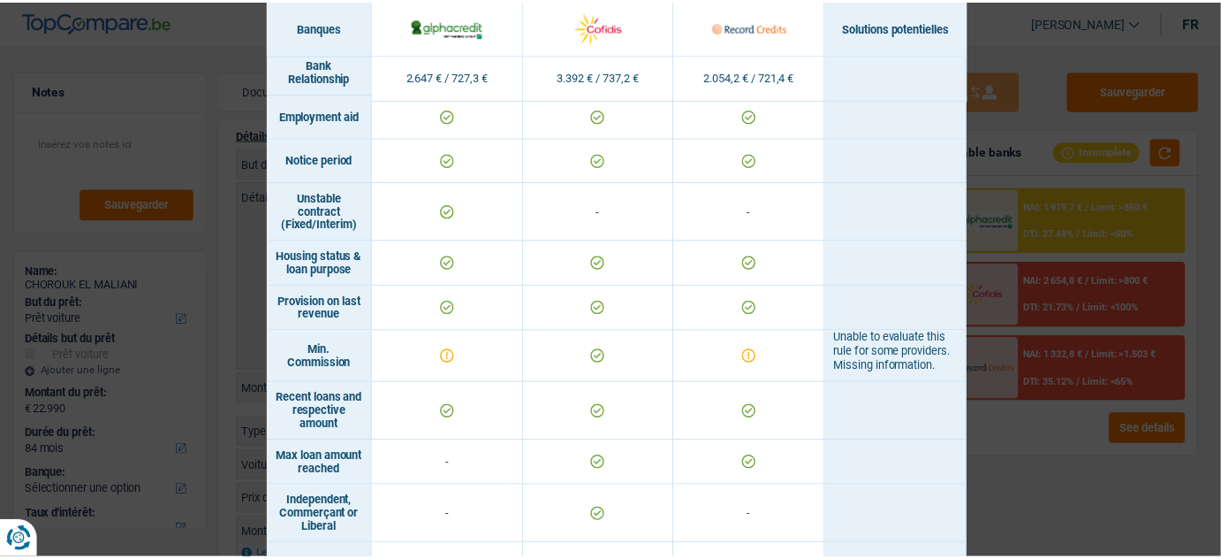
scroll to position [1124, 0]
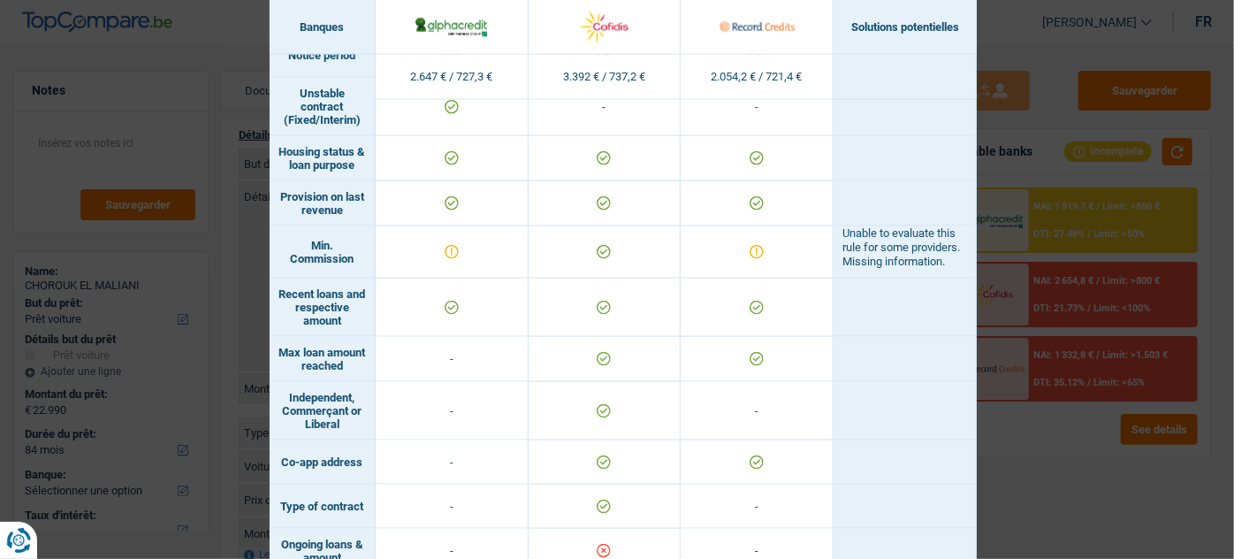
click at [1057, 437] on div "Banks conditions × Banques Solutions potentielles Revenus / Charges 2.647 € / 7…" at bounding box center [617, 279] width 1234 height 559
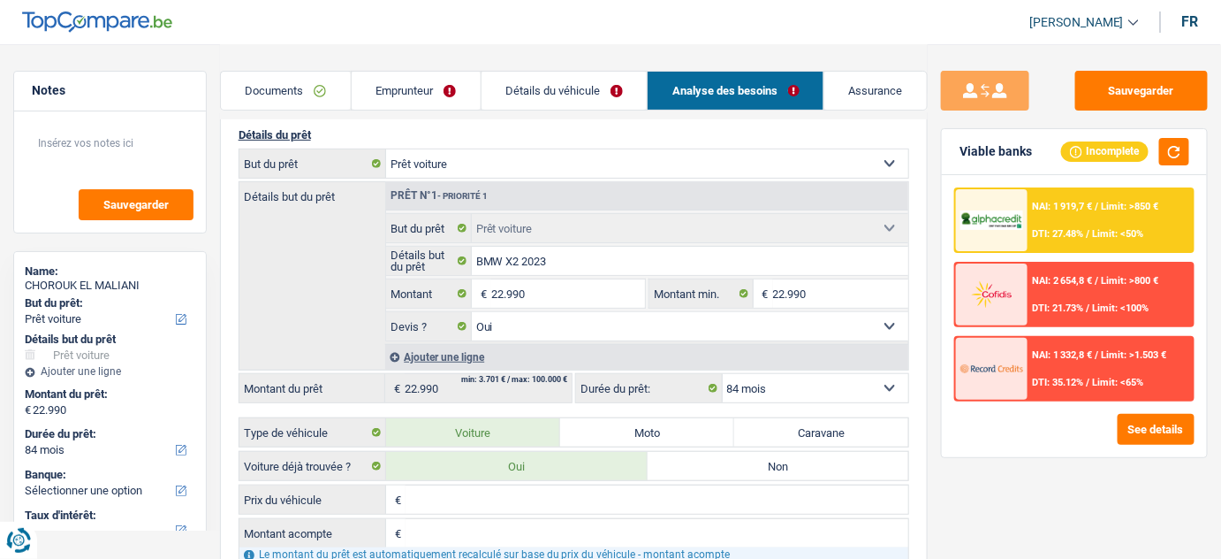
drag, startPoint x: 410, startPoint y: 88, endPoint x: 430, endPoint y: 87, distance: 20.4
click at [412, 88] on link "Emprunteur" at bounding box center [416, 91] width 129 height 38
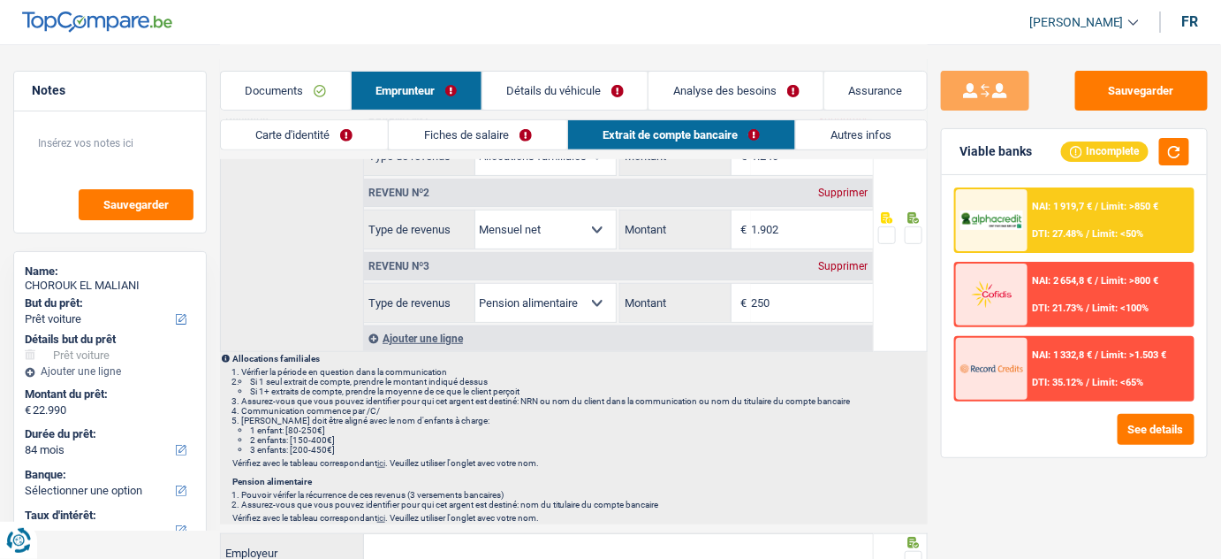
drag, startPoint x: 856, startPoint y: 131, endPoint x: 792, endPoint y: 214, distance: 104.6
click at [856, 131] on link "Autres infos" at bounding box center [861, 134] width 131 height 29
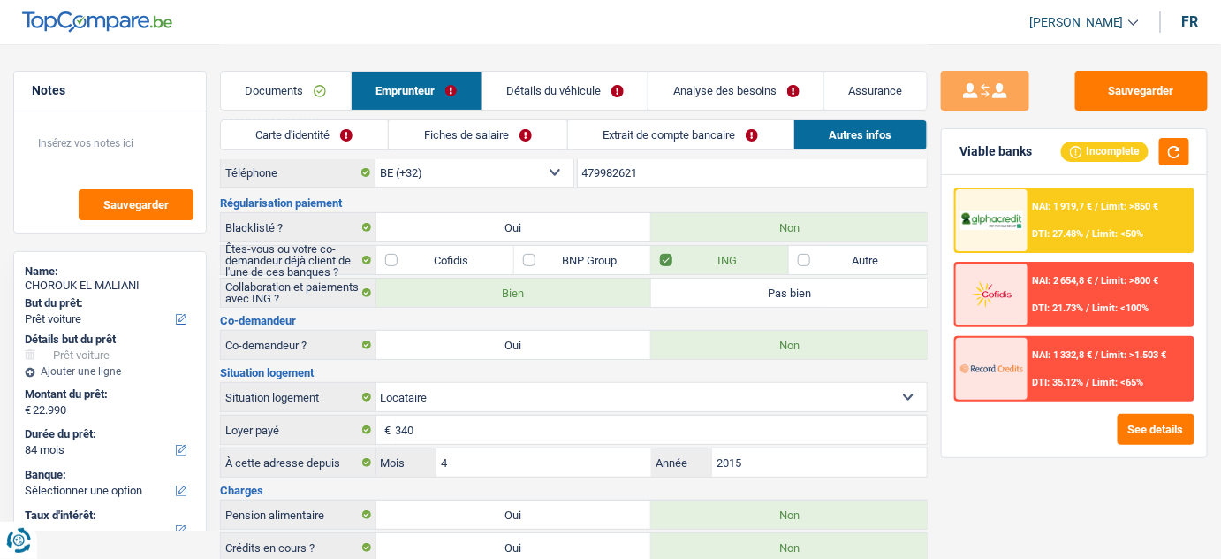
scroll to position [0, 0]
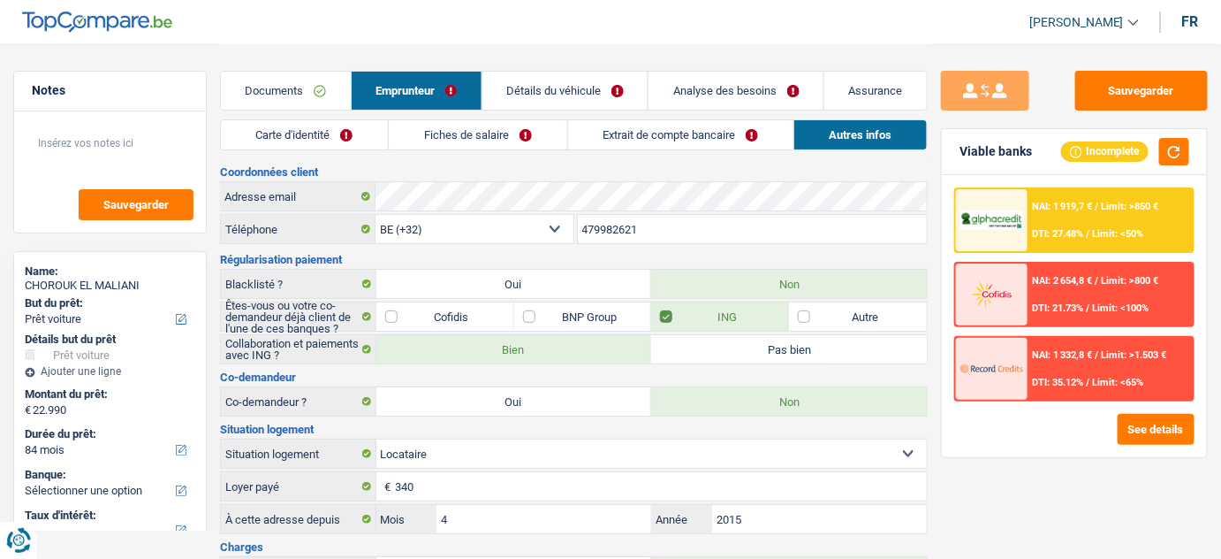
click at [665, 127] on link "Extrait de compte bancaire" at bounding box center [680, 134] width 225 height 29
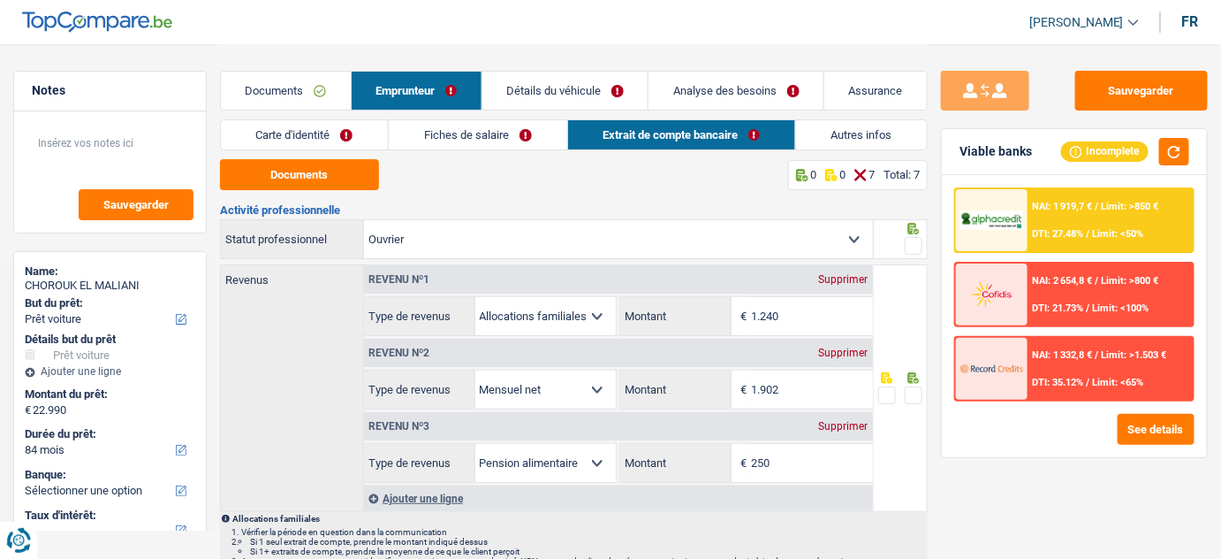
click at [471, 135] on link "Fiches de salaire" at bounding box center [478, 134] width 178 height 29
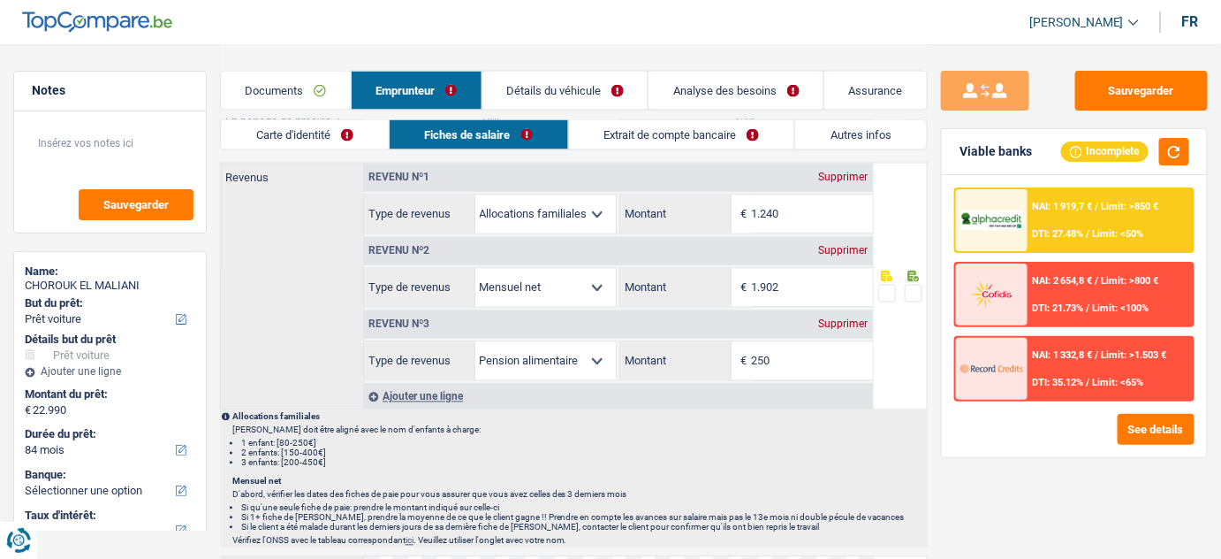
scroll to position [811, 0]
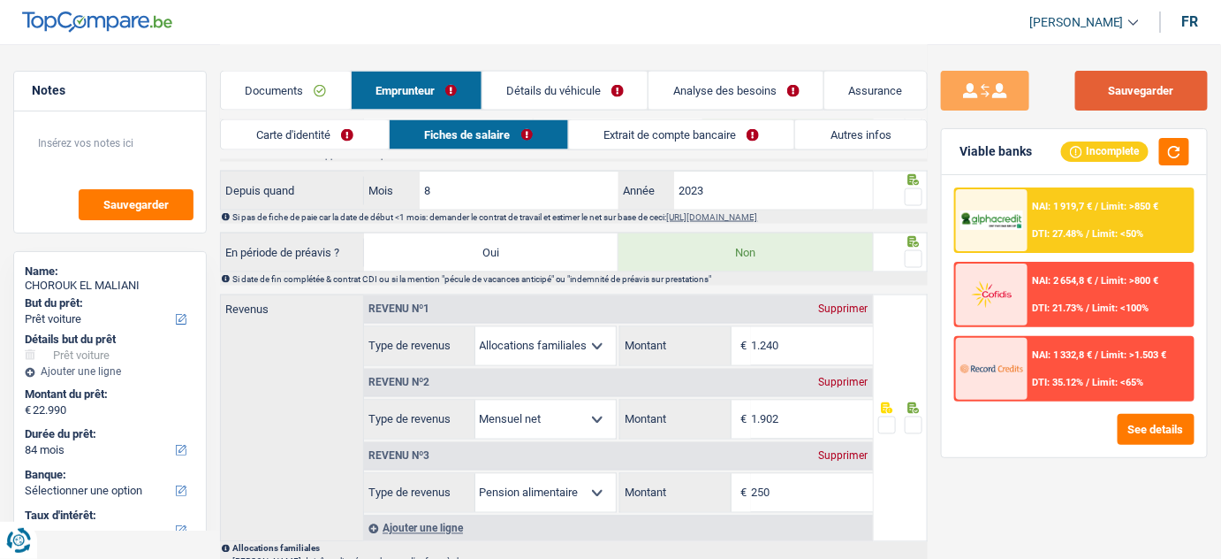
drag, startPoint x: 1130, startPoint y: 97, endPoint x: 1147, endPoint y: 97, distance: 17.7
click at [1132, 97] on button "Sauvegarder" at bounding box center [1142, 91] width 133 height 40
click at [612, 91] on link "Détails du véhicule" at bounding box center [566, 91] width 166 height 38
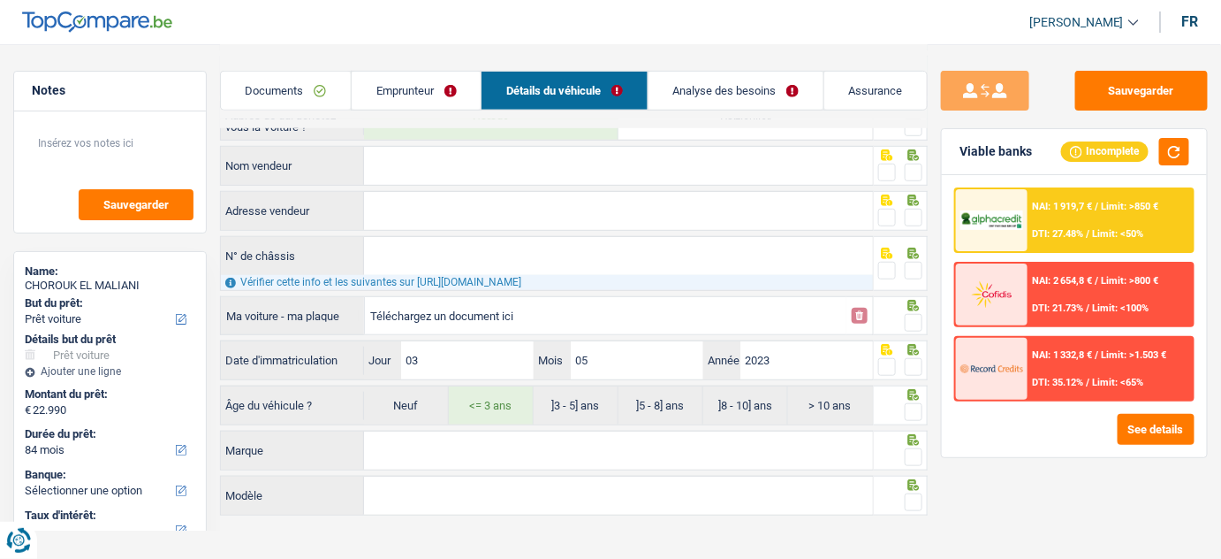
click at [368, 84] on link "Emprunteur" at bounding box center [416, 91] width 129 height 38
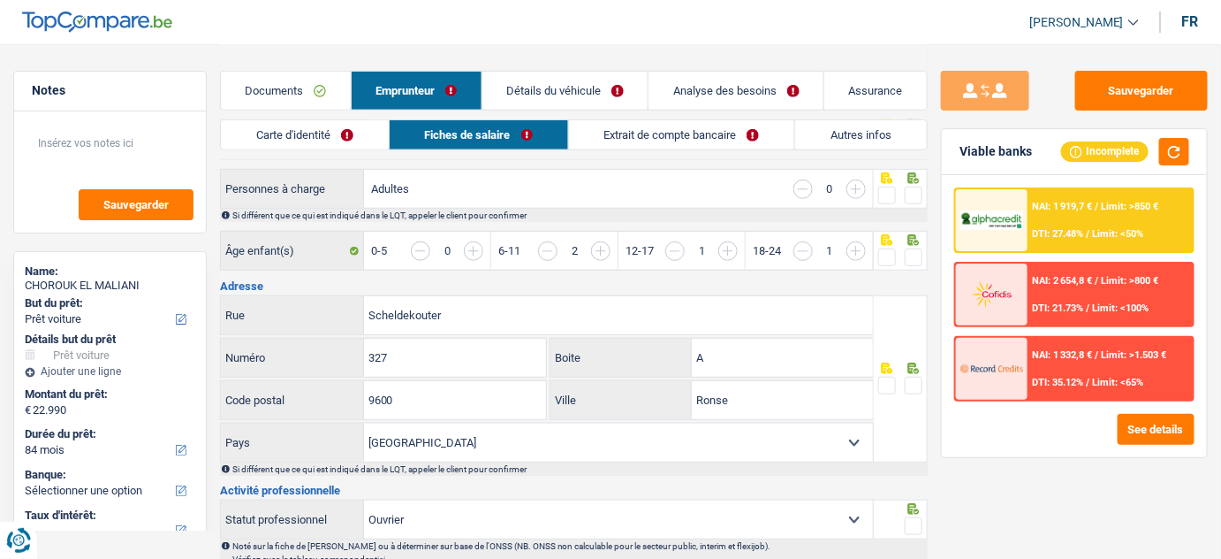
click at [871, 131] on link "Autres infos" at bounding box center [861, 134] width 132 height 29
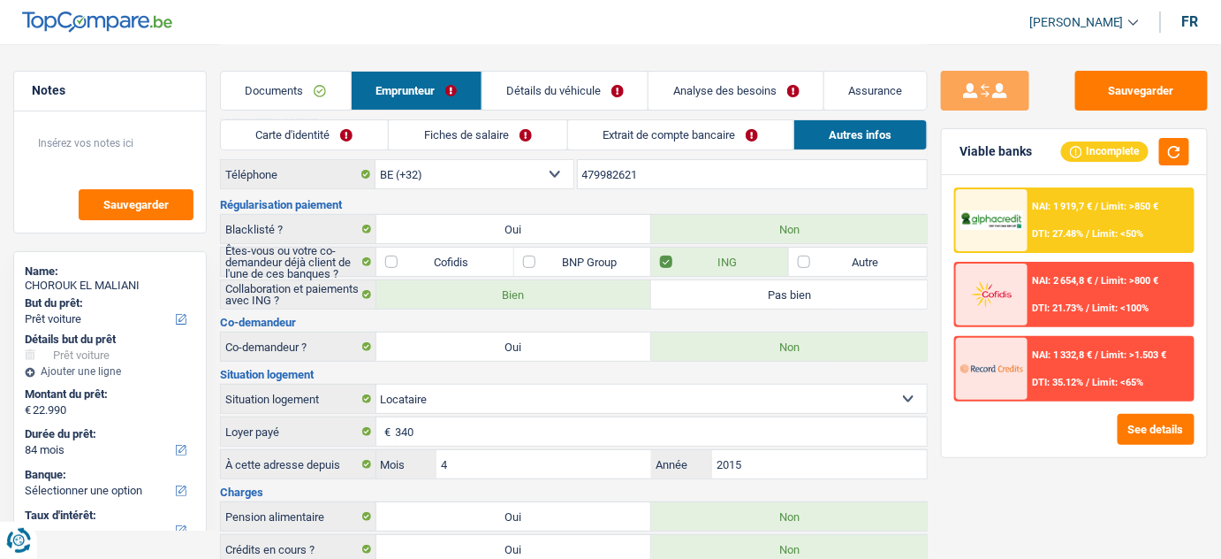
scroll to position [0, 0]
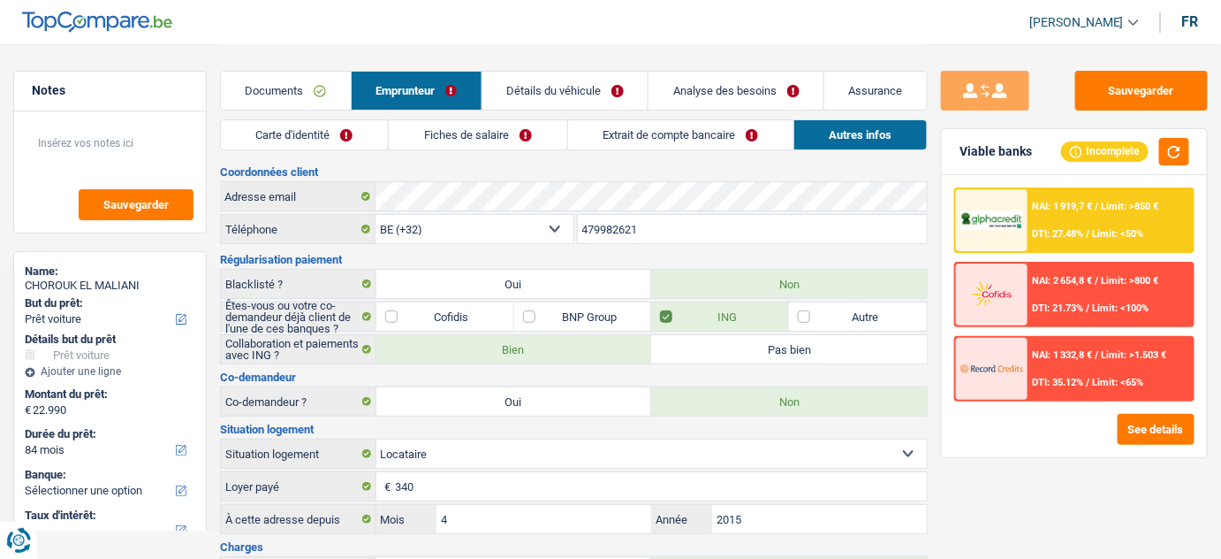
click at [736, 87] on link "Analyse des besoins" at bounding box center [736, 91] width 175 height 38
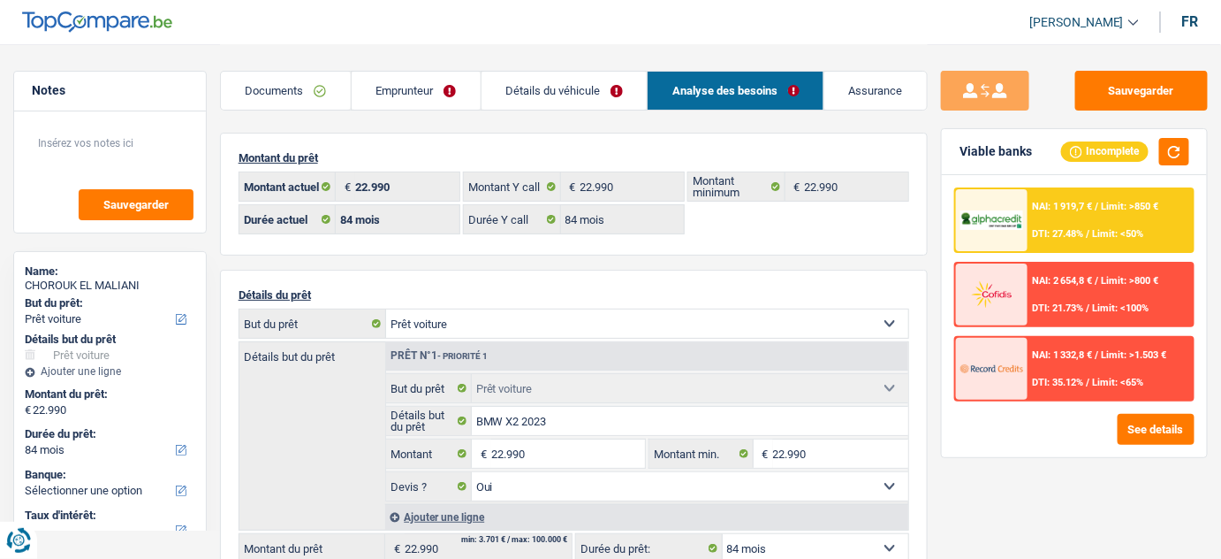
click at [434, 103] on link "Emprunteur" at bounding box center [416, 91] width 129 height 38
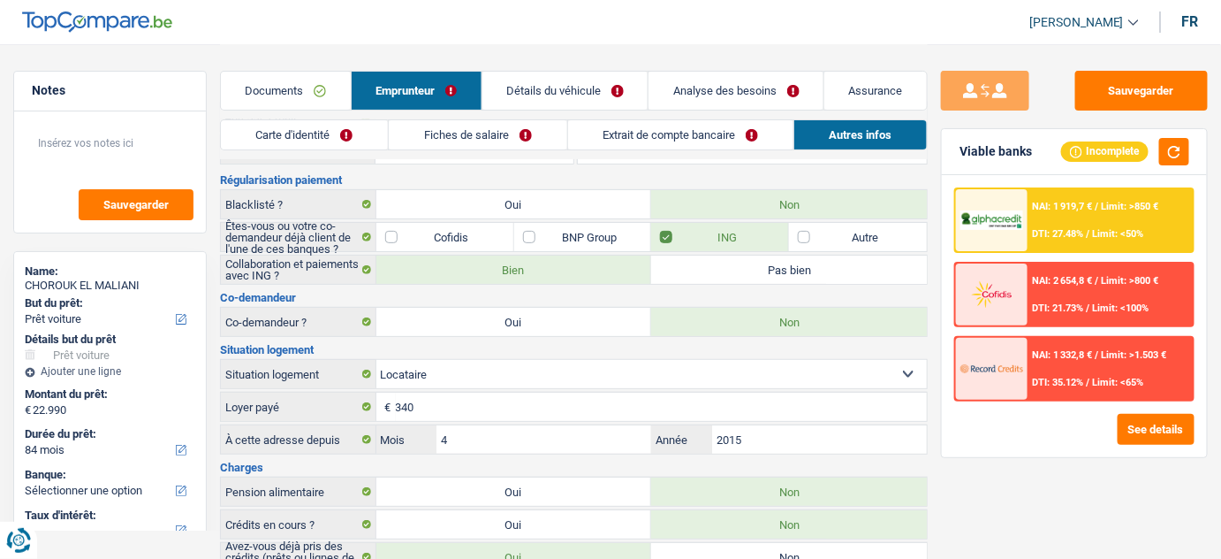
scroll to position [133, 0]
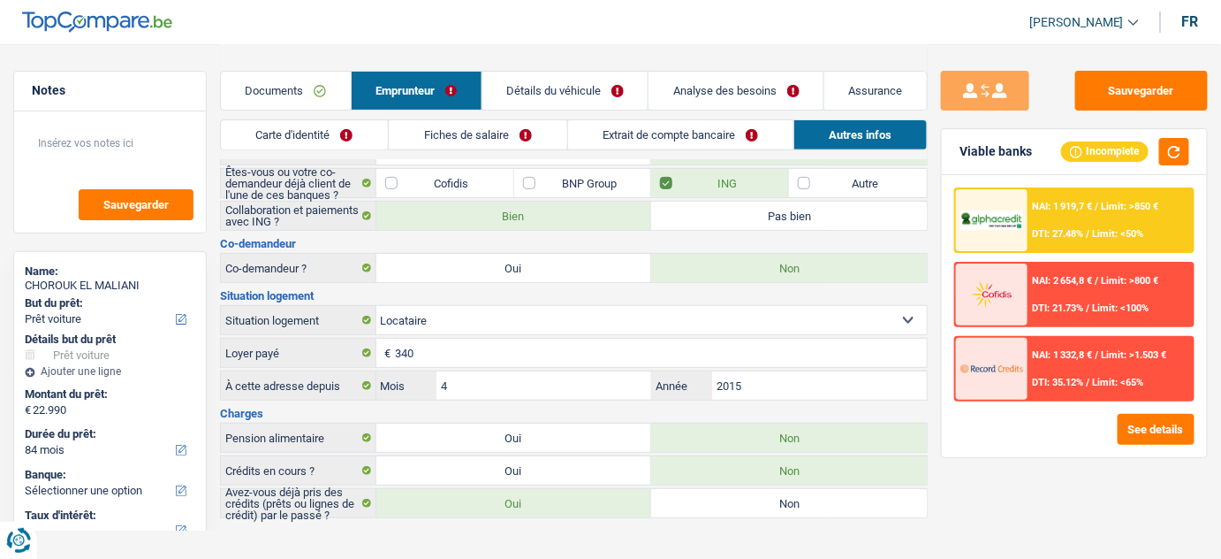
drag, startPoint x: 559, startPoint y: 467, endPoint x: 784, endPoint y: 378, distance: 242.1
click at [561, 466] on label "Oui" at bounding box center [515, 470] width 276 height 28
click at [561, 466] on input "Oui" at bounding box center [515, 470] width 276 height 28
radio input "true"
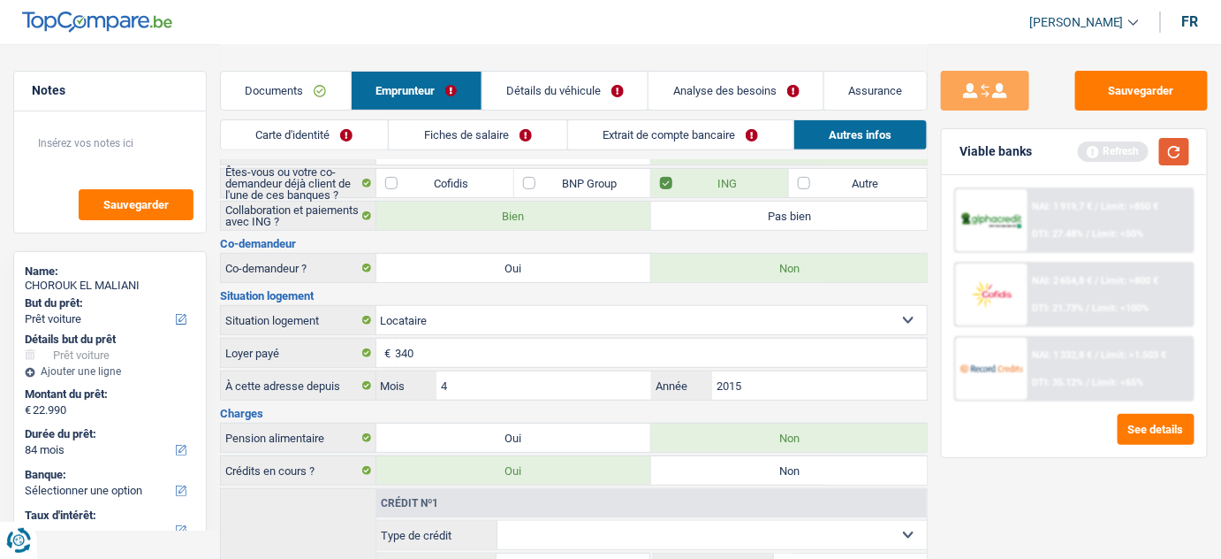
click at [1178, 148] on button "button" at bounding box center [1175, 151] width 30 height 27
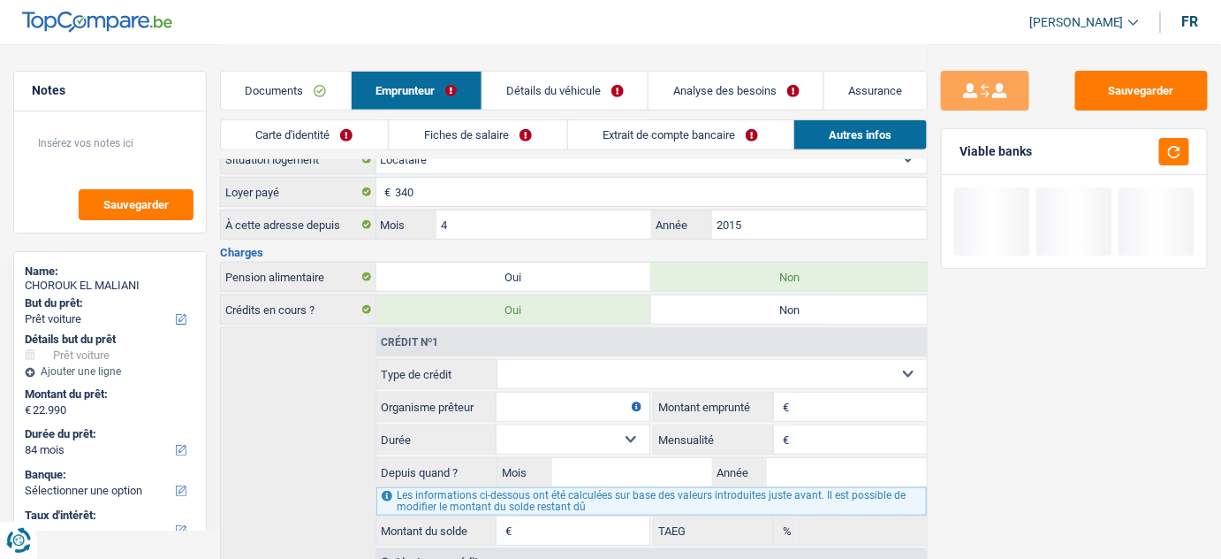
click at [724, 305] on label "Non" at bounding box center [789, 309] width 276 height 28
click at [724, 305] on input "Non" at bounding box center [789, 309] width 276 height 28
radio input "true"
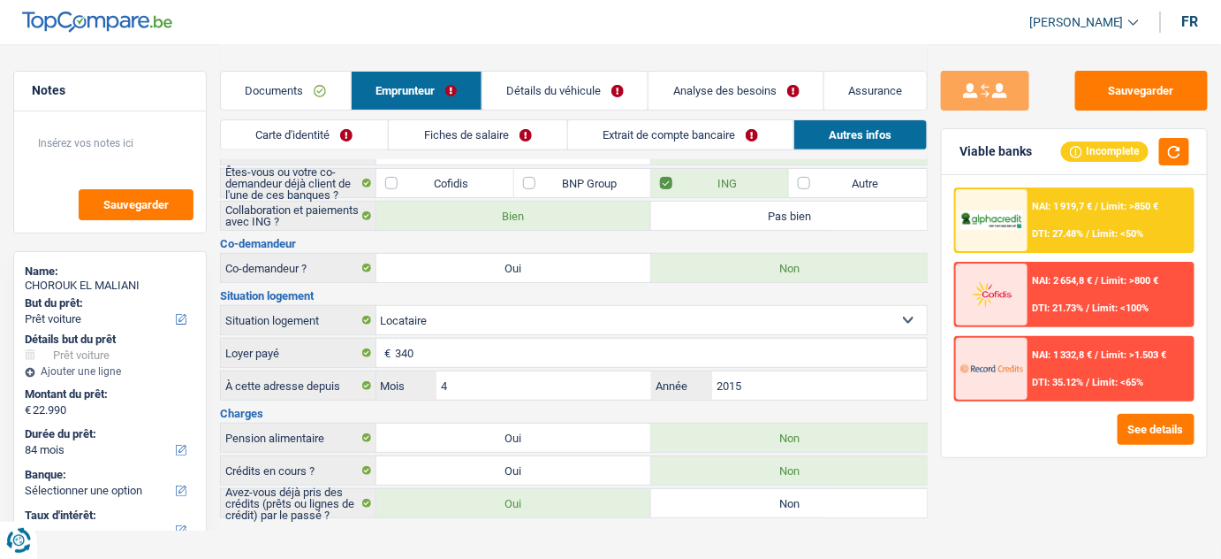
scroll to position [0, 0]
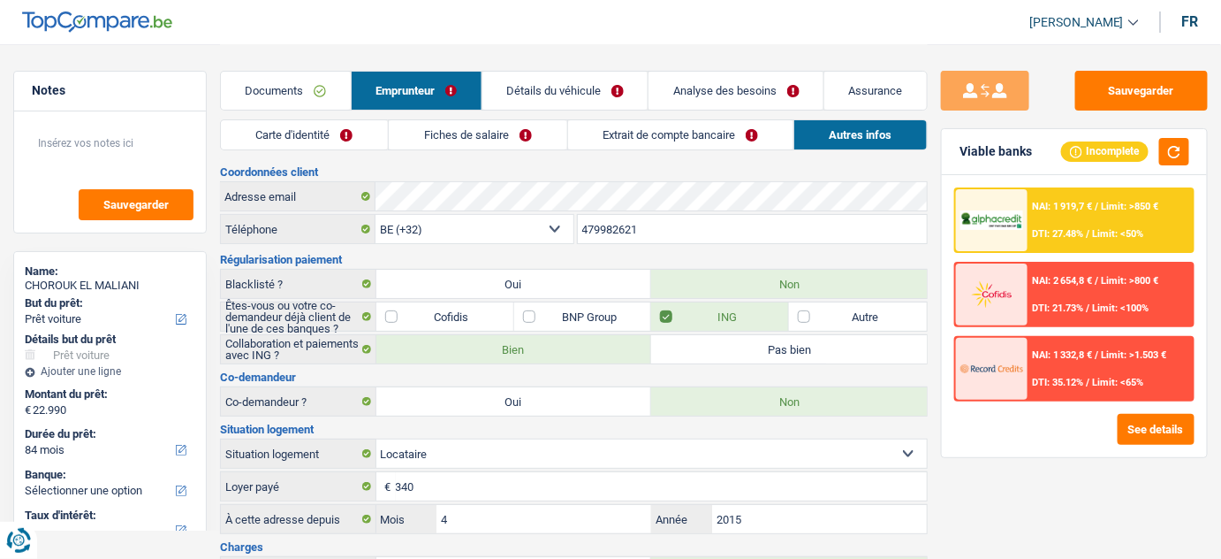
drag, startPoint x: 674, startPoint y: 125, endPoint x: 665, endPoint y: 133, distance: 13.1
click at [673, 124] on link "Extrait de compte bancaire" at bounding box center [680, 134] width 225 height 29
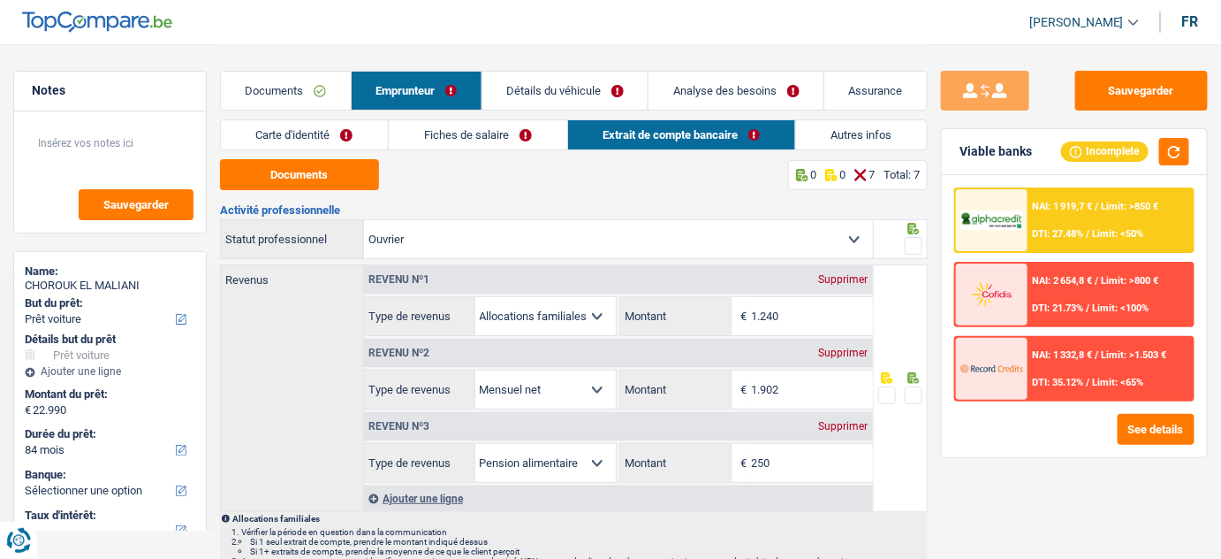
click at [502, 124] on link "Fiches de salaire" at bounding box center [478, 134] width 178 height 29
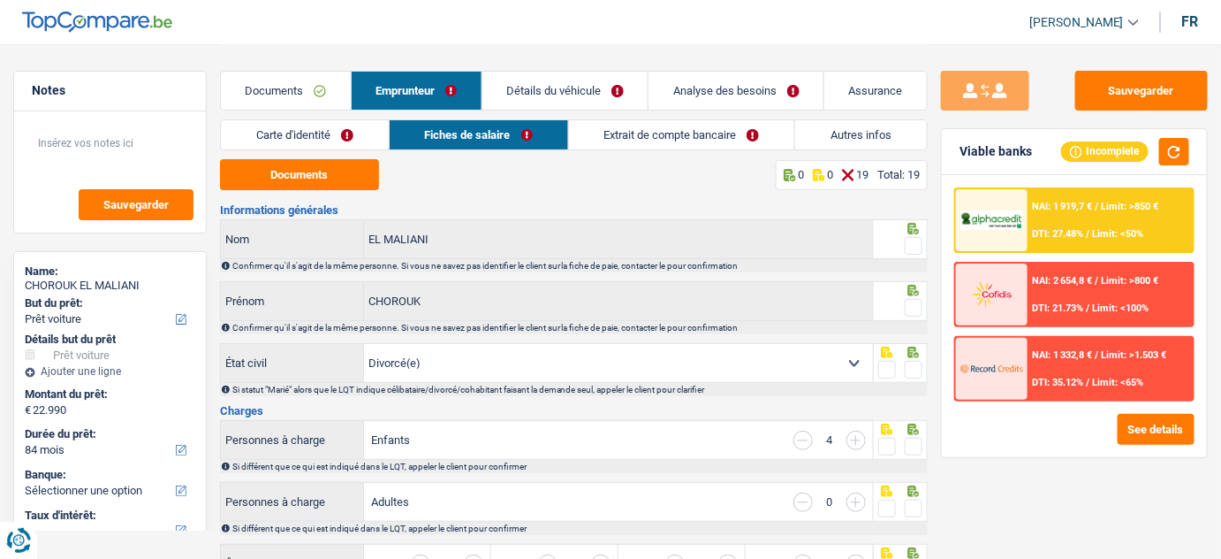
click at [344, 144] on link "Carte d'identité" at bounding box center [305, 134] width 168 height 29
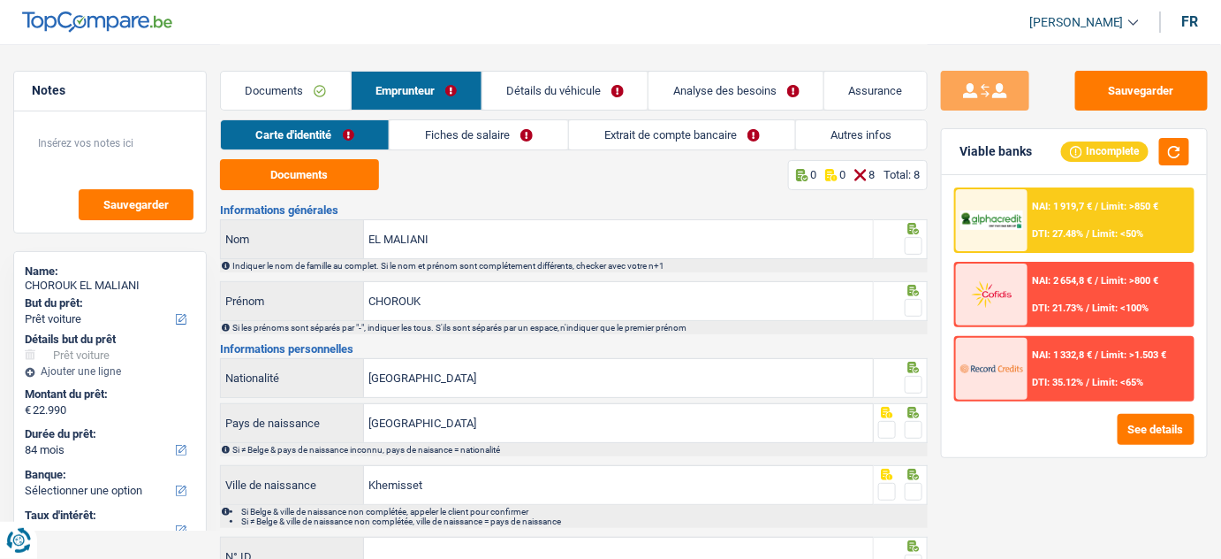
click at [323, 81] on link "Documents" at bounding box center [286, 91] width 130 height 38
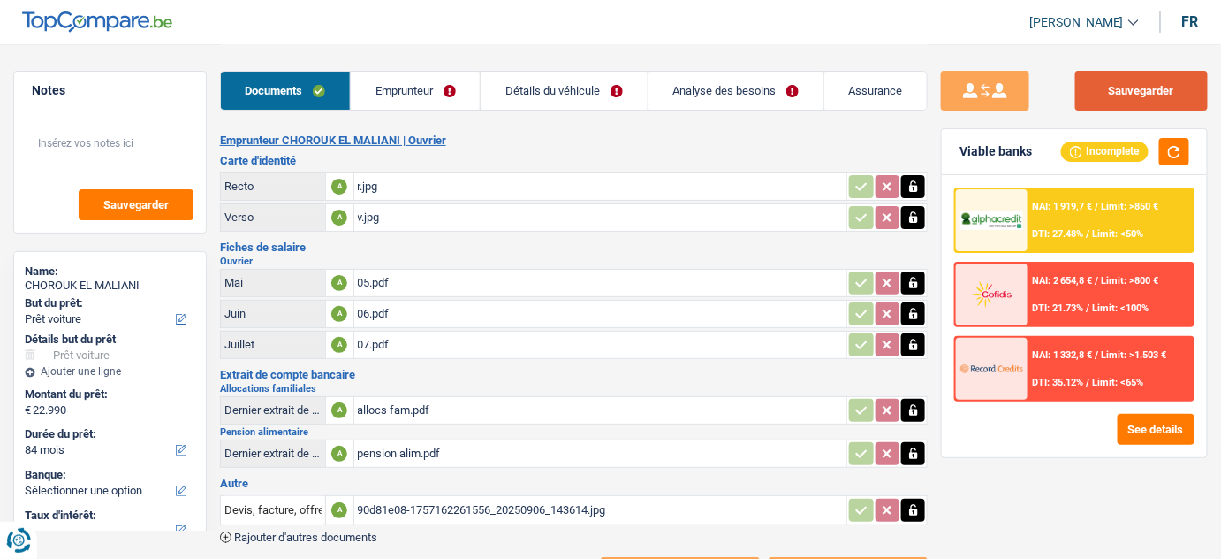
click at [1133, 87] on button "Sauvegarder" at bounding box center [1142, 91] width 133 height 40
select select "car"
select select "84"
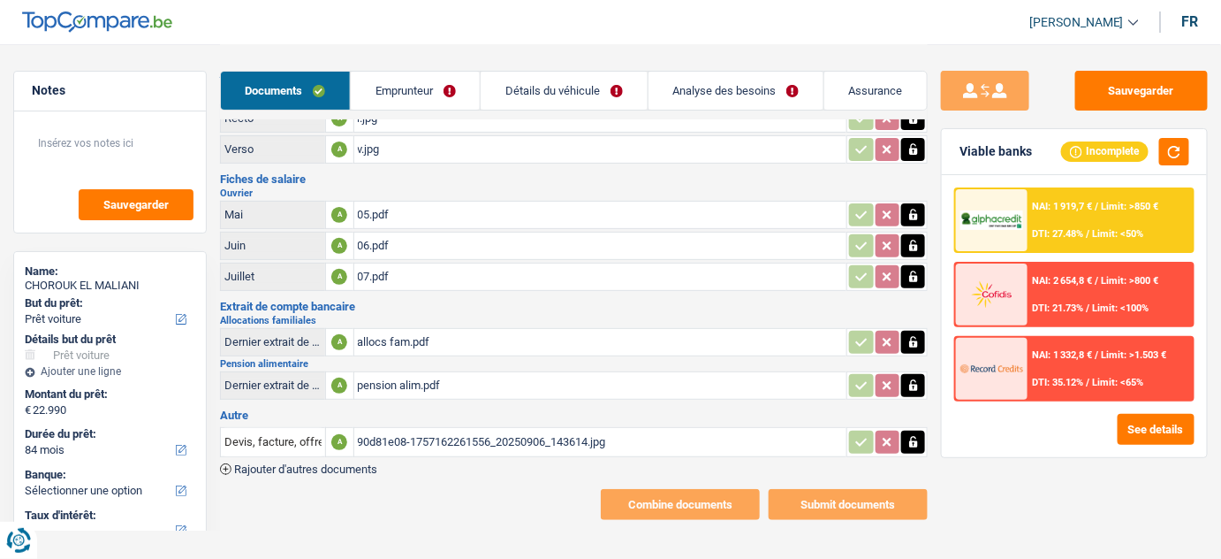
click at [450, 429] on div "90d81e08-1757162261556_20250906_143614.jpg" at bounding box center [601, 442] width 486 height 27
drag, startPoint x: 414, startPoint y: 84, endPoint x: 432, endPoint y: 87, distance: 18.7
click at [415, 84] on link "Emprunteur" at bounding box center [415, 91] width 129 height 38
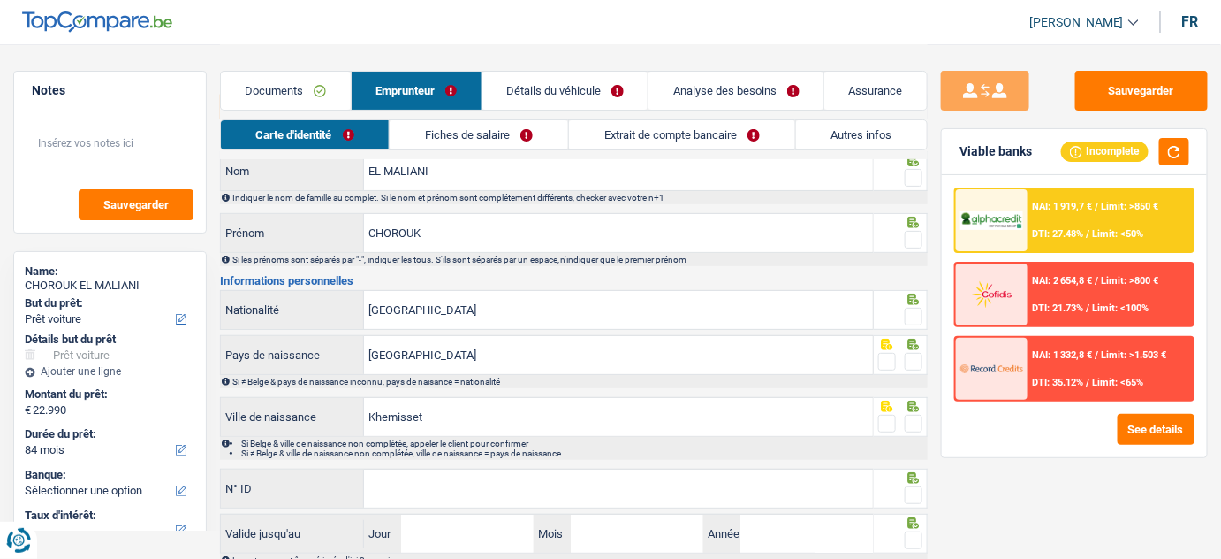
click at [825, 129] on link "Autres infos" at bounding box center [862, 134] width 132 height 29
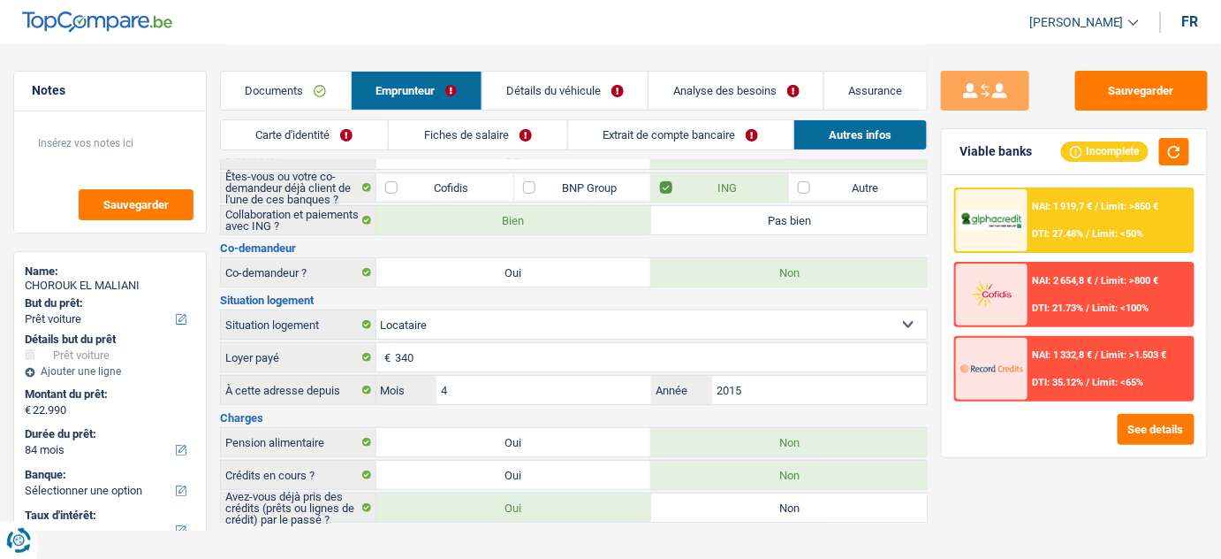
scroll to position [133, 0]
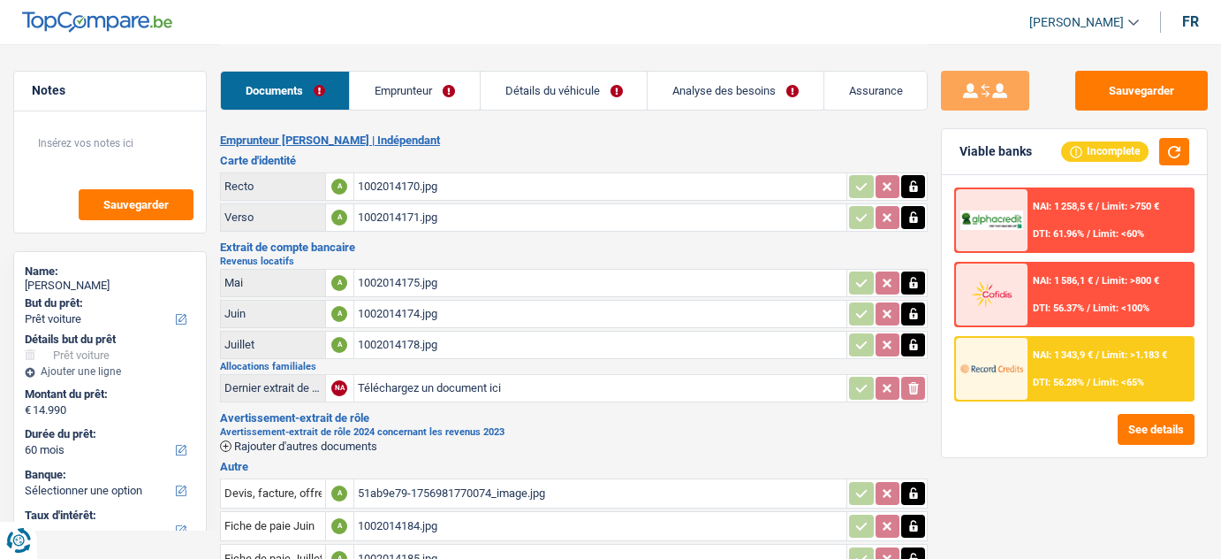
select select "car"
select select "60"
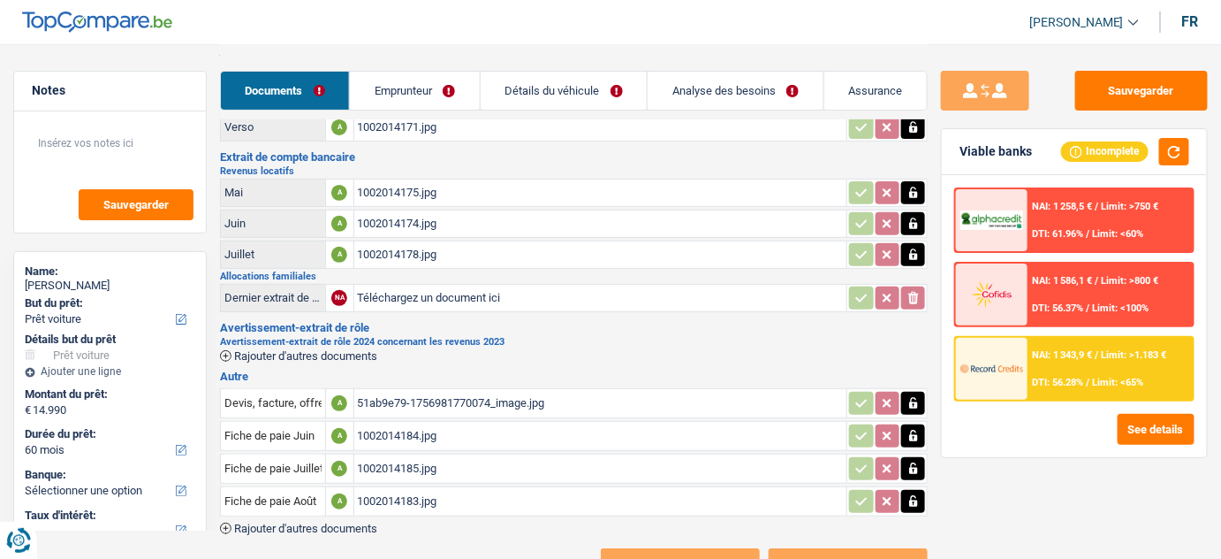
scroll to position [148, 0]
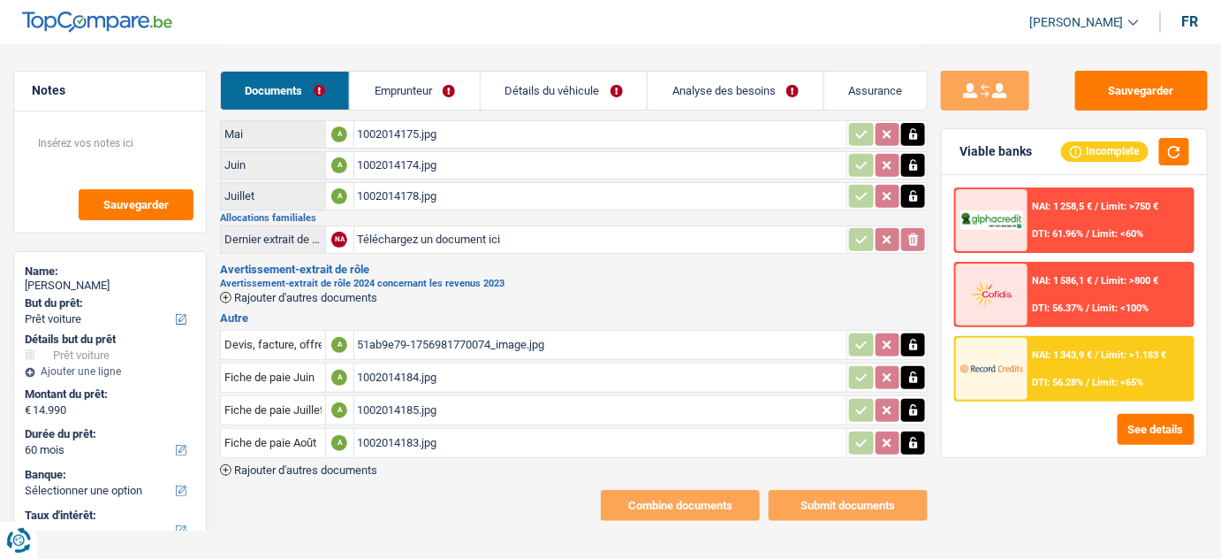
click at [420, 364] on div "1002014184.jpg" at bounding box center [601, 377] width 486 height 27
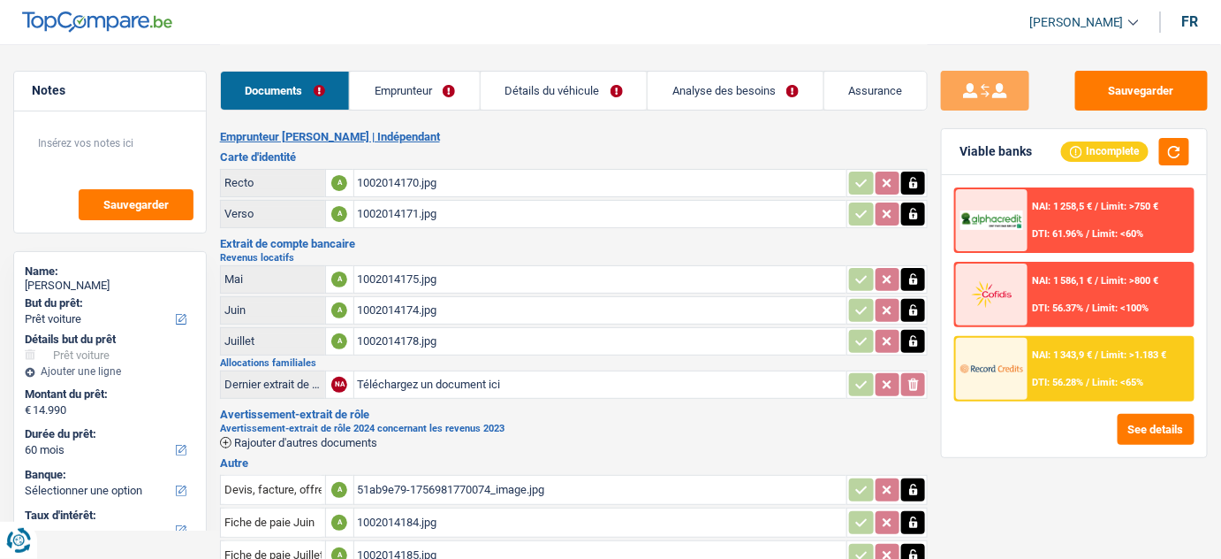
scroll to position [0, 0]
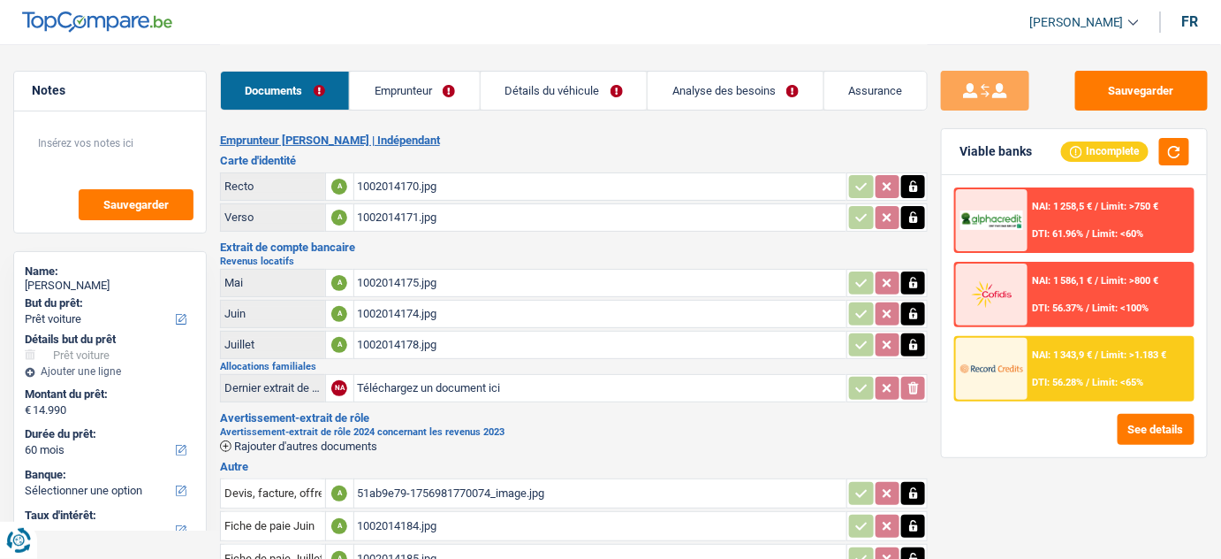
click at [407, 281] on div "1002014175.jpg" at bounding box center [601, 283] width 486 height 27
click at [396, 518] on div "1002014184.jpg" at bounding box center [601, 526] width 486 height 27
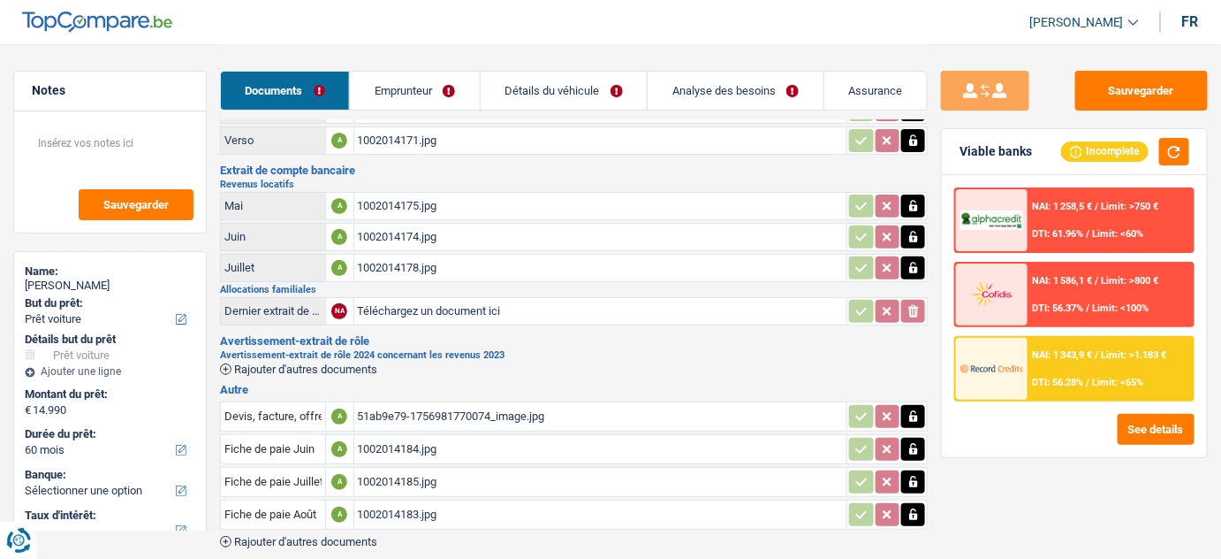
scroll to position [148, 0]
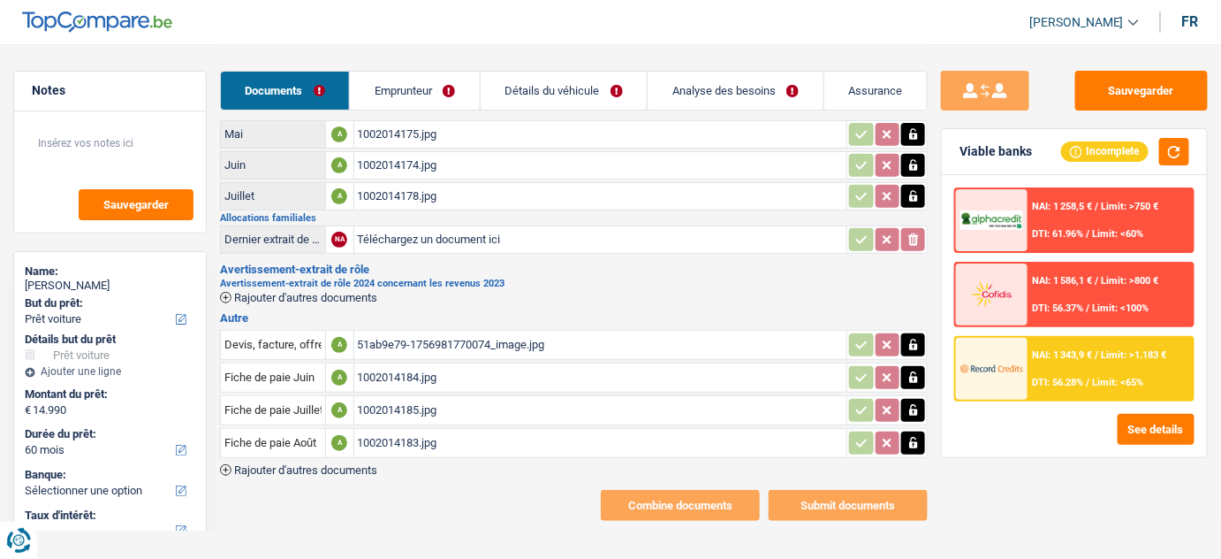
click at [398, 409] on div "1002014185.jpg" at bounding box center [601, 410] width 486 height 27
click at [417, 444] on div "1002014183.jpg" at bounding box center [601, 443] width 486 height 27
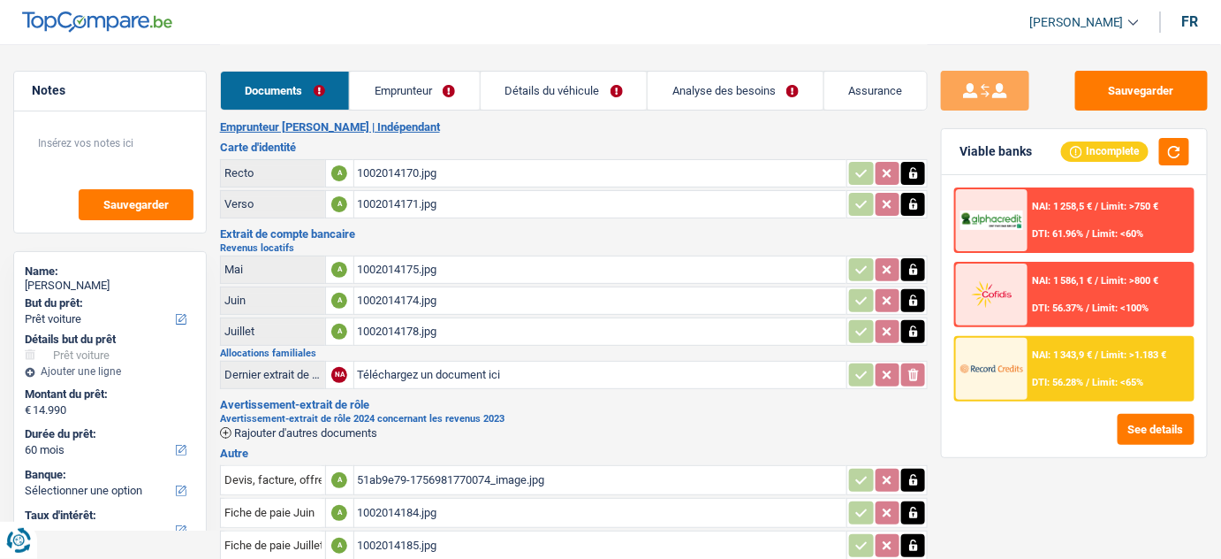
scroll to position [0, 0]
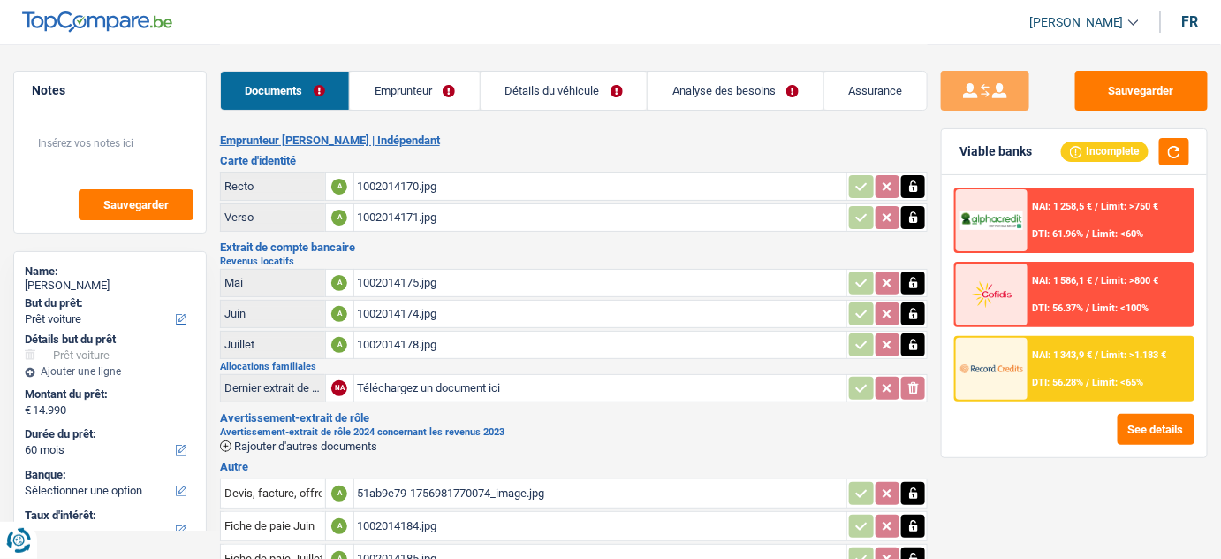
click at [403, 278] on div "1002014175.jpg" at bounding box center [601, 283] width 486 height 27
click at [389, 338] on div "1002014178.jpg" at bounding box center [601, 344] width 486 height 27
drag, startPoint x: 924, startPoint y: 278, endPoint x: 905, endPoint y: 300, distance: 28.9
click at [921, 278] on button "button" at bounding box center [913, 282] width 24 height 23
click at [905, 313] on button "button" at bounding box center [913, 313] width 24 height 23
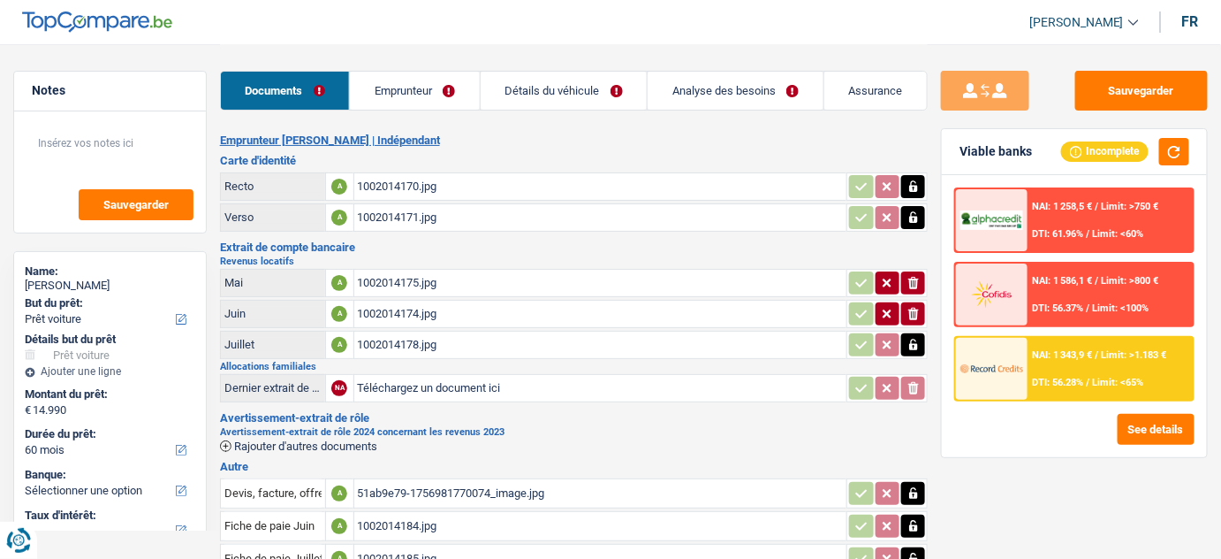
drag, startPoint x: 907, startPoint y: 334, endPoint x: 908, endPoint y: 299, distance: 35.4
click at [908, 336] on icon "button" at bounding box center [914, 345] width 14 height 18
drag, startPoint x: 909, startPoint y: 279, endPoint x: 911, endPoint y: 299, distance: 19.5
click at [909, 286] on icon "button" at bounding box center [914, 283] width 11 height 12
drag, startPoint x: 912, startPoint y: 313, endPoint x: 911, endPoint y: 324, distance: 11.5
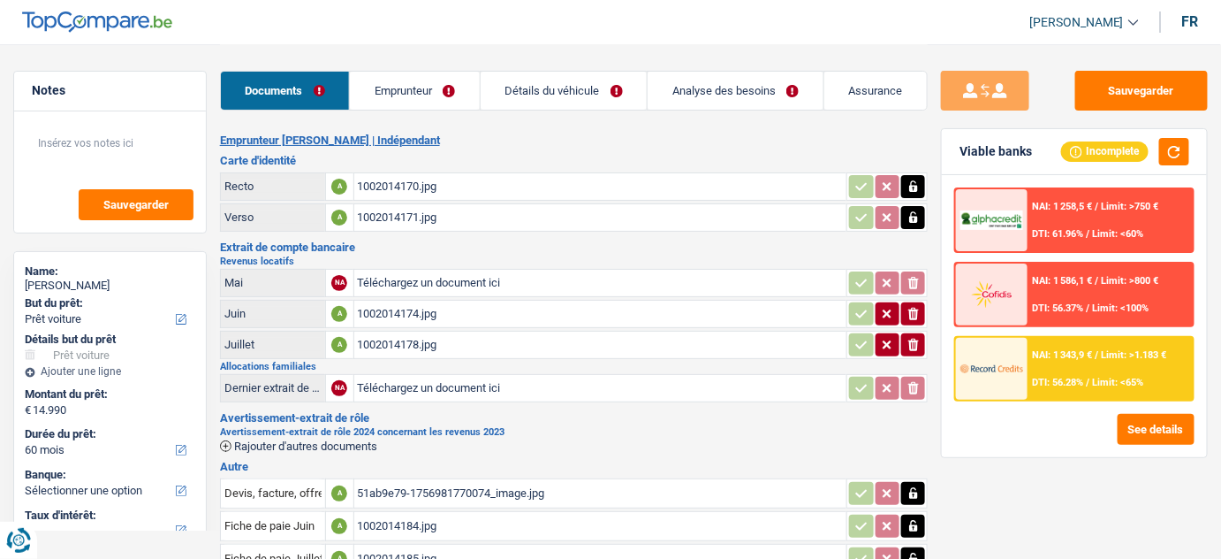
click at [912, 315] on icon "ionicons-v5-e" at bounding box center [914, 314] width 14 height 18
drag, startPoint x: 907, startPoint y: 338, endPoint x: 871, endPoint y: 338, distance: 36.2
click at [896, 338] on div "ionicons-v5-e" at bounding box center [887, 344] width 78 height 23
click at [488, 278] on input "Téléchargez un document ici" at bounding box center [601, 283] width 486 height 27
type input "C:\fakepath\06.jpg"
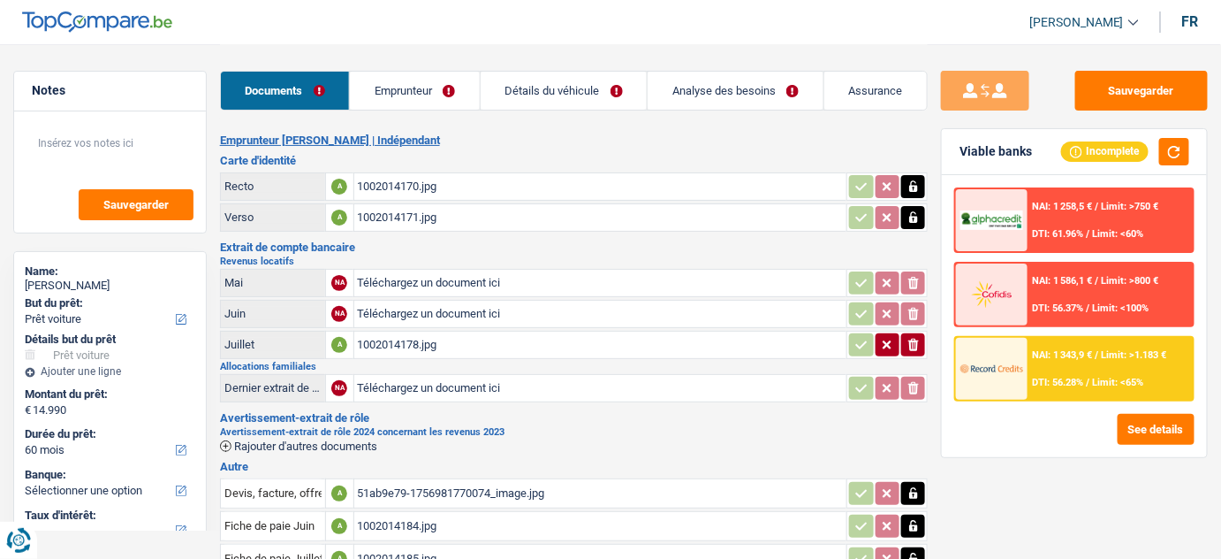
click at [426, 304] on input "Téléchargez un document ici" at bounding box center [601, 313] width 486 height 27
type input "C:\fakepath\07.jpg"
click at [908, 334] on button "ionicons-v5-e" at bounding box center [913, 344] width 24 height 23
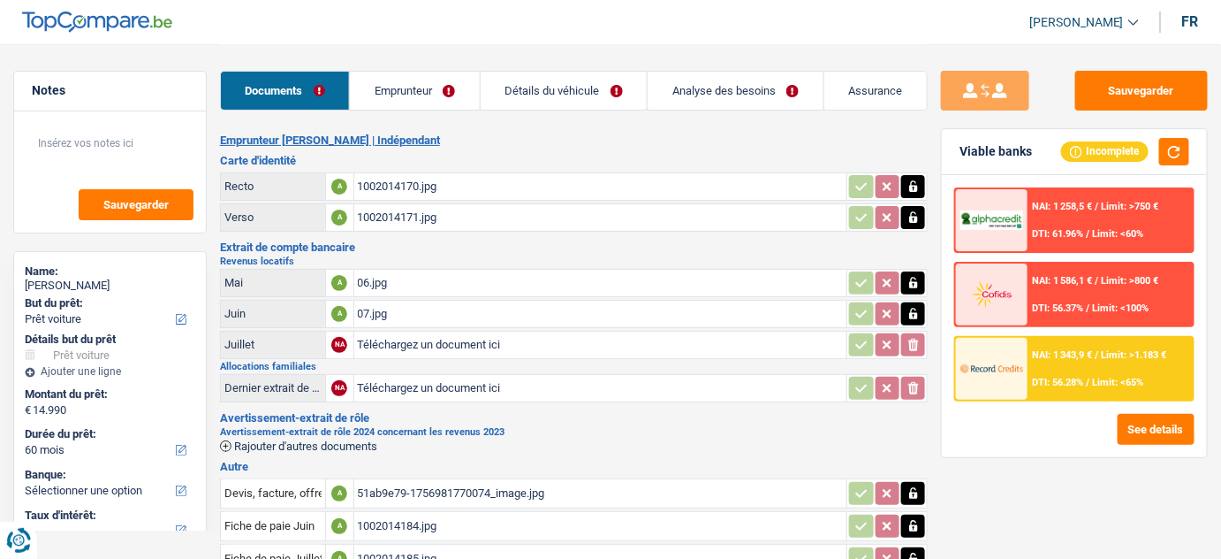
click at [442, 338] on input "Téléchargez un document ici" at bounding box center [601, 344] width 486 height 27
type input "C:\fakepath\08.jpg"
click at [415, 339] on div "08.jpg" at bounding box center [601, 344] width 486 height 27
click at [399, 186] on div "1002014170.jpg" at bounding box center [601, 186] width 486 height 27
click at [393, 87] on link "Emprunteur" at bounding box center [415, 91] width 130 height 38
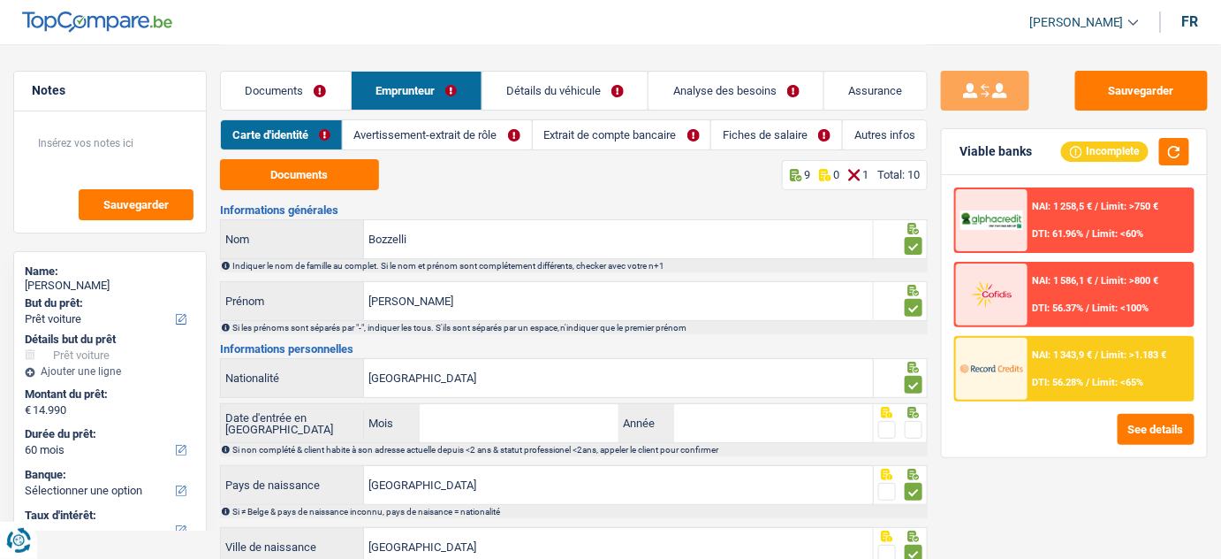
click at [509, 129] on link "Avertissement-extrait de rôle" at bounding box center [437, 134] width 189 height 29
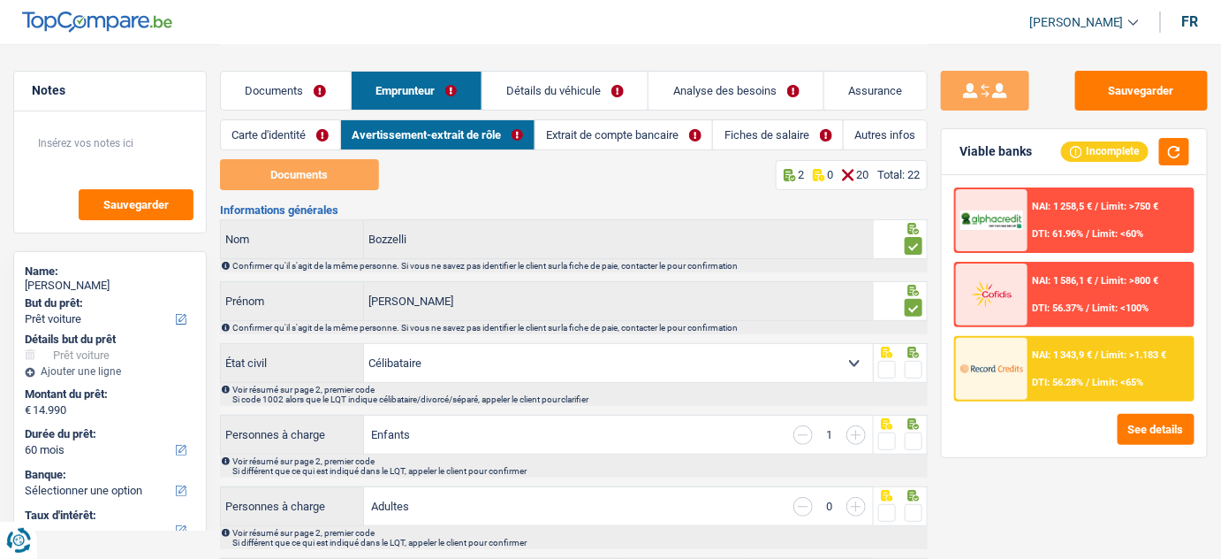
click at [327, 82] on link "Documents" at bounding box center [286, 91] width 130 height 38
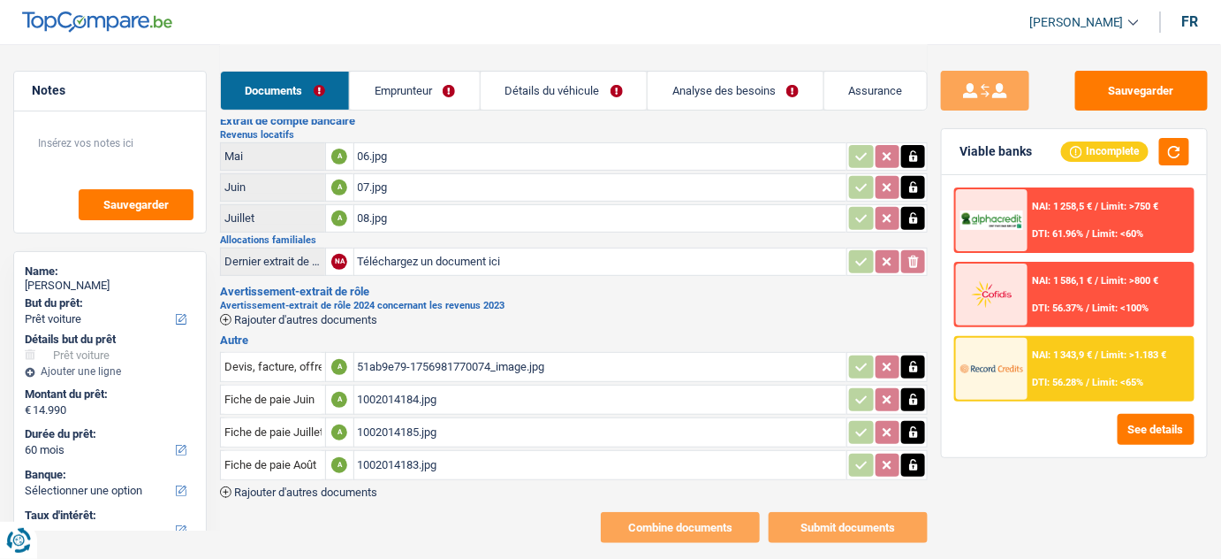
scroll to position [148, 0]
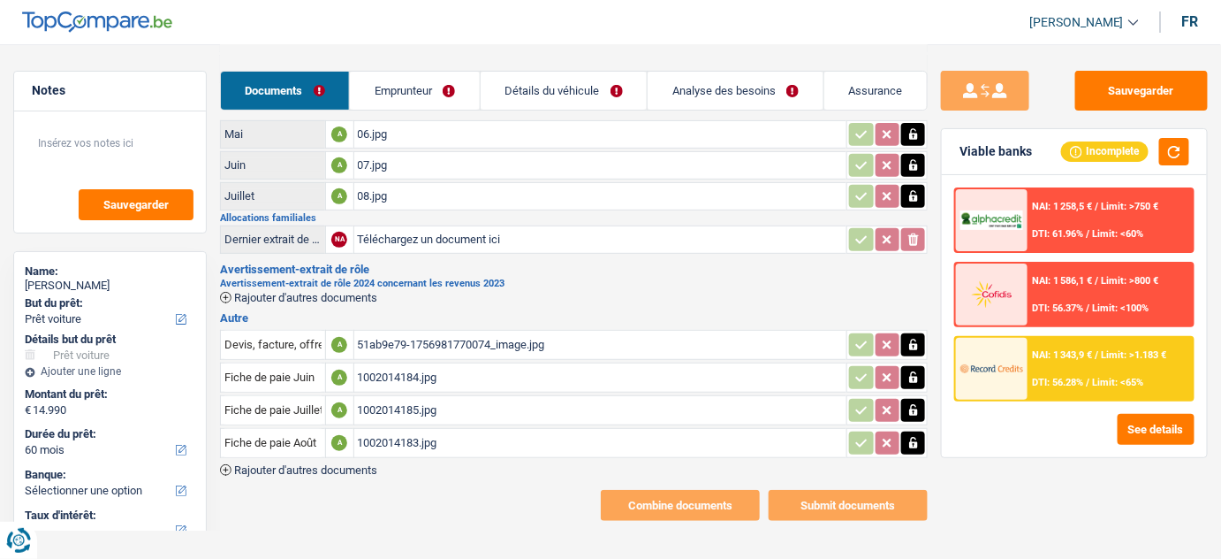
click at [394, 194] on div "08.jpg" at bounding box center [601, 196] width 486 height 27
drag, startPoint x: 911, startPoint y: 119, endPoint x: 912, endPoint y: 148, distance: 28.3
click at [911, 121] on td at bounding box center [887, 134] width 81 height 28
click at [911, 133] on icon "button" at bounding box center [913, 133] width 8 height 11
click at [911, 175] on td at bounding box center [887, 165] width 81 height 28
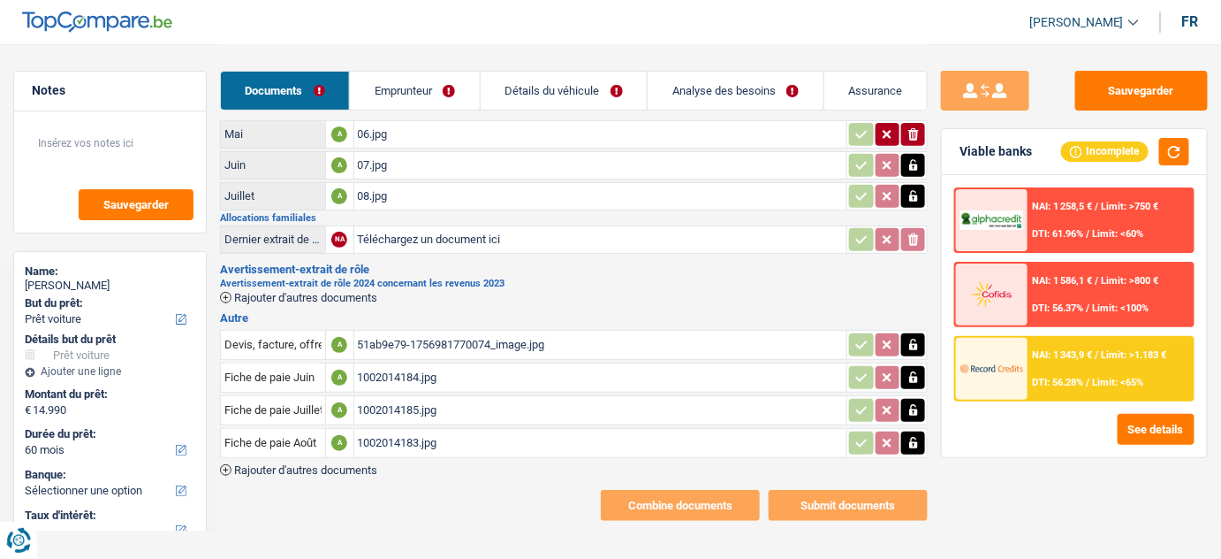
drag, startPoint x: 914, startPoint y: 194, endPoint x: 910, endPoint y: 179, distance: 15.4
click at [914, 193] on icon "button" at bounding box center [914, 196] width 14 height 18
click at [909, 164] on icon "button" at bounding box center [913, 164] width 8 height 11
click at [426, 367] on div "1002014184.jpg" at bounding box center [601, 377] width 486 height 27
click at [408, 346] on div "51ab9e79-1756981770074_image.jpg" at bounding box center [601, 344] width 486 height 27
